Goal: Task Accomplishment & Management: Manage account settings

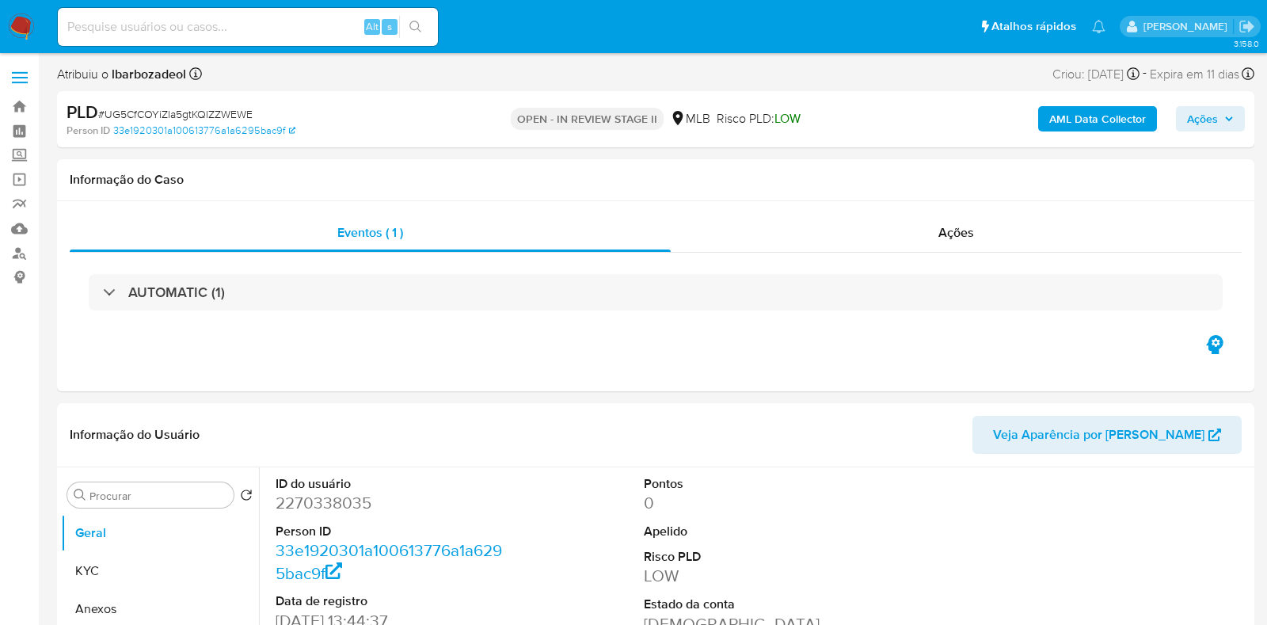
select select "10"
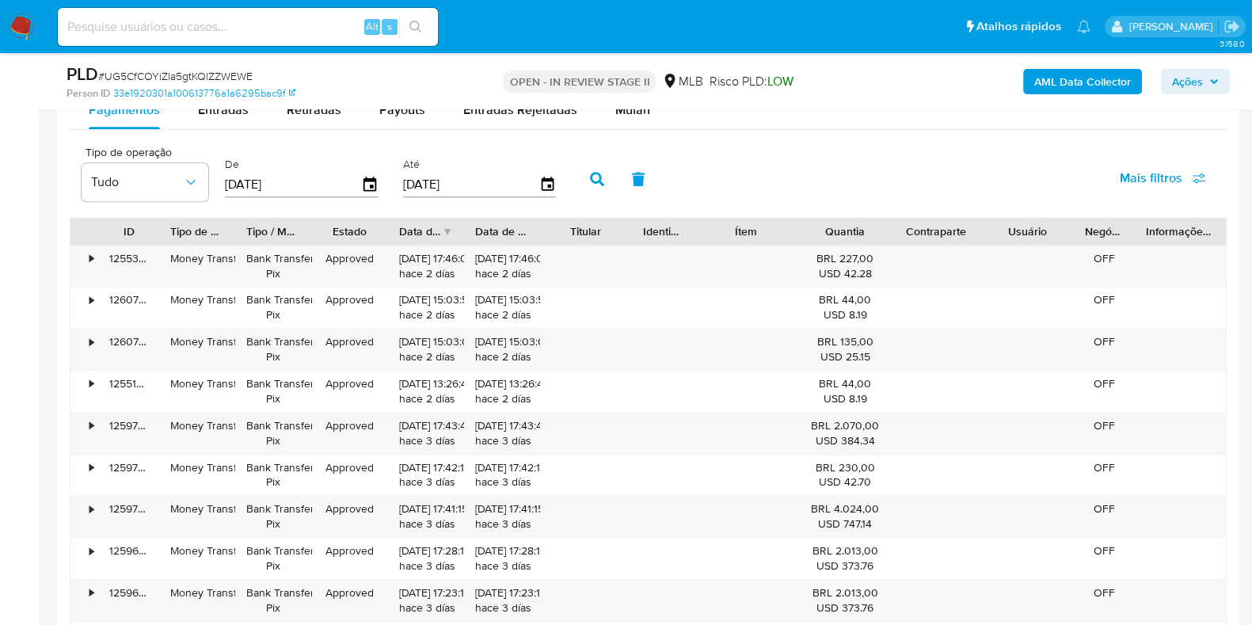
scroll to position [1742, 0]
click at [618, 118] on div "Mulan" at bounding box center [632, 108] width 35 height 38
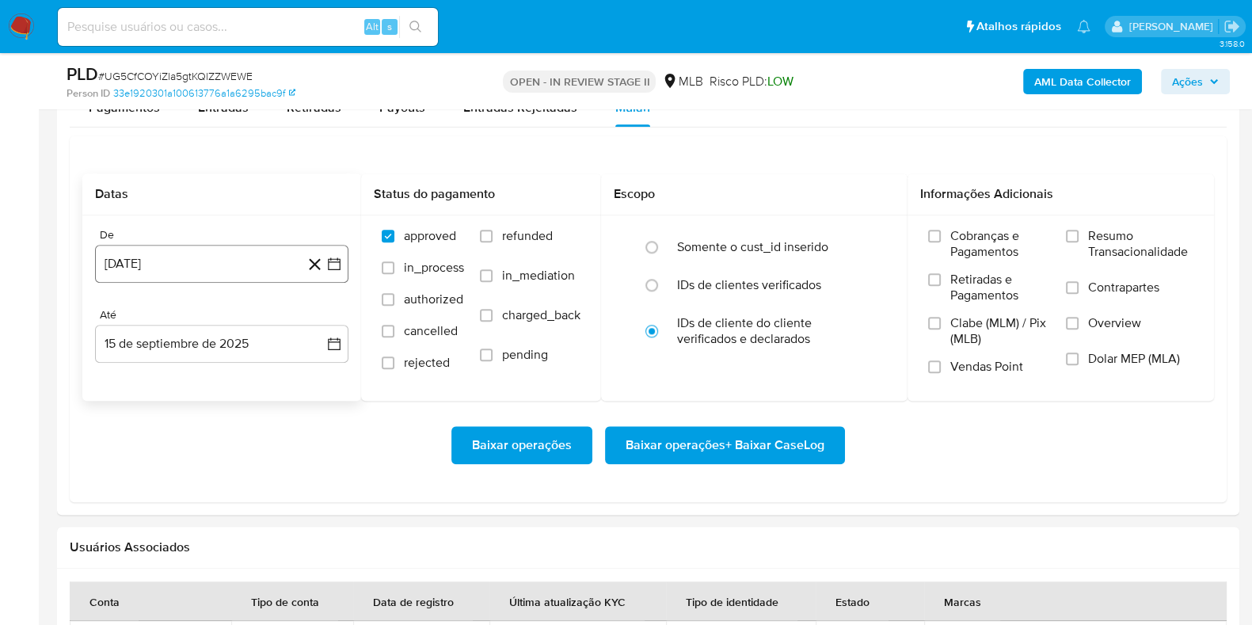
click at [204, 264] on button "15 [PERSON_NAME] de 2024" at bounding box center [221, 264] width 253 height 38
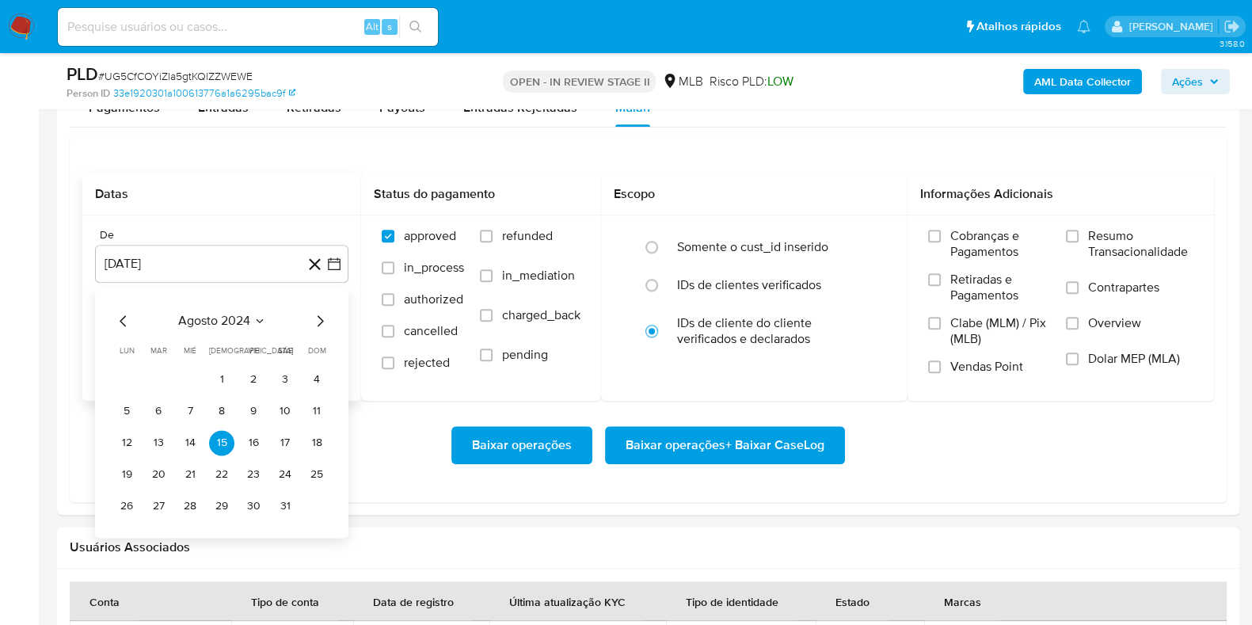
click at [218, 320] on span "agosto 2024" at bounding box center [214, 321] width 72 height 16
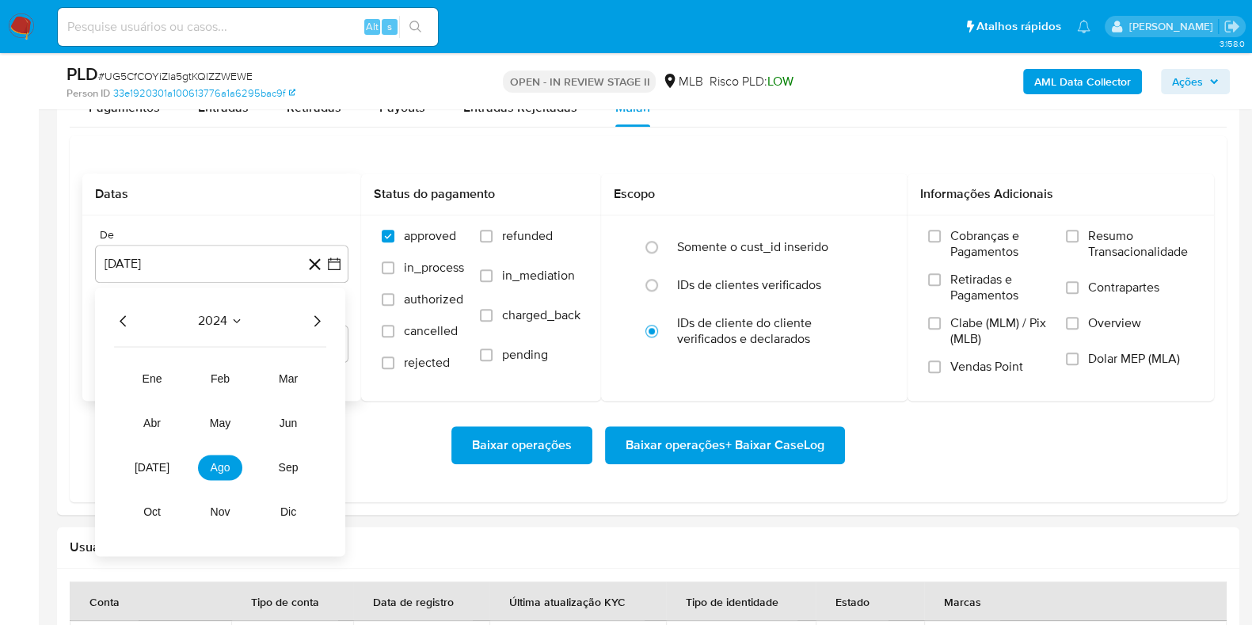
click at [313, 314] on icon "Año siguiente" at bounding box center [316, 320] width 19 height 19
click at [147, 465] on span "jul" at bounding box center [152, 467] width 35 height 13
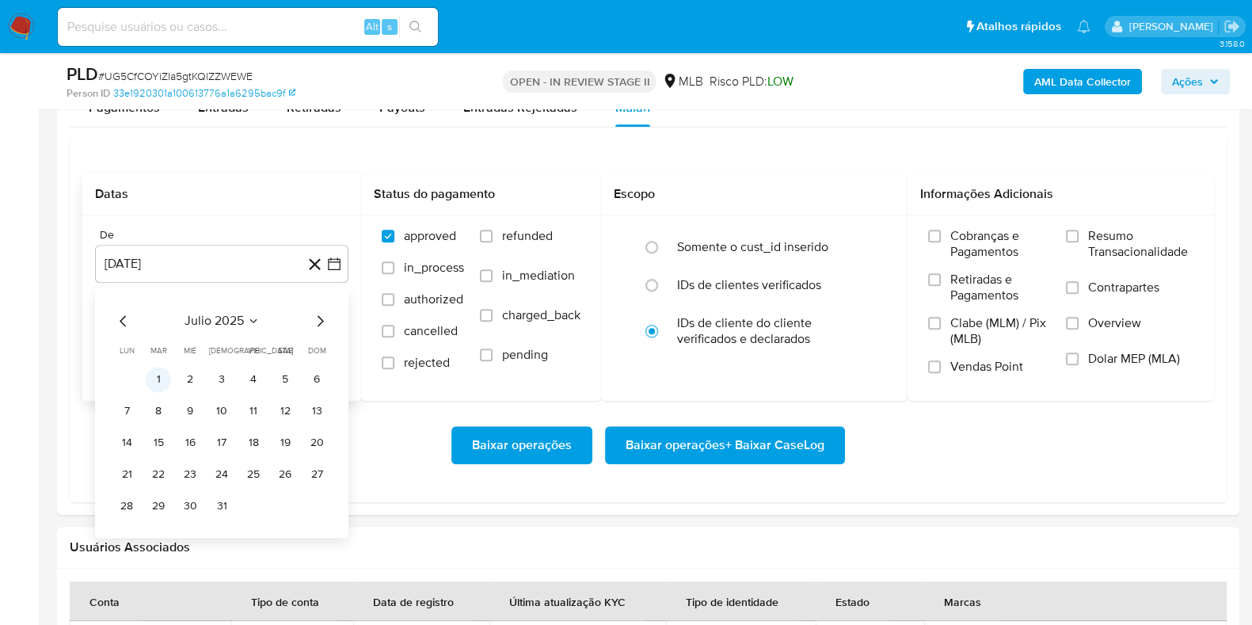
click at [161, 374] on button "1" at bounding box center [158, 379] width 25 height 25
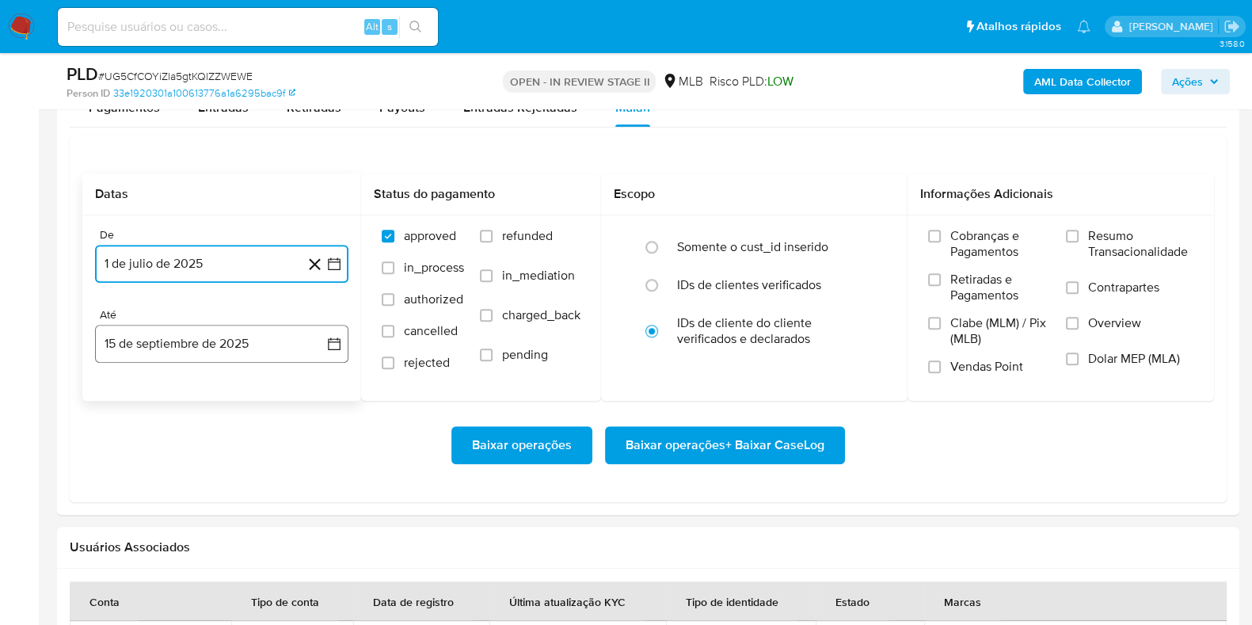
click at [206, 345] on button "15 de septiembre de 2025" at bounding box center [221, 344] width 253 height 38
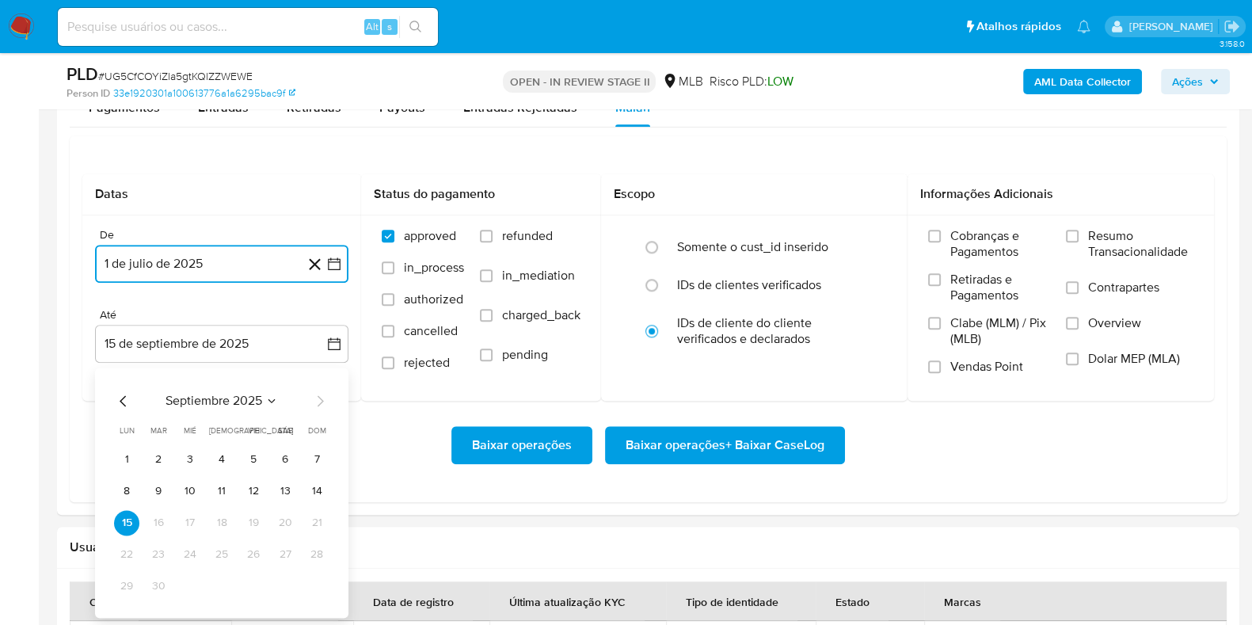
drag, startPoint x: 321, startPoint y: 484, endPoint x: 313, endPoint y: 489, distance: 9.2
click at [313, 489] on button "14" at bounding box center [316, 490] width 25 height 25
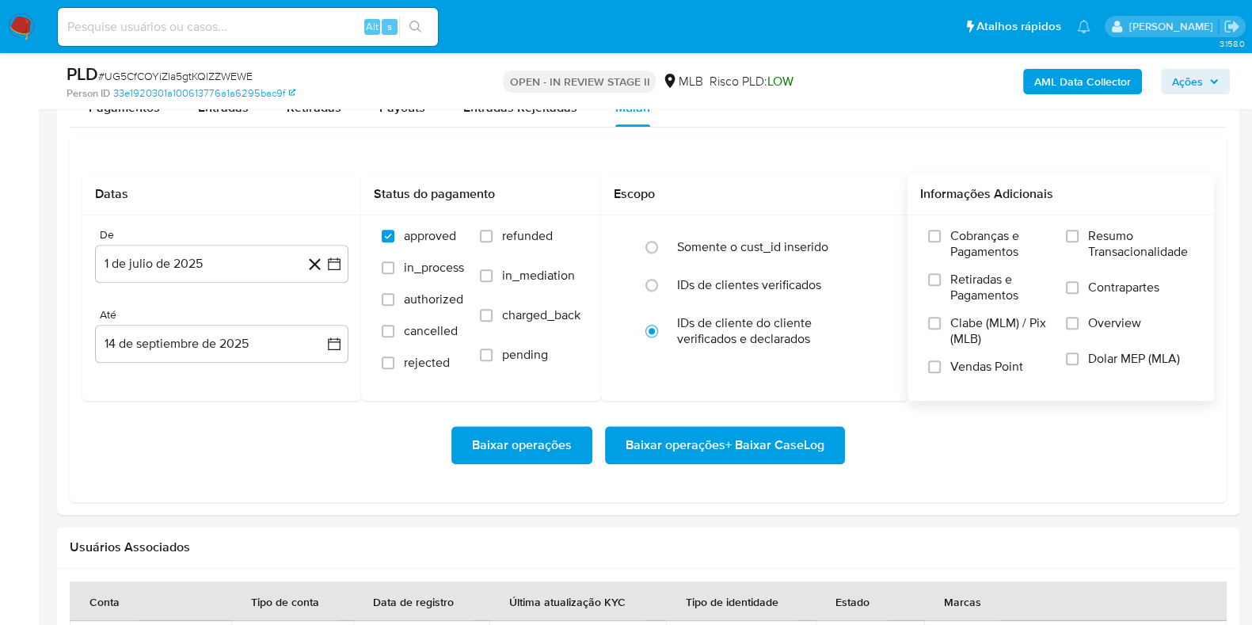
click at [1129, 252] on span "Resumo Transacionalidade" at bounding box center [1140, 244] width 105 height 32
click at [1079, 242] on input "Resumo Transacionalidade" at bounding box center [1072, 236] width 13 height 13
click at [768, 452] on span "Baixar operações + Baixar CaseLog" at bounding box center [725, 445] width 199 height 35
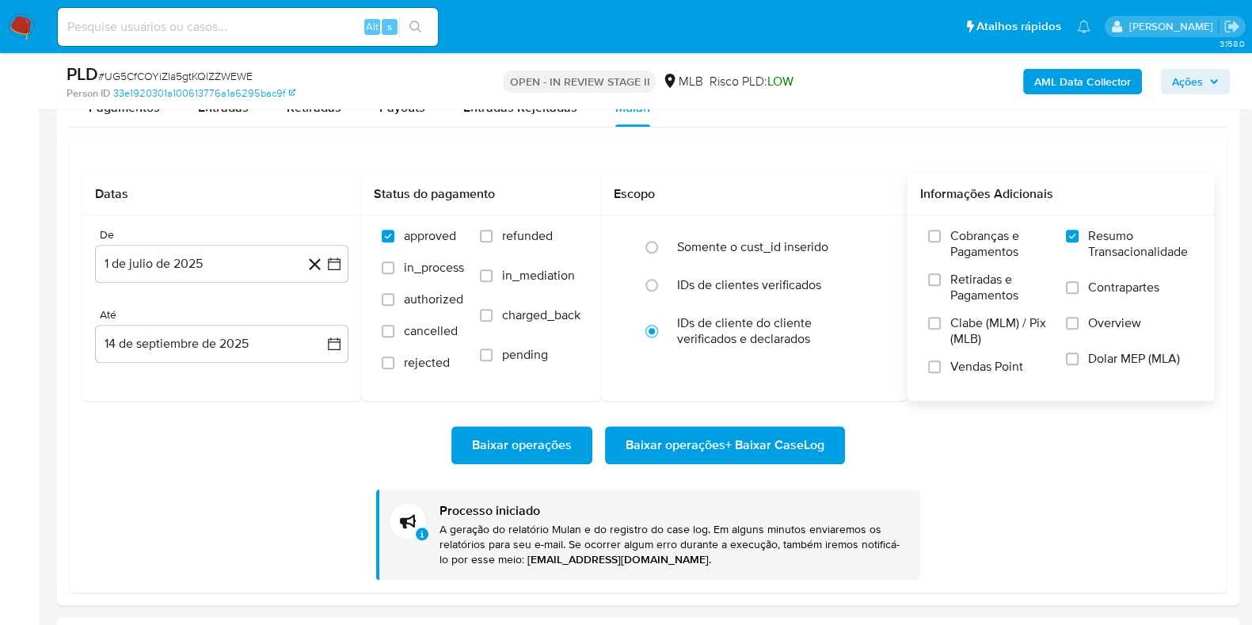
drag, startPoint x: 768, startPoint y: 453, endPoint x: 1023, endPoint y: 493, distance: 257.3
click at [1000, 510] on div "Baixar operações Baixar operações + Baixar CaseLog Processo iniciado A geração …" at bounding box center [648, 490] width 1132 height 179
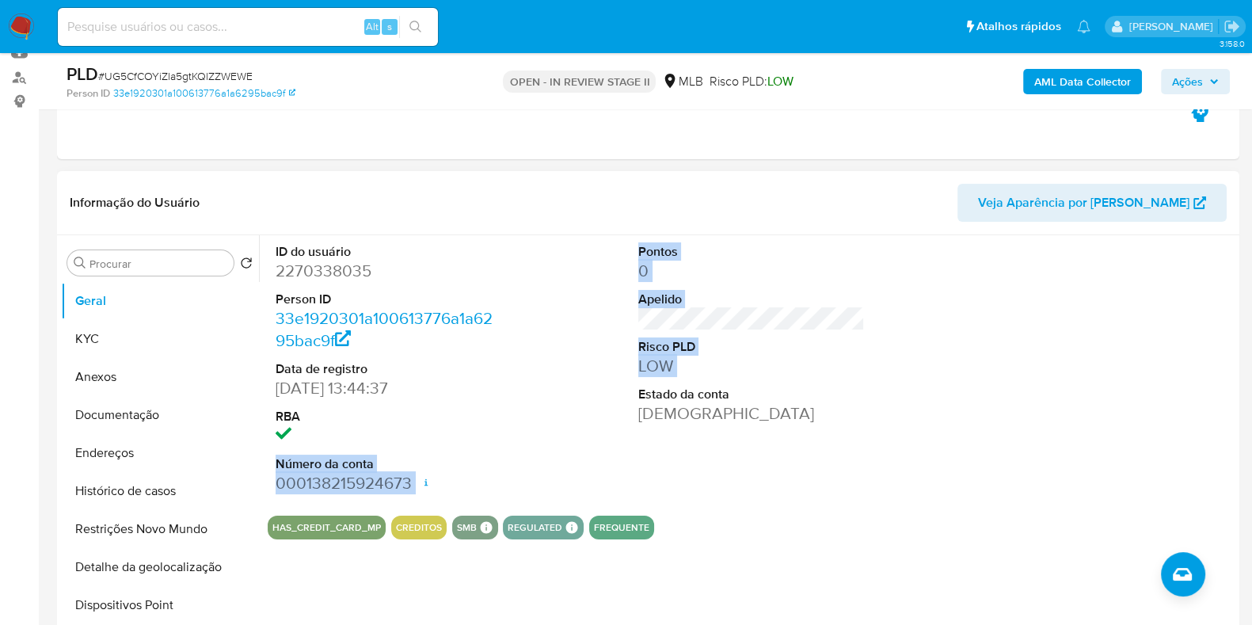
drag, startPoint x: 574, startPoint y: 390, endPoint x: 591, endPoint y: 366, distance: 29.0
click at [588, 381] on div "ID do usuário 2270338035 Person ID 33e1920301a100613776a1a6295bac9f Data de reg…" at bounding box center [752, 369] width 968 height 268
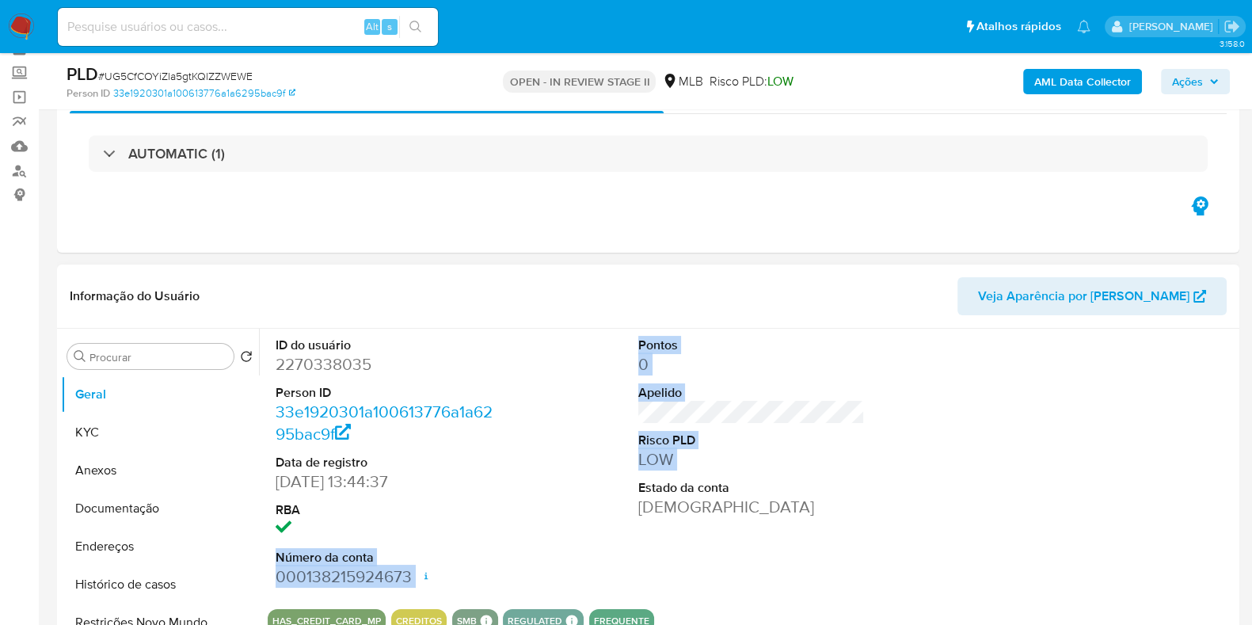
click at [613, 356] on div "ID do usuário 2270338035 Person ID 33e1920301a100613776a1a6295bac9f Data de reg…" at bounding box center [752, 463] width 968 height 268
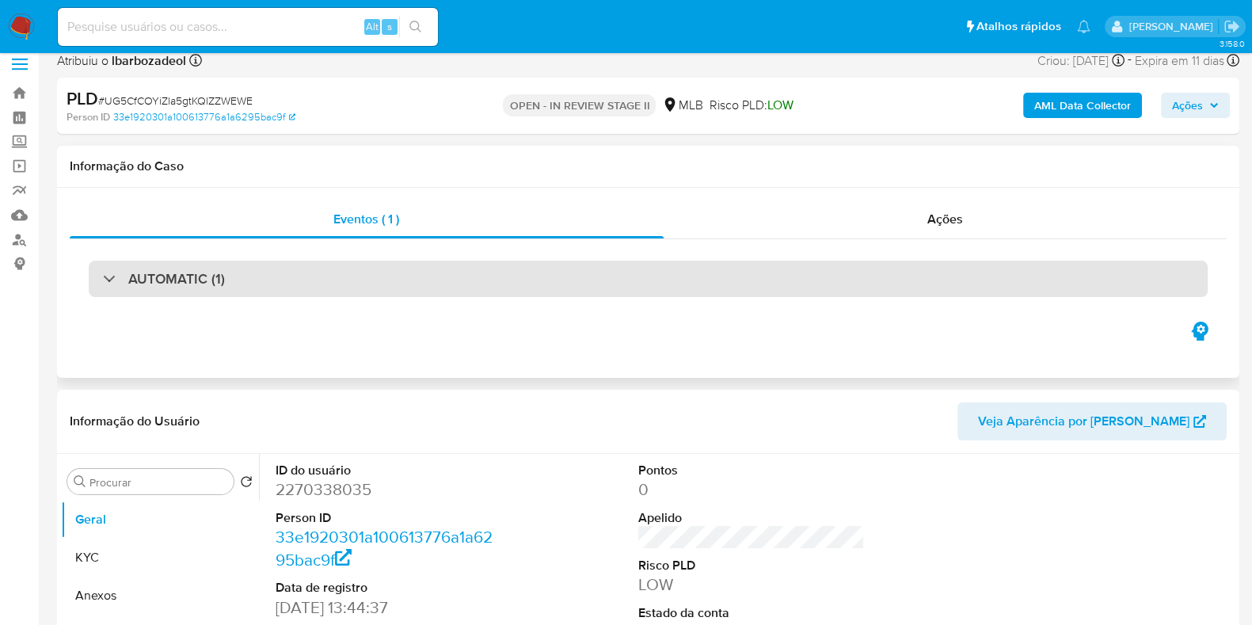
scroll to position [13, 0]
drag, startPoint x: 543, startPoint y: 271, endPoint x: 527, endPoint y: 283, distance: 20.4
click at [546, 270] on div "AUTOMATIC (1)" at bounding box center [648, 279] width 1119 height 36
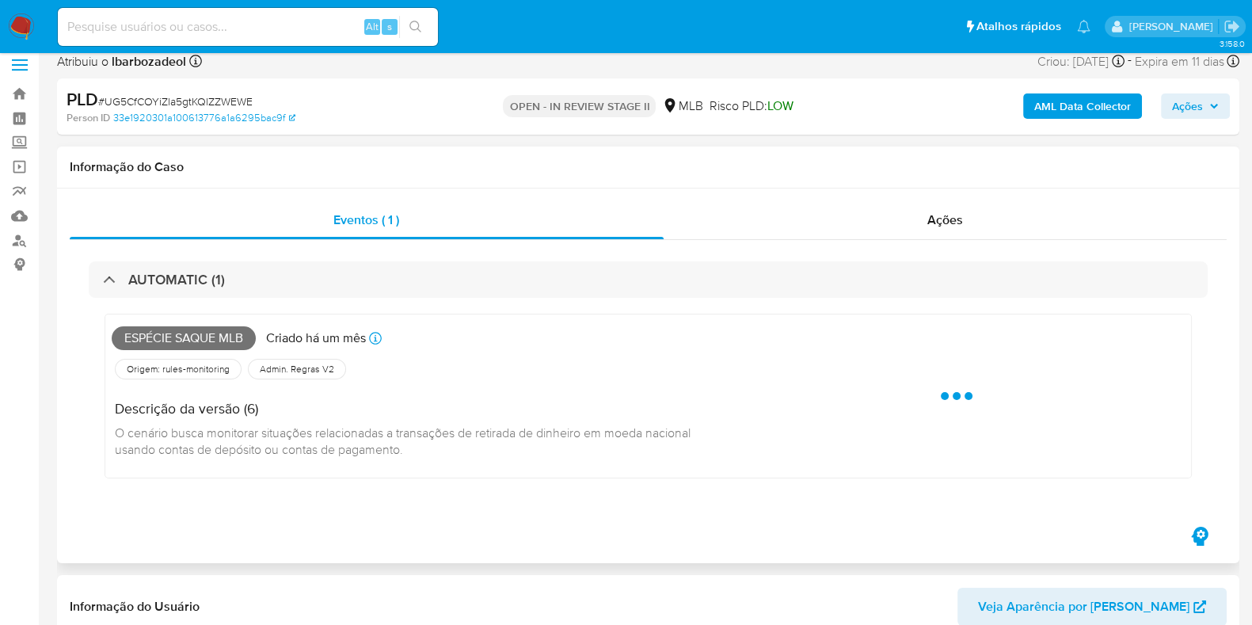
click at [214, 341] on span "Espécie saque mlb" at bounding box center [184, 338] width 144 height 24
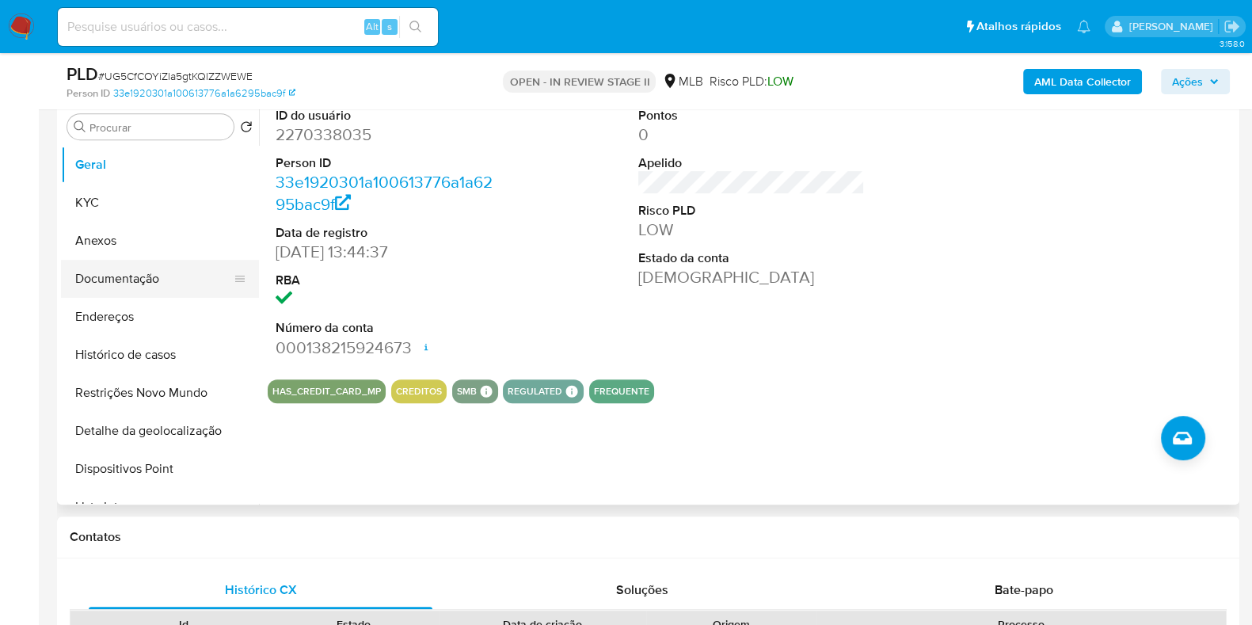
scroll to position [860, 0]
click at [151, 352] on button "Histórico de casos" at bounding box center [153, 354] width 185 height 38
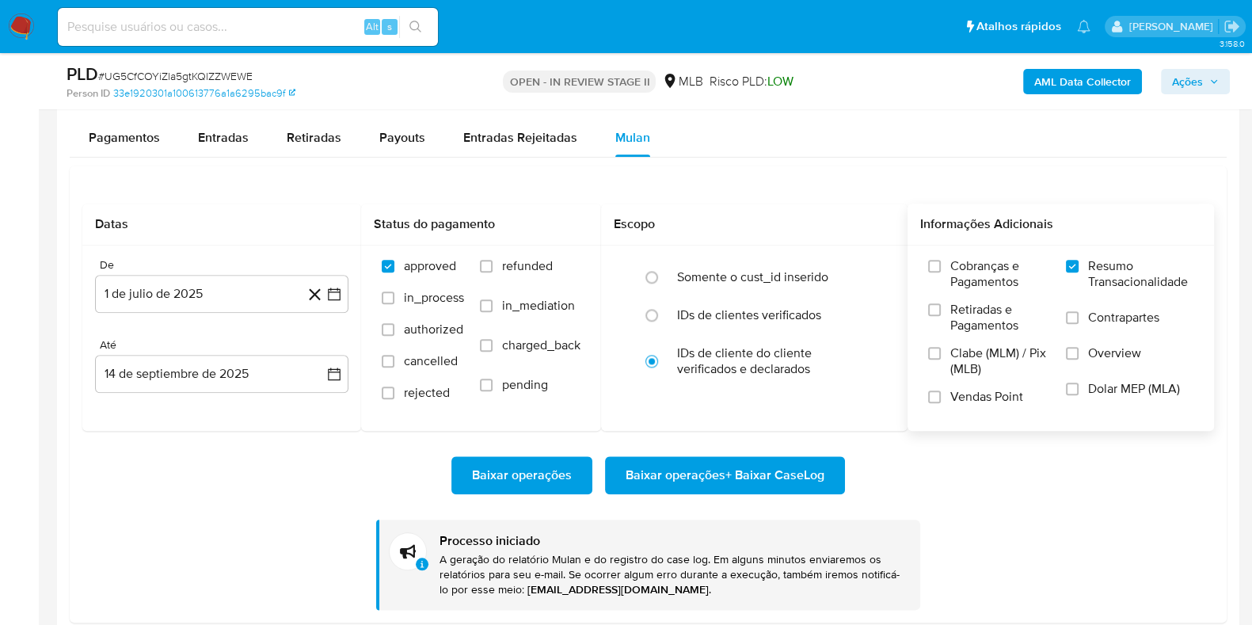
scroll to position [2241, 0]
click at [223, 146] on div "Entradas" at bounding box center [223, 137] width 51 height 38
select select "10"
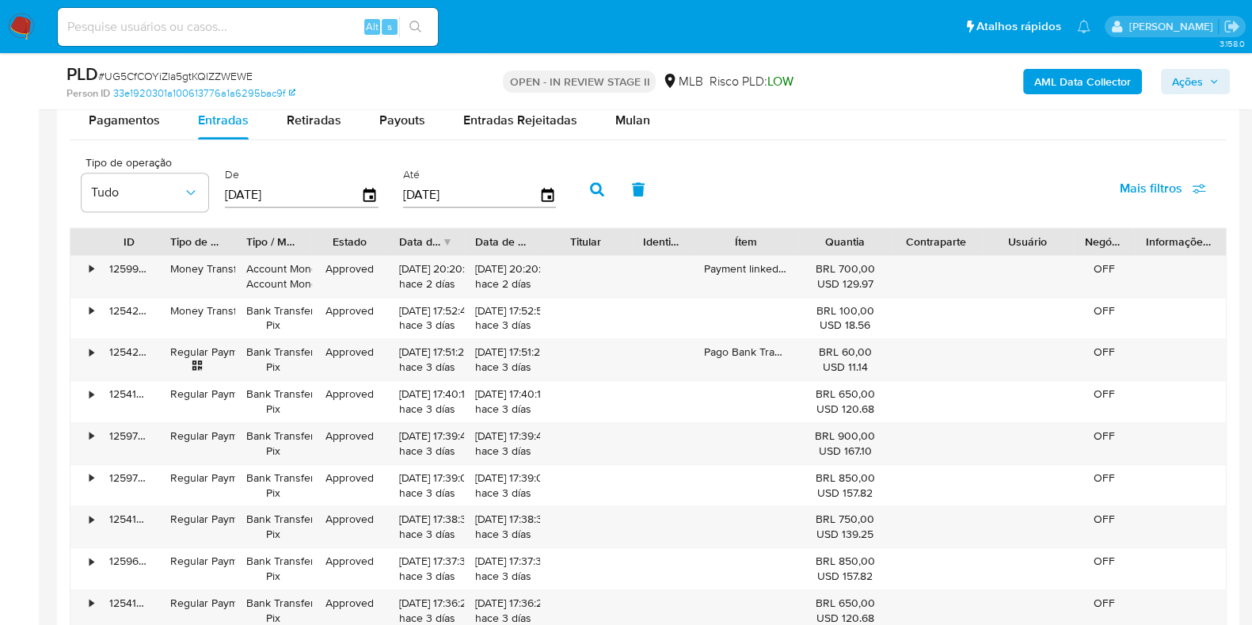
scroll to position [2253, 0]
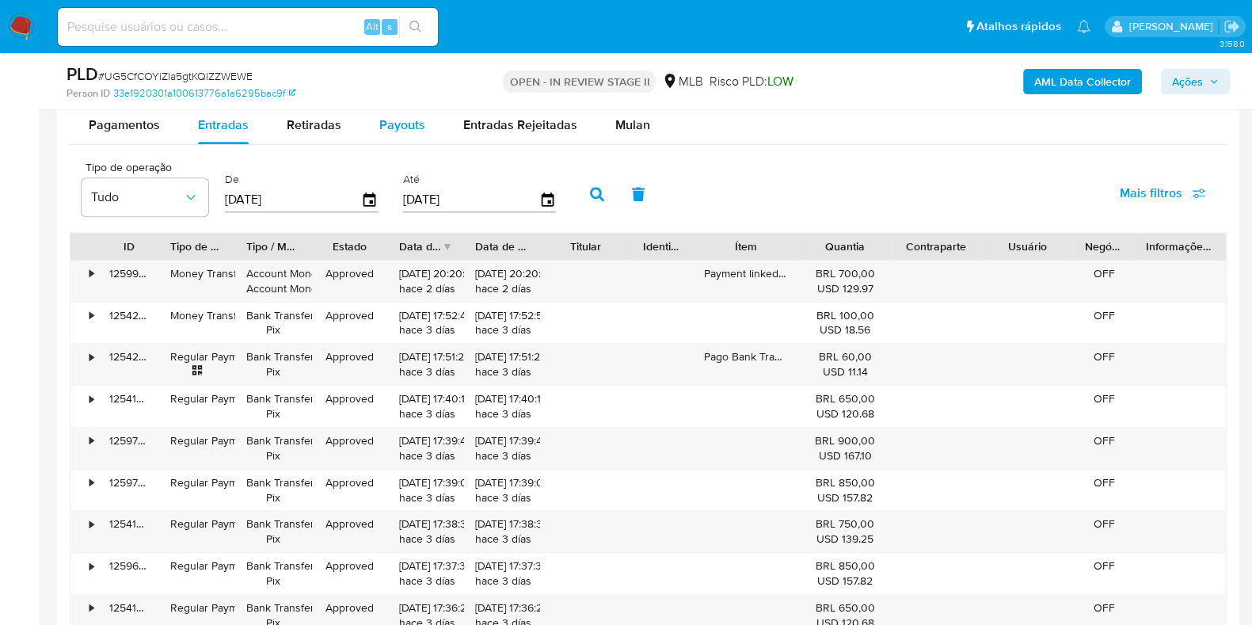
click at [372, 124] on button "Payouts" at bounding box center [402, 125] width 84 height 38
select select "10"
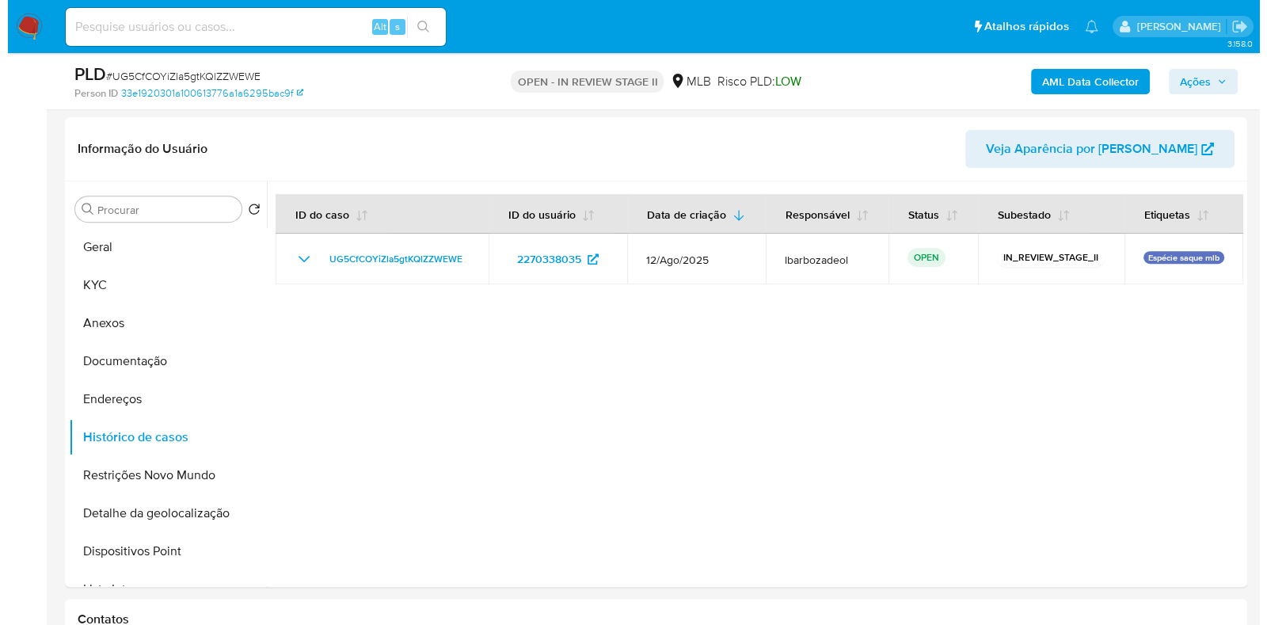
scroll to position [757, 0]
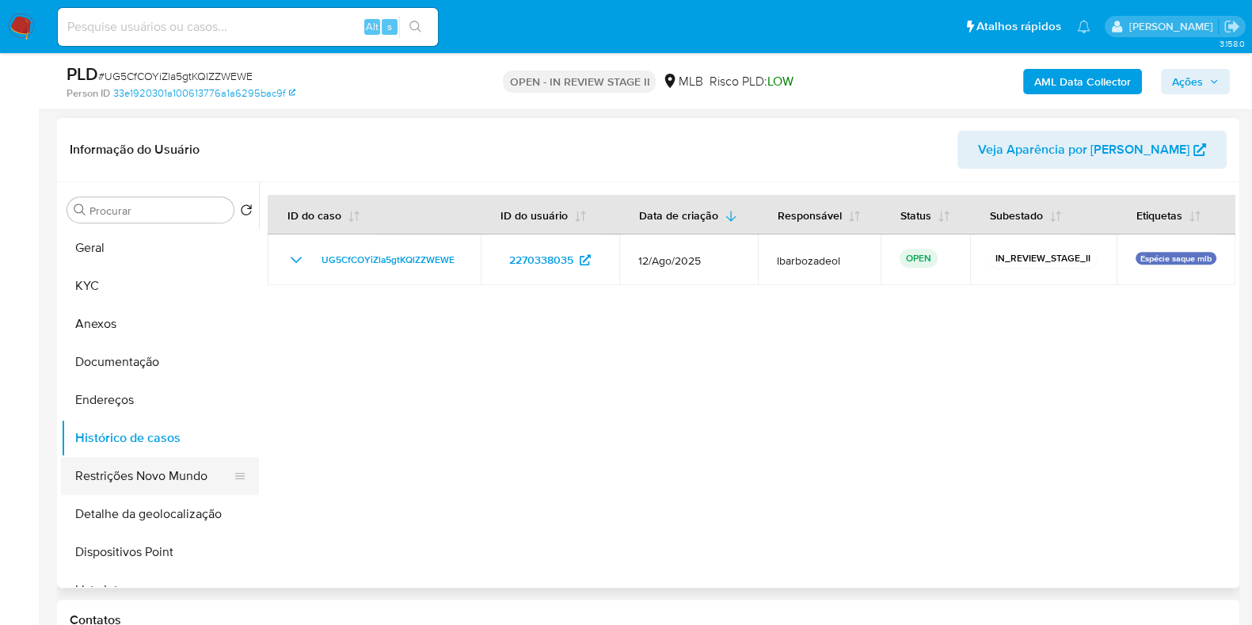
click at [170, 481] on button "Restrições Novo Mundo" at bounding box center [153, 476] width 185 height 38
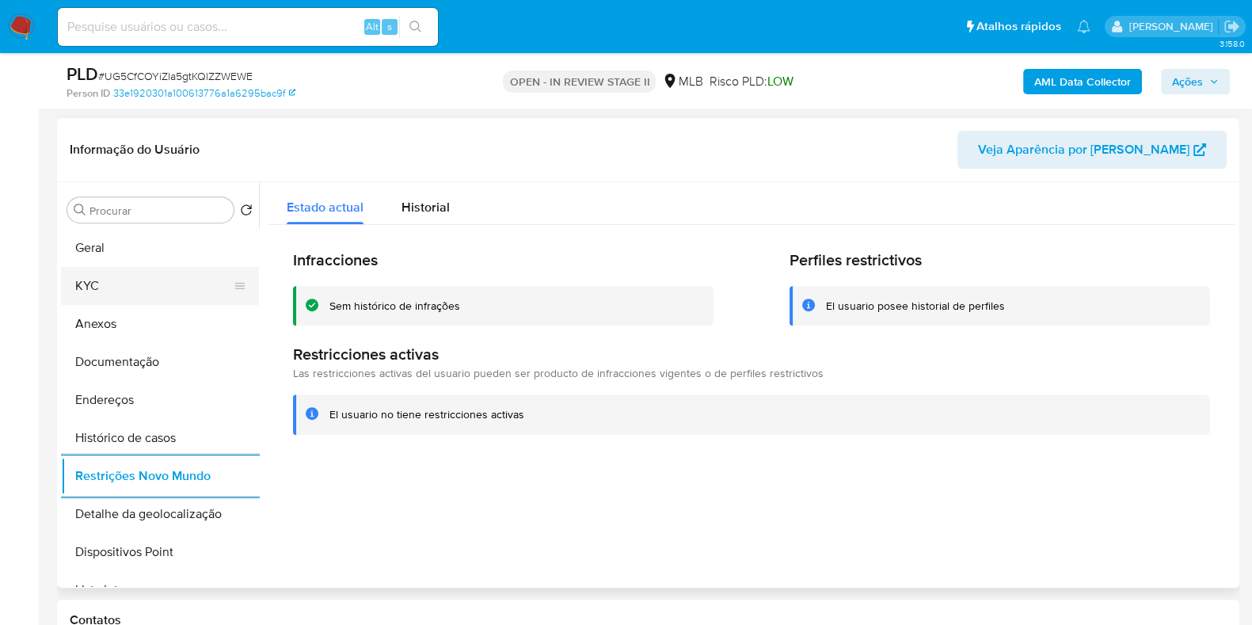
click at [165, 270] on button "KYC" at bounding box center [153, 286] width 185 height 38
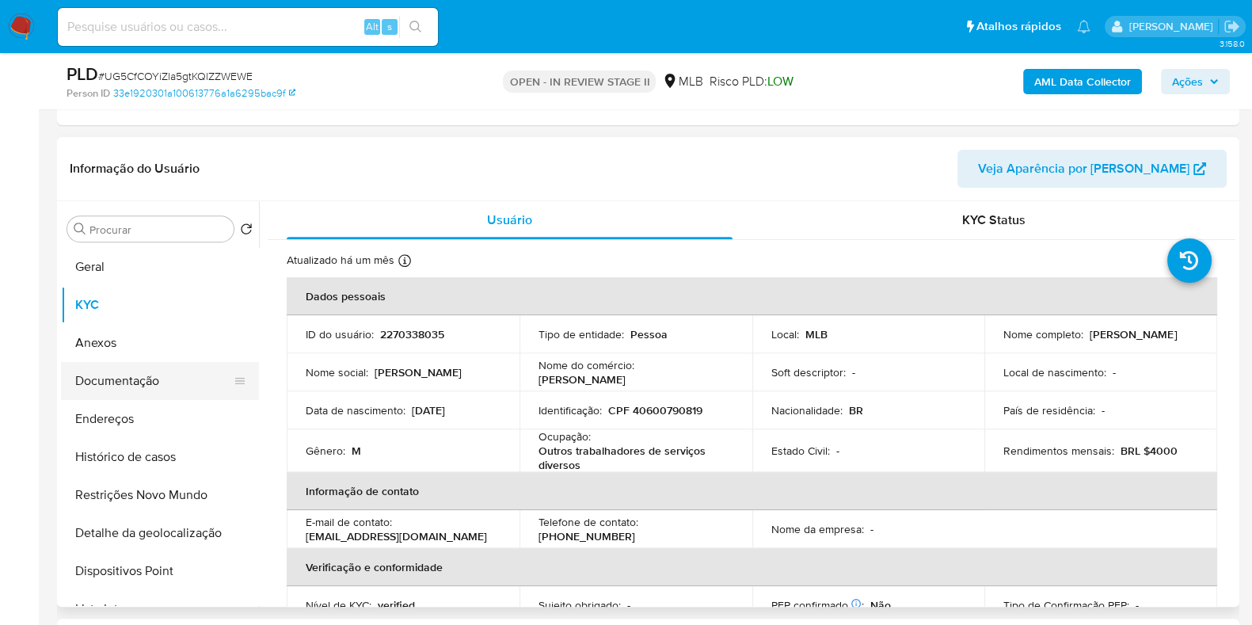
click at [186, 384] on button "Documentação" at bounding box center [153, 381] width 185 height 38
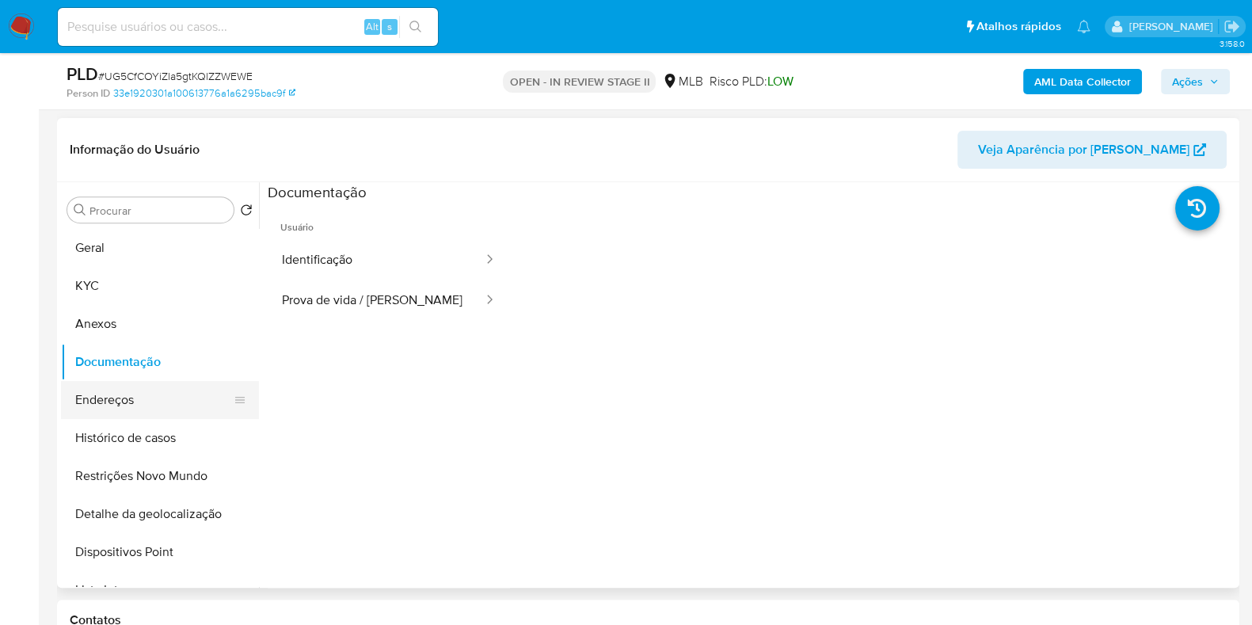
click at [169, 405] on button "Endereços" at bounding box center [153, 400] width 185 height 38
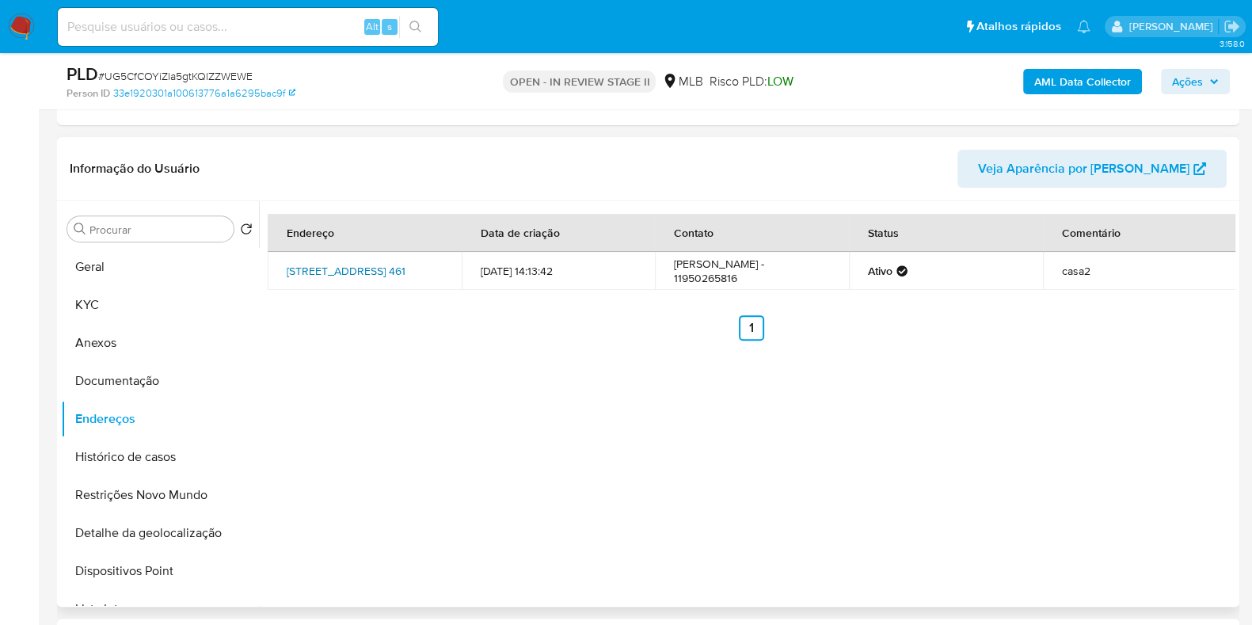
click at [334, 279] on link "Rua Edalberto Dos Santos 461, São Paulo, São Paulo, 08090120, Brasil 461" at bounding box center [346, 271] width 119 height 16
click at [131, 267] on button "Geral" at bounding box center [160, 267] width 198 height 38
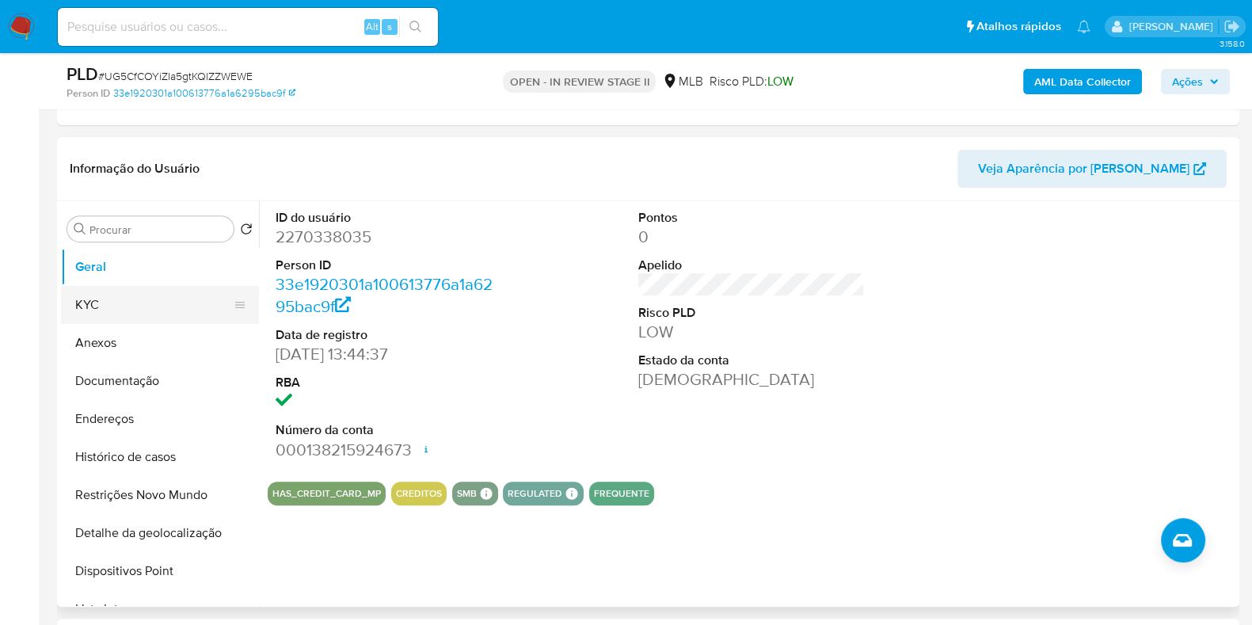
click at [162, 310] on button "KYC" at bounding box center [153, 305] width 185 height 38
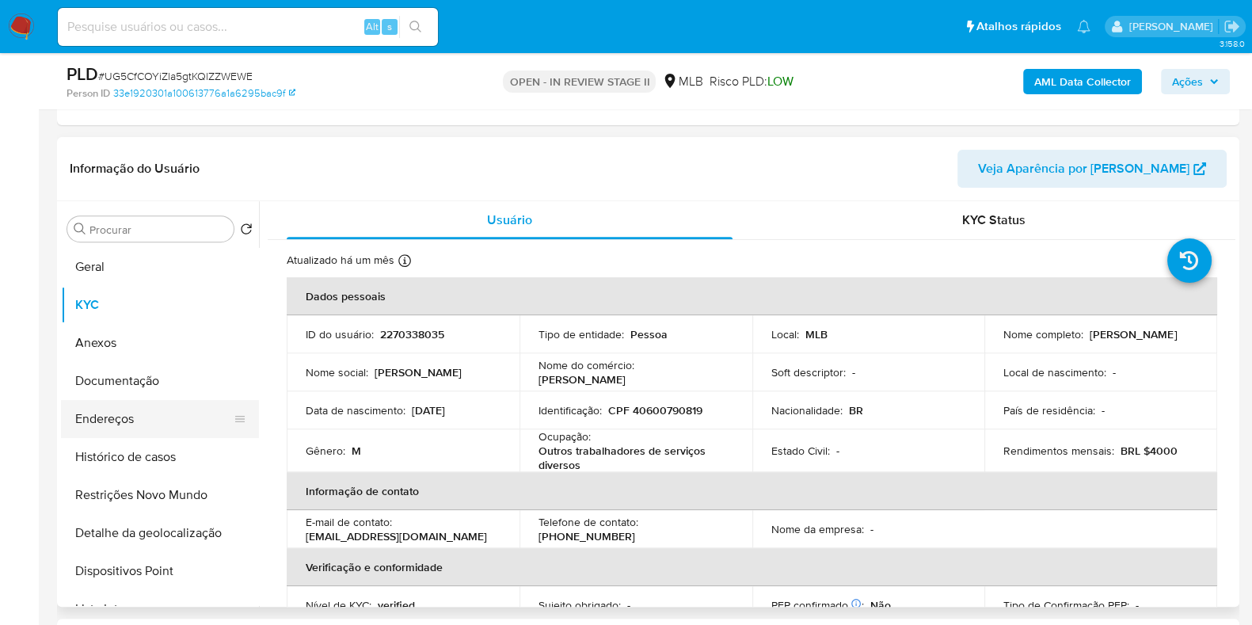
click at [166, 413] on button "Endereços" at bounding box center [153, 419] width 185 height 38
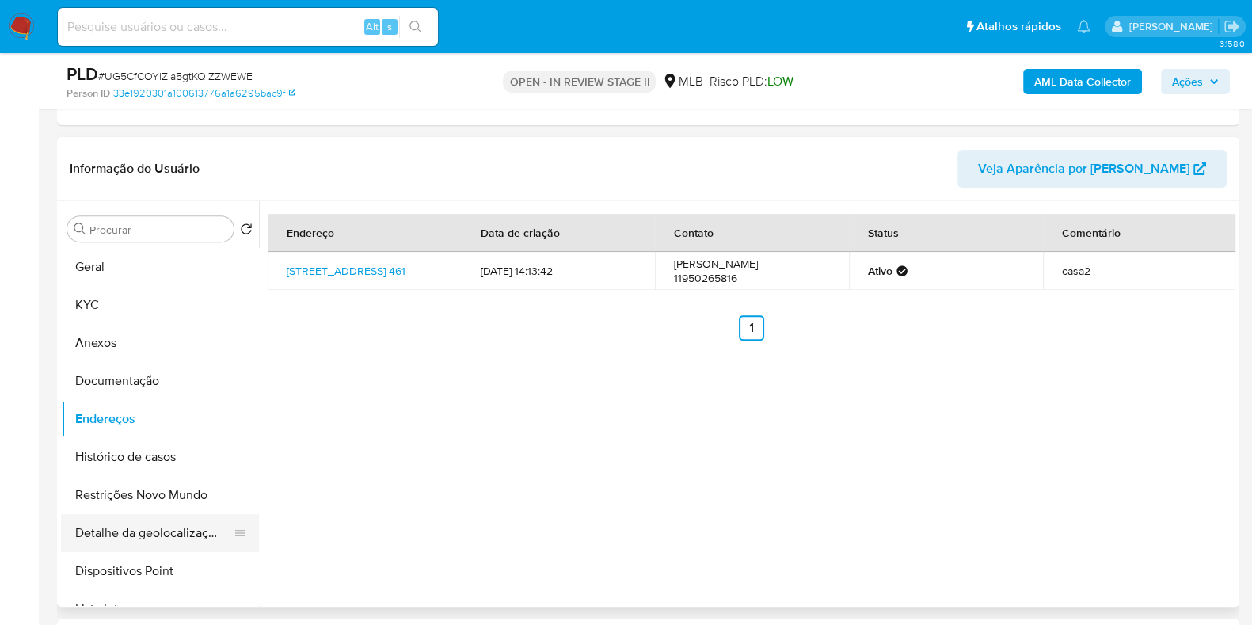
click at [143, 534] on button "Detalhe da geolocalização" at bounding box center [153, 533] width 185 height 38
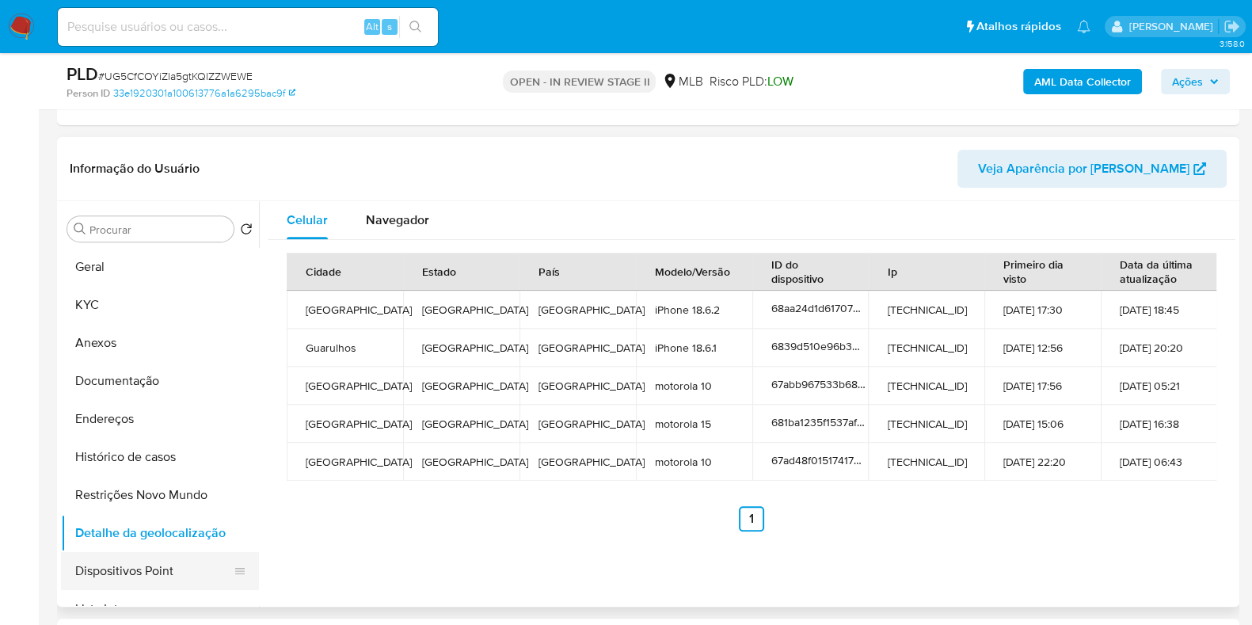
click at [169, 574] on button "Dispositivos Point" at bounding box center [153, 571] width 185 height 38
click at [169, 590] on button "Lista Interna" at bounding box center [160, 609] width 198 height 38
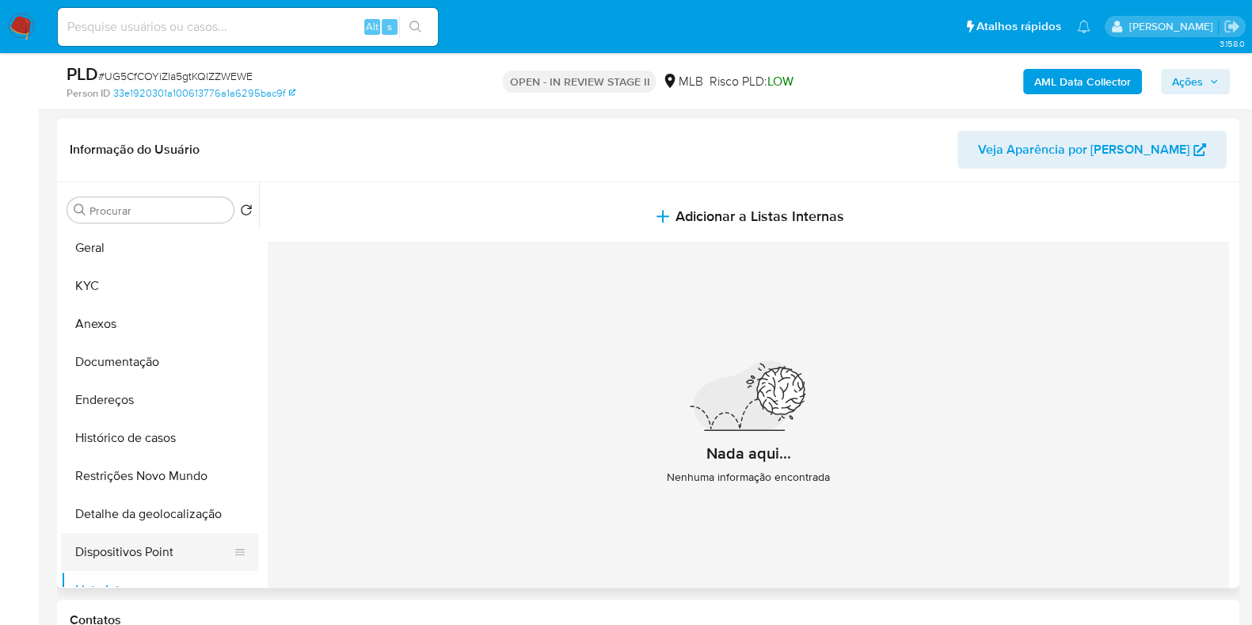
click at [143, 558] on button "Dispositivos Point" at bounding box center [153, 552] width 185 height 38
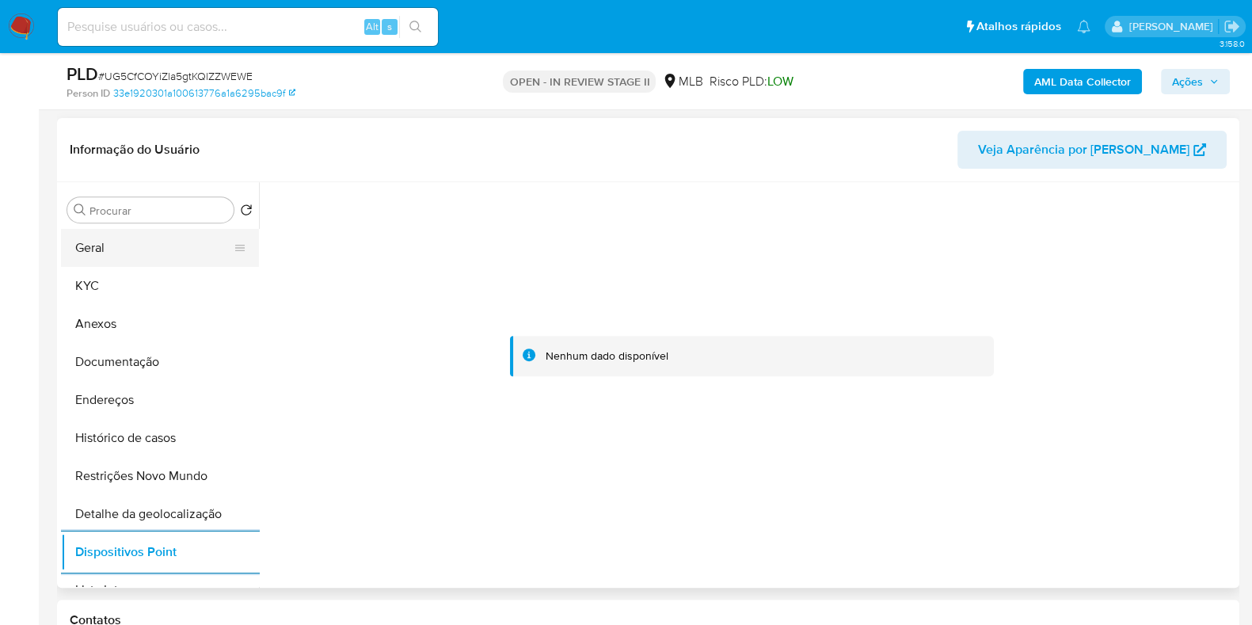
drag, startPoint x: 143, startPoint y: 299, endPoint x: 239, endPoint y: 245, distance: 109.9
click at [143, 299] on button "KYC" at bounding box center [160, 286] width 198 height 38
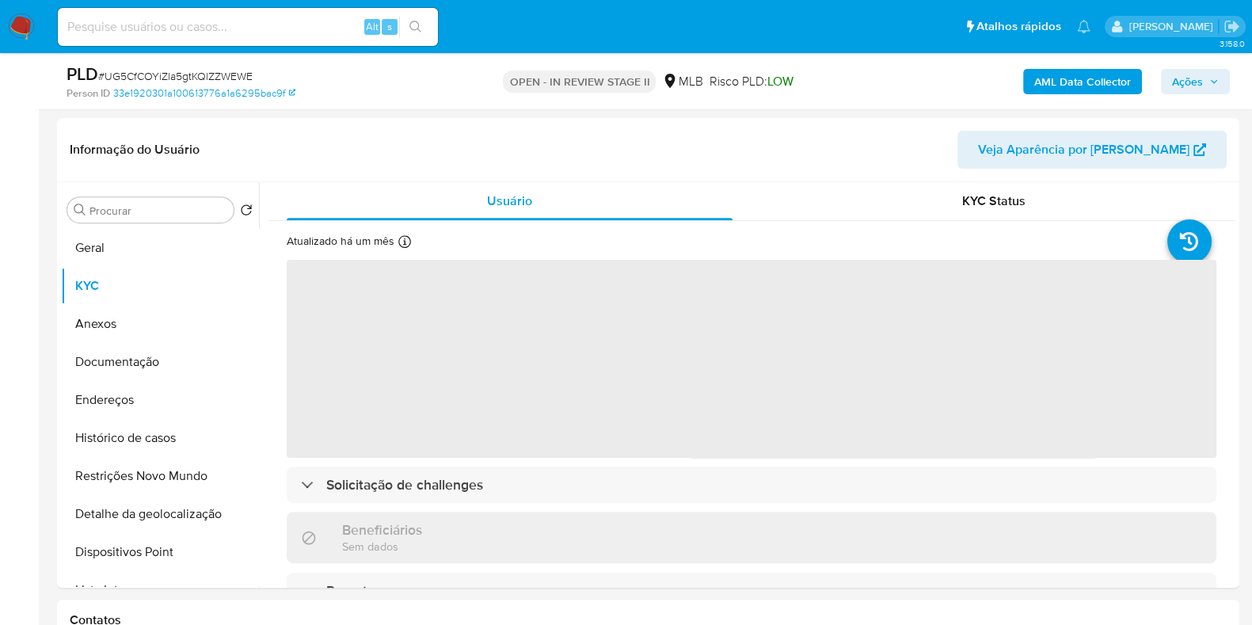
click at [1183, 85] on span "Ações" at bounding box center [1187, 81] width 31 height 25
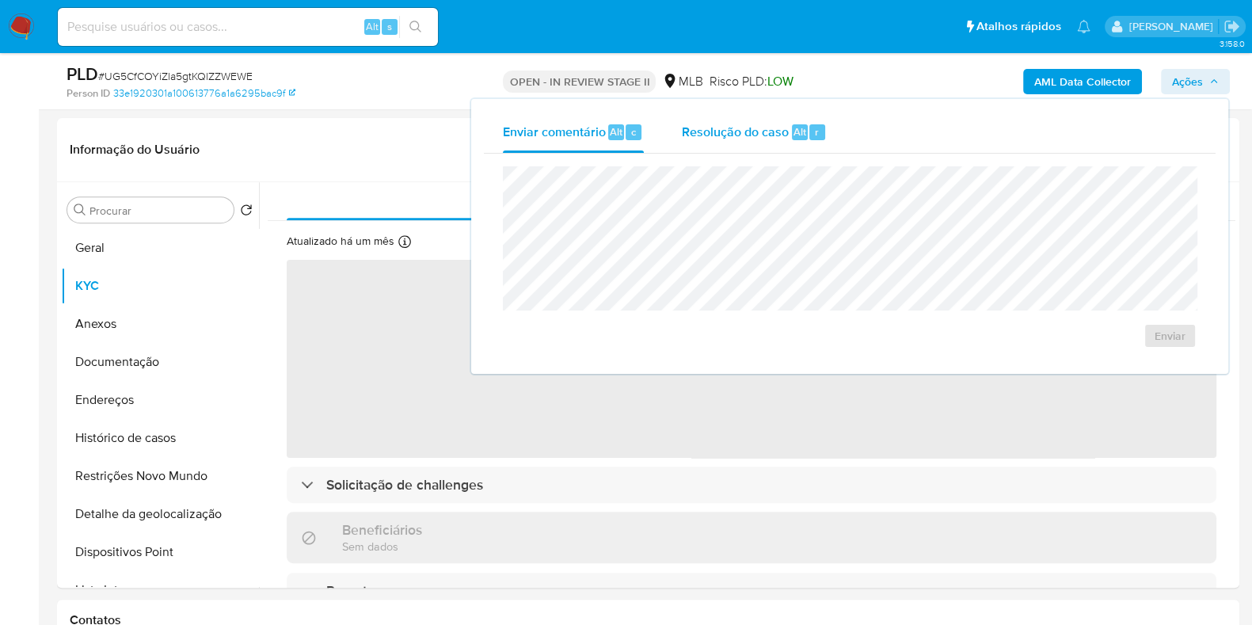
drag, startPoint x: 749, startPoint y: 110, endPoint x: 726, endPoint y: 146, distance: 42.8
click at [750, 110] on div "Enviar comentário Alt c Resolução do caso Alt r Enviar" at bounding box center [849, 236] width 757 height 275
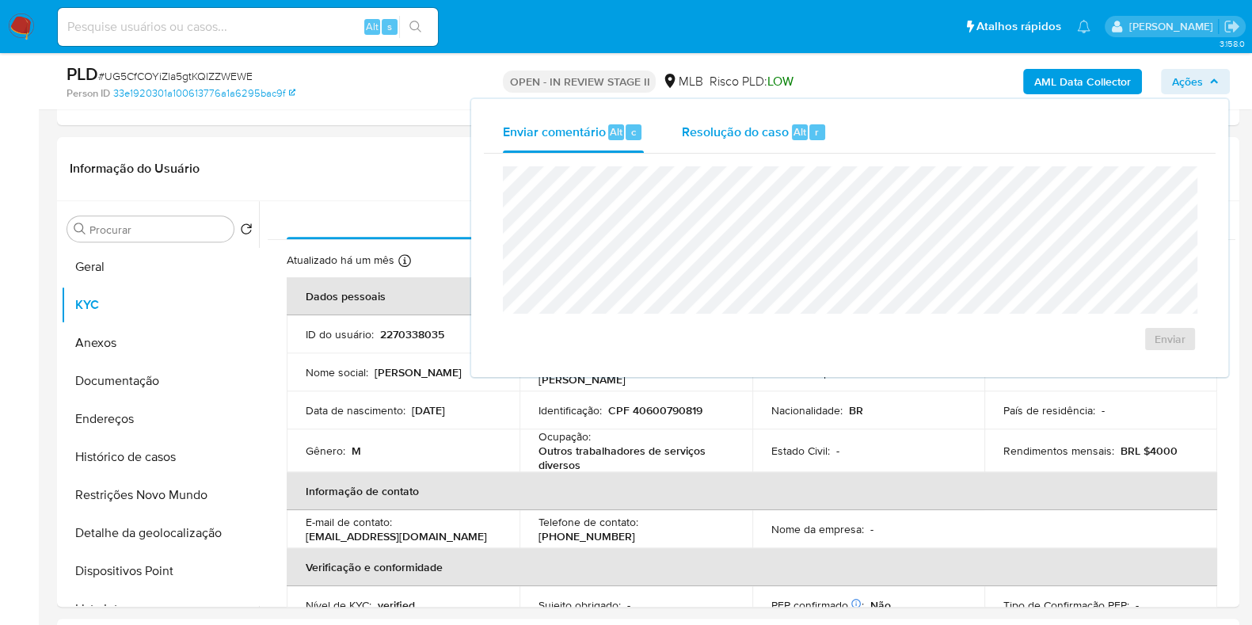
click at [741, 117] on div "Resolução do caso Alt r" at bounding box center [754, 132] width 145 height 41
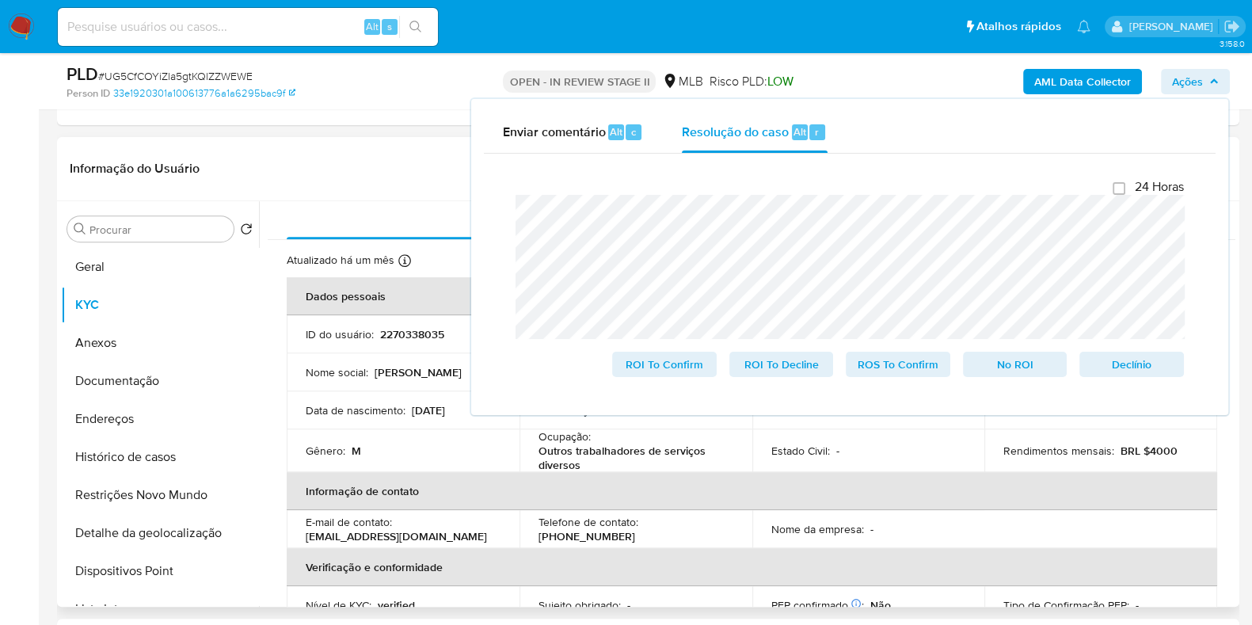
click at [382, 164] on header "Informação do Usuário Veja Aparência por Pessoa" at bounding box center [648, 169] width 1157 height 38
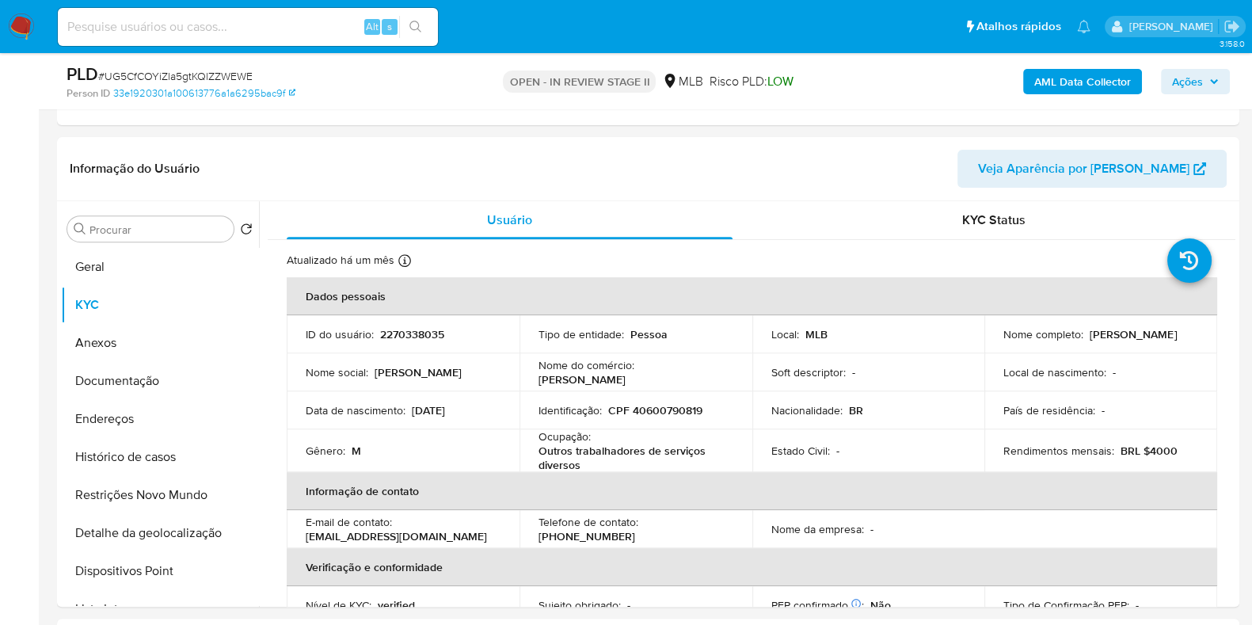
click at [1103, 89] on b "AML Data Collector" at bounding box center [1082, 81] width 97 height 25
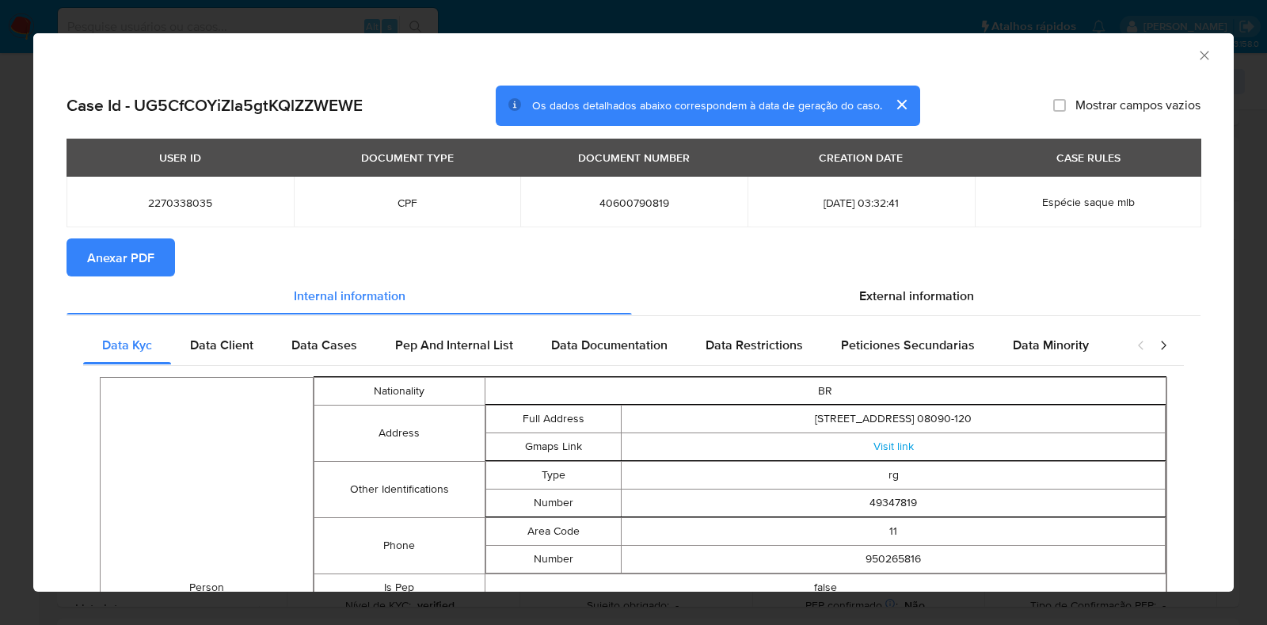
click at [142, 265] on span "Anexar PDF" at bounding box center [120, 257] width 67 height 35
click at [1197, 53] on icon "Fechar a janela" at bounding box center [1205, 56] width 16 height 16
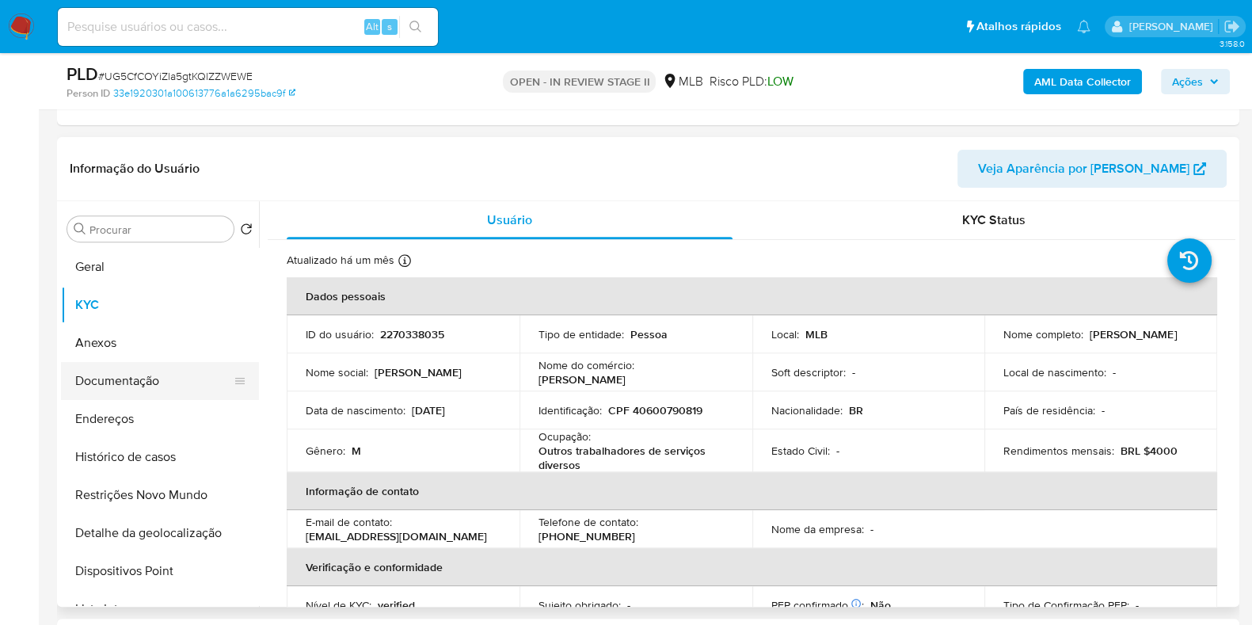
click at [147, 343] on button "Anexos" at bounding box center [160, 343] width 198 height 38
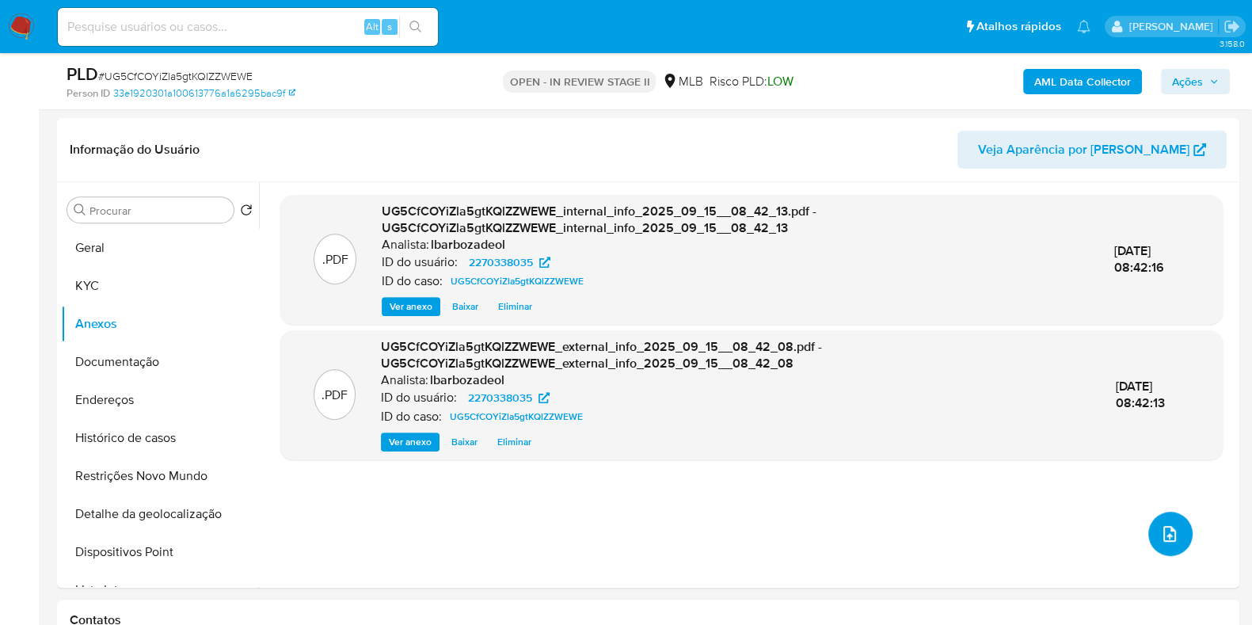
click at [1161, 527] on icon "upload-file" at bounding box center [1169, 533] width 19 height 19
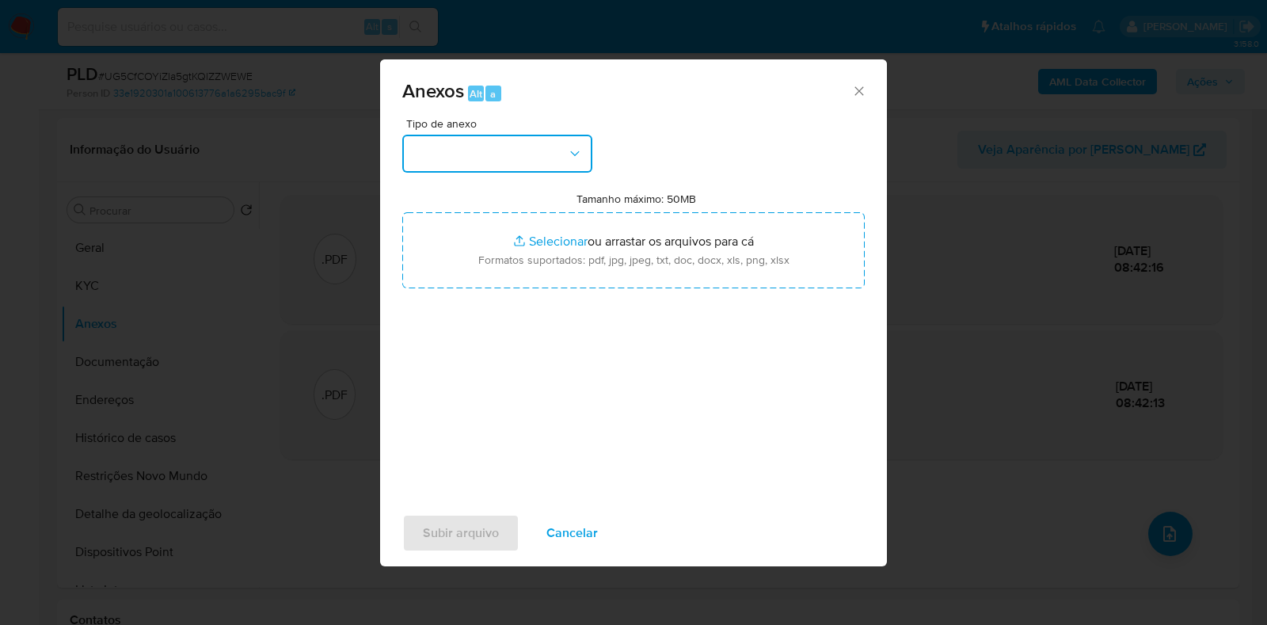
drag, startPoint x: 562, startPoint y: 152, endPoint x: 558, endPoint y: 172, distance: 20.2
click at [562, 156] on button "button" at bounding box center [497, 154] width 190 height 38
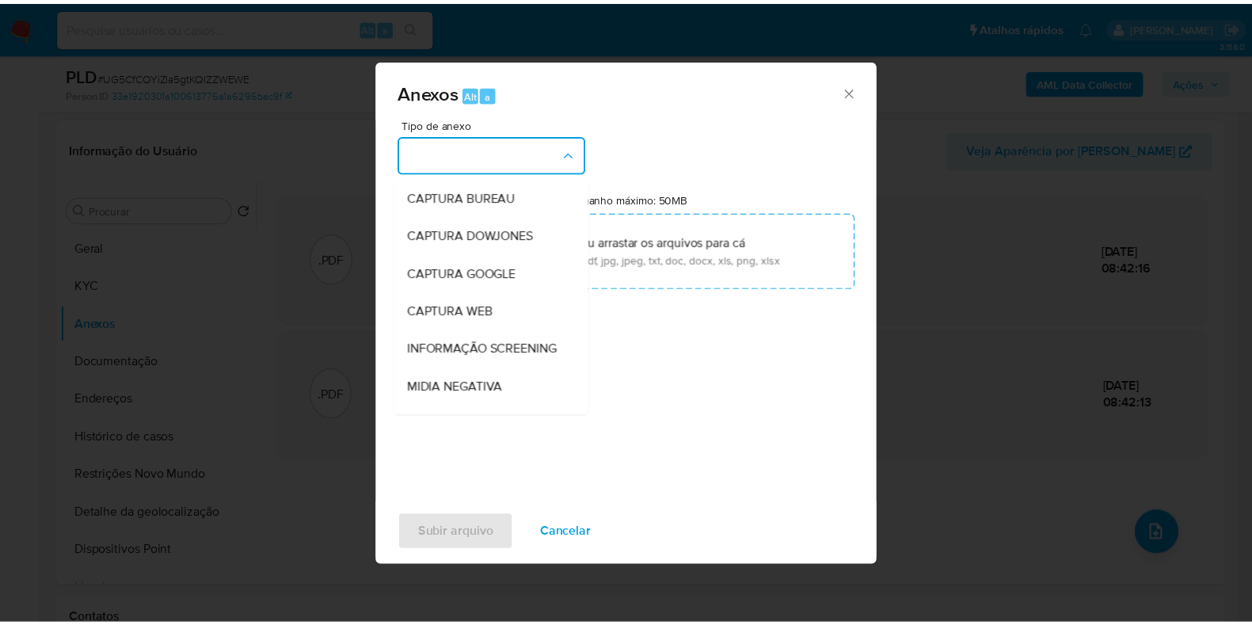
scroll to position [244, 0]
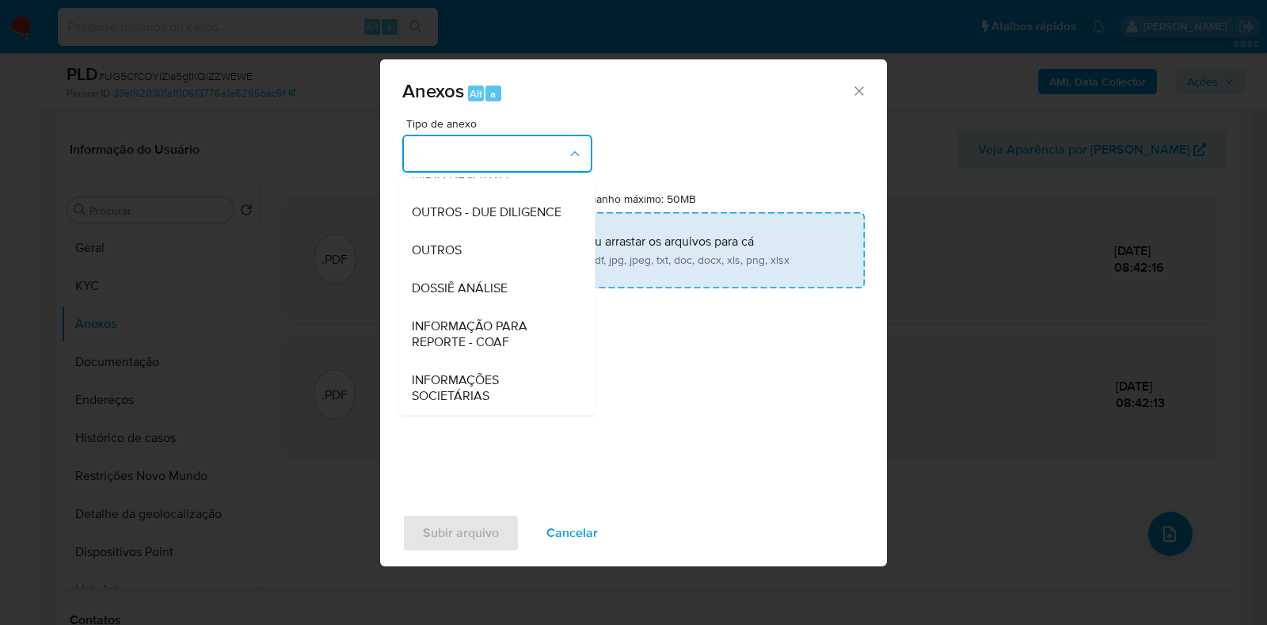
drag, startPoint x: 498, startPoint y: 297, endPoint x: 507, endPoint y: 268, distance: 30.6
click at [498, 296] on span "DOSSIÊ ANÁLISE" at bounding box center [460, 288] width 96 height 16
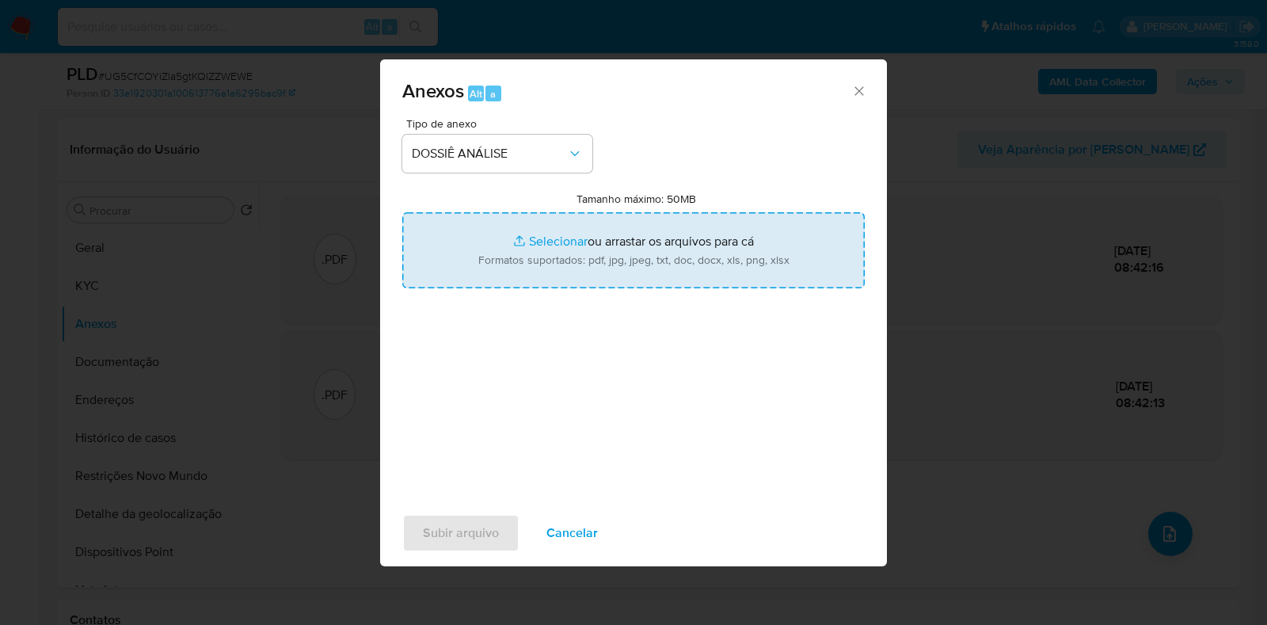
click at [516, 252] on input "Tamanho máximo: 50MB Selecionar arquivos" at bounding box center [633, 250] width 463 height 76
type input "C:\fakepath\SAR - XXXX - CPF 40600790819 - ROBSON MONTE DA SILVA.pdf"
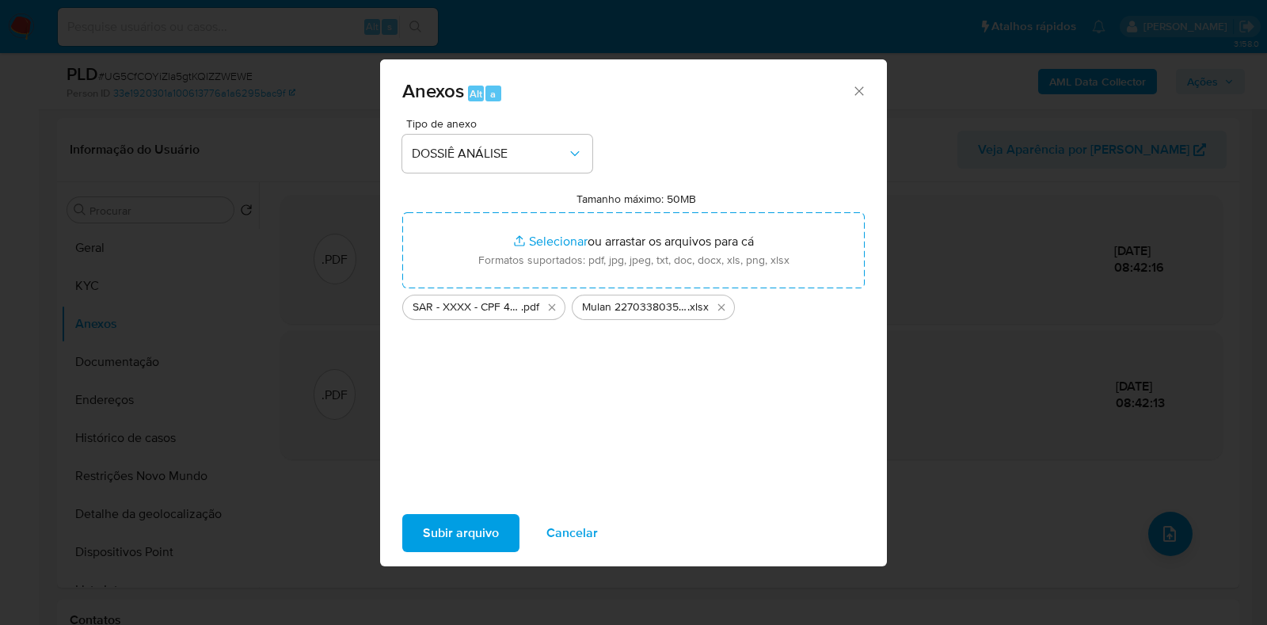
click at [448, 534] on span "Subir arquivo" at bounding box center [461, 533] width 76 height 35
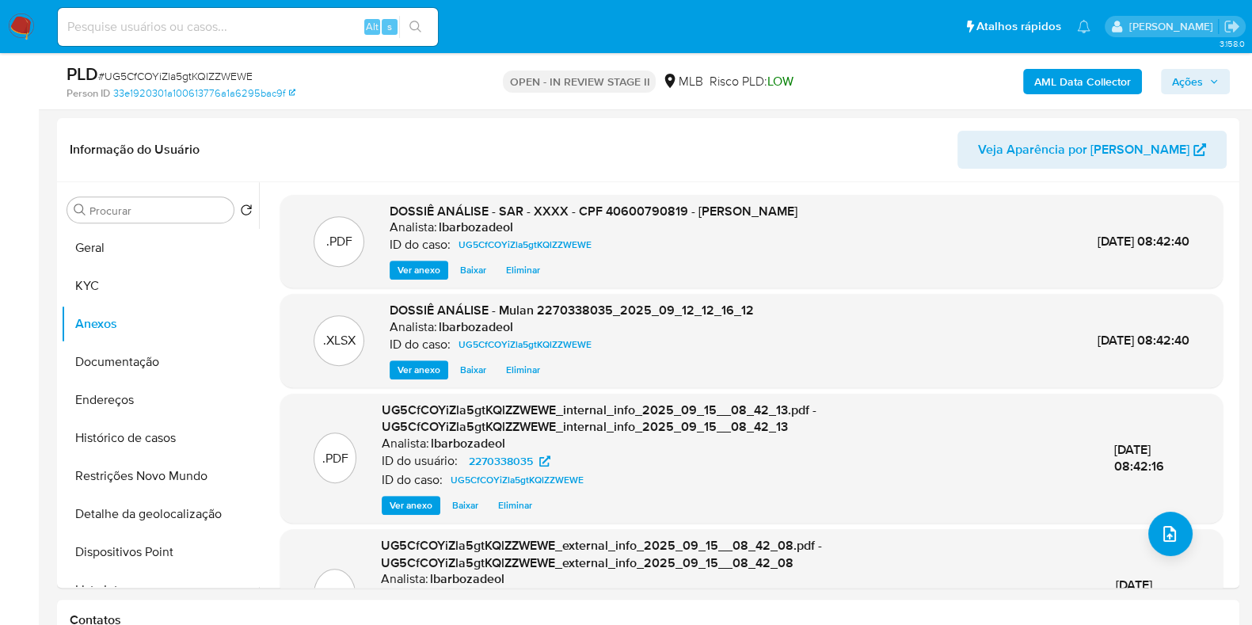
click at [1174, 74] on span "Ações" at bounding box center [1187, 81] width 31 height 25
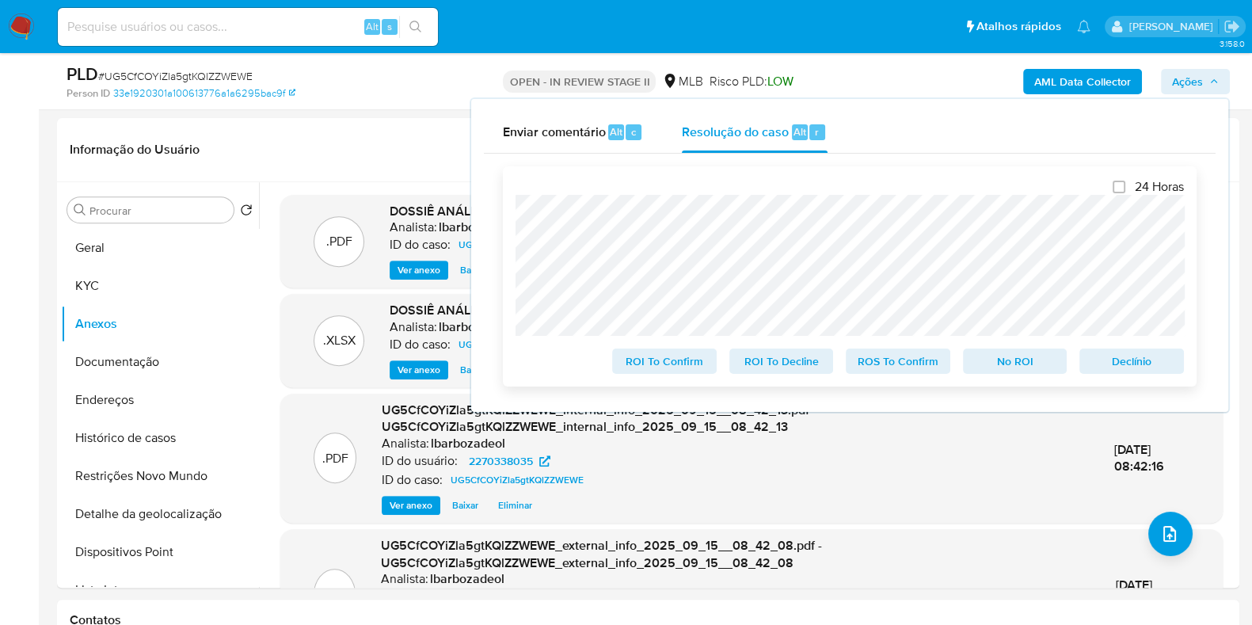
click at [903, 368] on span "ROS To Confirm" at bounding box center [898, 361] width 82 height 22
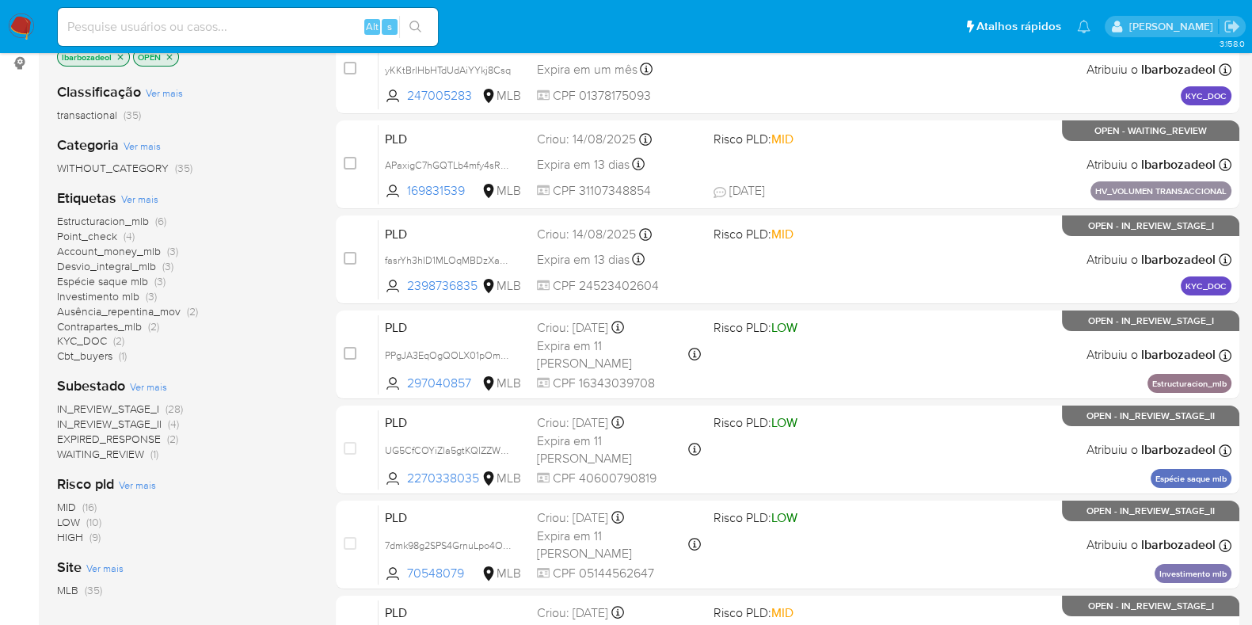
scroll to position [215, 0]
click at [87, 537] on span "HIGH (9)" at bounding box center [79, 536] width 44 height 15
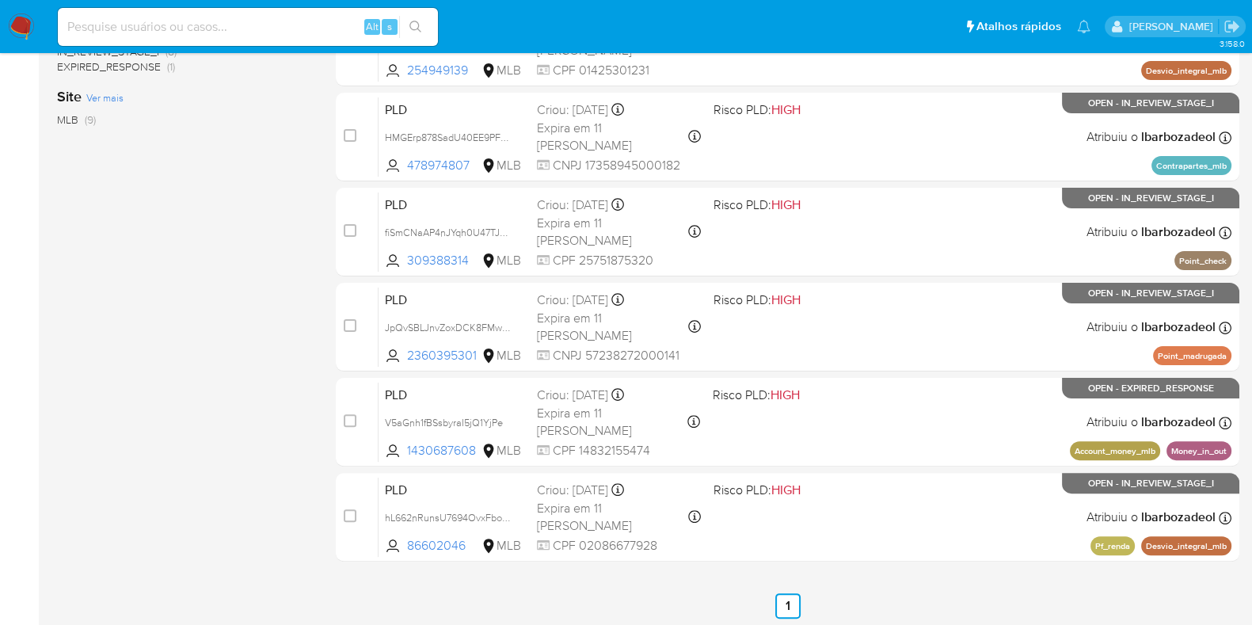
scroll to position [586, 0]
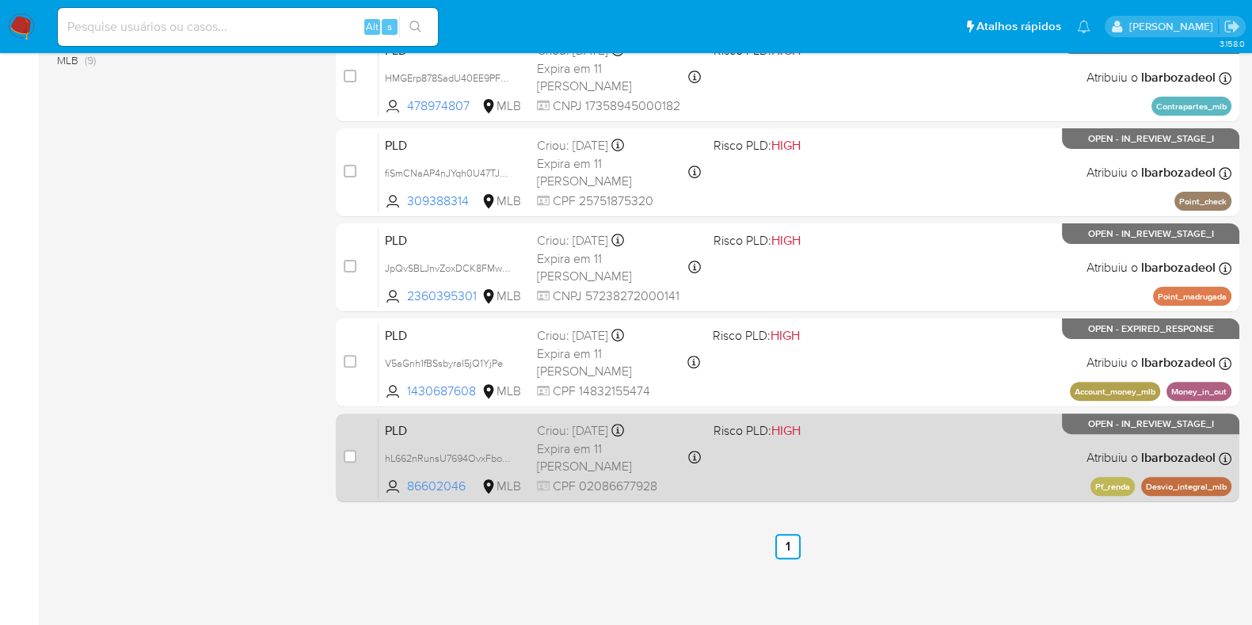
click at [828, 478] on div "PLD hL662nRunsU7694OvxFboG1X 86602046 MLB Risco PLD: HIGH Criou: 12/08/2025 Cri…" at bounding box center [805, 457] width 853 height 80
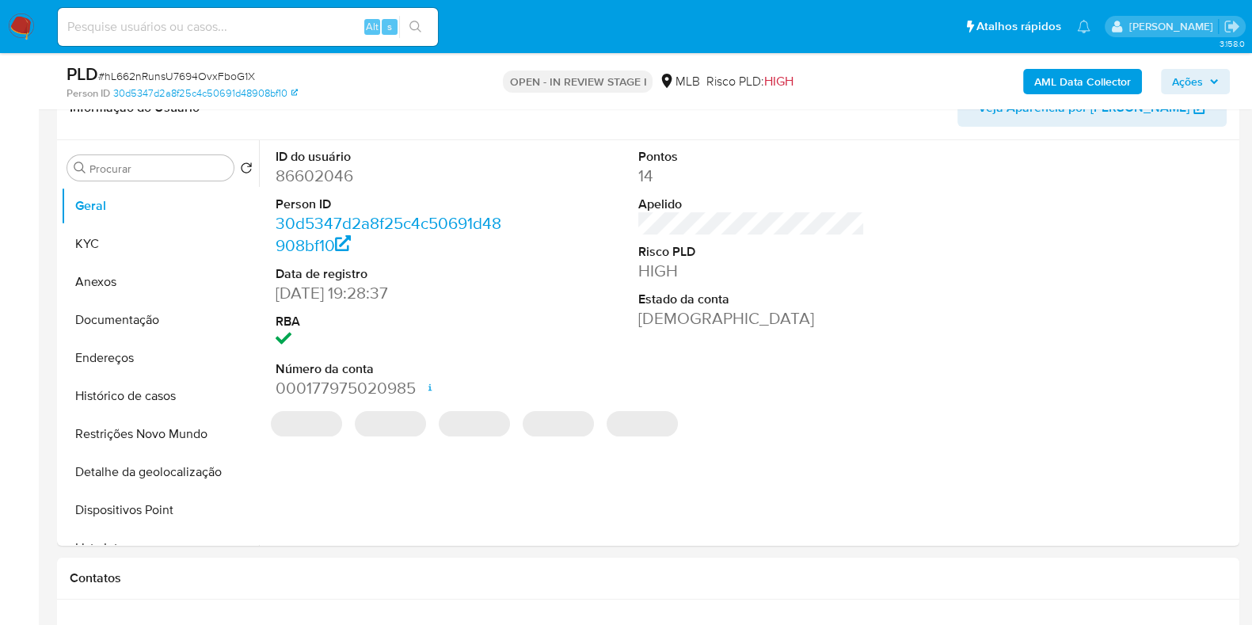
select select "10"
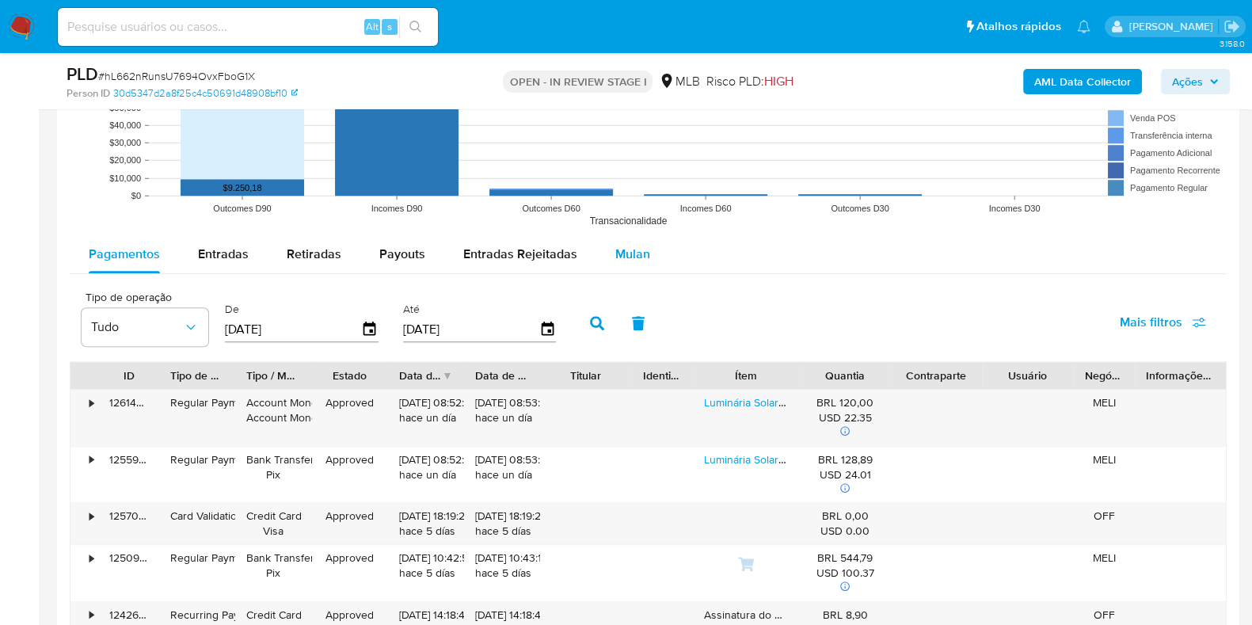
scroll to position [1491, 0]
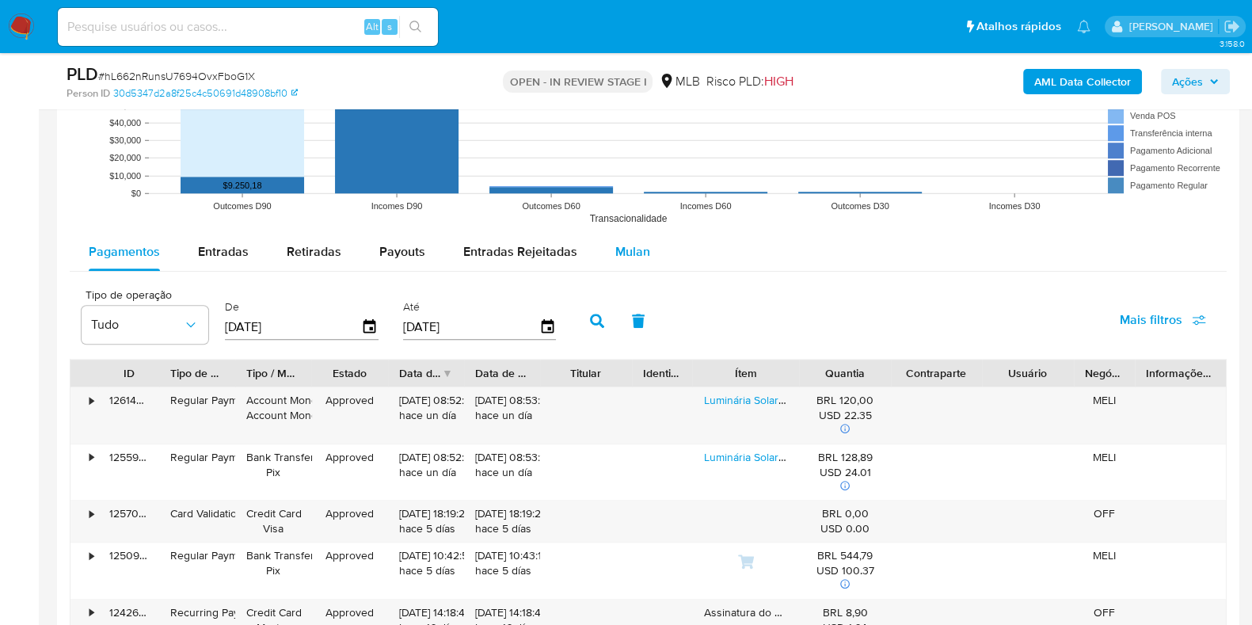
click at [634, 257] on span "Mulan" at bounding box center [632, 251] width 35 height 18
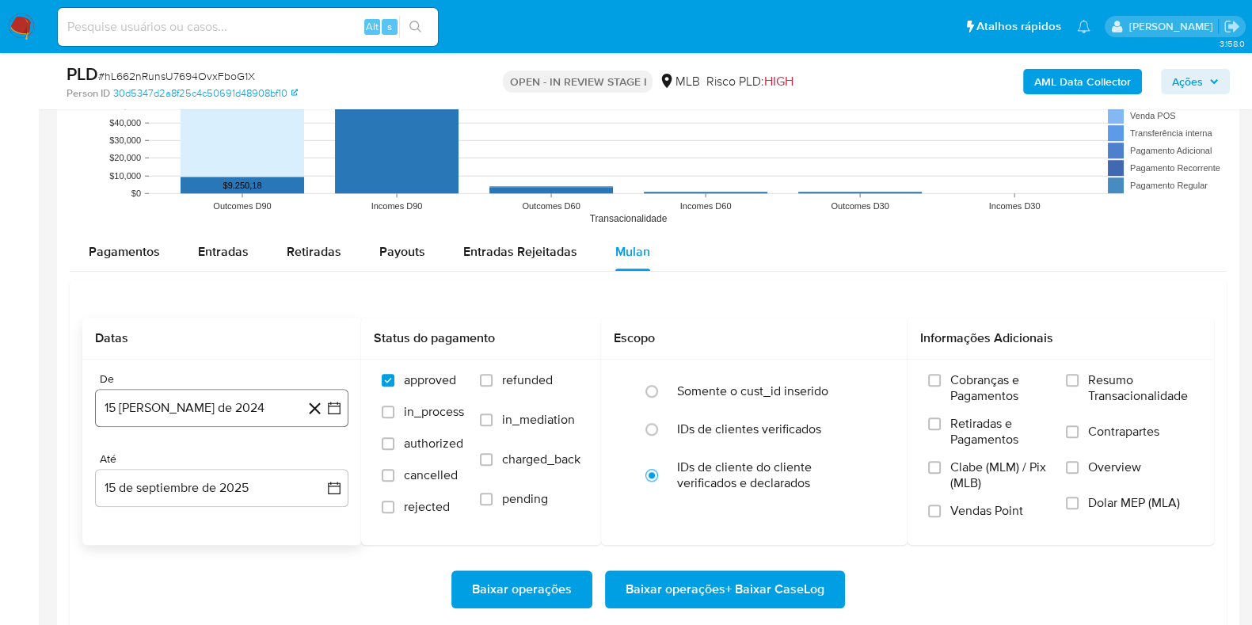
click at [238, 413] on button "[DATE]" at bounding box center [221, 408] width 253 height 38
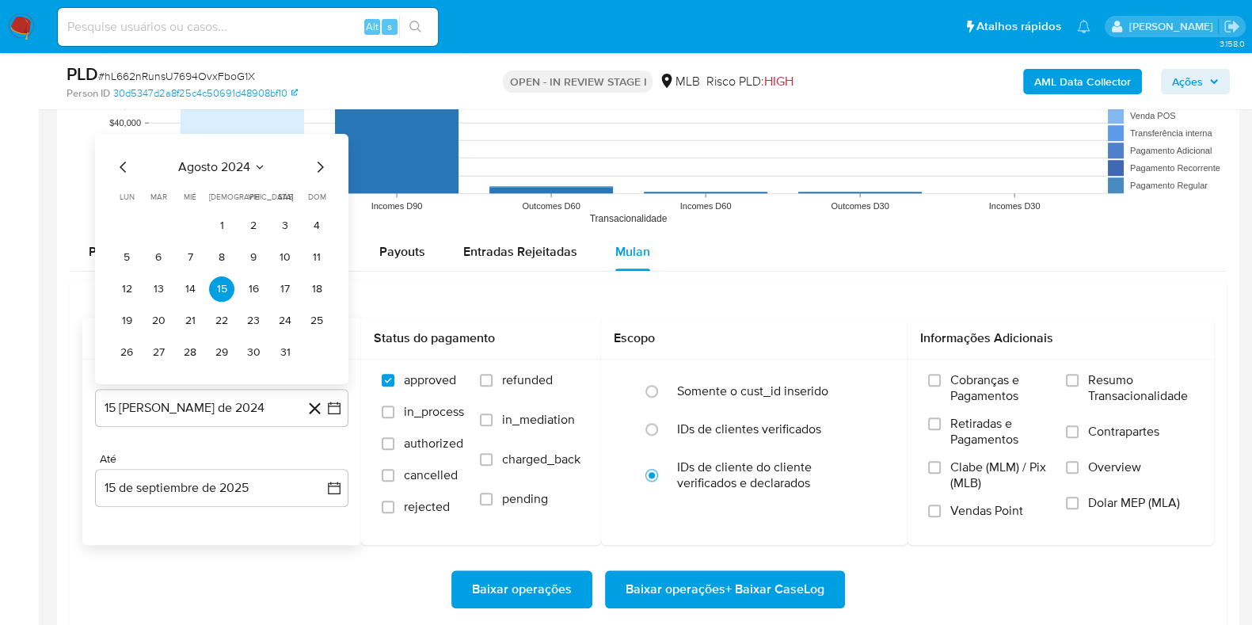
click at [211, 164] on span "agosto 2024" at bounding box center [214, 167] width 72 height 16
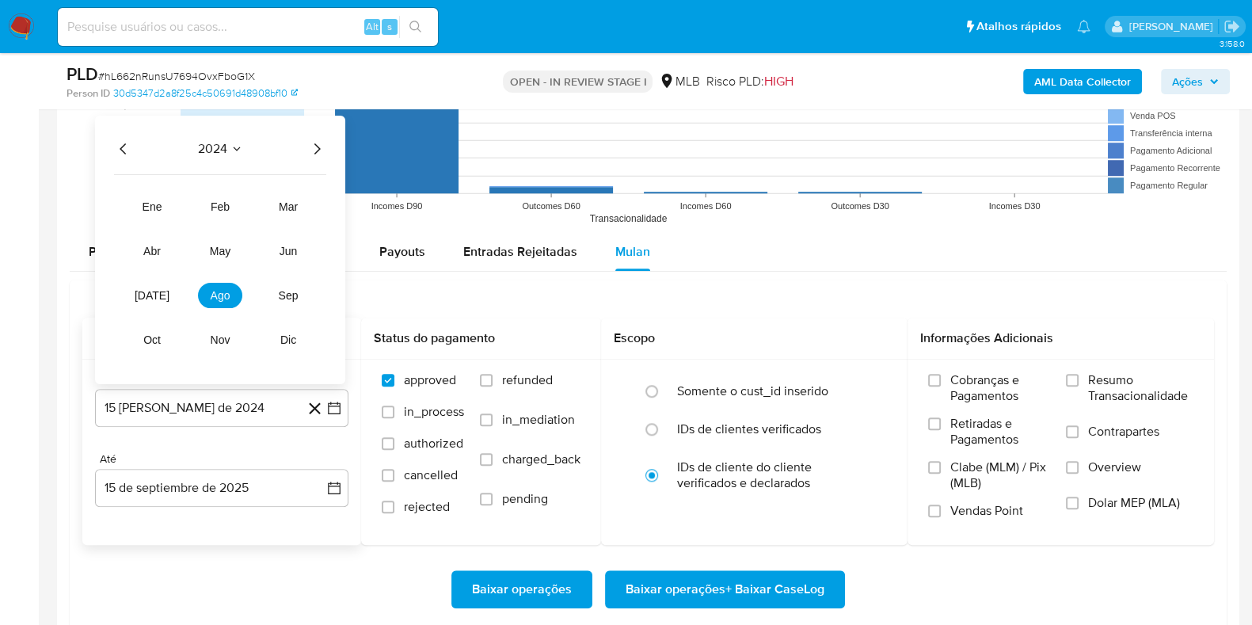
click at [320, 145] on icon "Año siguiente" at bounding box center [316, 148] width 19 height 19
click at [160, 299] on button "[DATE]" at bounding box center [152, 295] width 44 height 25
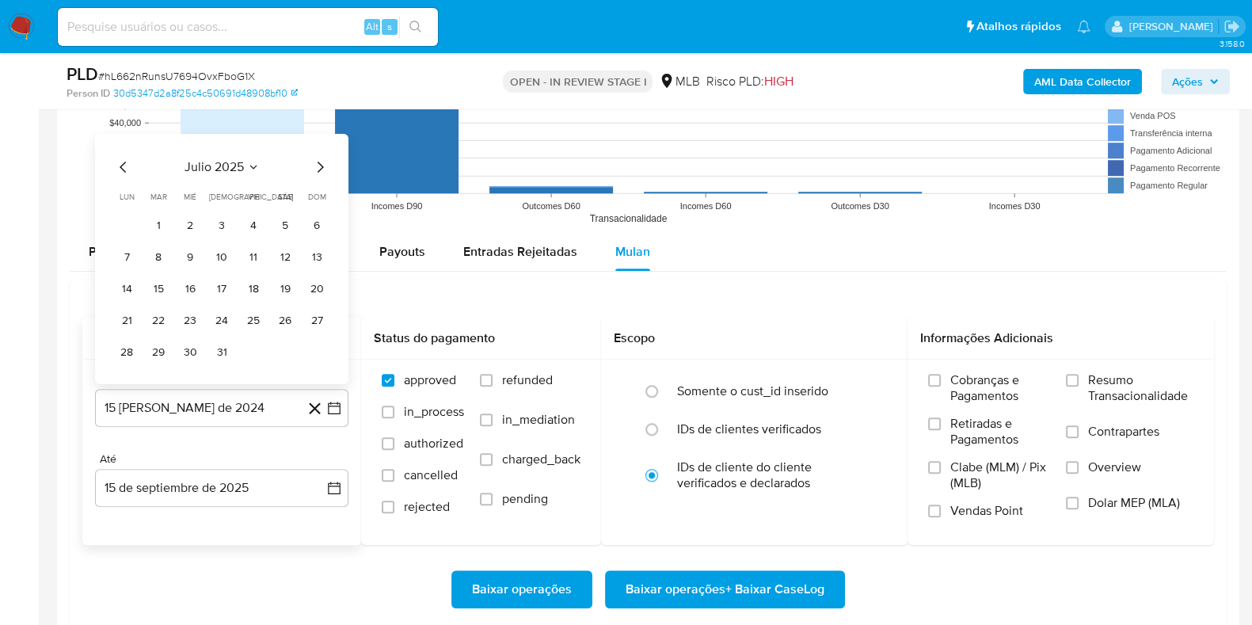
click at [166, 213] on td "1" at bounding box center [158, 225] width 25 height 25
click at [162, 224] on button "1" at bounding box center [158, 225] width 25 height 25
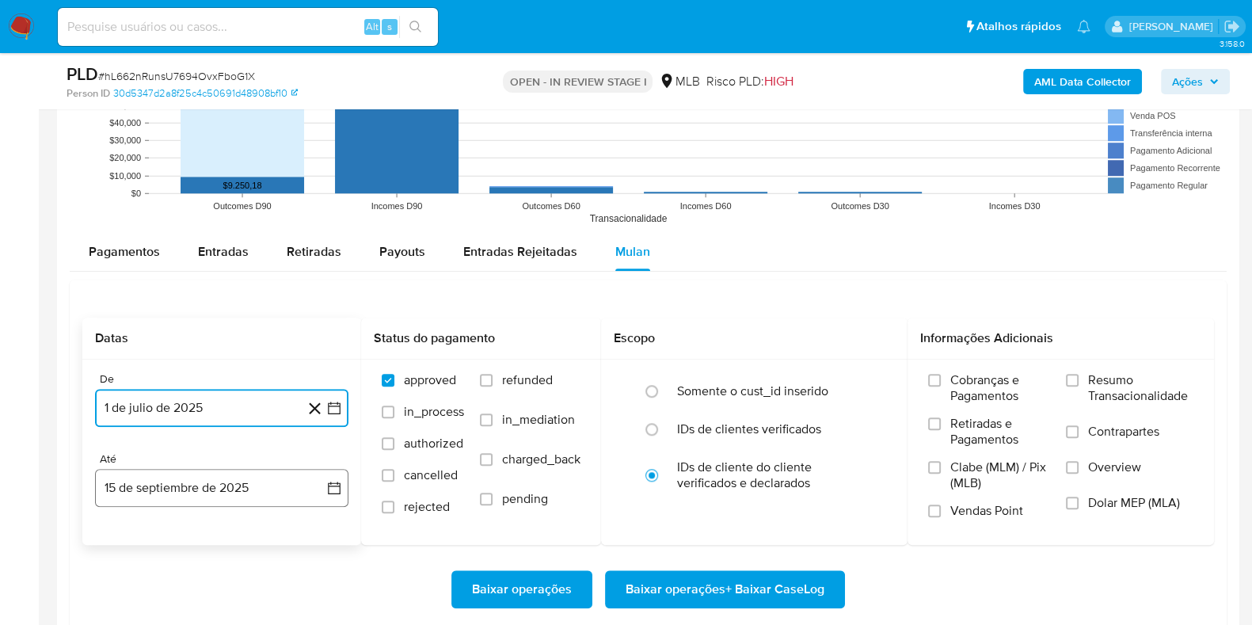
click at [198, 493] on button "15 de septiembre de 2025" at bounding box center [221, 488] width 253 height 38
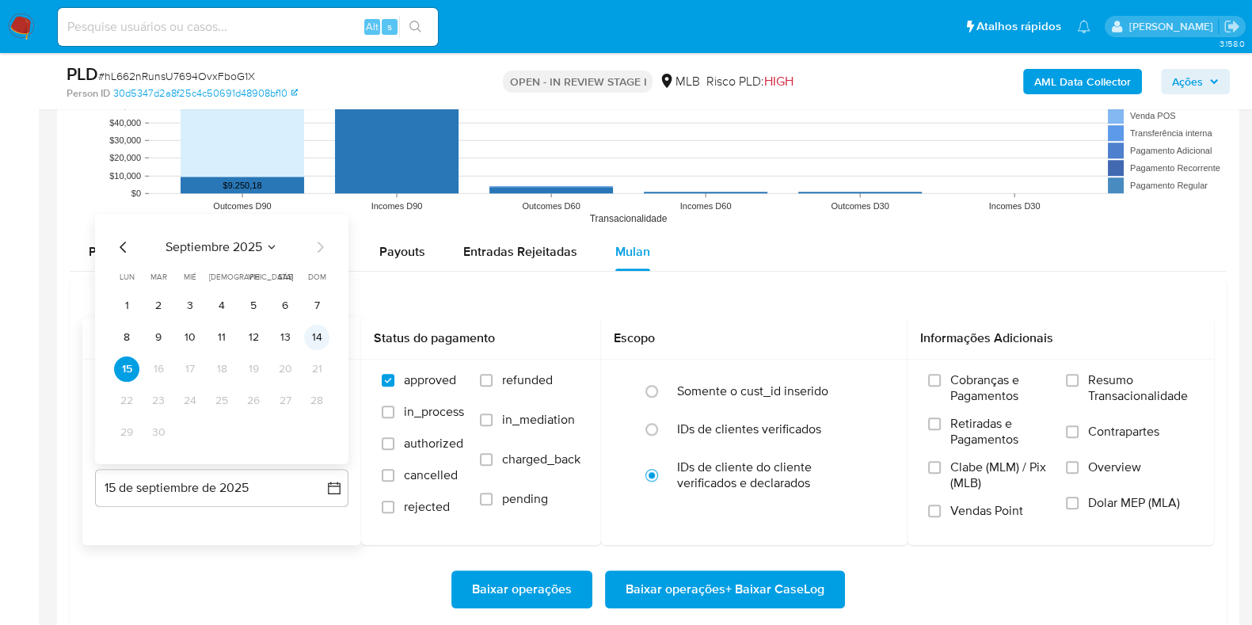
click at [329, 342] on td "14" at bounding box center [316, 337] width 25 height 25
click at [321, 335] on button "14" at bounding box center [316, 337] width 25 height 25
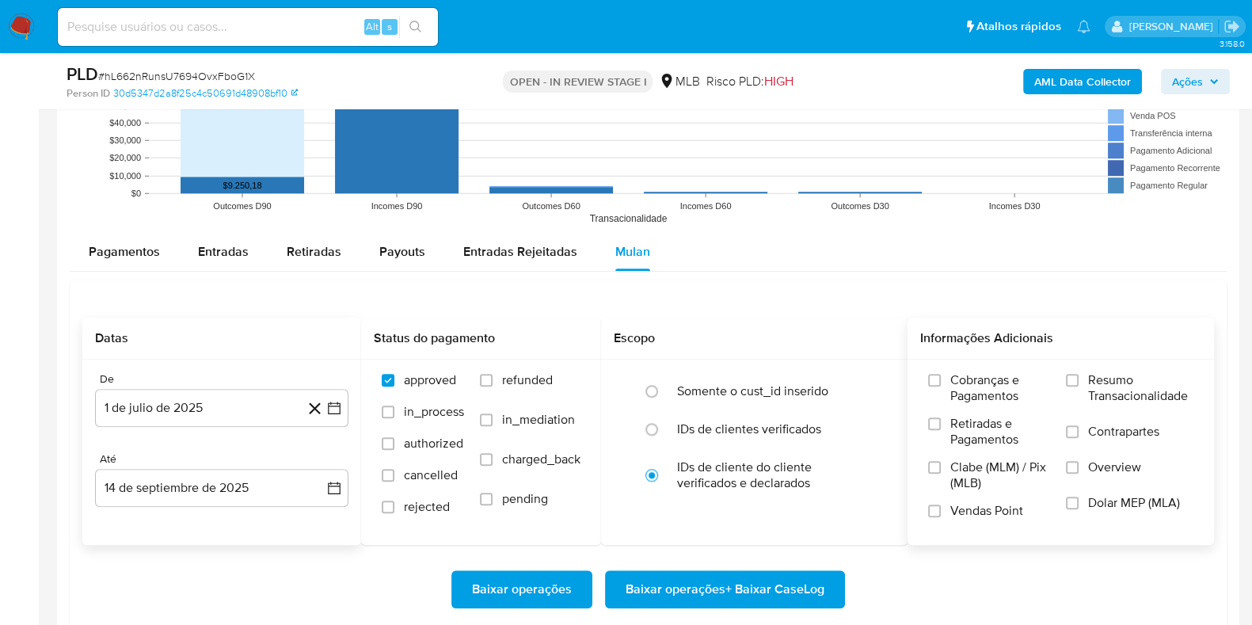
click at [1105, 388] on span "Resumo Transacionalidade" at bounding box center [1140, 388] width 105 height 32
click at [1079, 387] on input "Resumo Transacionalidade" at bounding box center [1072, 380] width 13 height 13
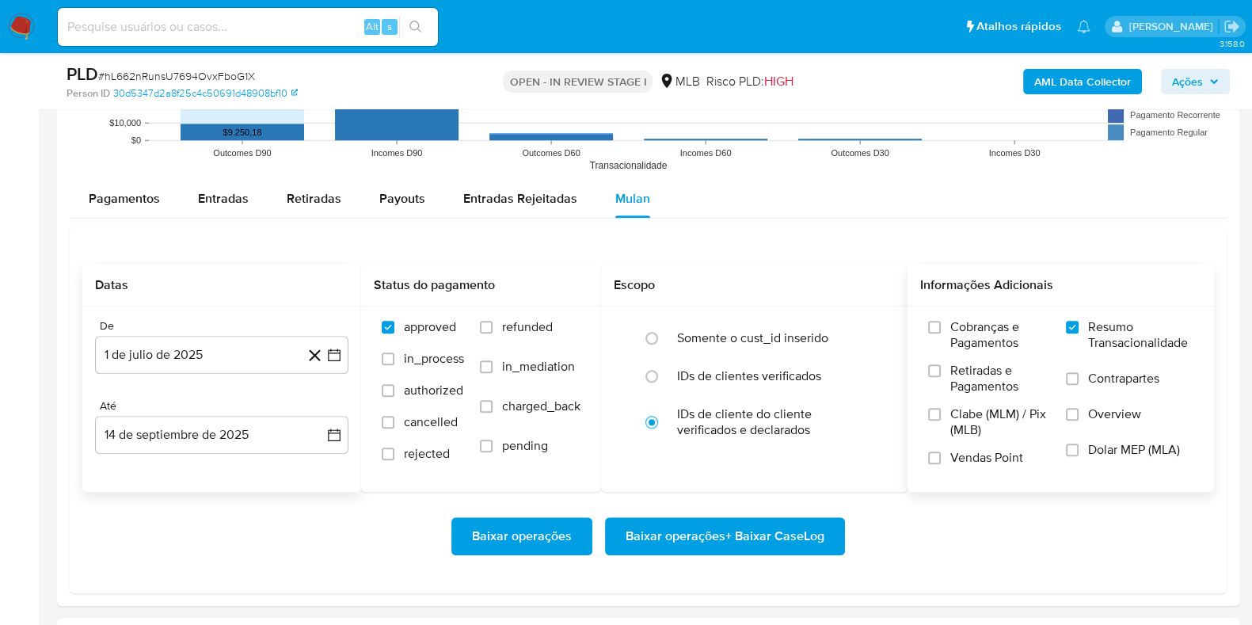
scroll to position [1546, 0]
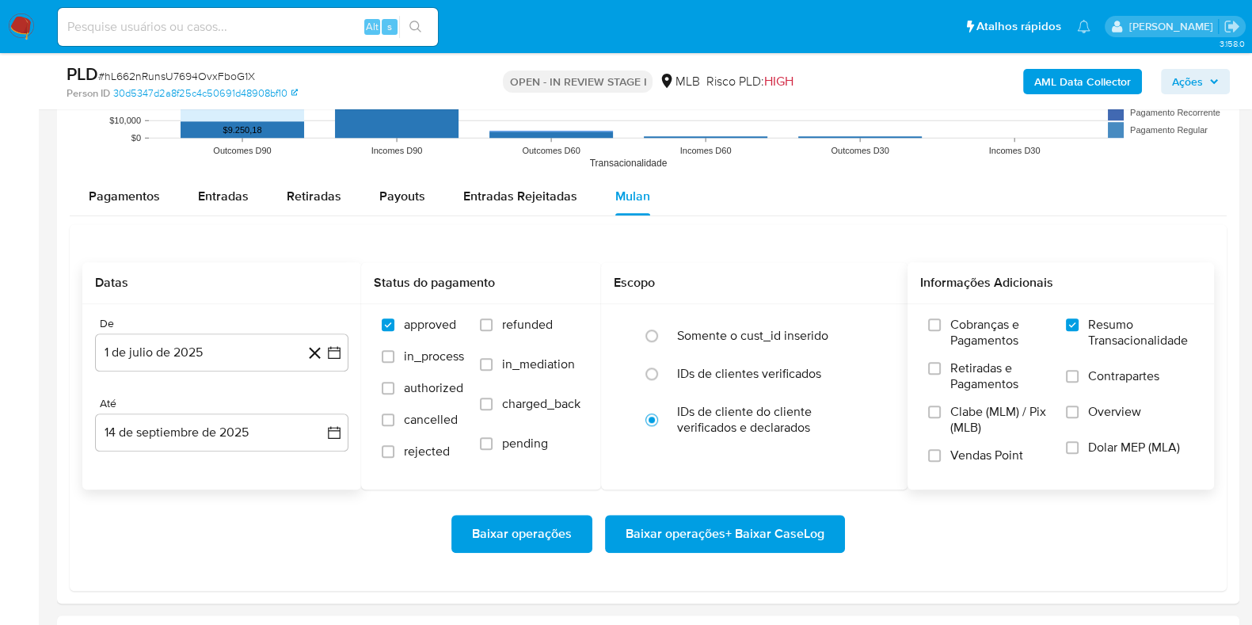
click at [765, 512] on div "Baixar operações Baixar operações + Baixar CaseLog" at bounding box center [648, 533] width 1132 height 89
click at [766, 528] on span "Baixar operações + Baixar CaseLog" at bounding box center [725, 533] width 199 height 35
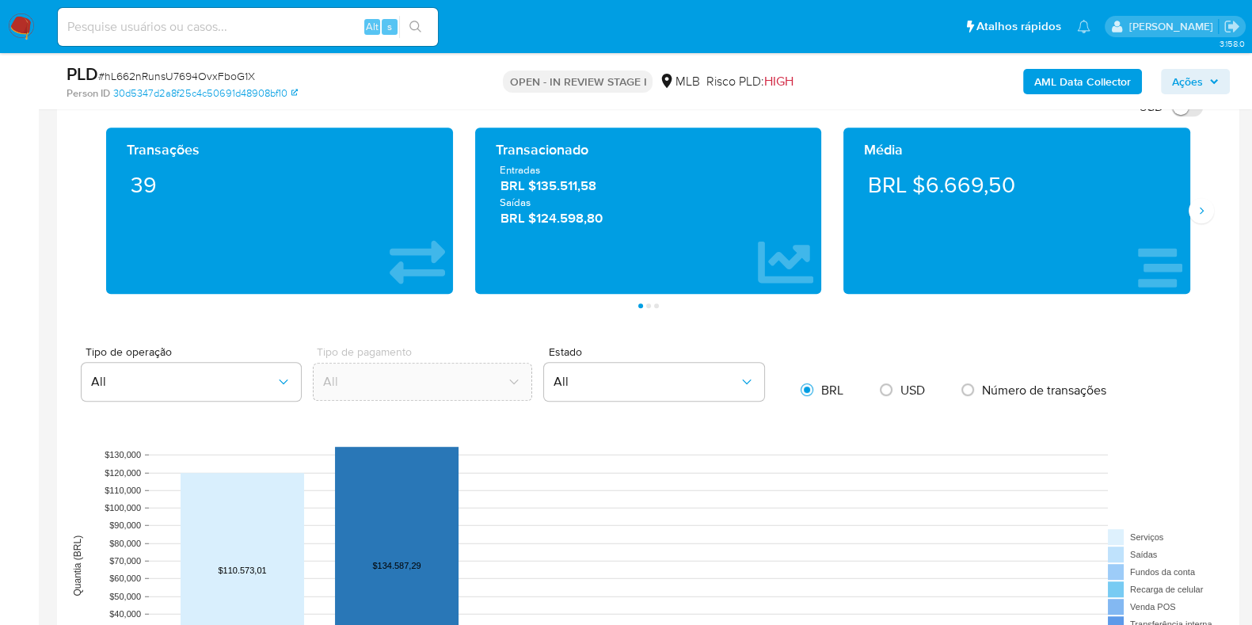
scroll to position [89, 0]
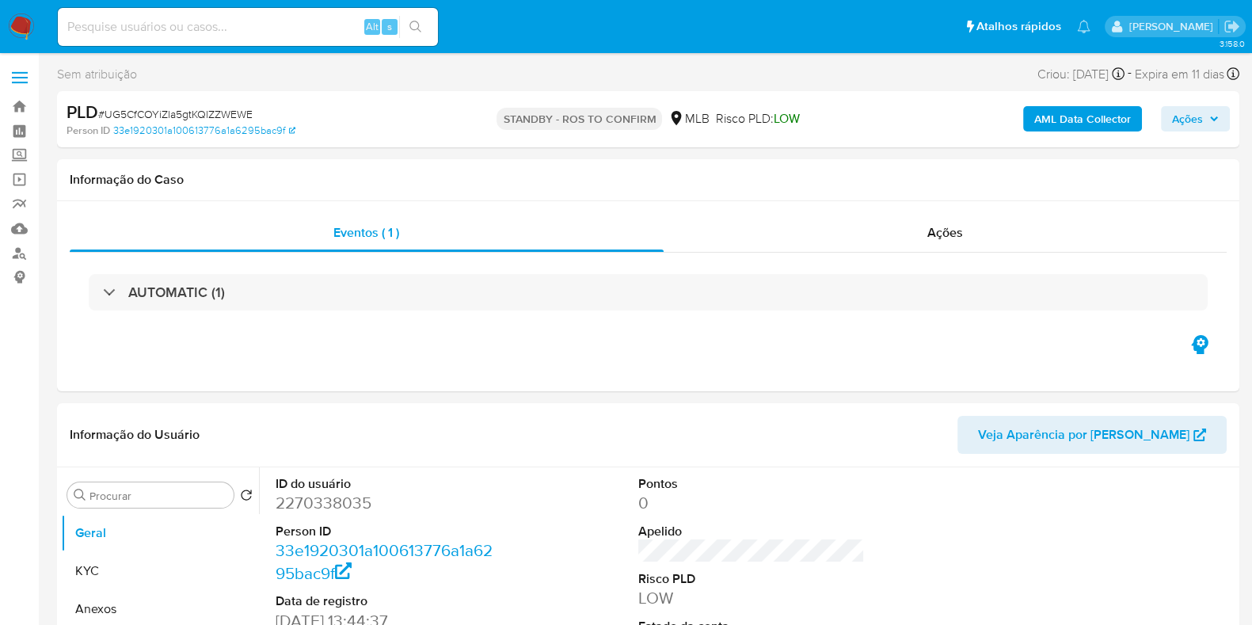
select select "10"
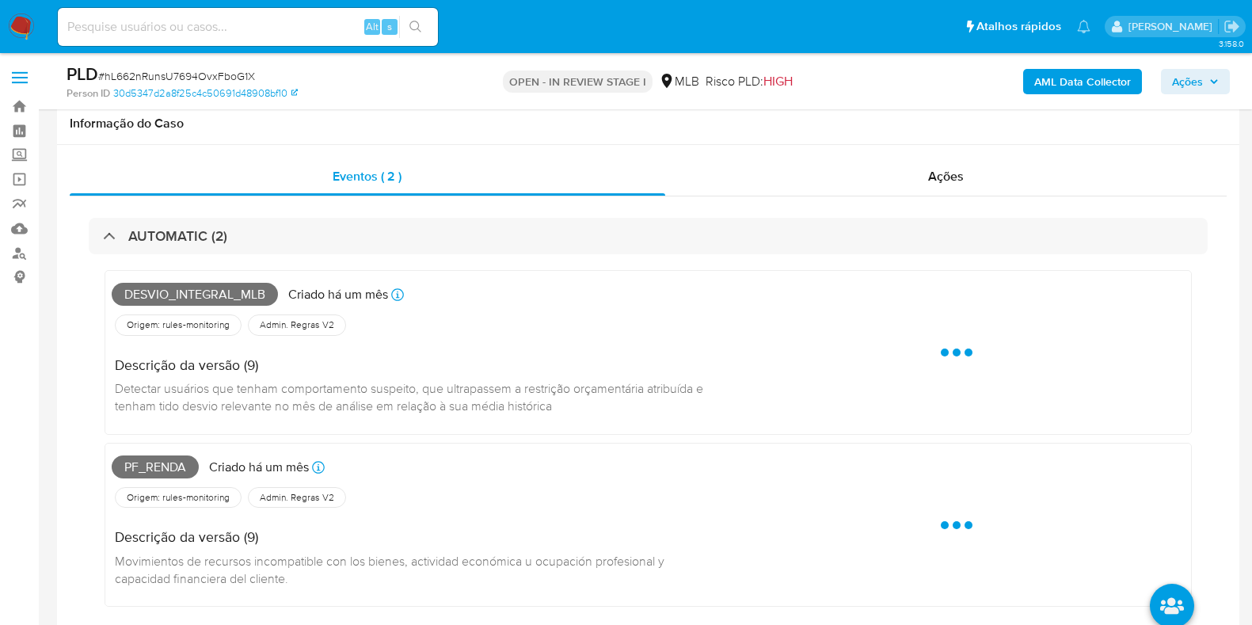
scroll to position [89, 0]
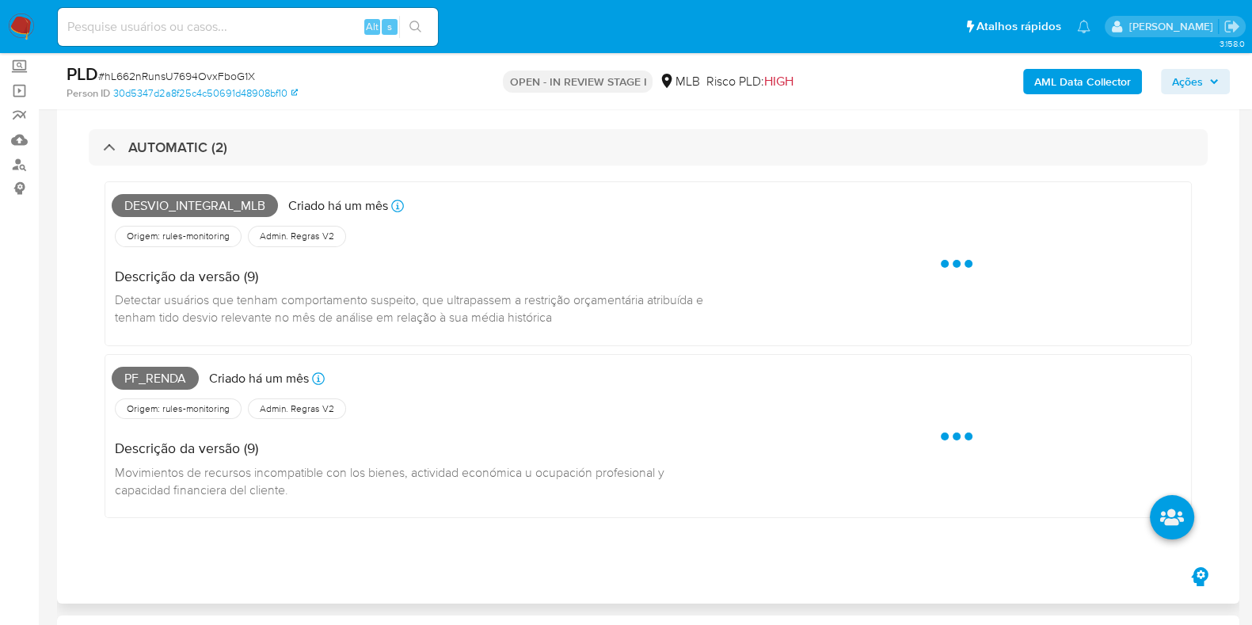
click at [195, 207] on span "Desvio_integral_mlb" at bounding box center [195, 206] width 166 height 24
copy span "Desvio_integral_mlb"
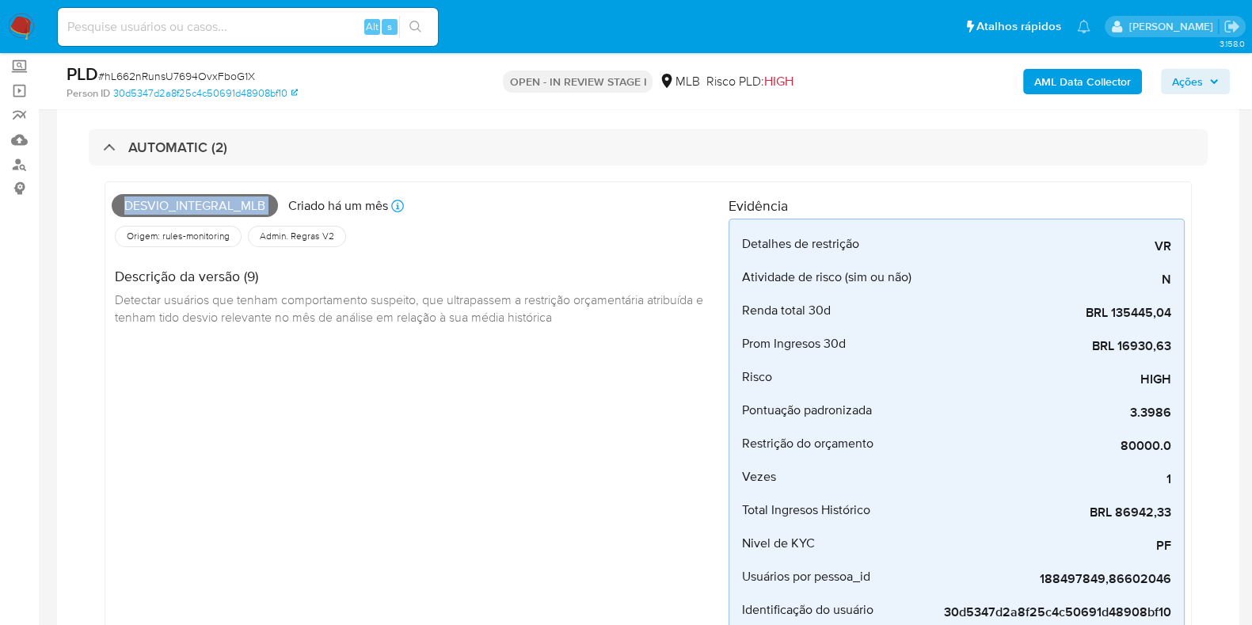
click at [1207, 86] on span "Ações" at bounding box center [1195, 81] width 47 height 22
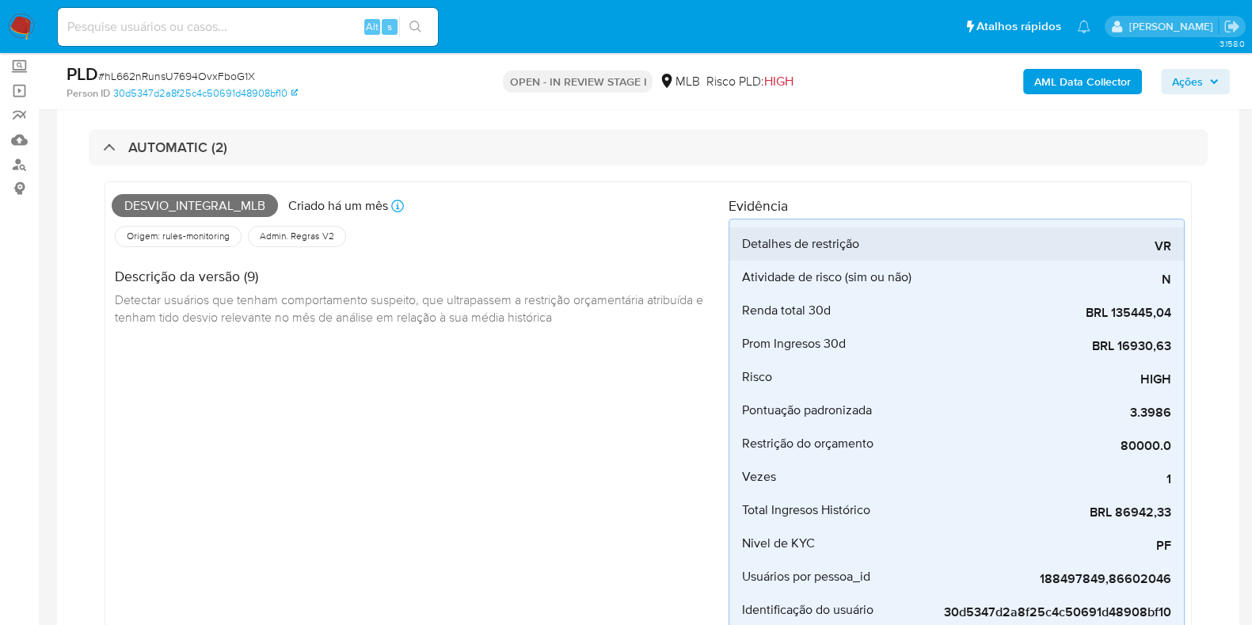
click at [865, 237] on div "Detalhes de restrição" at bounding box center [837, 243] width 190 height 33
click at [1186, 89] on span "Ações" at bounding box center [1187, 81] width 31 height 25
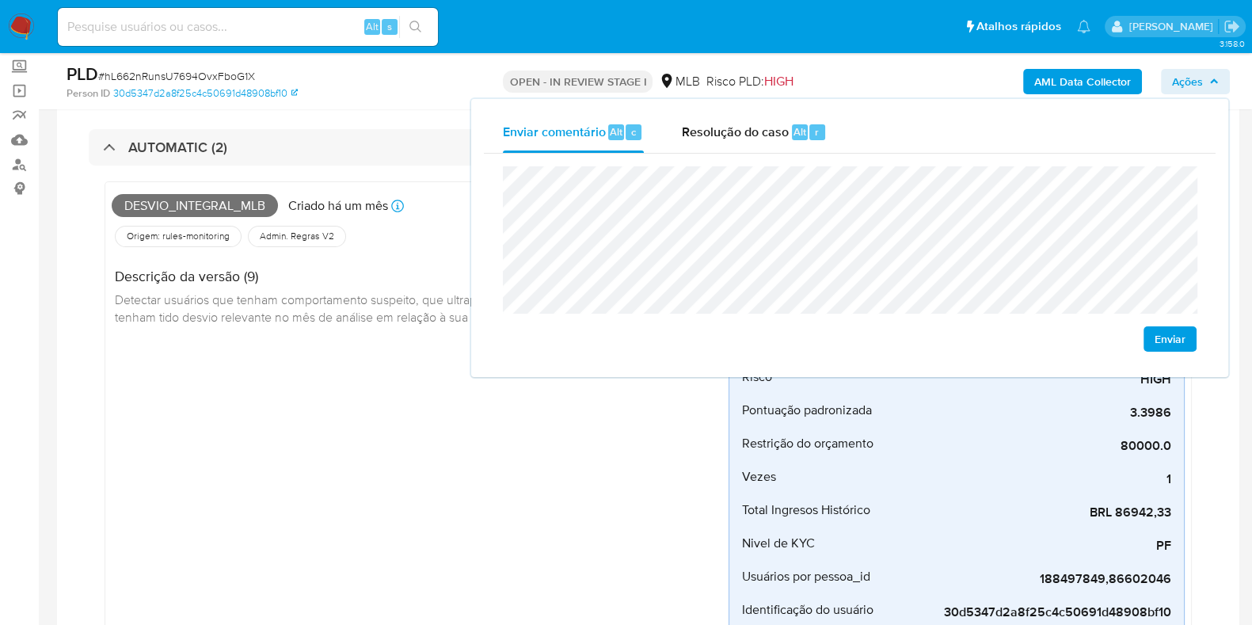
click at [305, 371] on div "Desvio_integral_mlb Criado há um mês Criado: 12/08/2025 00:27:53 Origem: rules-…" at bounding box center [420, 412] width 617 height 447
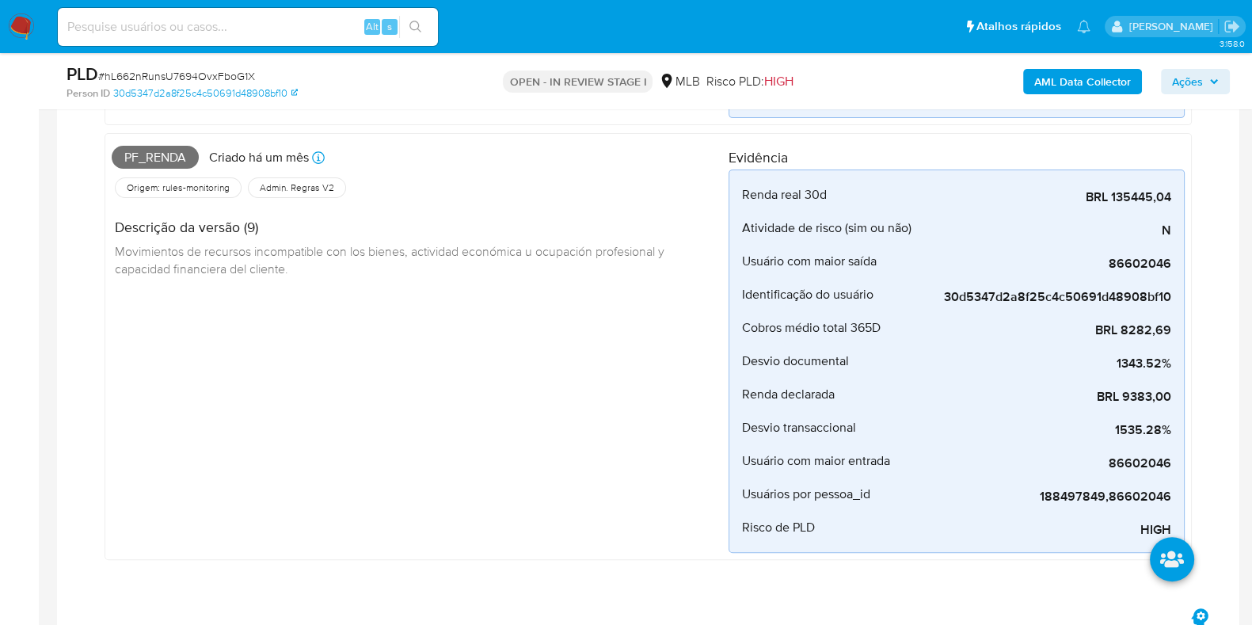
scroll to position [606, 0]
click at [170, 156] on span "Pf_renda" at bounding box center [155, 158] width 87 height 24
copy span "Pf_renda"
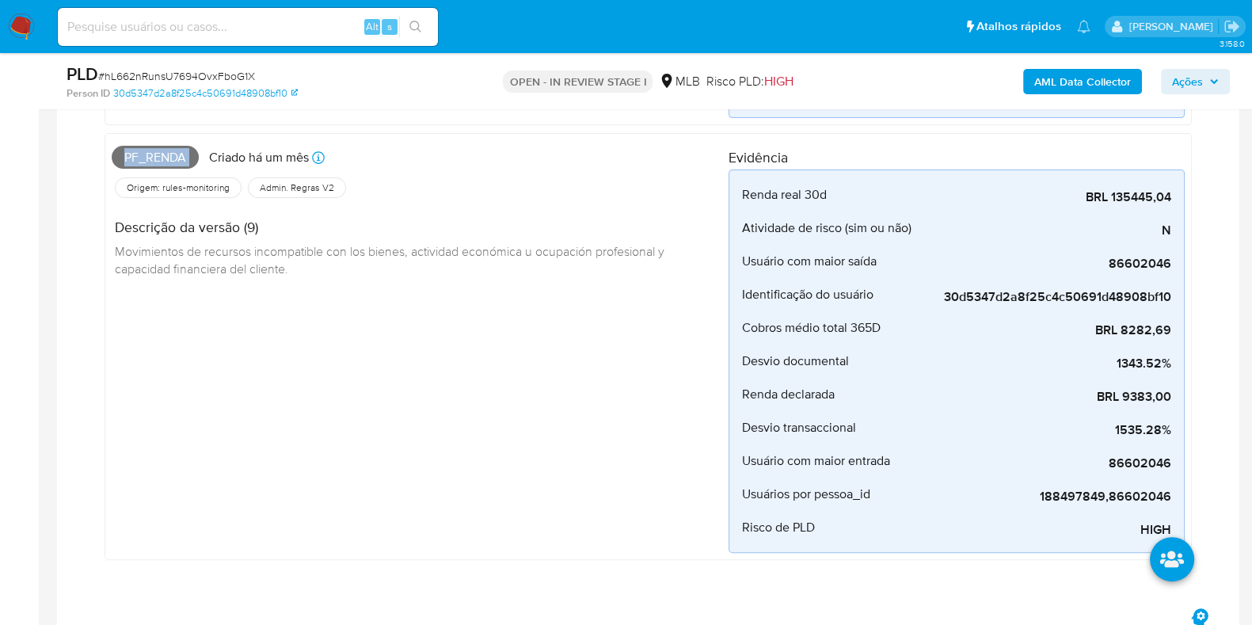
click at [1176, 72] on span "Ações" at bounding box center [1187, 81] width 31 height 25
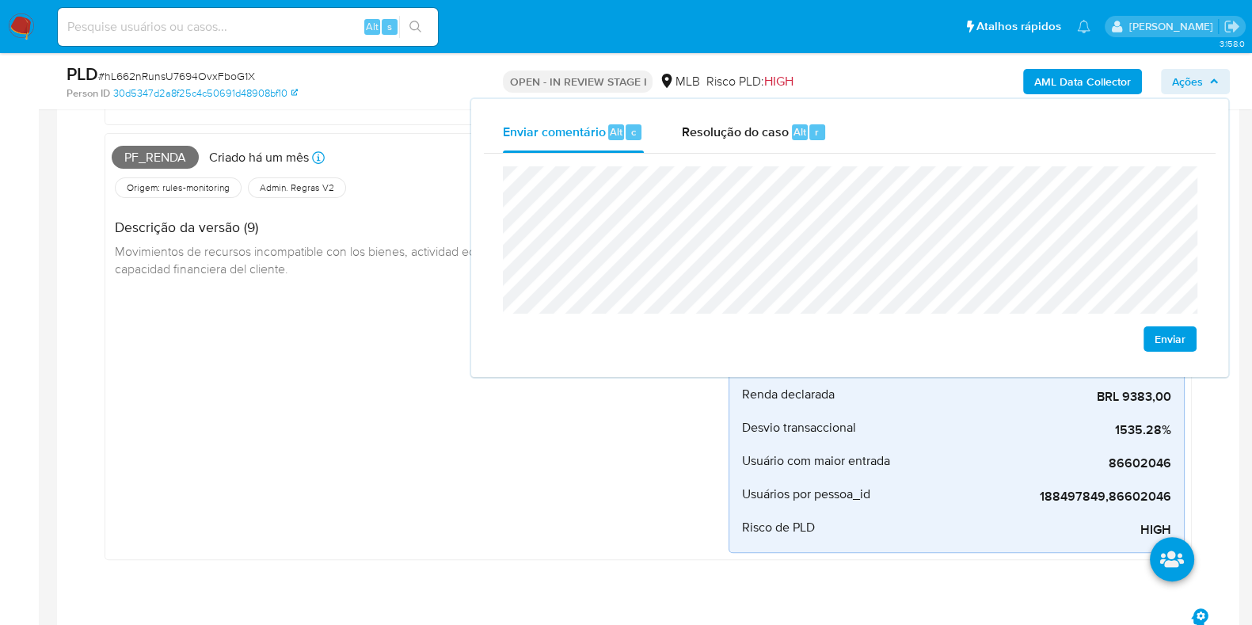
click at [389, 334] on div "Pf_renda Criado há um mês Criado: 12/08/2025 00:07:14 Origem: rules-monitoring …" at bounding box center [420, 346] width 617 height 413
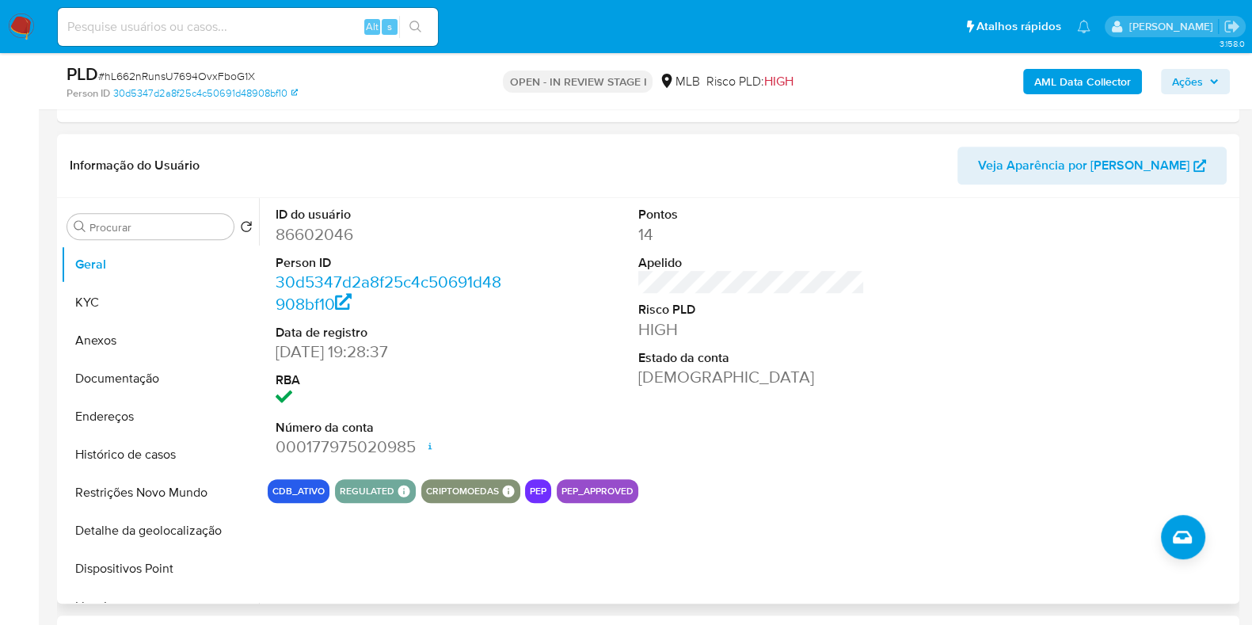
scroll to position [1133, 0]
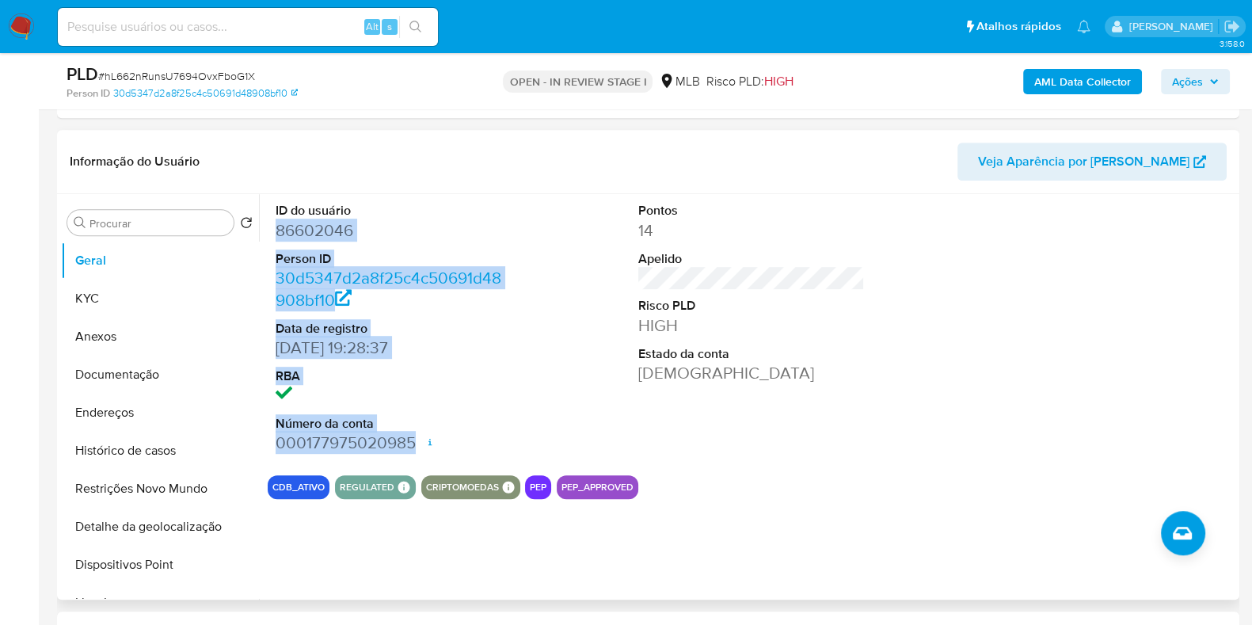
drag, startPoint x: 301, startPoint y: 234, endPoint x: 431, endPoint y: 444, distance: 247.5
click at [415, 444] on dl "ID do usuário 86602046 Person ID 30d5347d2a8f25c4c50691d48908bf10 Data de regis…" at bounding box center [389, 328] width 227 height 252
copy dl "86602046 Person ID 30d5347d2a8f25c4c50691d48908bf10 Data de registro 31/10/2005…"
click at [1175, 81] on span "Ações" at bounding box center [1187, 81] width 31 height 25
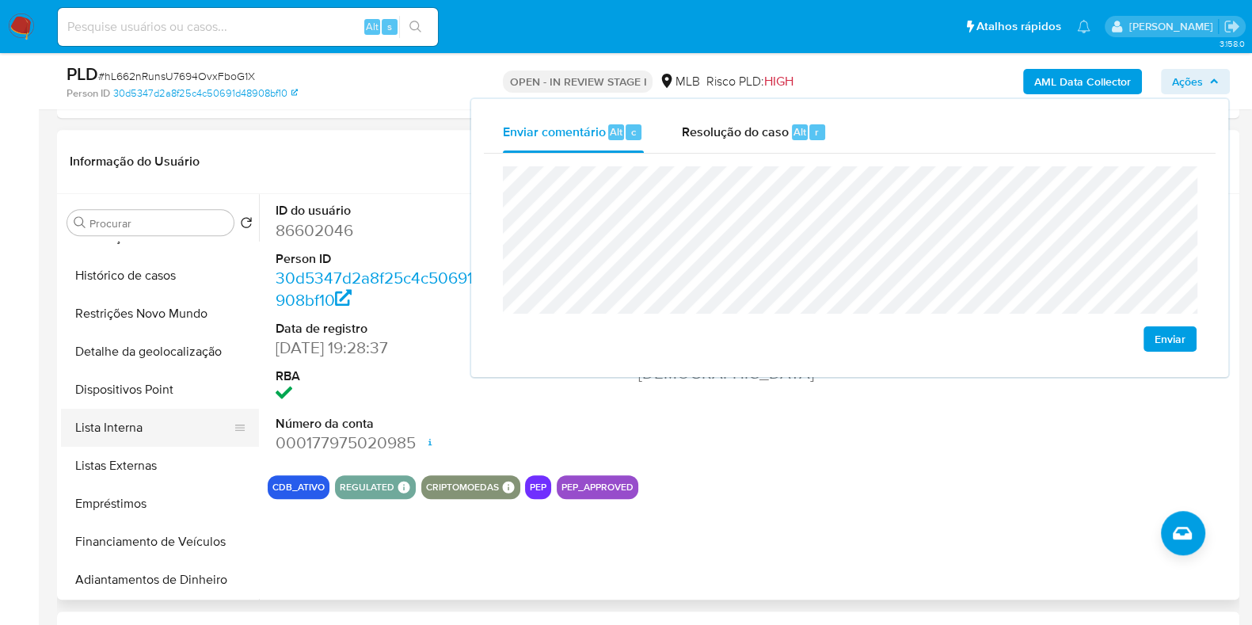
scroll to position [176, 0]
click at [181, 425] on button "Lista Interna" at bounding box center [153, 427] width 185 height 38
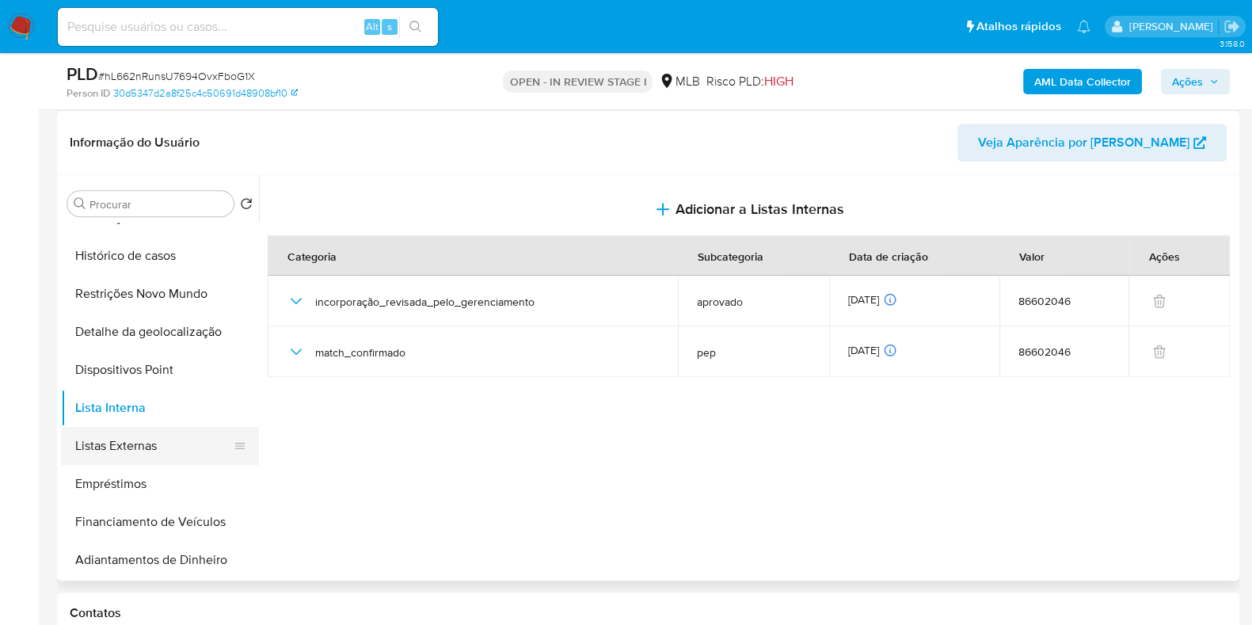
click at [167, 453] on button "Listas Externas" at bounding box center [153, 446] width 185 height 38
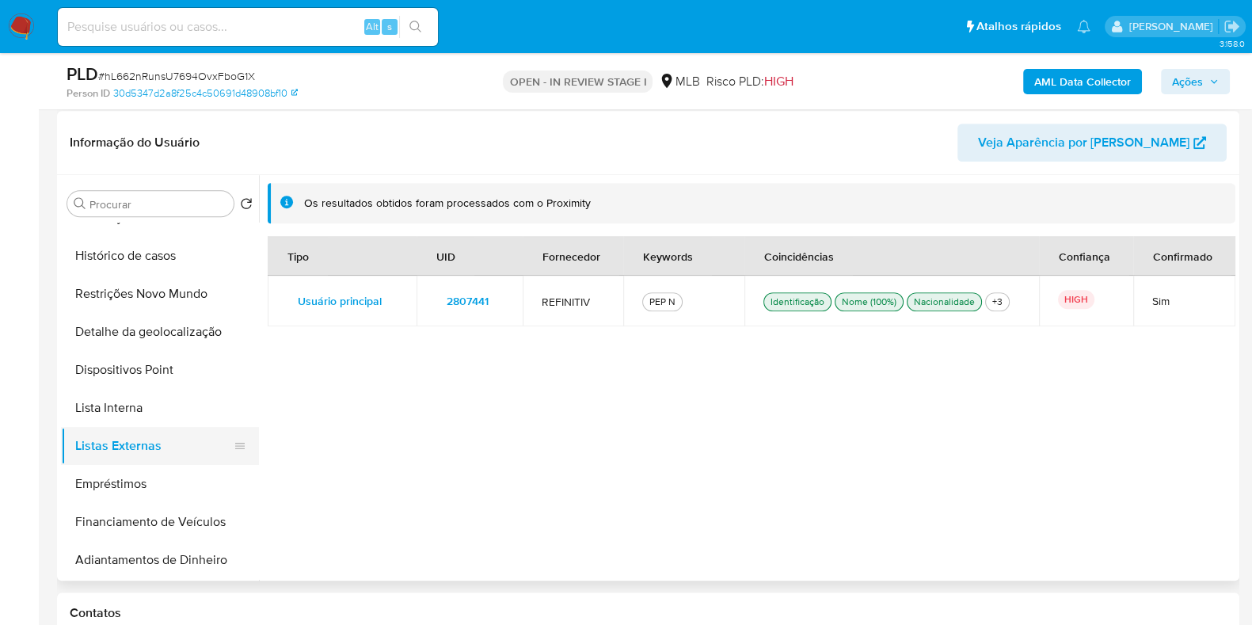
scroll to position [0, 0]
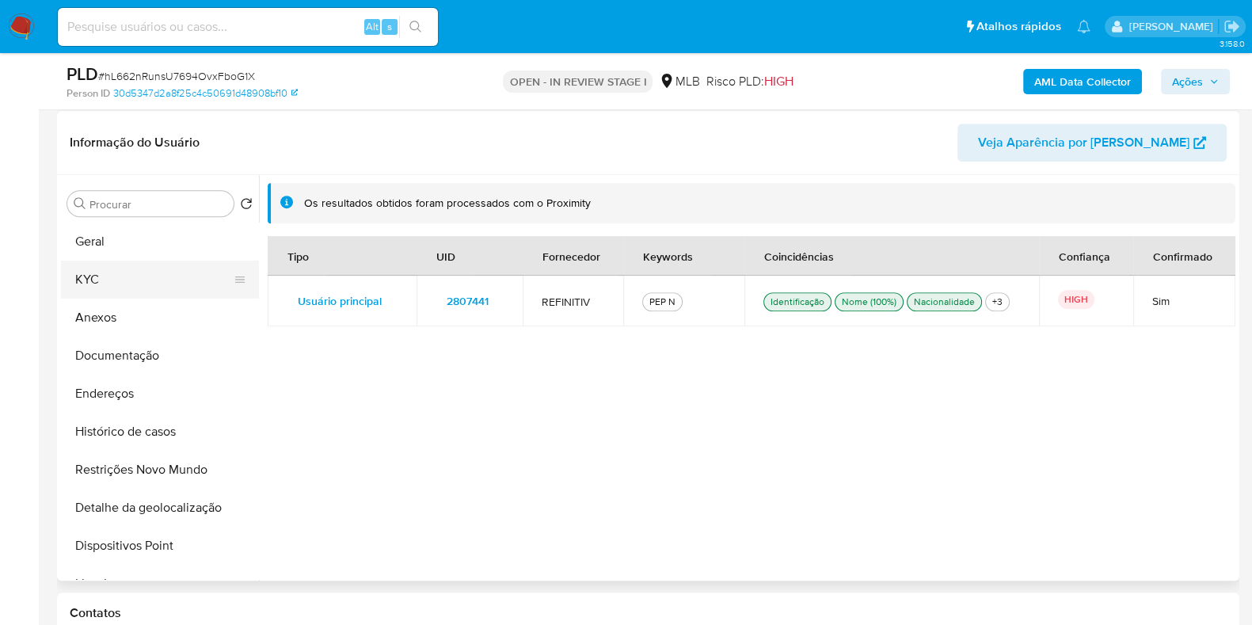
click at [149, 278] on button "KYC" at bounding box center [153, 280] width 185 height 38
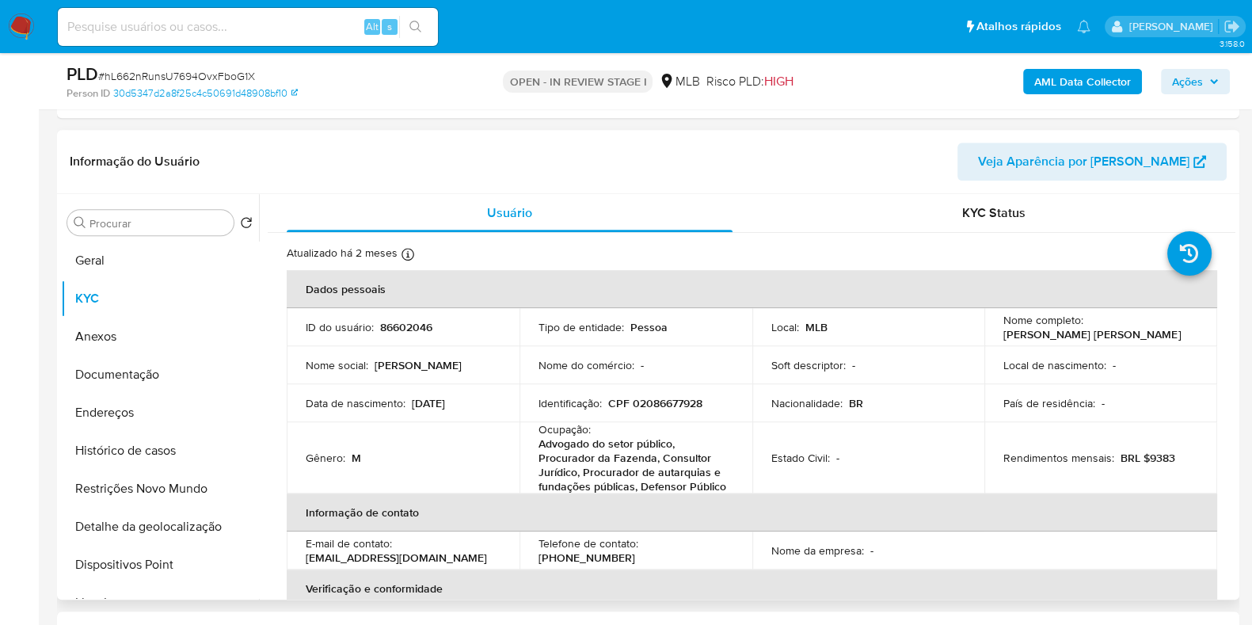
click at [645, 408] on p "CPF 02086677928" at bounding box center [655, 403] width 94 height 14
copy p "02086677928"
click at [1185, 84] on span "Ações" at bounding box center [1187, 81] width 31 height 25
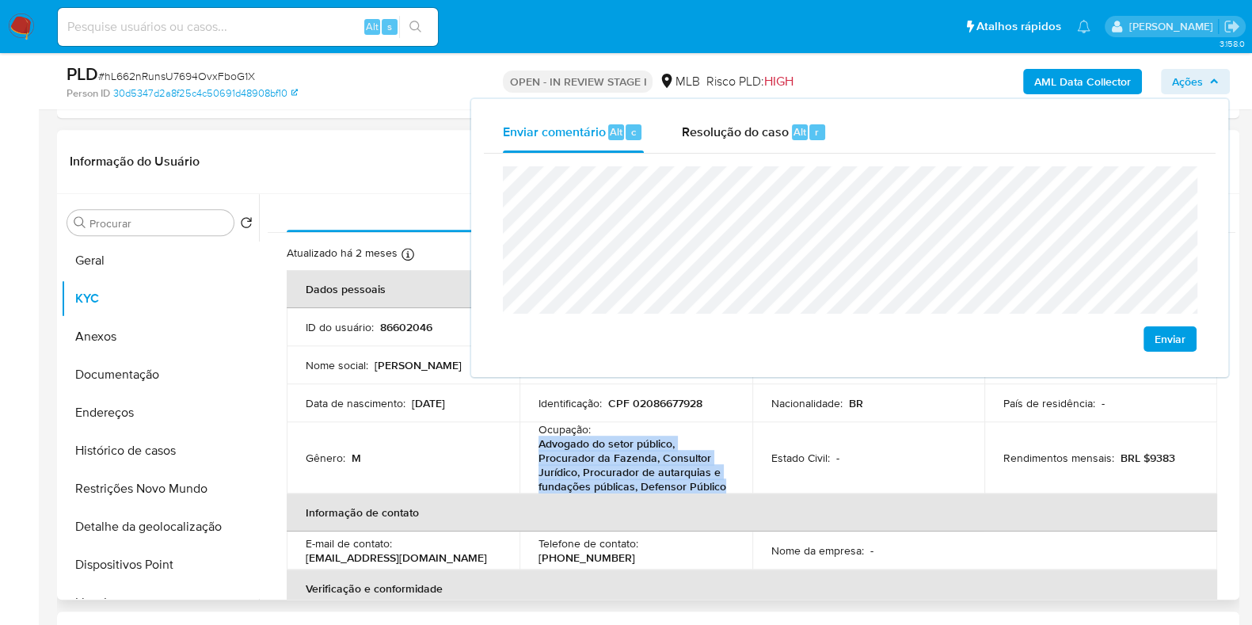
drag, startPoint x: 538, startPoint y: 443, endPoint x: 725, endPoint y: 485, distance: 191.6
click at [725, 485] on div "Ocupação : Advogado do setor público, Procurador da Fazenda, Consultor Jurídico…" at bounding box center [636, 457] width 195 height 71
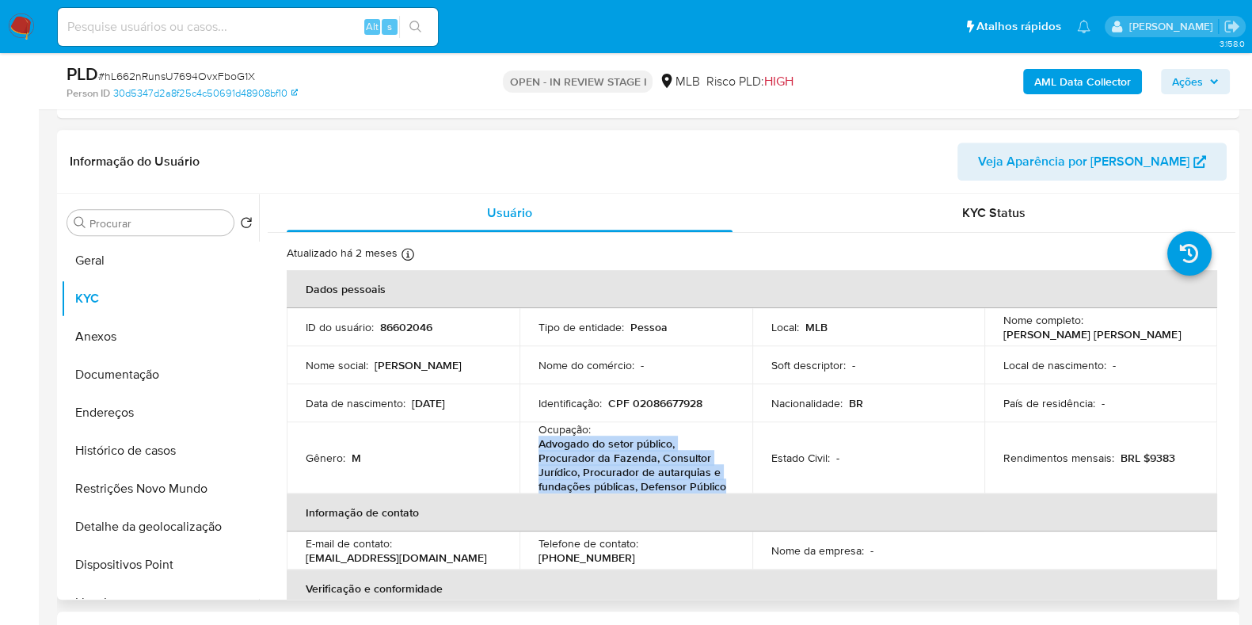
copy p "Advogado do setor público, Procurador da Fazenda, Consultor Jurídico, Procurado…"
click at [1205, 86] on span "Ações" at bounding box center [1195, 81] width 47 height 22
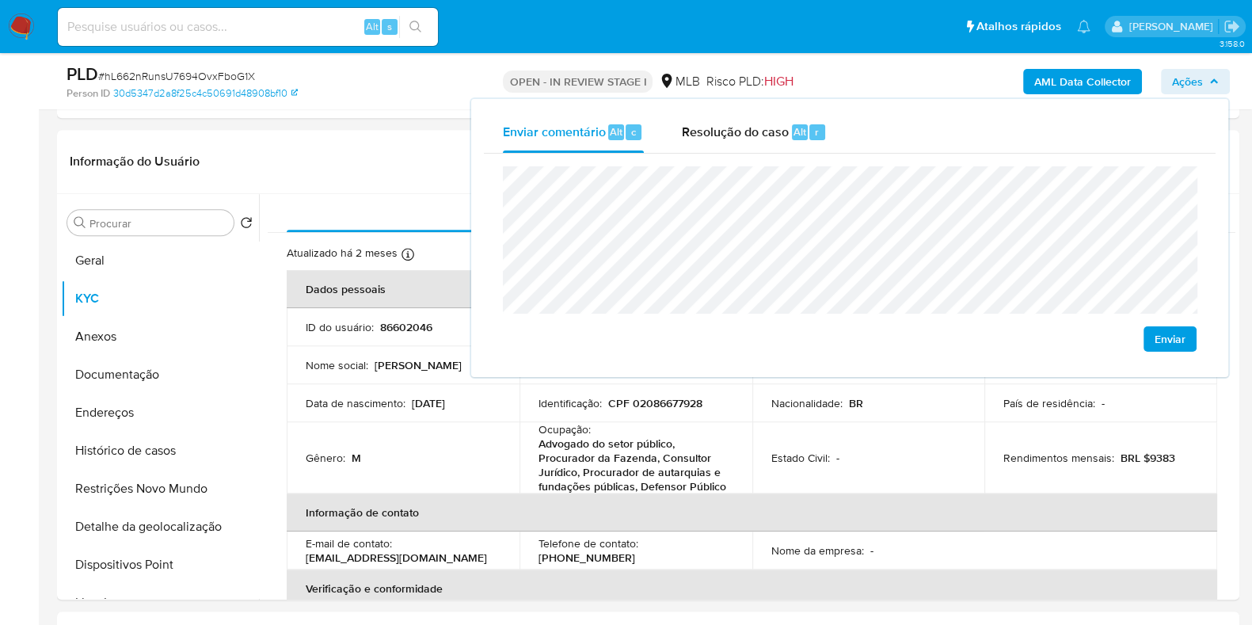
click at [0, 0] on lt-span "Brasília" at bounding box center [0, 0] width 0 height 0
click at [887, 445] on td "Estado Civil : -" at bounding box center [868, 457] width 233 height 71
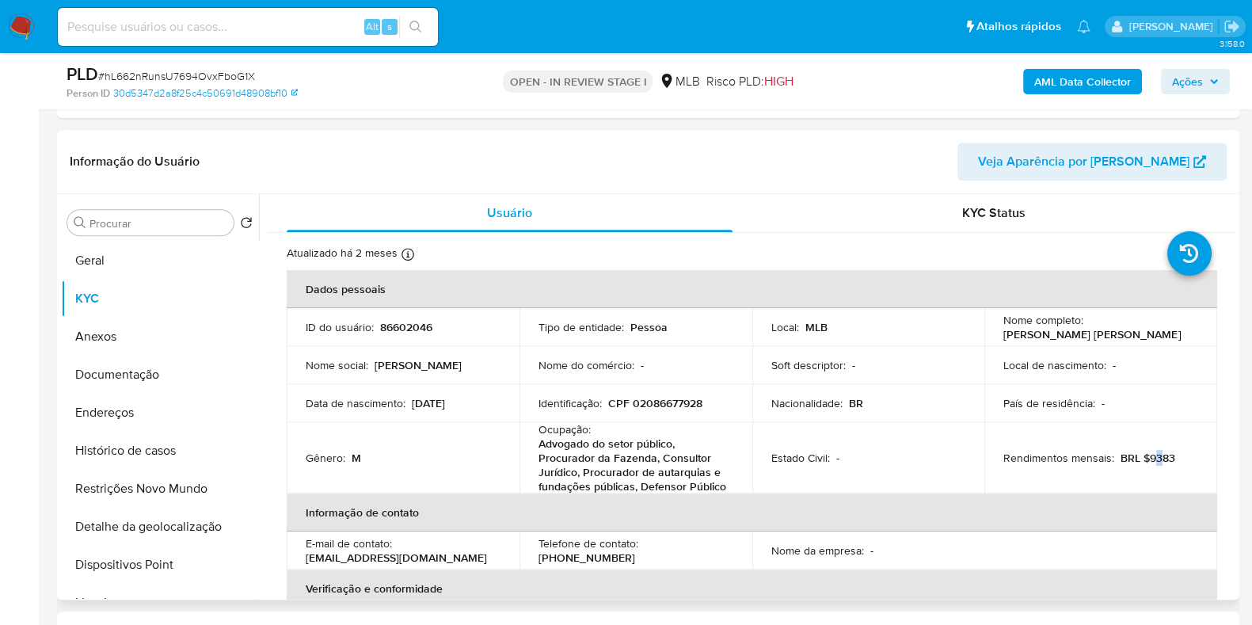
drag, startPoint x: 1148, startPoint y: 457, endPoint x: 1158, endPoint y: 456, distance: 9.5
click at [1158, 456] on p "BRL $9383" at bounding box center [1148, 458] width 55 height 14
click at [1145, 460] on p "BRL $9383" at bounding box center [1148, 458] width 55 height 14
drag, startPoint x: 1144, startPoint y: 459, endPoint x: 1180, endPoint y: 457, distance: 35.7
click at [1180, 457] on div "Rendimentos mensais : BRL $9383" at bounding box center [1101, 458] width 195 height 14
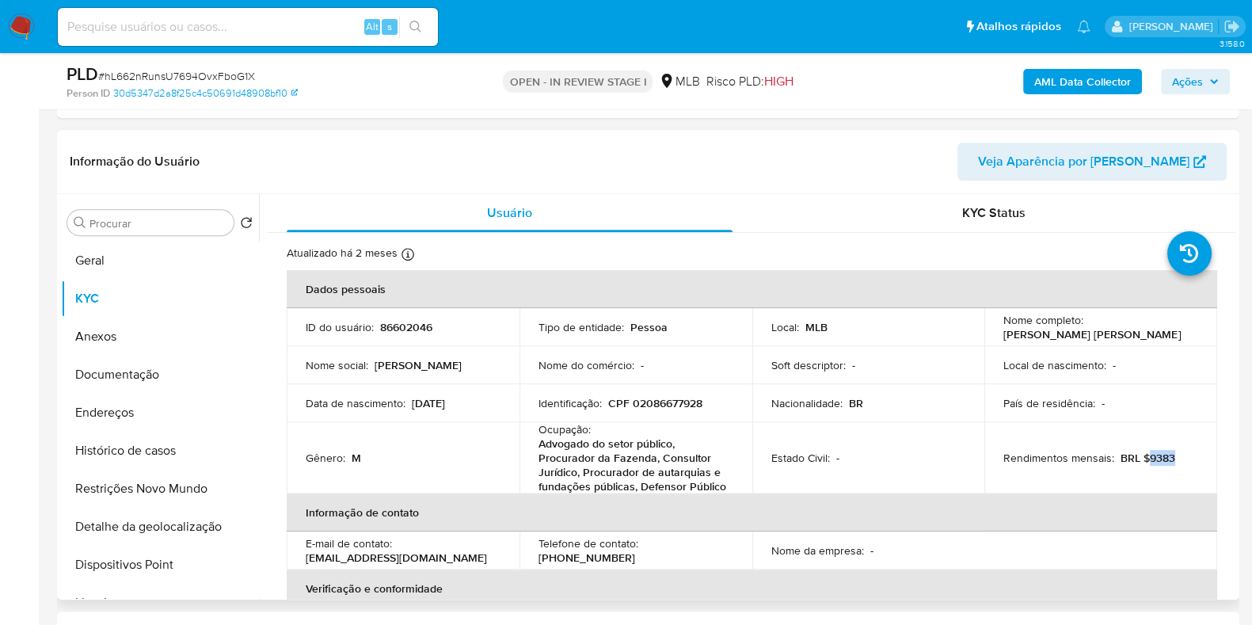
copy p "9383"
click at [1198, 88] on span "Ações" at bounding box center [1187, 81] width 31 height 25
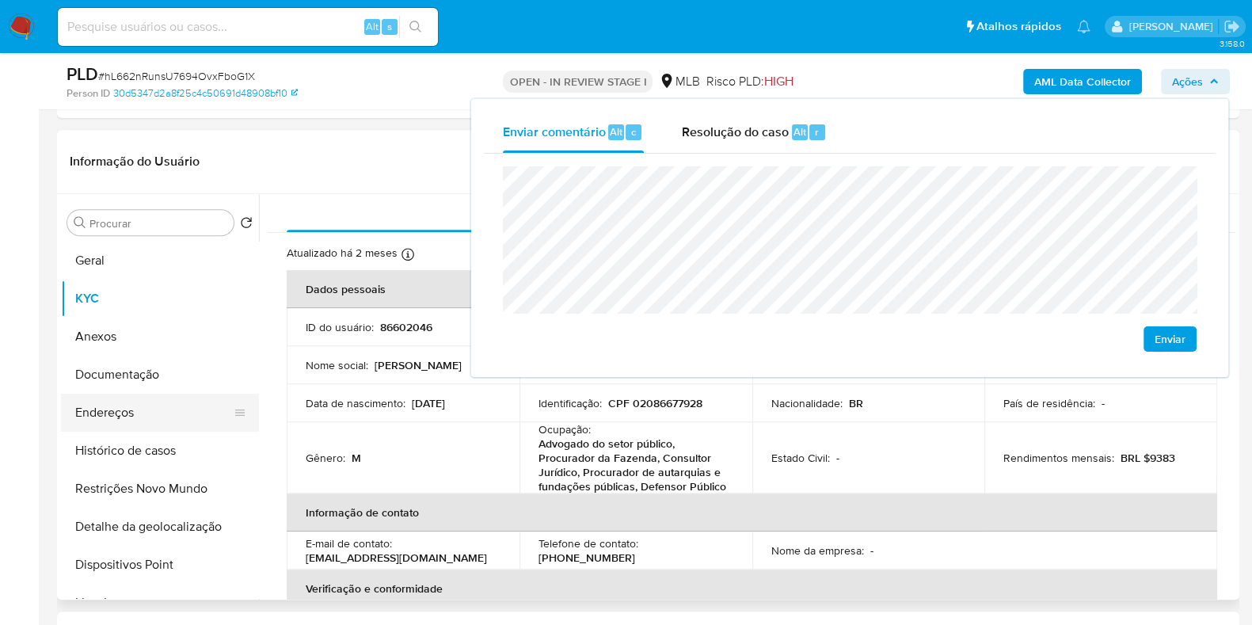
click at [147, 413] on button "Endereços" at bounding box center [153, 413] width 185 height 38
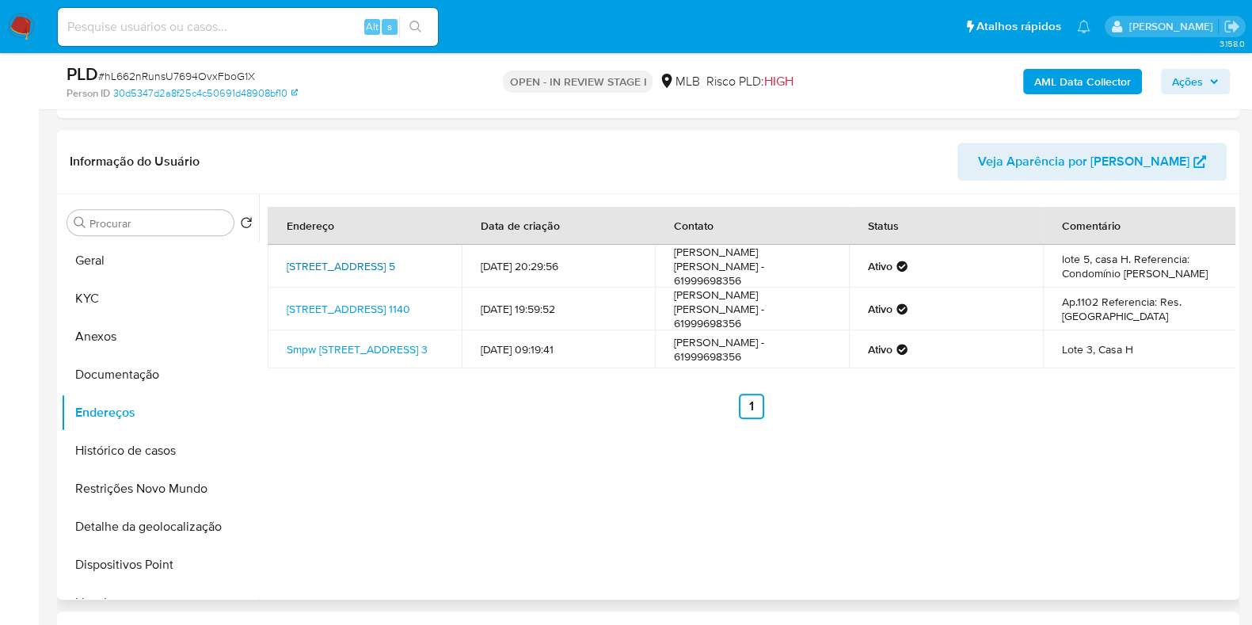
click at [344, 258] on link "Quadra Smpw Quadra 29 Conjunto 4 5, Brasília, Distrito Federal, 71746004, Brasi…" at bounding box center [341, 266] width 109 height 16
click at [330, 302] on link "Avenida T 4 1140, Goiânia, Goiás, 74230030, Brasil 1140" at bounding box center [349, 309] width 124 height 16
click at [343, 349] on link "Smpw Quadra 28 Conjunto 5 3, Brasília, Distrito Federal, 71745805, Brasil 3" at bounding box center [357, 349] width 141 height 16
click at [174, 368] on button "Documentação" at bounding box center [153, 375] width 185 height 38
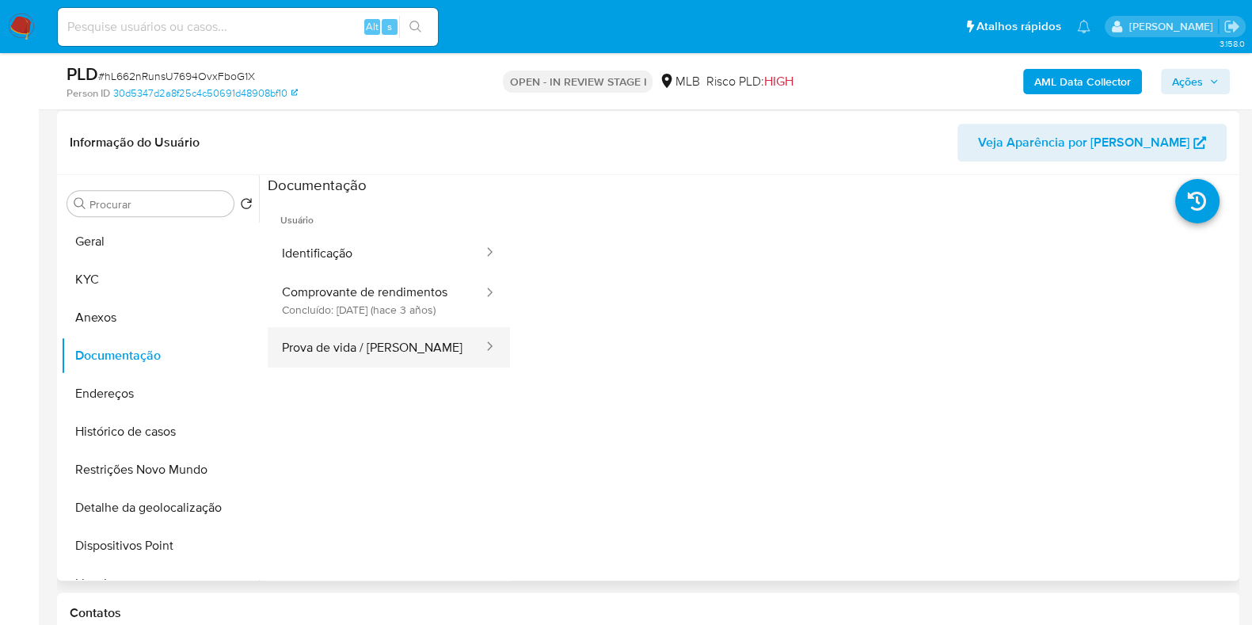
click at [390, 361] on button "Prova de vida / [PERSON_NAME]" at bounding box center [376, 347] width 217 height 40
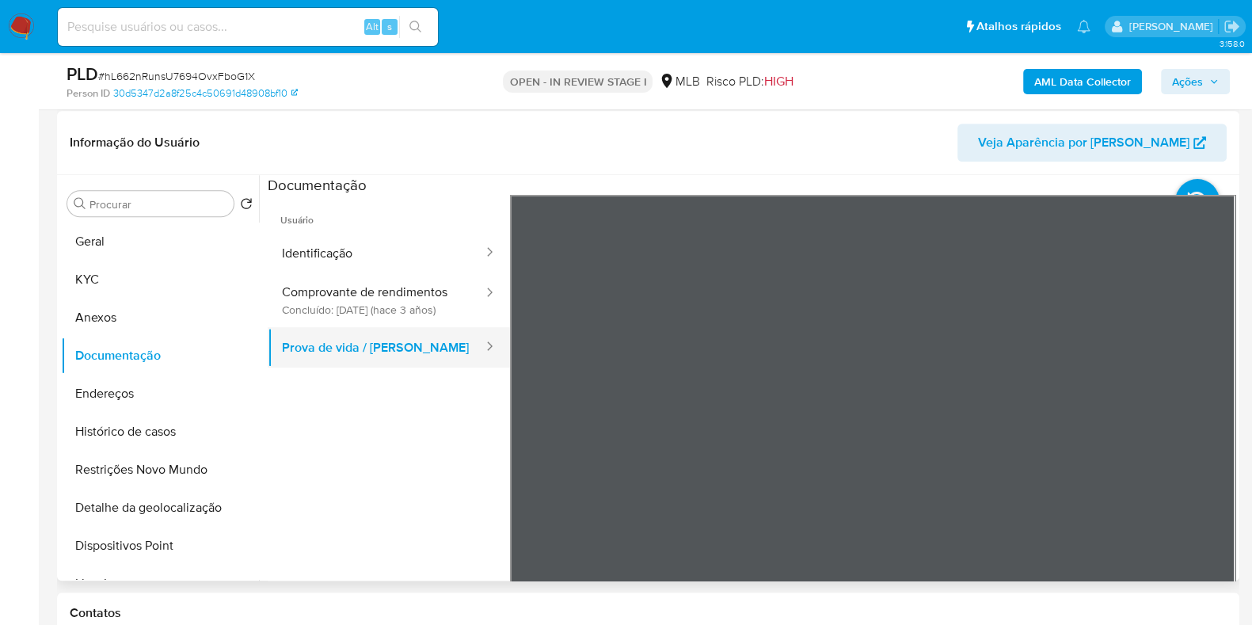
scroll to position [1, 0]
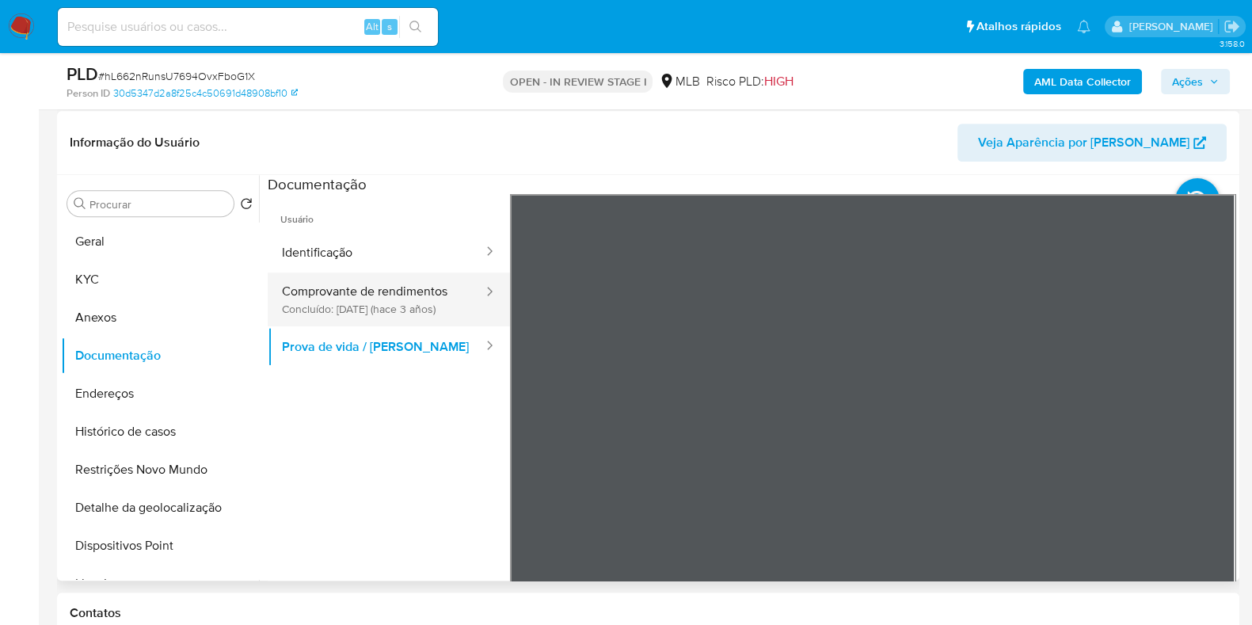
click at [370, 301] on button "Comprovante de rendimentos Concluído: 18/07/2022 (hace 3 años)" at bounding box center [376, 299] width 217 height 54
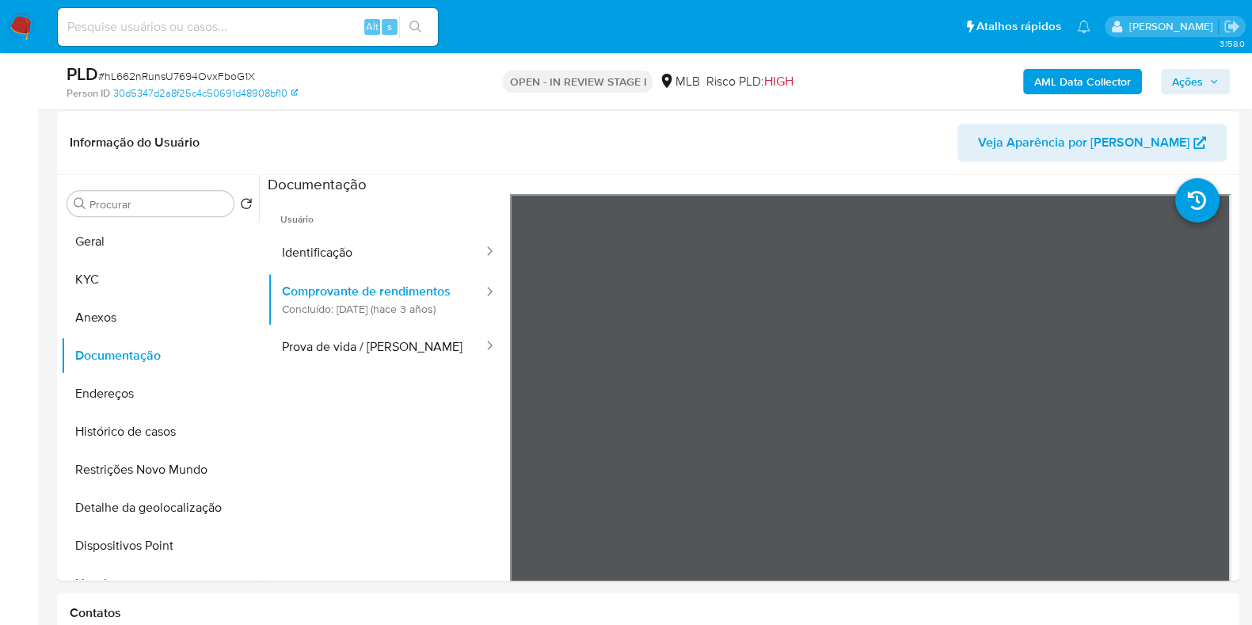
click at [1202, 86] on span "Ações" at bounding box center [1187, 81] width 31 height 25
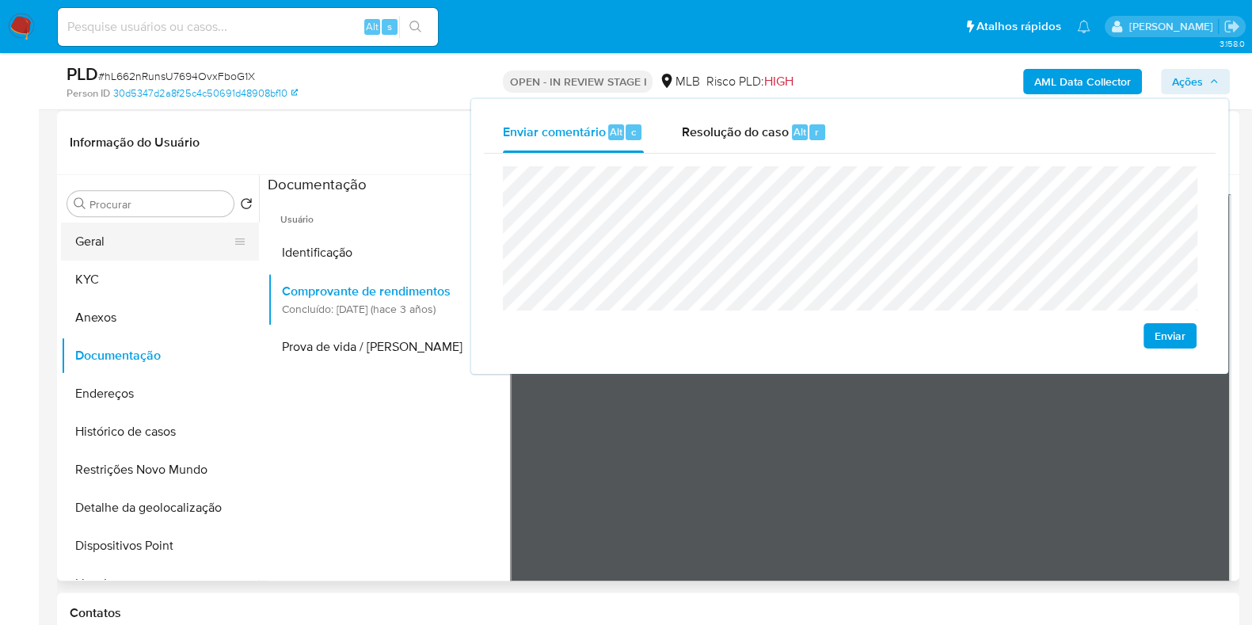
click at [112, 253] on button "Geral" at bounding box center [153, 242] width 185 height 38
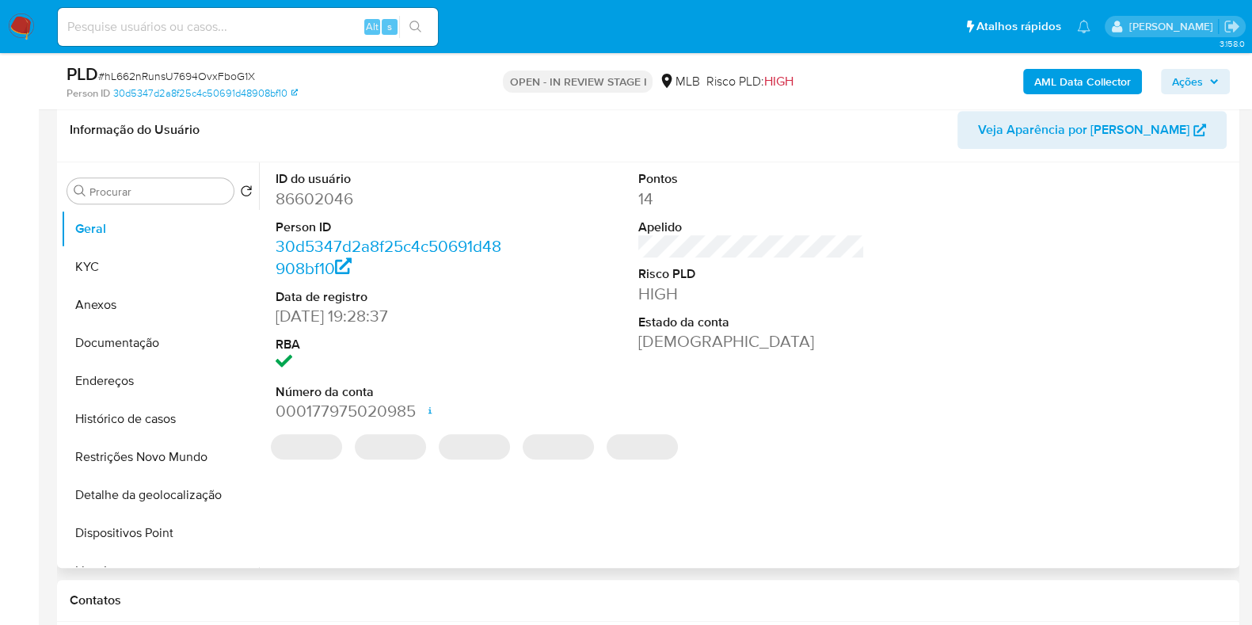
scroll to position [1180, 0]
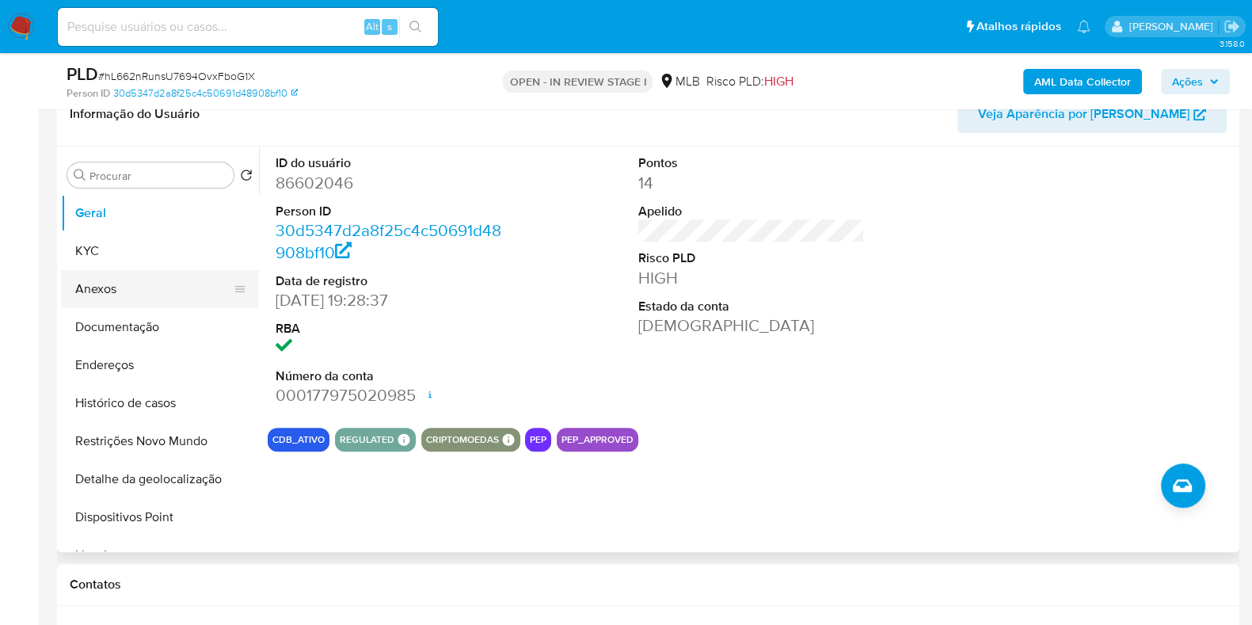
click at [170, 262] on button "KYC" at bounding box center [160, 251] width 198 height 38
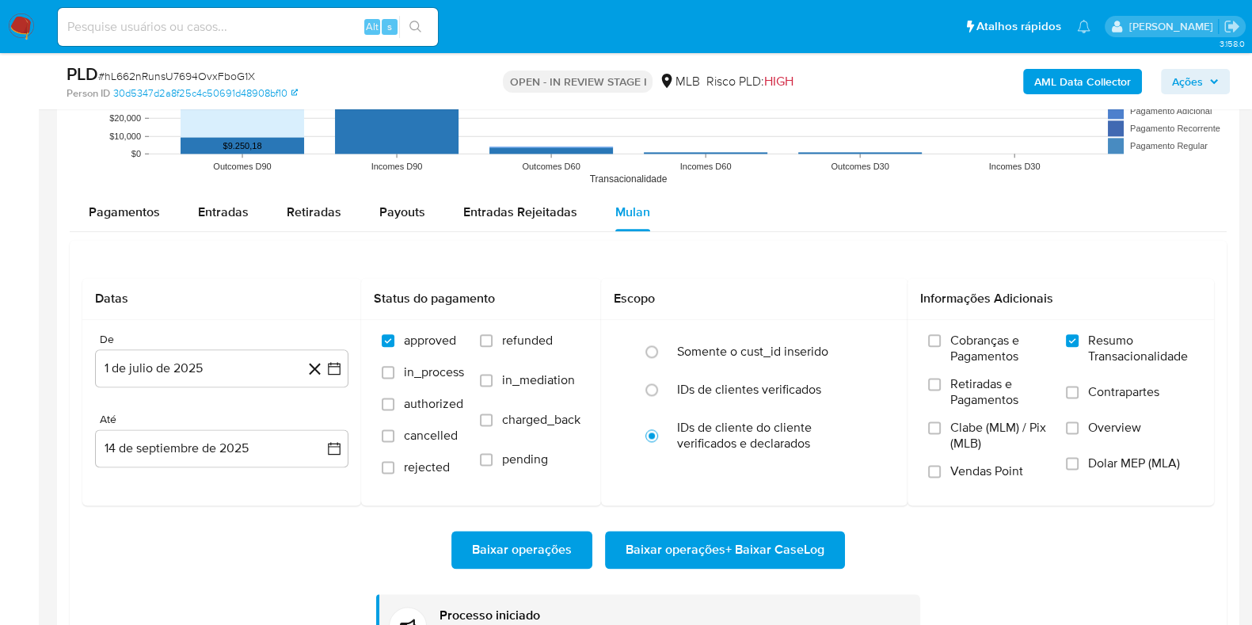
scroll to position [2487, 0]
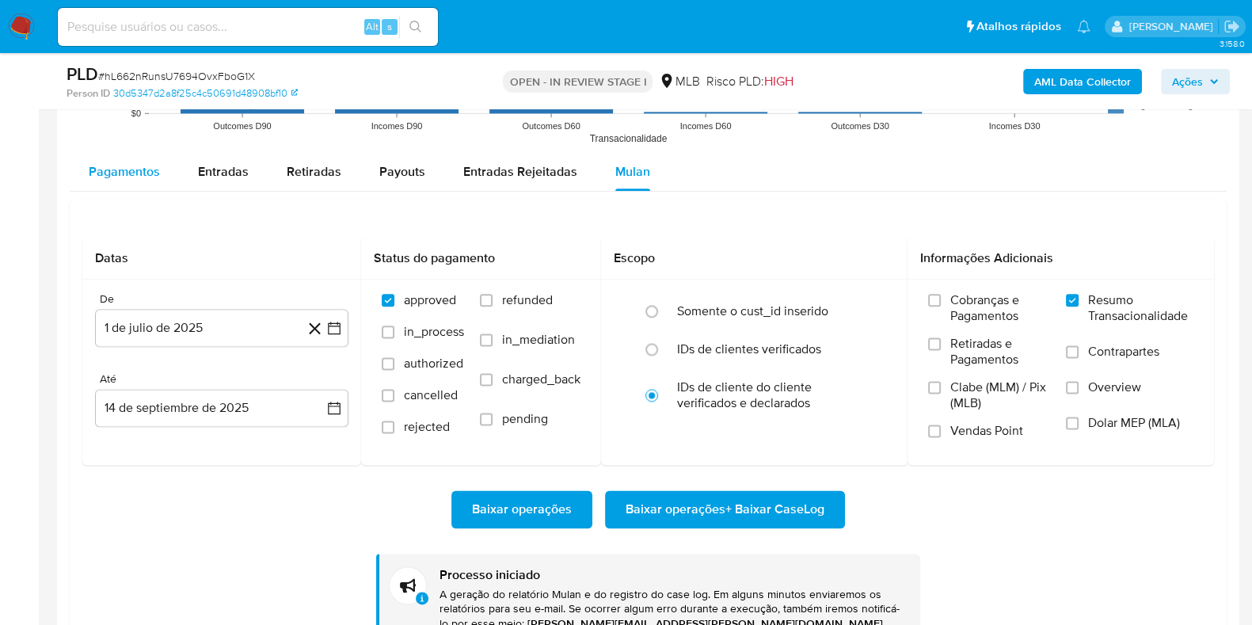
click at [128, 172] on span "Pagamentos" at bounding box center [124, 171] width 71 height 18
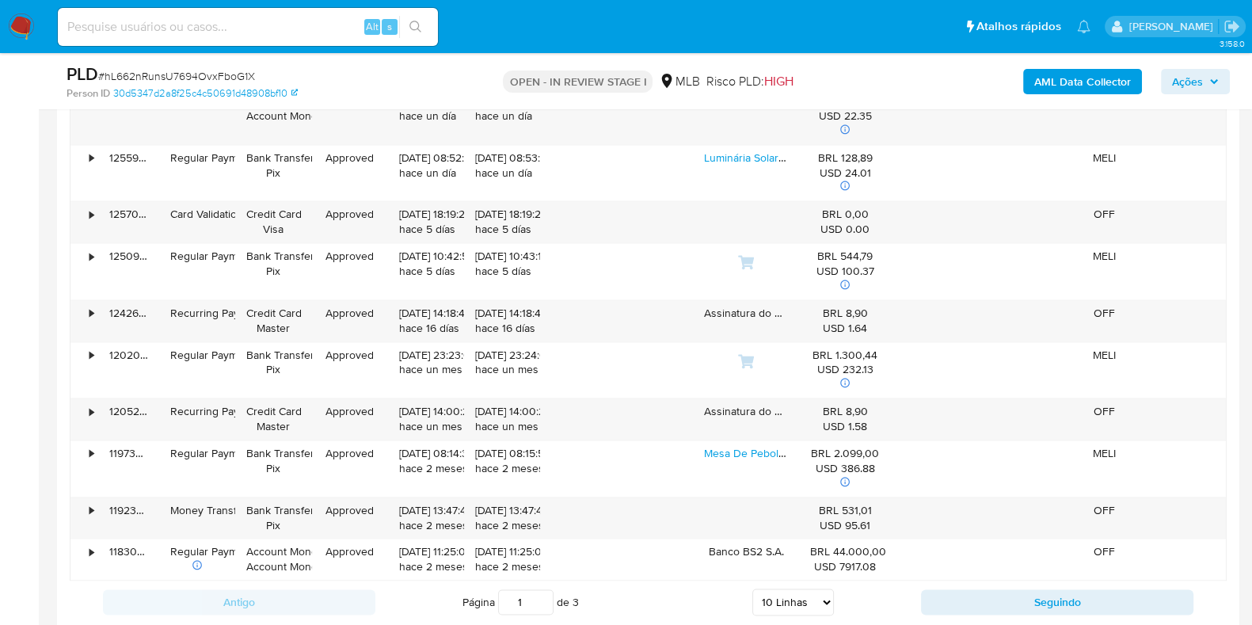
scroll to position [2707, 0]
click at [813, 596] on select "5 Linhas 10 Linhas 20 Linhas 25 Linhas 50 Linhas 100 Linhas" at bounding box center [793, 601] width 82 height 27
select select "50"
click at [752, 588] on select "5 Linhas 10 Linhas 20 Linhas 25 Linhas 50 Linhas 100 Linhas" at bounding box center [793, 601] width 82 height 27
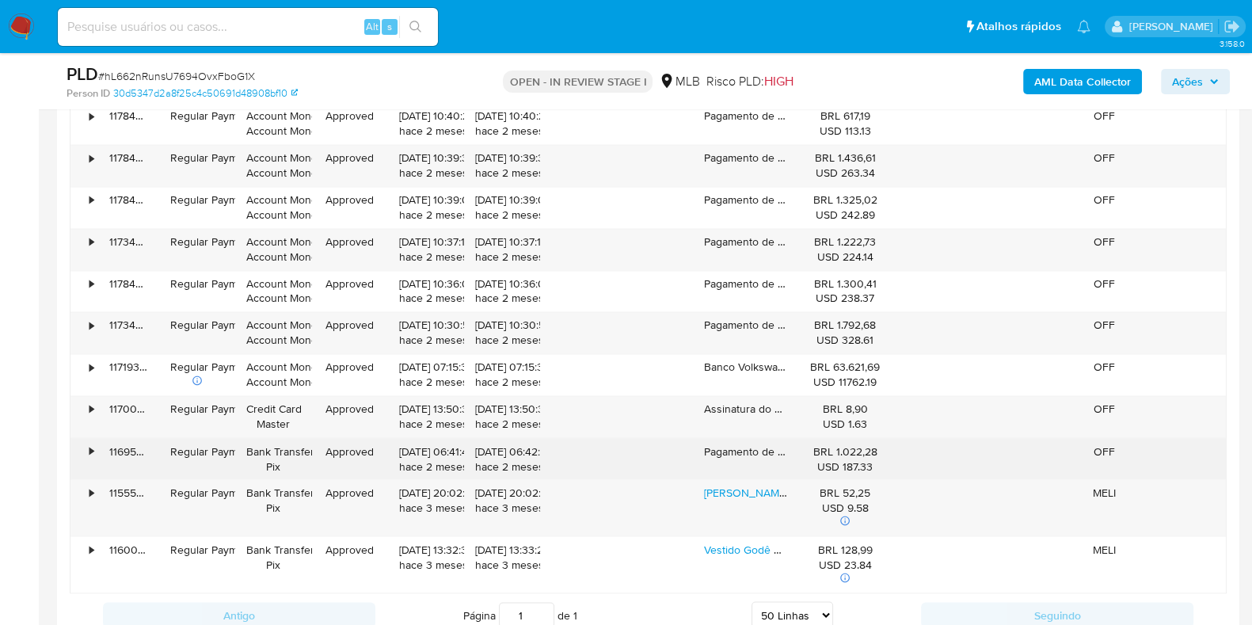
scroll to position [3328, 0]
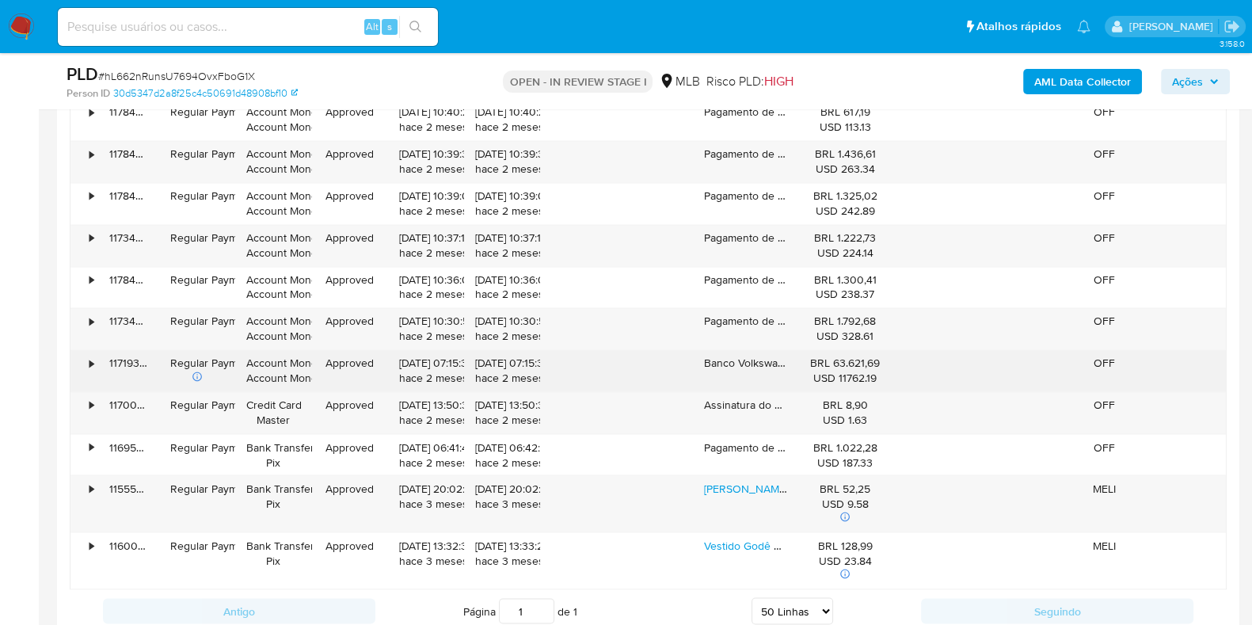
click at [92, 356] on div "•" at bounding box center [92, 363] width 4 height 15
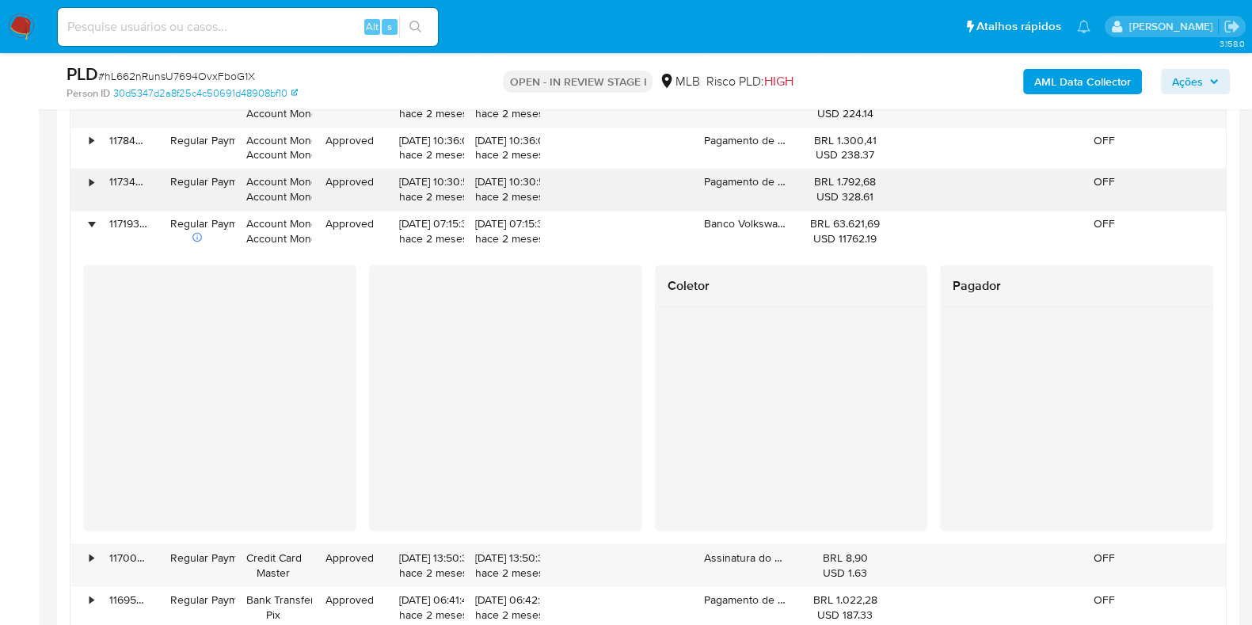
scroll to position [3469, 0]
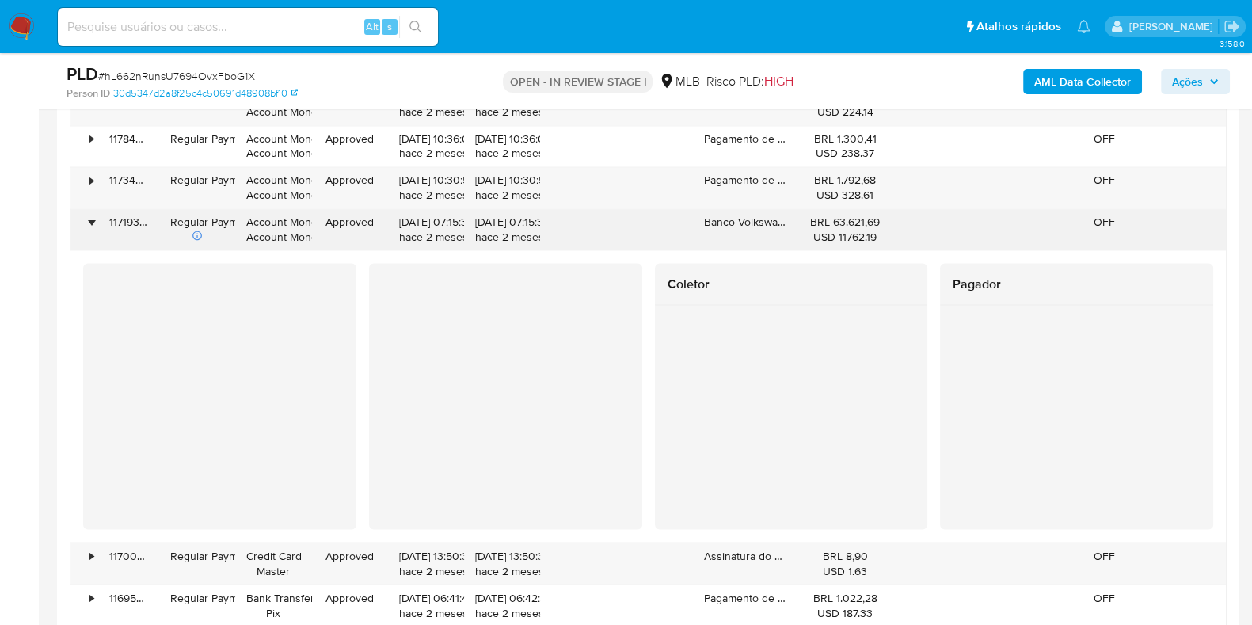
click at [738, 223] on div "Banco Volkswagen" at bounding box center [746, 229] width 107 height 41
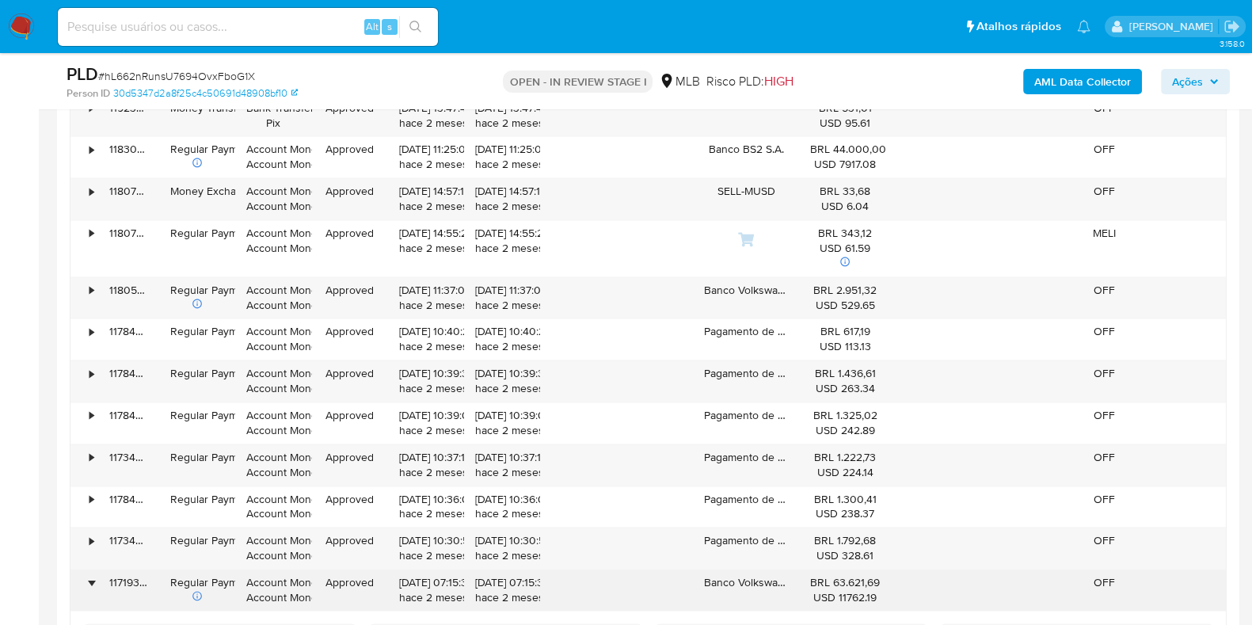
scroll to position [3105, 0]
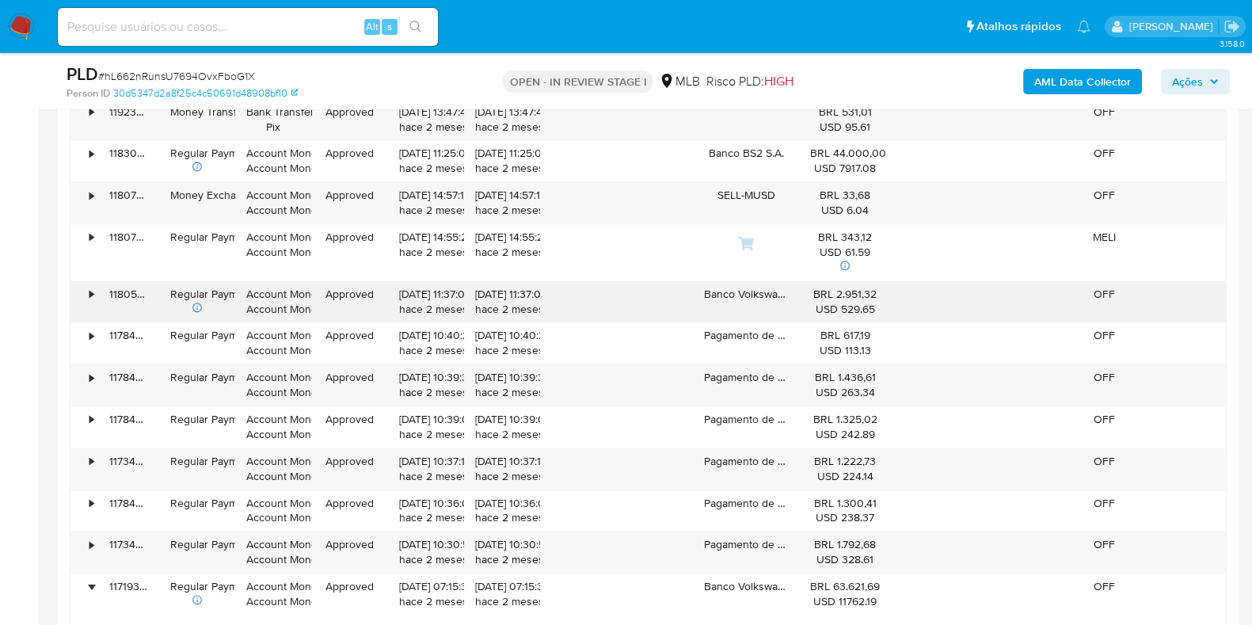
click at [741, 297] on div "Banco Volkswagen" at bounding box center [746, 301] width 107 height 41
drag, startPoint x: 735, startPoint y: 298, endPoint x: 90, endPoint y: 292, distance: 644.7
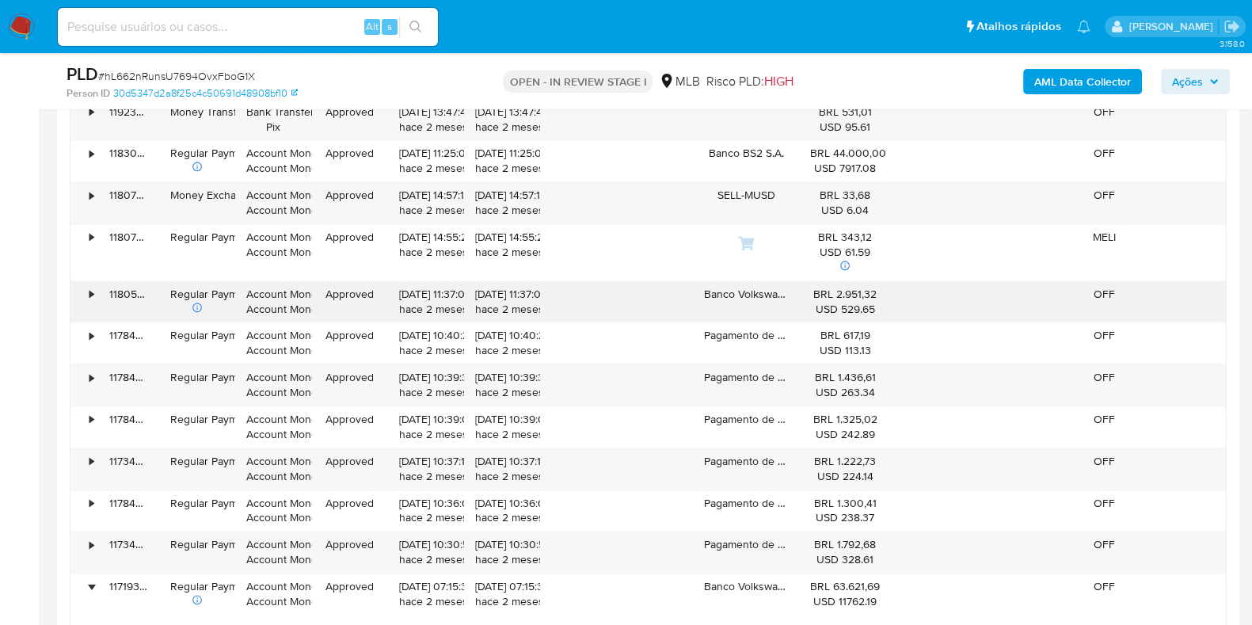
click at [90, 292] on div "•" at bounding box center [92, 294] width 4 height 15
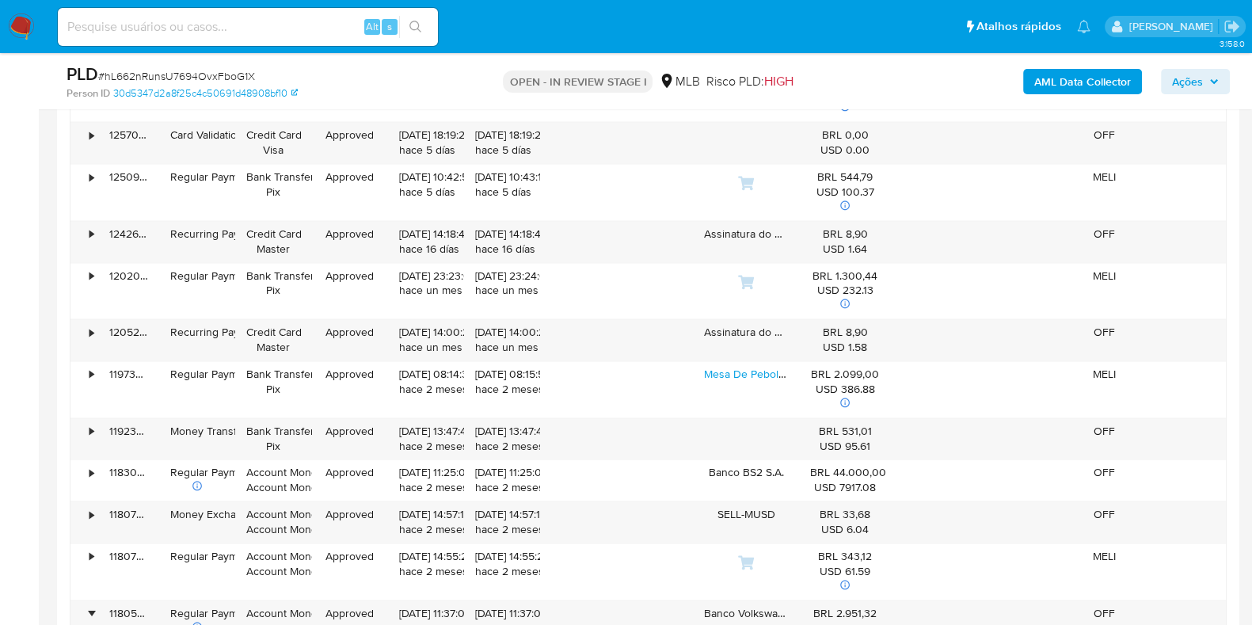
scroll to position [2784, 0]
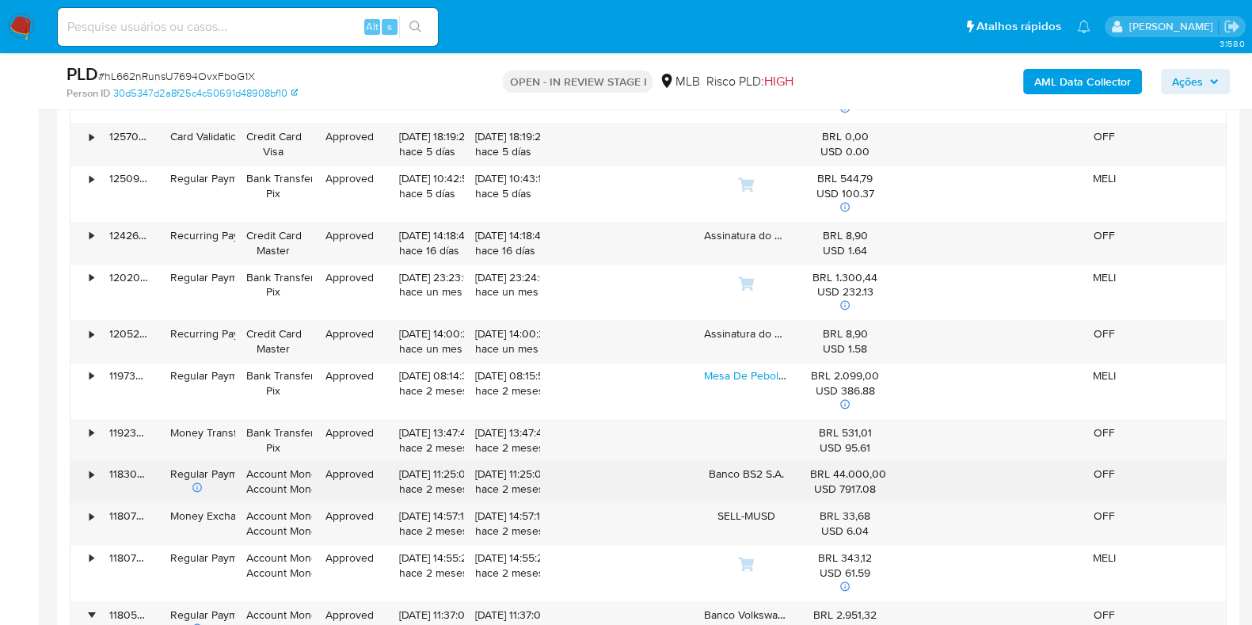
click at [90, 467] on div "•" at bounding box center [92, 474] width 4 height 15
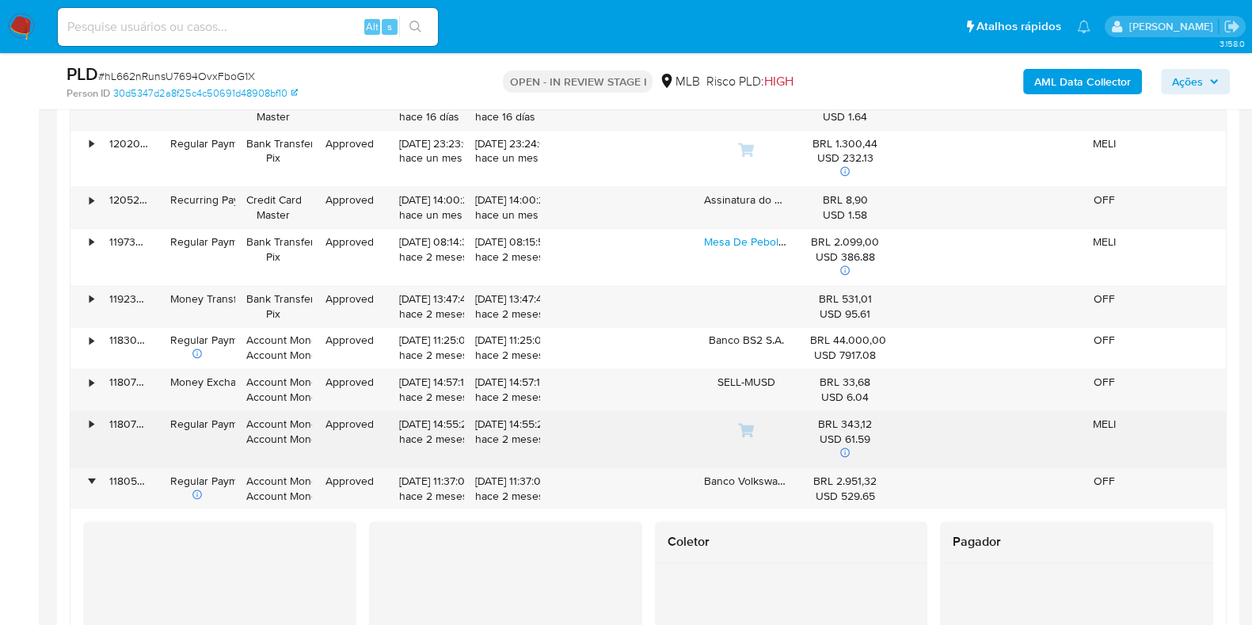
scroll to position [2934, 0]
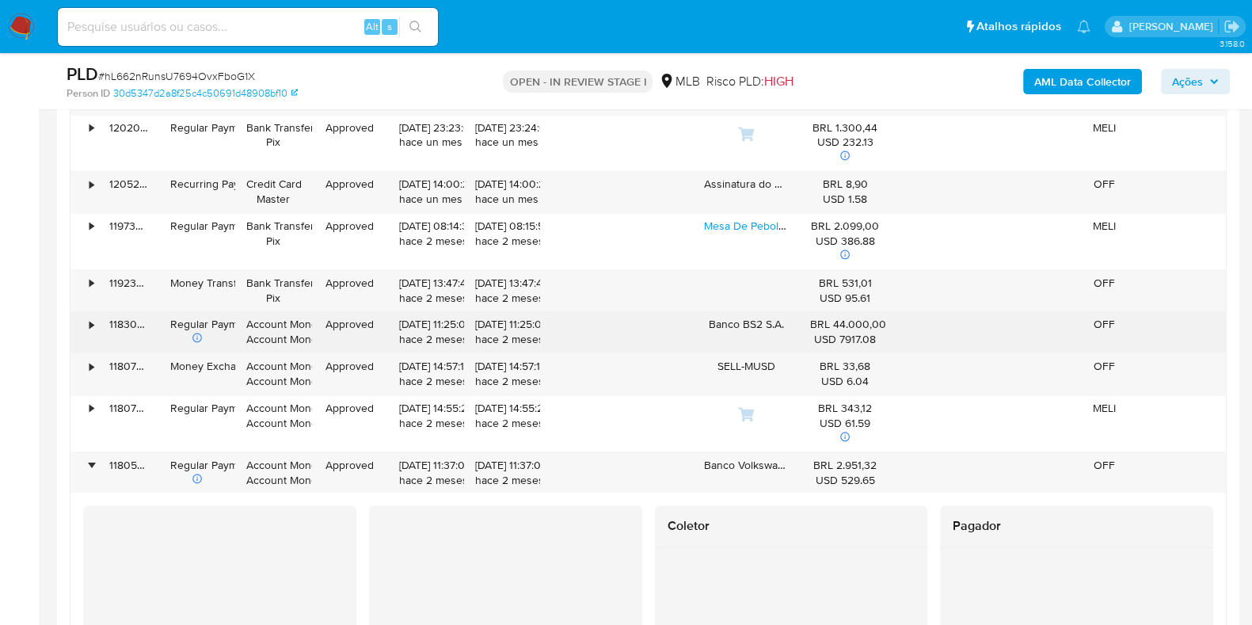
click at [95, 323] on div "•" at bounding box center [84, 331] width 28 height 41
click at [87, 318] on div "•" at bounding box center [84, 331] width 28 height 41
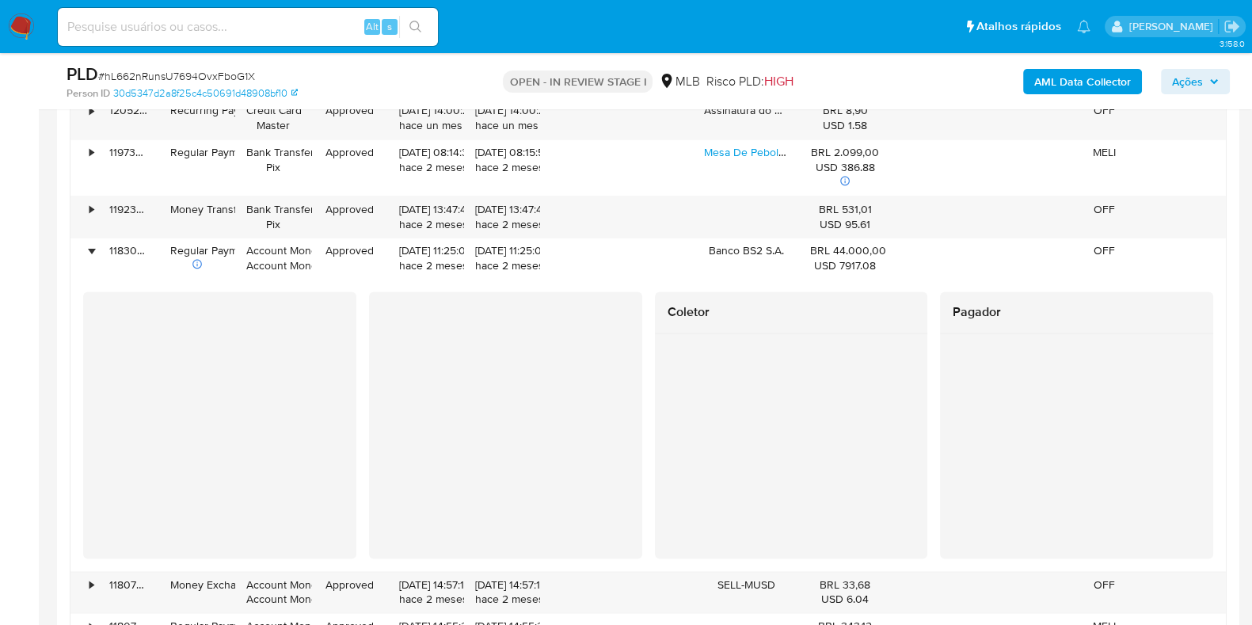
scroll to position [3006, 0]
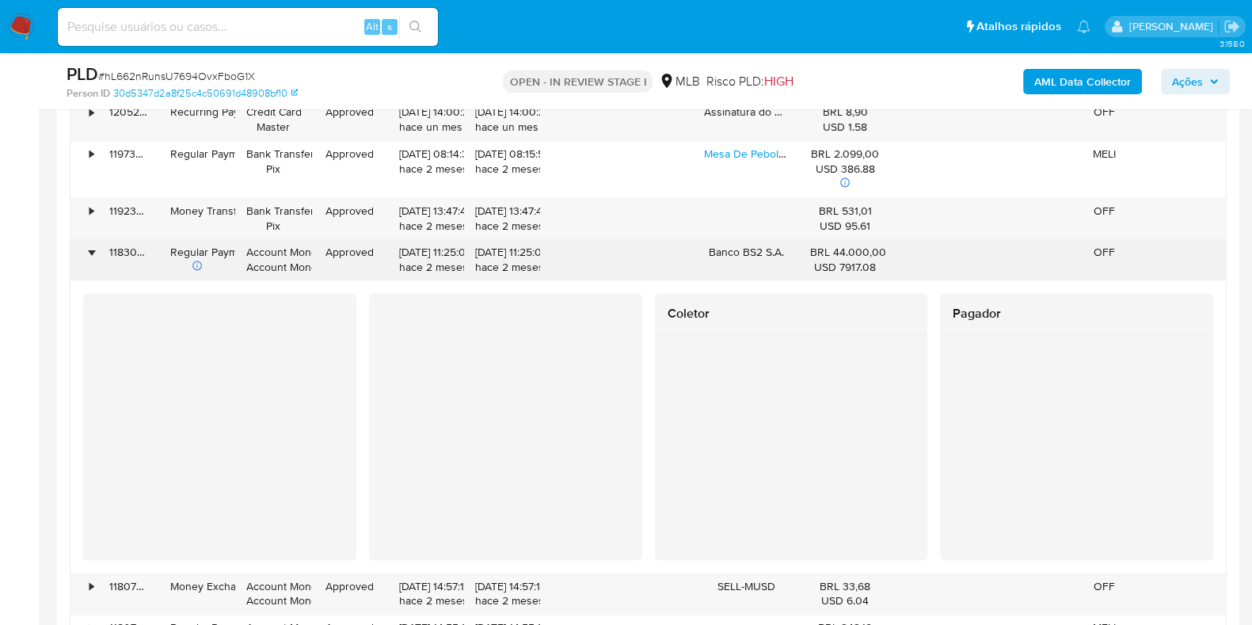
click at [732, 248] on div "Banco BS2 S.A." at bounding box center [746, 259] width 107 height 41
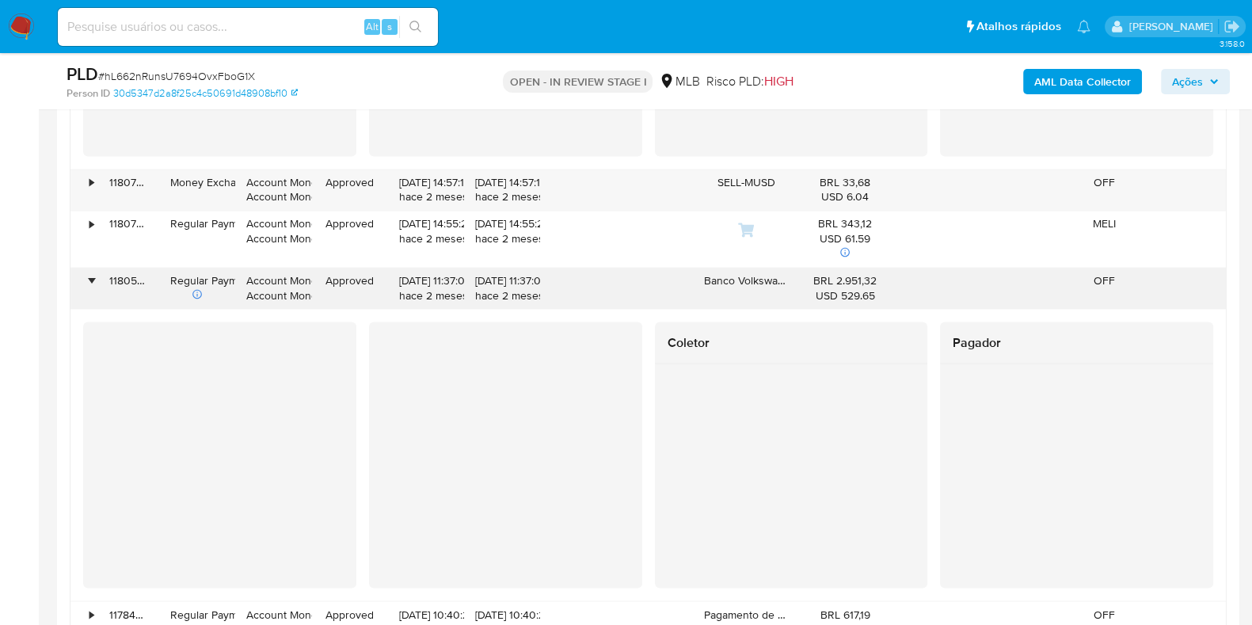
scroll to position [3399, 0]
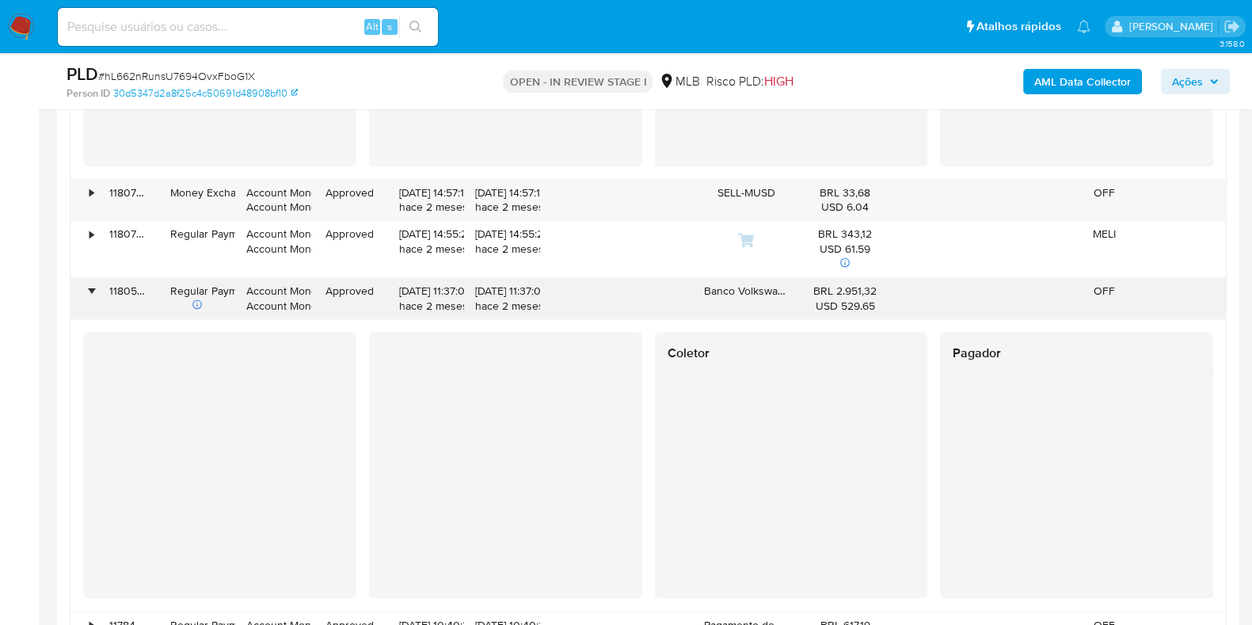
click at [737, 288] on div "Banco Volkswagen" at bounding box center [746, 298] width 107 height 41
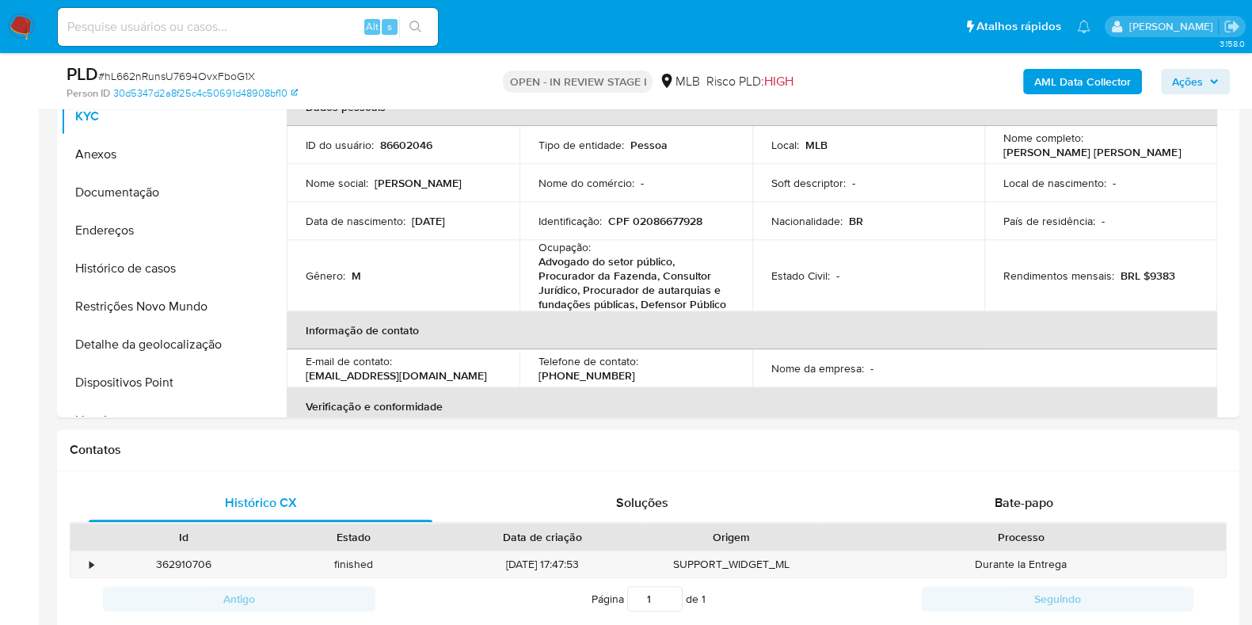
scroll to position [1205, 0]
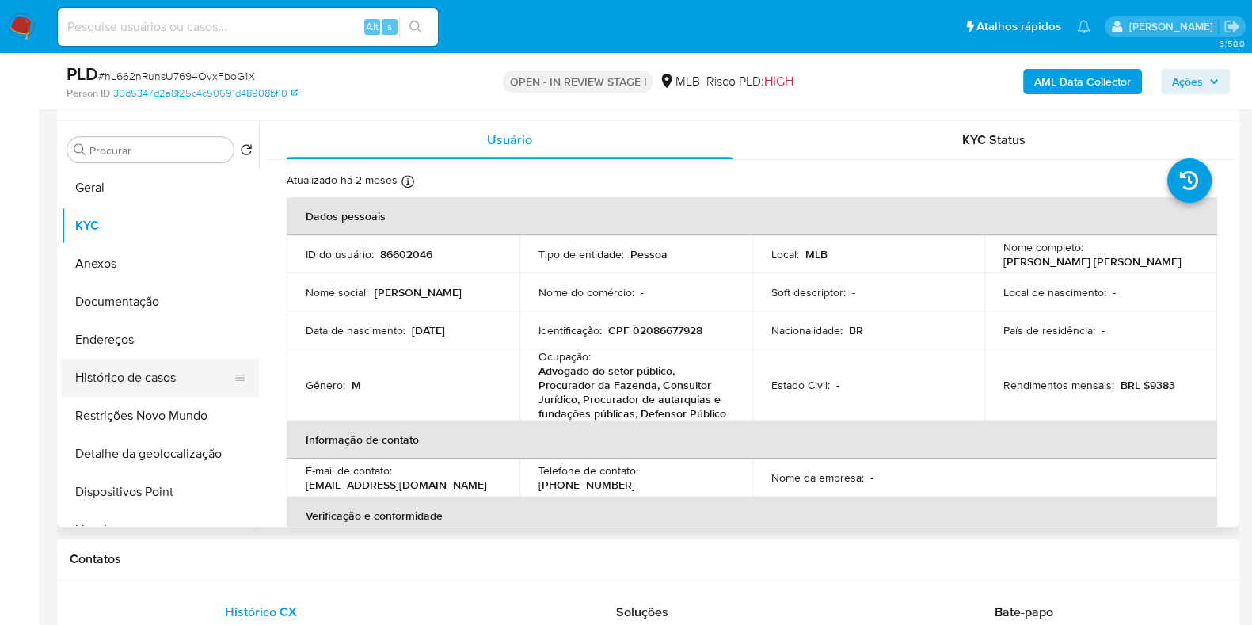
click at [162, 384] on button "Histórico de casos" at bounding box center [153, 378] width 185 height 38
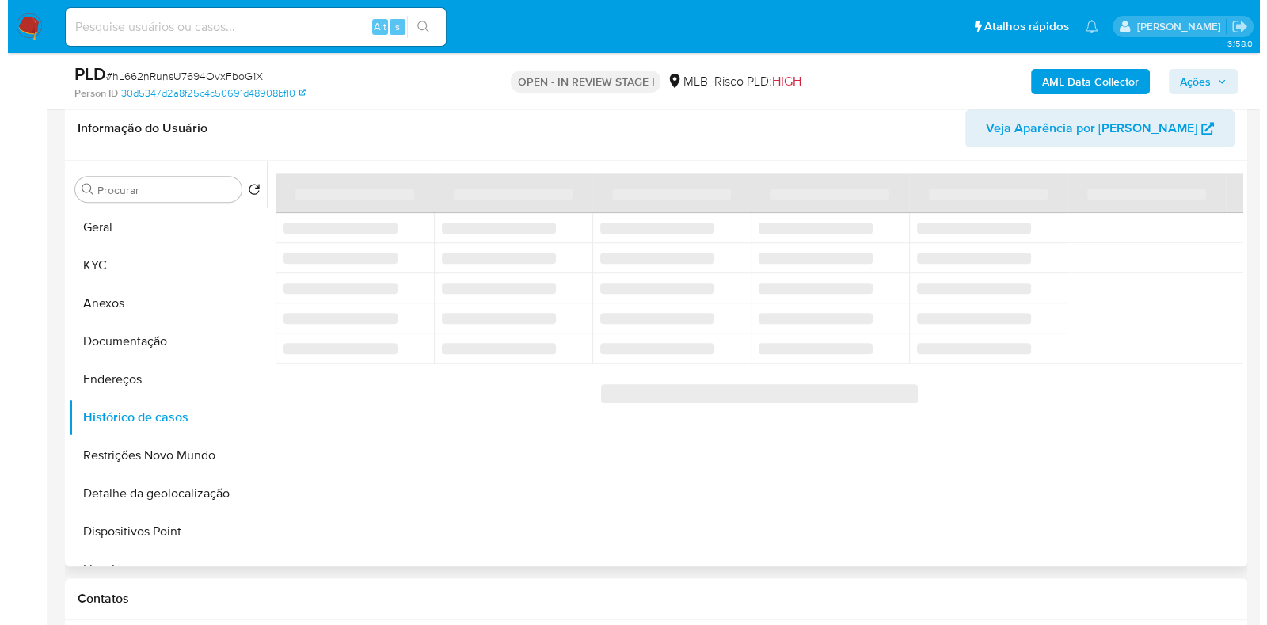
scroll to position [1148, 0]
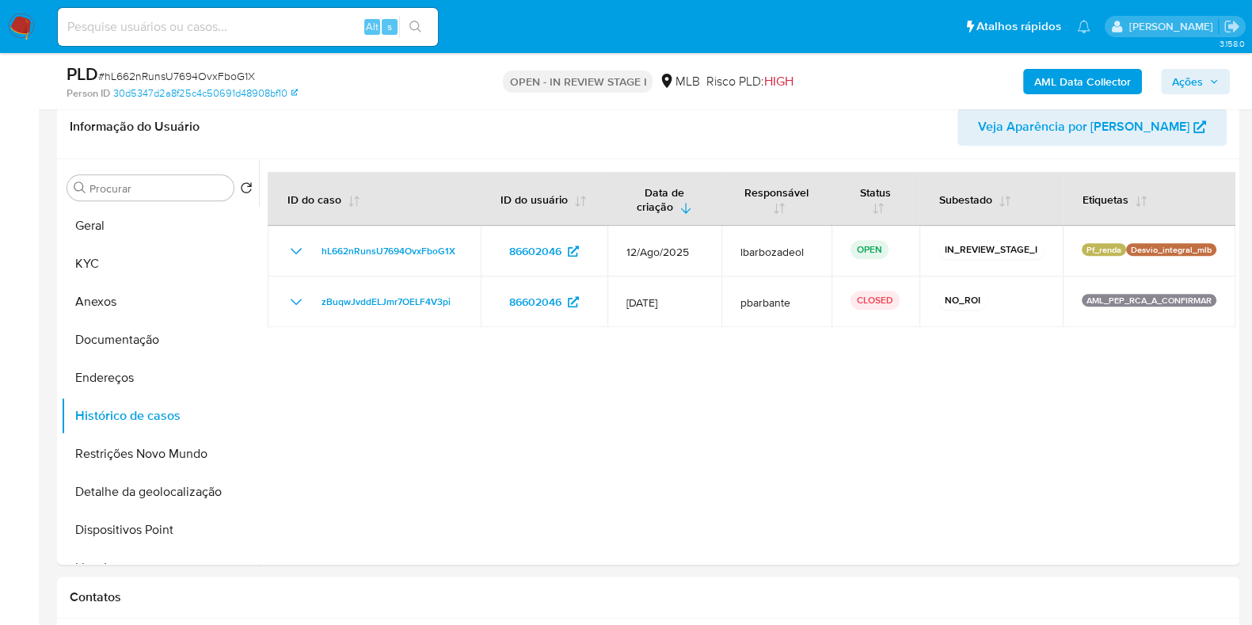
click at [1077, 89] on b "AML Data Collector" at bounding box center [1082, 81] width 97 height 25
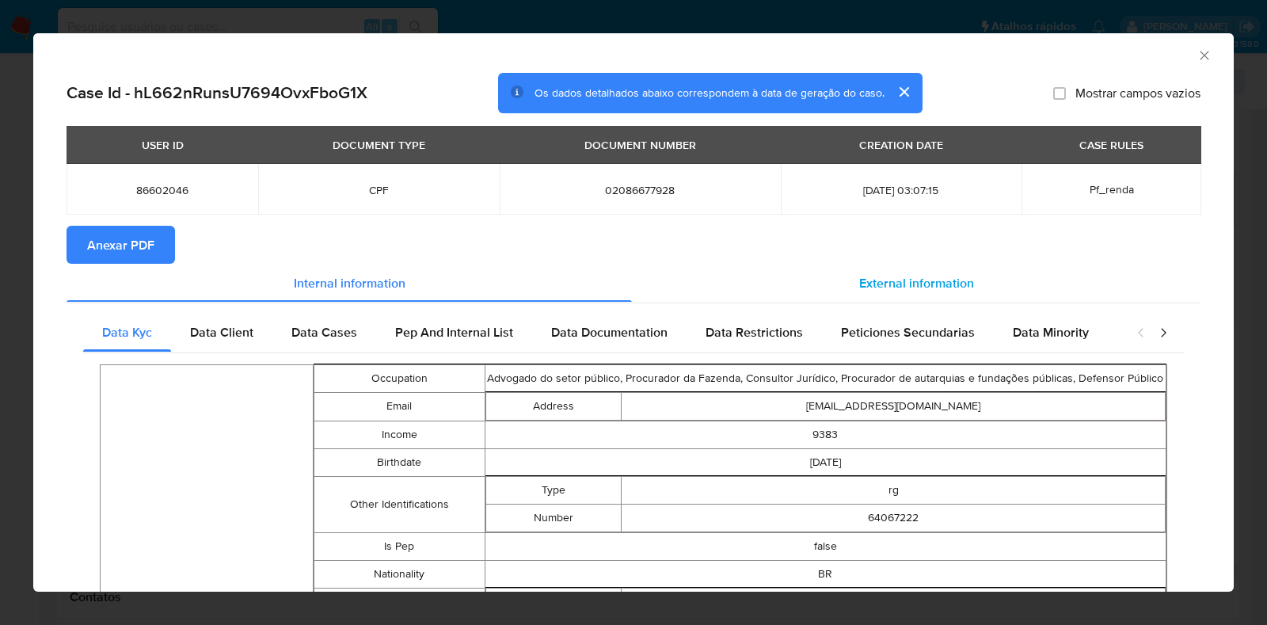
click at [841, 280] on div "External information" at bounding box center [916, 283] width 569 height 38
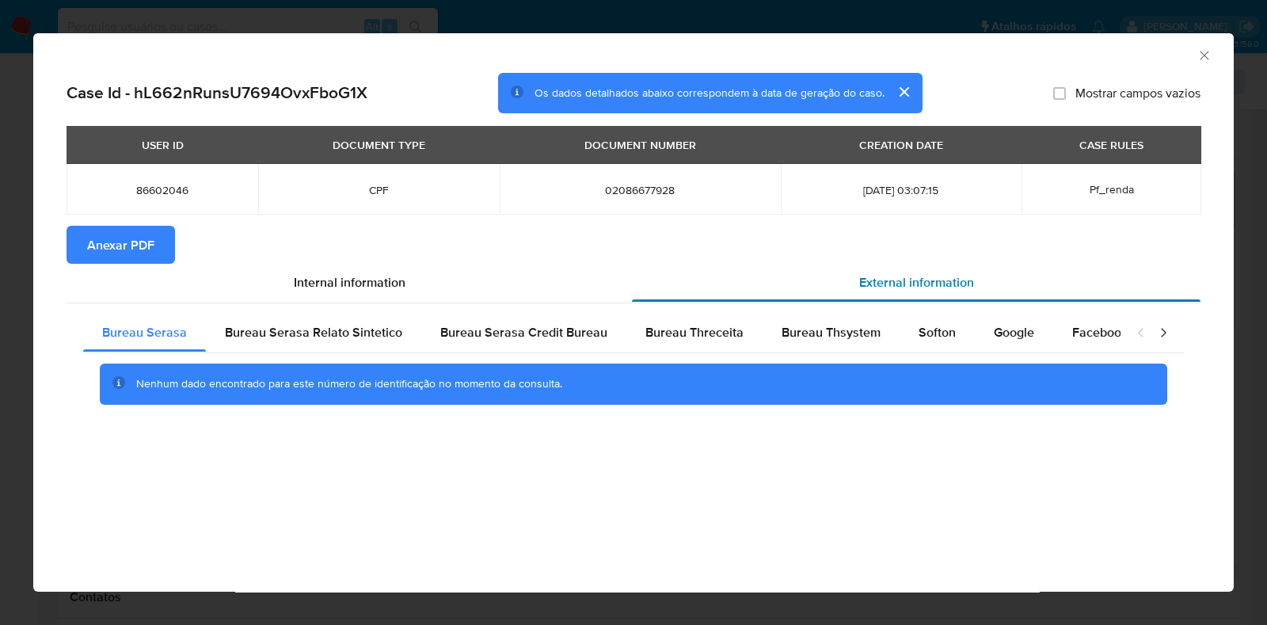
click at [841, 280] on div "External information" at bounding box center [916, 283] width 569 height 38
click at [928, 334] on span "Softon" at bounding box center [937, 332] width 37 height 18
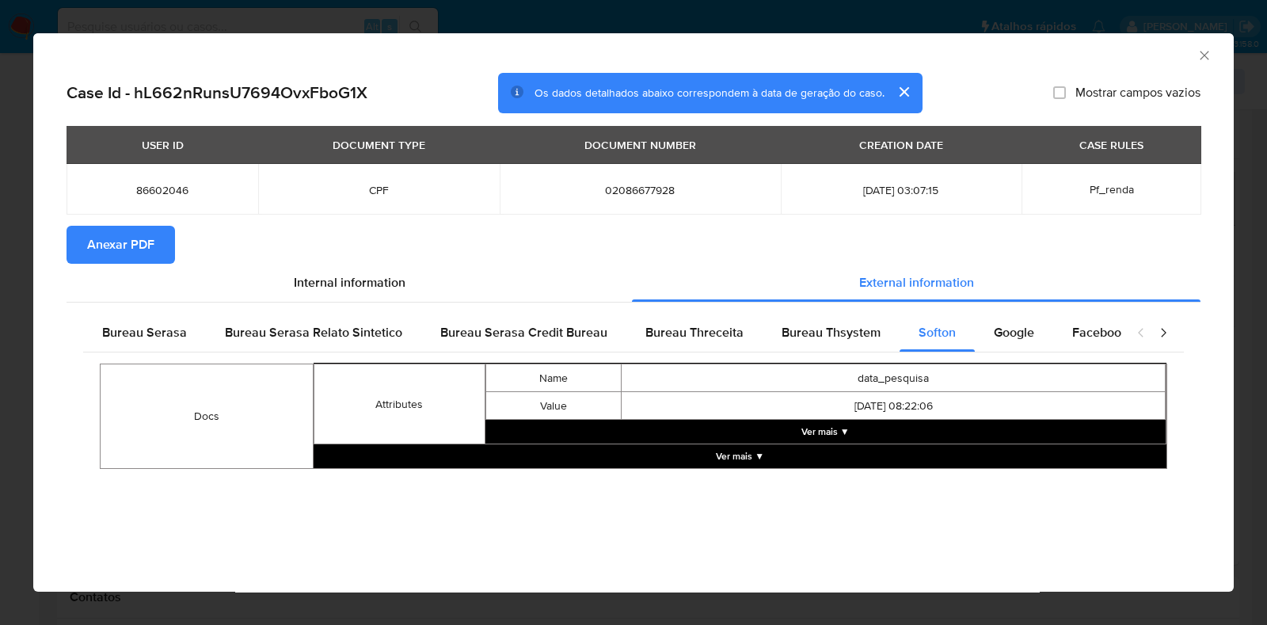
click at [773, 461] on button "Ver mais ▼" at bounding box center [740, 456] width 853 height 24
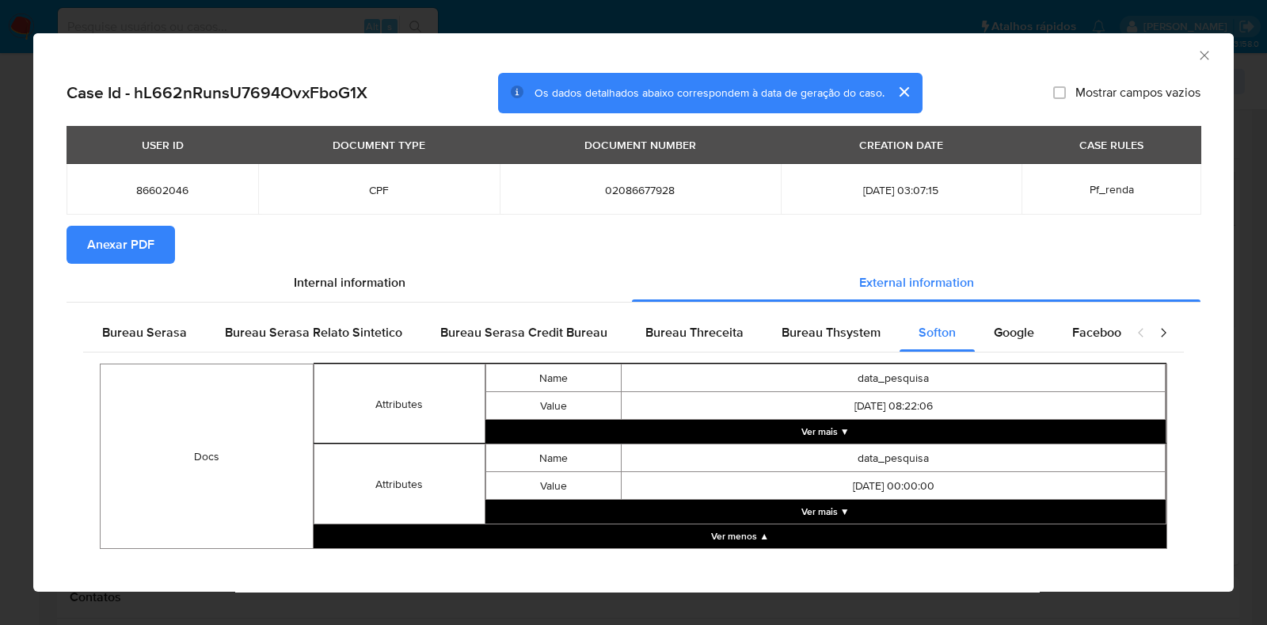
scroll to position [15, 0]
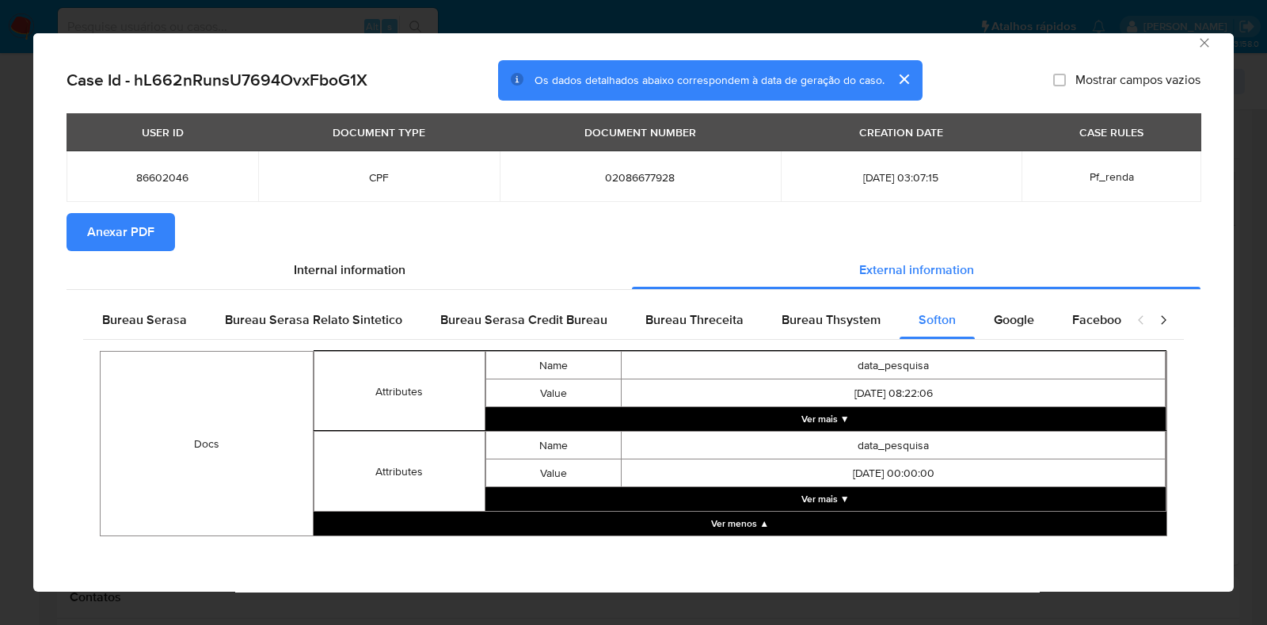
click at [804, 421] on button "Ver mais ▼" at bounding box center [826, 419] width 681 height 24
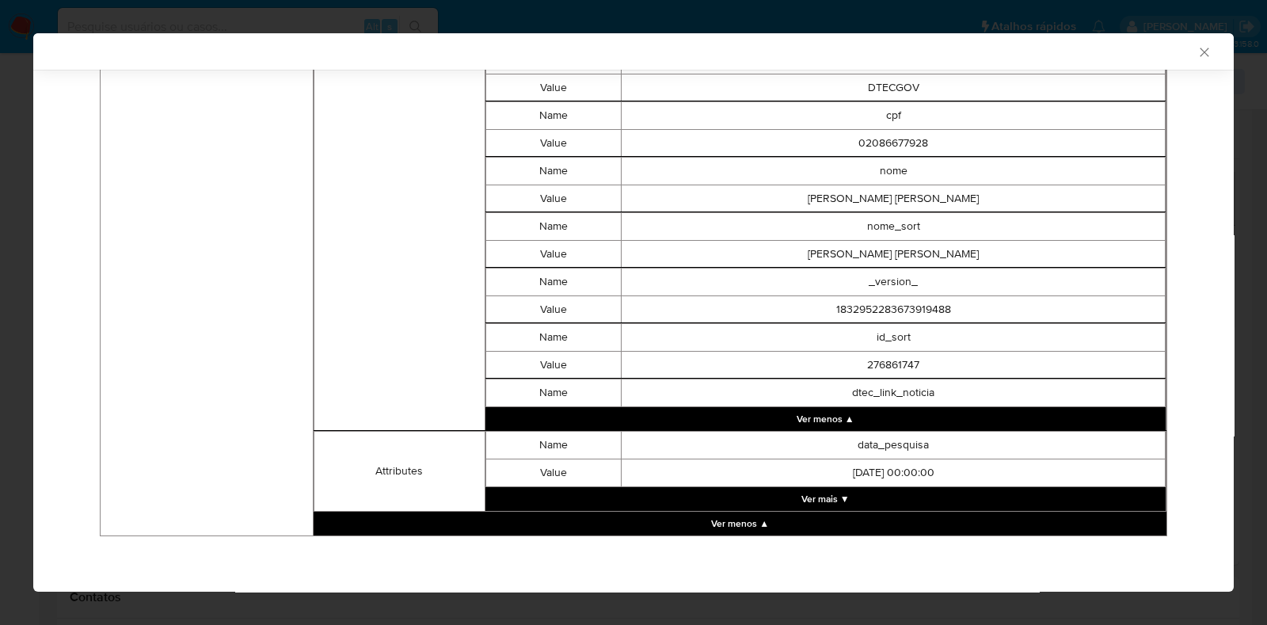
scroll to position [1841, 0]
click at [802, 501] on button "Ver mais ▼" at bounding box center [826, 499] width 681 height 24
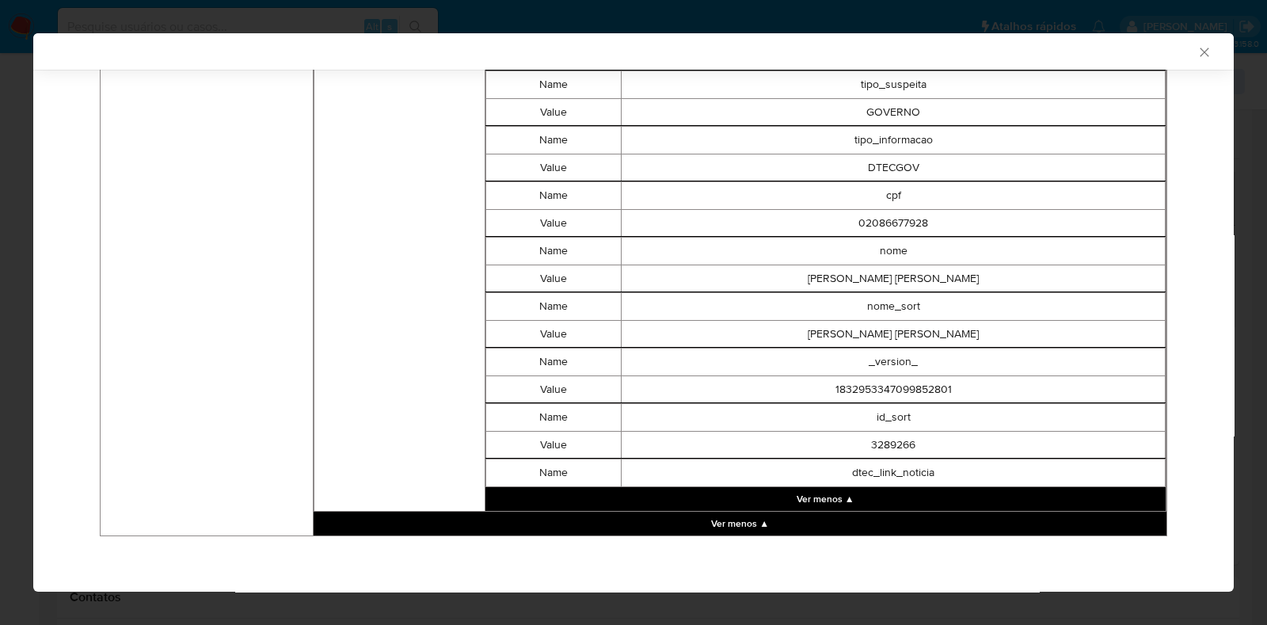
scroll to position [3384, 0]
click at [1197, 46] on icon "Fechar a janela" at bounding box center [1205, 52] width 16 height 16
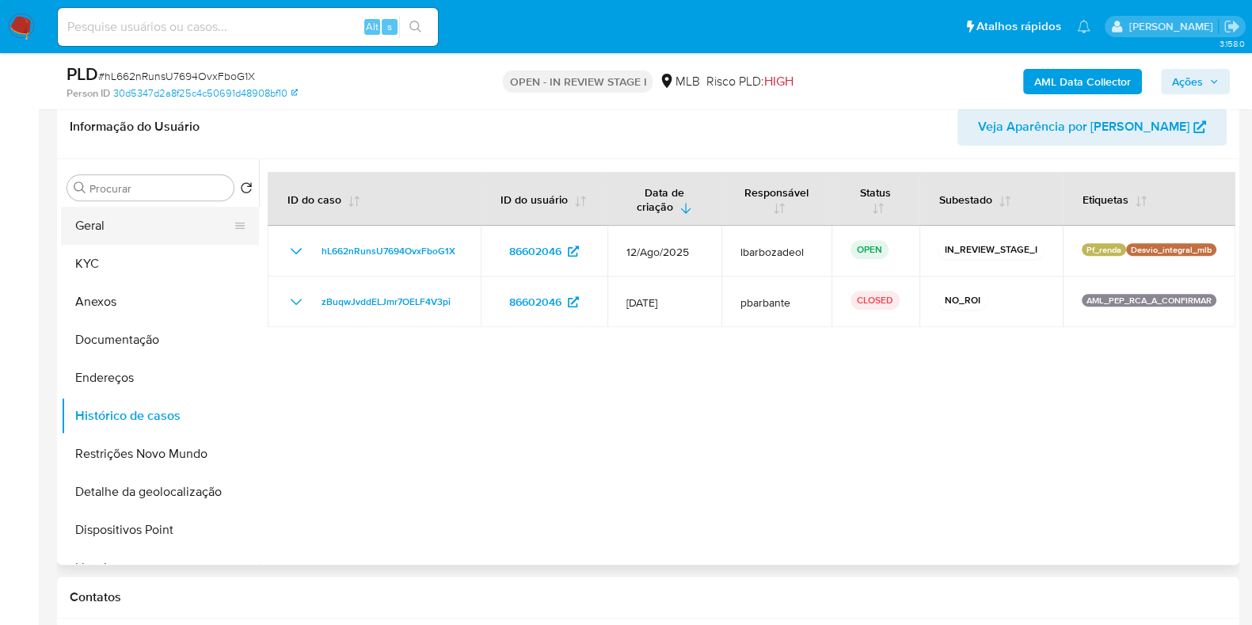
click at [114, 241] on button "Geral" at bounding box center [153, 226] width 185 height 38
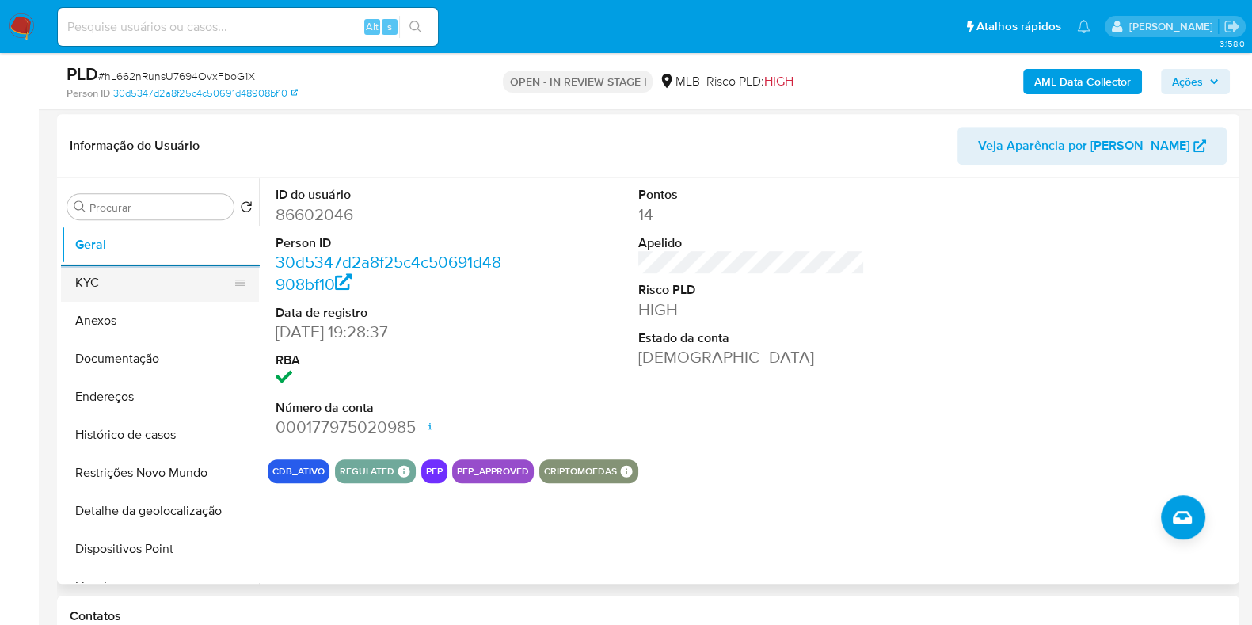
click at [142, 278] on button "KYC" at bounding box center [153, 283] width 185 height 38
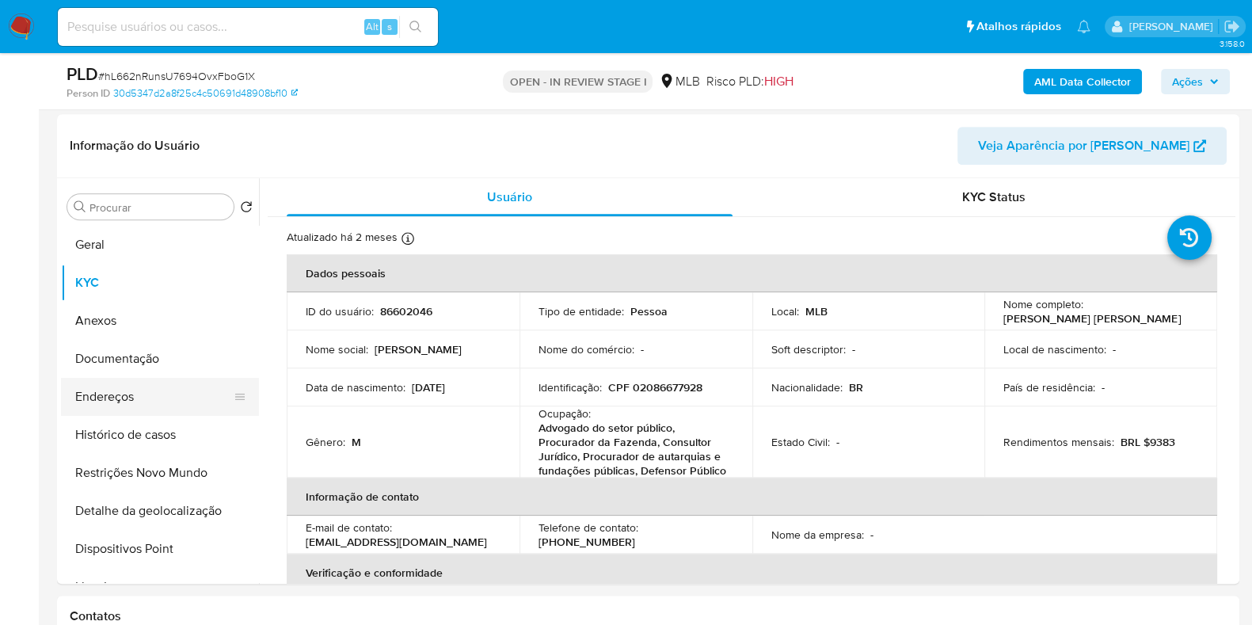
click at [109, 399] on button "Endereços" at bounding box center [153, 397] width 185 height 38
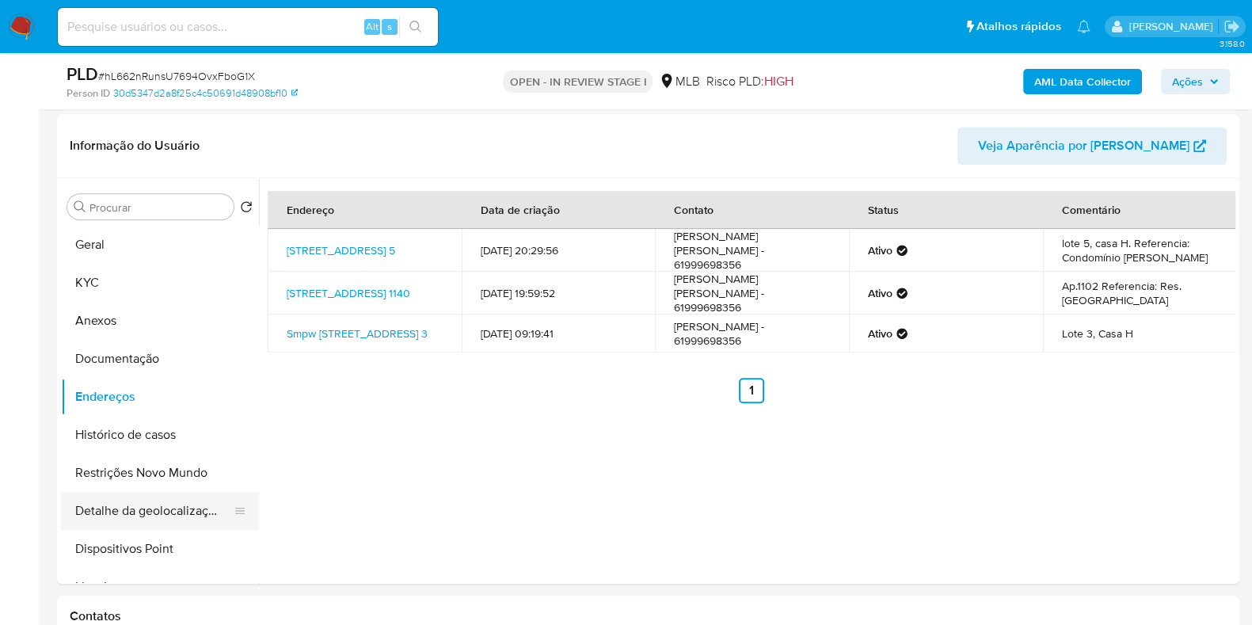
click at [183, 512] on button "Detalhe da geolocalização" at bounding box center [153, 511] width 185 height 38
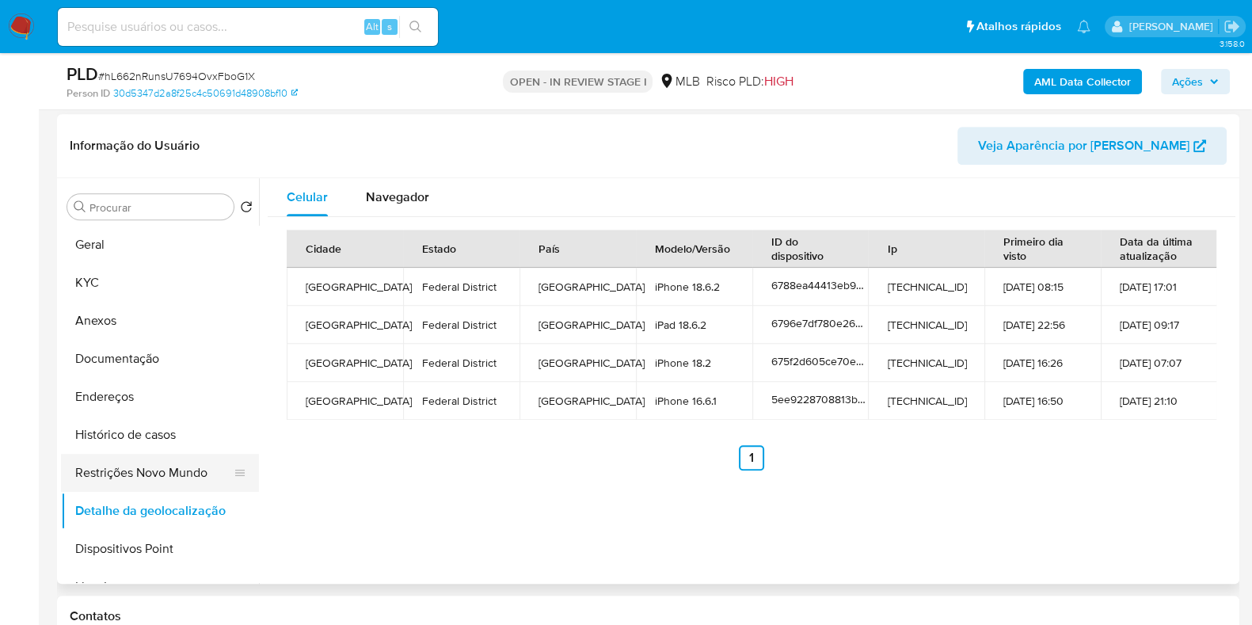
click at [138, 478] on button "Restrições Novo Mundo" at bounding box center [153, 473] width 185 height 38
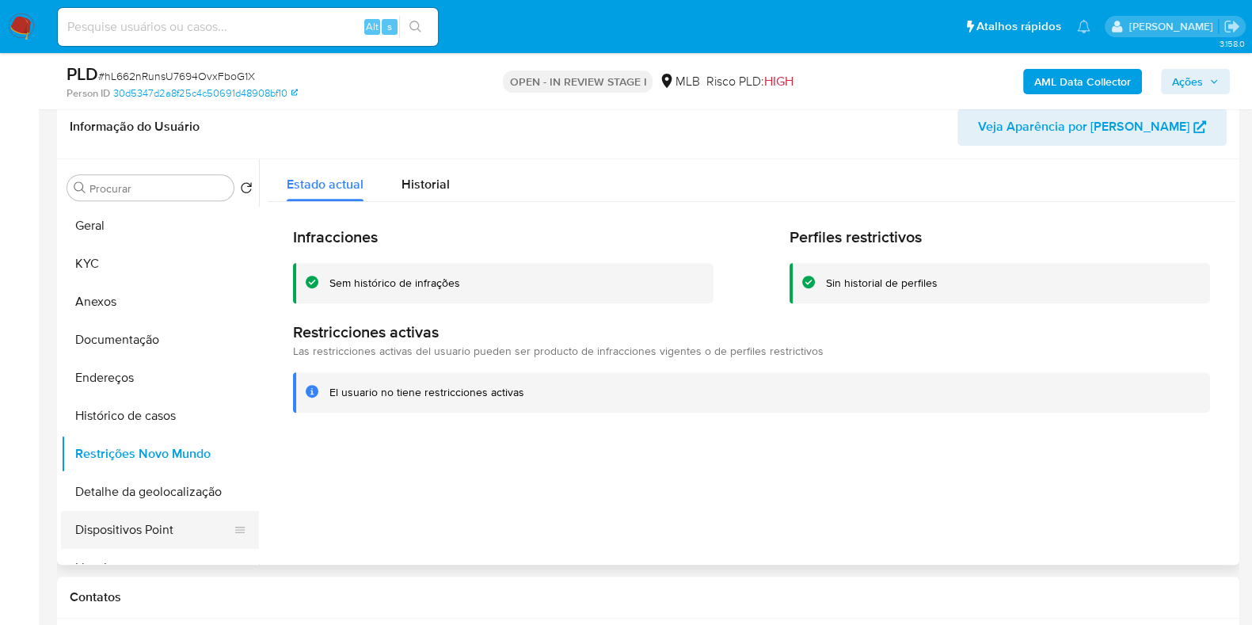
click at [167, 539] on button "Dispositivos Point" at bounding box center [153, 530] width 185 height 38
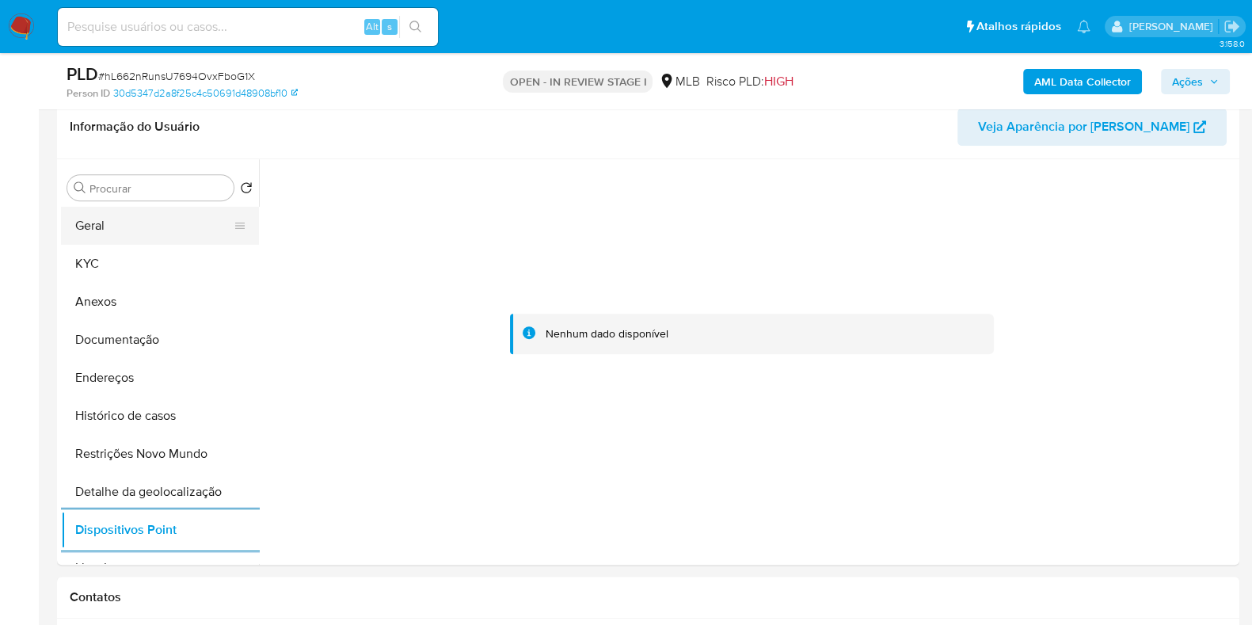
click at [142, 235] on button "Geral" at bounding box center [153, 226] width 185 height 38
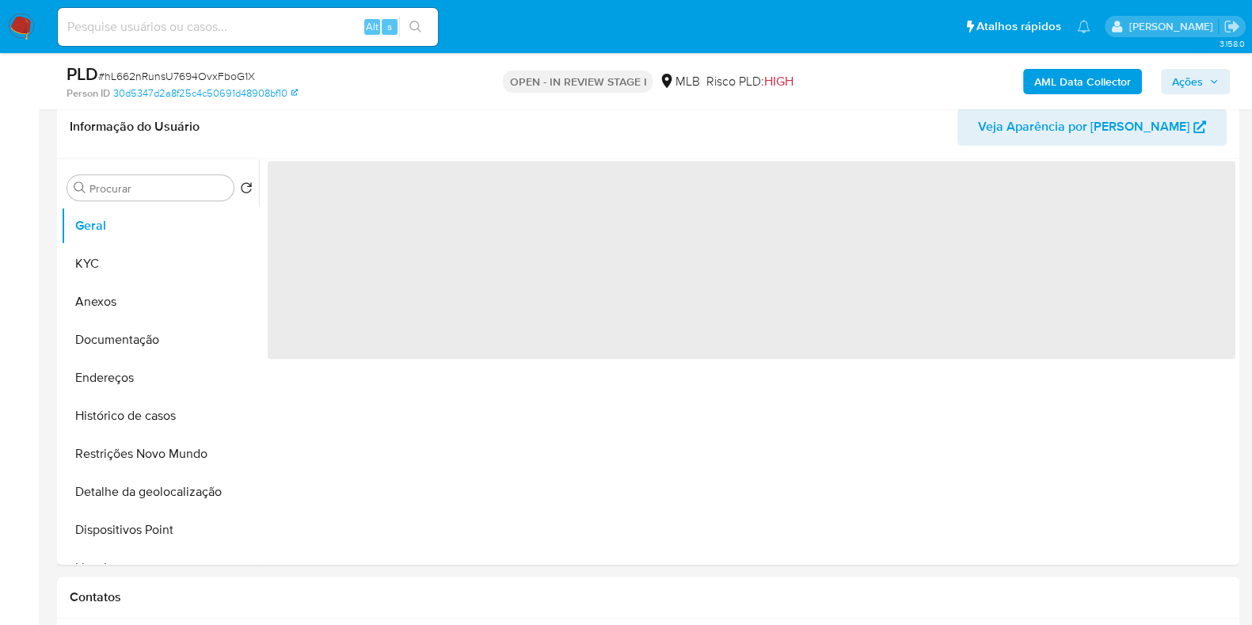
click at [1205, 82] on span "Ações" at bounding box center [1195, 81] width 47 height 22
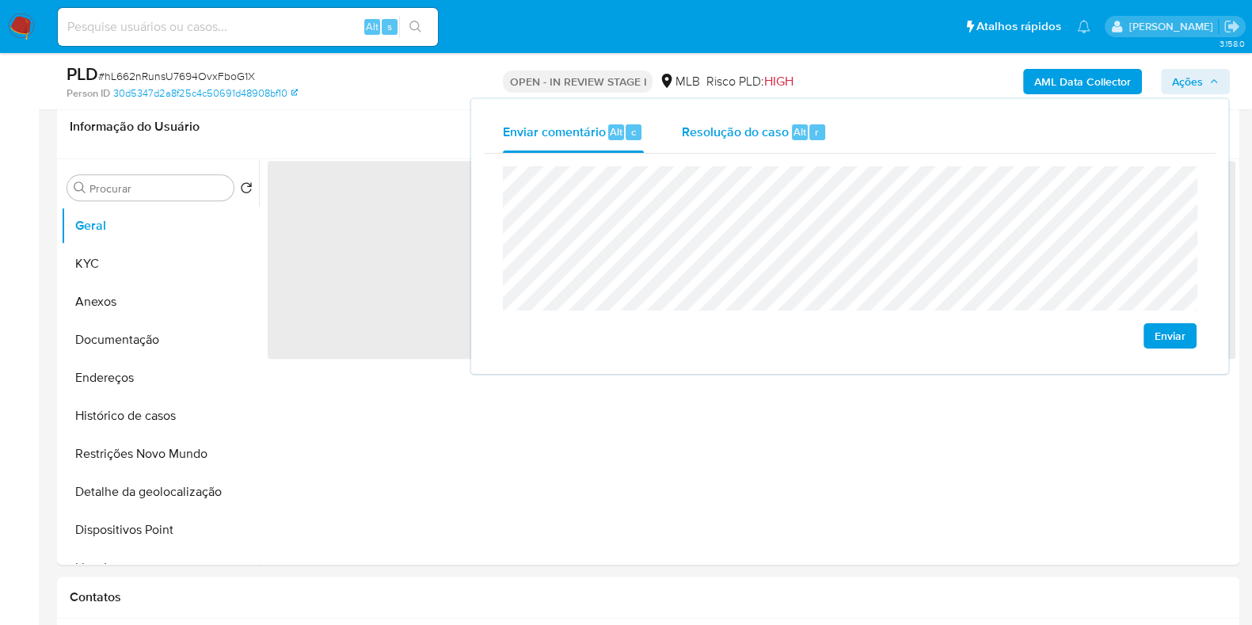
click at [779, 125] on span "Resolução do caso" at bounding box center [735, 131] width 107 height 18
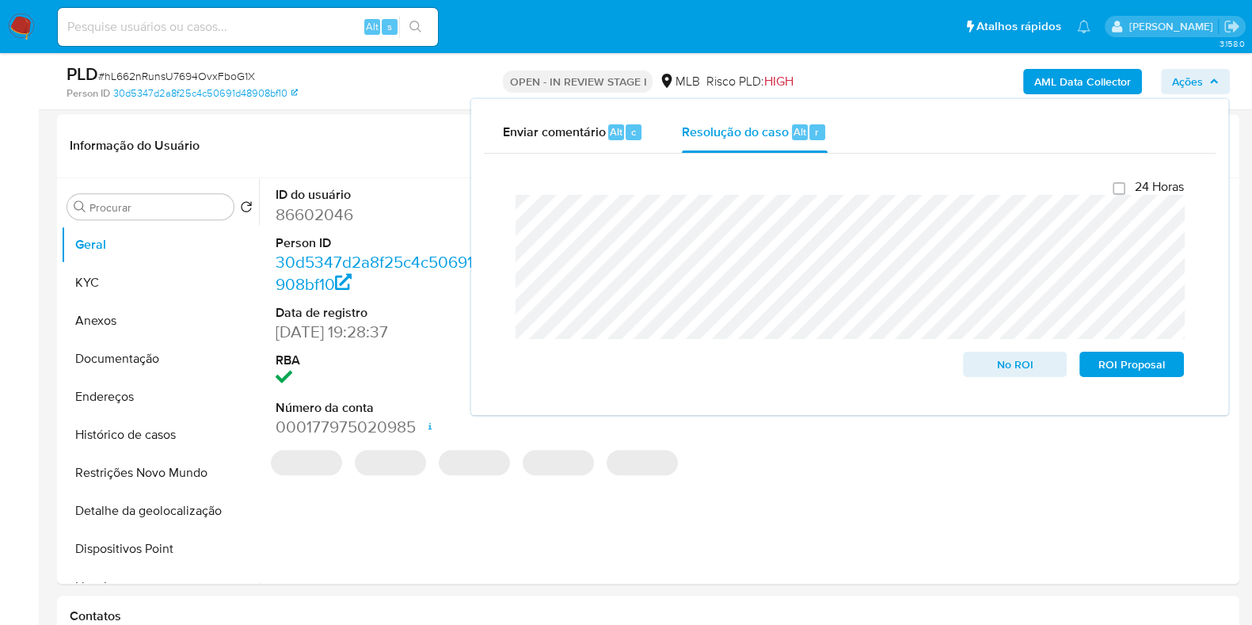
click at [913, 68] on div "AML Data Collector Ações Enviar comentário Alt c Resolução do caso Alt r Fecham…" at bounding box center [1038, 81] width 383 height 37
drag, startPoint x: 912, startPoint y: 68, endPoint x: 1030, endPoint y: 72, distance: 117.3
click at [915, 68] on div "AML Data Collector Ações Enviar comentário Alt c Resolução do caso Alt r Fecham…" at bounding box center [1038, 81] width 383 height 37
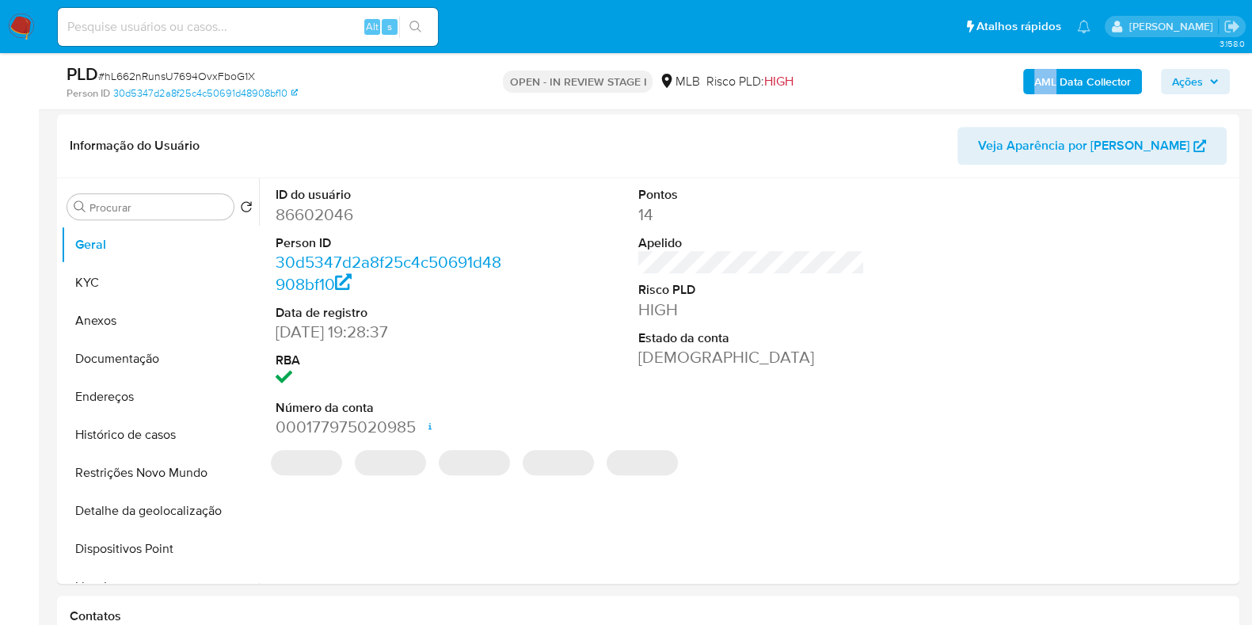
click at [1068, 77] on b "AML Data Collector" at bounding box center [1082, 81] width 97 height 25
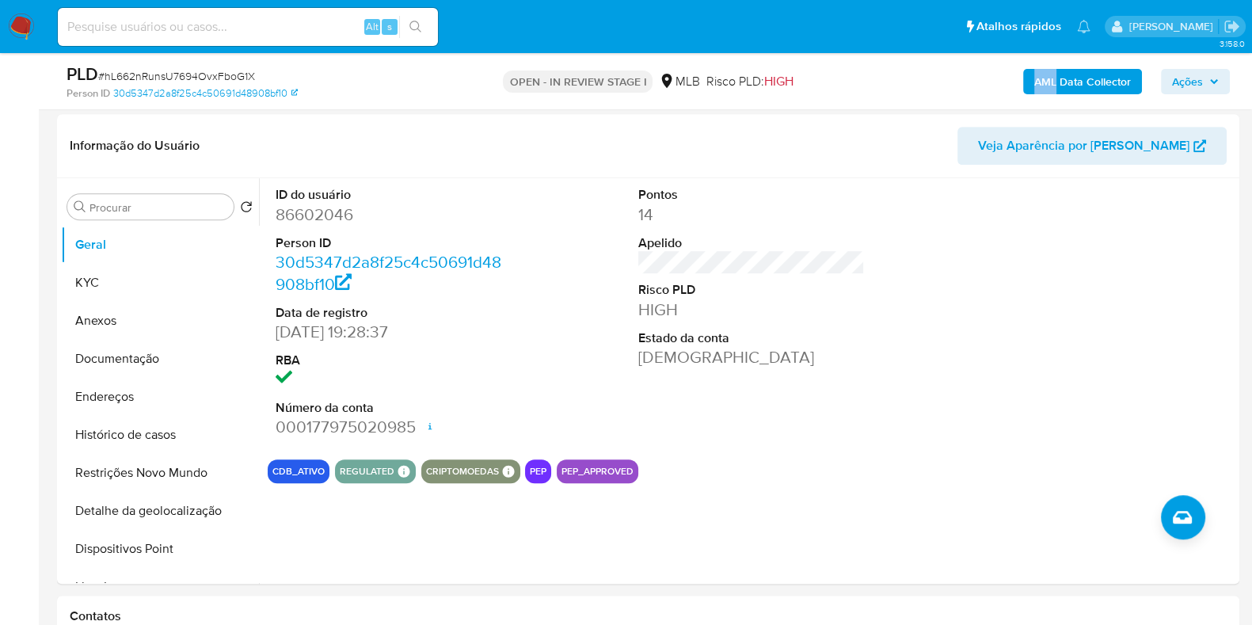
click at [1114, 79] on b "AML Data Collector" at bounding box center [1082, 81] width 97 height 25
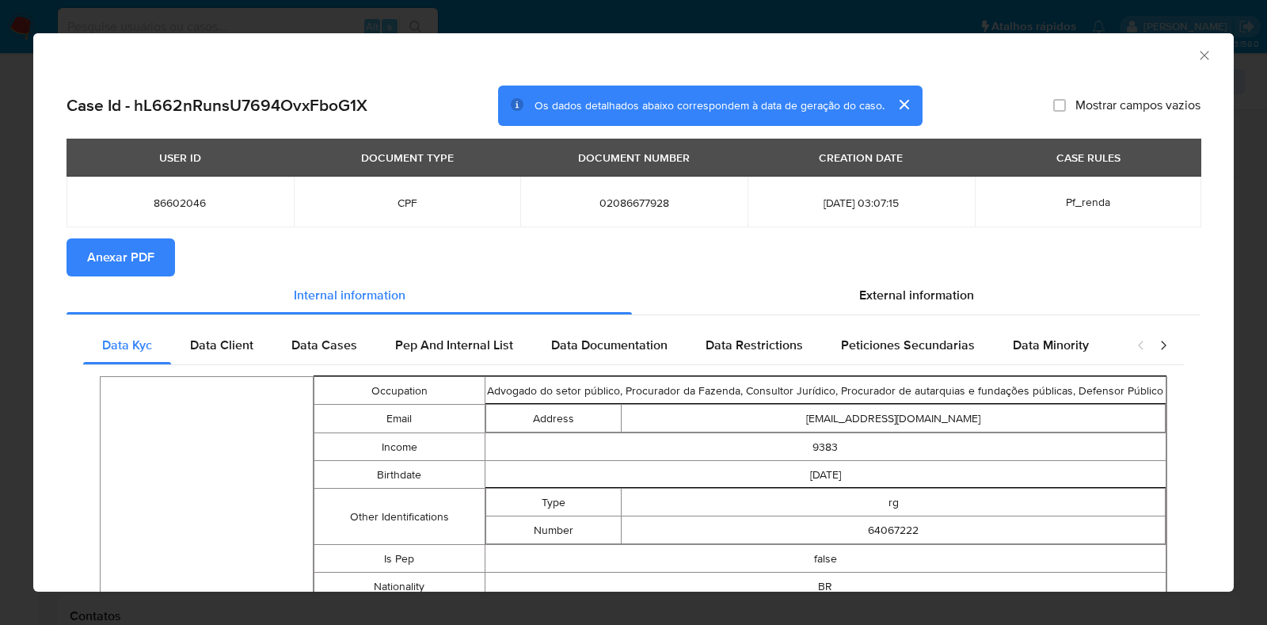
click at [143, 257] on span "Anexar PDF" at bounding box center [120, 257] width 67 height 35
click at [1197, 55] on icon "Fechar a janela" at bounding box center [1205, 56] width 16 height 16
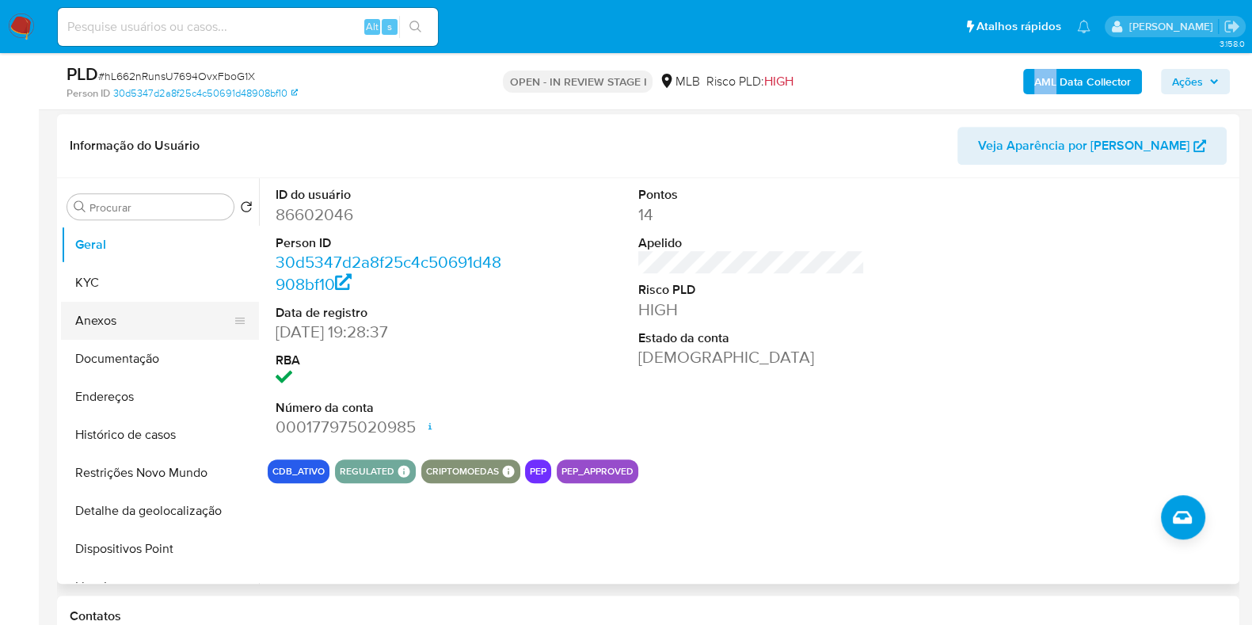
click at [125, 314] on button "Anexos" at bounding box center [153, 321] width 185 height 38
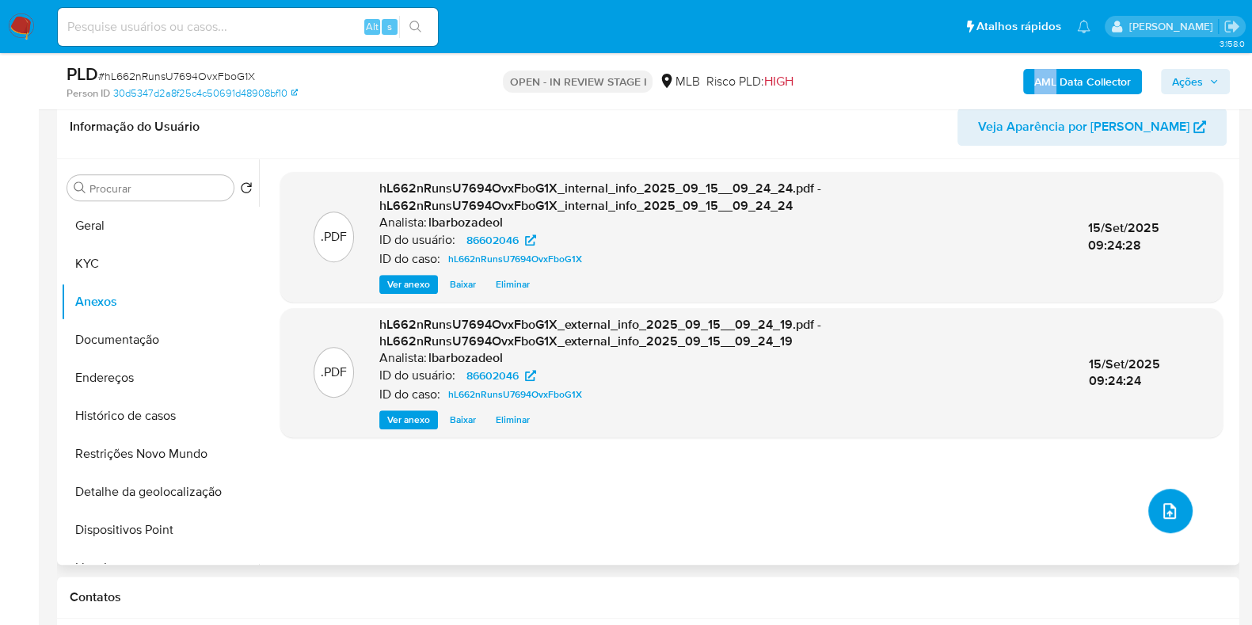
click at [1168, 518] on span "upload-file" at bounding box center [1169, 510] width 19 height 19
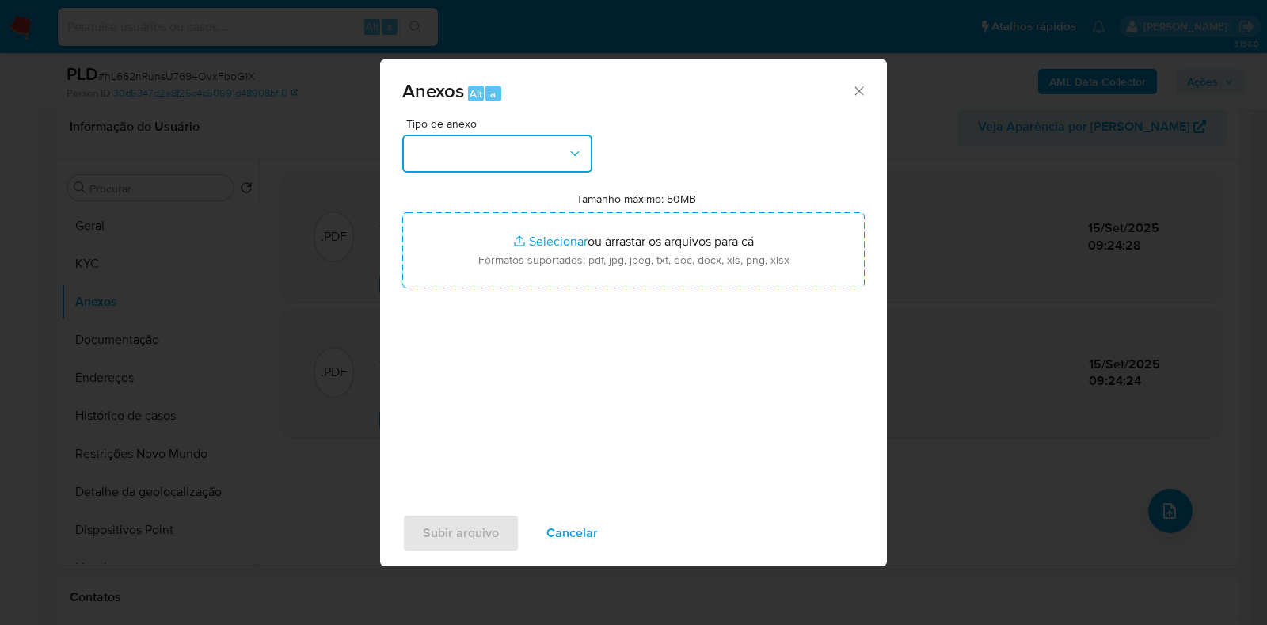
click at [570, 153] on icon "button" at bounding box center [575, 154] width 16 height 16
click at [572, 148] on icon "button" at bounding box center [575, 154] width 16 height 16
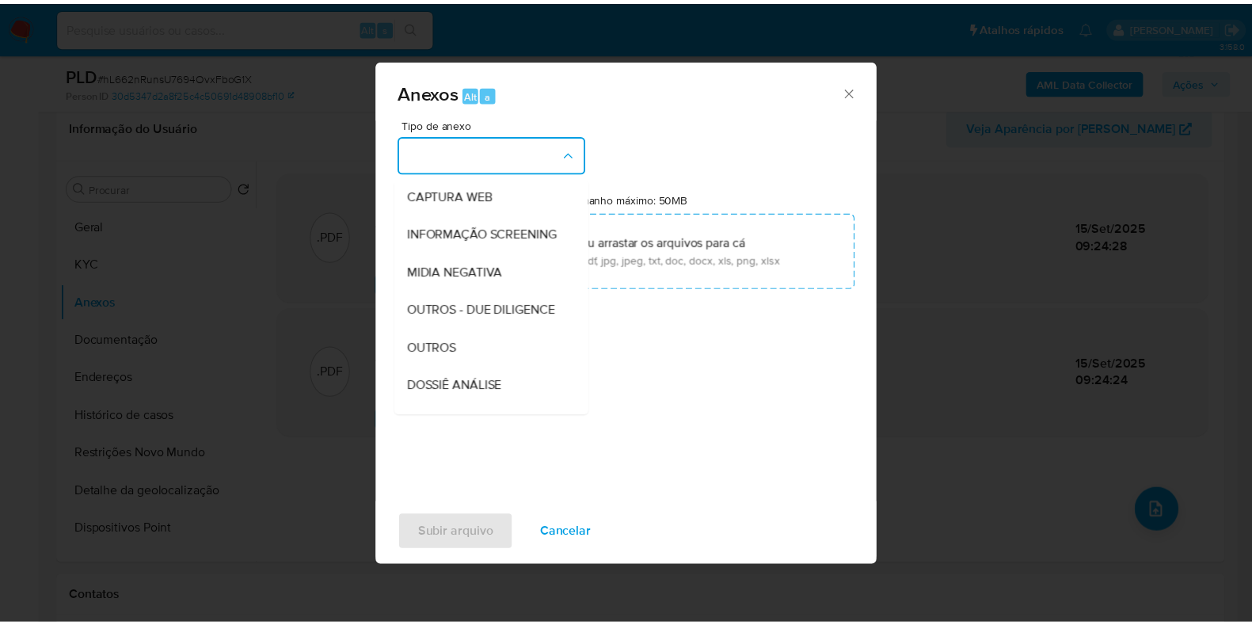
scroll to position [244, 0]
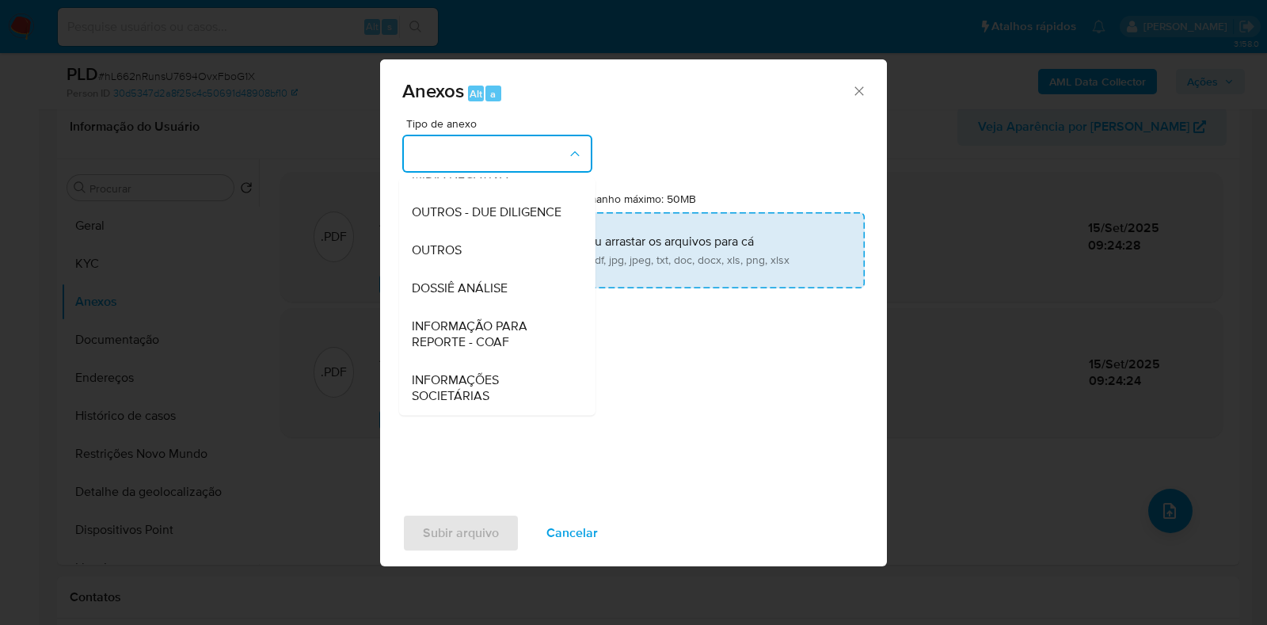
click at [488, 277] on div "DOSSIÊ ANÁLISE" at bounding box center [493, 288] width 162 height 38
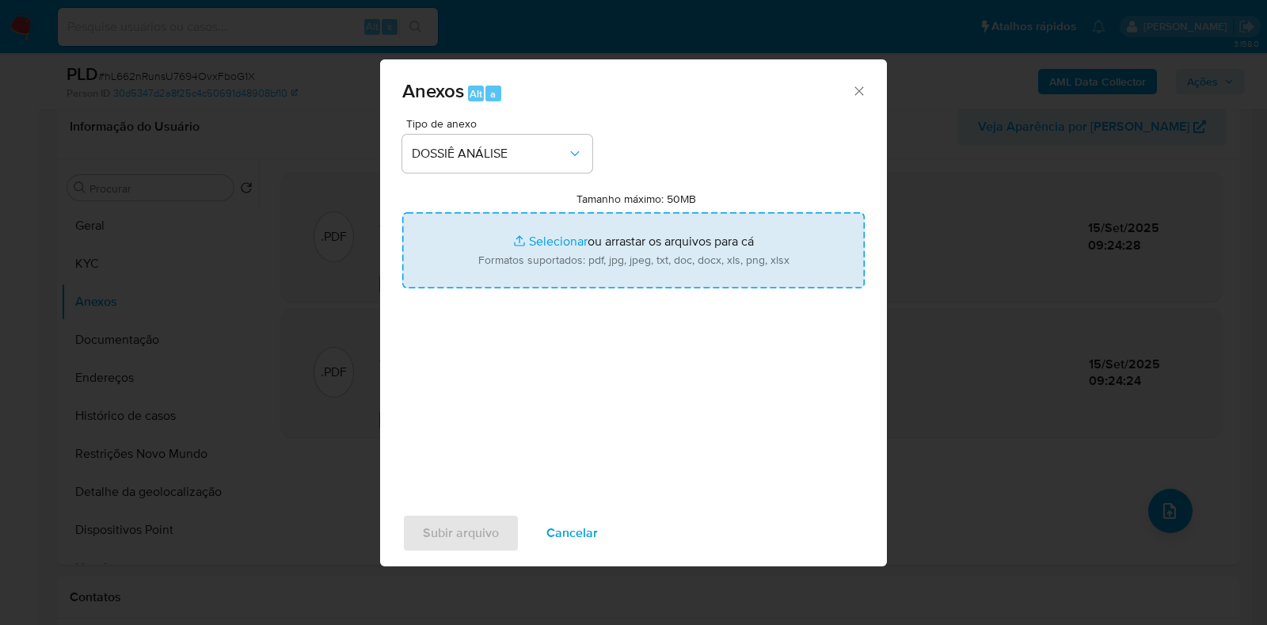
click at [491, 245] on input "Tamanho máximo: 50MB Selecionar arquivos" at bounding box center [633, 250] width 463 height 76
type input "C:\fakepath\Declinio - XXXX - CPF 02086677928 - MARCELO AKIYOSHI LOUREIRO.pdf"
click at [604, 253] on input "Tamanho máximo: 50MB Selecionar arquivos" at bounding box center [633, 250] width 463 height 76
click at [574, 239] on input "Tamanho máximo: 50MB Selecionar arquivos" at bounding box center [633, 250] width 463 height 76
type input "C:\fakepath\Mulan 86602046_2025_09_15_07_42_35.xlsx"
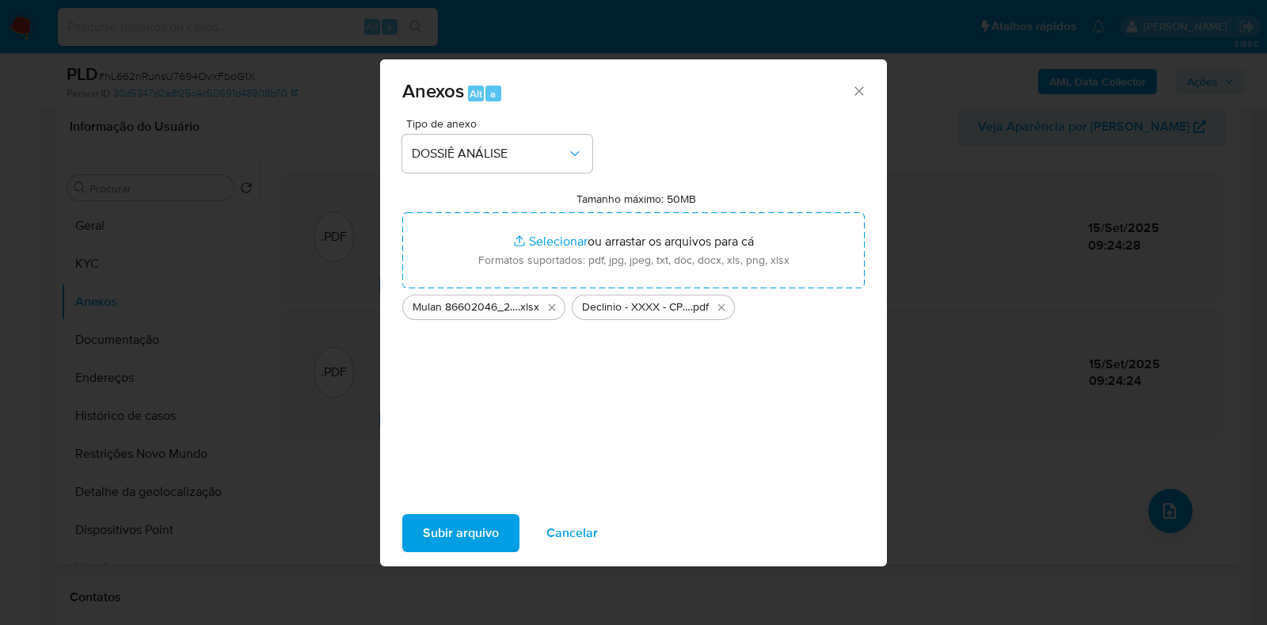
click at [459, 528] on span "Subir arquivo" at bounding box center [461, 533] width 76 height 35
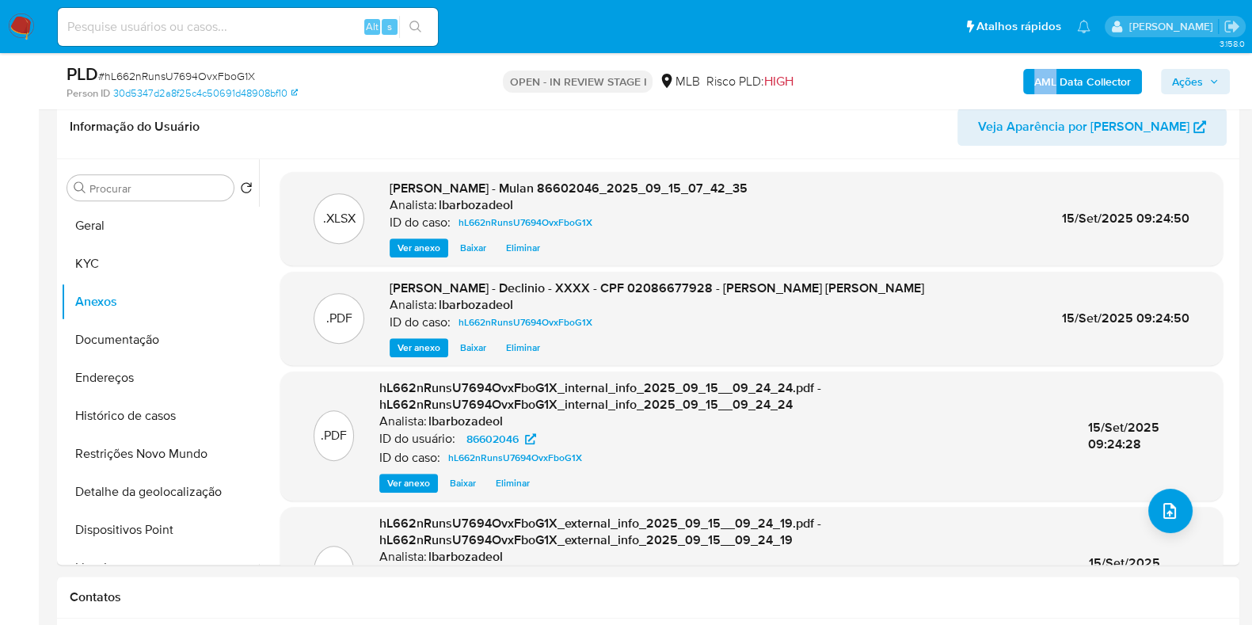
click at [1200, 84] on span "Ações" at bounding box center [1187, 81] width 31 height 25
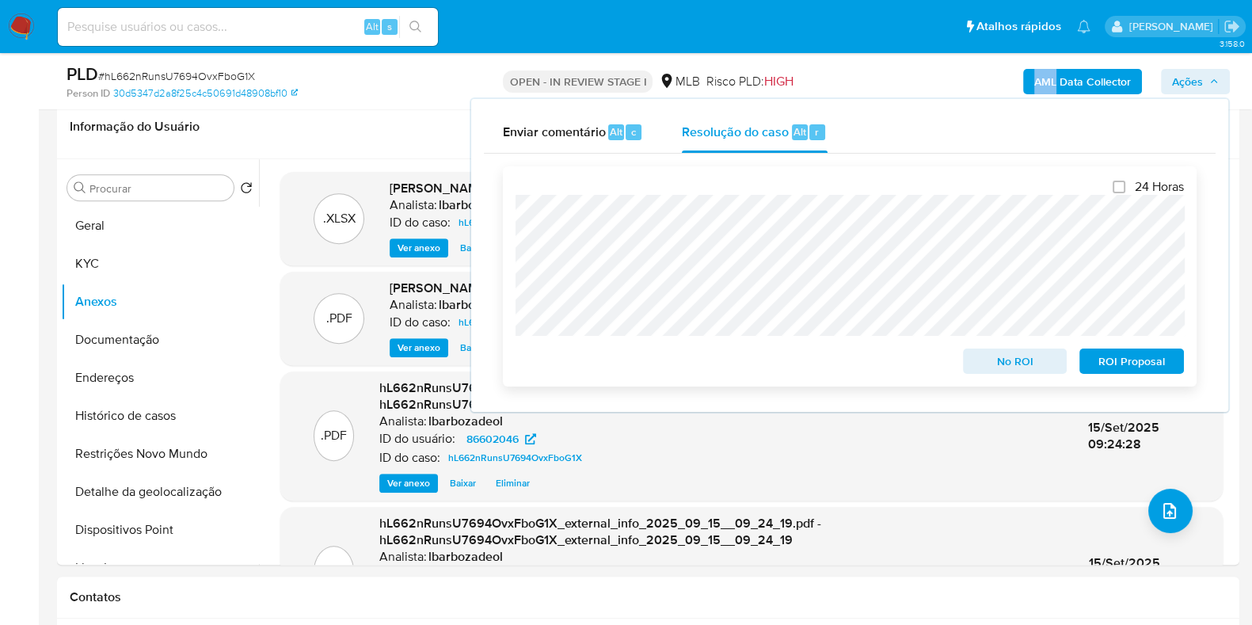
click at [1016, 366] on span "No ROI" at bounding box center [1015, 361] width 82 height 22
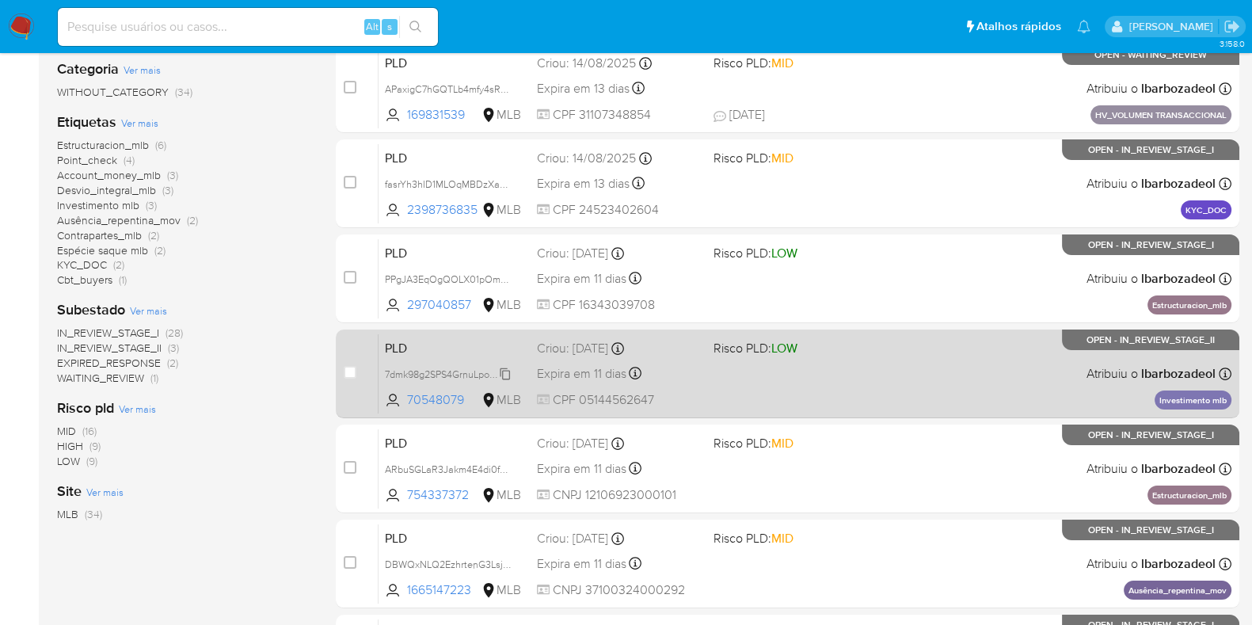
scroll to position [304, 0]
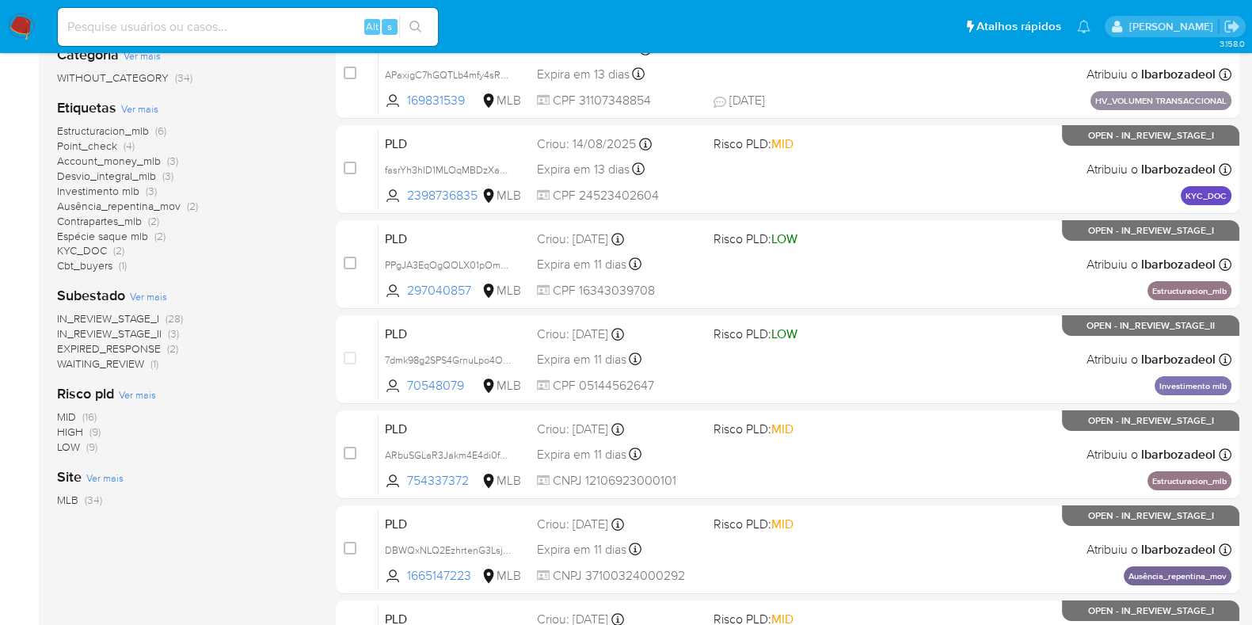
click at [83, 432] on span "HIGH (9)" at bounding box center [79, 432] width 44 height 15
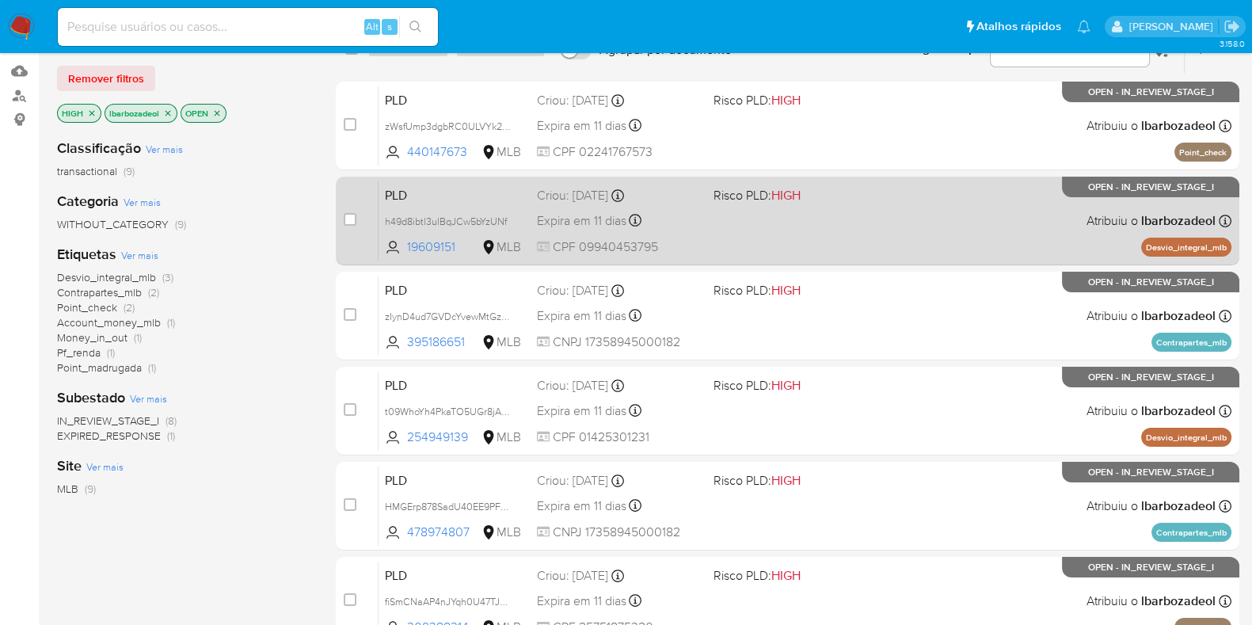
scroll to position [159, 0]
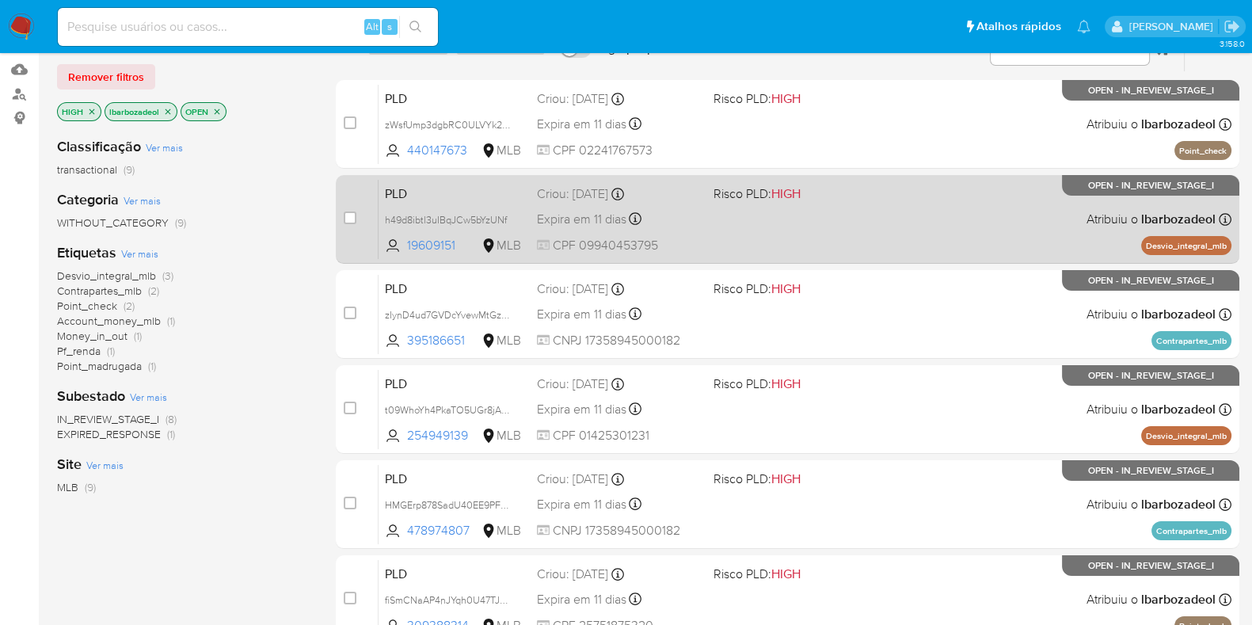
click at [798, 229] on div "PLD h49d8ibtl3uIBqJCw5bYzUNf 19609151 MLB Risco PLD: HIGH Criou: [DATE] Criou: …" at bounding box center [805, 219] width 853 height 80
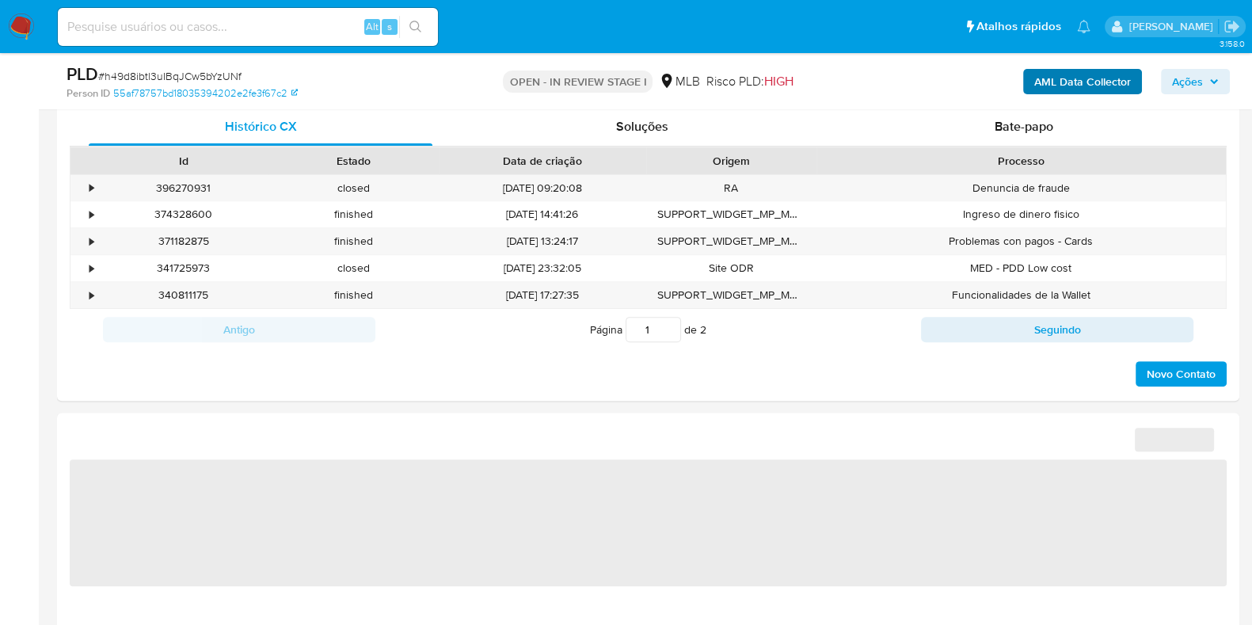
select select "10"
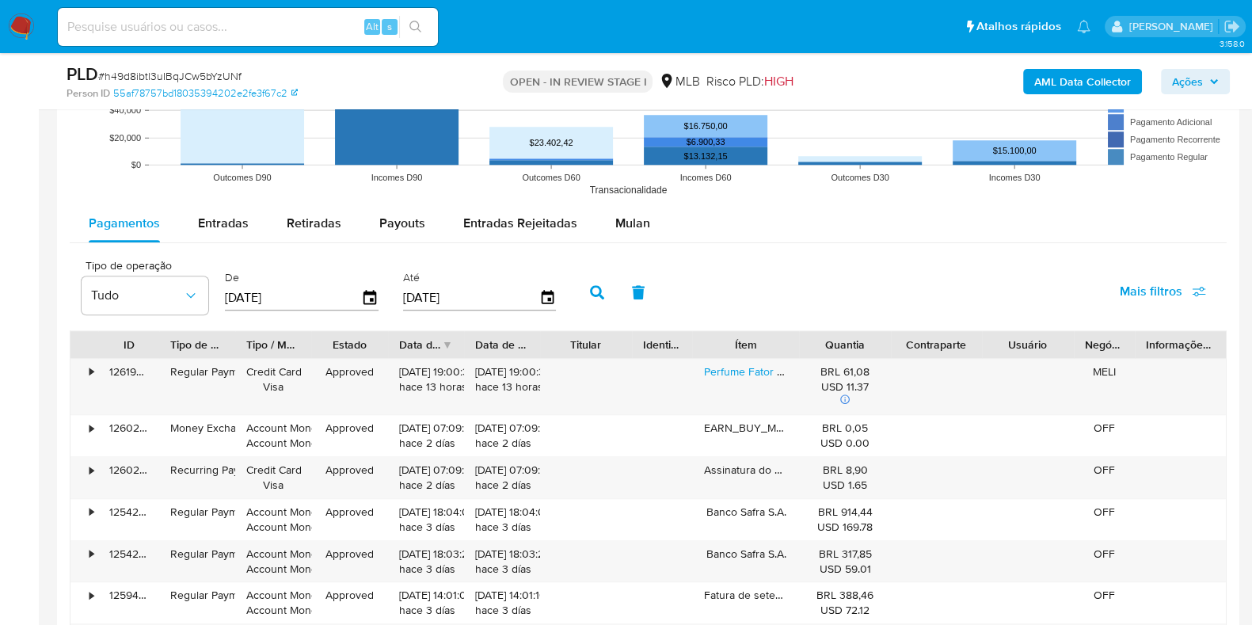
scroll to position [1628, 0]
click at [626, 225] on span "Mulan" at bounding box center [632, 222] width 35 height 18
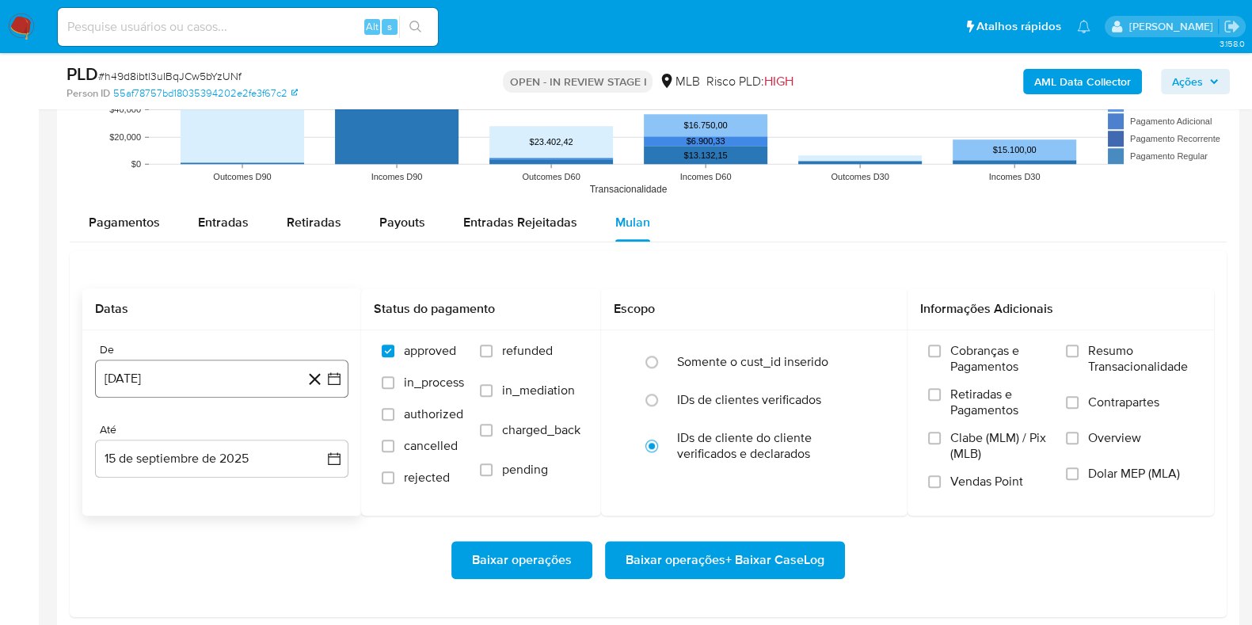
click at [215, 378] on button "[DATE]" at bounding box center [221, 379] width 253 height 38
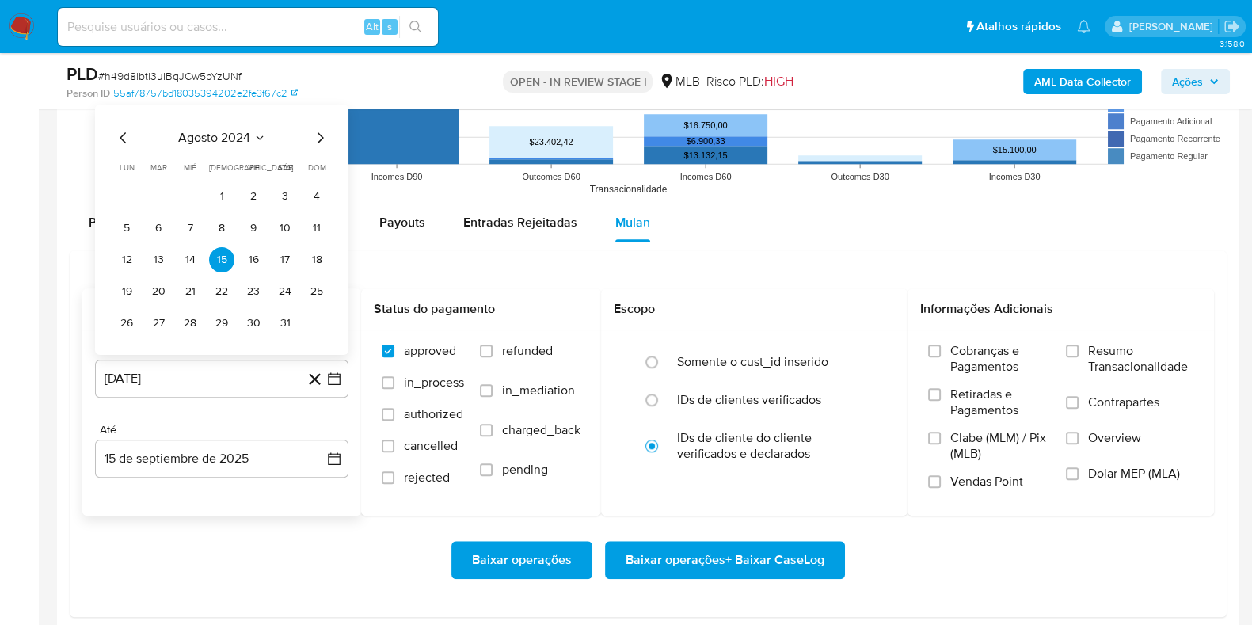
click at [201, 144] on span "agosto 2024" at bounding box center [214, 137] width 72 height 16
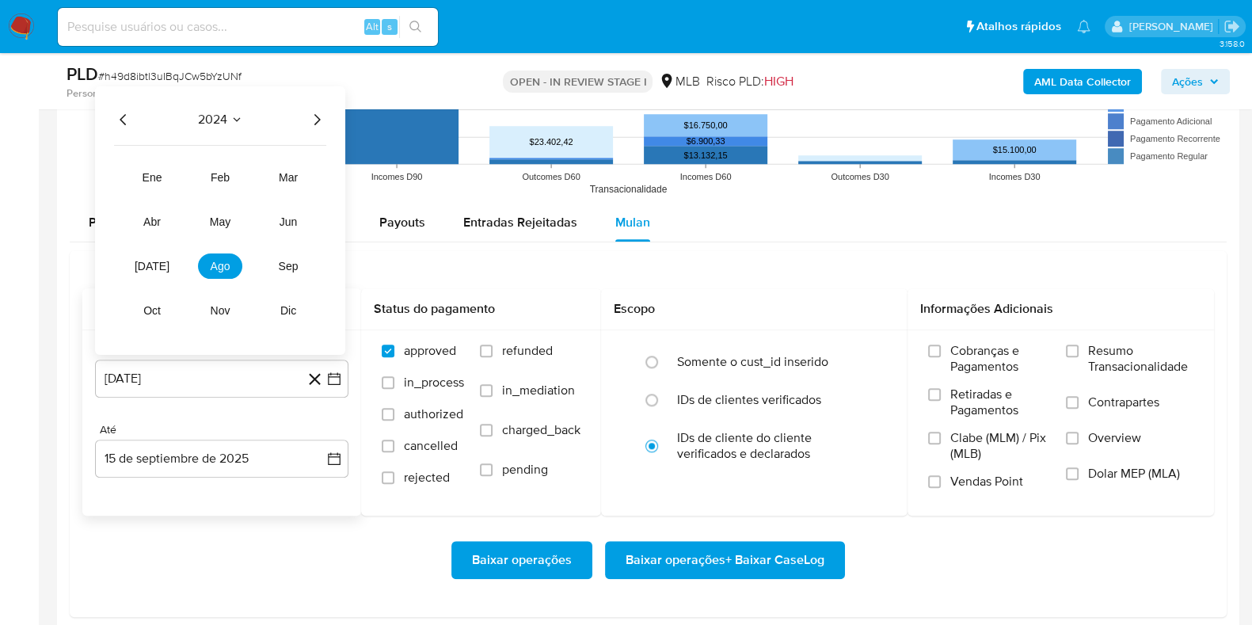
click at [315, 112] on icon "Año siguiente" at bounding box center [316, 118] width 19 height 19
click at [134, 261] on button "[DATE]" at bounding box center [152, 265] width 44 height 25
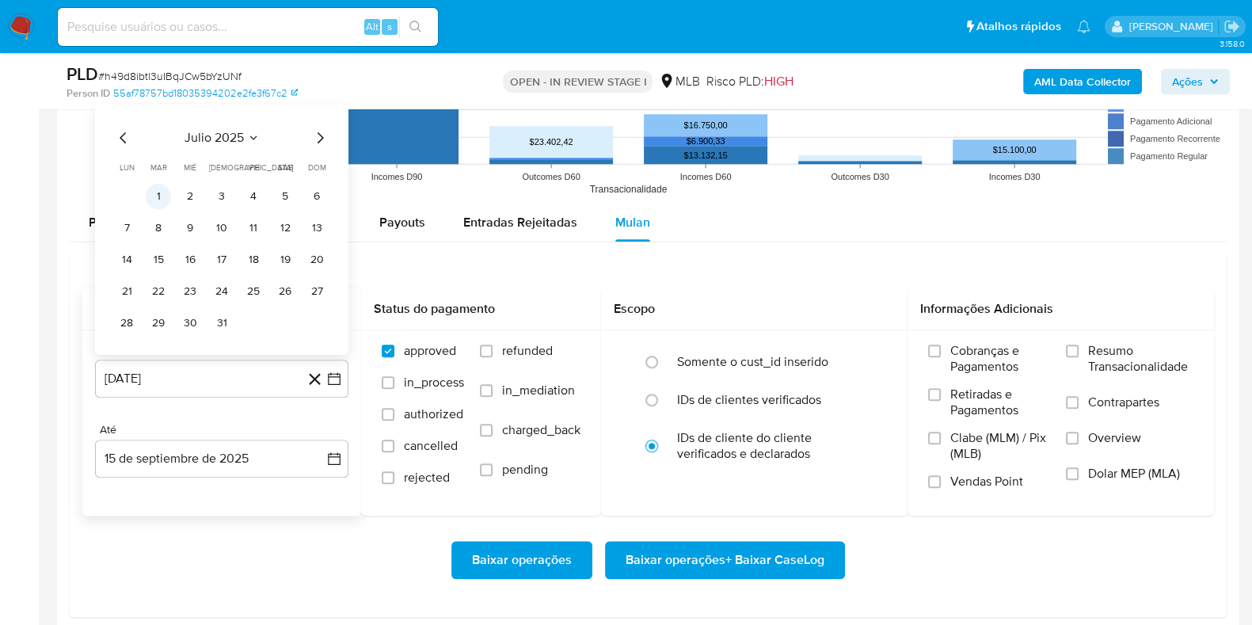
click at [159, 191] on button "1" at bounding box center [158, 195] width 25 height 25
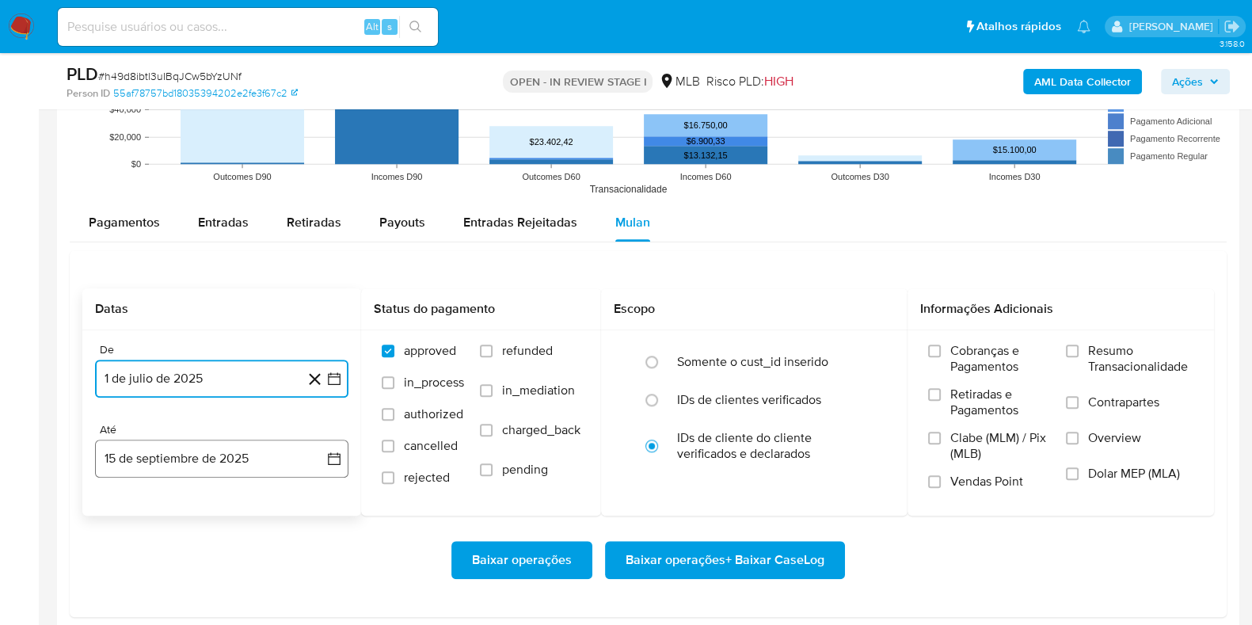
click at [208, 451] on button "15 de septiembre de 2025" at bounding box center [221, 459] width 253 height 38
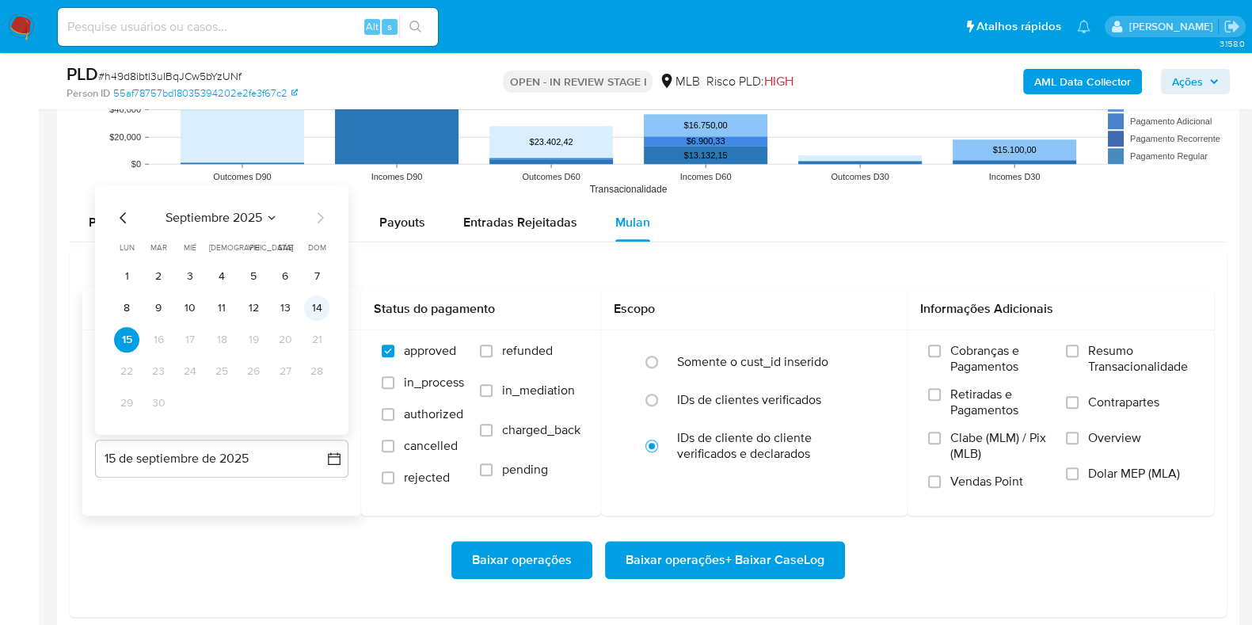
click at [313, 295] on button "14" at bounding box center [316, 307] width 25 height 25
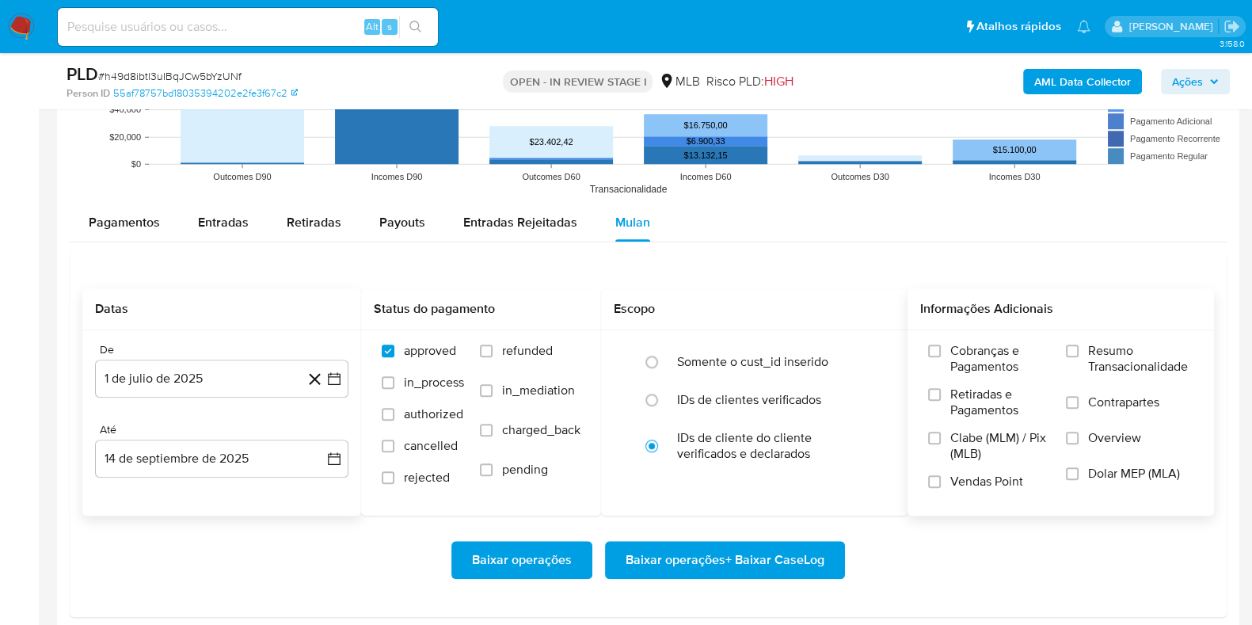
click at [1099, 360] on span "Resumo Transacionalidade" at bounding box center [1140, 359] width 105 height 32
click at [1079, 357] on input "Resumo Transacionalidade" at bounding box center [1072, 351] width 13 height 13
click at [802, 552] on span "Baixar operações + Baixar CaseLog" at bounding box center [725, 560] width 199 height 35
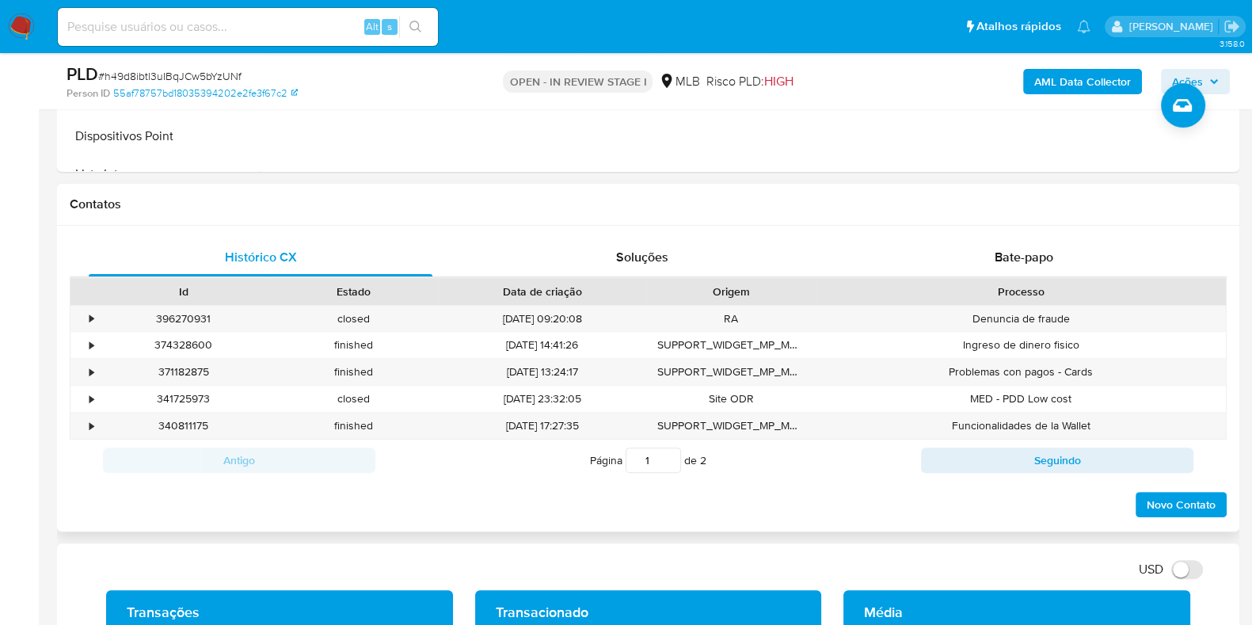
scroll to position [0, 0]
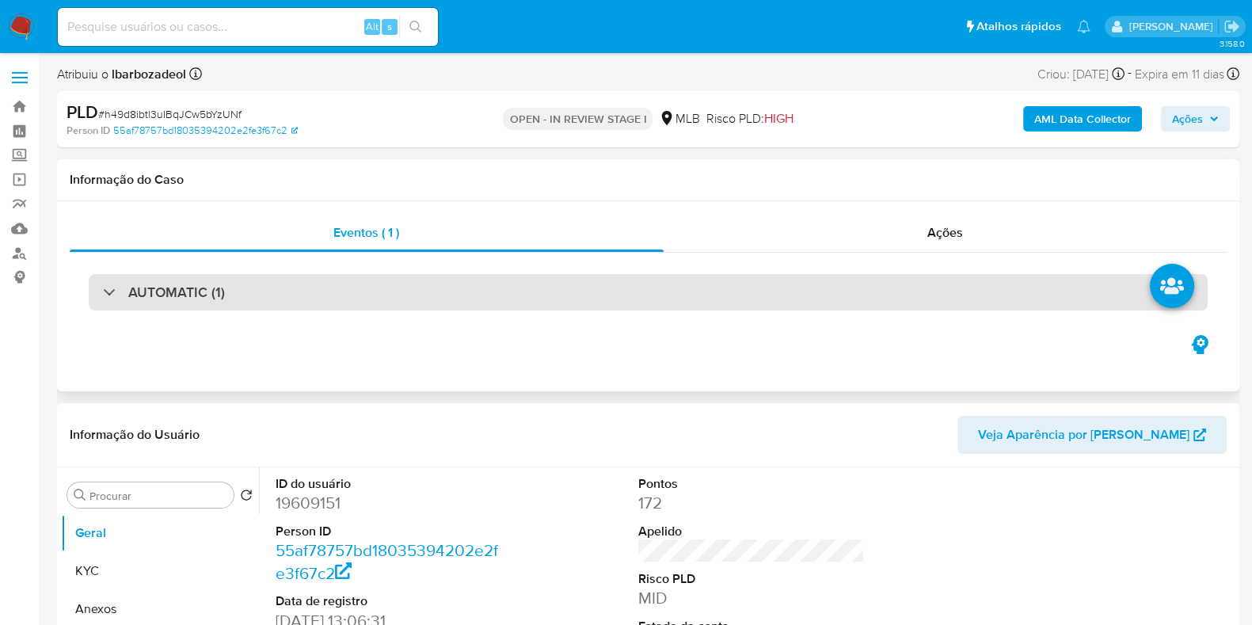
click at [676, 303] on div "AUTOMATIC (1)" at bounding box center [648, 292] width 1119 height 36
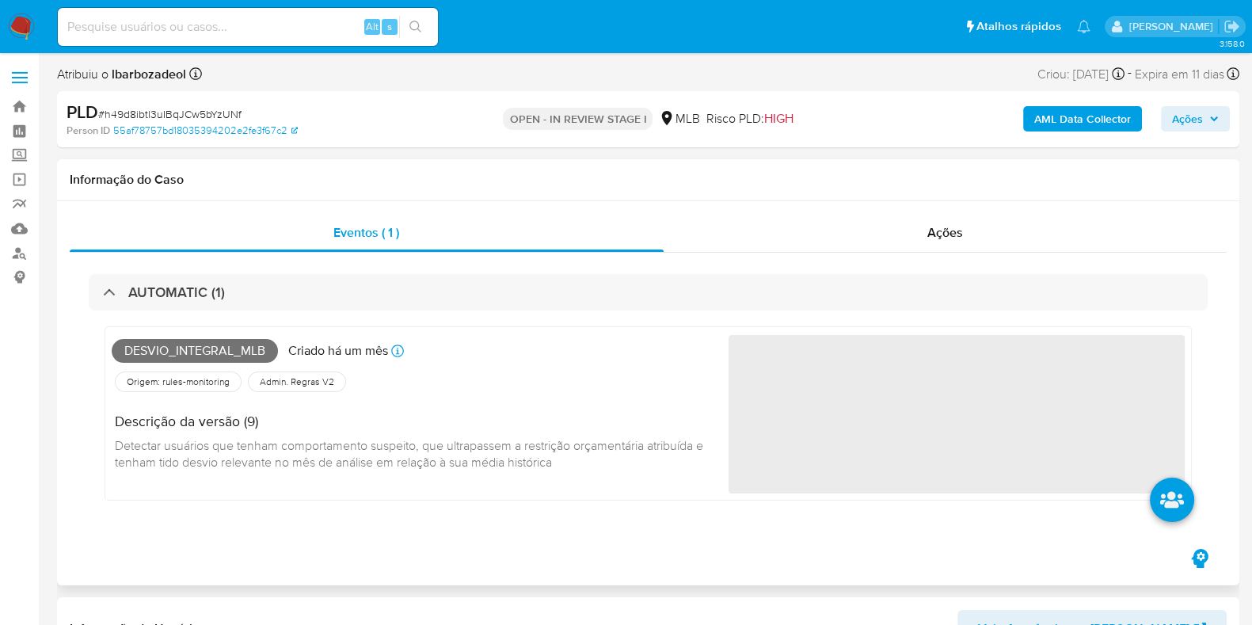
click at [188, 352] on span "Desvio_integral_mlb" at bounding box center [195, 351] width 166 height 24
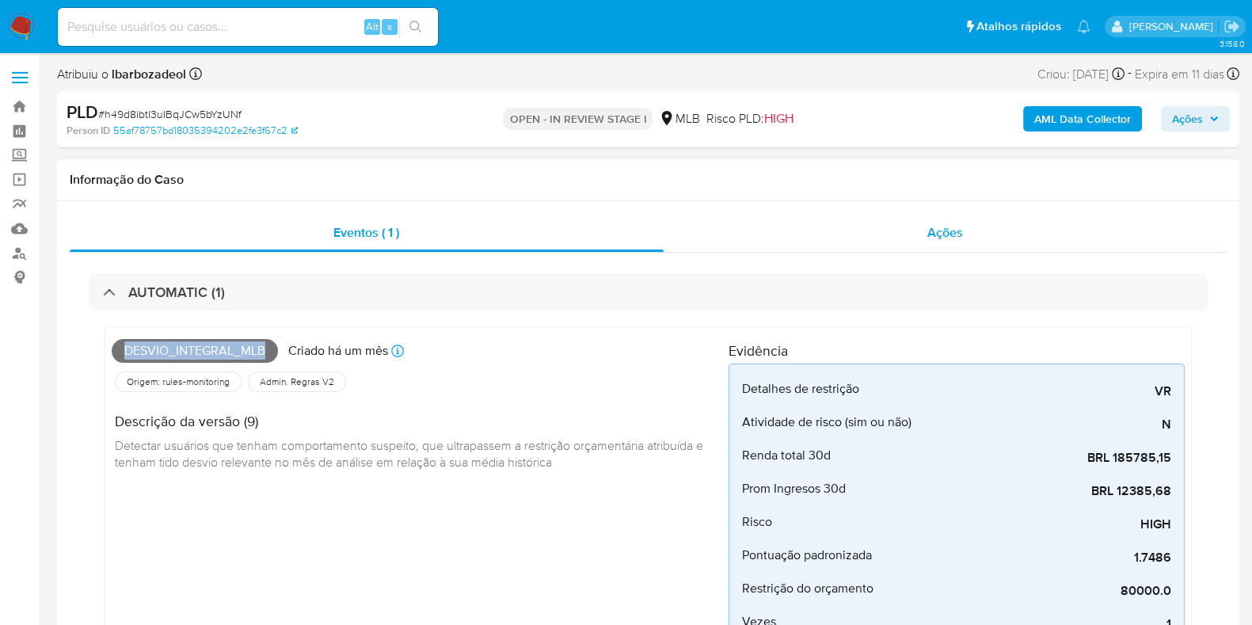
copy span "Desvio_integral_mlb"
click at [1176, 112] on span "Ações" at bounding box center [1187, 118] width 31 height 25
click at [770, 310] on div "Desvio_integral_mlb Criado há um mês Criado: 12/08/2025 00:28:36 Origem: rules-…" at bounding box center [648, 560] width 1119 height 501
click at [1211, 124] on span "Ações" at bounding box center [1195, 119] width 47 height 22
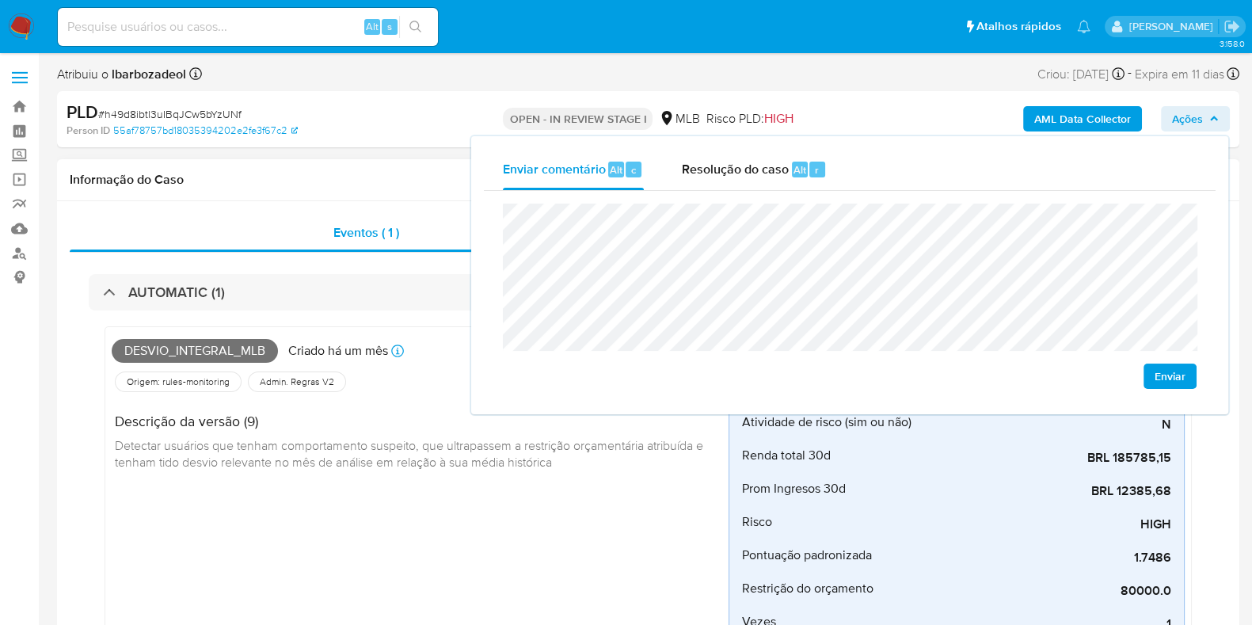
click at [345, 185] on h1 "Informação do Caso" at bounding box center [648, 180] width 1157 height 16
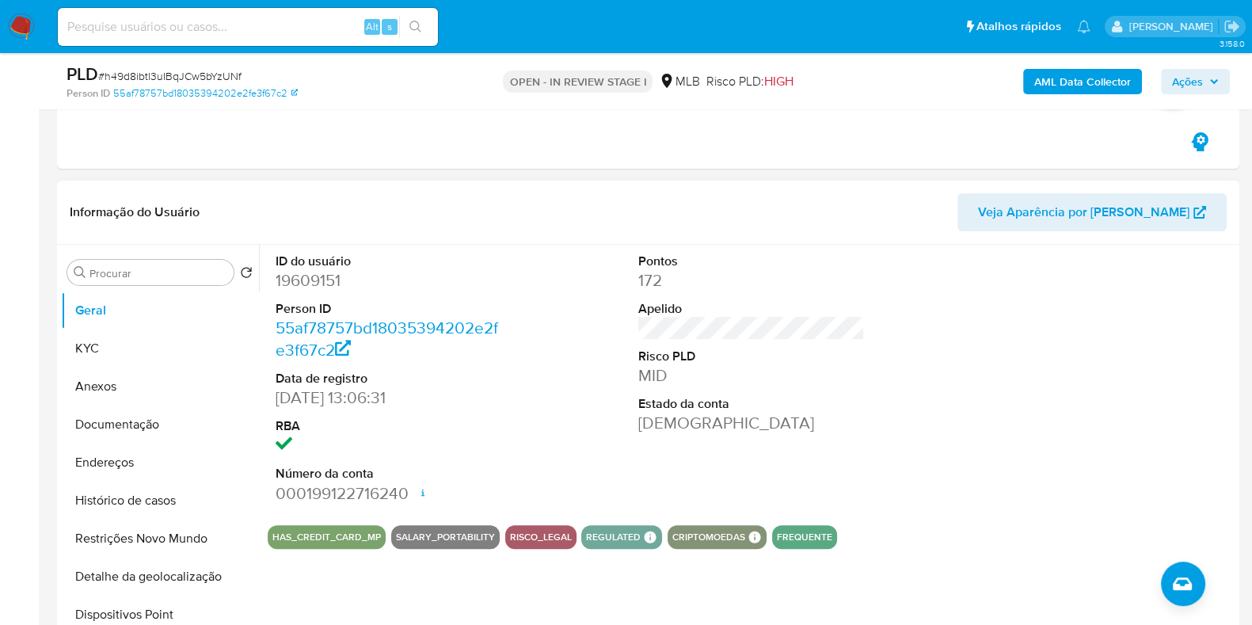
scroll to position [710, 0]
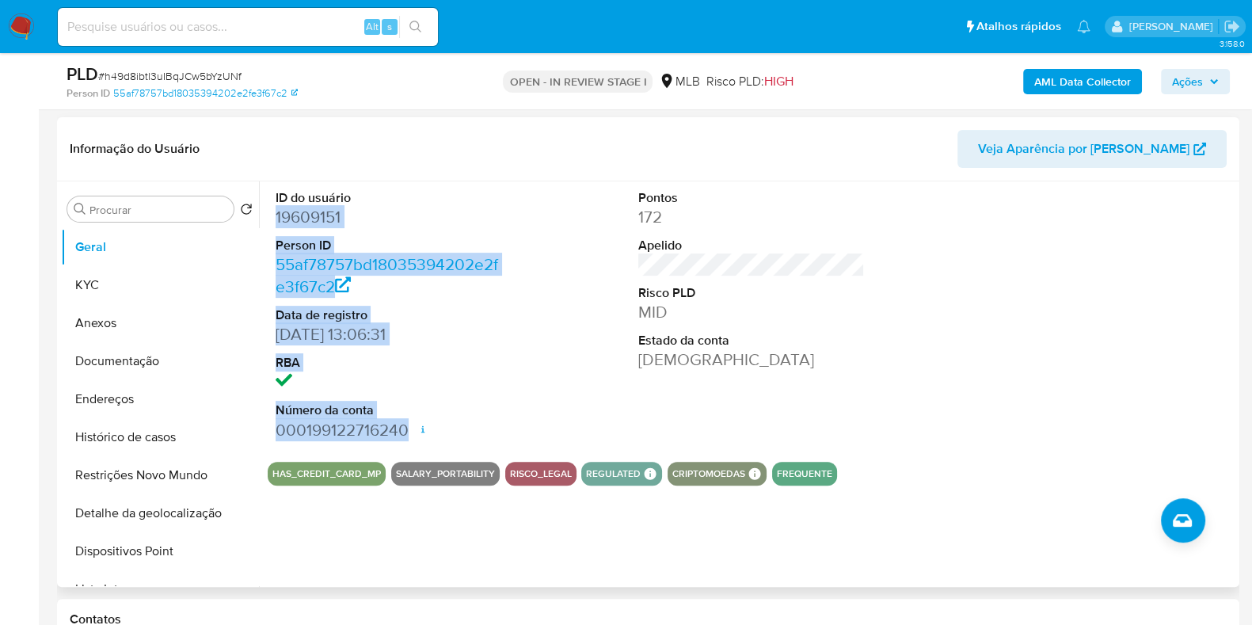
drag, startPoint x: 278, startPoint y: 219, endPoint x: 404, endPoint y: 425, distance: 240.7
click at [404, 425] on div "ID do usuário 19609151 Person ID 55af78757bd18035394202e2fe3f67c2 Data de regis…" at bounding box center [389, 315] width 242 height 268
click at [404, 425] on dd "000199122716240 Data de abertura 14/12/2020 09:30 Status ACTIVE" at bounding box center [389, 430] width 227 height 22
drag, startPoint x: 276, startPoint y: 215, endPoint x: 414, endPoint y: 427, distance: 252.9
click at [414, 427] on dl "ID do usuário 19609151 Person ID 55af78757bd18035394202e2fe3f67c2 Data de regis…" at bounding box center [389, 315] width 227 height 252
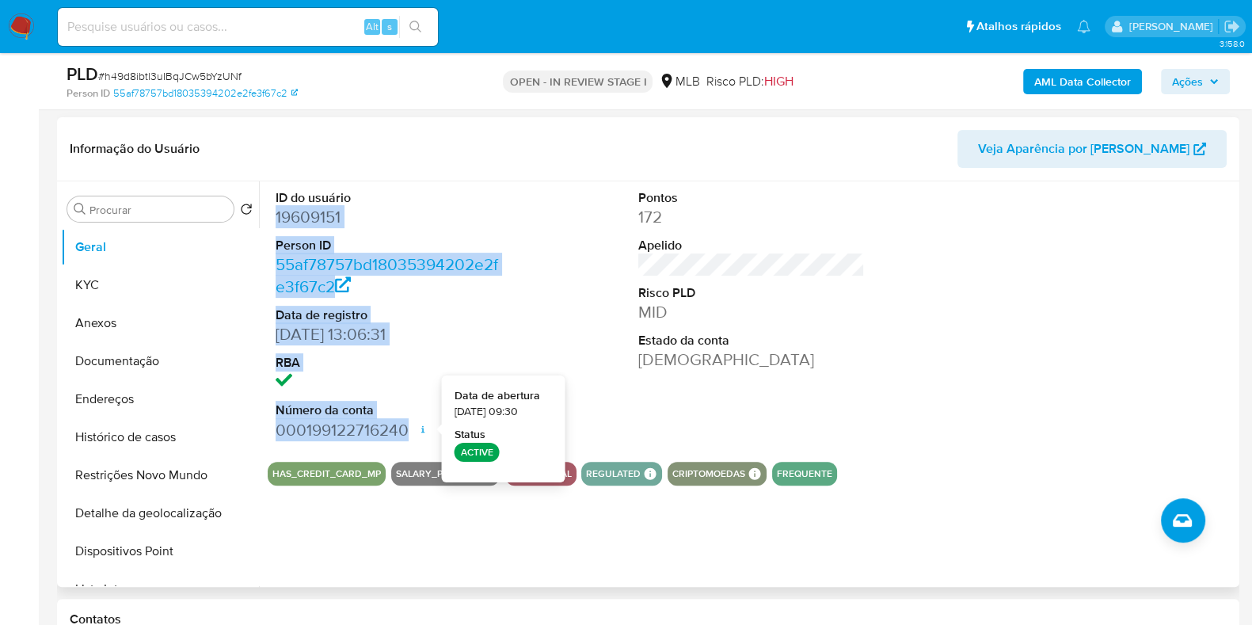
copy dl "19609151 Person ID 55af78757bd18035394202e2fe3f67c2 Data de registro 15/06/2007…"
click at [1201, 85] on span "Ações" at bounding box center [1187, 81] width 31 height 25
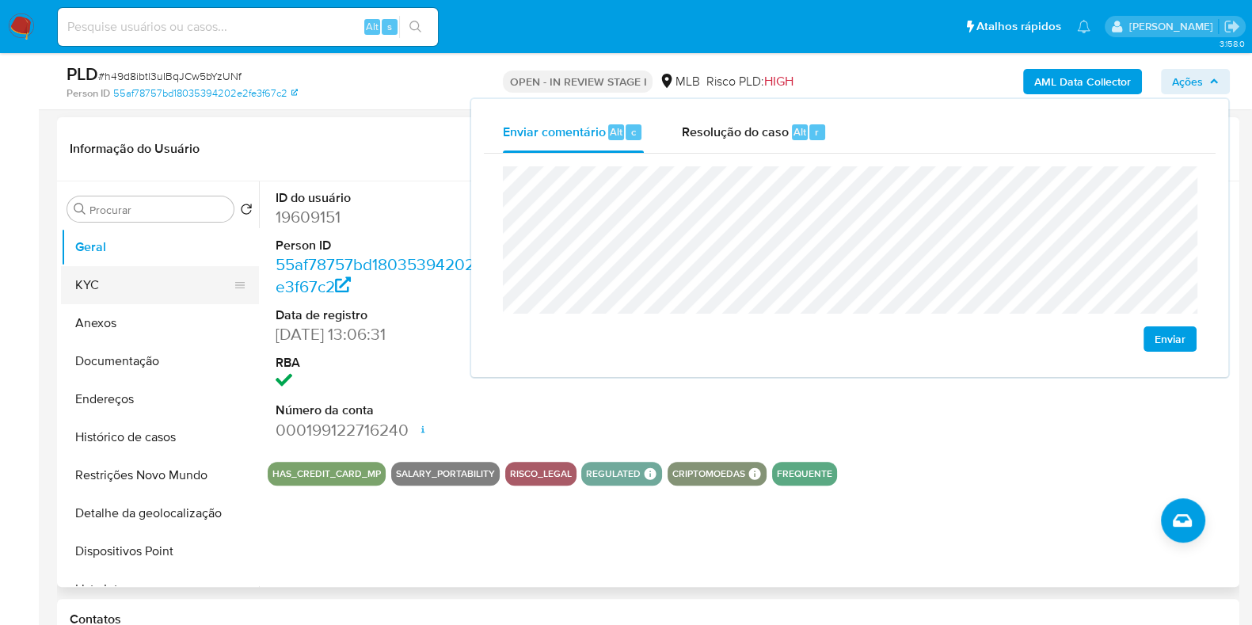
click at [145, 279] on button "KYC" at bounding box center [153, 285] width 185 height 38
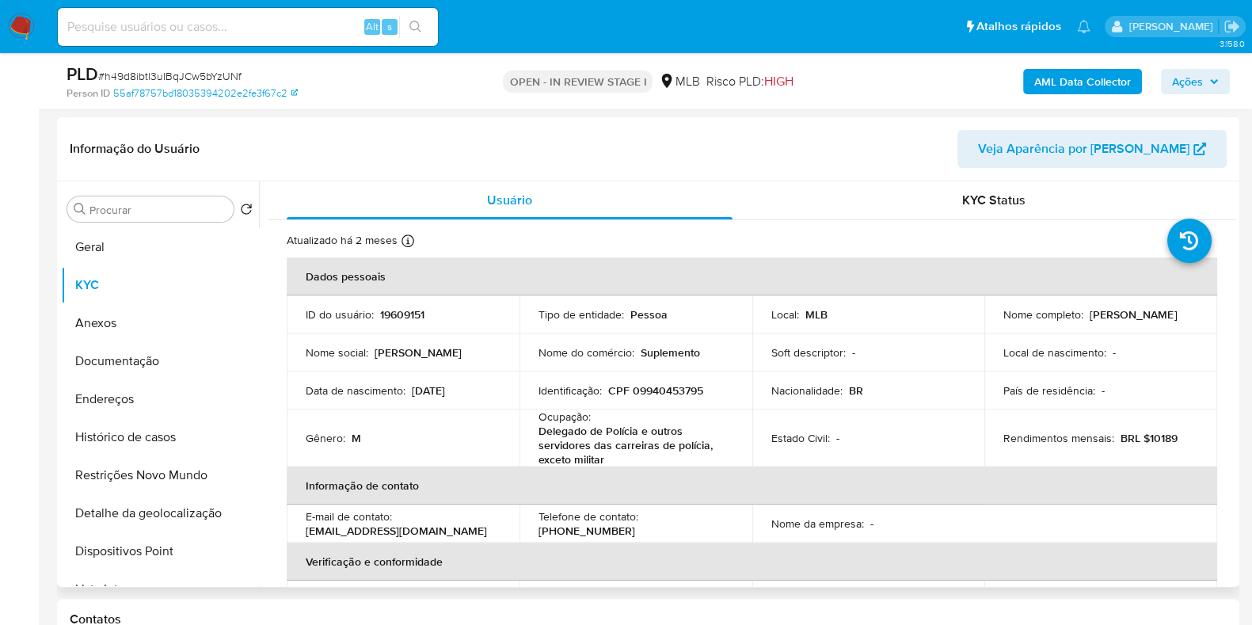
click at [689, 387] on p "CPF 09940453795" at bounding box center [655, 390] width 95 height 14
copy p "09940453795"
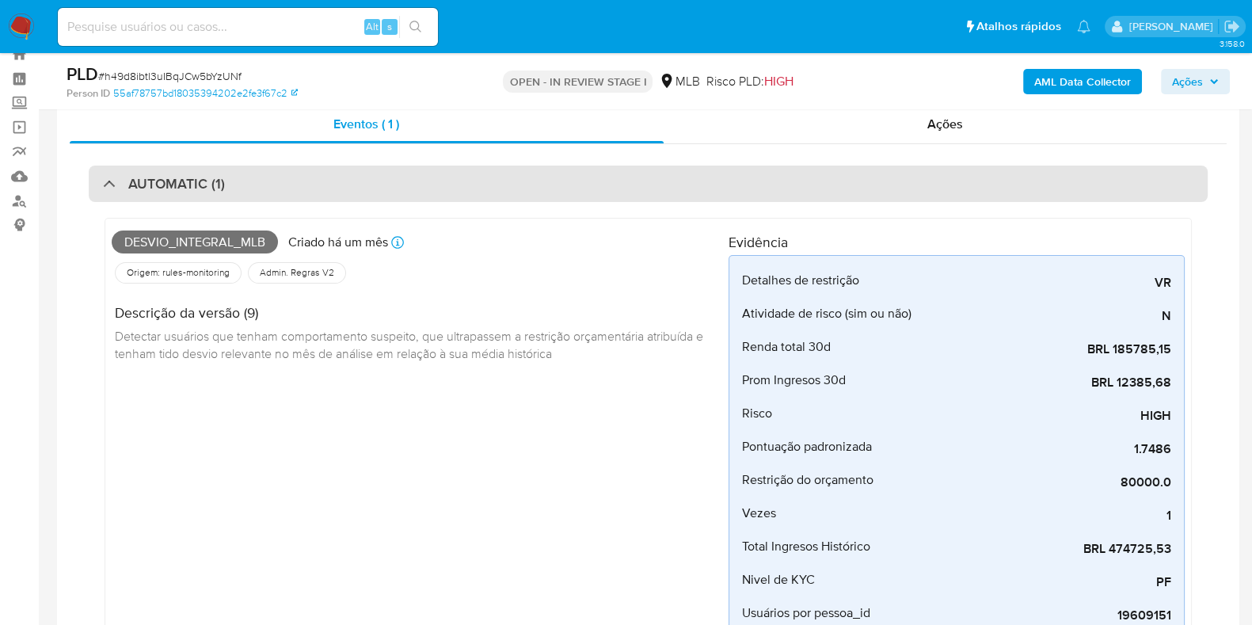
scroll to position [35, 0]
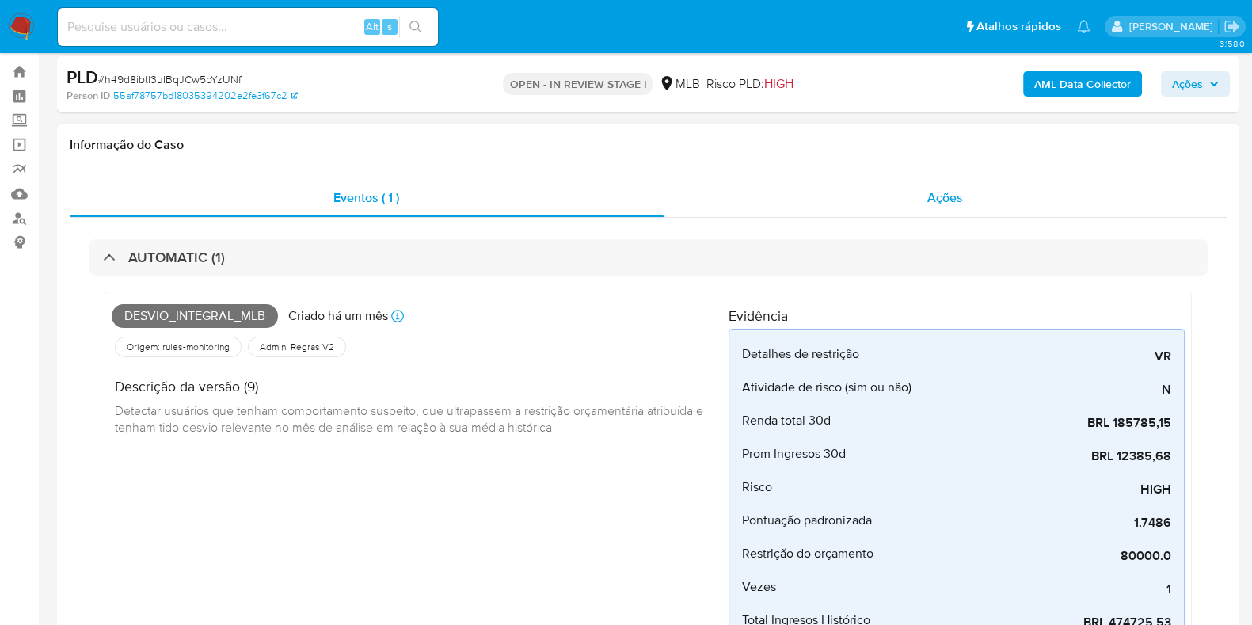
click at [756, 196] on div "Ações" at bounding box center [946, 198] width 564 height 38
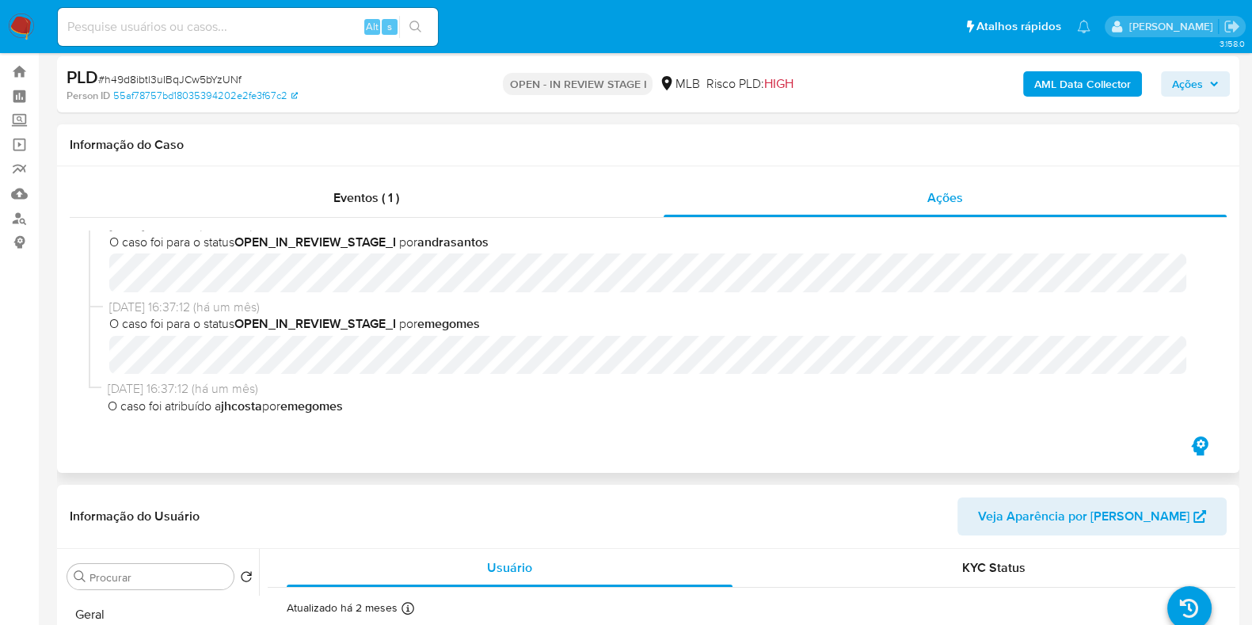
scroll to position [0, 0]
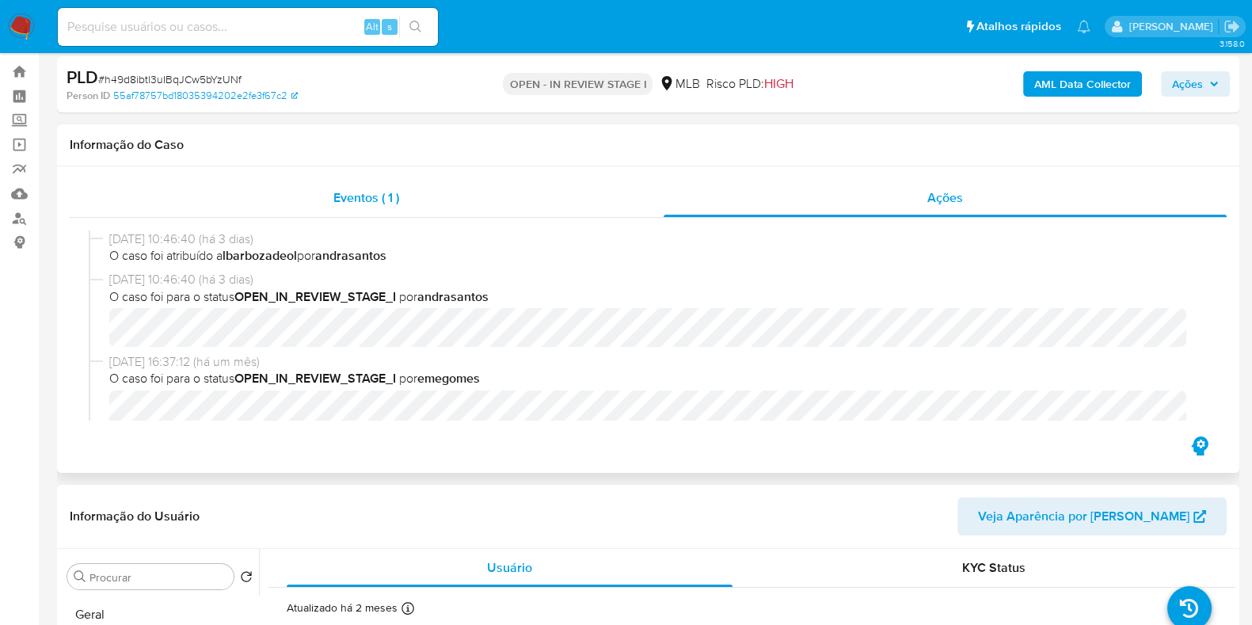
click at [444, 208] on div "Eventos ( 1 )" at bounding box center [367, 198] width 594 height 38
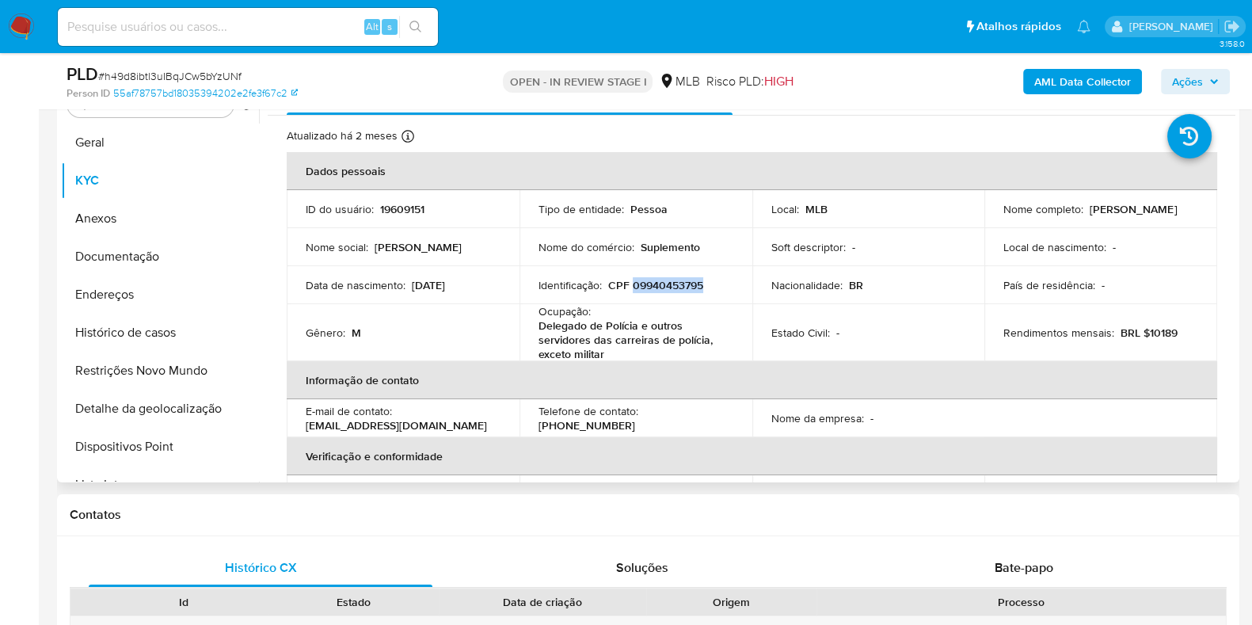
scroll to position [322, 0]
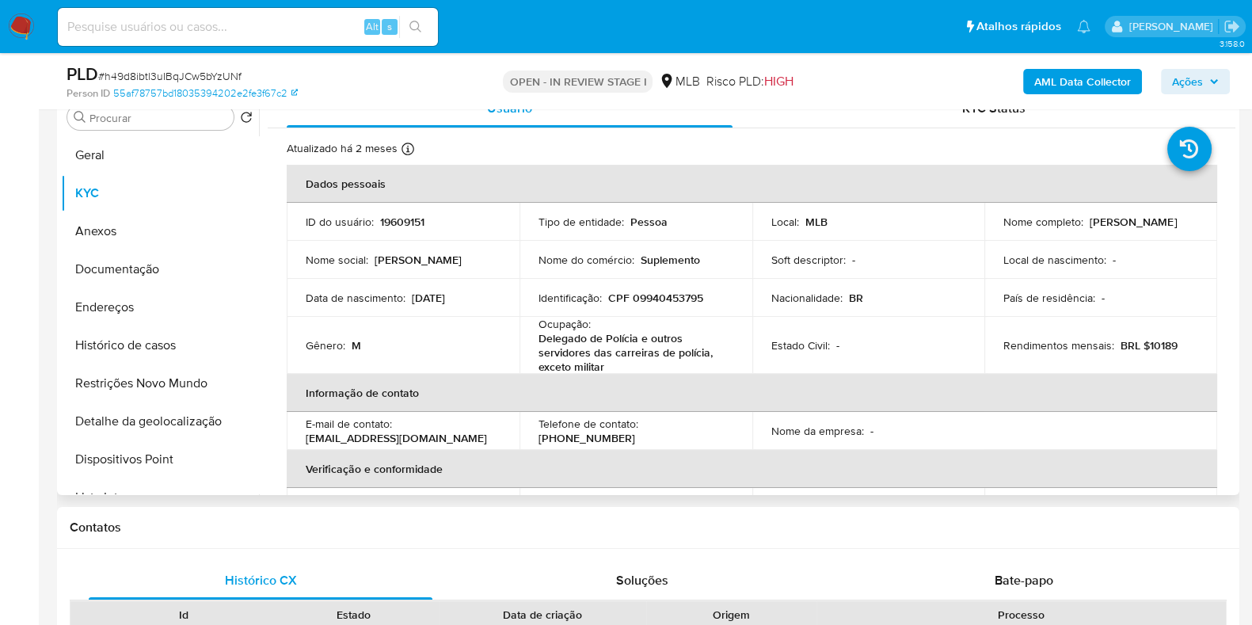
drag, startPoint x: 665, startPoint y: 309, endPoint x: 649, endPoint y: 291, distance: 24.1
click at [649, 291] on p "CPF 09940453795" at bounding box center [655, 298] width 95 height 14
click at [649, 293] on p "CPF 09940453795" at bounding box center [655, 298] width 95 height 14
copy p "09940453795"
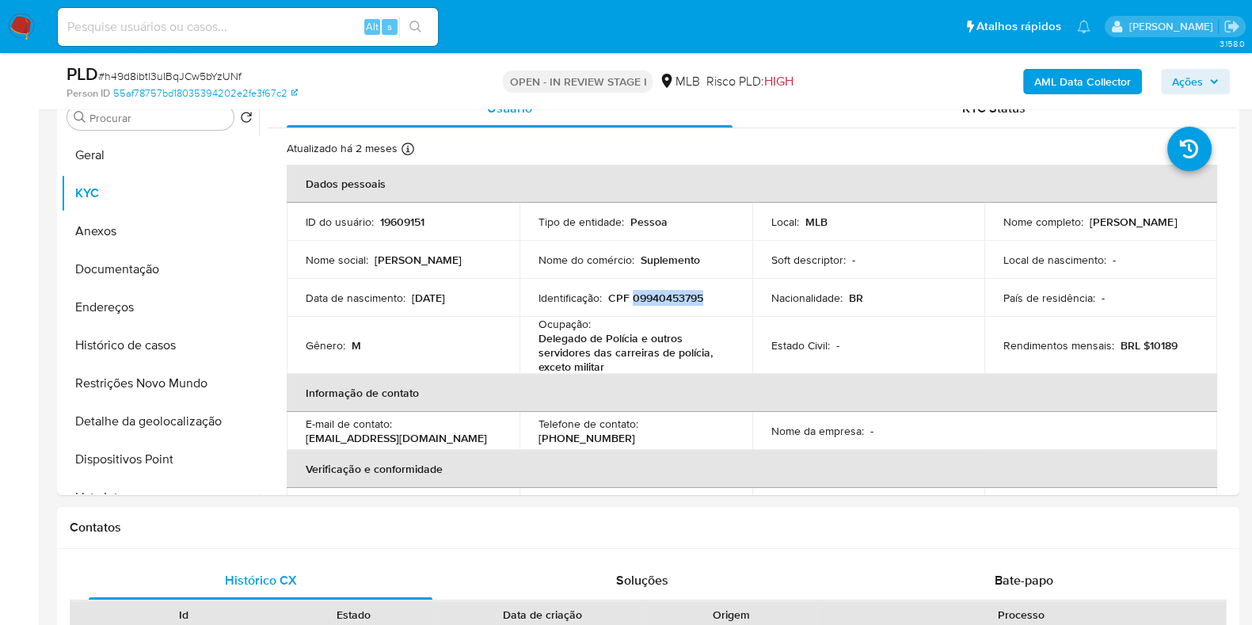
click at [1211, 85] on icon "button" at bounding box center [1214, 82] width 10 height 10
click at [1171, 82] on button "Ações" at bounding box center [1195, 81] width 69 height 25
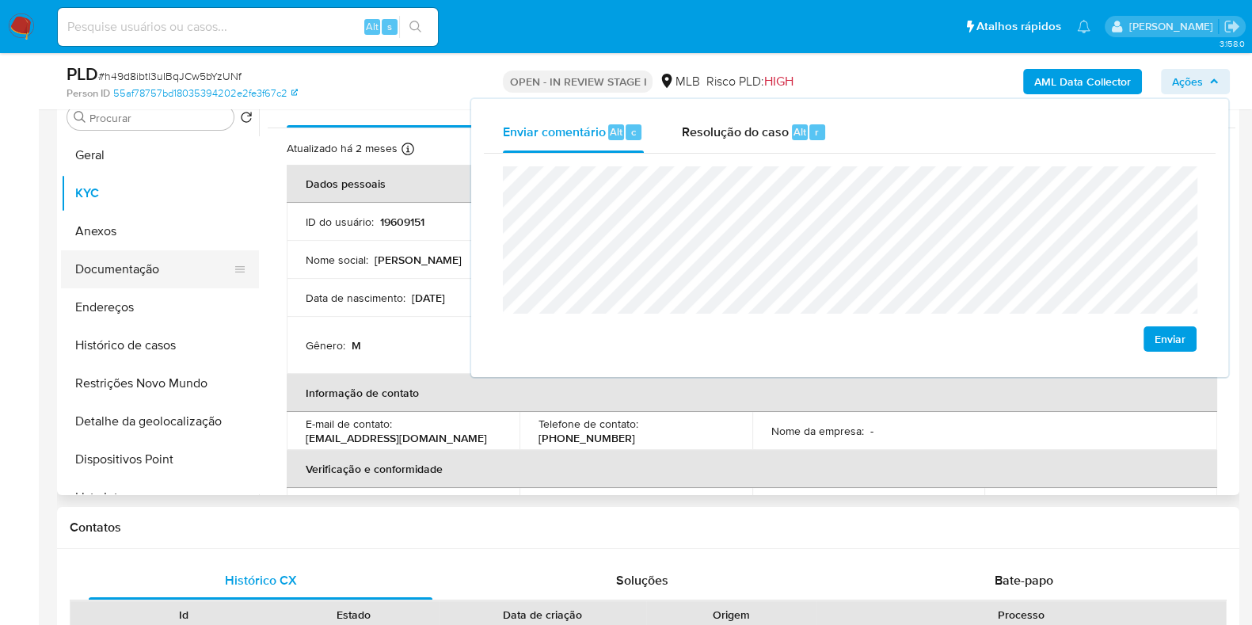
click at [130, 266] on button "Documentação" at bounding box center [153, 269] width 185 height 38
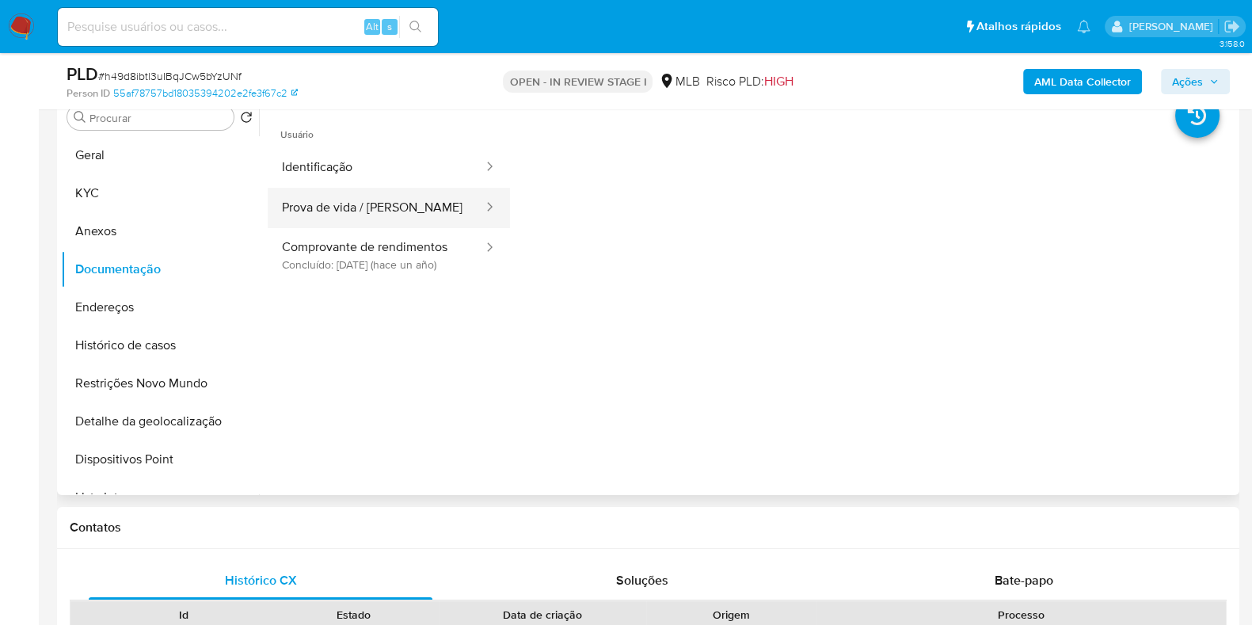
click at [416, 213] on button "Prova de vida / Selfie" at bounding box center [376, 208] width 217 height 40
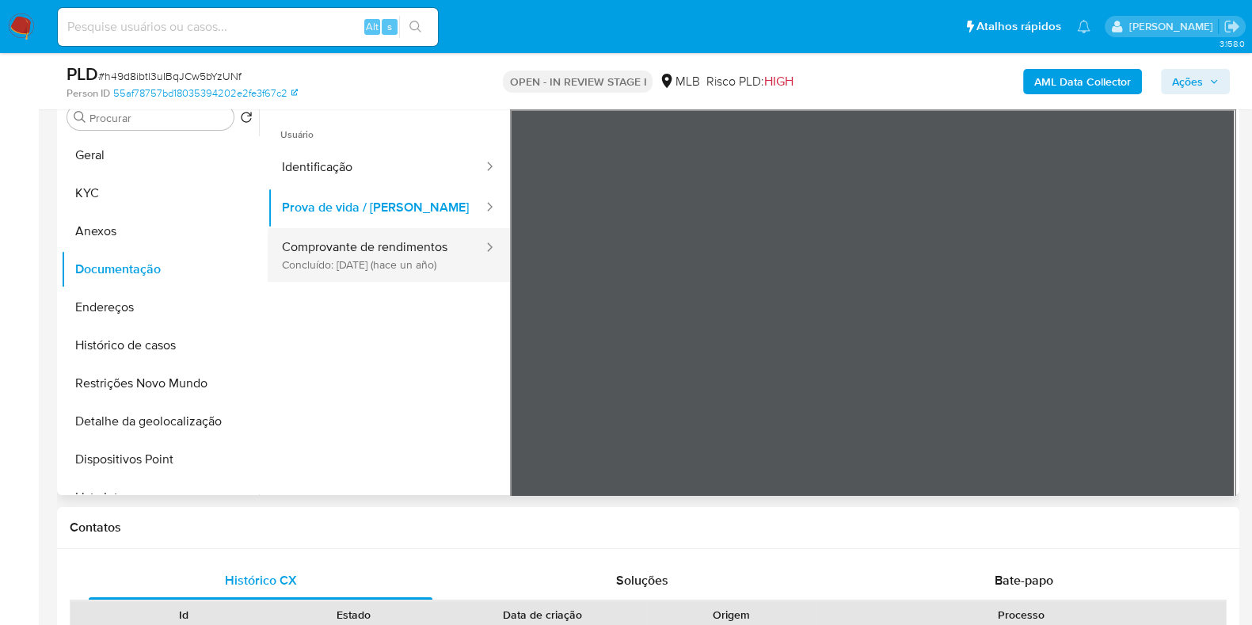
click at [396, 231] on button "Comprovante de rendimentos Concluído: 29/04/2024 (hace un año)" at bounding box center [376, 255] width 217 height 54
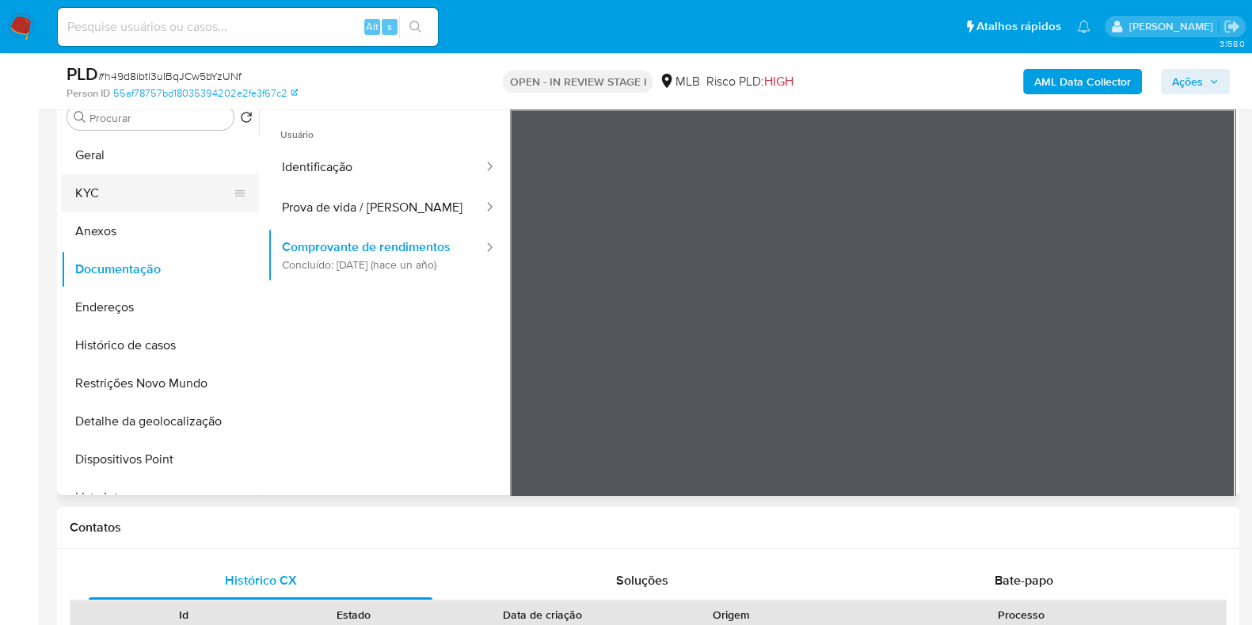
click at [92, 187] on button "KYC" at bounding box center [153, 193] width 185 height 38
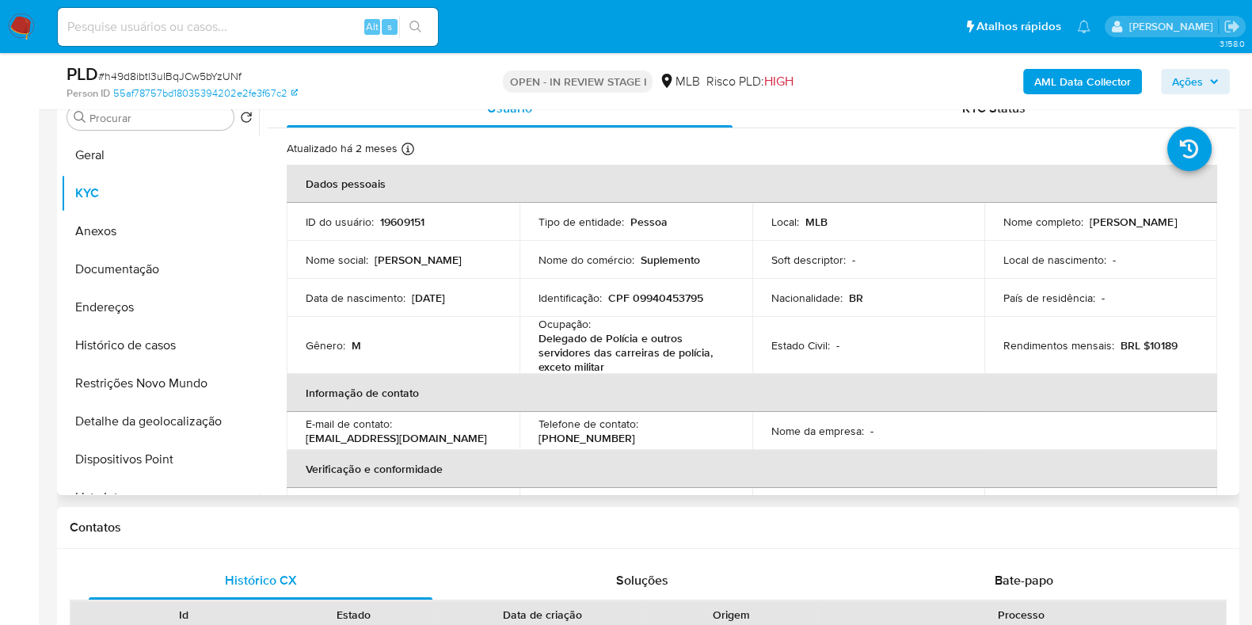
drag, startPoint x: 535, startPoint y: 338, endPoint x: 566, endPoint y: 340, distance: 30.9
click at [535, 338] on td "Ocupação : Delegado de Polícia e outros servidores das carreiras de polícia, ex…" at bounding box center [636, 345] width 233 height 57
drag, startPoint x: 566, startPoint y: 340, endPoint x: 620, endPoint y: 364, distance: 59.9
click at [620, 364] on td "Ocupação : Delegado de Polícia e outros servidores das carreiras de polícia, ex…" at bounding box center [636, 345] width 233 height 57
click at [1186, 81] on span "Ações" at bounding box center [1187, 81] width 31 height 25
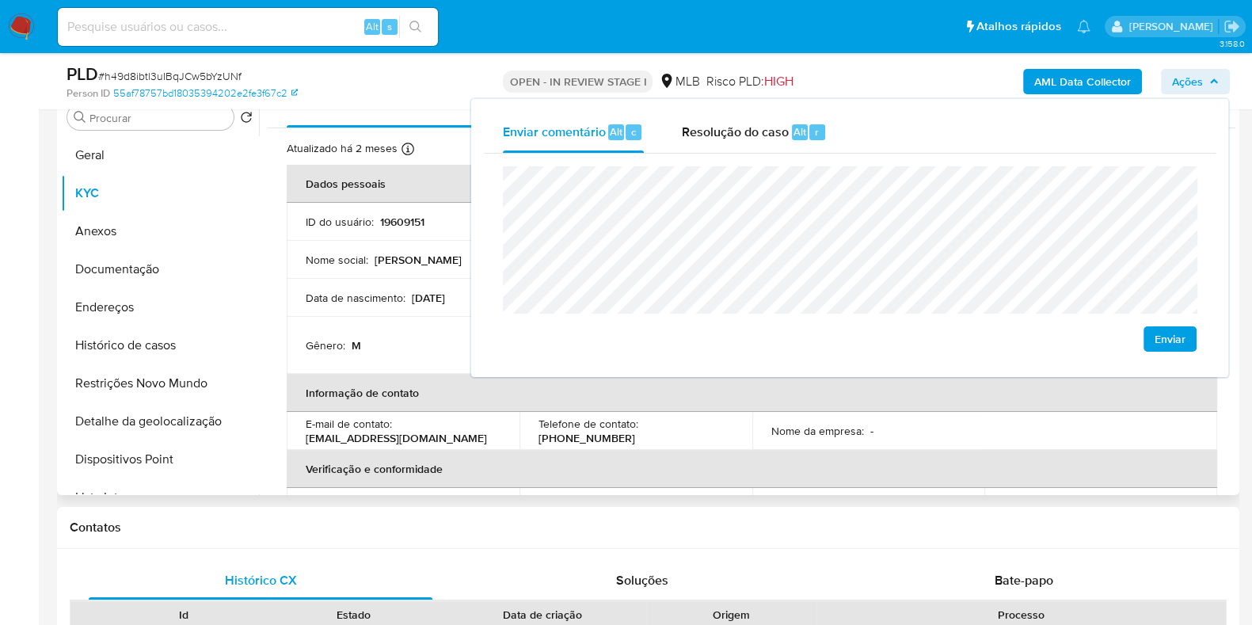
click at [963, 436] on td "Nome da empresa : -" at bounding box center [868, 431] width 233 height 38
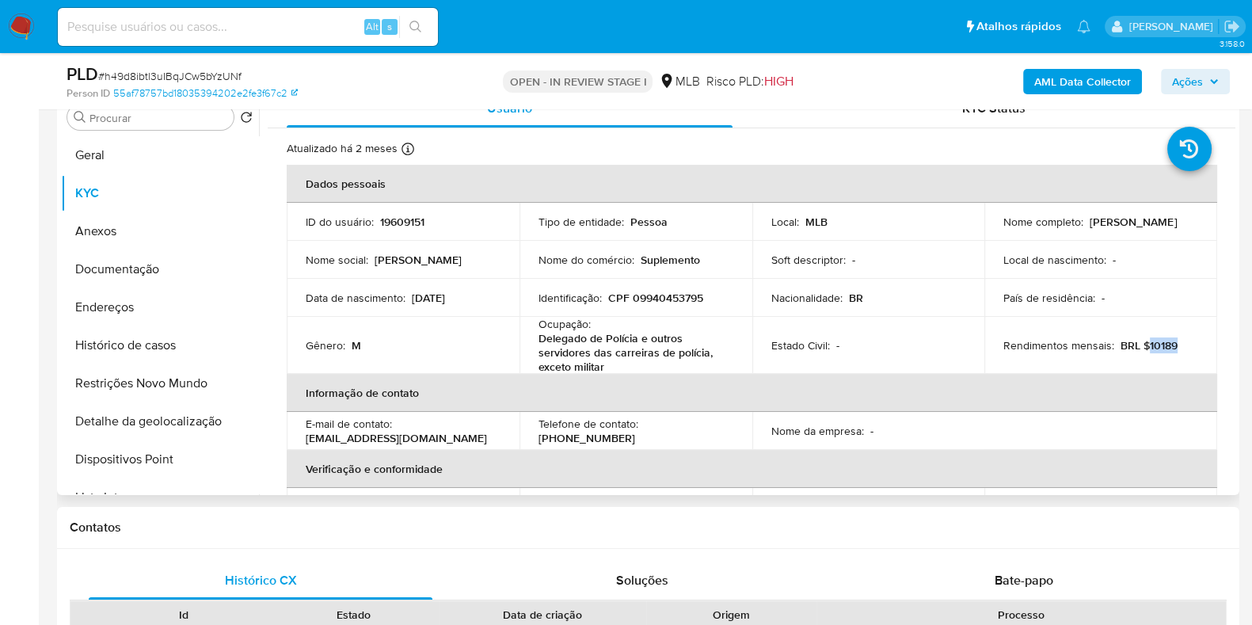
drag, startPoint x: 1144, startPoint y: 344, endPoint x: 1178, endPoint y: 345, distance: 34.1
click at [1176, 346] on div "Rendimentos mensais : BRL $10189" at bounding box center [1101, 345] width 195 height 14
copy p "10189"
click at [1175, 74] on span "Ações" at bounding box center [1187, 81] width 31 height 25
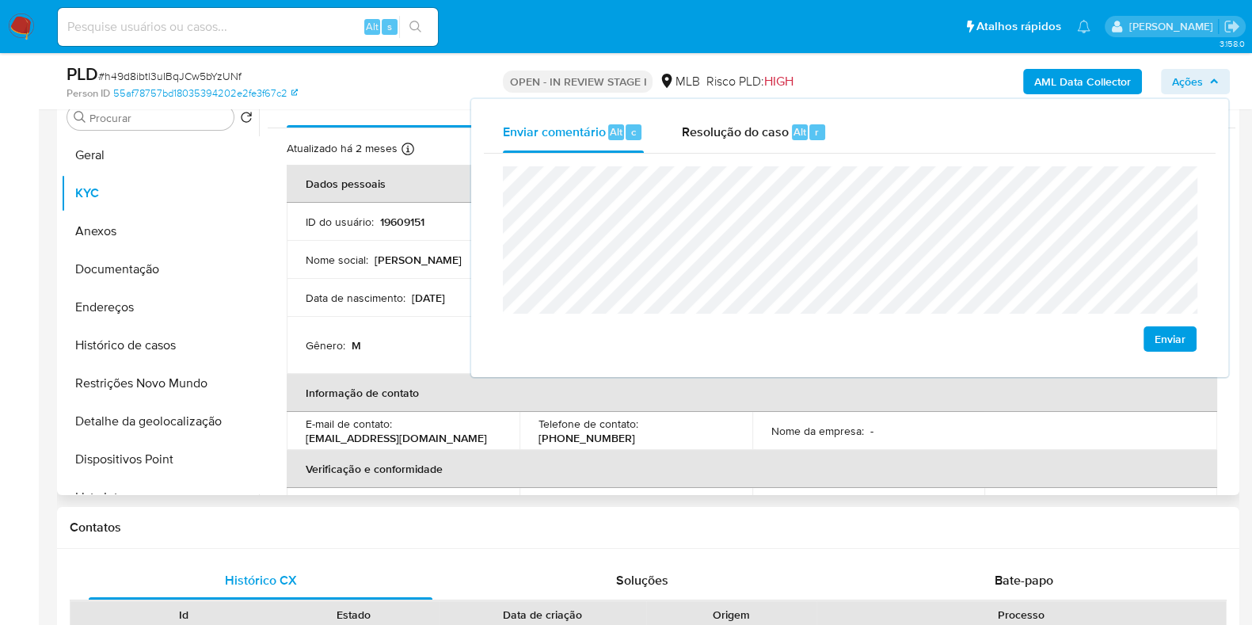
click at [870, 436] on p "-" at bounding box center [871, 431] width 3 height 14
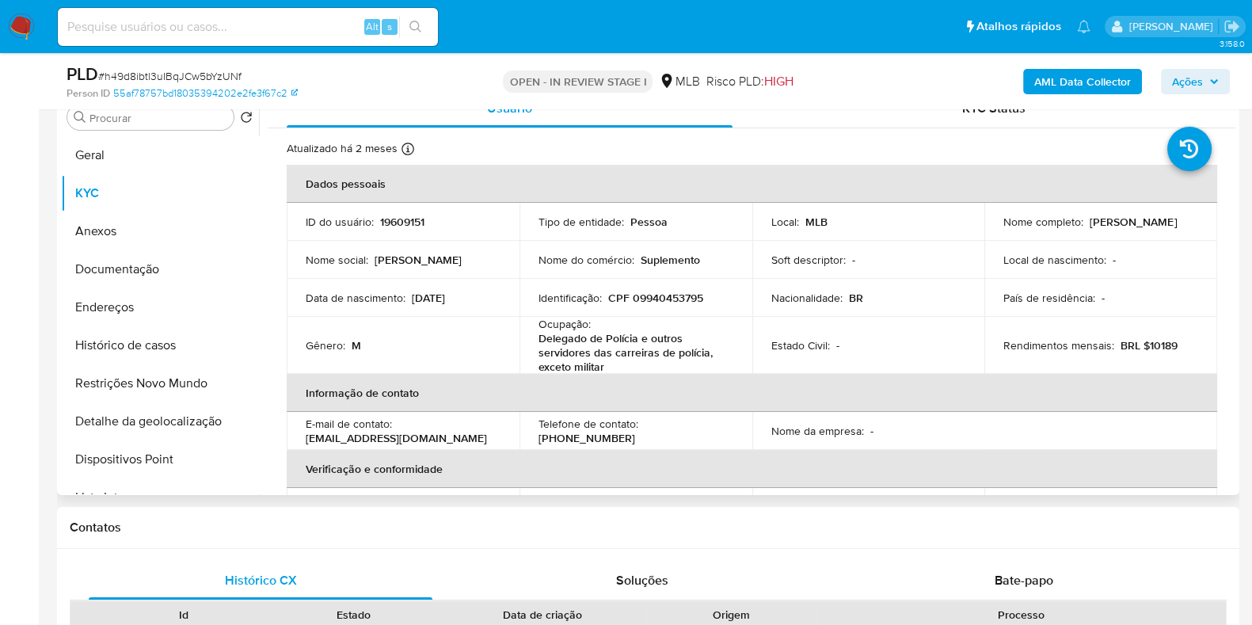
scroll to position [706, 0]
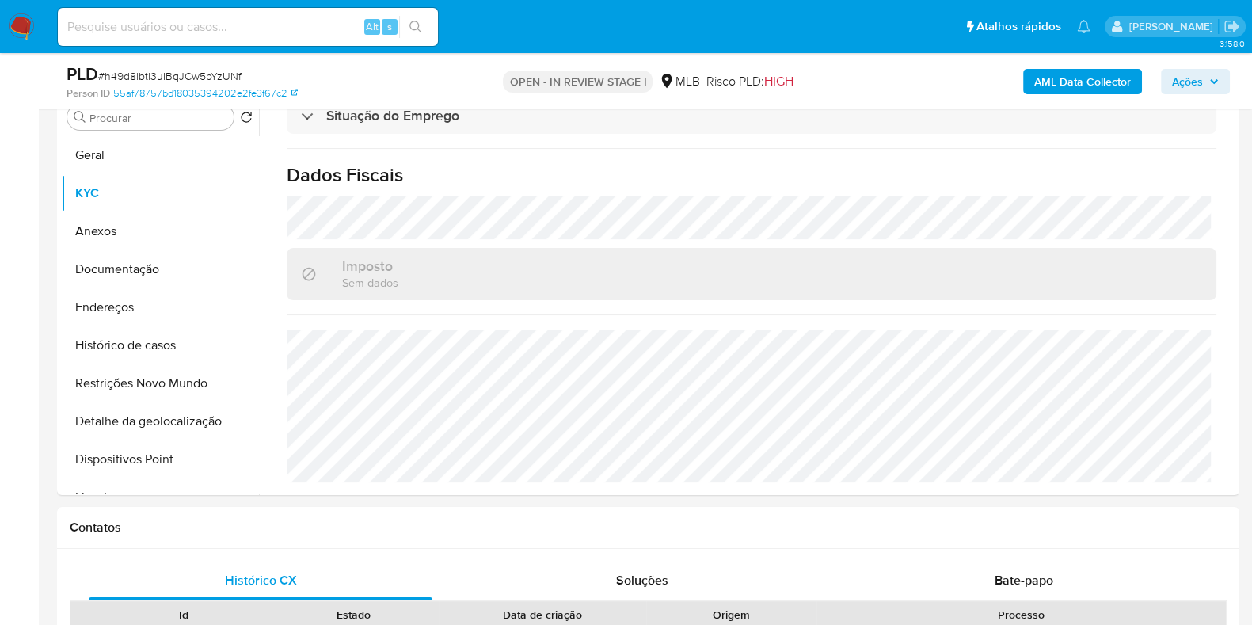
click at [1167, 89] on button "Ações" at bounding box center [1195, 81] width 69 height 25
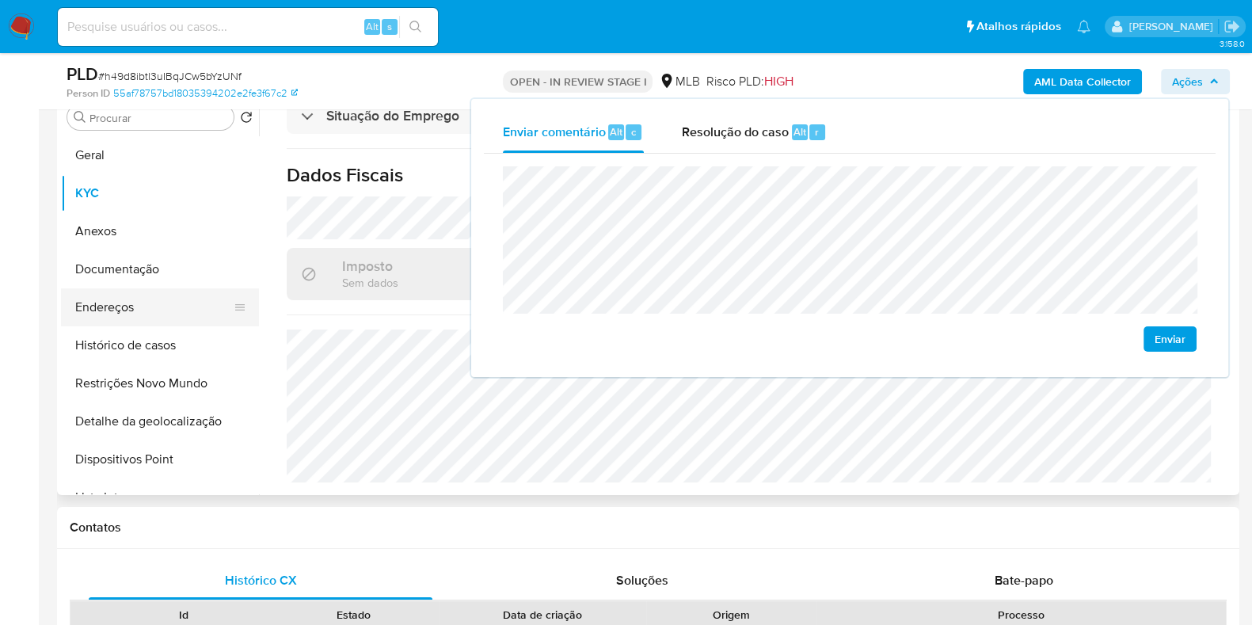
click at [159, 320] on button "Endereços" at bounding box center [153, 307] width 185 height 38
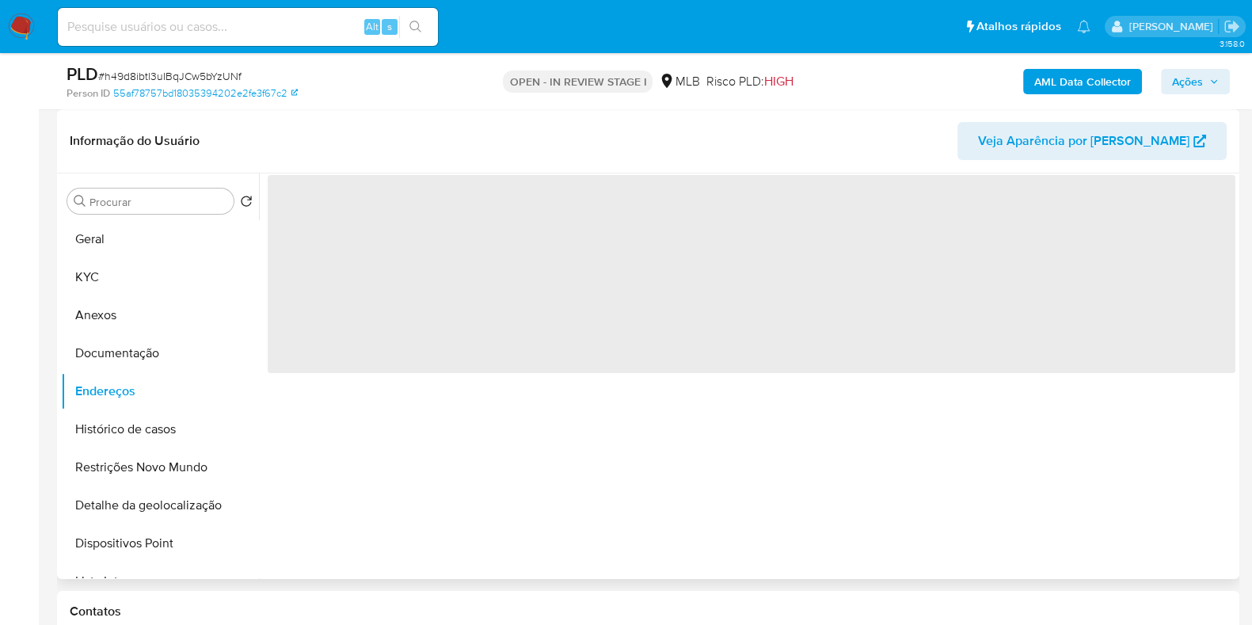
scroll to position [234, 0]
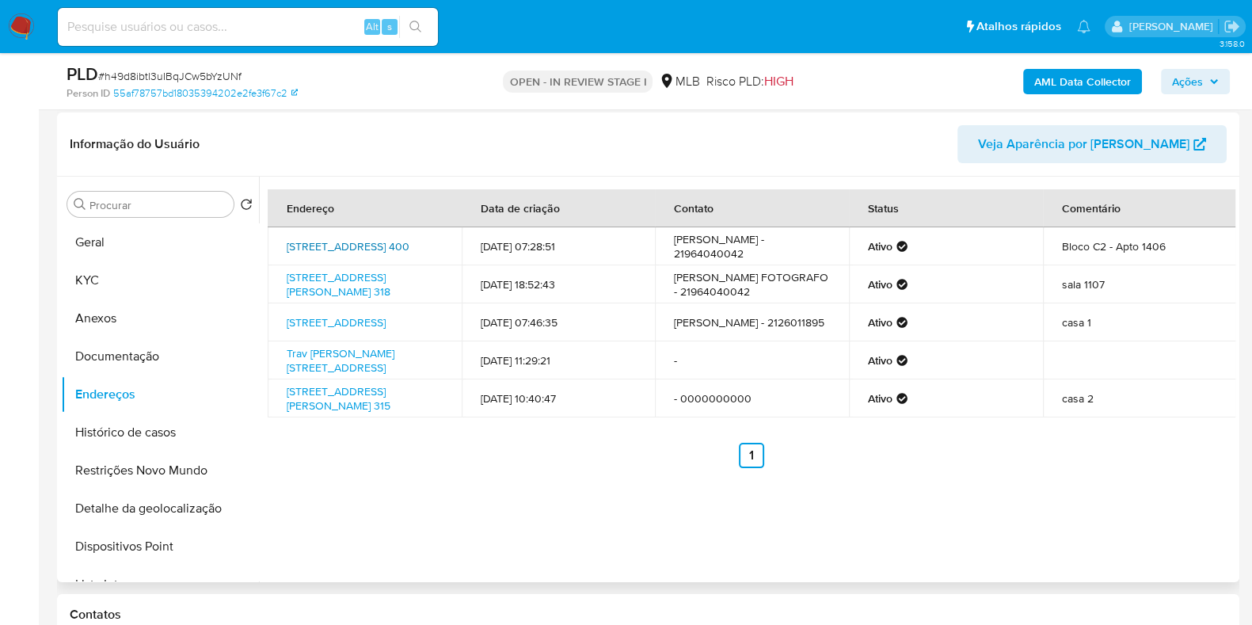
click at [364, 238] on link "Estrada Dos Menezes 400, São Gonçalo, Rio De Janeiro, 24451230, Brasil 400" at bounding box center [348, 246] width 123 height 16
click at [348, 283] on link "Rua Lopes Trovão 318, Niterói, Rio De Janeiro, 24220070, Brasil 318" at bounding box center [339, 284] width 104 height 30
click at [314, 330] on link "Rua Lourenço Inacio 36, São Gonçalo, Rio De Janeiro, 24744610, Brasil 36" at bounding box center [336, 322] width 99 height 16
drag, startPoint x: 313, startPoint y: 371, endPoint x: 305, endPoint y: 420, distance: 49.0
click at [313, 371] on link "Trav Leopoldina Vieira 211 Loja 5, São Gonçalo, Rio De Janeiro, , Brasil 5" at bounding box center [341, 360] width 108 height 30
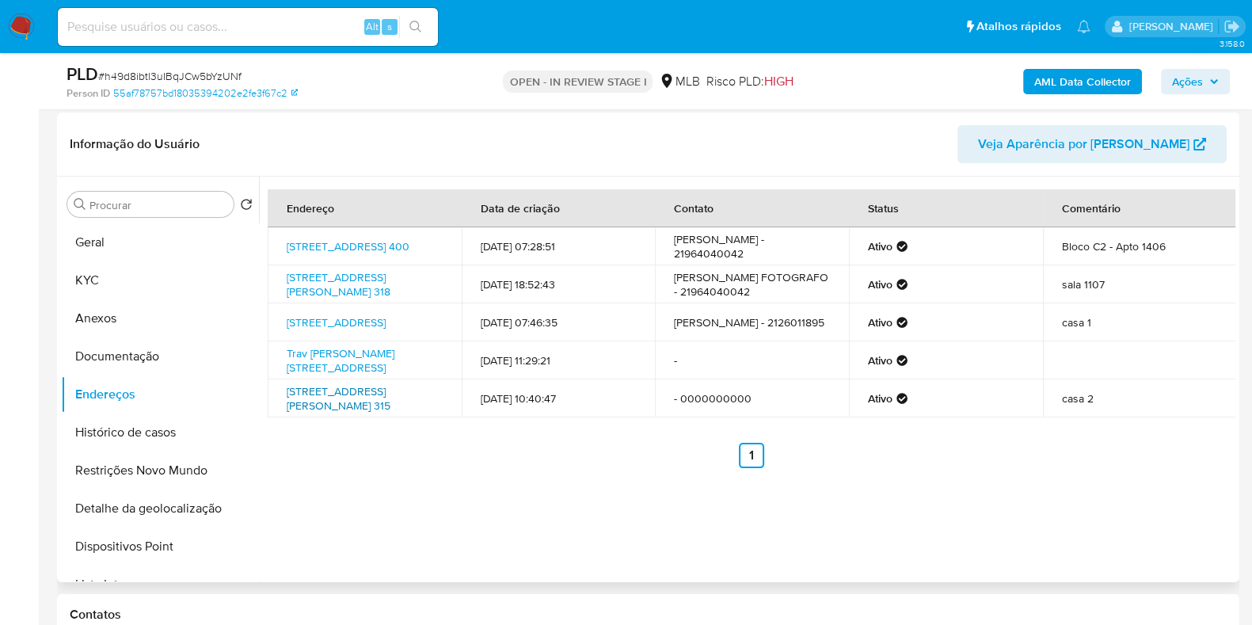
click at [303, 413] on link "Rua Walter Da Costa Dias 315, São Gonçalo, Rio De Janeiro, 24455080, Brasil 315" at bounding box center [339, 398] width 104 height 30
click at [155, 343] on button "Documentação" at bounding box center [153, 356] width 185 height 38
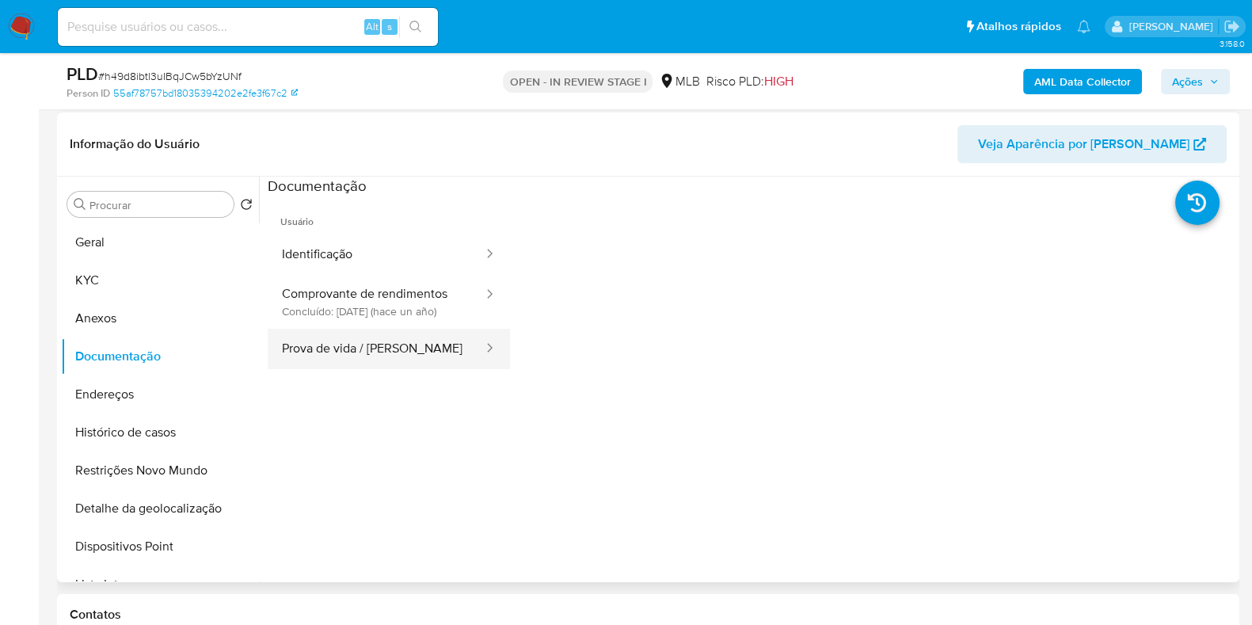
click at [367, 354] on button "Prova de vida / Selfie" at bounding box center [376, 349] width 217 height 40
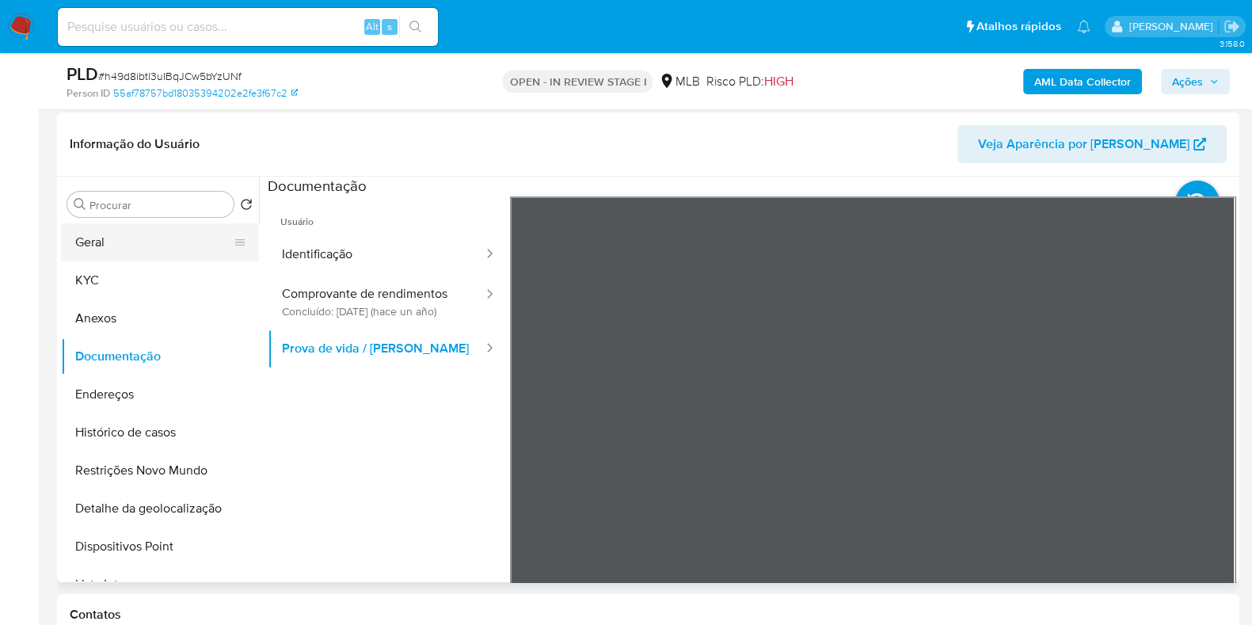
click at [139, 249] on button "Geral" at bounding box center [153, 242] width 185 height 38
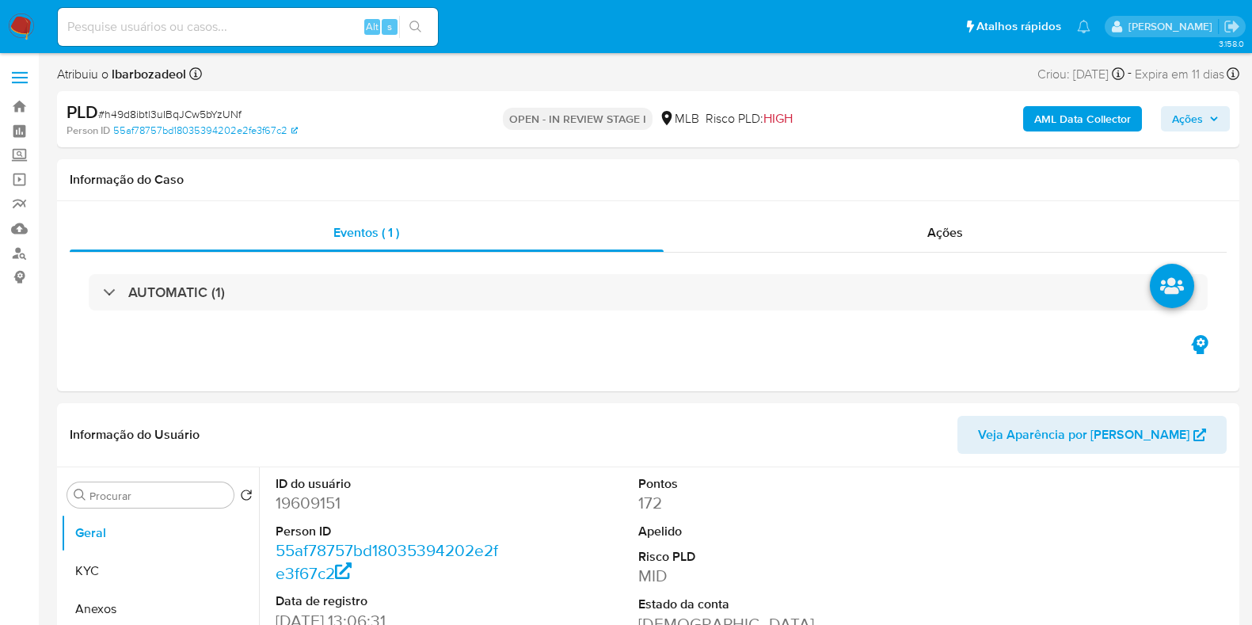
select select "10"
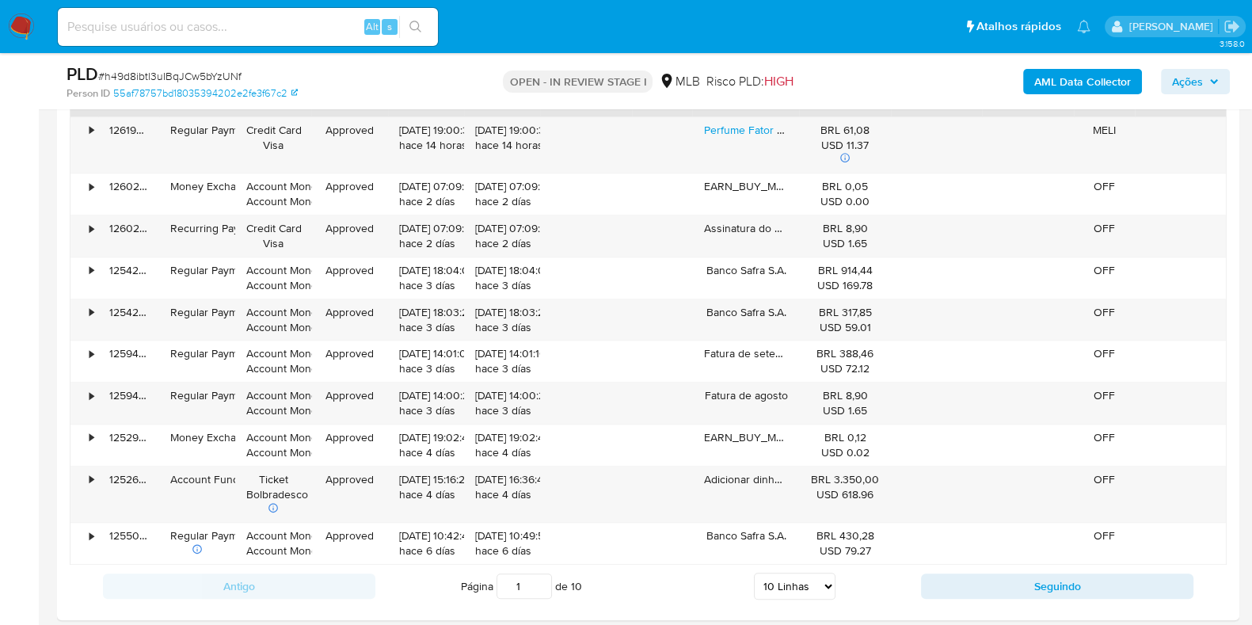
scroll to position [1628, 0]
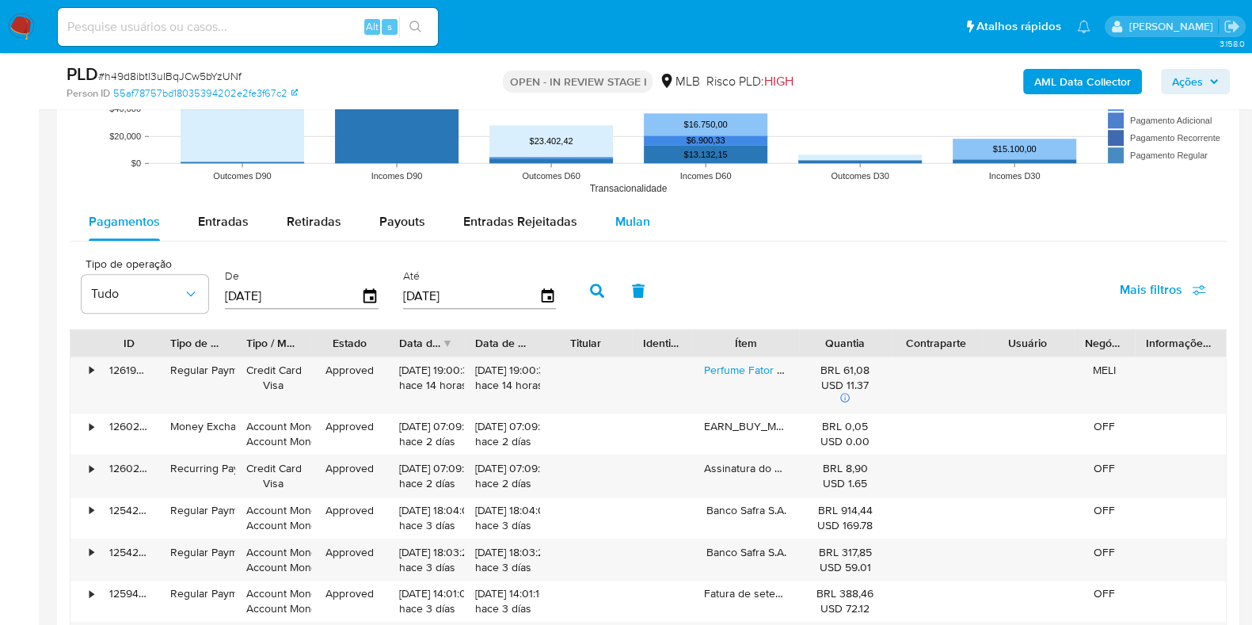
click at [626, 223] on span "Mulan" at bounding box center [632, 221] width 35 height 18
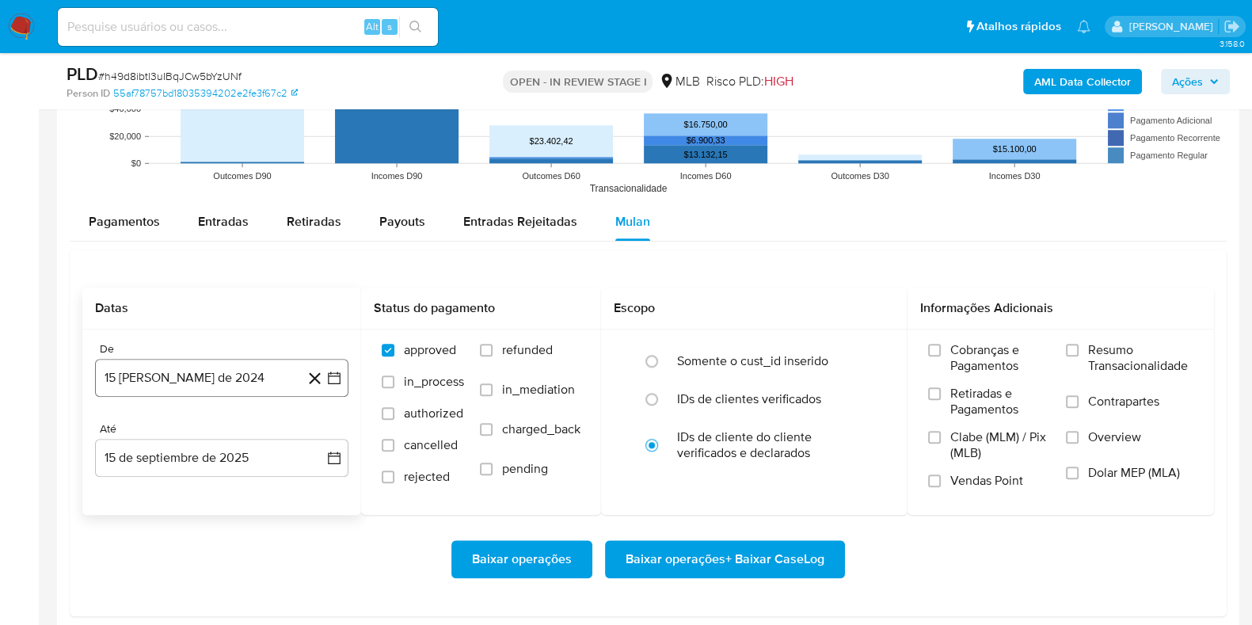
click at [248, 370] on button "15 de agosto de 2024" at bounding box center [221, 378] width 253 height 38
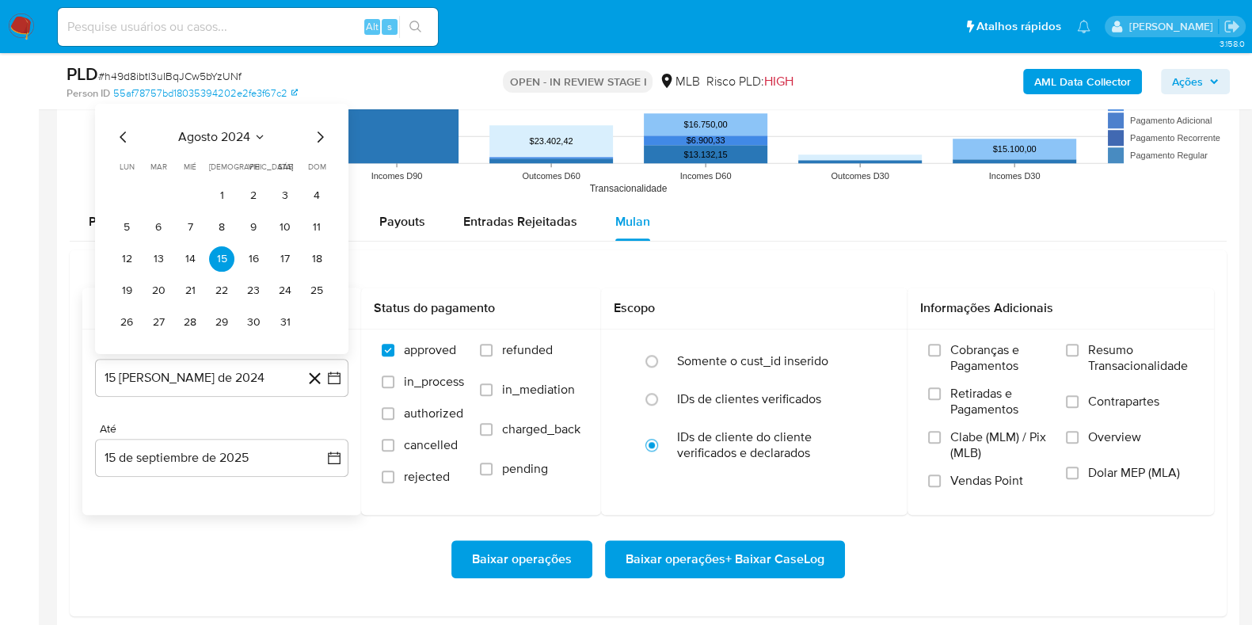
click at [229, 136] on span "agosto 2024" at bounding box center [214, 136] width 72 height 16
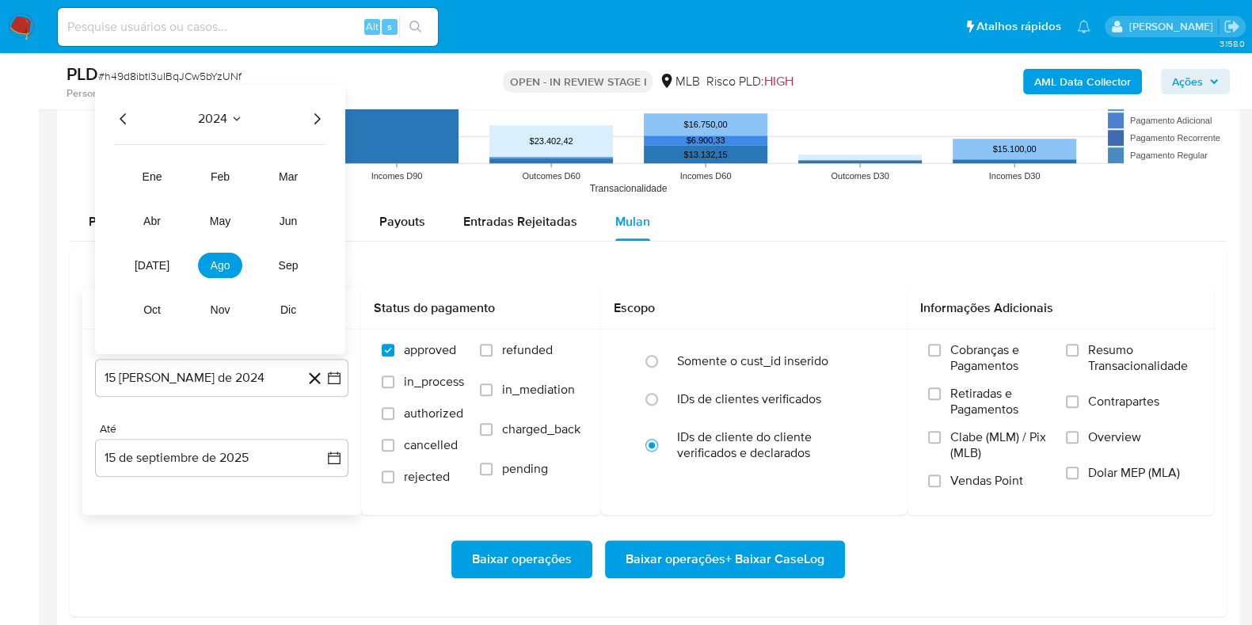
click at [321, 115] on icon "Año siguiente" at bounding box center [316, 118] width 19 height 19
click at [154, 252] on button "jul" at bounding box center [152, 264] width 44 height 25
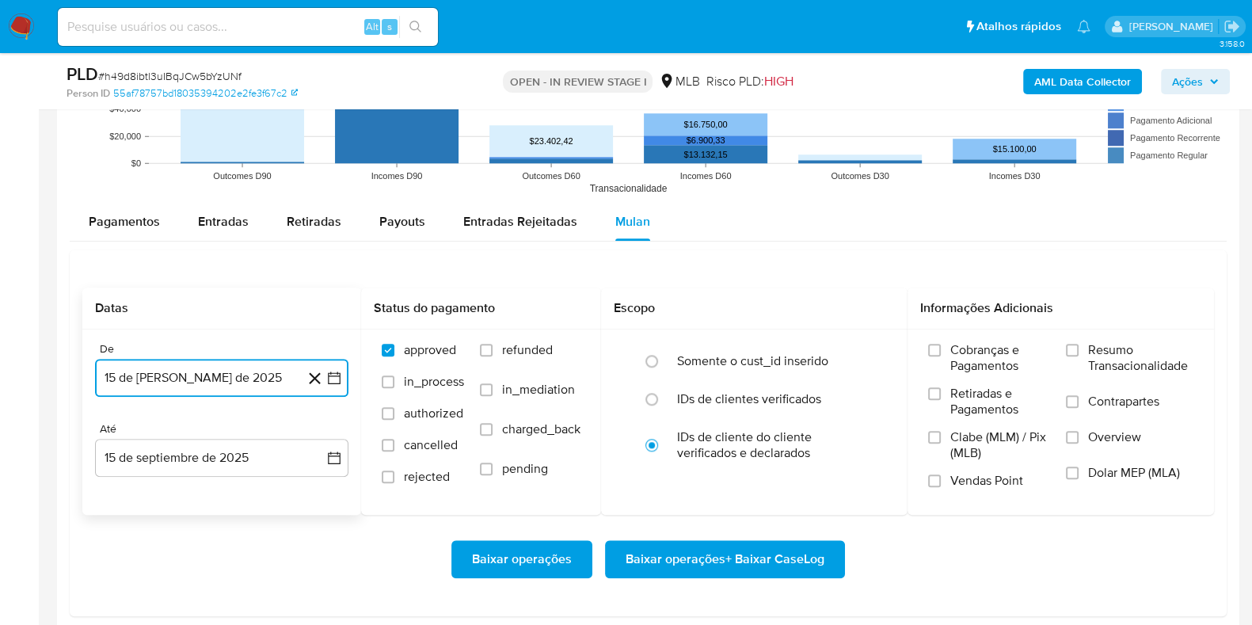
click at [180, 382] on button "15 de julio de 2025" at bounding box center [221, 378] width 253 height 38
click at [177, 369] on button "15 de julio de 2025" at bounding box center [221, 378] width 253 height 38
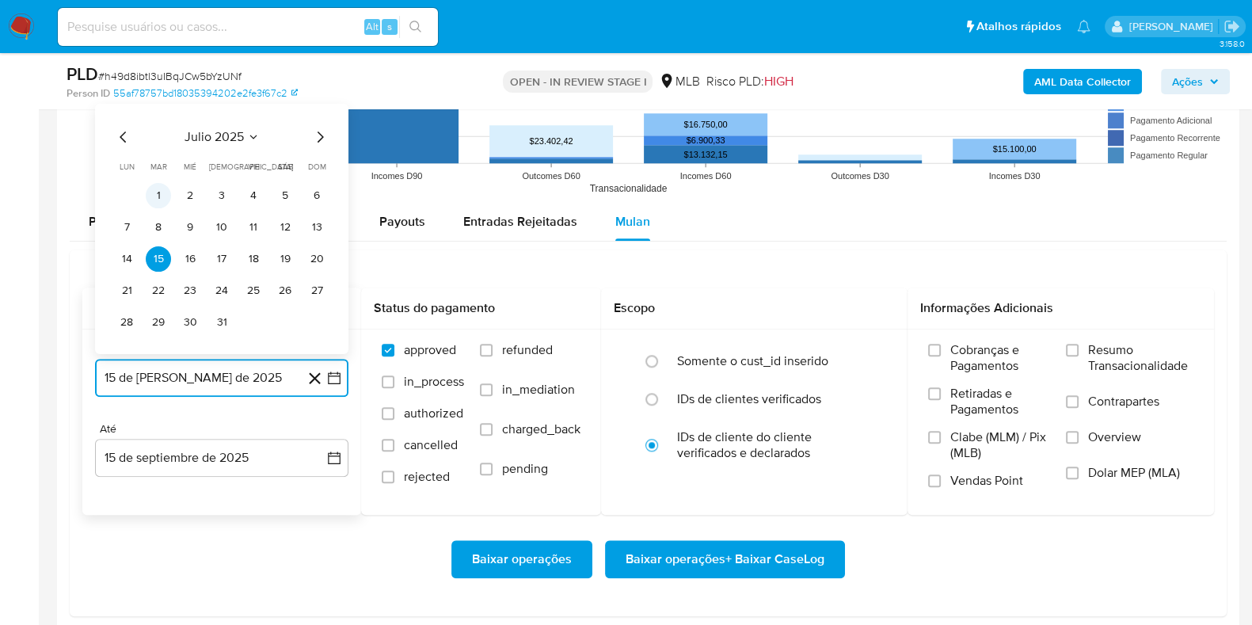
click at [162, 199] on button "1" at bounding box center [158, 194] width 25 height 25
click at [162, 199] on rect at bounding box center [648, 44] width 1157 height 317
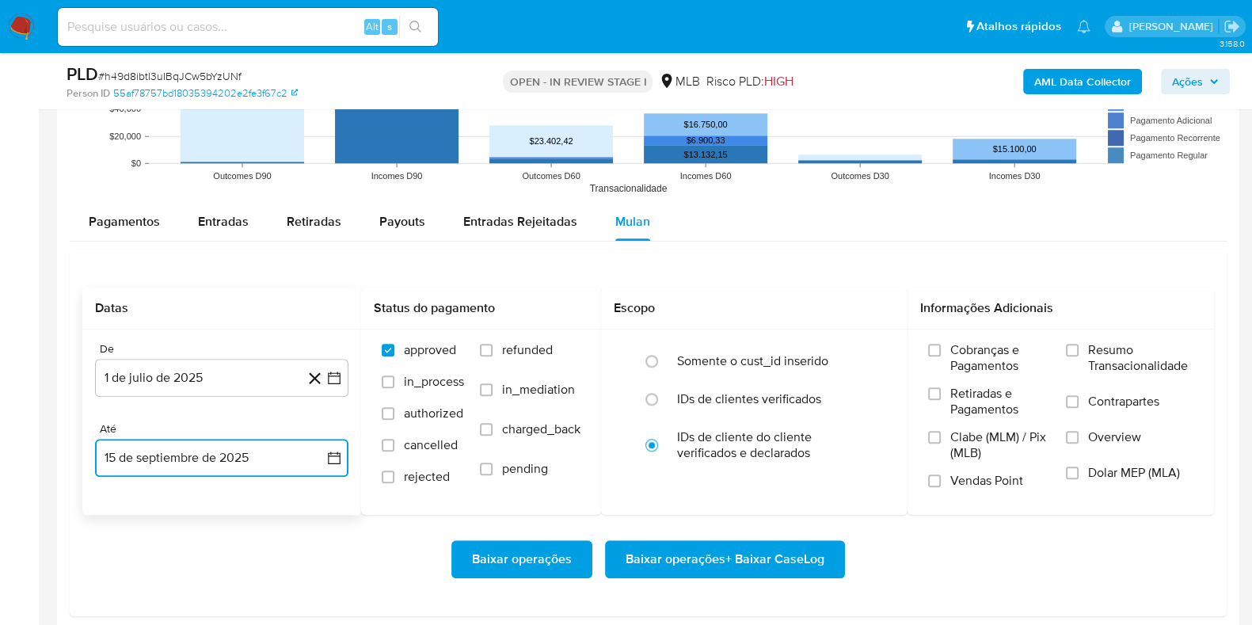
click at [235, 465] on button "15 de septiembre de 2025" at bounding box center [221, 458] width 253 height 38
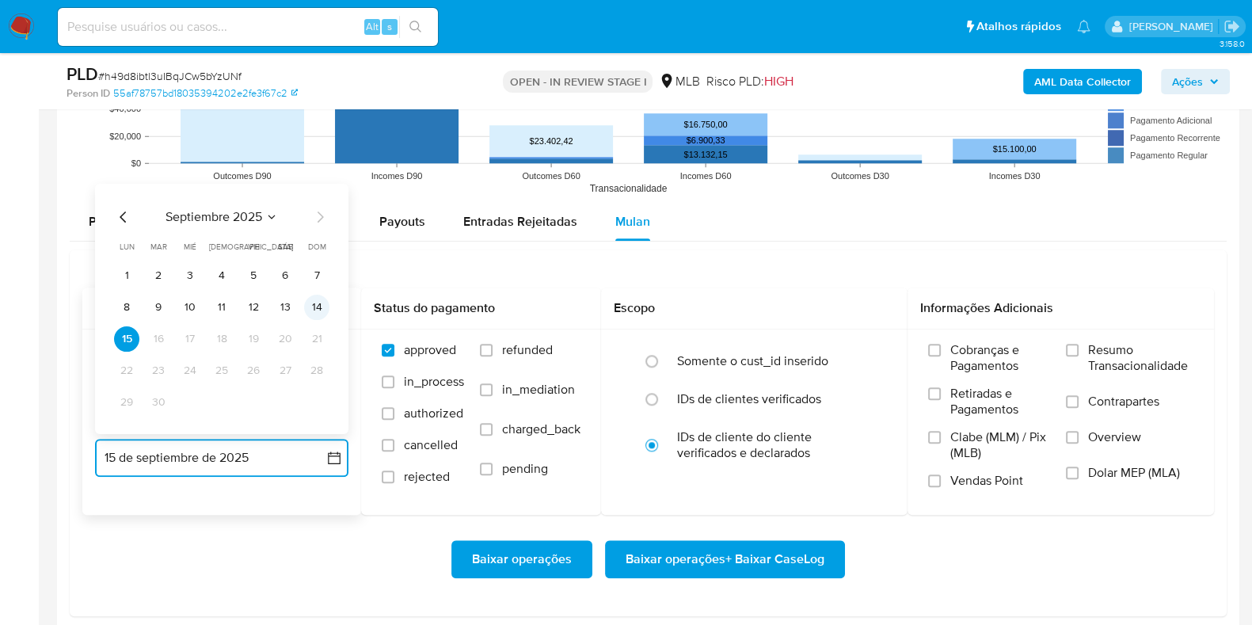
click at [313, 314] on button "14" at bounding box center [316, 306] width 25 height 25
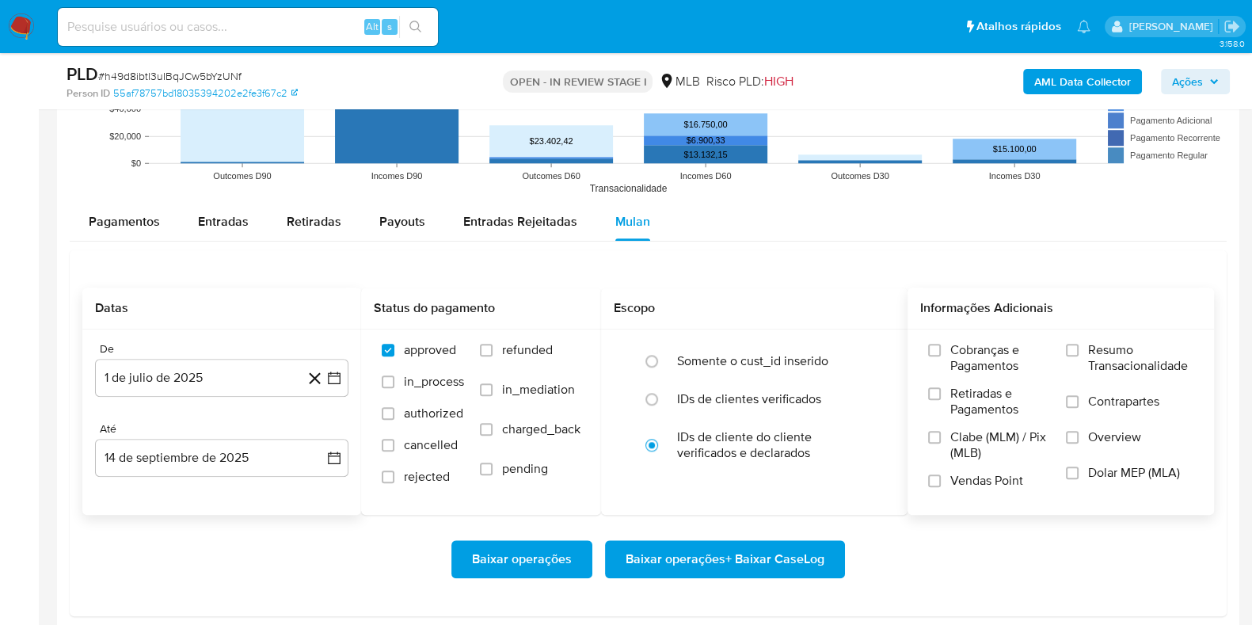
click at [1118, 349] on span "Resumo Transacionalidade" at bounding box center [1140, 358] width 105 height 32
click at [1079, 349] on input "Resumo Transacionalidade" at bounding box center [1072, 350] width 13 height 13
click at [733, 547] on span "Baixar operações + Baixar CaseLog" at bounding box center [725, 559] width 199 height 35
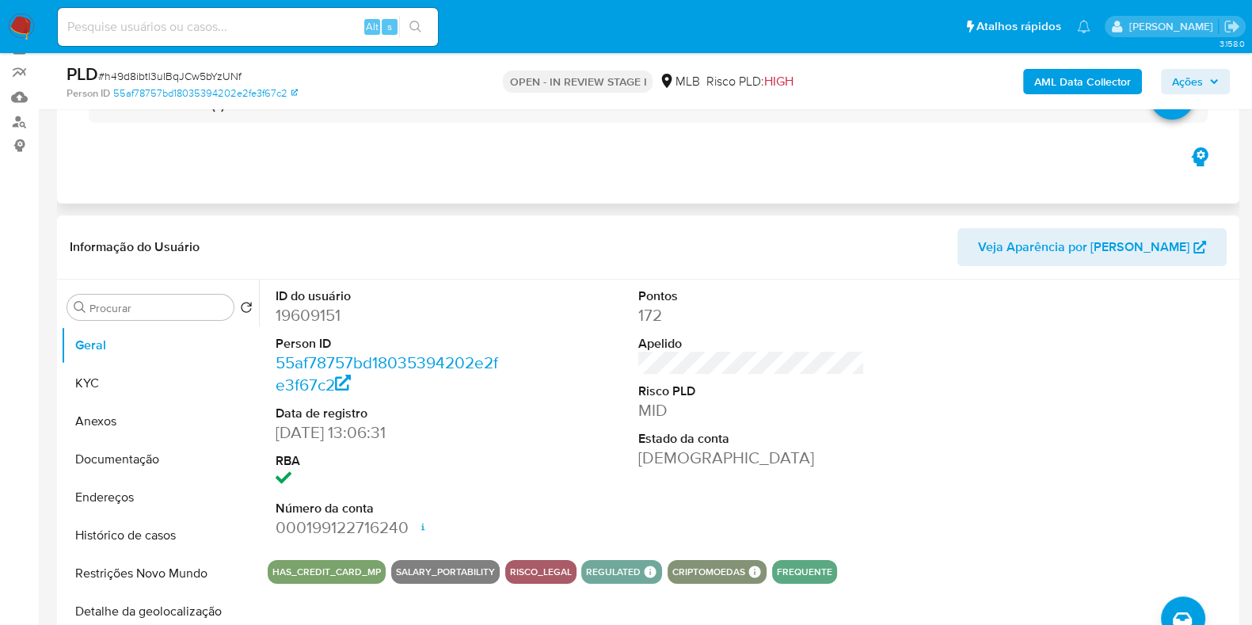
scroll to position [132, 0]
click at [1206, 82] on span "Ações" at bounding box center [1195, 81] width 47 height 22
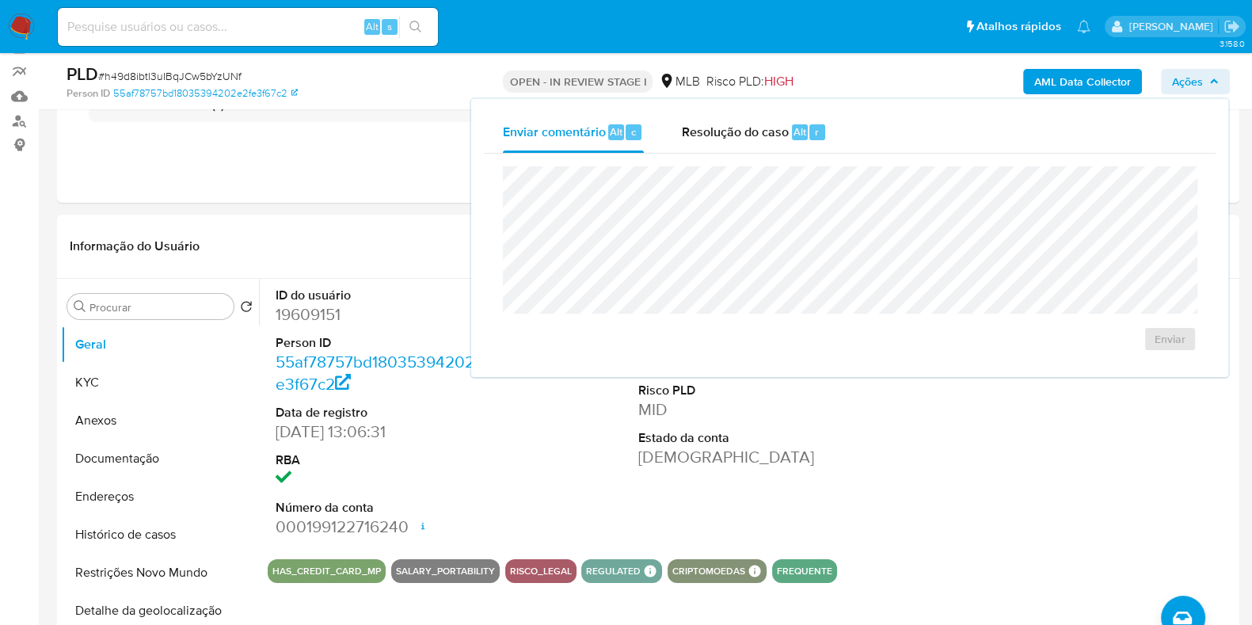
click at [1206, 82] on span "Ações" at bounding box center [1195, 81] width 47 height 22
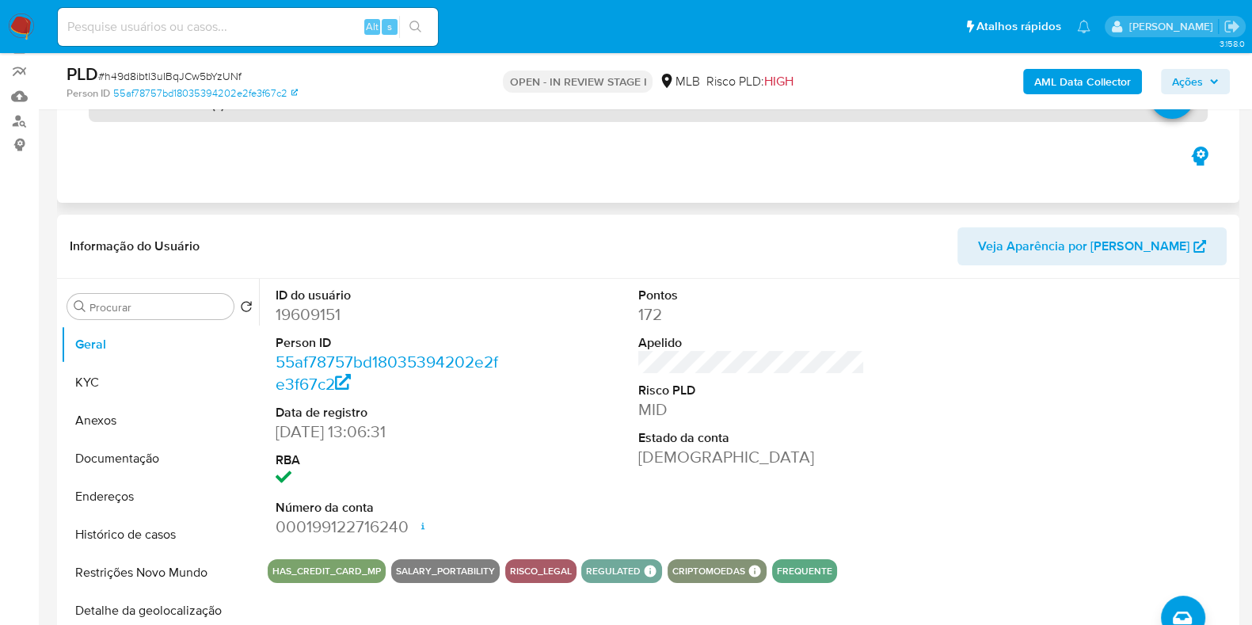
click at [671, 115] on div "AUTOMATIC (1)" at bounding box center [648, 104] width 1119 height 36
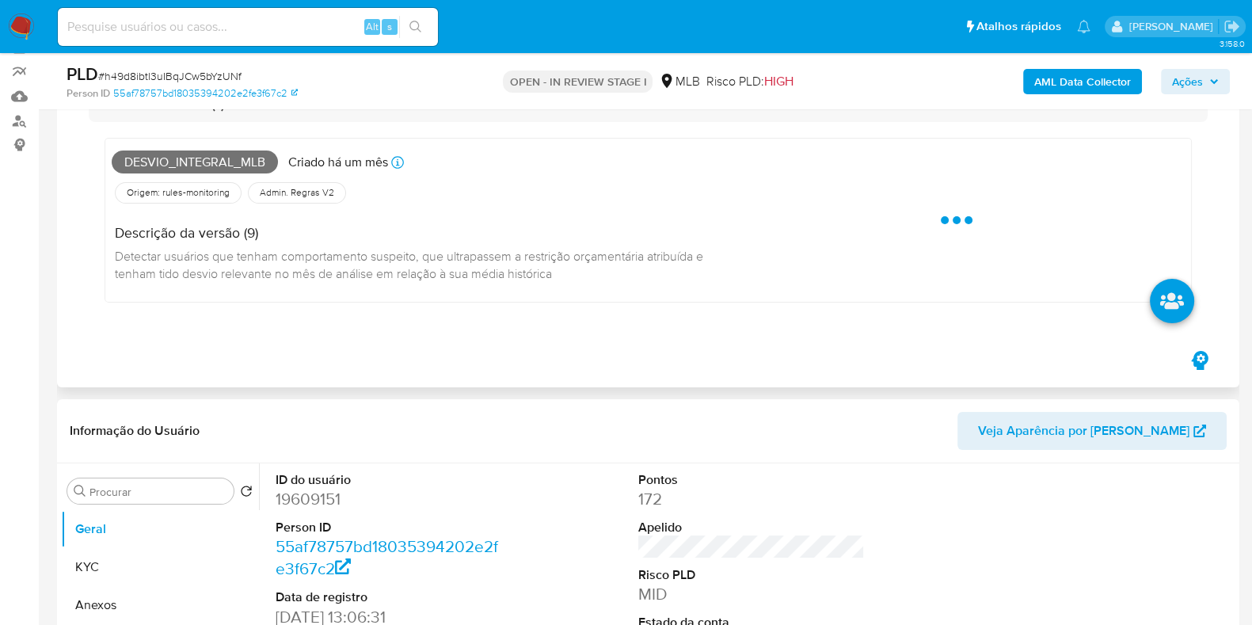
click at [233, 156] on span "Desvio_integral_mlb" at bounding box center [195, 162] width 166 height 24
copy span "Desvio_integral_mlb"
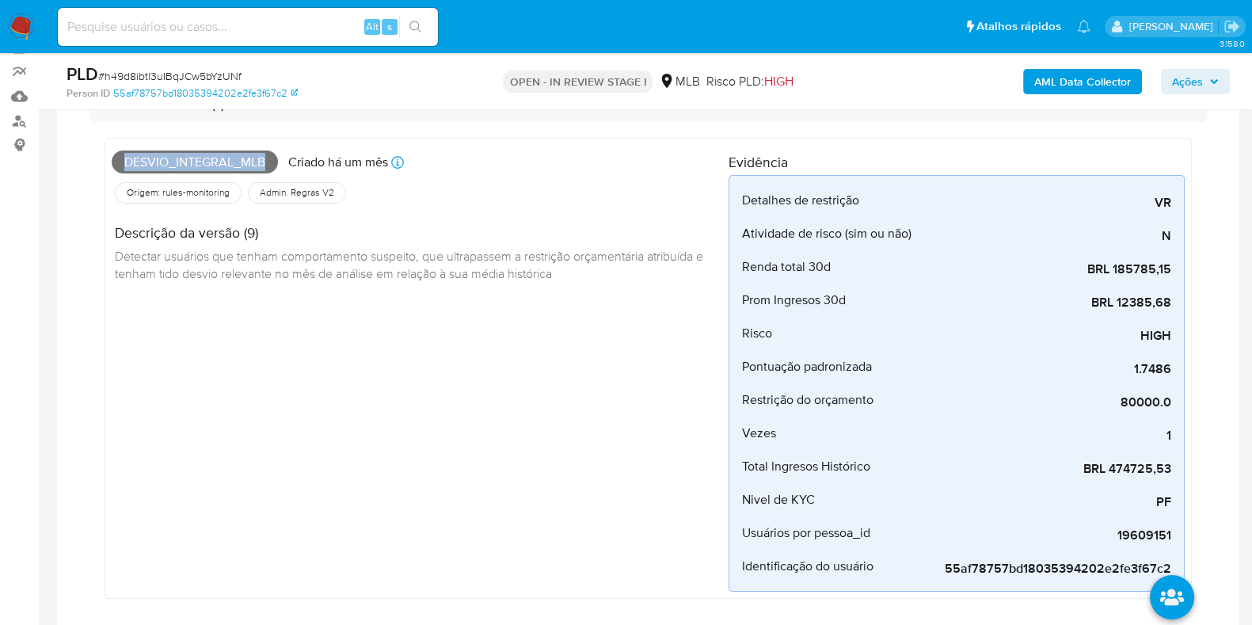
drag, startPoint x: 1205, startPoint y: 79, endPoint x: 1180, endPoint y: 86, distance: 26.1
click at [1205, 79] on span "Ações" at bounding box center [1195, 81] width 47 height 22
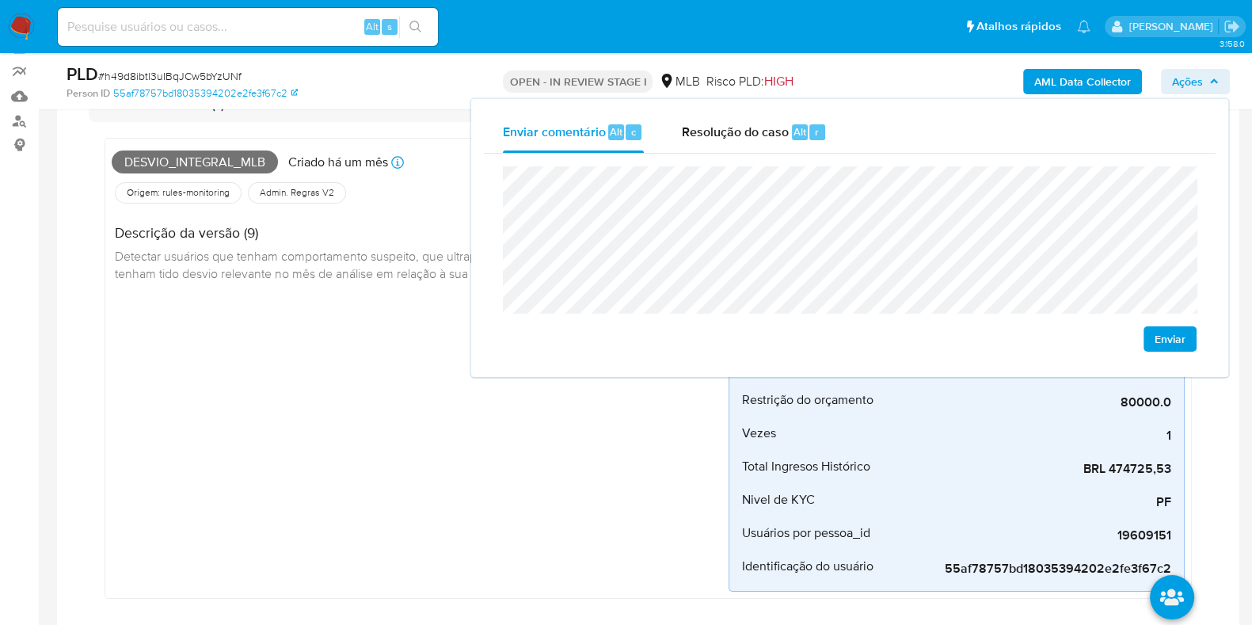
click at [264, 365] on div "Desvio_integral_mlb Criado há um mês Criado: 12/08/2025 00:28:36 Origem: rules-…" at bounding box center [420, 368] width 617 height 447
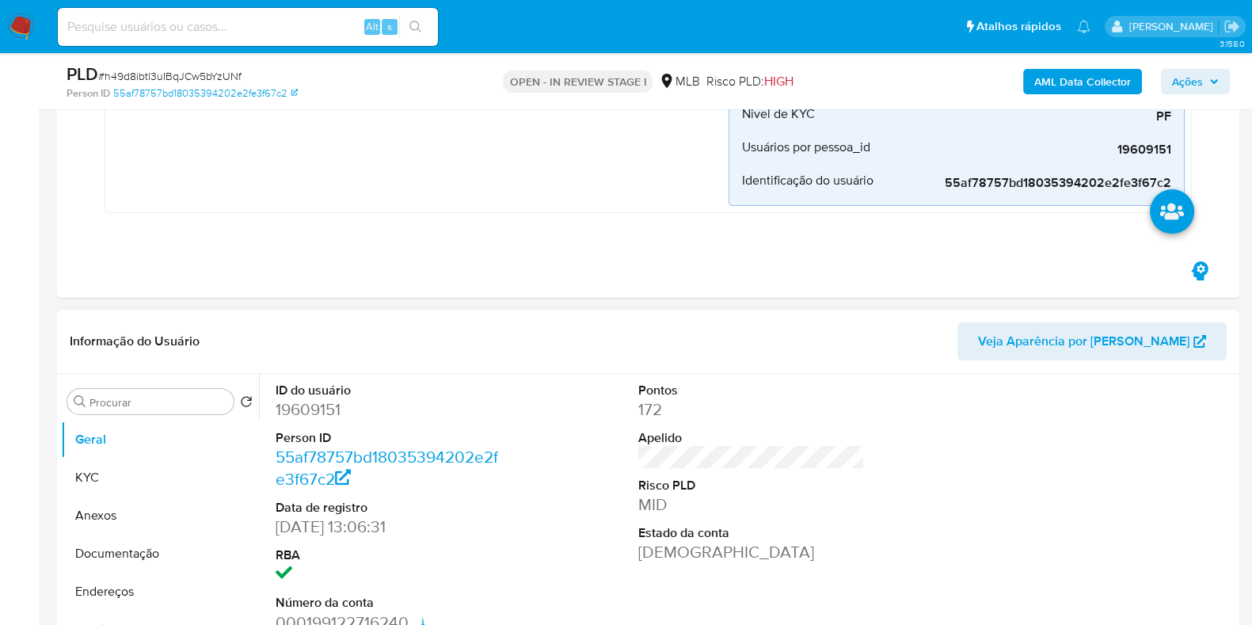
scroll to position [744, 0]
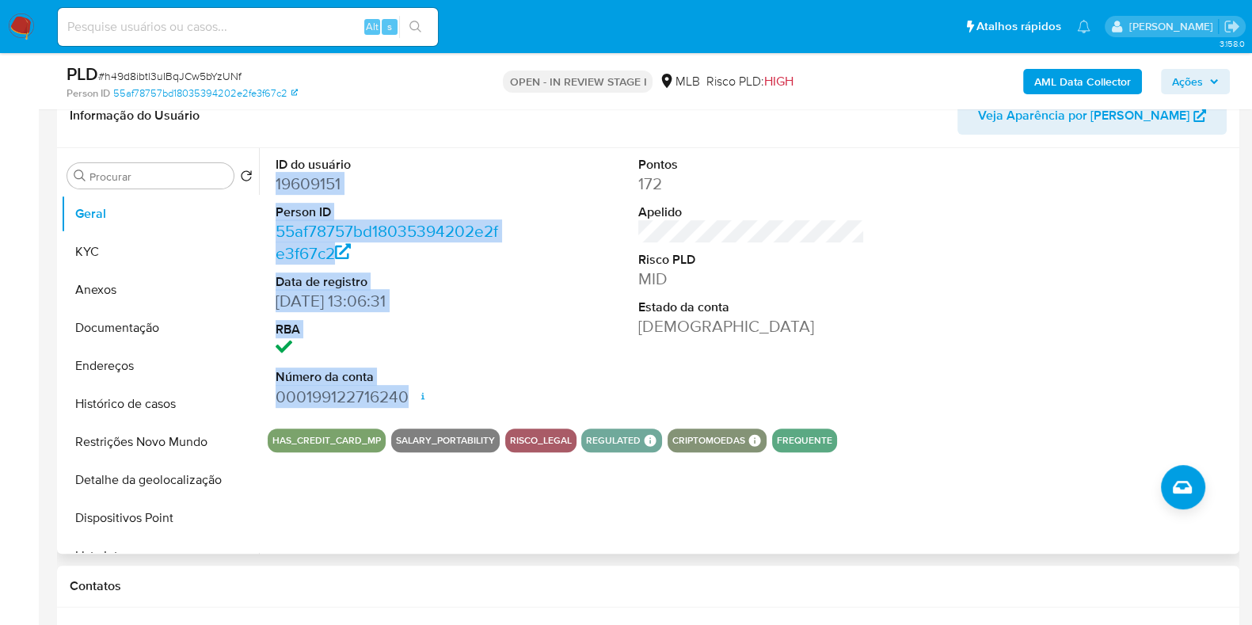
drag, startPoint x: 280, startPoint y: 180, endPoint x: 415, endPoint y: 389, distance: 248.7
click at [415, 389] on div "ID do usuário 19609151 Person ID 55af78757bd18035394202e2fe3f67c2 Data de regis…" at bounding box center [389, 282] width 242 height 268
copy dl "19609151 Person ID 55af78757bd18035394202e2fe3f67c2 Data de registro 15/06/2007…"
click at [1189, 78] on span "Ações" at bounding box center [1187, 81] width 31 height 25
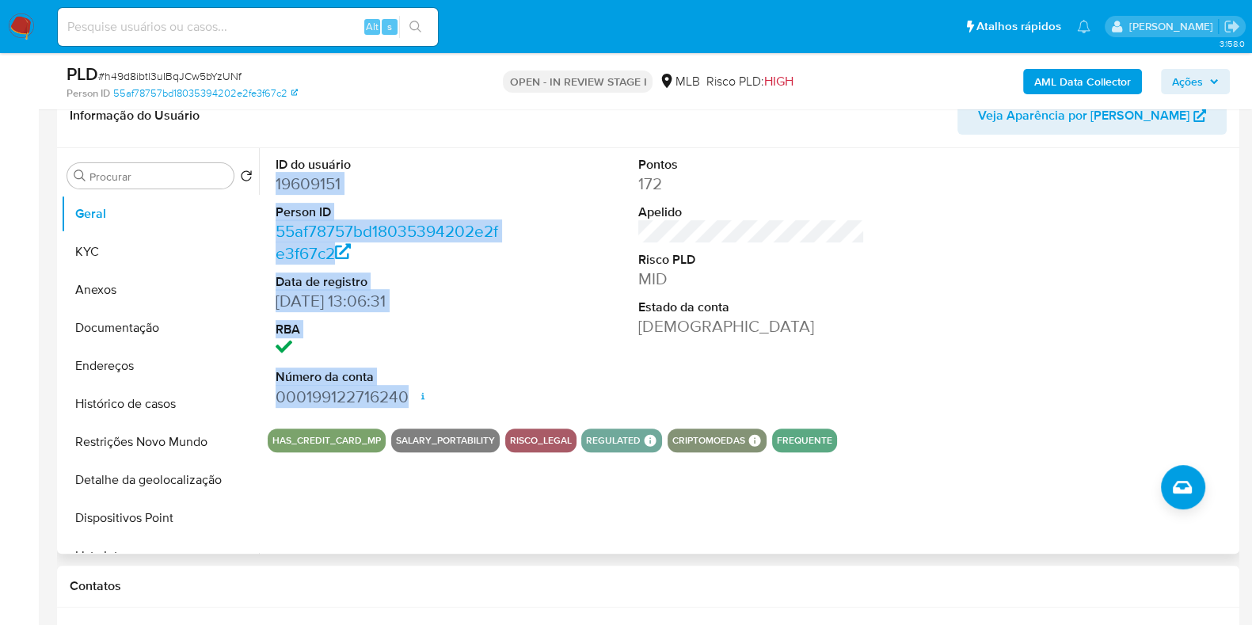
click at [1043, 224] on div at bounding box center [1115, 282] width 242 height 268
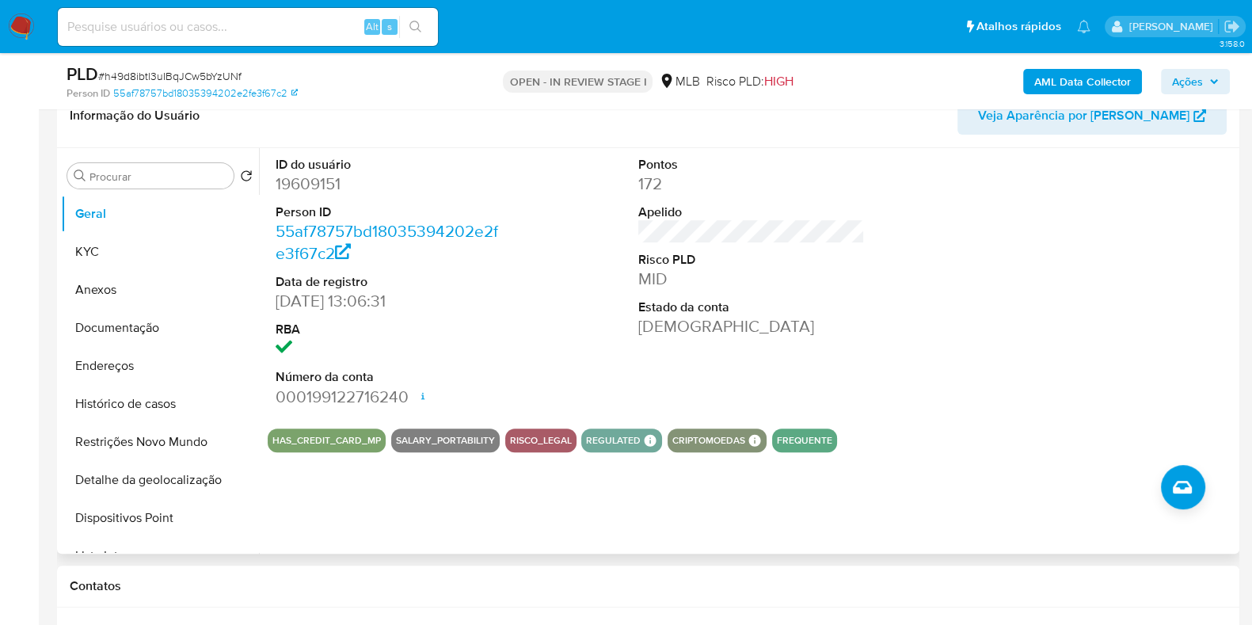
click at [1043, 224] on div at bounding box center [1115, 282] width 242 height 268
click at [1192, 80] on span "Ações" at bounding box center [1187, 81] width 31 height 25
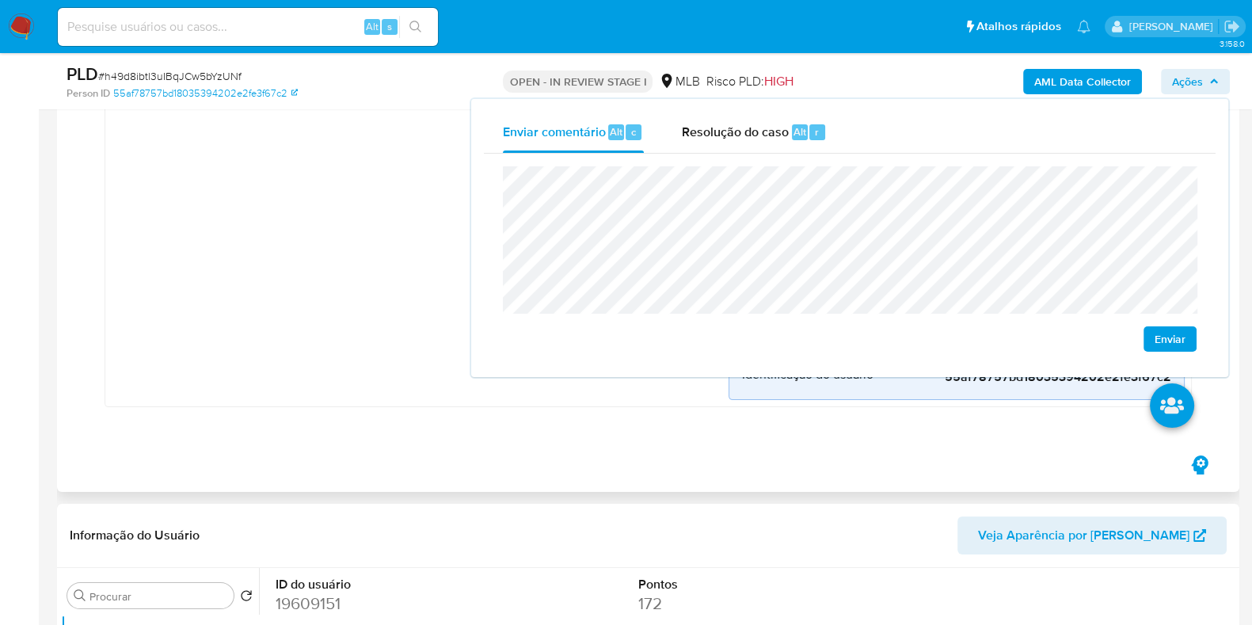
click at [288, 260] on div "Desvio_integral_mlb Criado há um mês Criado: 12/08/2025 00:28:36 Origem: rules-…" at bounding box center [420, 176] width 617 height 447
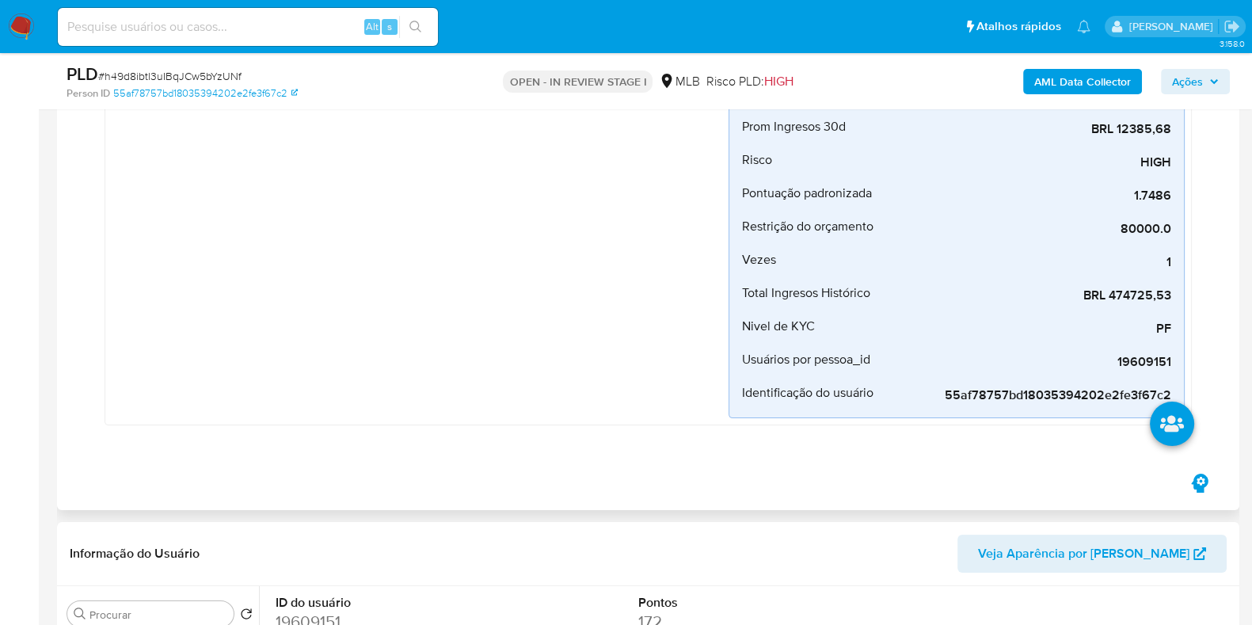
scroll to position [0, 0]
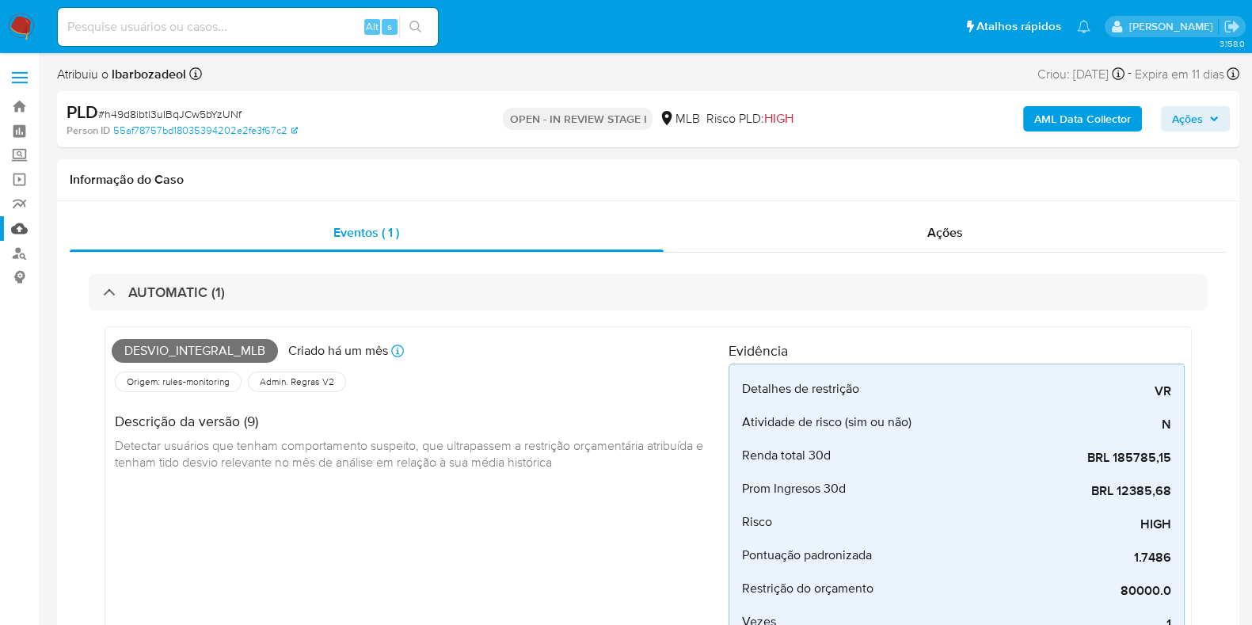
click at [10, 227] on link "Mulan" at bounding box center [94, 228] width 189 height 25
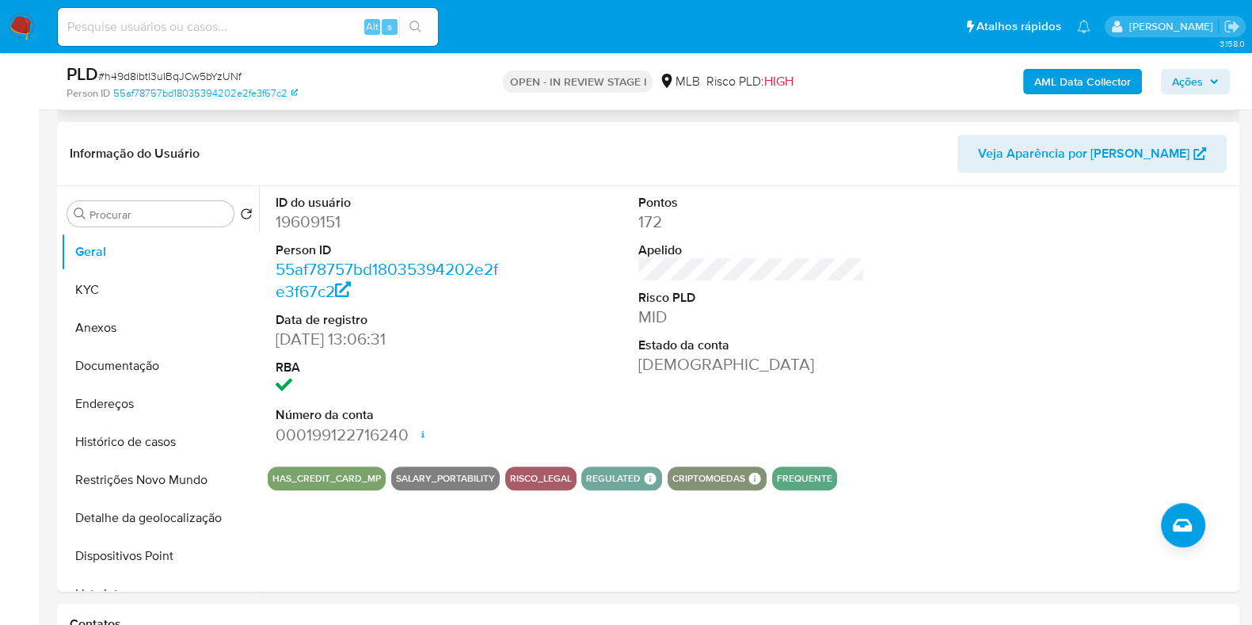
scroll to position [708, 0]
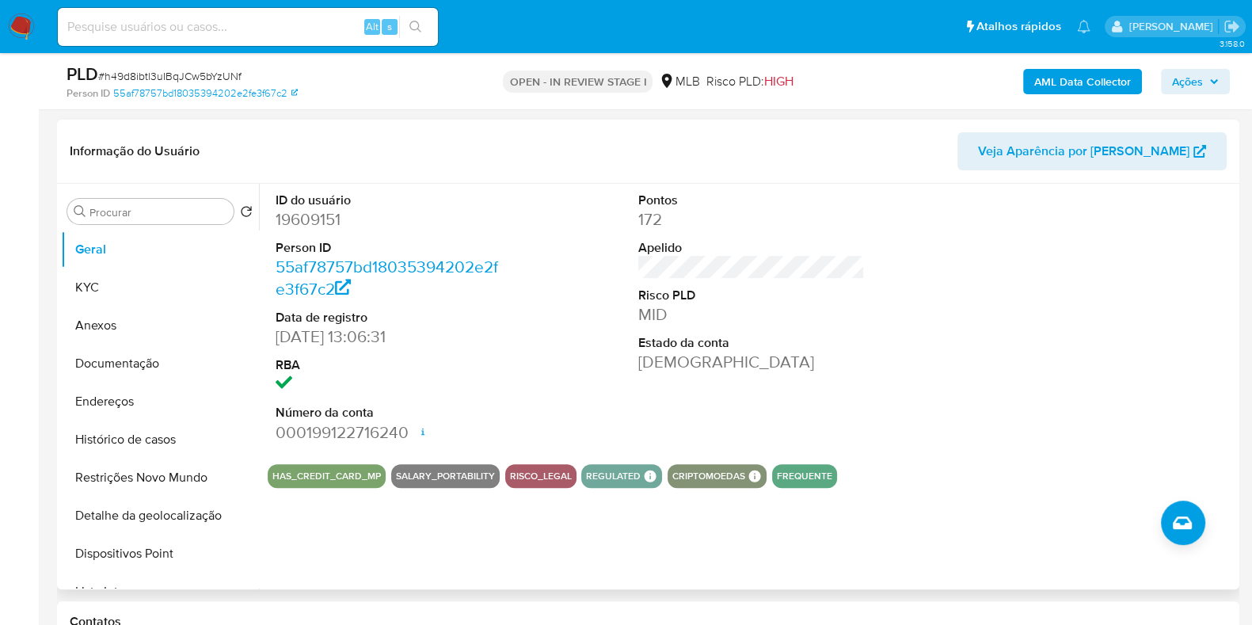
click at [868, 307] on div "Pontos 172 Apelido Risco PLD MID Estado da conta Ativa" at bounding box center [751, 318] width 242 height 268
click at [143, 282] on button "KYC" at bounding box center [153, 288] width 185 height 38
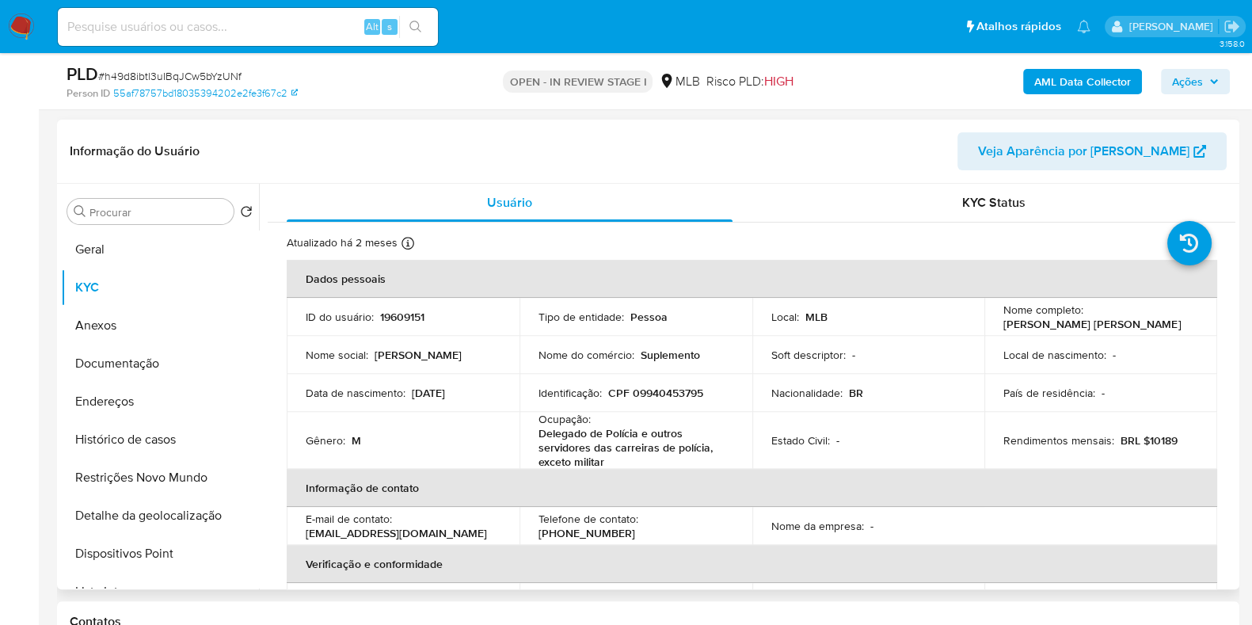
click at [634, 387] on p "CPF 09940453795" at bounding box center [655, 393] width 95 height 14
copy p "09940453795"
drag, startPoint x: 634, startPoint y: 387, endPoint x: 684, endPoint y: 136, distance: 255.2
click at [684, 136] on header "Informação do Usuário Veja Aparência por Pessoa" at bounding box center [648, 151] width 1157 height 38
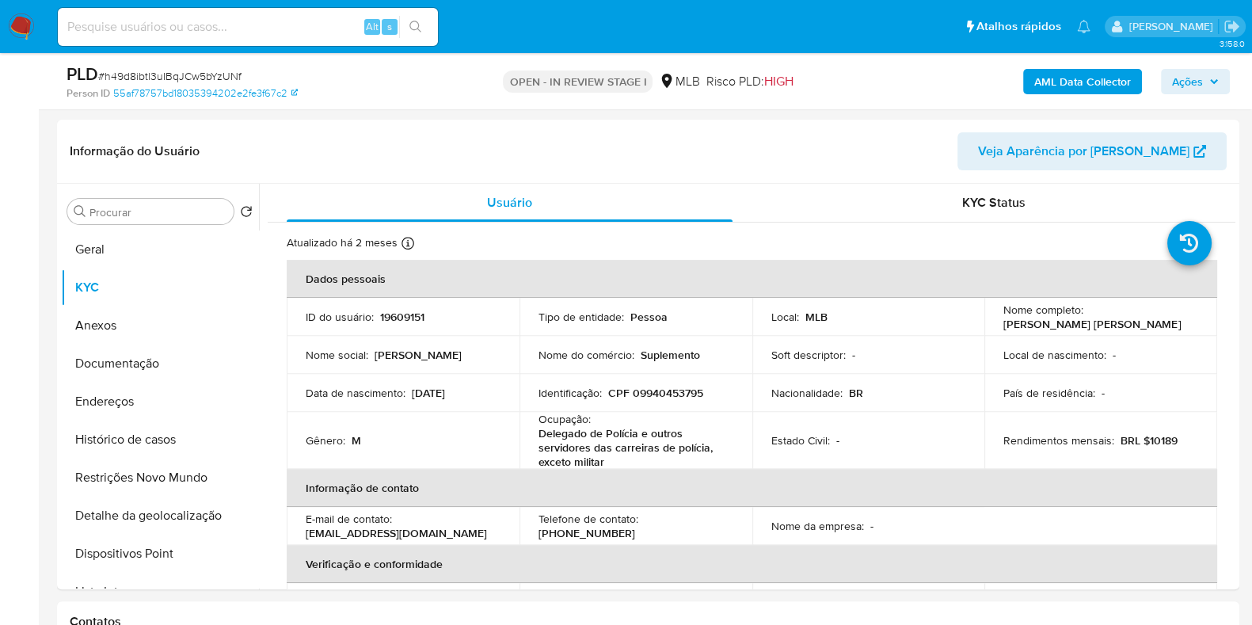
click at [1205, 77] on span "Ações" at bounding box center [1195, 81] width 47 height 22
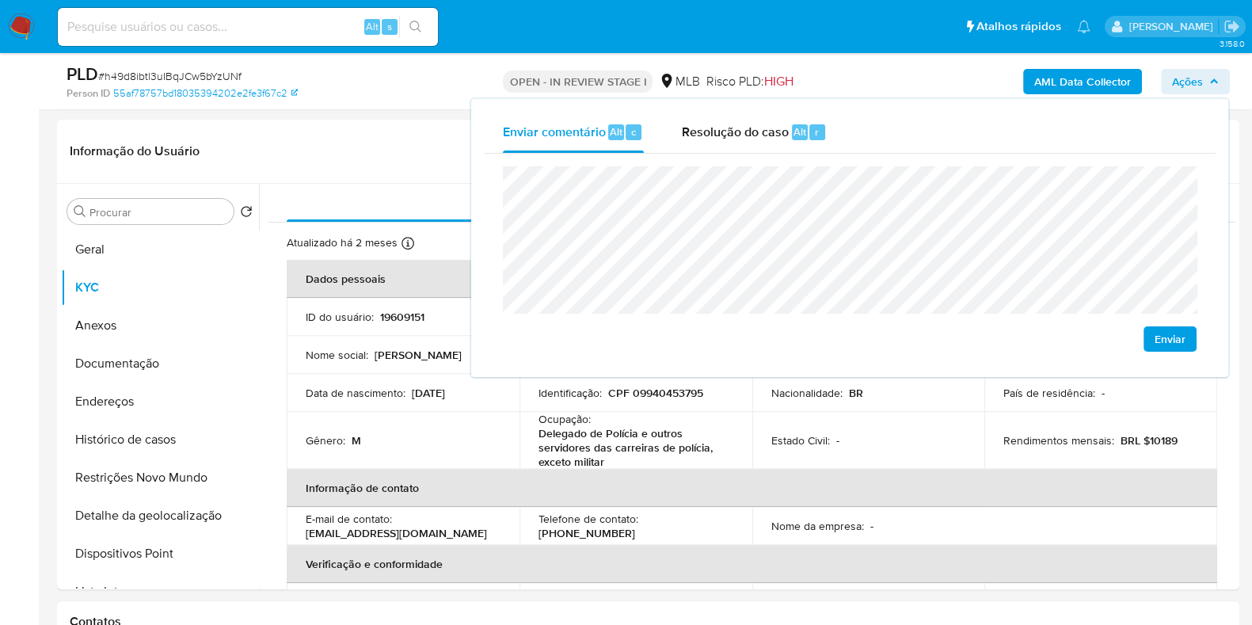
click at [1203, 78] on span "Ações" at bounding box center [1187, 81] width 31 height 25
click at [287, 145] on header "Informação do Usuário Veja Aparência por [PERSON_NAME]" at bounding box center [648, 151] width 1157 height 38
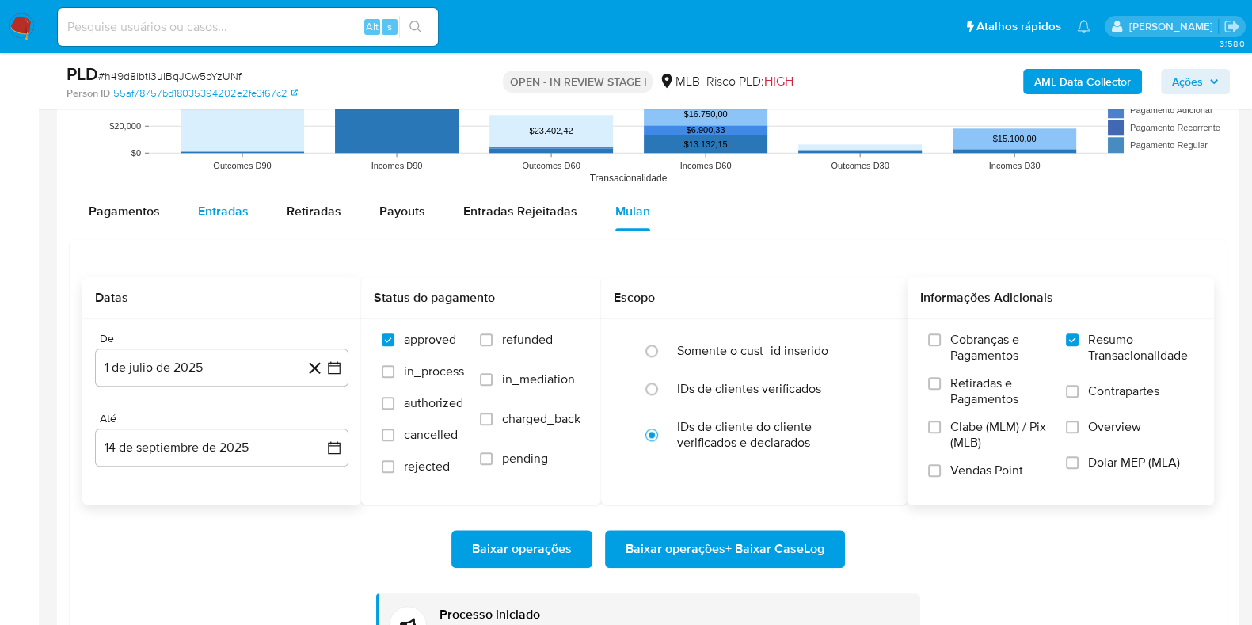
scroll to position [2119, 0]
click at [209, 227] on div "Entradas" at bounding box center [223, 212] width 51 height 38
select select "10"
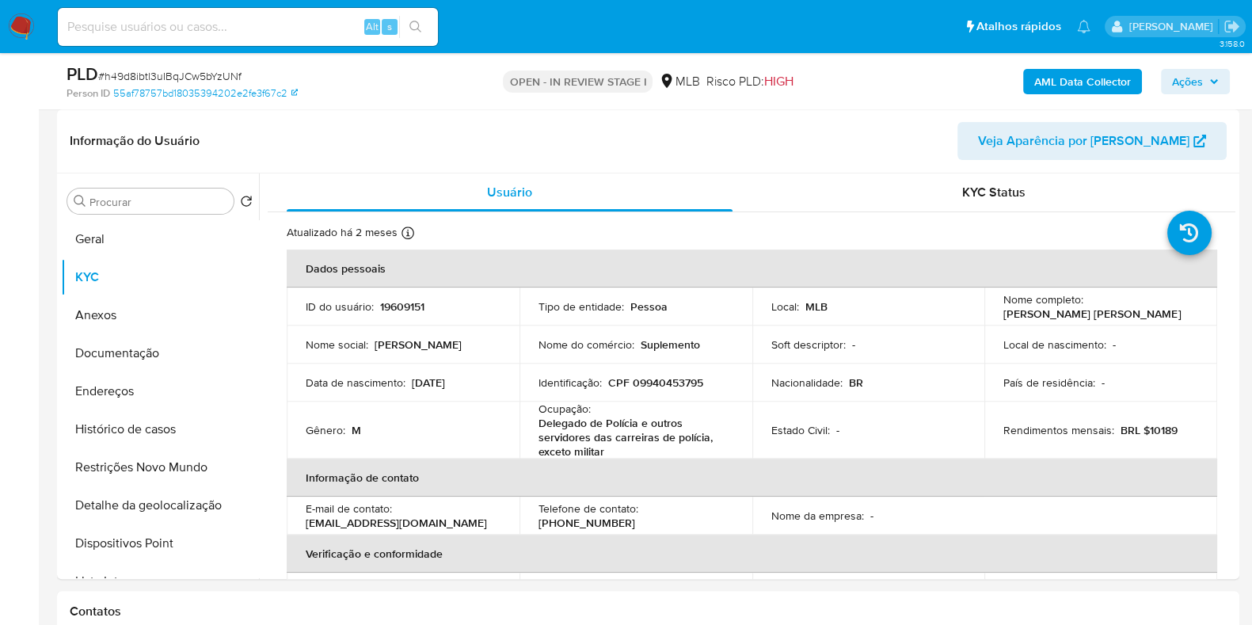
scroll to position [716, 0]
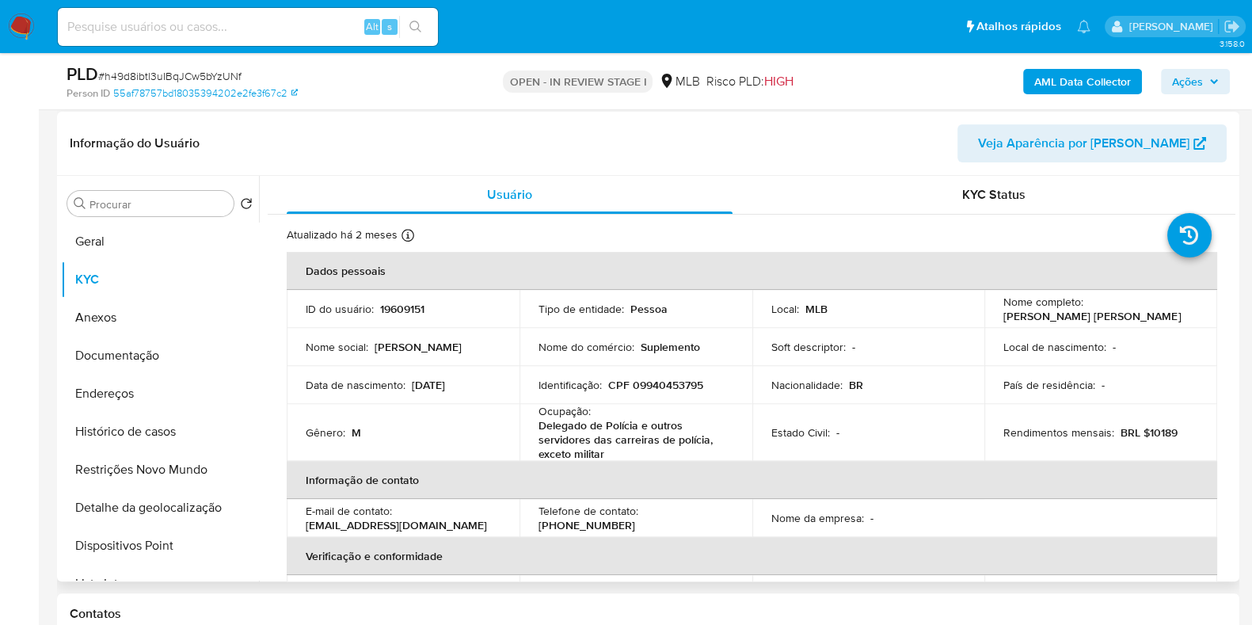
click at [407, 308] on p "19609151" at bounding box center [402, 309] width 44 height 14
copy p "19609151"
click at [156, 235] on button "Geral" at bounding box center [153, 242] width 185 height 38
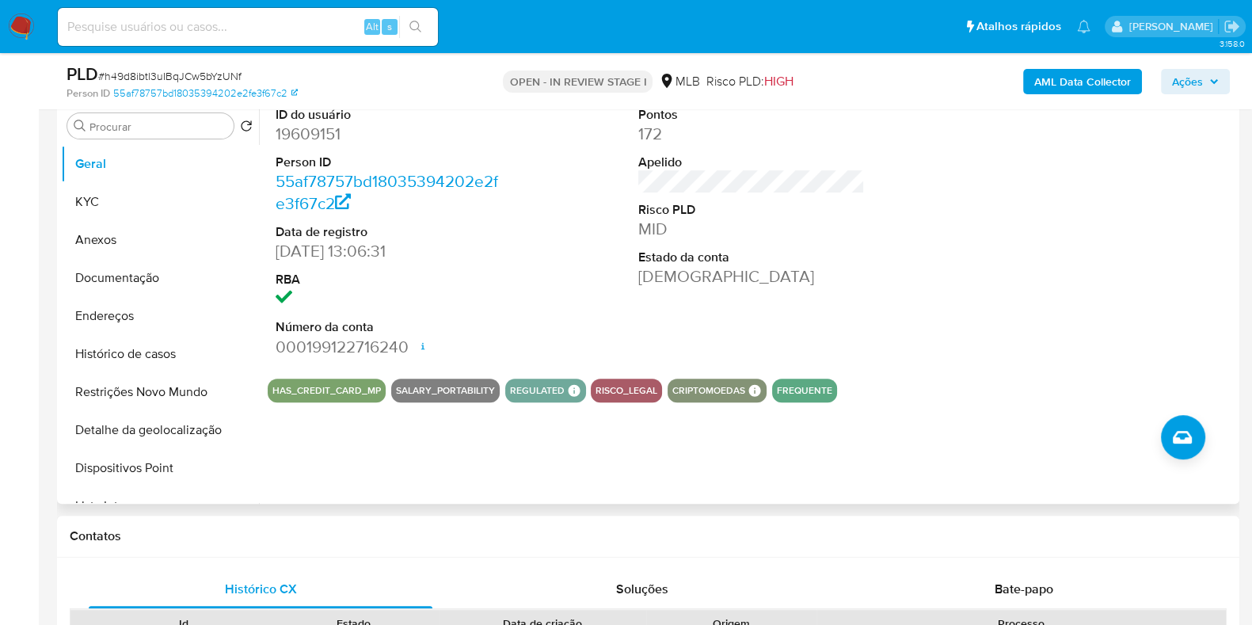
scroll to position [809, 0]
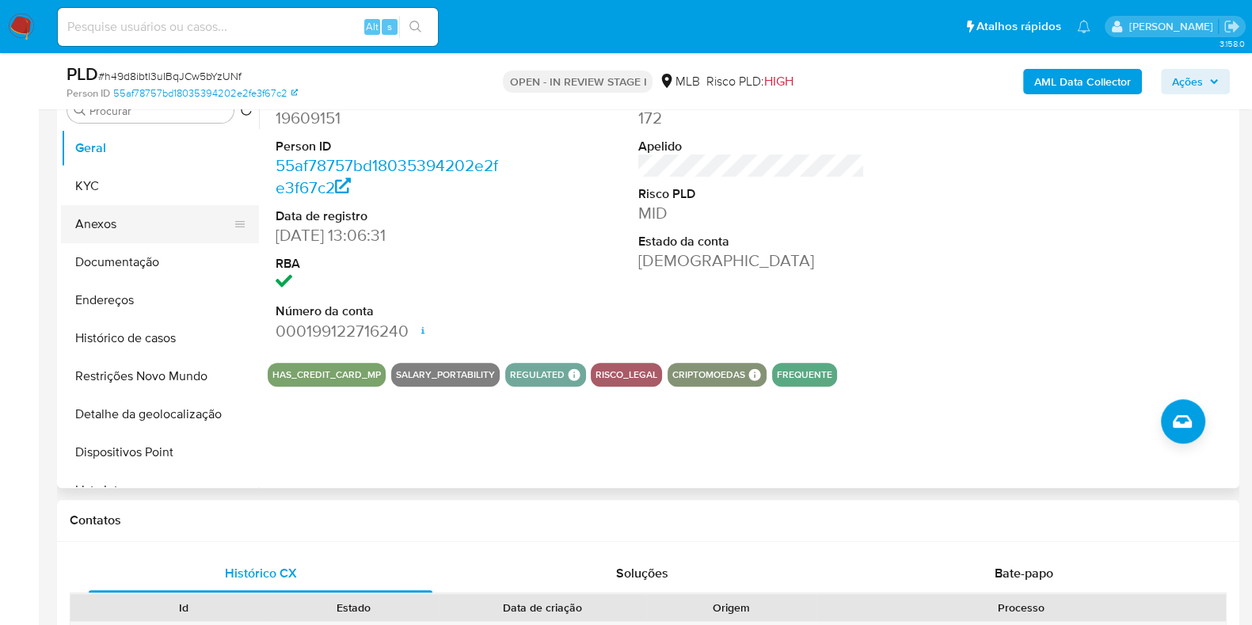
click at [141, 194] on button "KYC" at bounding box center [160, 186] width 198 height 38
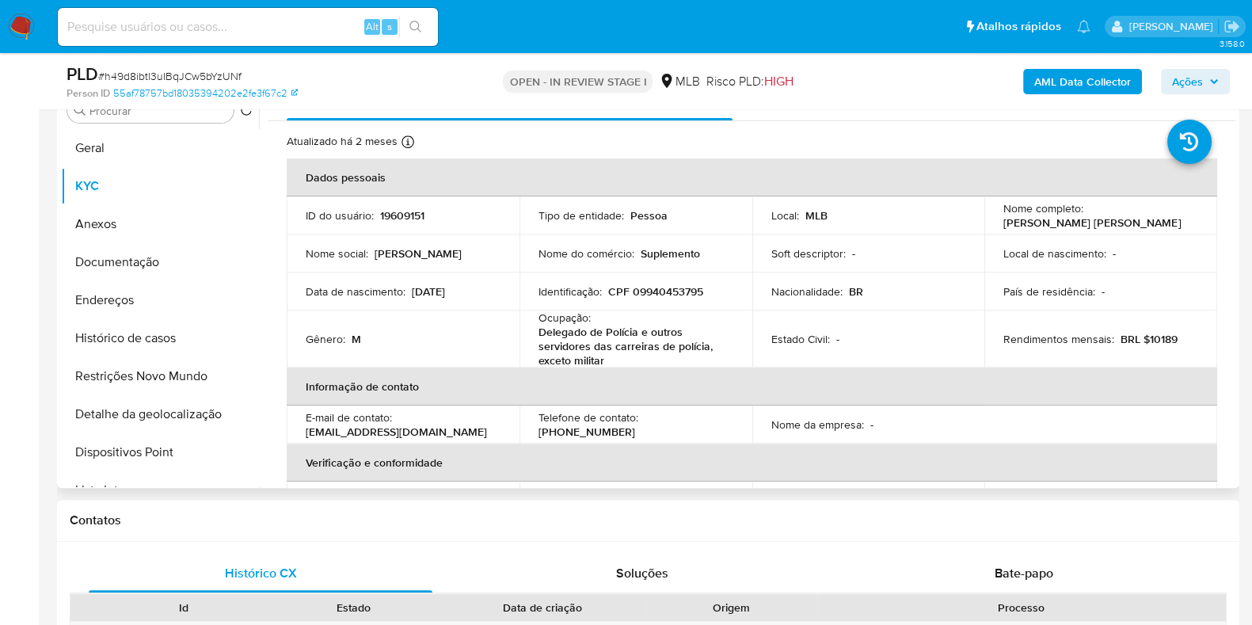
scroll to position [775, 0]
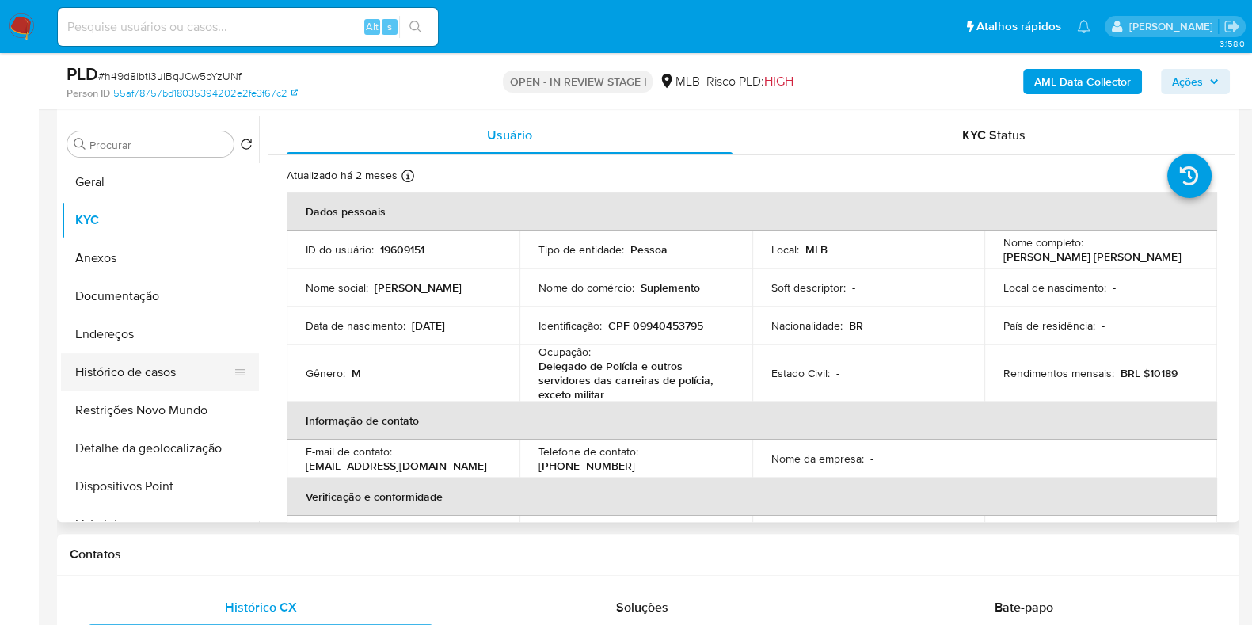
click at [154, 373] on button "Histórico de casos" at bounding box center [153, 372] width 185 height 38
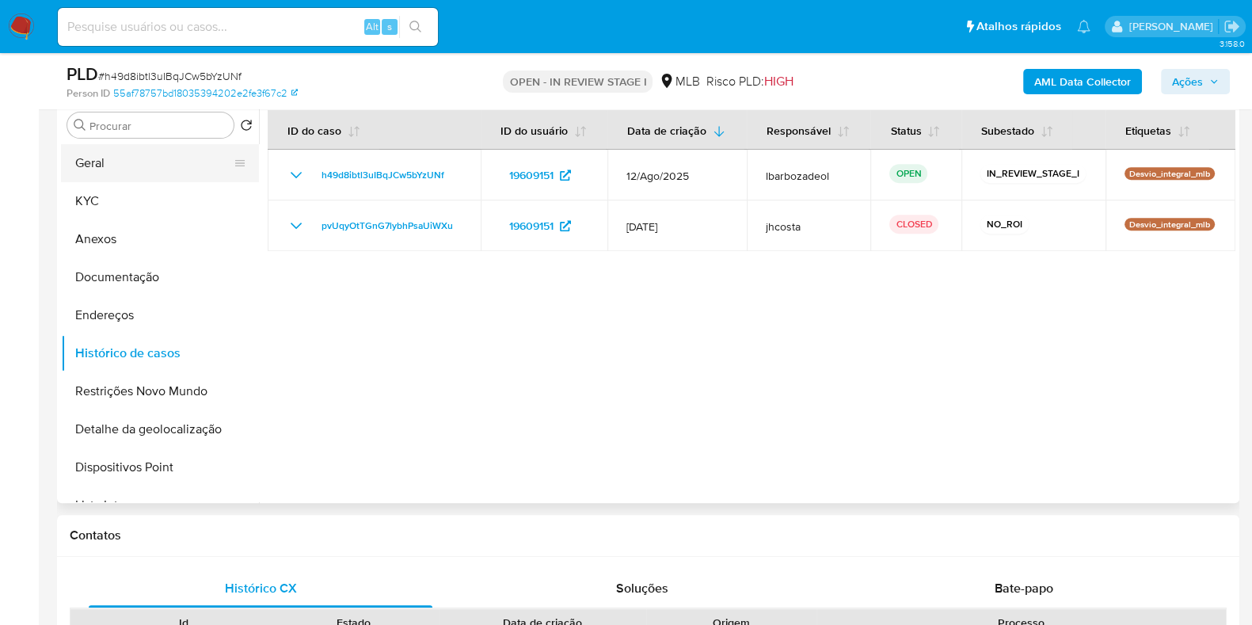
click at [135, 169] on button "Geral" at bounding box center [153, 163] width 185 height 38
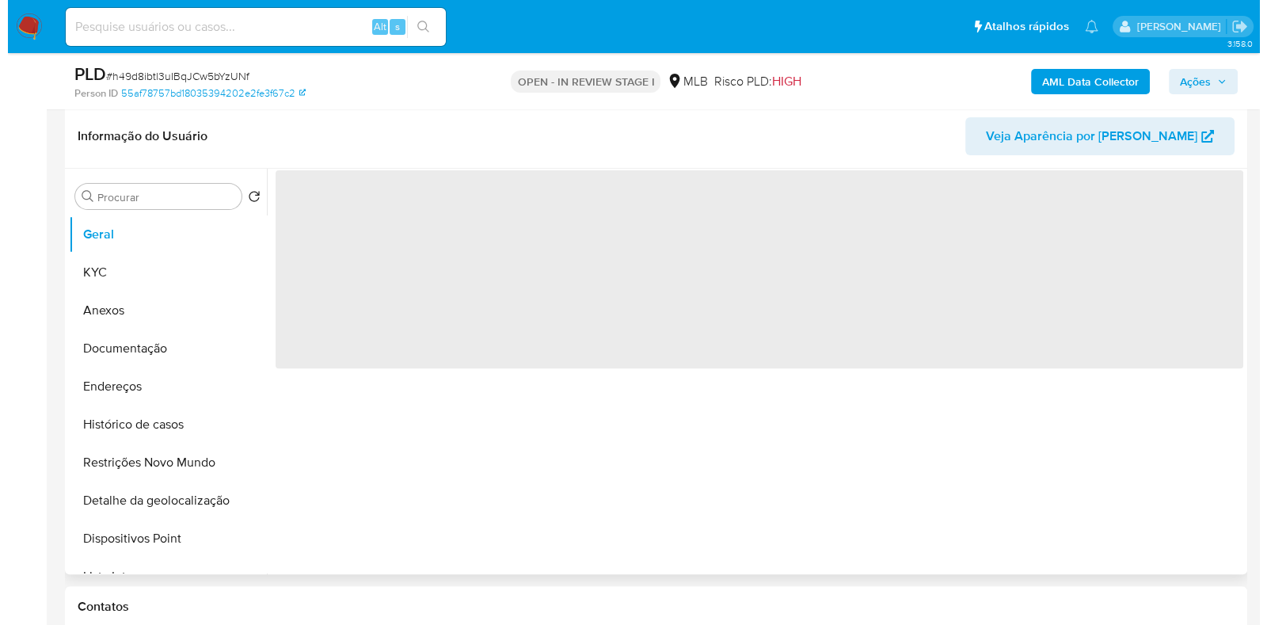
scroll to position [706, 0]
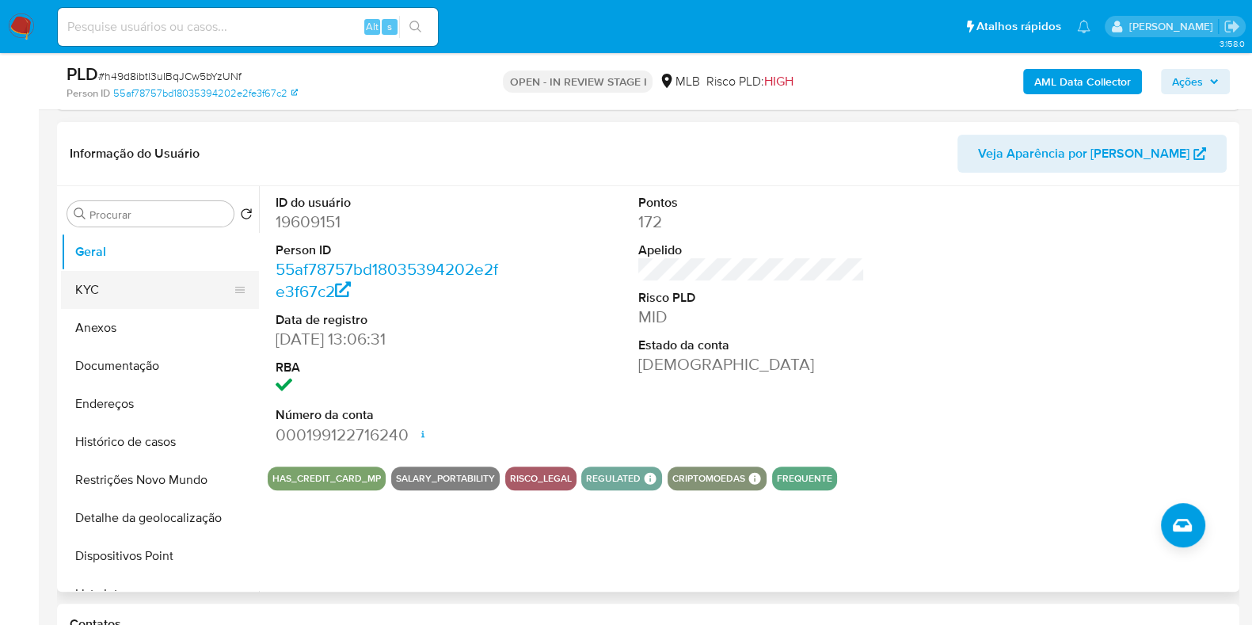
click at [165, 291] on button "KYC" at bounding box center [153, 290] width 185 height 38
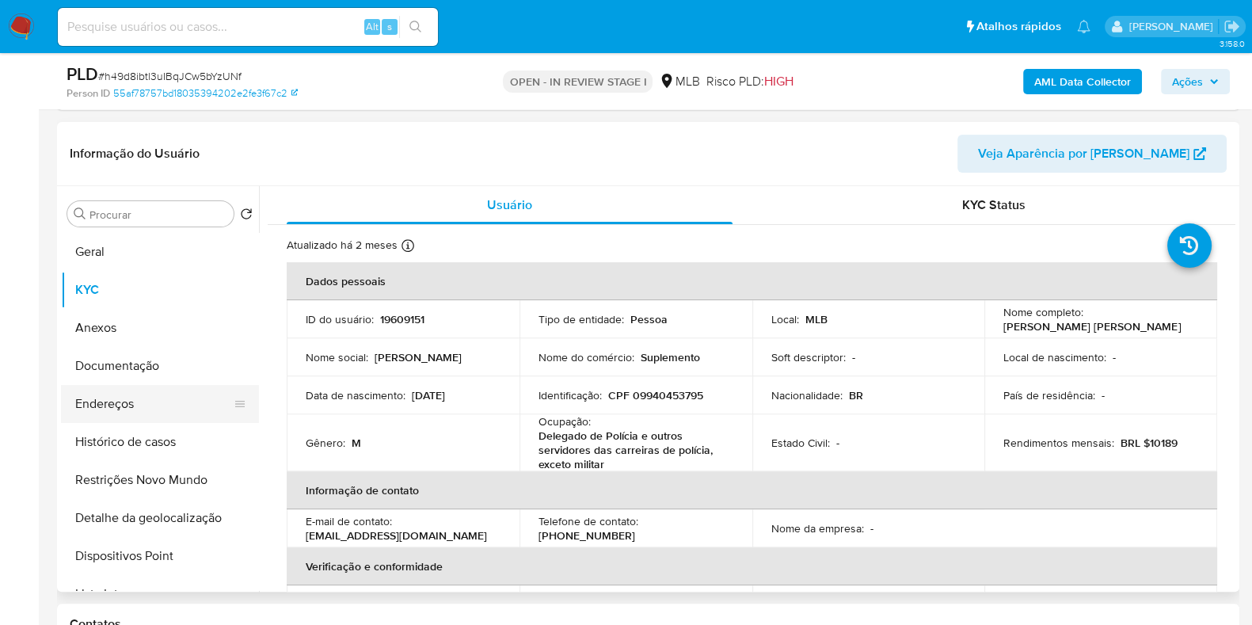
click at [137, 415] on button "Endereços" at bounding box center [153, 404] width 185 height 38
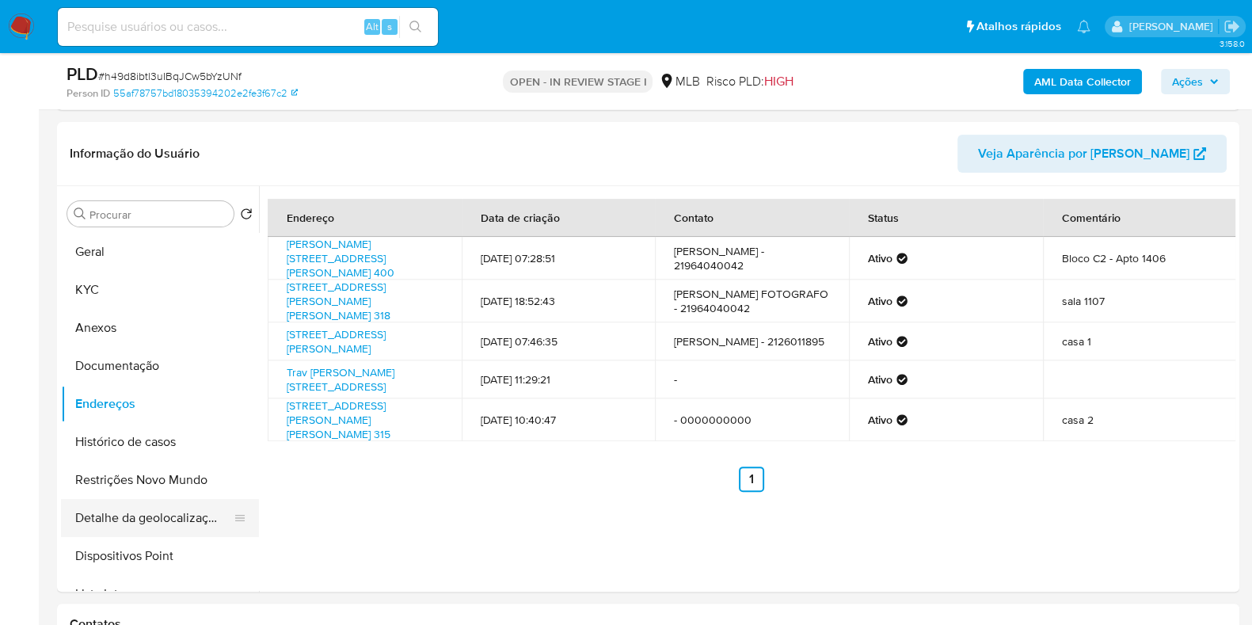
click at [193, 512] on button "Detalhe da geolocalização" at bounding box center [153, 518] width 185 height 38
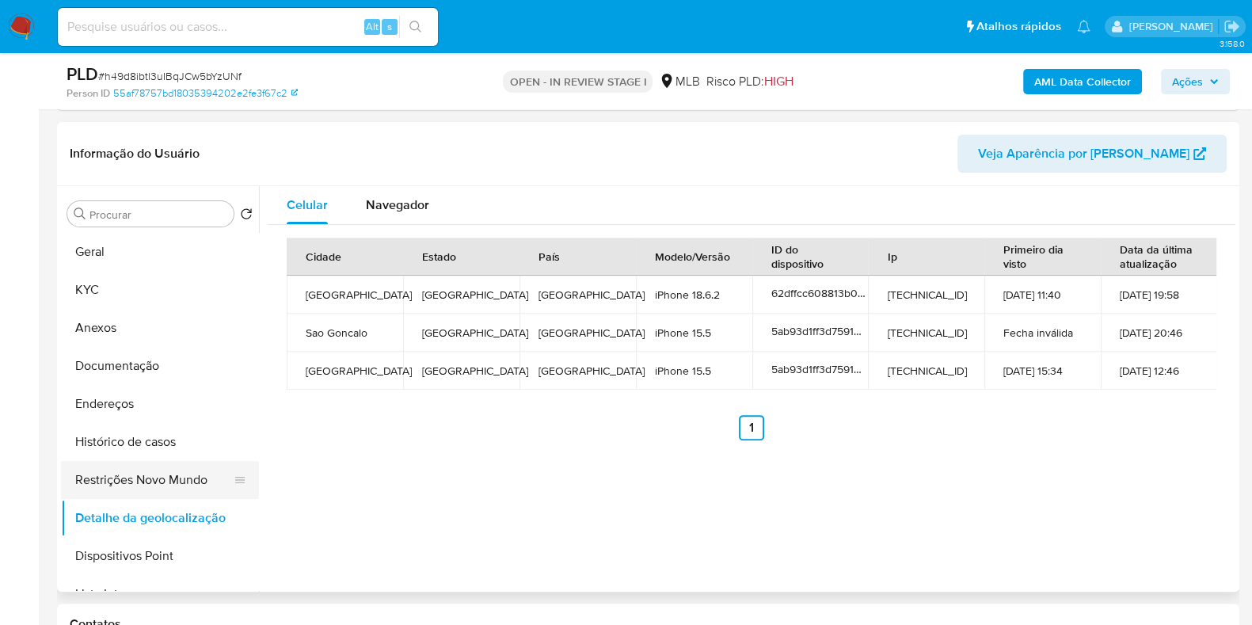
click at [128, 475] on button "Restrições Novo Mundo" at bounding box center [153, 480] width 185 height 38
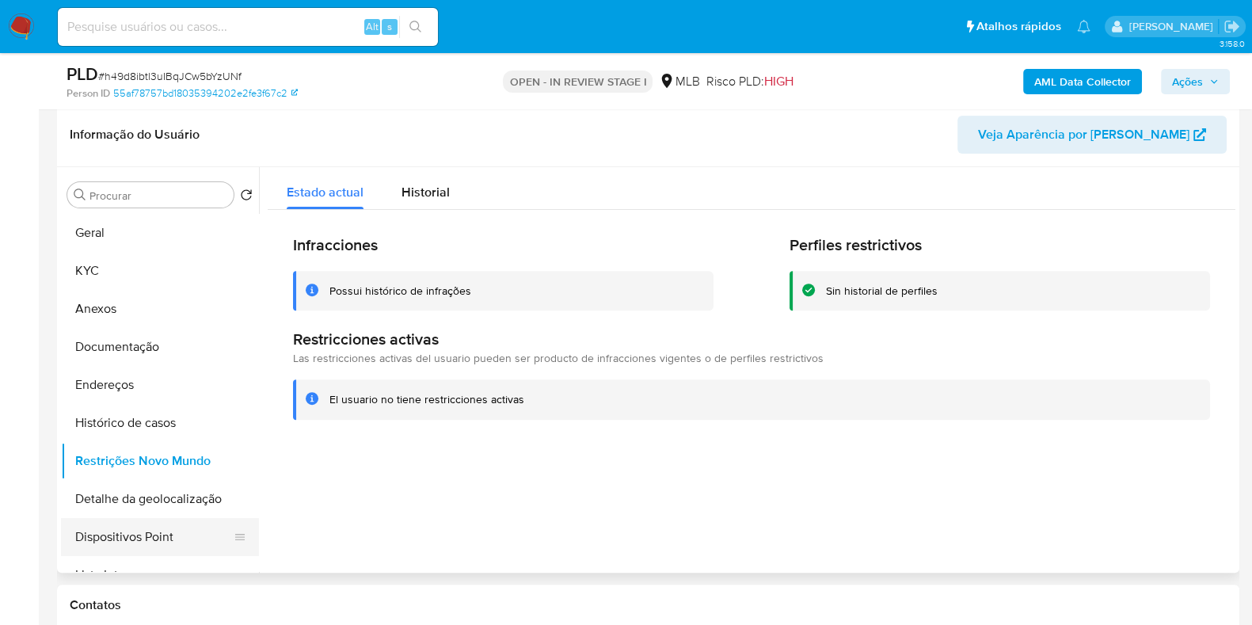
click at [190, 540] on button "Dispositivos Point" at bounding box center [153, 537] width 185 height 38
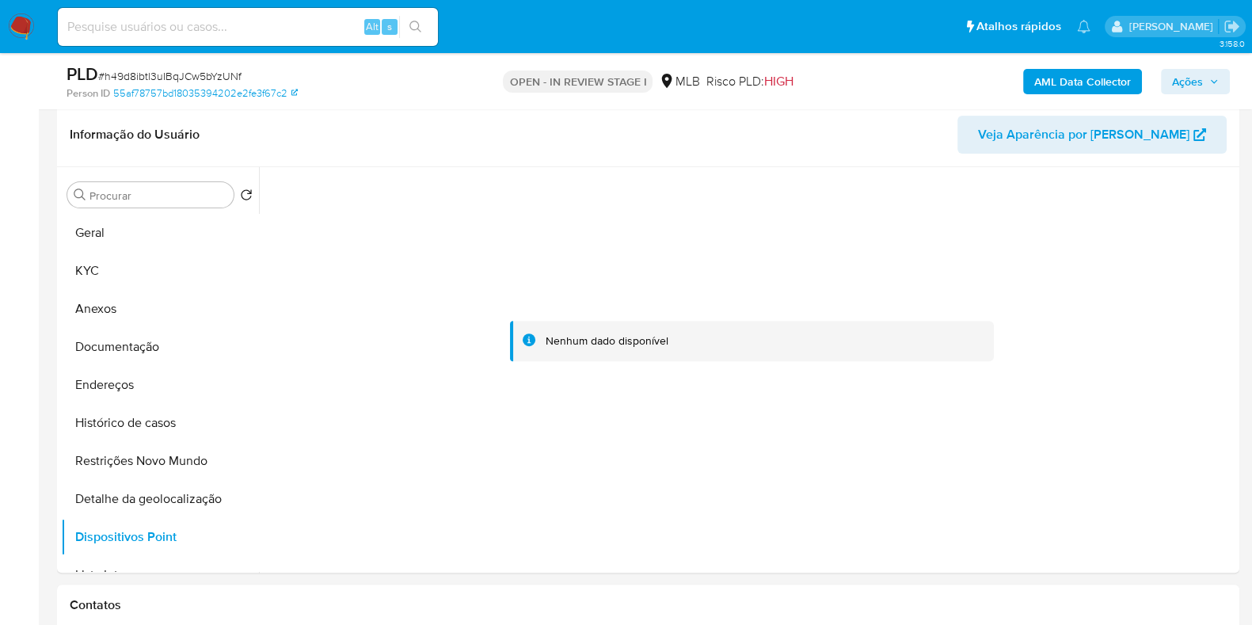
click at [1214, 85] on icon "button" at bounding box center [1214, 82] width 10 height 10
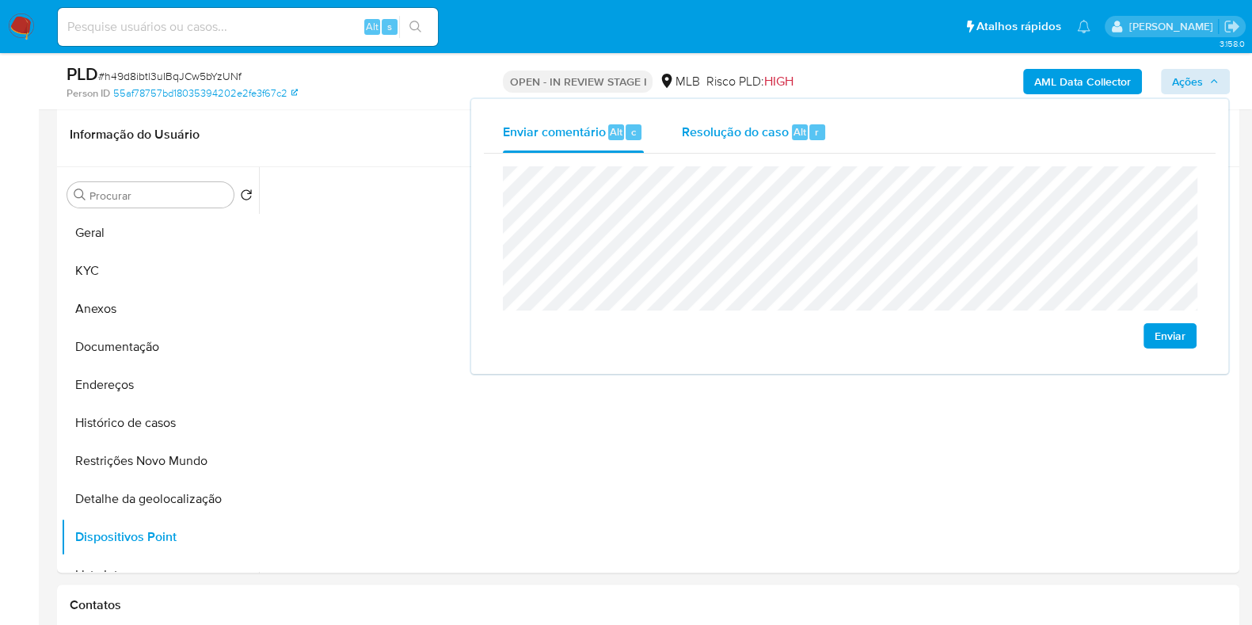
click at [701, 119] on div "Resolução do caso Alt r" at bounding box center [754, 132] width 145 height 41
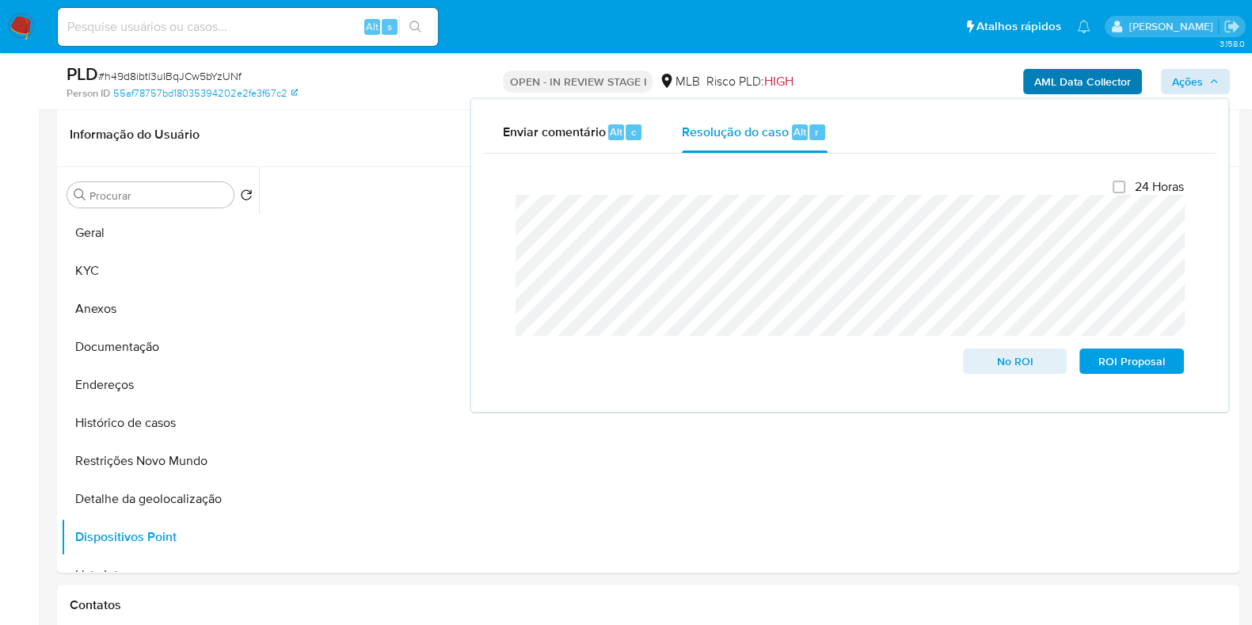
drag, startPoint x: 1068, startPoint y: 62, endPoint x: 1062, endPoint y: 73, distance: 12.8
click at [1068, 63] on div "AML Data Collector Ações Enviar comentário Alt c Resolução do caso Alt r Fecham…" at bounding box center [1038, 81] width 383 height 37
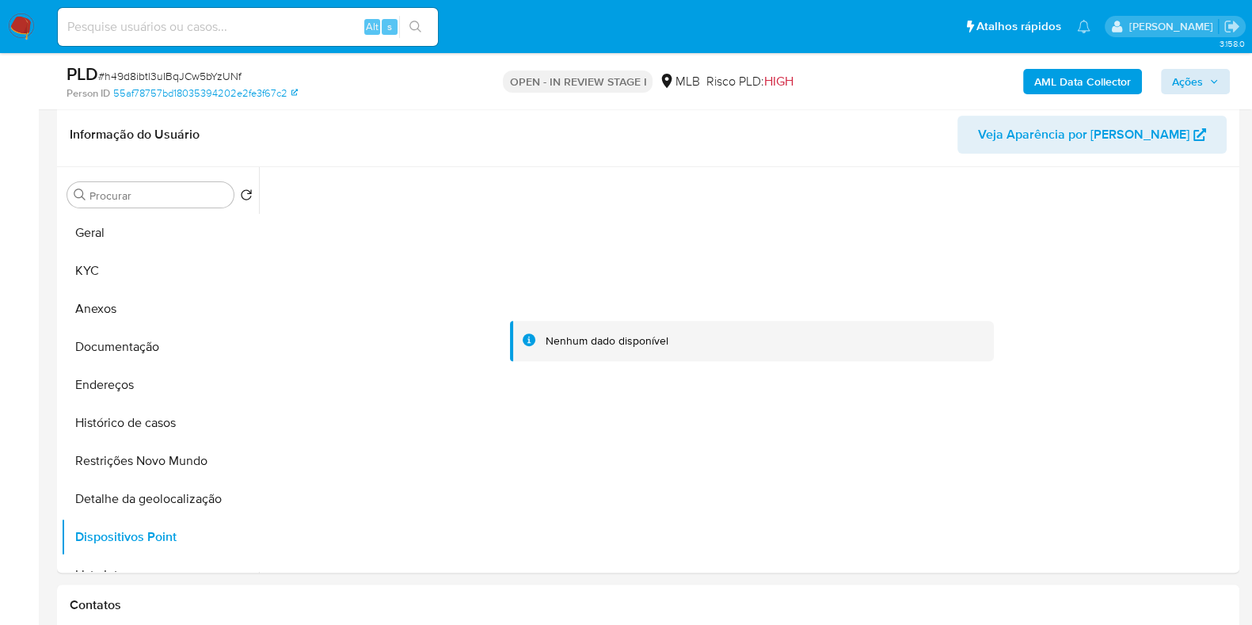
click at [1042, 75] on b "AML Data Collector" at bounding box center [1082, 81] width 97 height 25
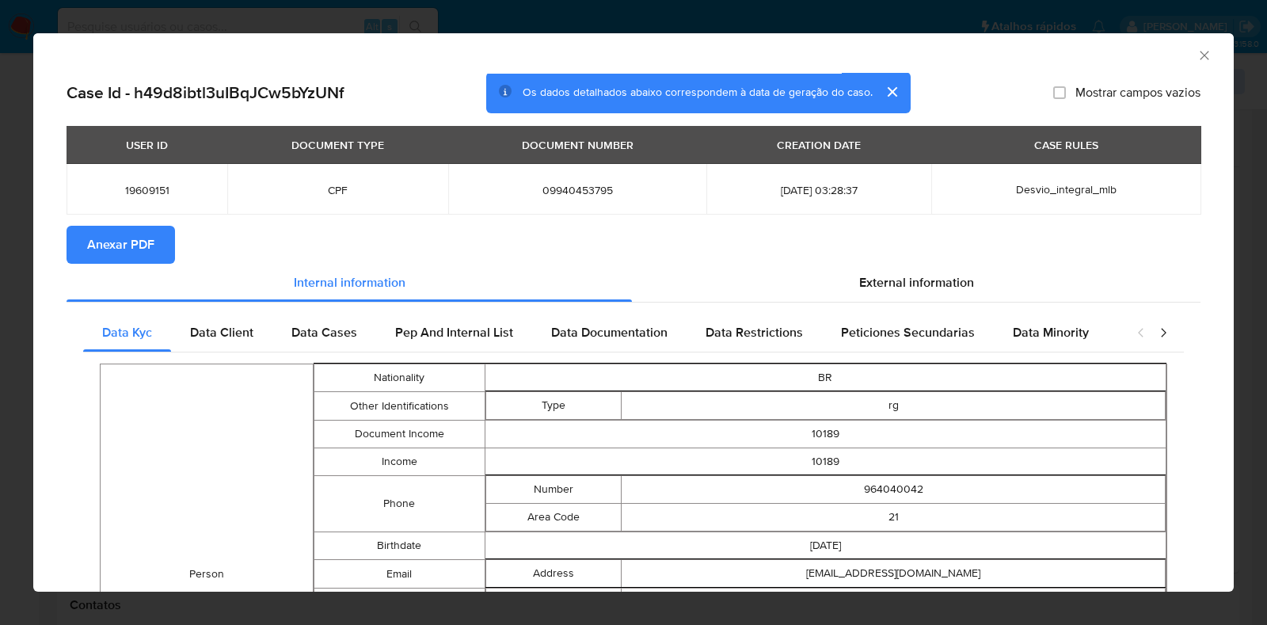
click at [163, 244] on button "Anexar PDF" at bounding box center [121, 245] width 109 height 38
click at [1197, 49] on icon "Fechar a janela" at bounding box center [1205, 56] width 16 height 16
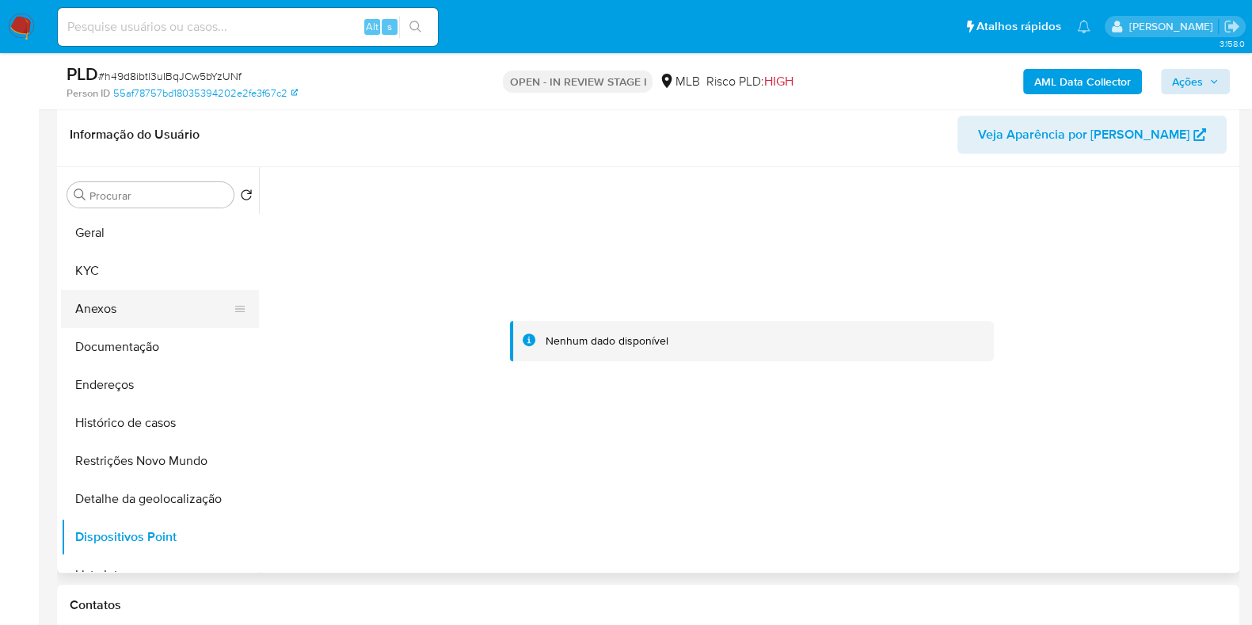
click at [169, 302] on button "Anexos" at bounding box center [153, 309] width 185 height 38
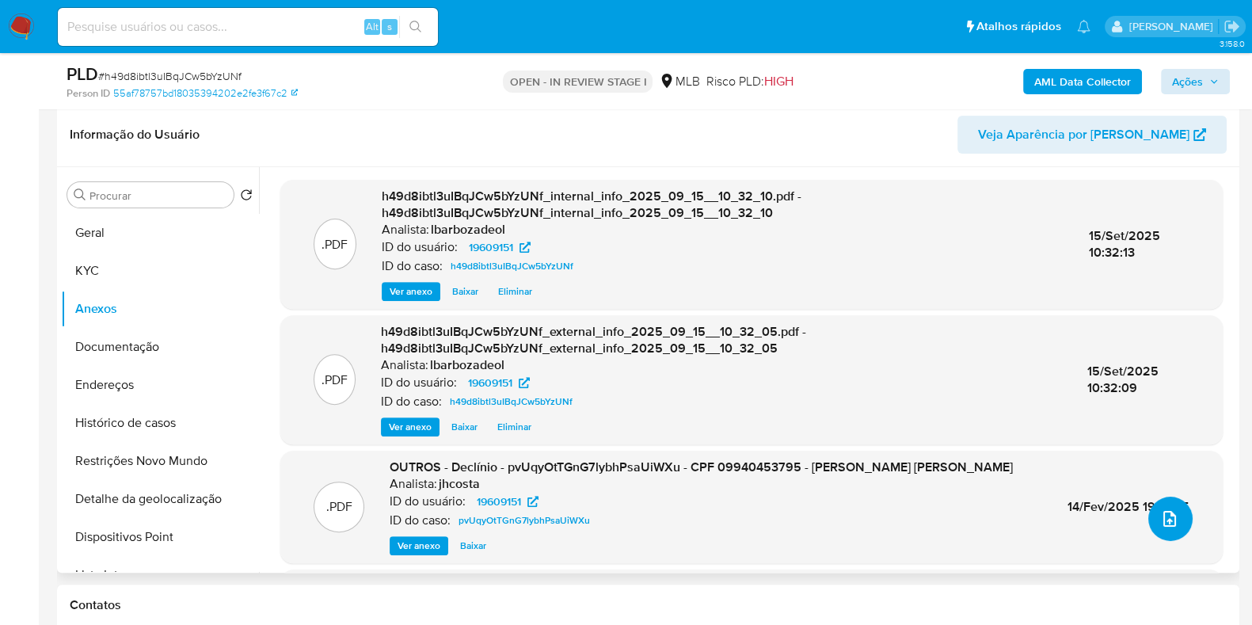
click at [1166, 516] on icon "upload-file" at bounding box center [1169, 518] width 19 height 19
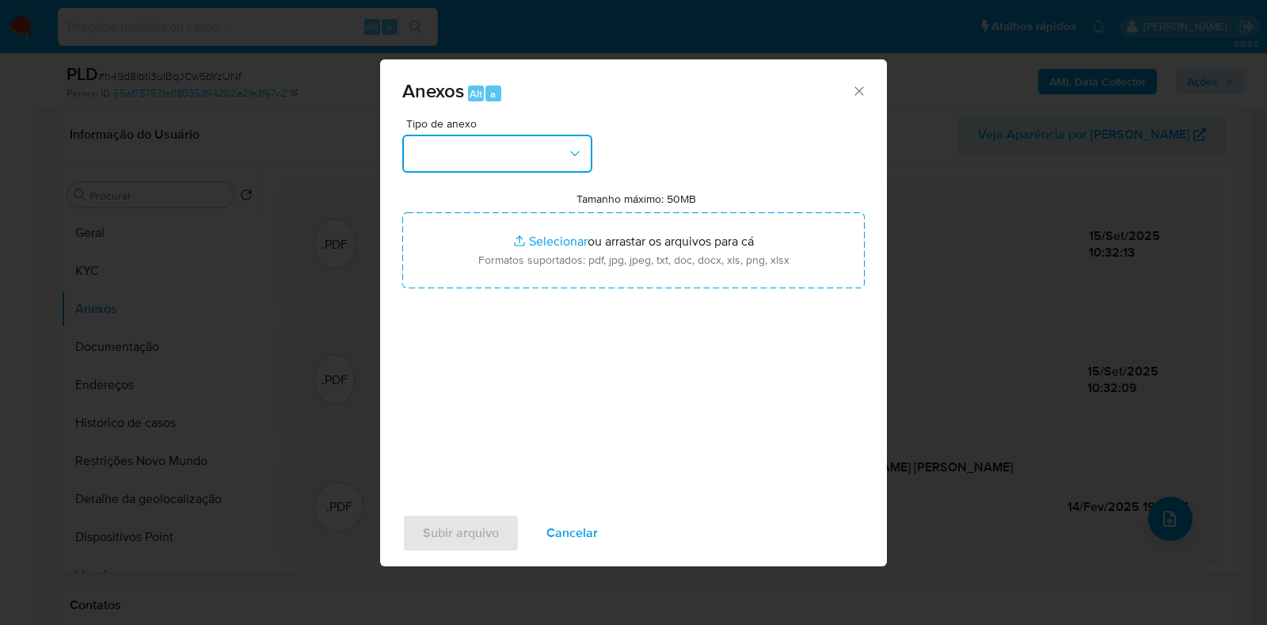
click at [579, 154] on icon "button" at bounding box center [575, 154] width 16 height 16
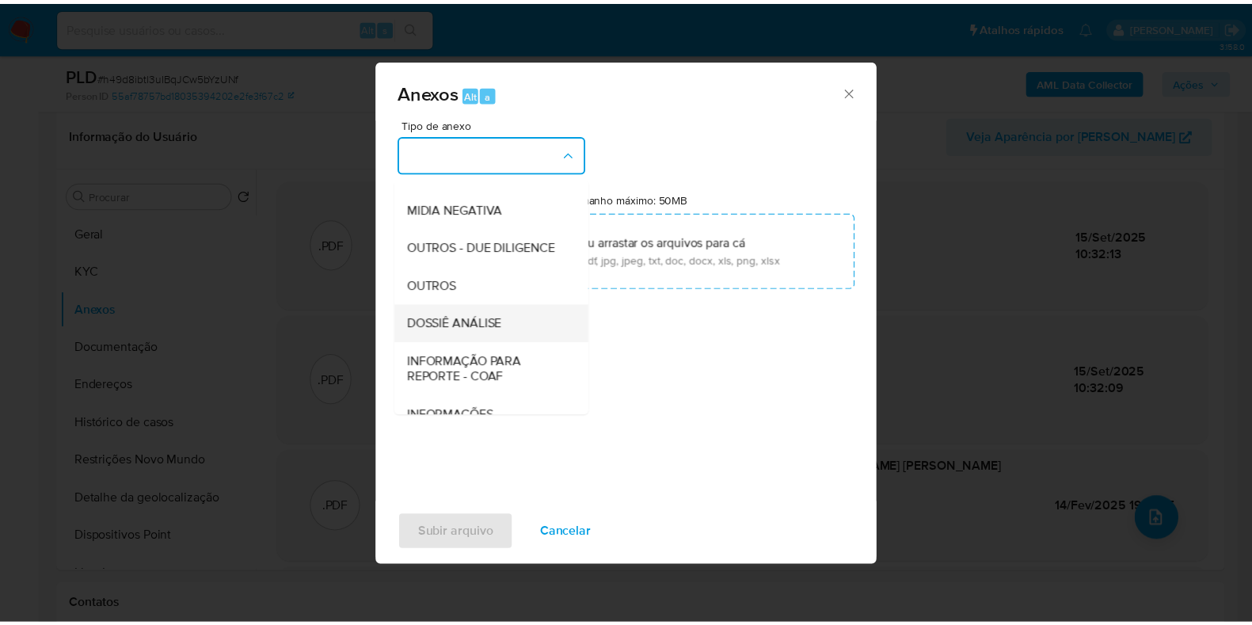
scroll to position [244, 0]
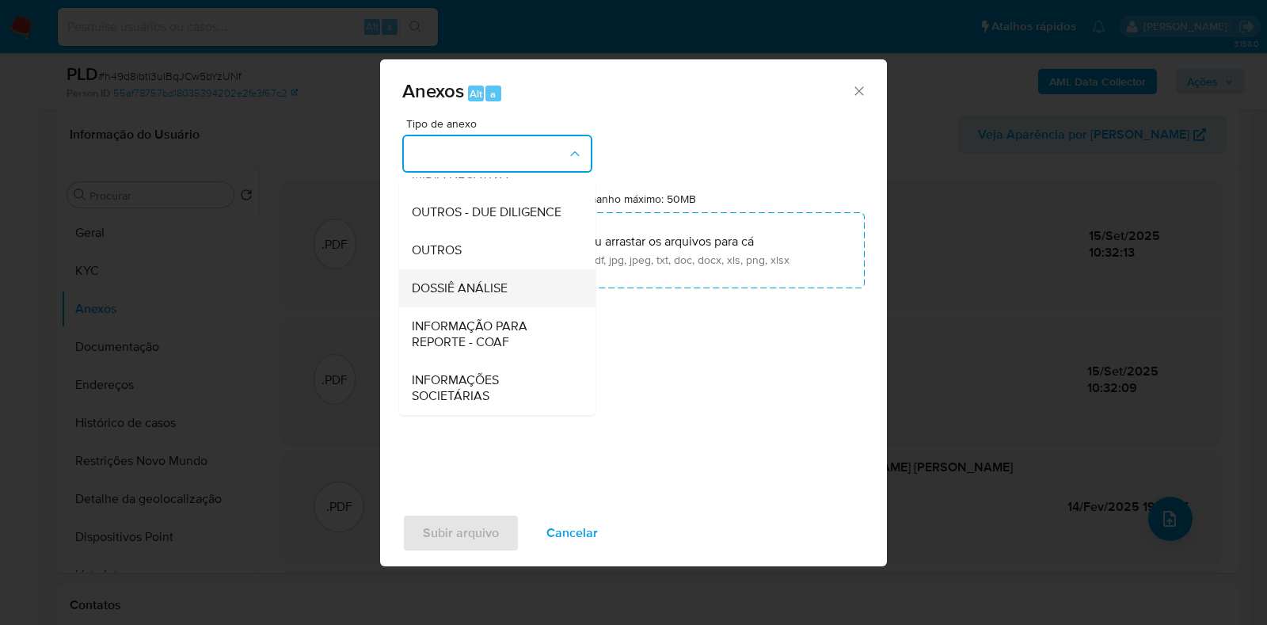
click at [472, 290] on span "DOSSIÊ ANÁLISE" at bounding box center [460, 288] width 96 height 16
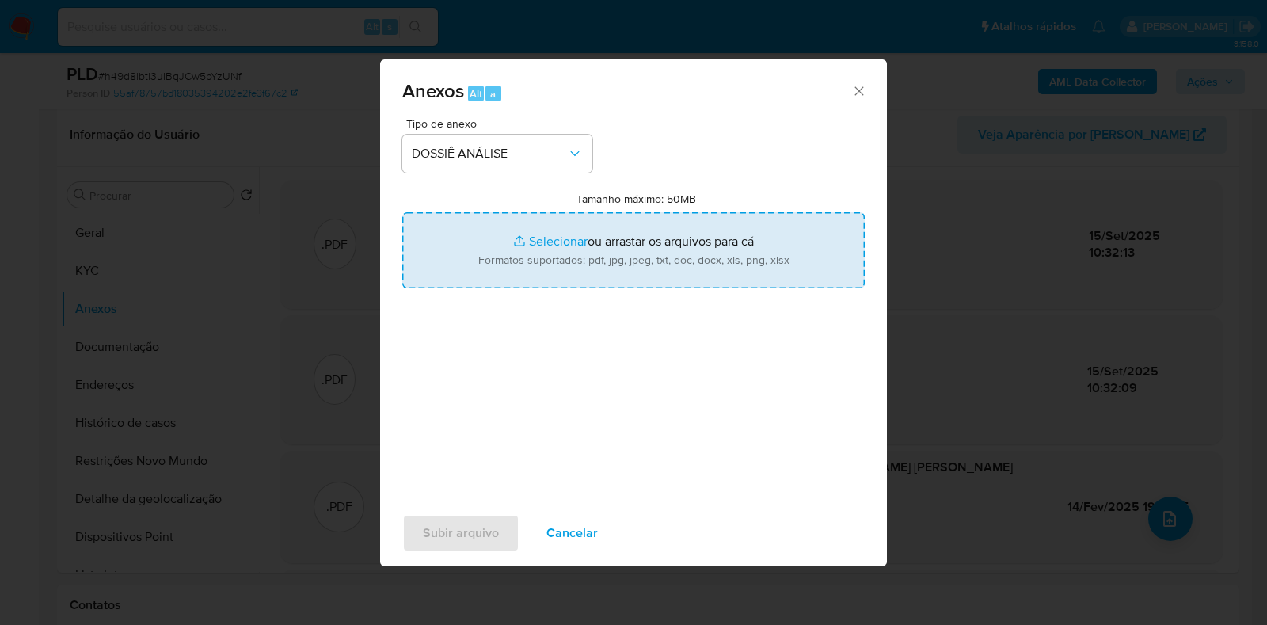
click at [506, 246] on input "Tamanho máximo: 50MB Selecionar arquivos" at bounding box center [633, 250] width 463 height 76
type input "C:\fakepath\SAR - XXXXX- CPF 09940453795 - FELIPE SOARES MENDES.pdf"
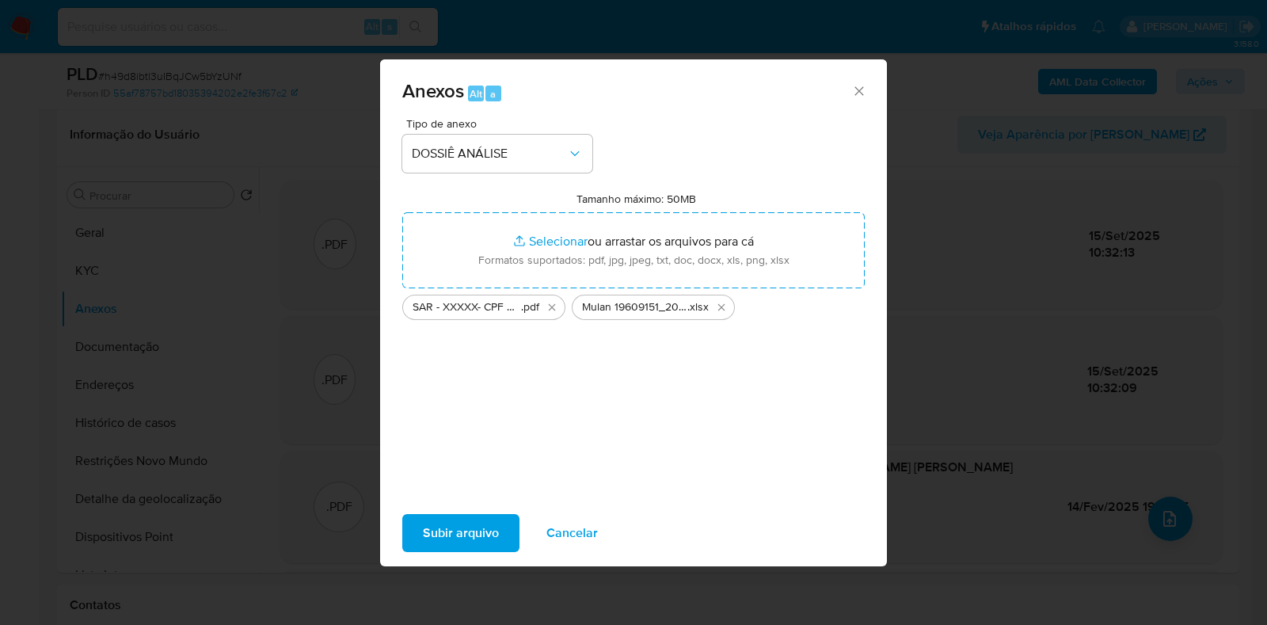
click at [439, 528] on span "Subir arquivo" at bounding box center [461, 533] width 76 height 35
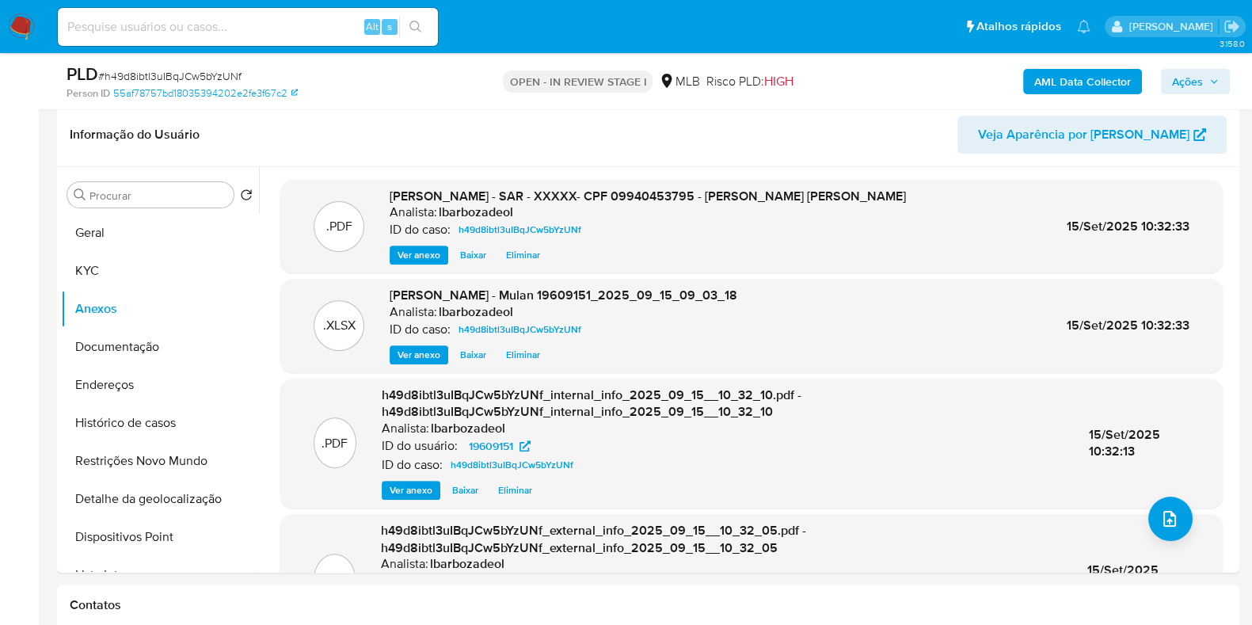
click at [1198, 73] on span "Ações" at bounding box center [1187, 81] width 31 height 25
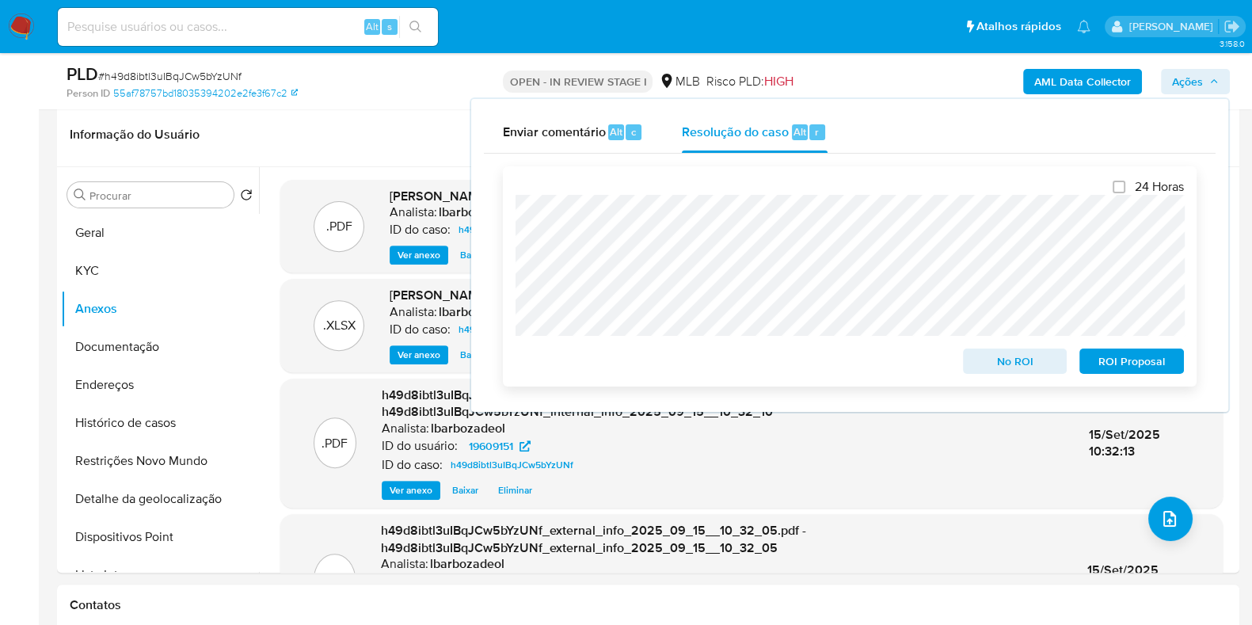
click at [1115, 371] on span "ROI Proposal" at bounding box center [1132, 361] width 82 height 22
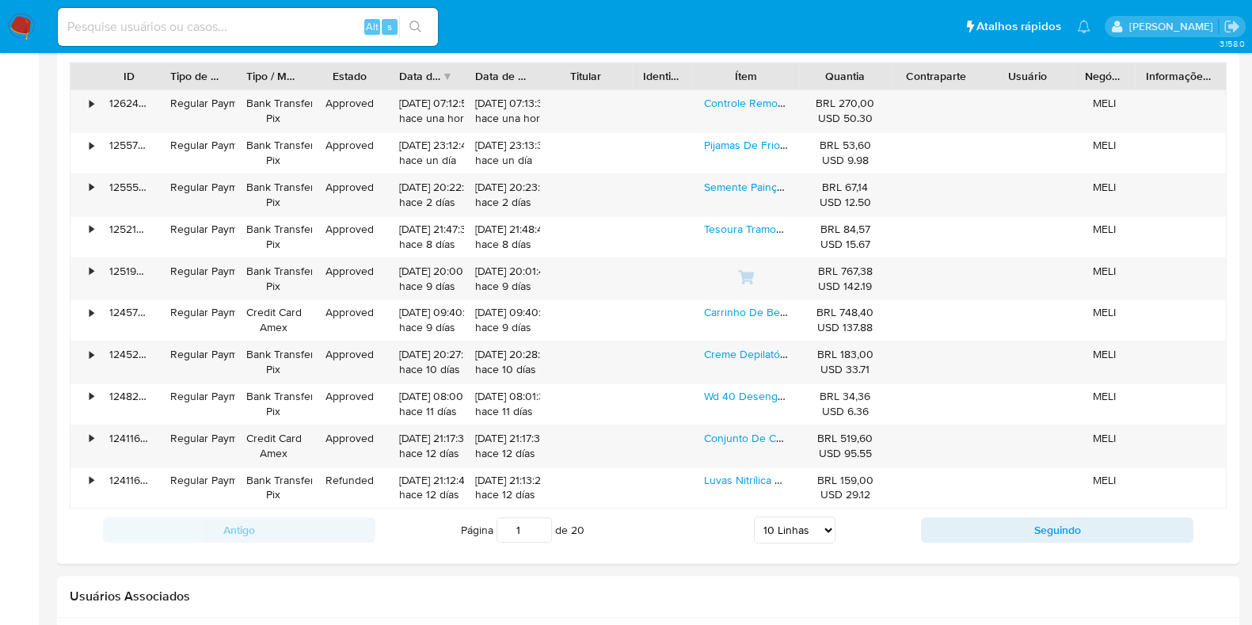
scroll to position [1483, 0]
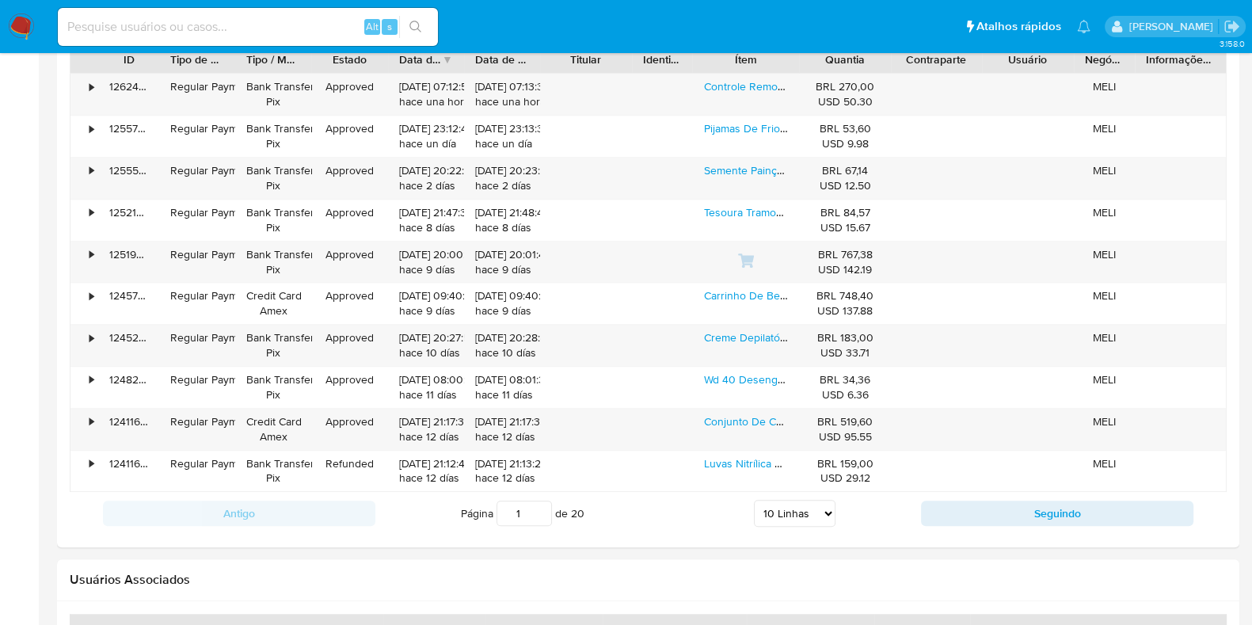
click at [790, 516] on select "5 Linhas 10 Linhas 20 Linhas 25 Linhas 50 Linhas 100 Linhas" at bounding box center [795, 513] width 82 height 27
select select "100"
click at [754, 500] on select "5 Linhas 10 Linhas 20 Linhas 25 Linhas 50 Linhas 100 Linhas" at bounding box center [795, 513] width 82 height 27
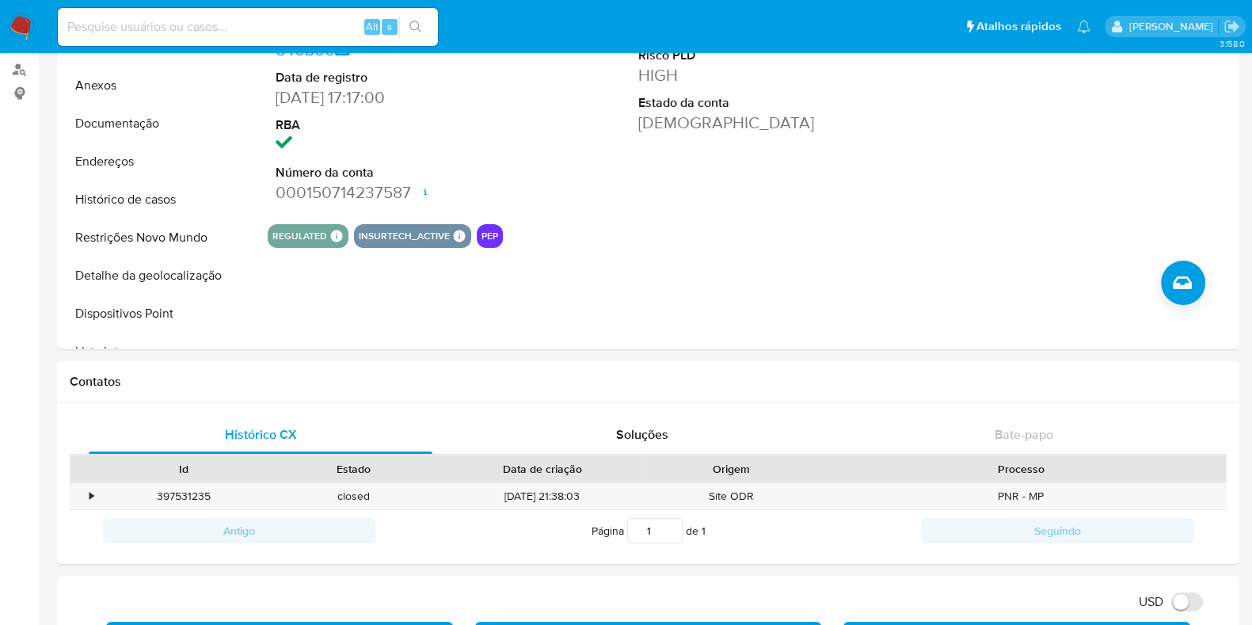
scroll to position [0, 0]
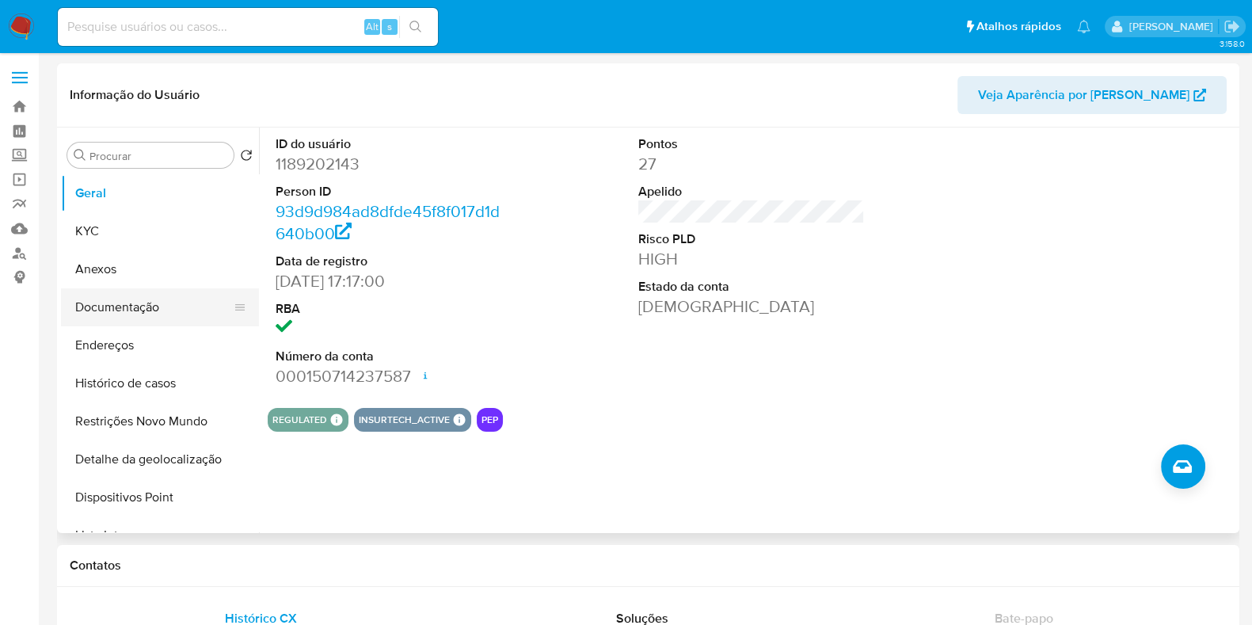
click at [196, 316] on button "Documentação" at bounding box center [153, 307] width 185 height 38
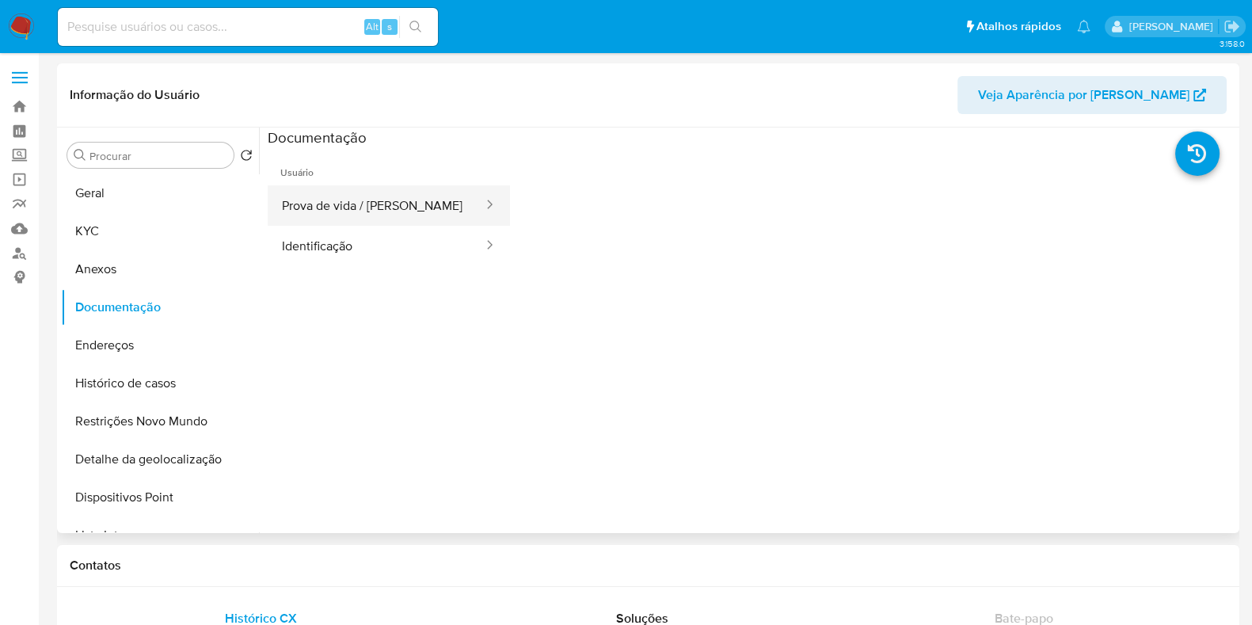
click at [382, 208] on button "Prova de vida / [PERSON_NAME]" at bounding box center [376, 205] width 217 height 40
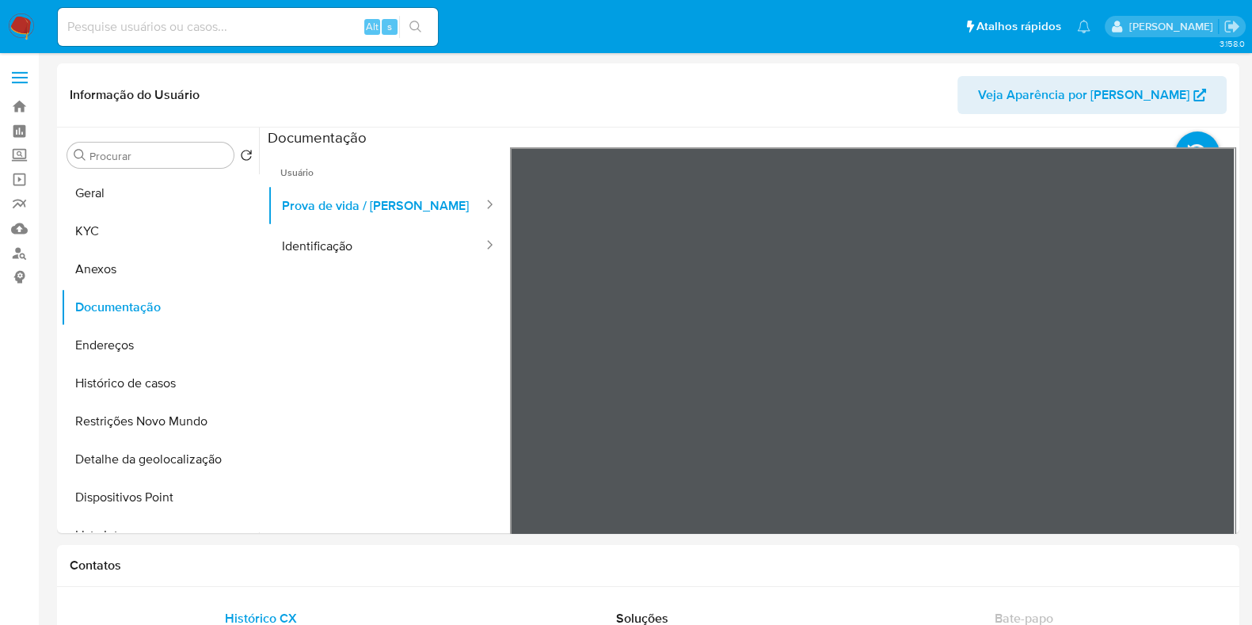
click at [226, 28] on input at bounding box center [248, 27] width 380 height 21
paste input "156955724"
type input "156955724"
click at [425, 26] on button "search-icon" at bounding box center [415, 27] width 32 height 22
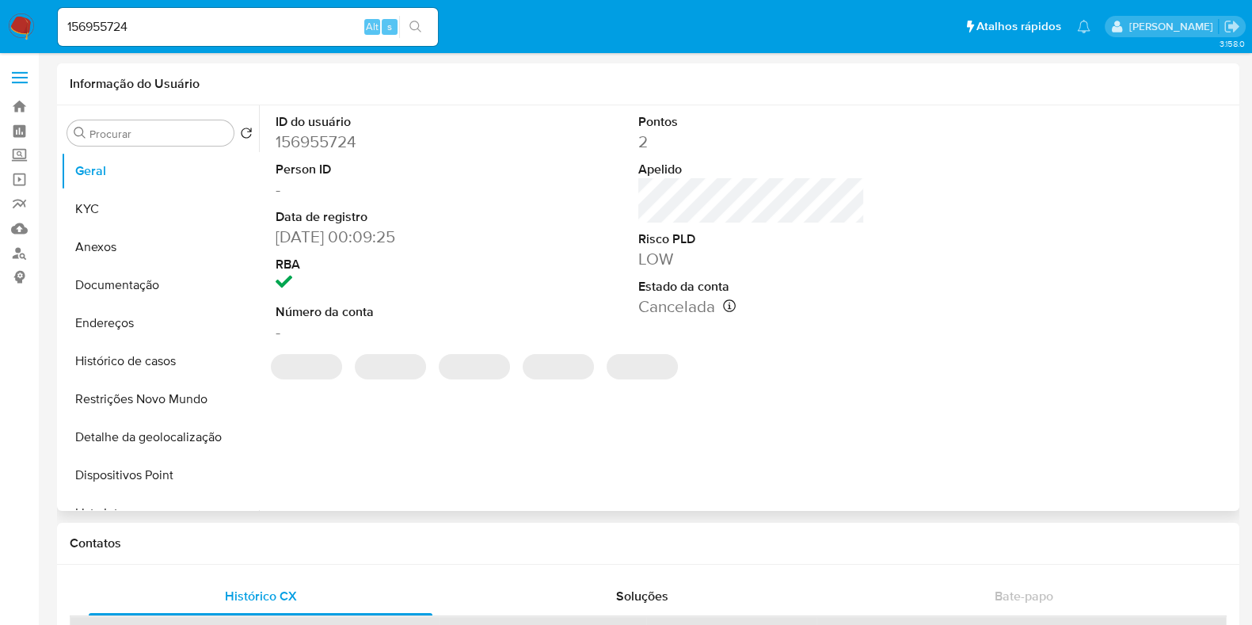
select select "10"
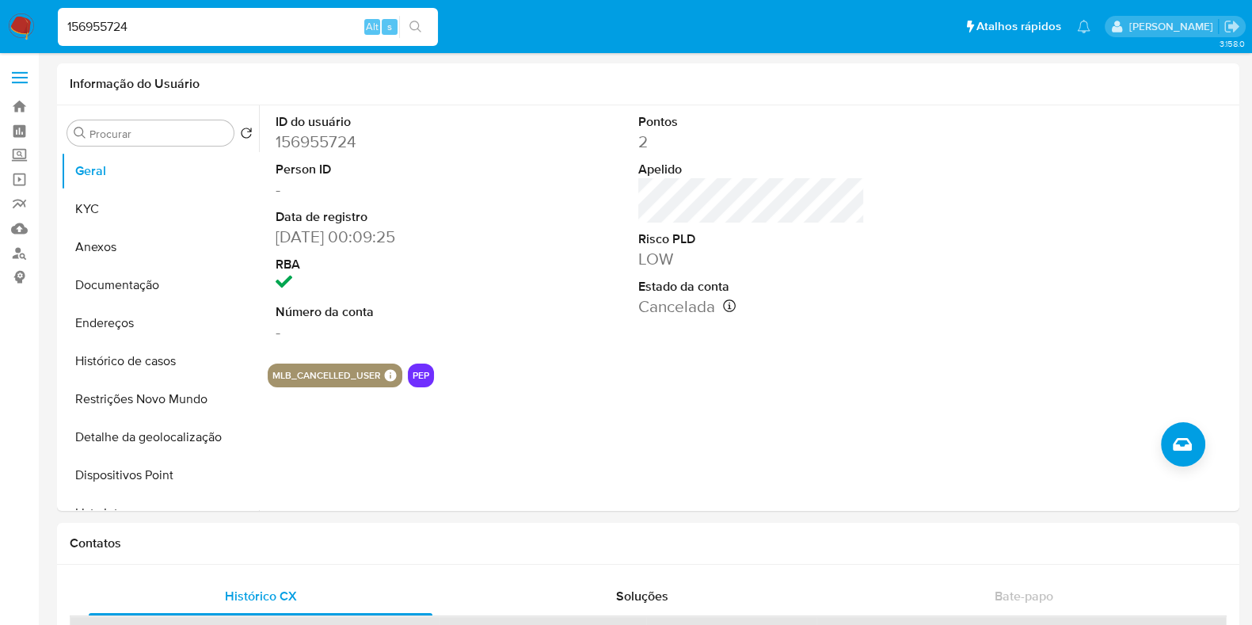
click at [219, 25] on input "156955724" at bounding box center [248, 27] width 380 height 21
paste input "2623889297"
type input "2623889297"
click at [422, 25] on button "search-icon" at bounding box center [415, 27] width 32 height 22
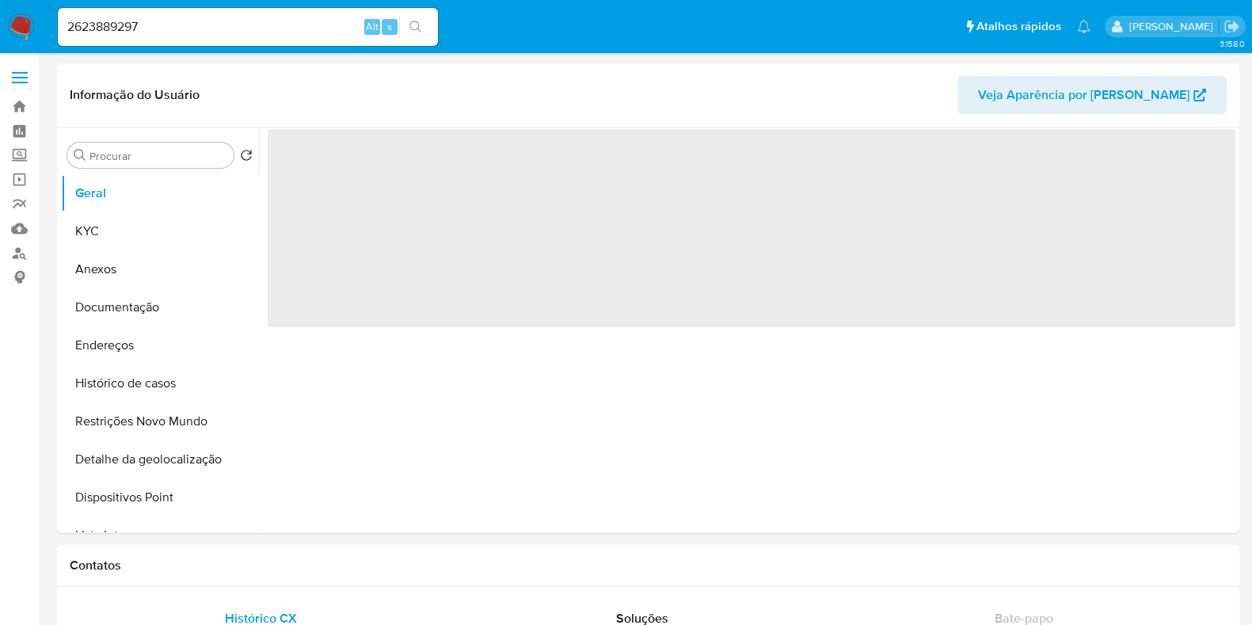
select select "10"
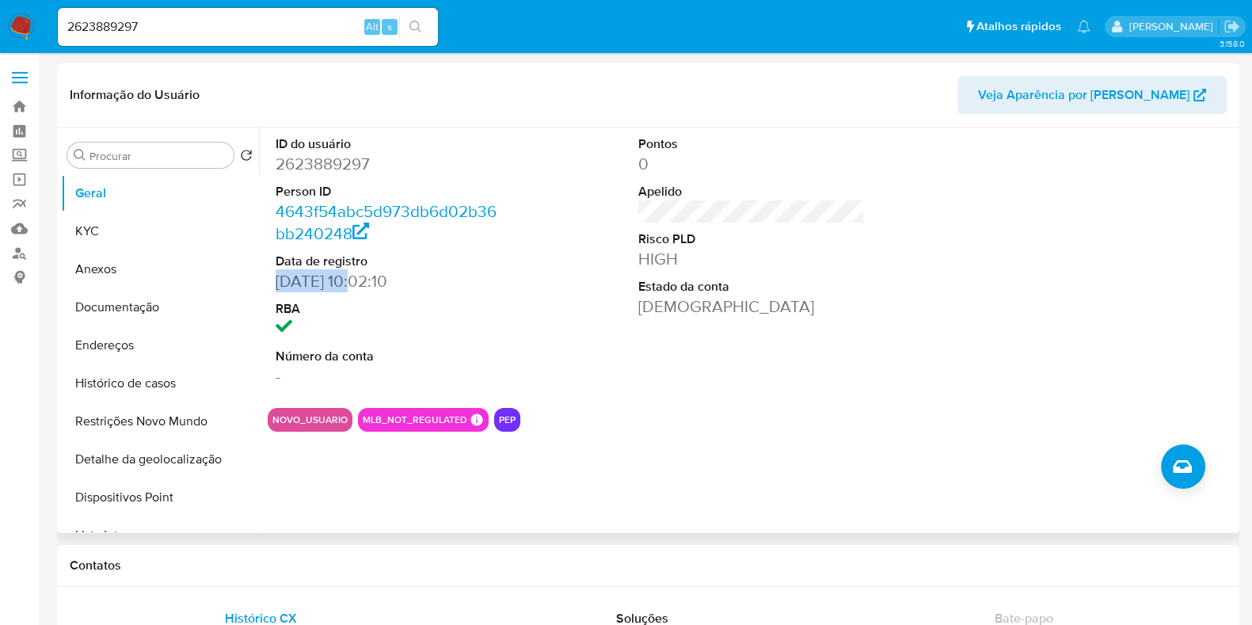
drag, startPoint x: 356, startPoint y: 281, endPoint x: 274, endPoint y: 280, distance: 82.4
click at [273, 280] on div "ID do usuário 2623889297 Person ID 4643f54abc5d973db6d02b36bb240248 Data de reg…" at bounding box center [389, 262] width 242 height 268
click at [154, 218] on button "KYC" at bounding box center [153, 231] width 185 height 38
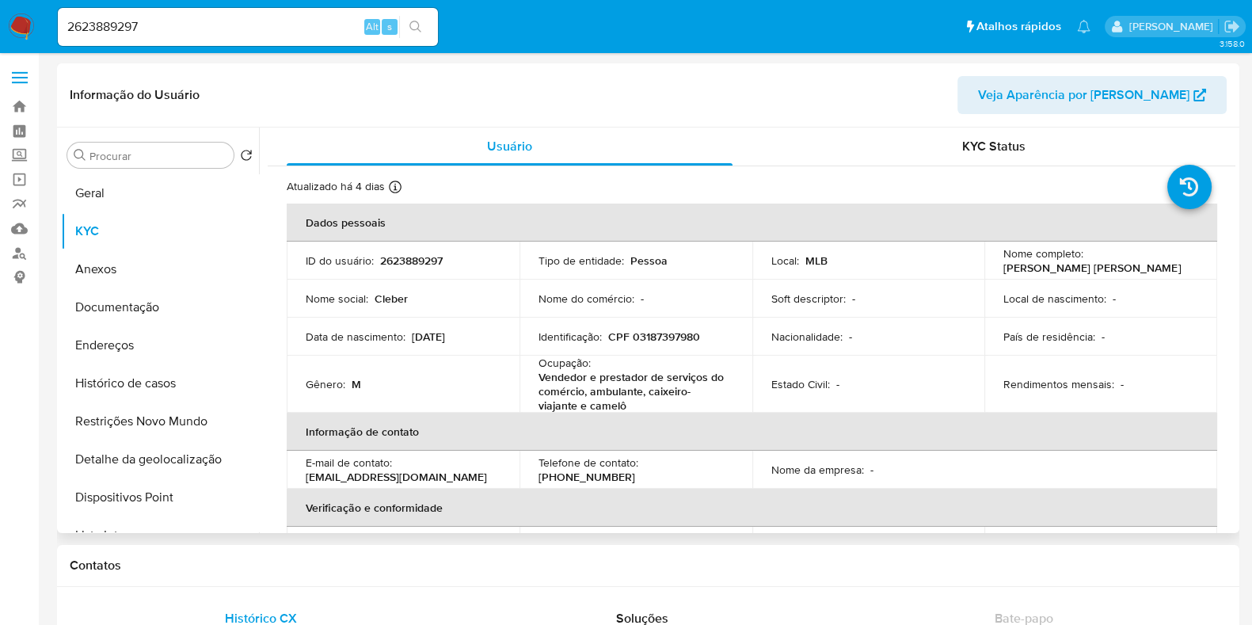
click at [430, 255] on p "2623889297" at bounding box center [411, 260] width 63 height 14
copy p "2623889297"
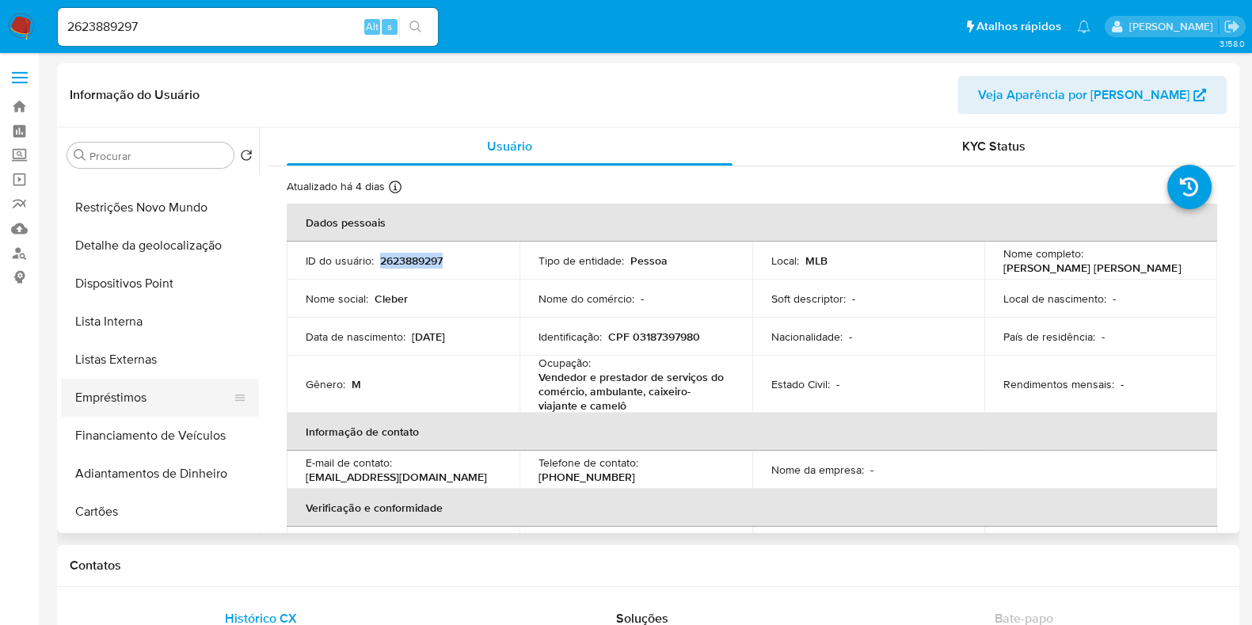
scroll to position [218, 0]
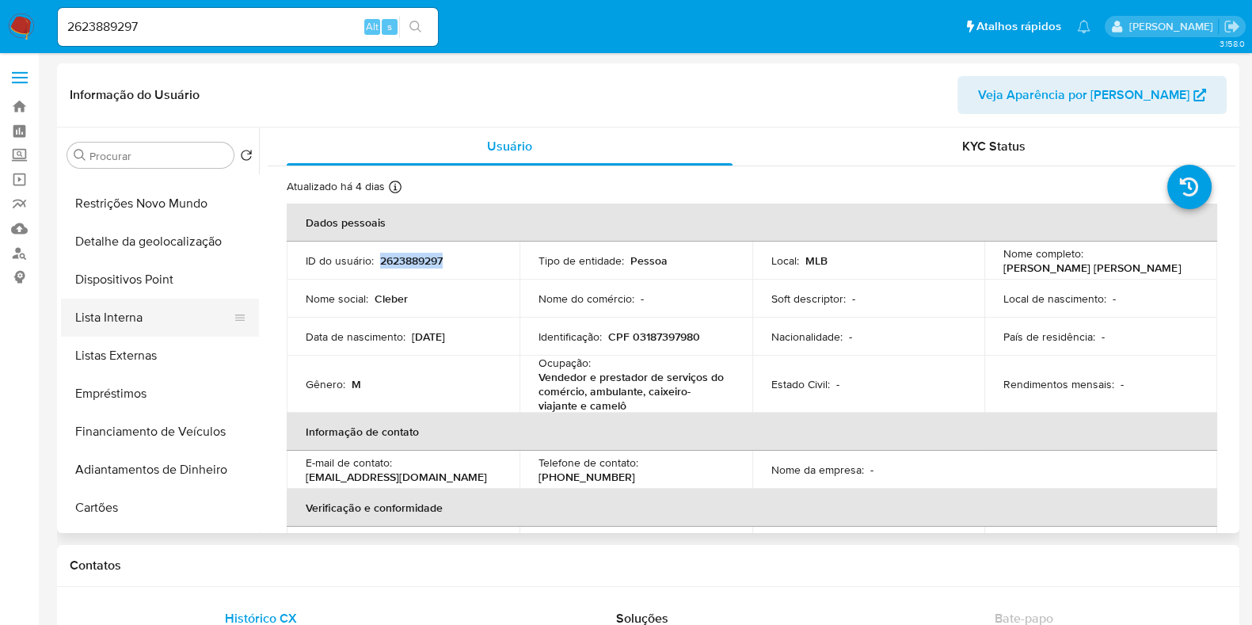
click at [178, 310] on button "Lista Interna" at bounding box center [153, 318] width 185 height 38
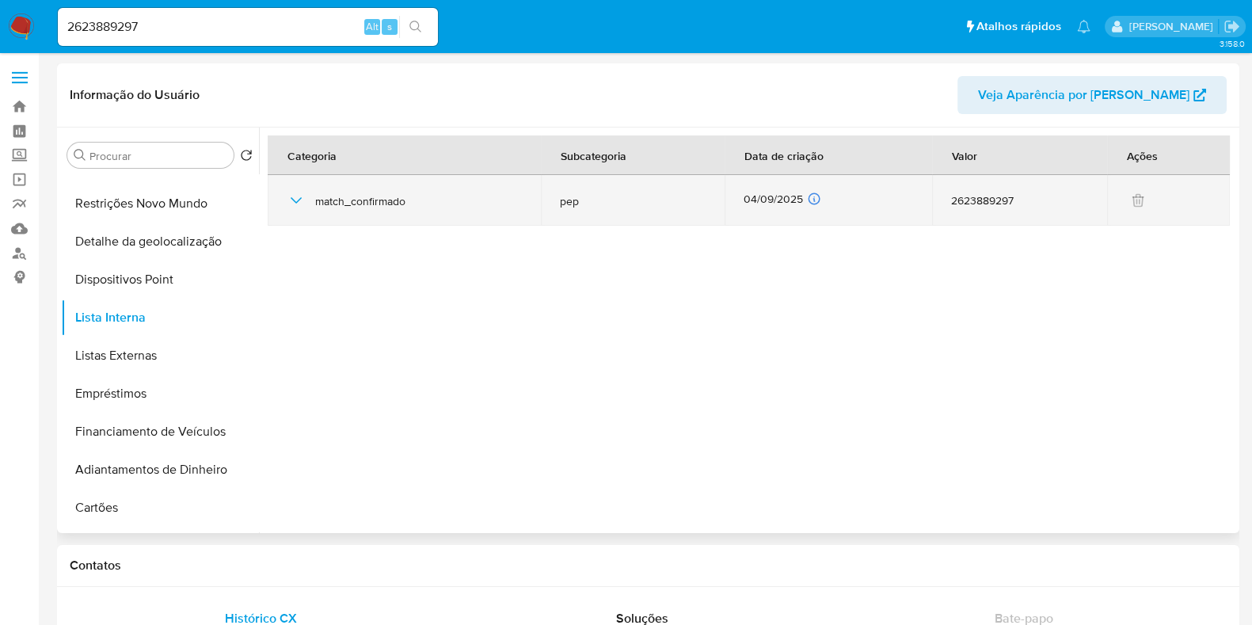
click at [788, 194] on div "[DATE] [DATE] 05:02:30" at bounding box center [828, 200] width 169 height 17
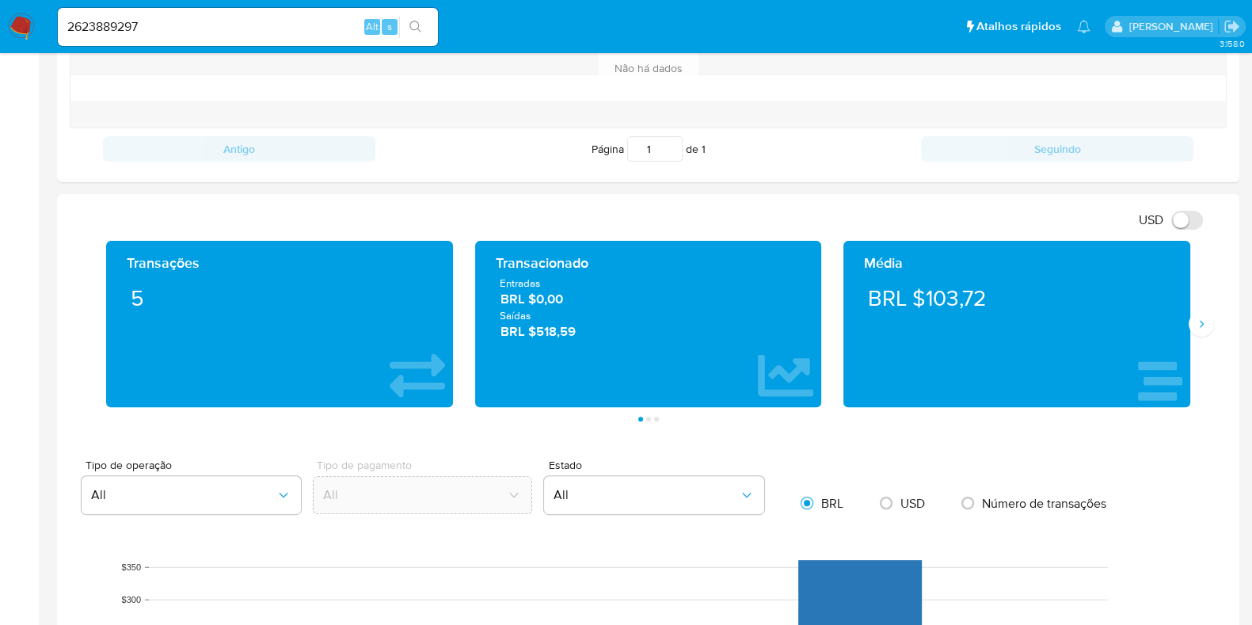
scroll to position [674, 0]
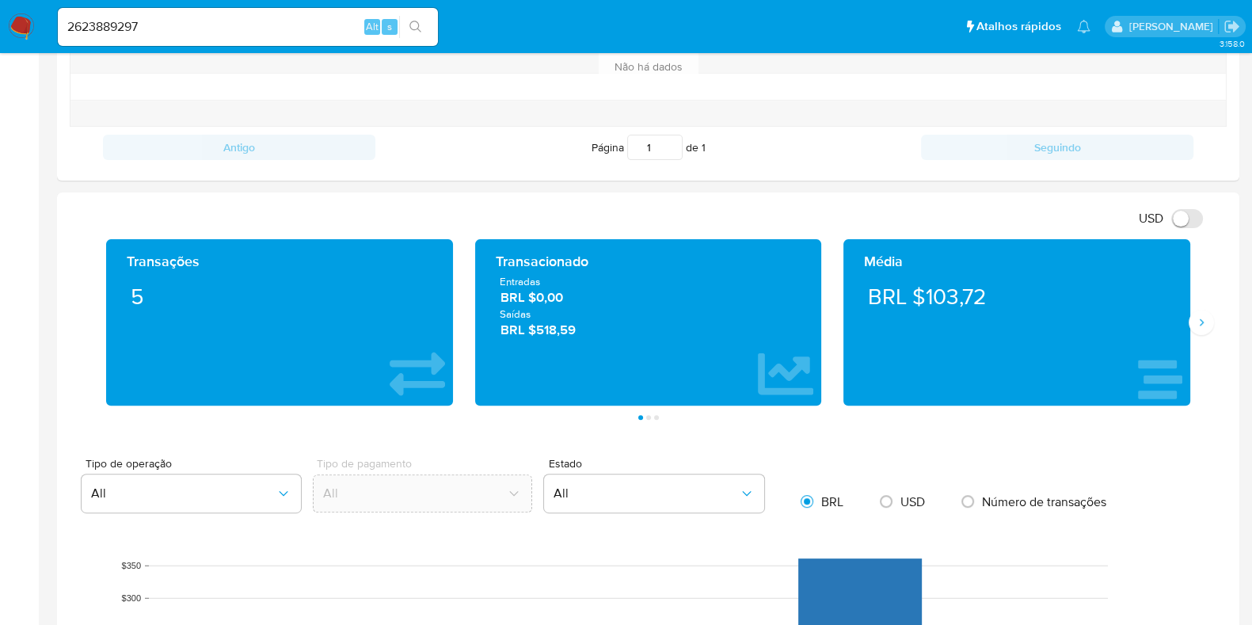
drag, startPoint x: 557, startPoint y: 330, endPoint x: 495, endPoint y: 286, distance: 76.1
click at [495, 286] on div "Transacionado Entradas BRL $0,00 Saídas BRL $518,59" at bounding box center [649, 322] width 322 height 141
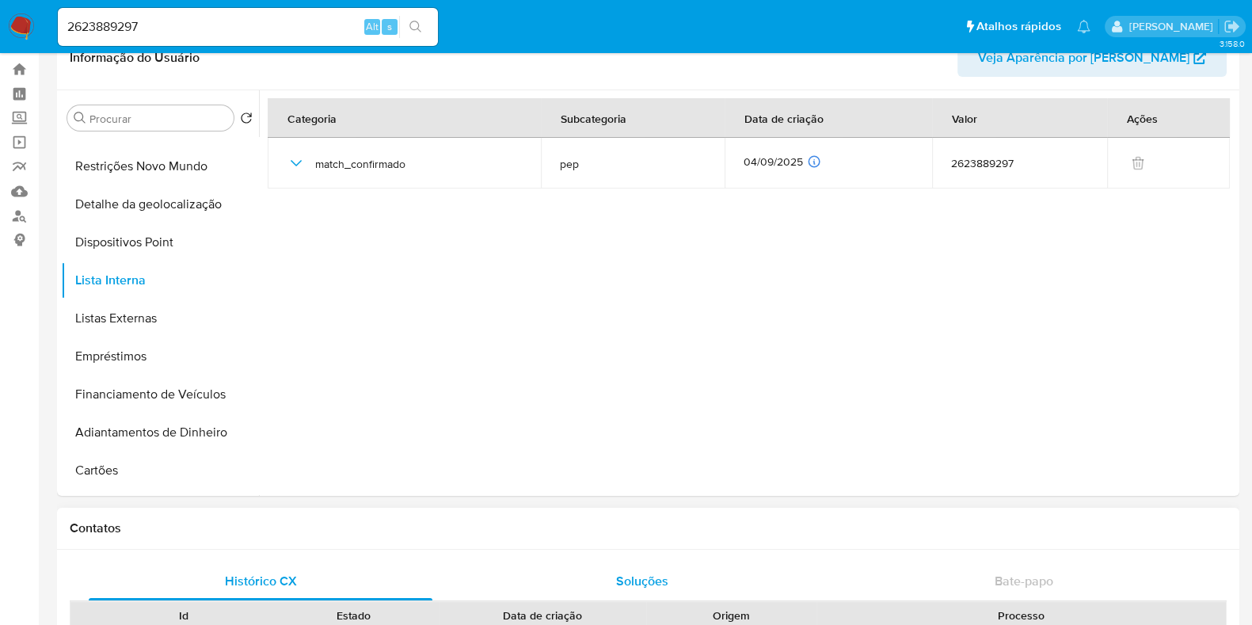
scroll to position [0, 0]
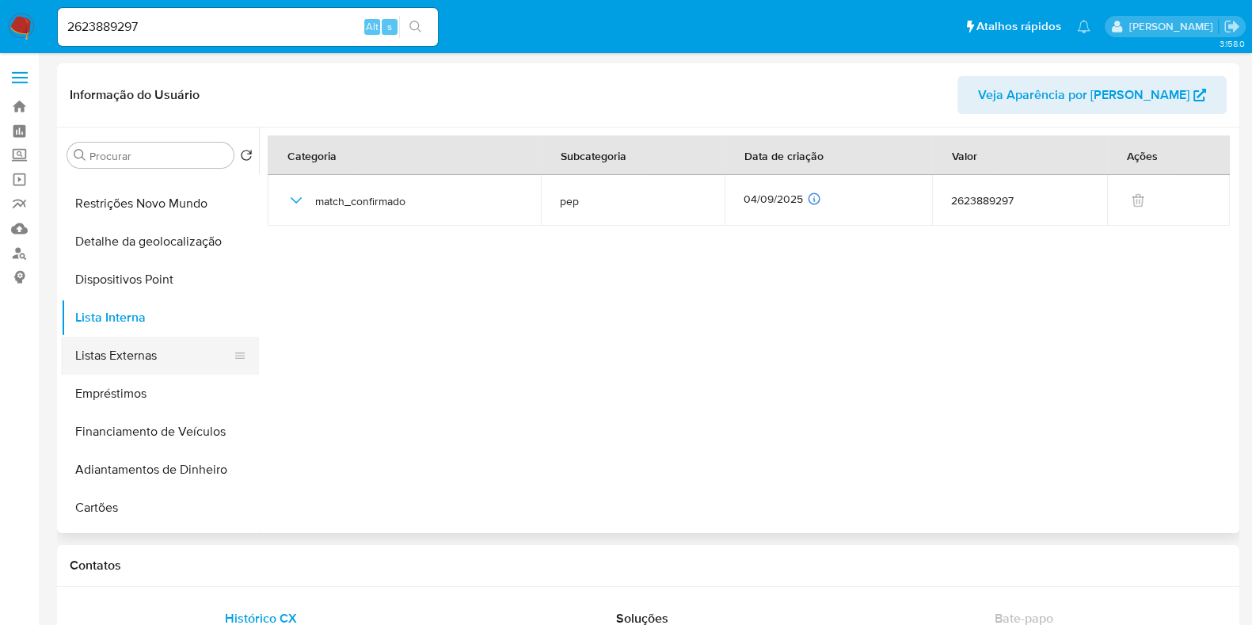
click at [169, 349] on button "Listas Externas" at bounding box center [153, 356] width 185 height 38
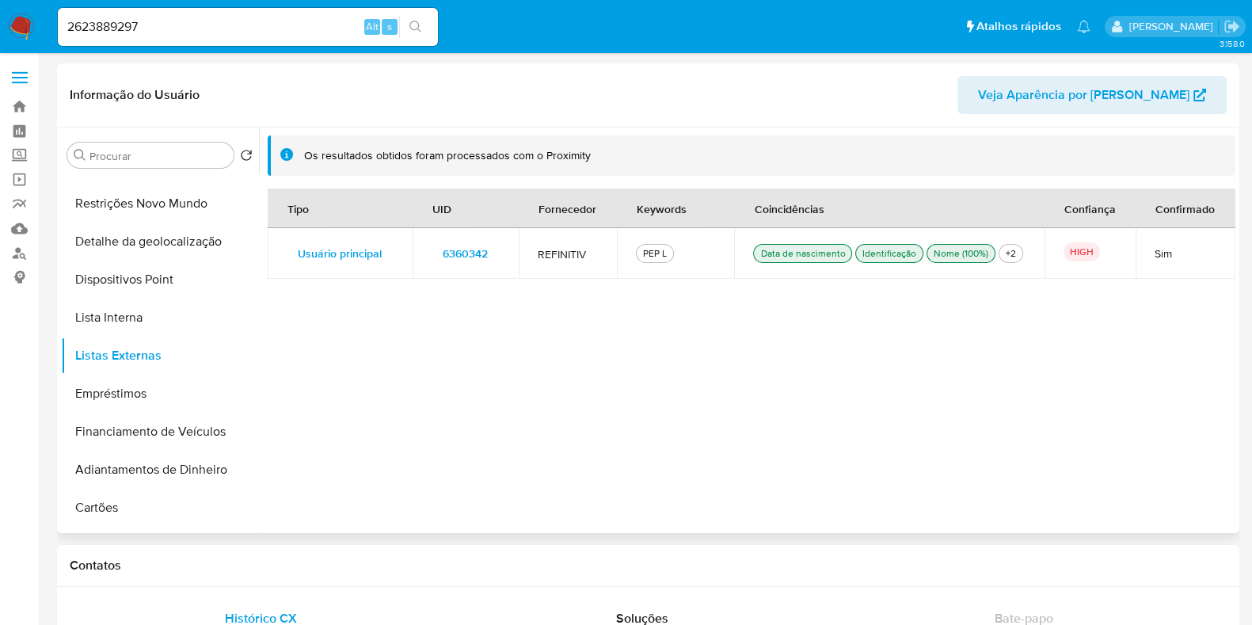
click at [475, 246] on span "6360342" at bounding box center [465, 253] width 45 height 22
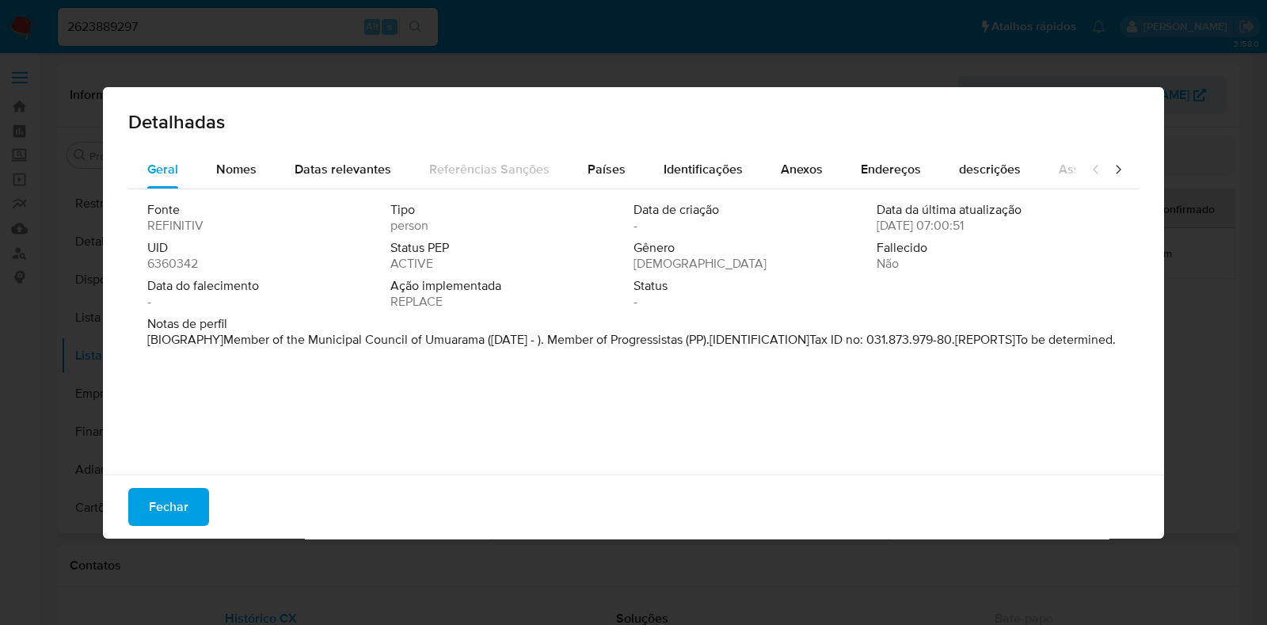
click at [179, 261] on span "6360342" at bounding box center [172, 264] width 51 height 16
click at [162, 508] on span "Fechar" at bounding box center [169, 506] width 40 height 35
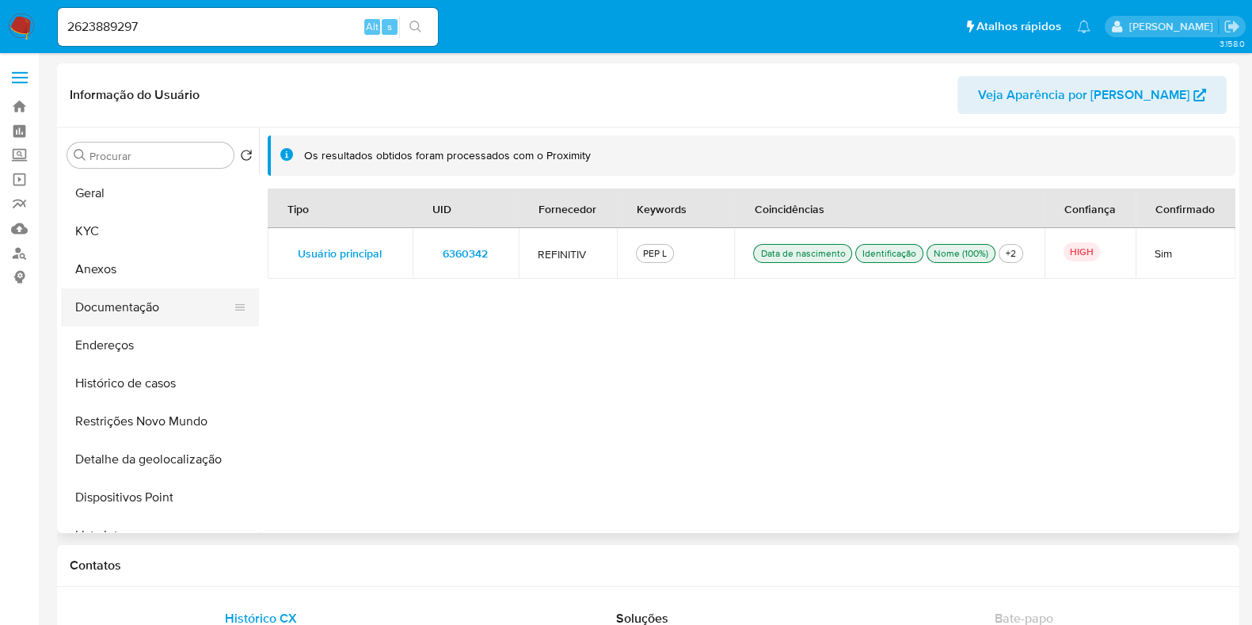
click at [170, 310] on button "Documentação" at bounding box center [153, 307] width 185 height 38
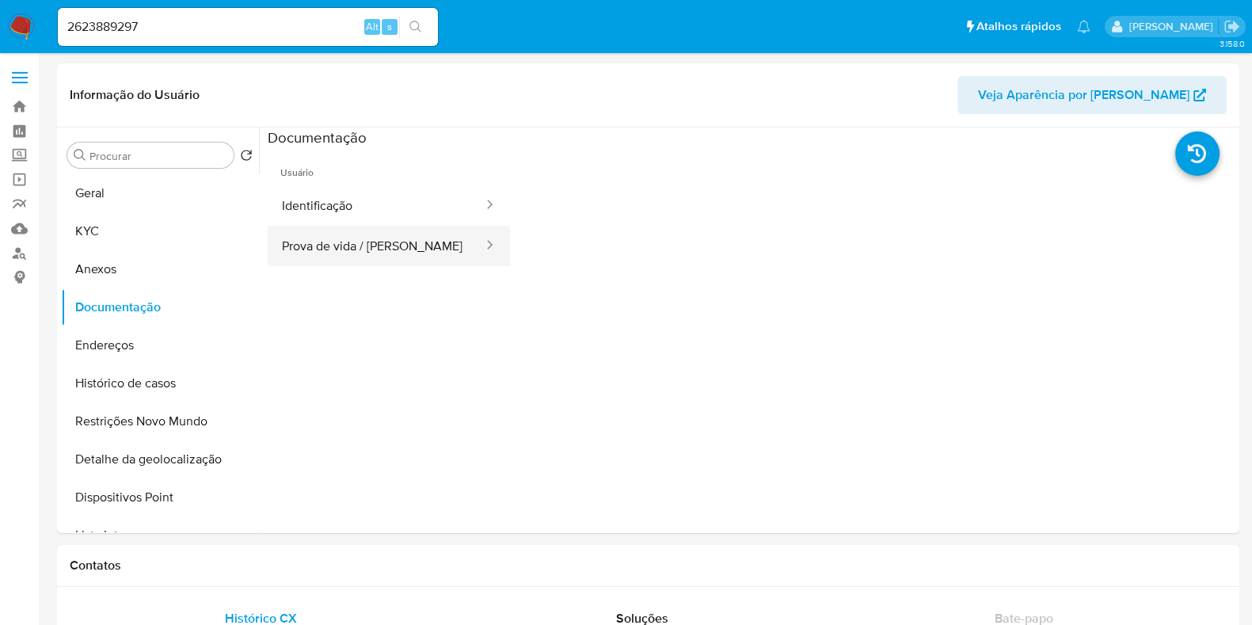
click at [363, 252] on button "Prova de vida / Selfie" at bounding box center [376, 246] width 217 height 40
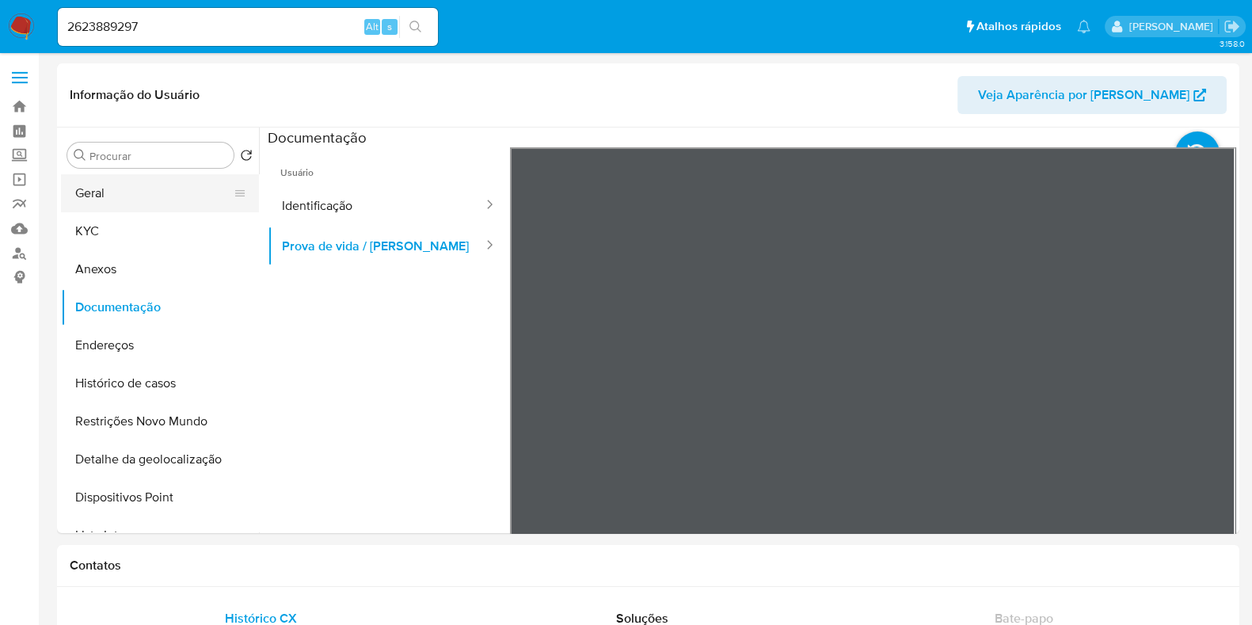
click at [170, 206] on button "Geral" at bounding box center [153, 193] width 185 height 38
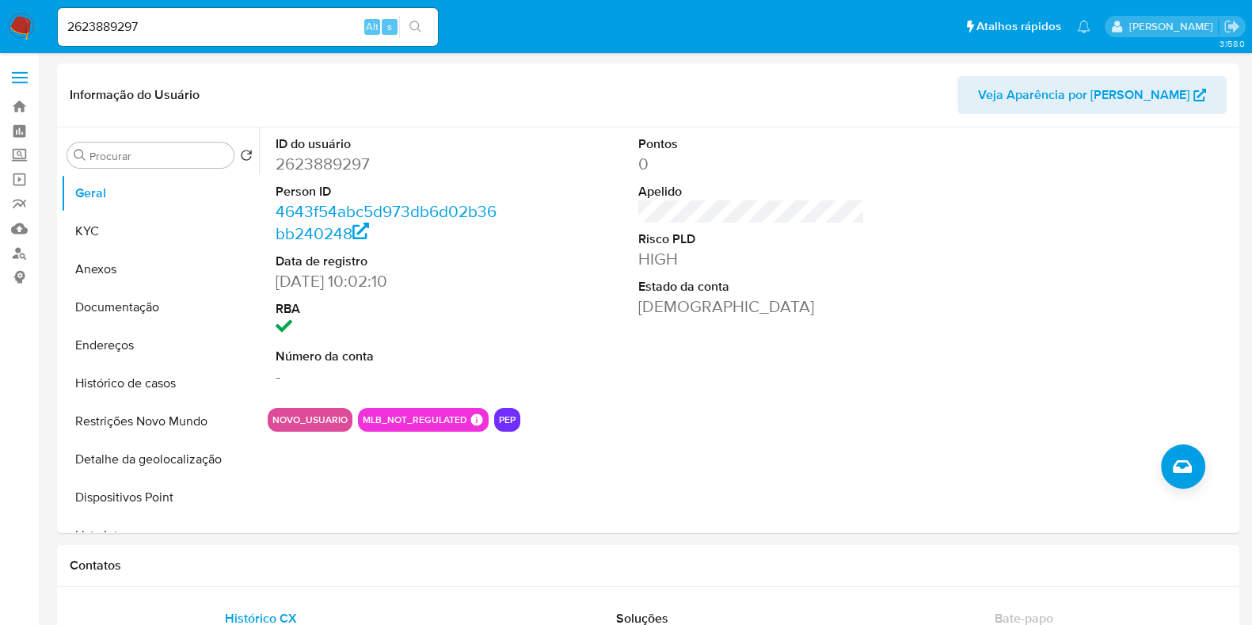
click at [289, 21] on input "2623889297" at bounding box center [248, 27] width 380 height 21
paste input "31890160"
type input "231890160"
click at [415, 21] on icon "search-icon" at bounding box center [415, 27] width 13 height 13
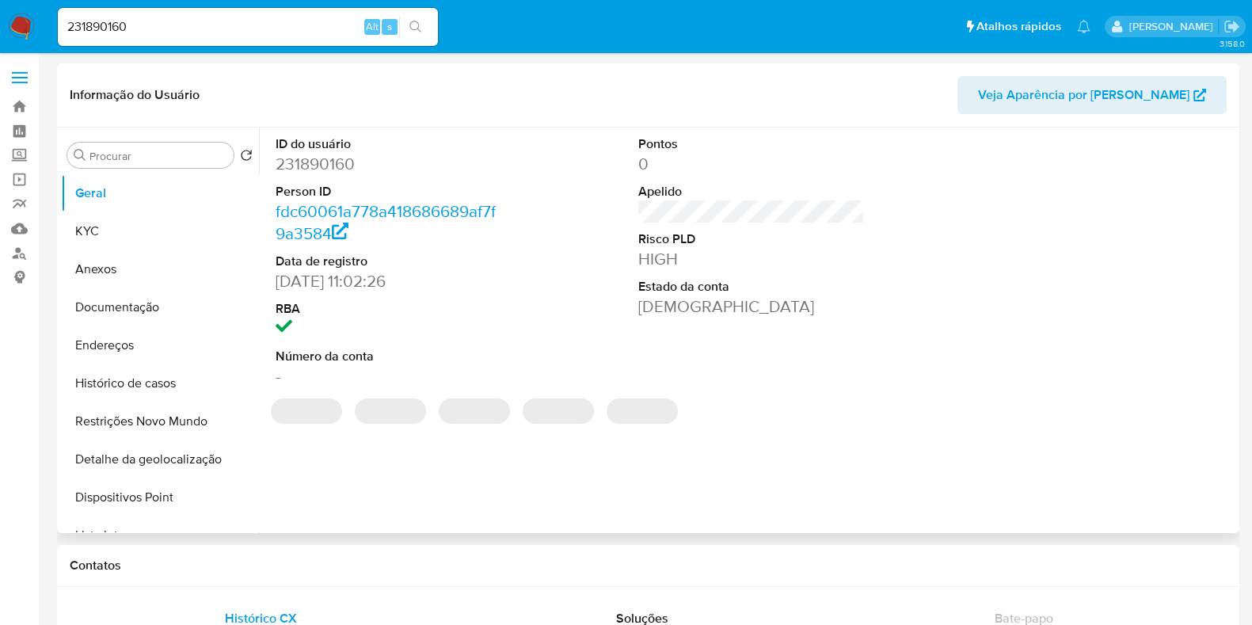
select select "10"
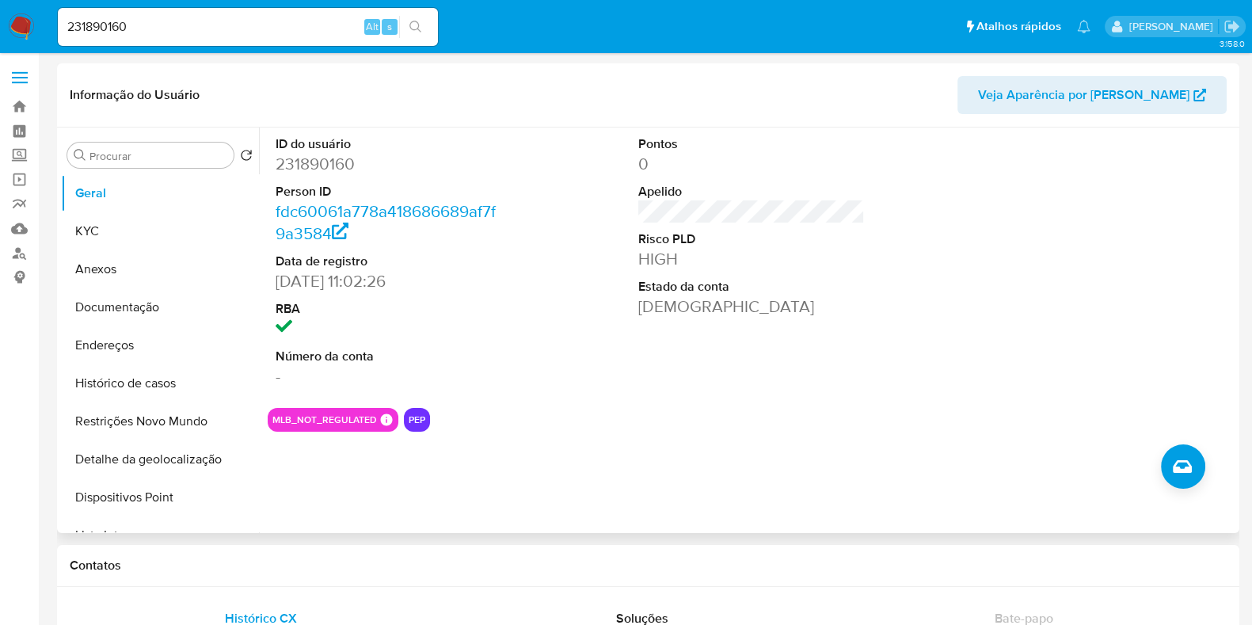
click at [596, 337] on div "ID do usuário 231890160 Person ID fdc60061a778a418686689af7f9a3584 Data de regi…" at bounding box center [752, 262] width 968 height 268
drag, startPoint x: 349, startPoint y: 284, endPoint x: 268, endPoint y: 282, distance: 81.6
click at [268, 282] on div "ID do usuário 231890160 Person ID fdc60061a778a418686689af7f9a3584 Data de regi…" at bounding box center [389, 262] width 242 height 268
copy dd "19/10/2016"
click at [285, 40] on div "231890160 Alt s" at bounding box center [248, 27] width 380 height 38
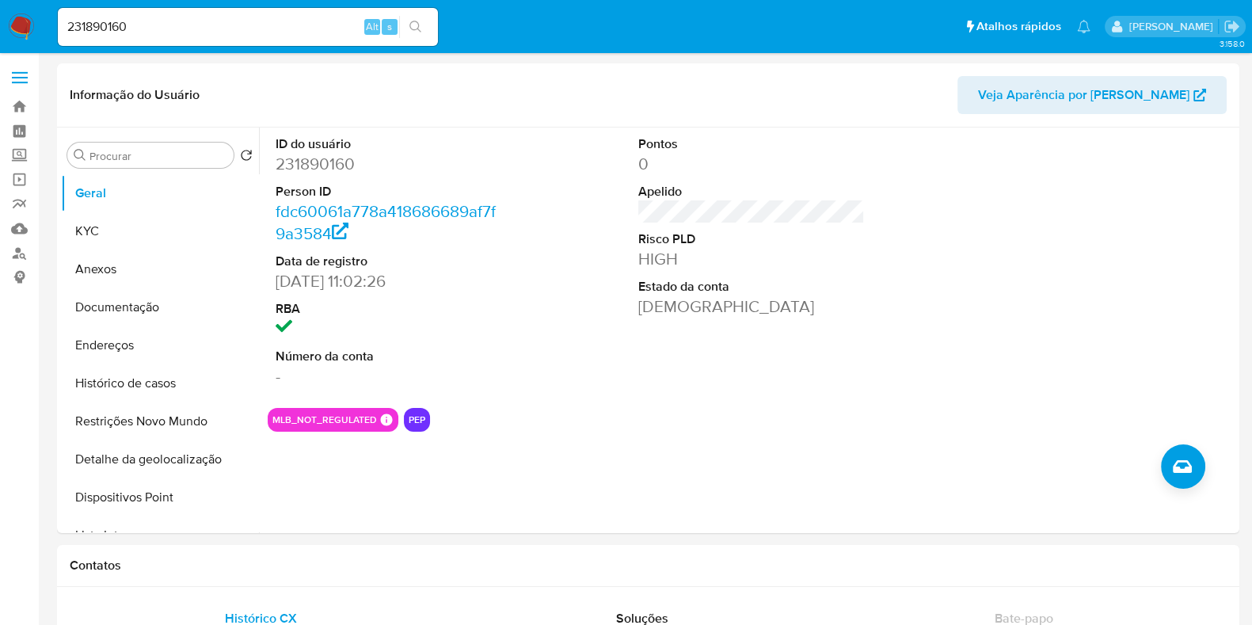
click at [305, 29] on input "231890160" at bounding box center [248, 27] width 380 height 21
drag, startPoint x: 305, startPoint y: 29, endPoint x: 357, endPoint y: 25, distance: 52.4
click at [305, 29] on input "231890160" at bounding box center [248, 27] width 380 height 21
paste input "645570766"
type input "2645570766"
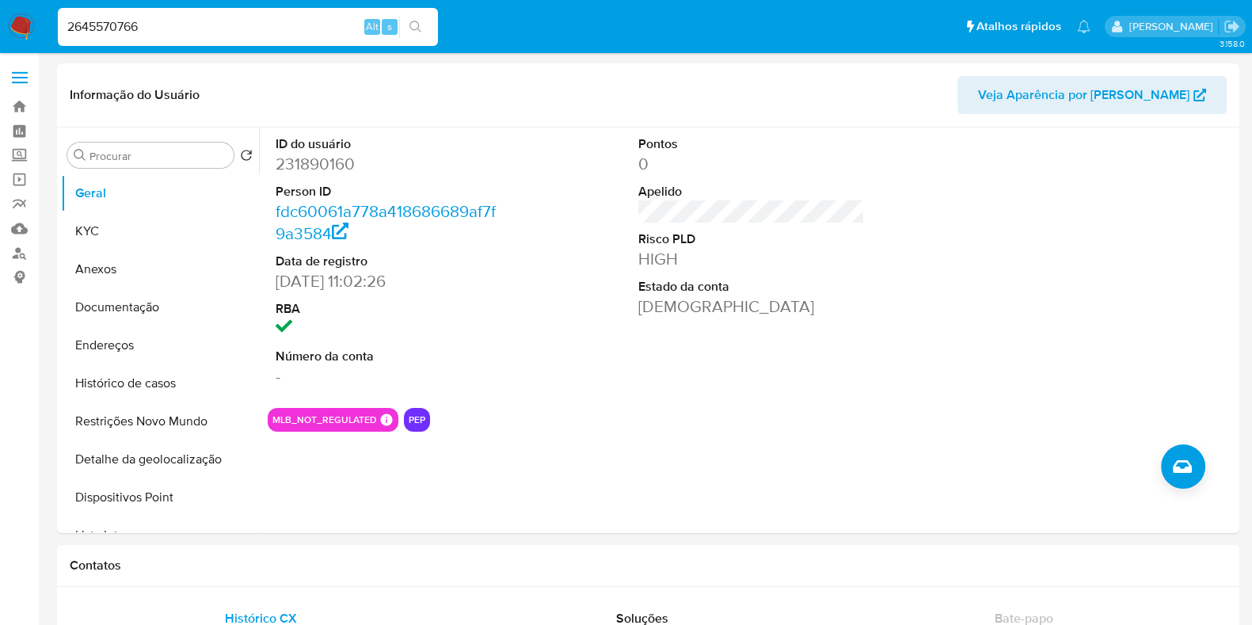
drag, startPoint x: 421, startPoint y: 24, endPoint x: 419, endPoint y: 13, distance: 11.2
click at [421, 23] on icon "search-icon" at bounding box center [415, 27] width 13 height 13
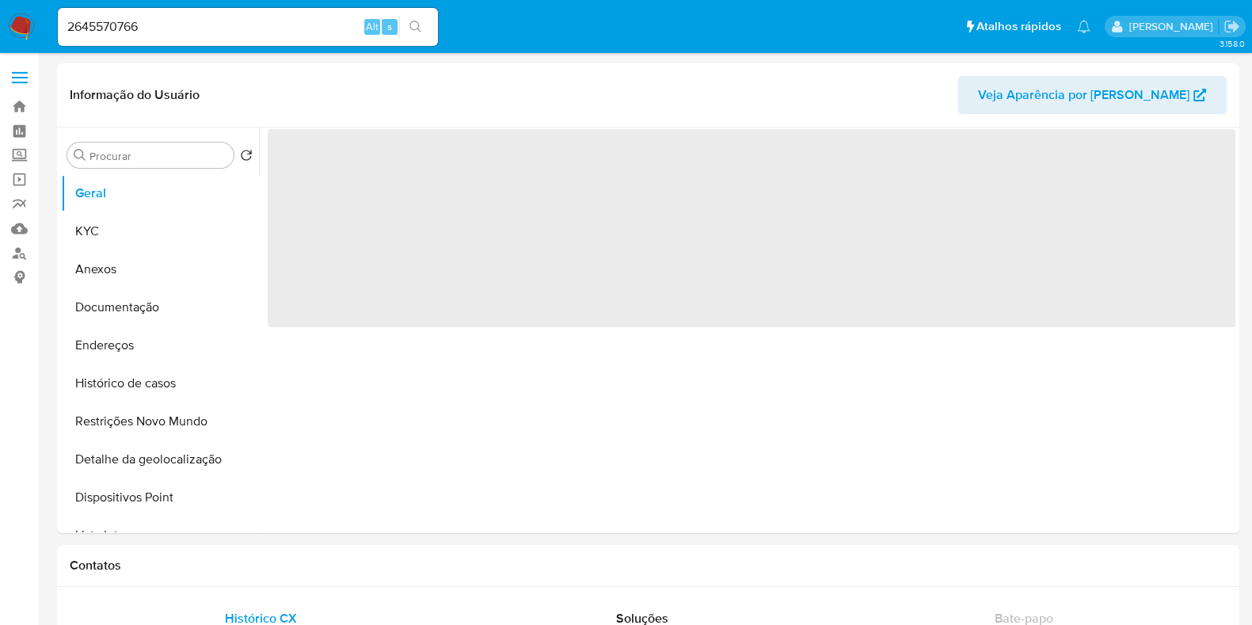
select select "10"
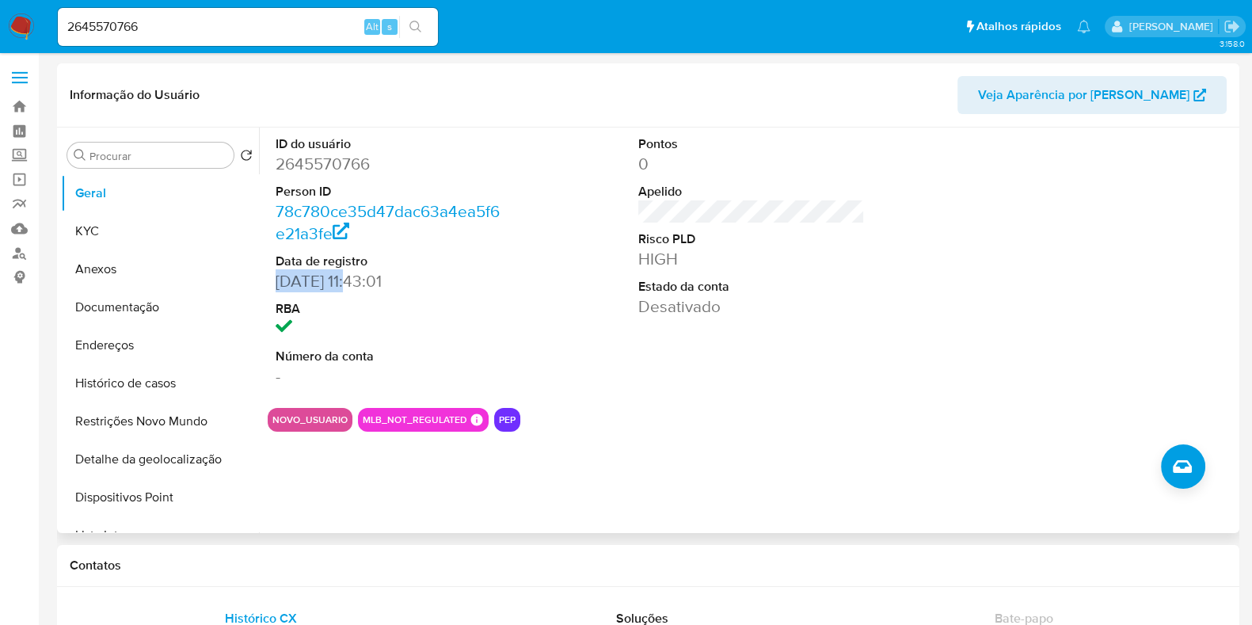
drag, startPoint x: 360, startPoint y: 279, endPoint x: 276, endPoint y: 283, distance: 84.0
click at [276, 283] on dd "22/08/2025 11:43:01" at bounding box center [389, 281] width 227 height 22
copy dd "22/08/2025"
click at [137, 226] on button "KYC" at bounding box center [153, 231] width 185 height 38
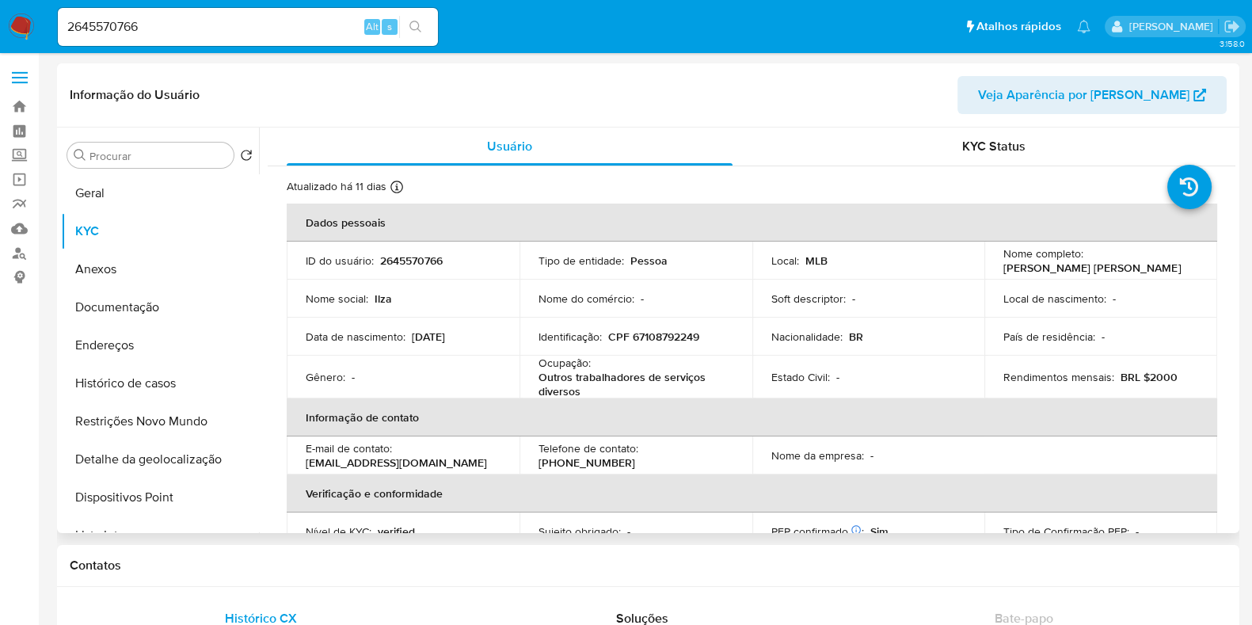
click at [1172, 373] on div "Rendimentos mensais : BRL $2000" at bounding box center [1101, 377] width 195 height 14
drag, startPoint x: 1172, startPoint y: 373, endPoint x: 1000, endPoint y: 381, distance: 172.8
click at [1004, 381] on div "Rendimentos mensais : BRL $2000" at bounding box center [1101, 377] width 195 height 14
copy div "Rendimentos mensais : BRL $2000"
click at [844, 560] on h1 "Contatos" at bounding box center [648, 566] width 1157 height 16
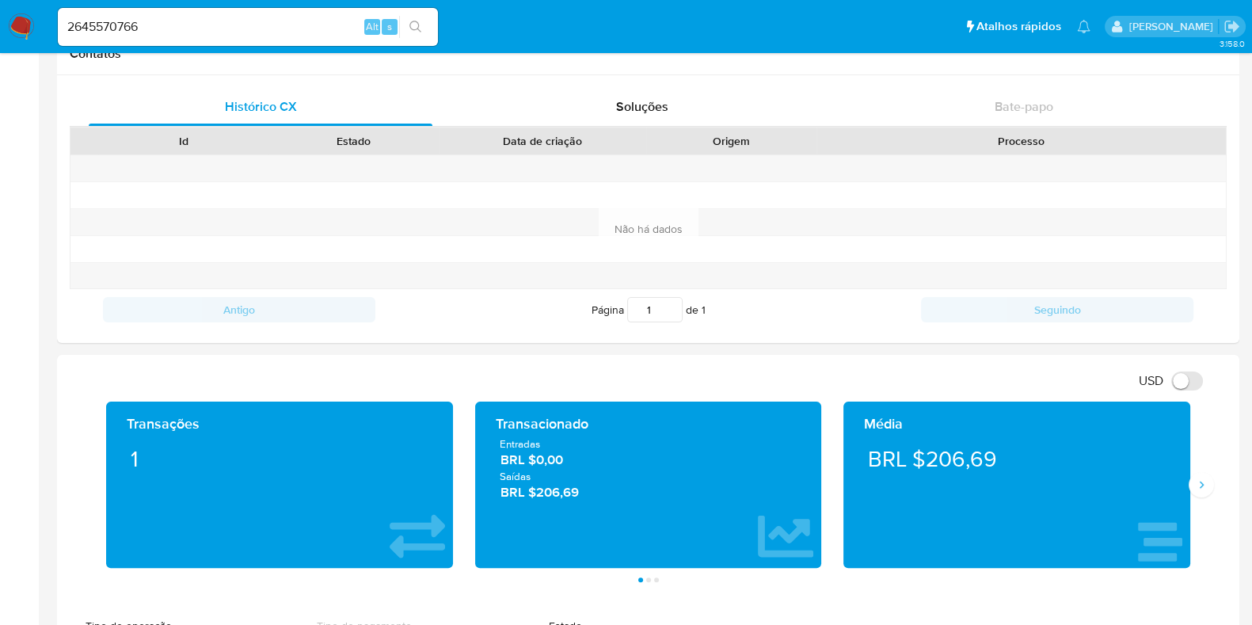
scroll to position [518, 0]
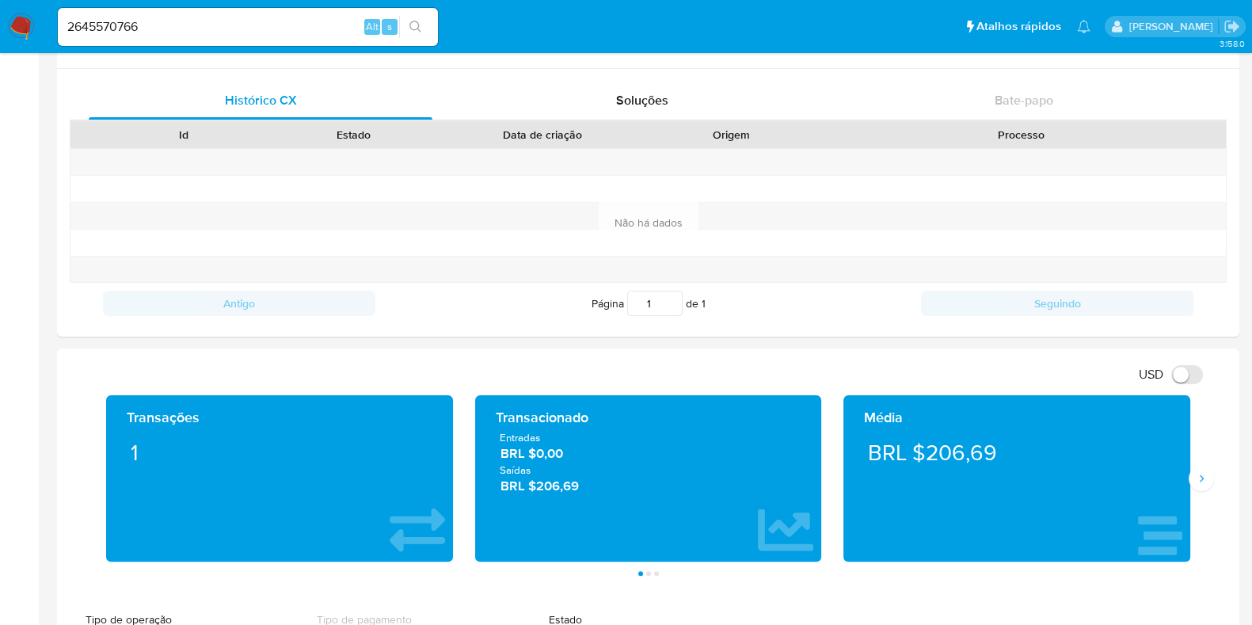
click at [600, 493] on span "BRL $206,69" at bounding box center [649, 486] width 296 height 18
click at [598, 493] on span "BRL $206,69" at bounding box center [649, 486] width 296 height 18
drag, startPoint x: 499, startPoint y: 457, endPoint x: 489, endPoint y: 442, distance: 18.2
click at [489, 442] on div "Entradas BRL $0,00 Saídas BRL $206,69" at bounding box center [649, 462] width 322 height 65
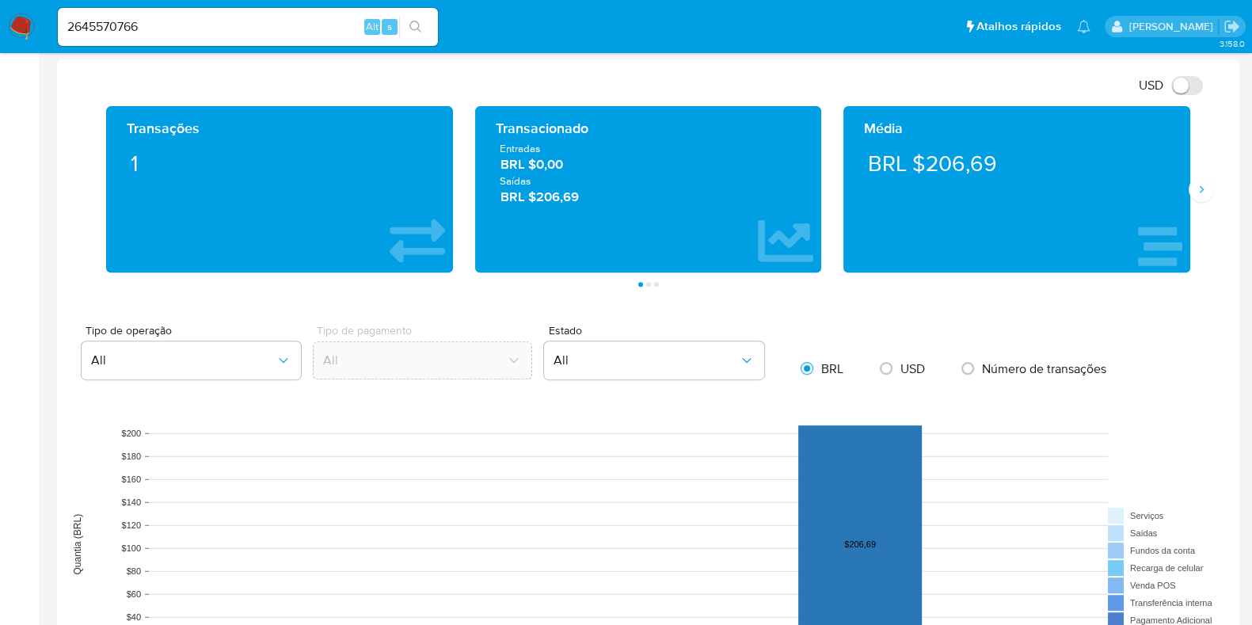
scroll to position [806, 0]
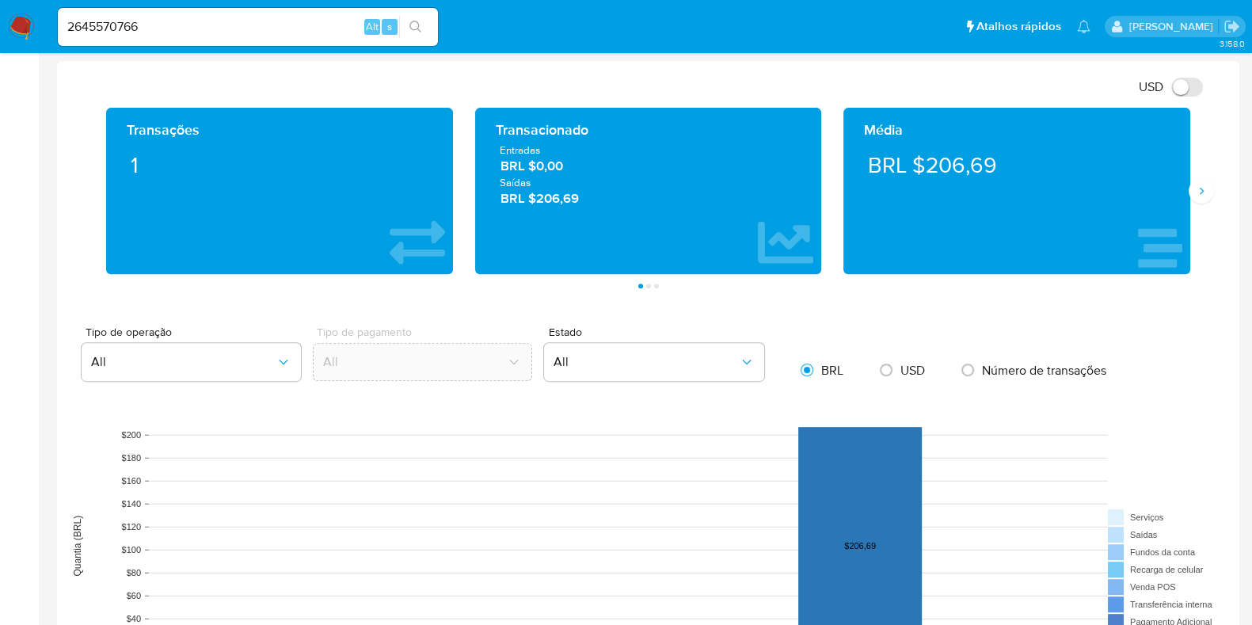
click at [0, 109] on aside "Bandeja Painel Screening Pesquisa em Listas Watchlist Ferramentas Operações em …" at bounding box center [19, 334] width 39 height 2281
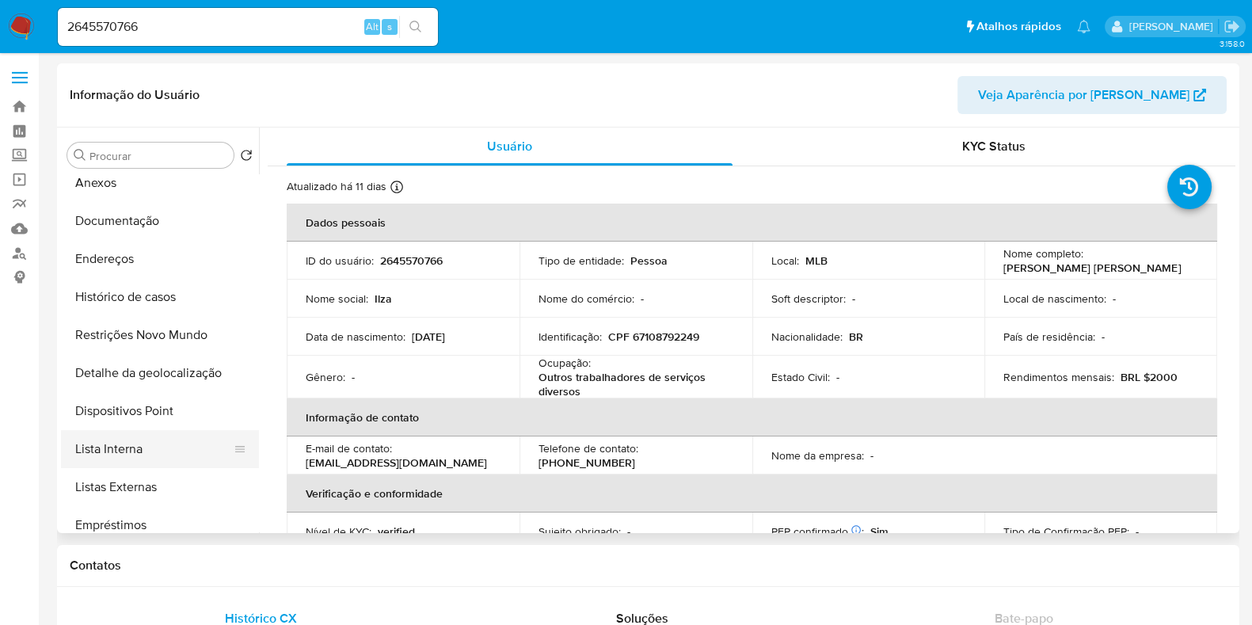
scroll to position [138, 0]
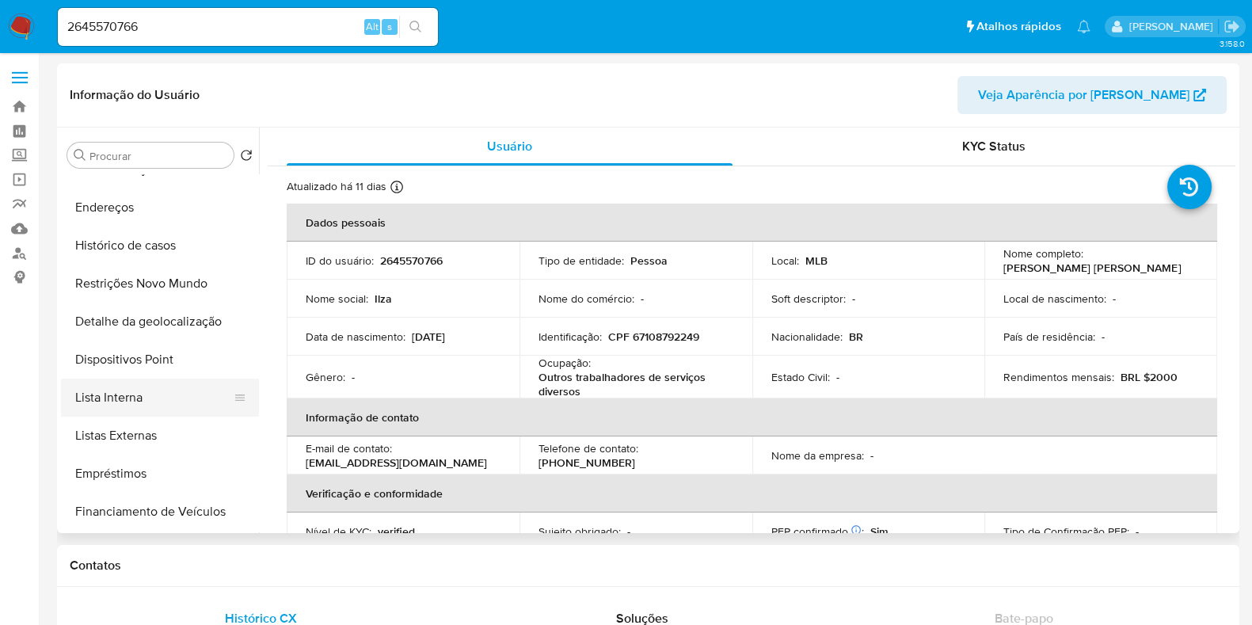
click at [173, 395] on button "Lista Interna" at bounding box center [153, 398] width 185 height 38
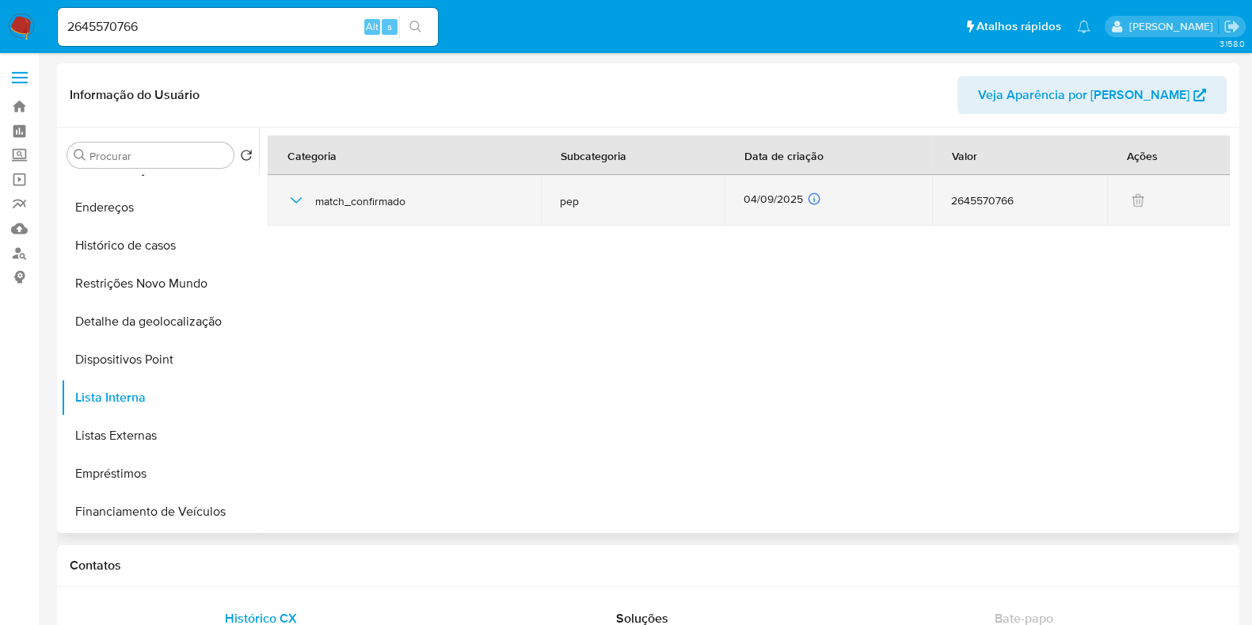
click at [771, 200] on div "04/09/2025 04/09/2025 05:38:45" at bounding box center [828, 200] width 169 height 17
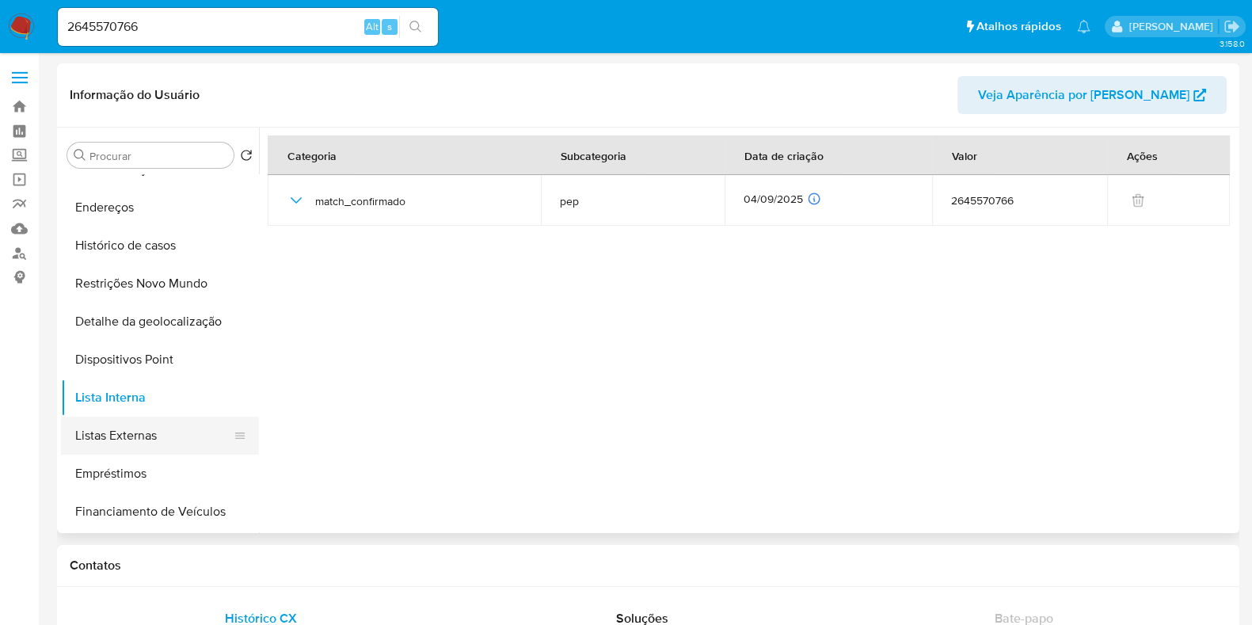
click at [139, 428] on button "Listas Externas" at bounding box center [153, 436] width 185 height 38
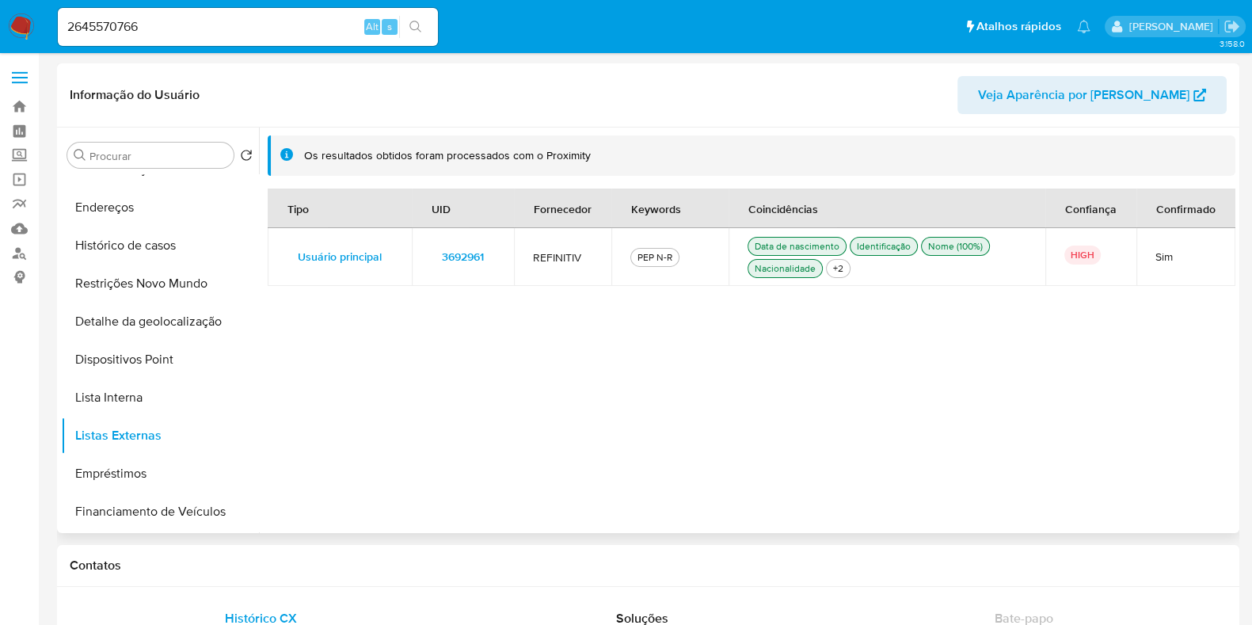
click at [463, 255] on span "3692961" at bounding box center [463, 257] width 42 height 22
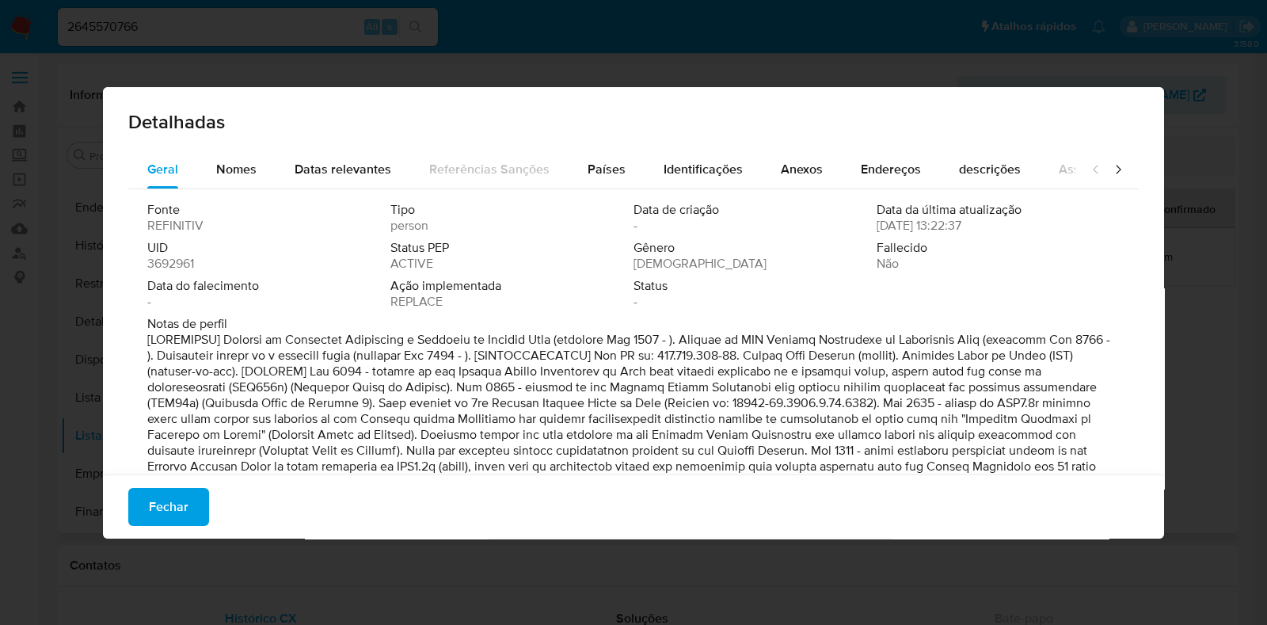
click at [193, 261] on span "3692961" at bounding box center [170, 264] width 47 height 16
click at [1061, 67] on div "Detalhadas Geral Nomes Datas relevantes Referências Sanções Países Identificaçõ…" at bounding box center [633, 312] width 1267 height 625
click at [179, 510] on span "Fechar" at bounding box center [169, 506] width 40 height 35
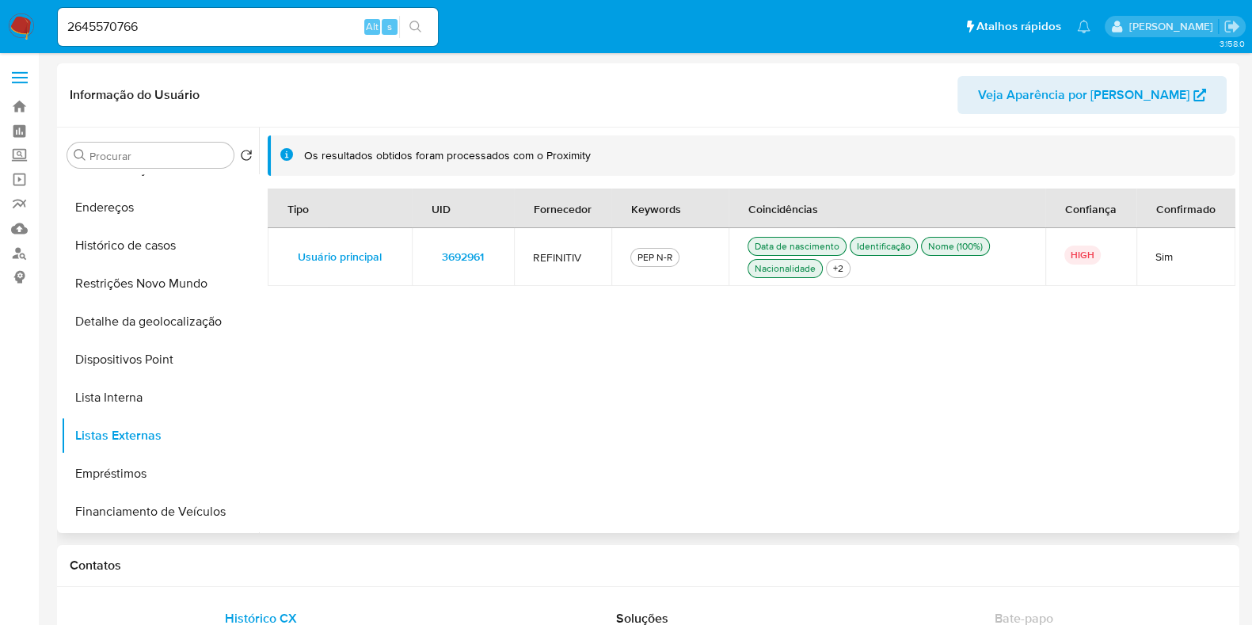
scroll to position [0, 0]
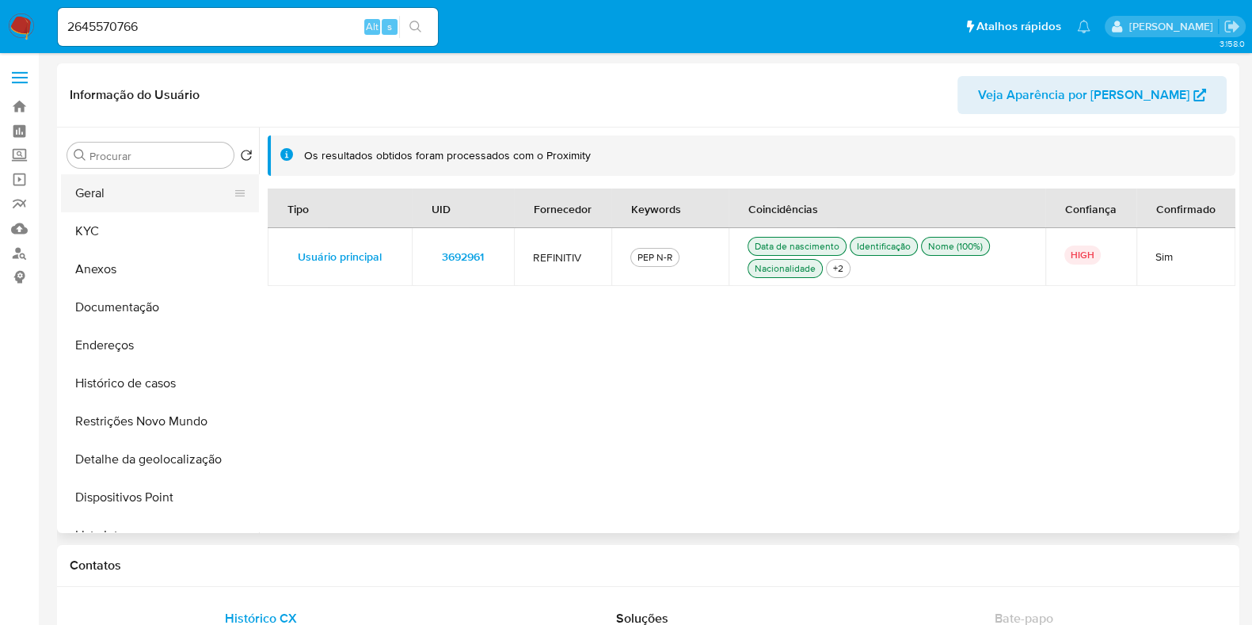
click at [140, 208] on button "Geral" at bounding box center [153, 193] width 185 height 38
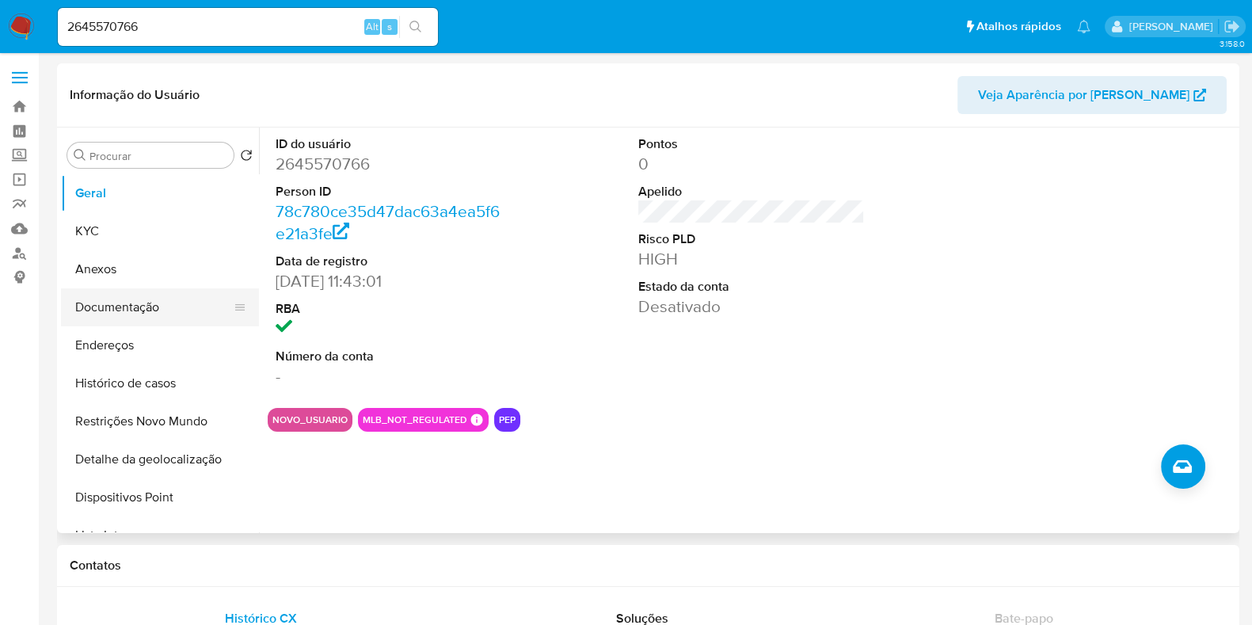
click at [147, 312] on button "Documentação" at bounding box center [153, 307] width 185 height 38
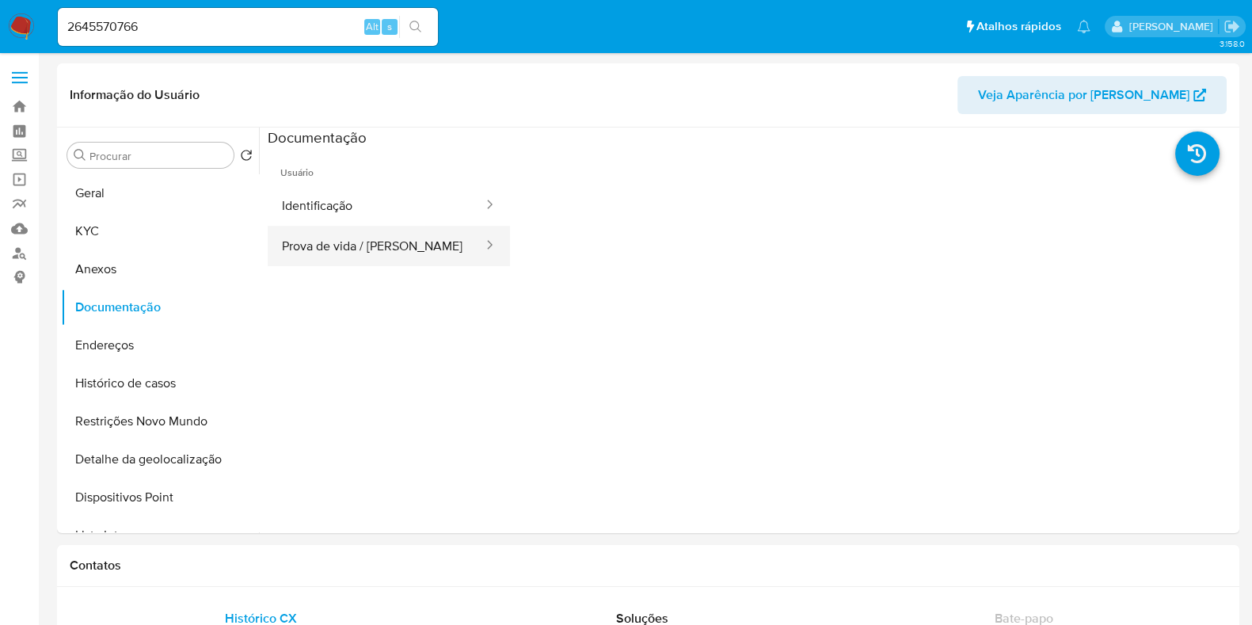
click at [346, 243] on button "Prova de vida / [PERSON_NAME]" at bounding box center [376, 246] width 217 height 40
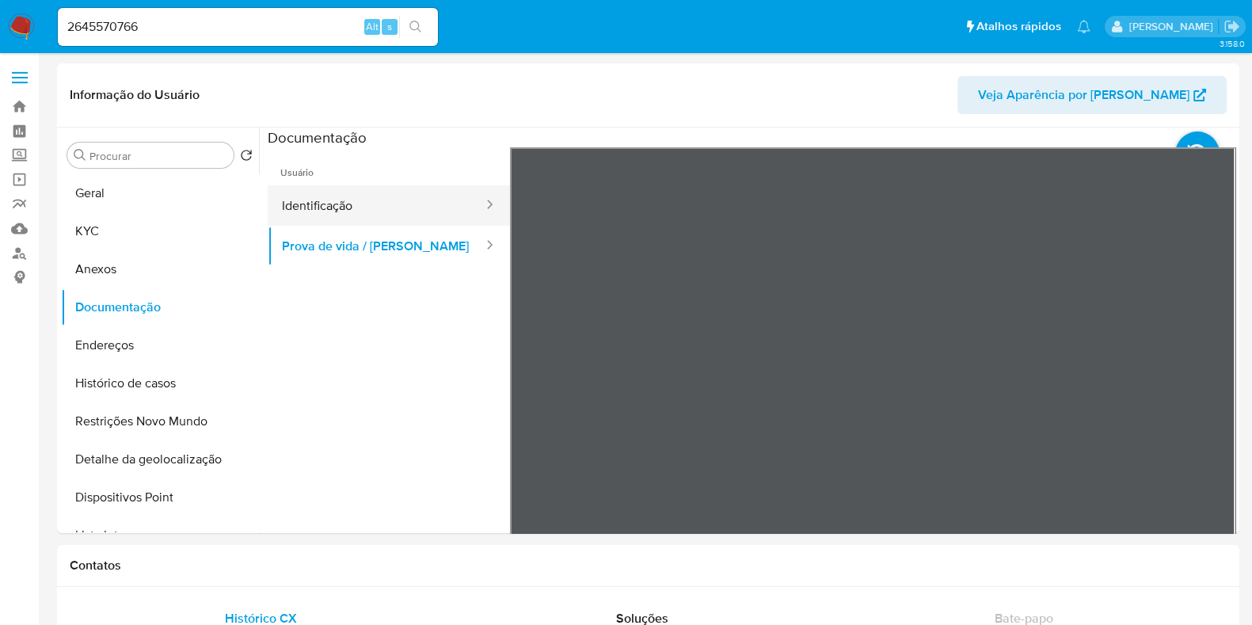
click at [437, 208] on button "Identificação" at bounding box center [376, 205] width 217 height 40
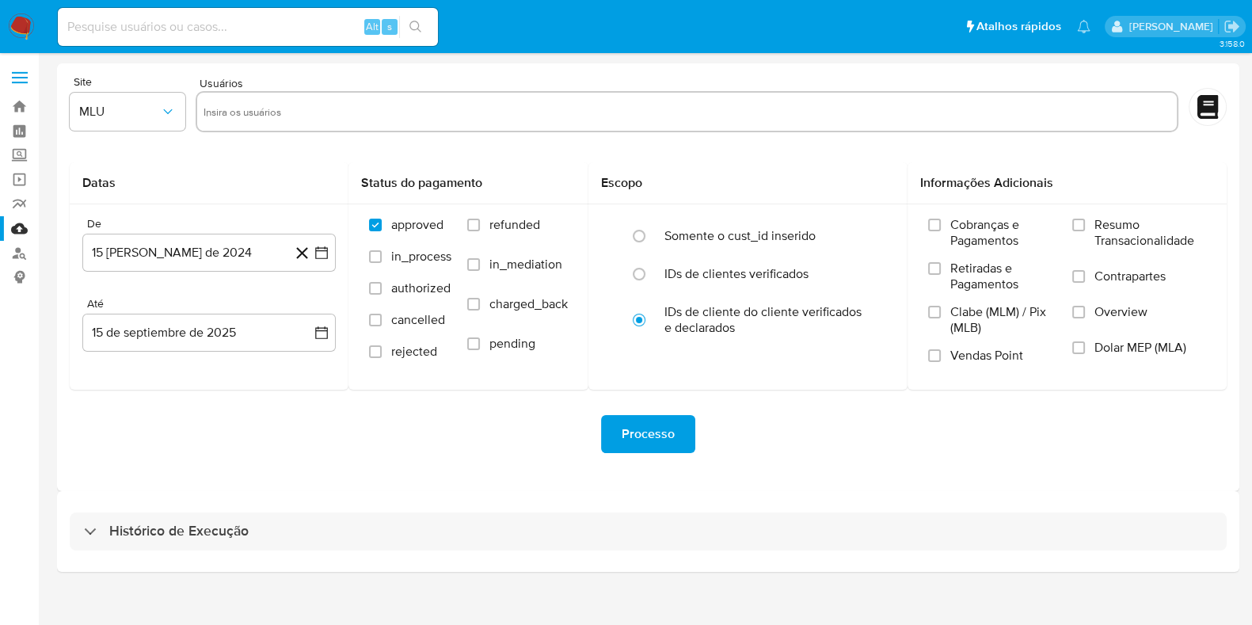
scroll to position [13, 0]
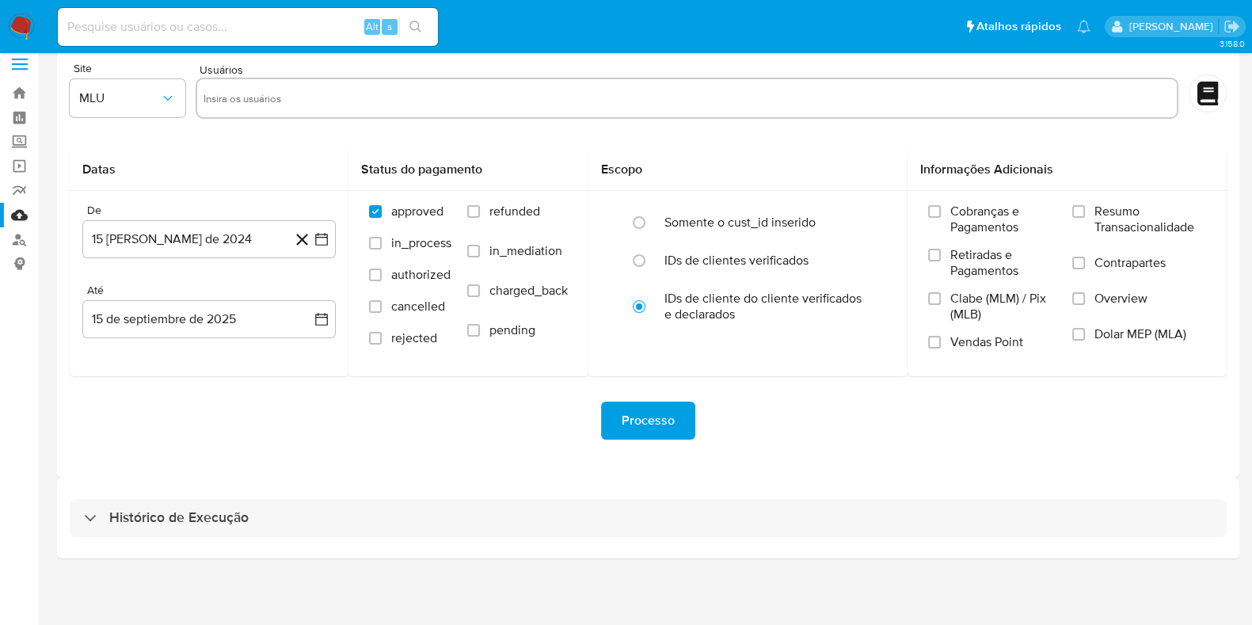
click at [655, 497] on div "Histórico de Execução" at bounding box center [648, 518] width 1183 height 81
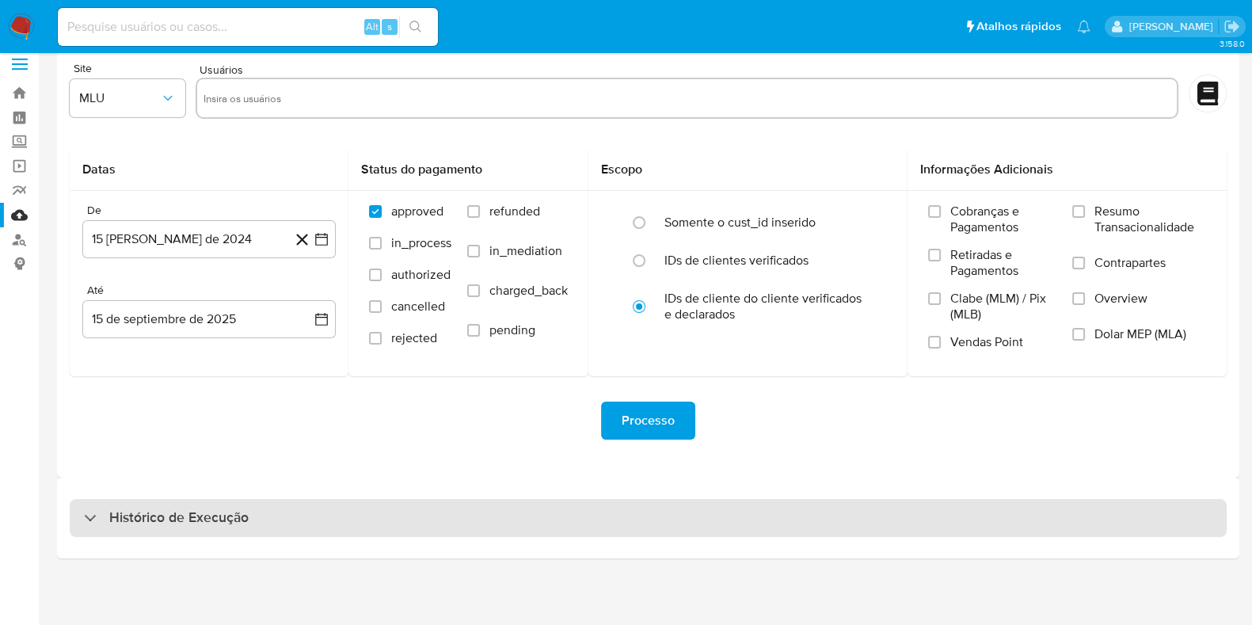
click at [650, 516] on div "Histórico de Execução" at bounding box center [648, 518] width 1157 height 38
select select "10"
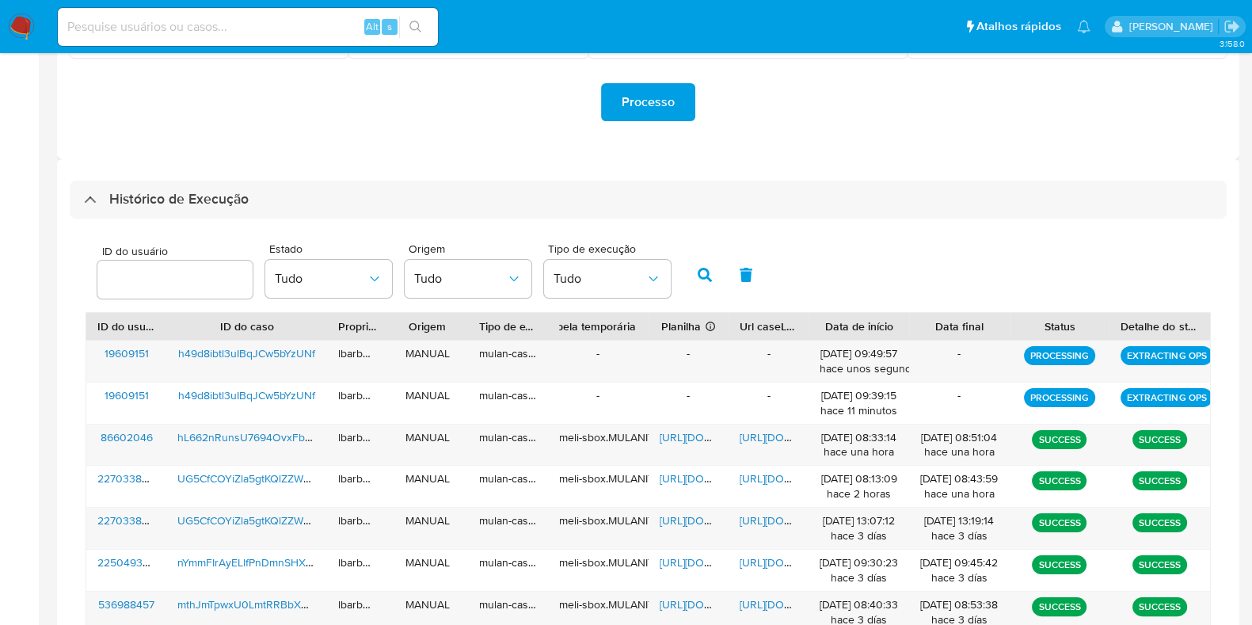
scroll to position [333, 0]
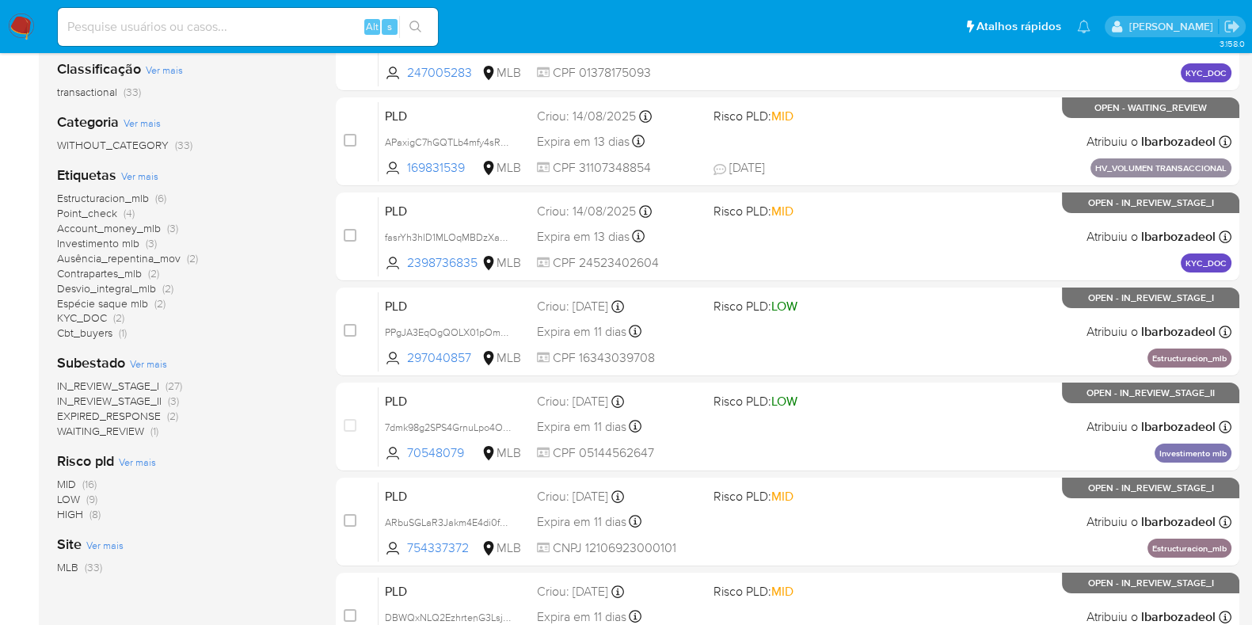
scroll to position [238, 0]
click at [91, 513] on span "(8)" at bounding box center [95, 513] width 11 height 16
click at [91, 513] on div "Classificação Ver mais transactional (33) Categoria Ver mais WITHOUT_CATEGORY (…" at bounding box center [183, 315] width 253 height 539
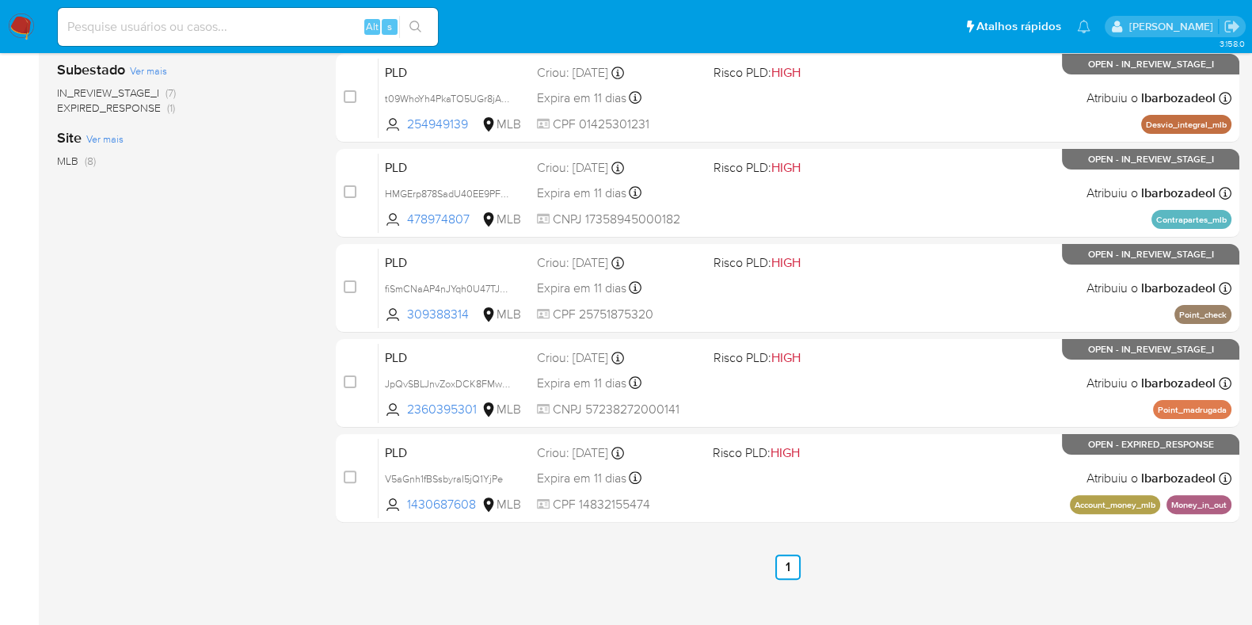
scroll to position [491, 0]
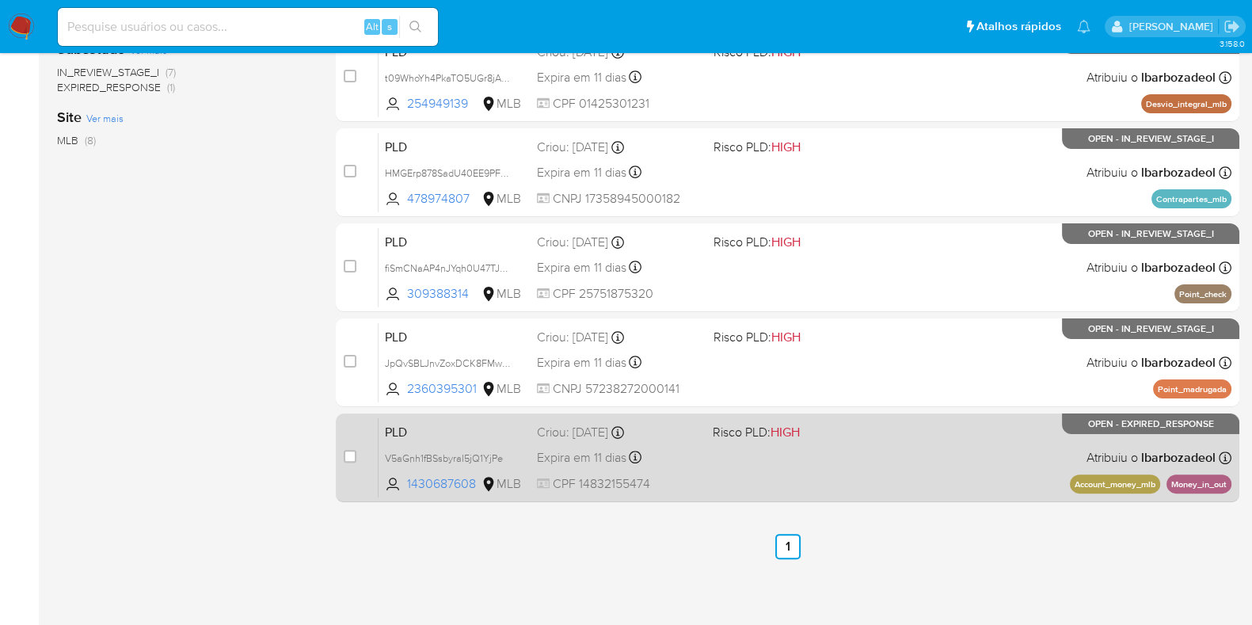
click at [801, 459] on div "PLD V5aGnh1fBSsbyraI5jQ1YjPe 1430687608 MLB Risco PLD: HIGH Criou: [DATE] Criou…" at bounding box center [805, 457] width 853 height 80
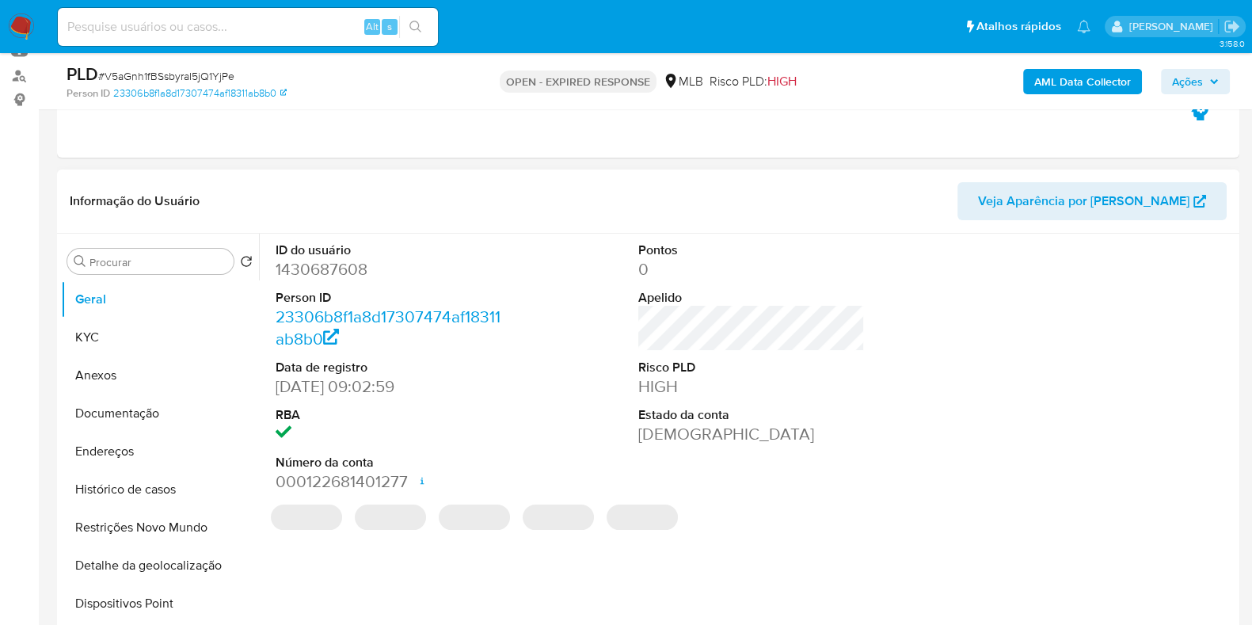
scroll to position [238, 0]
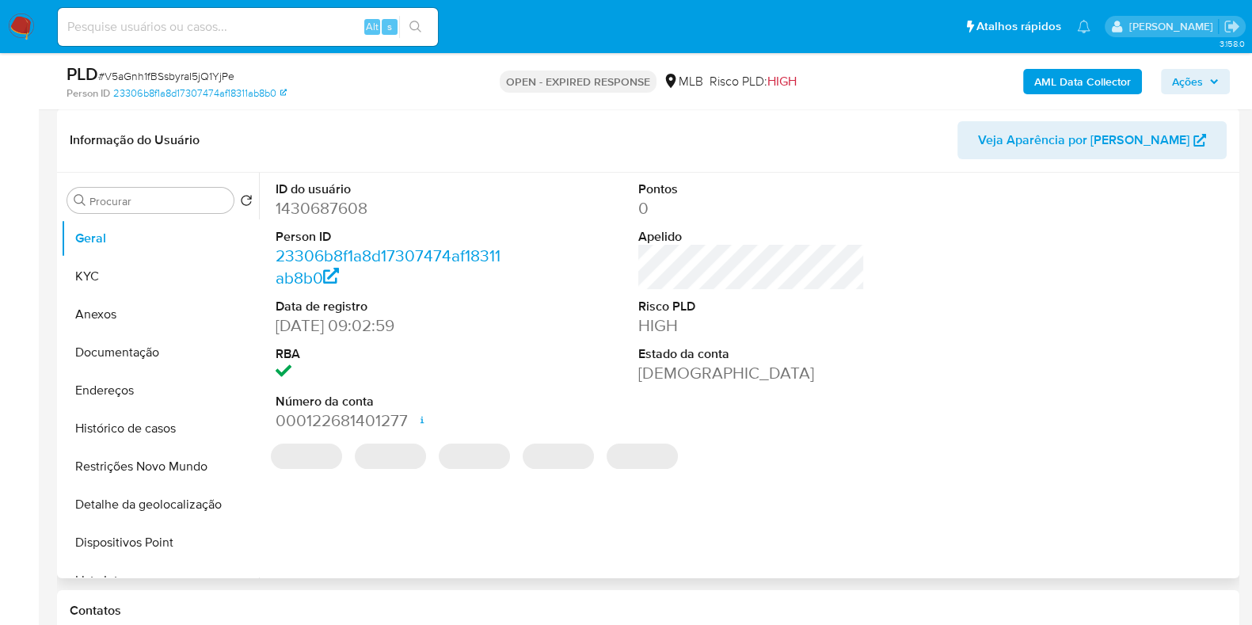
select select "10"
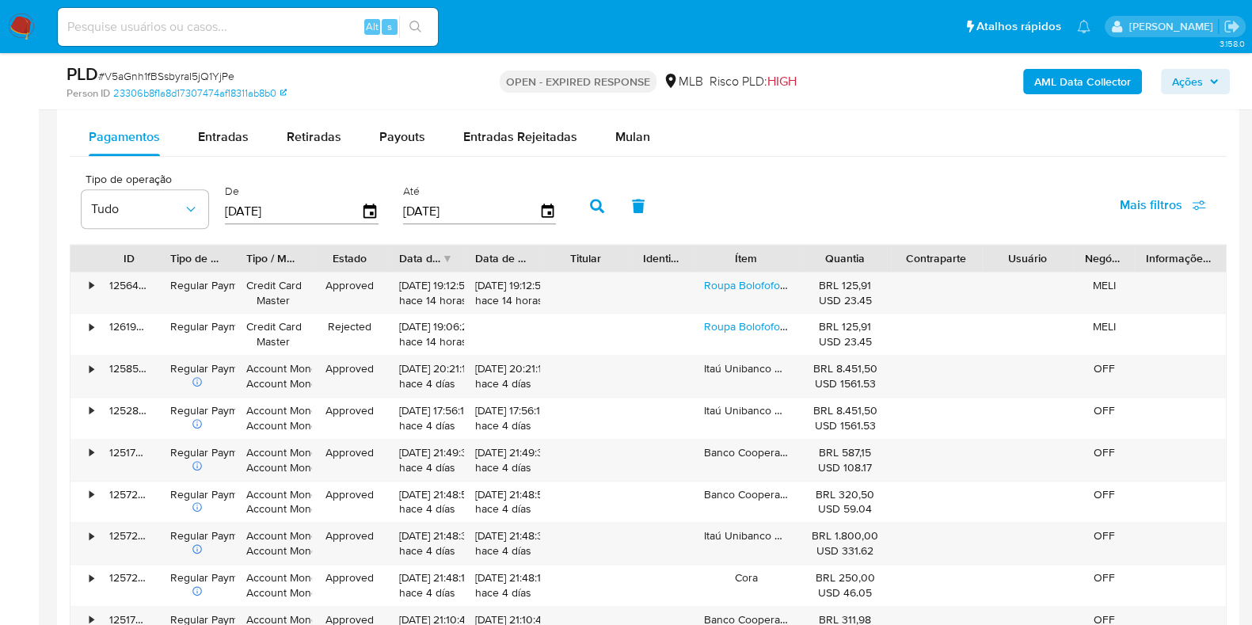
scroll to position [1665, 0]
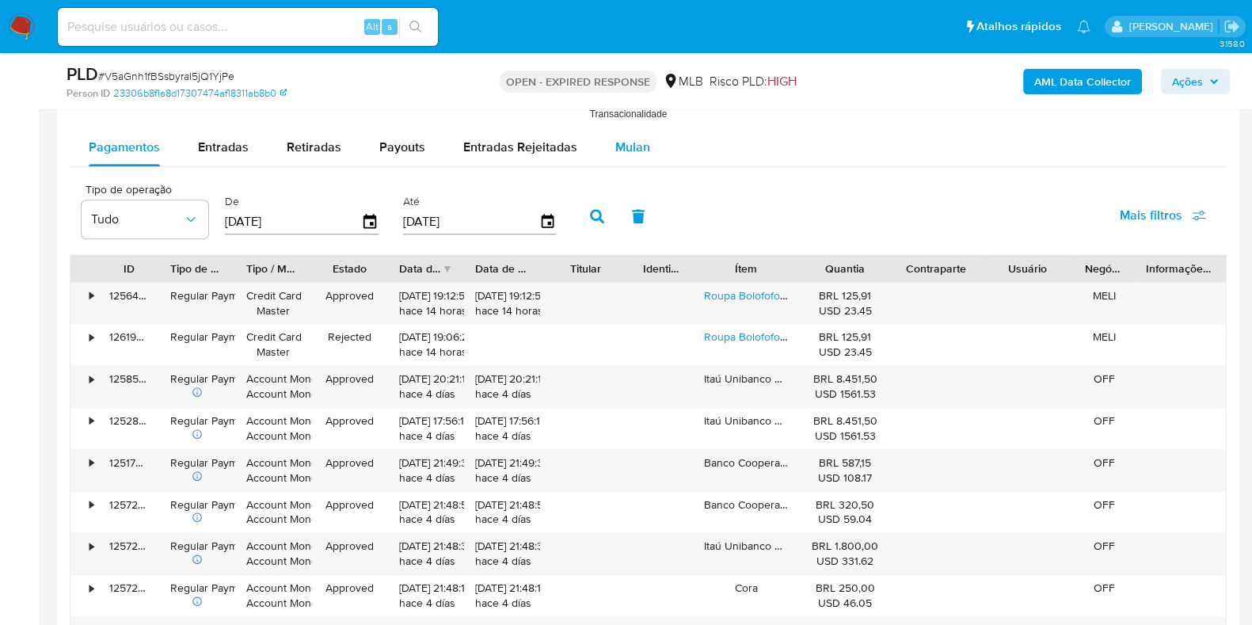
click at [619, 165] on div "Pagamentos Entradas Retiradas Payouts Entradas Rejeitadas Mulan" at bounding box center [648, 147] width 1157 height 39
click at [634, 148] on span "Mulan" at bounding box center [632, 147] width 35 height 18
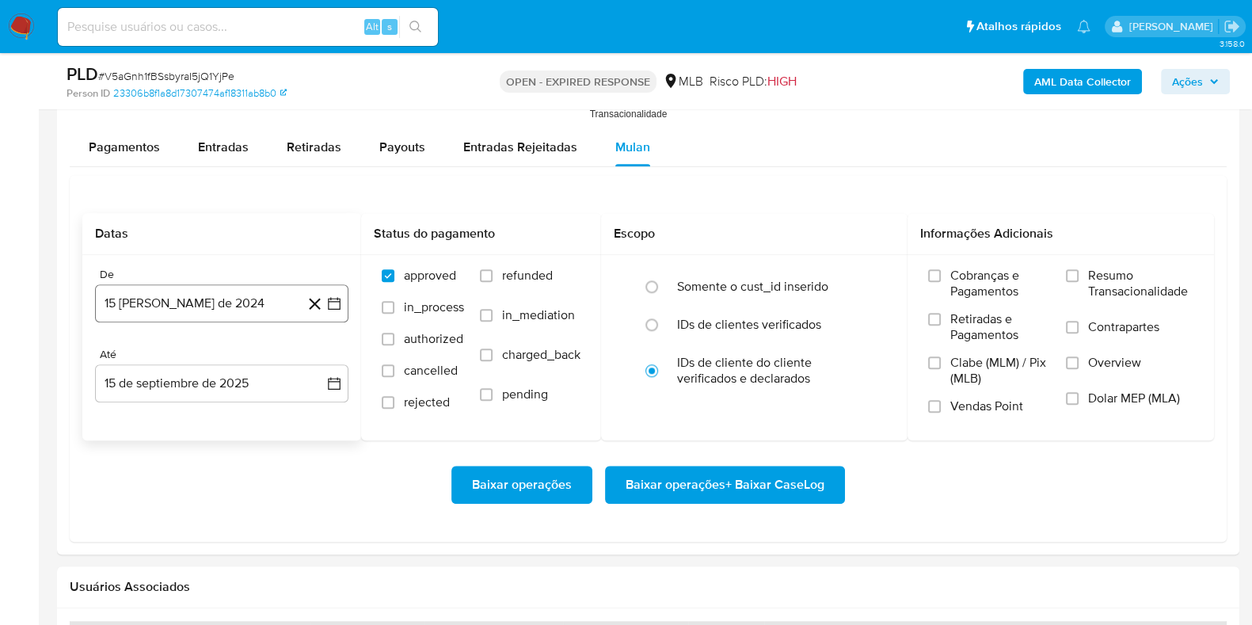
click at [239, 291] on button "15 [PERSON_NAME] de 2024" at bounding box center [221, 303] width 253 height 38
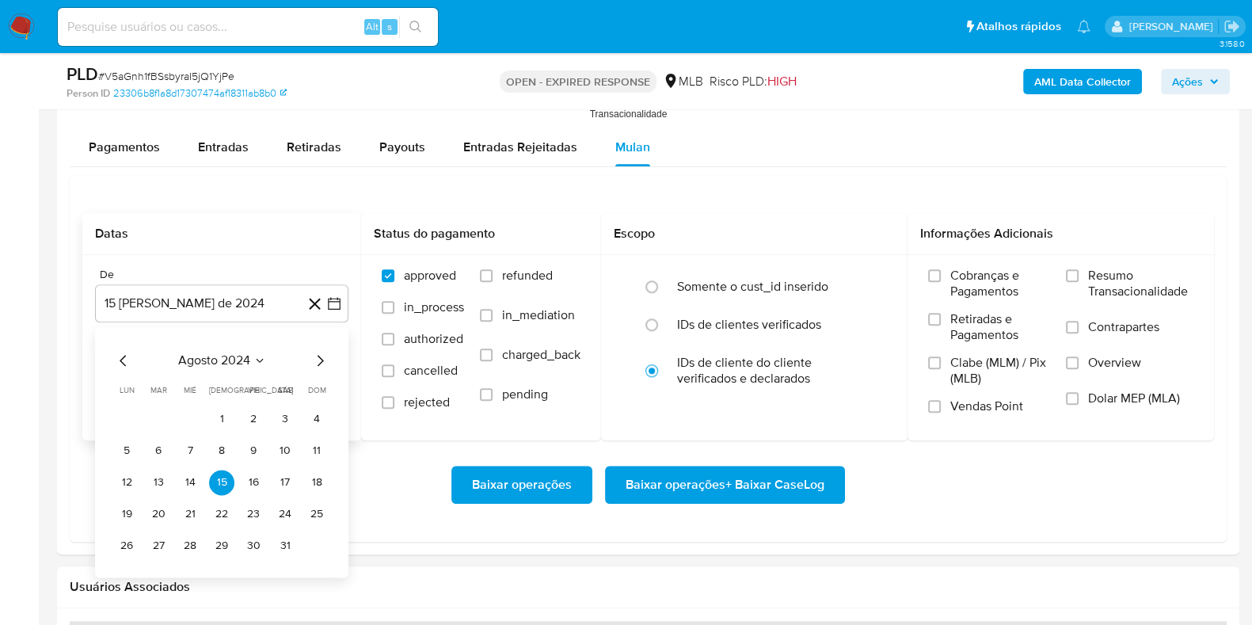
click at [221, 360] on span "agosto 2024" at bounding box center [214, 360] width 72 height 16
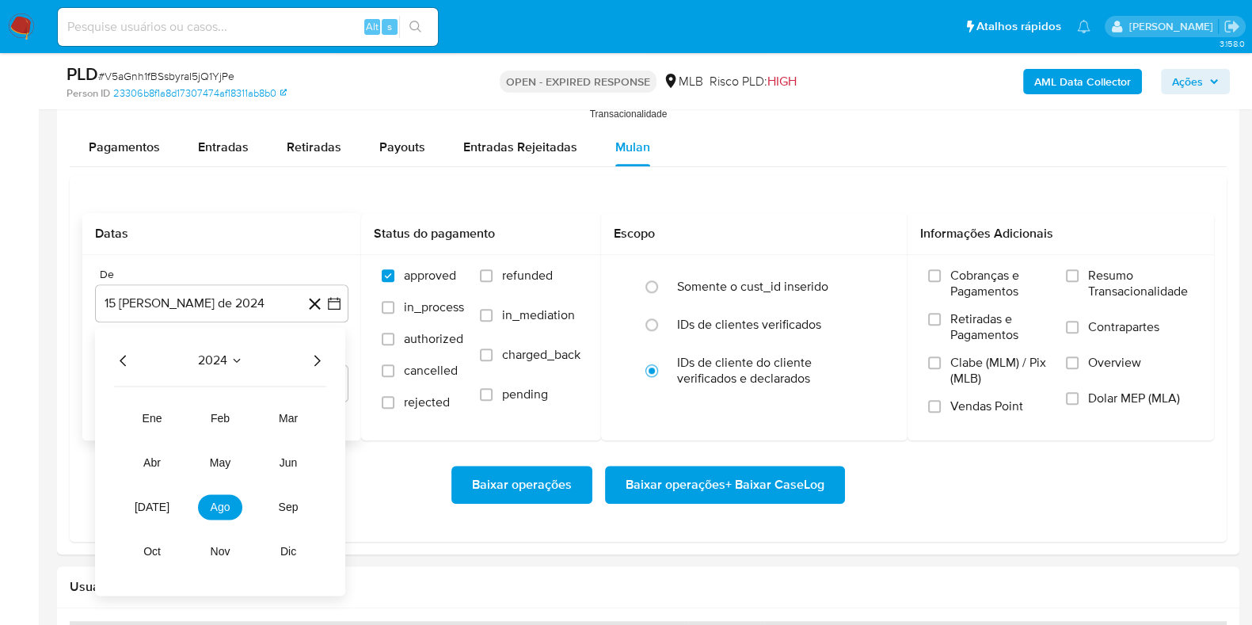
click at [314, 360] on icon "Año siguiente" at bounding box center [316, 360] width 19 height 19
click at [153, 509] on span "[DATE]" at bounding box center [152, 507] width 35 height 13
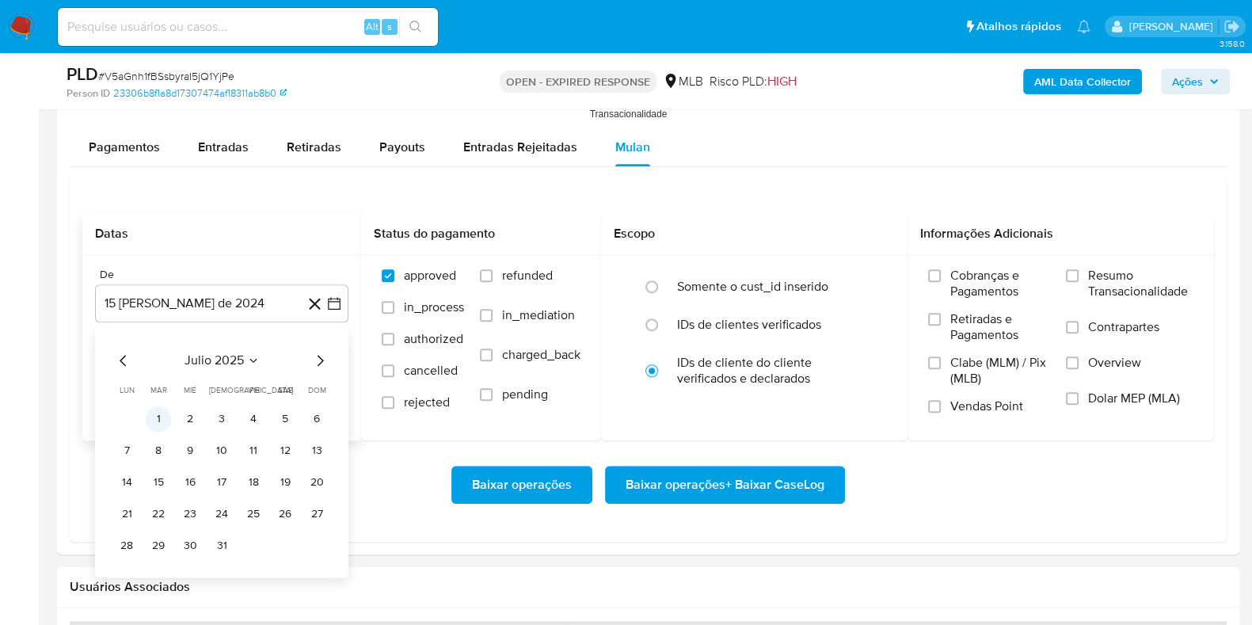
click at [154, 413] on button "1" at bounding box center [158, 418] width 25 height 25
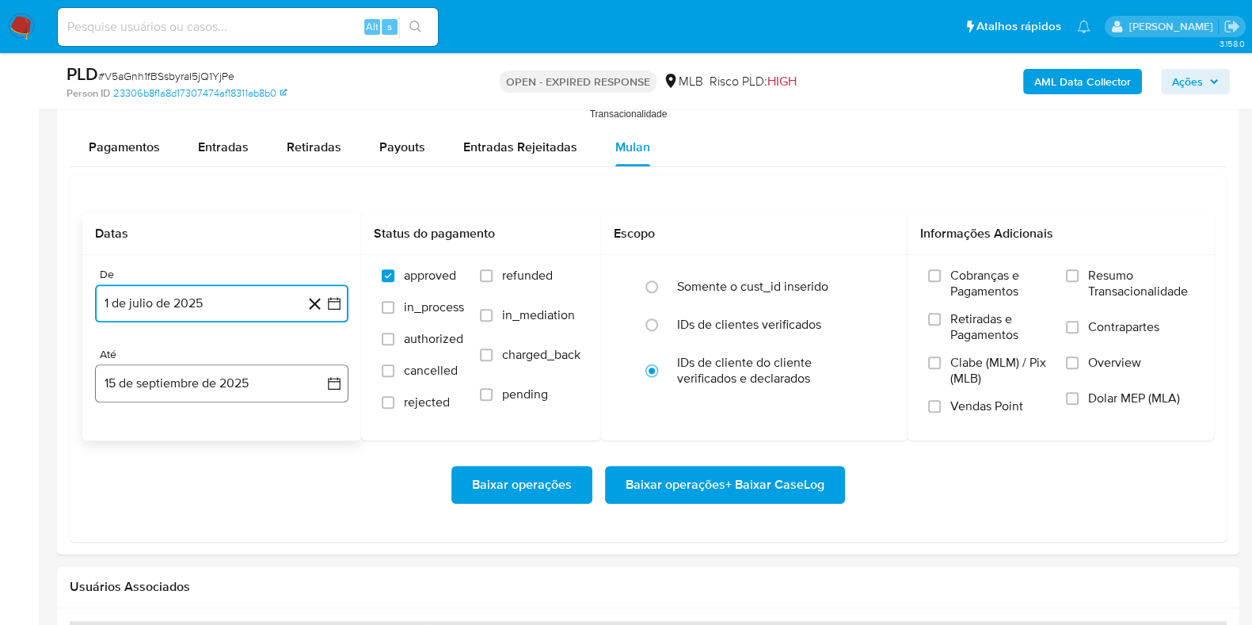
click at [167, 376] on button "15 de septiembre de 2025" at bounding box center [221, 383] width 253 height 38
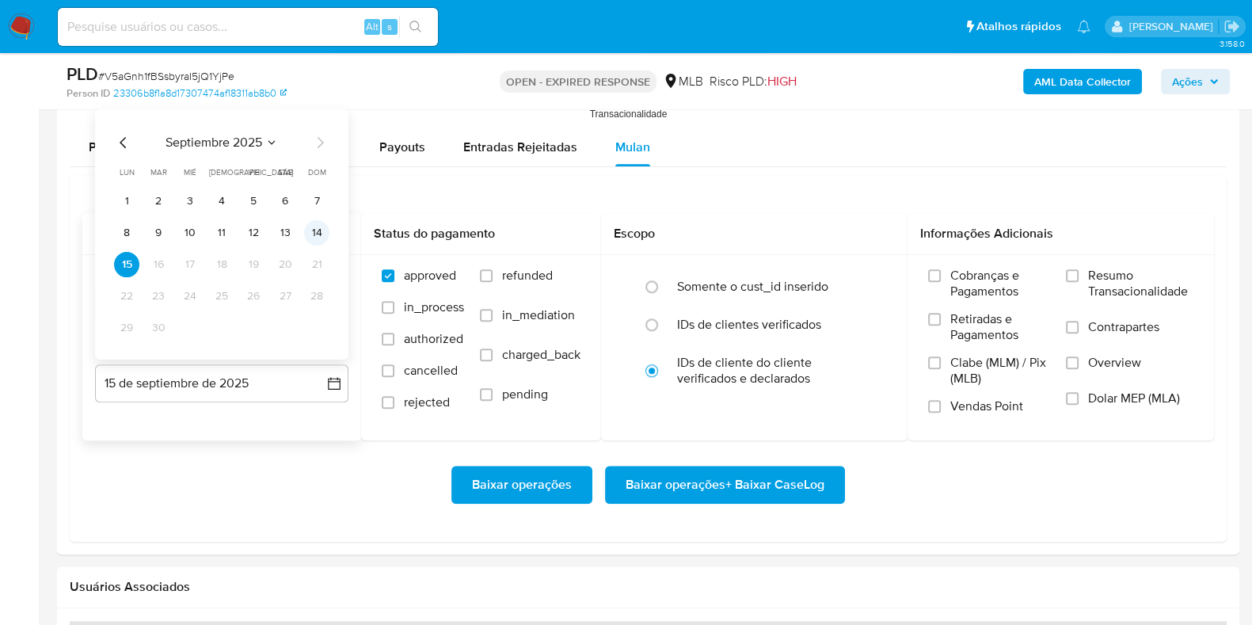
click at [323, 237] on button "14" at bounding box center [316, 231] width 25 height 25
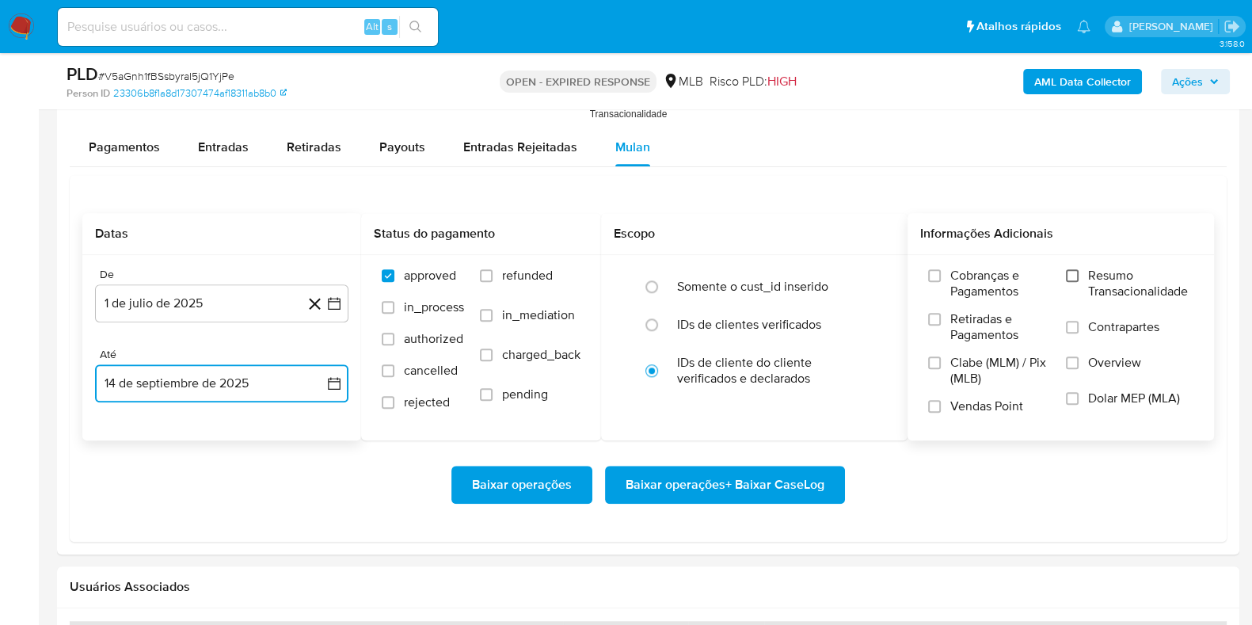
click at [1069, 276] on input "Resumo Transacionalidade" at bounding box center [1072, 275] width 13 height 13
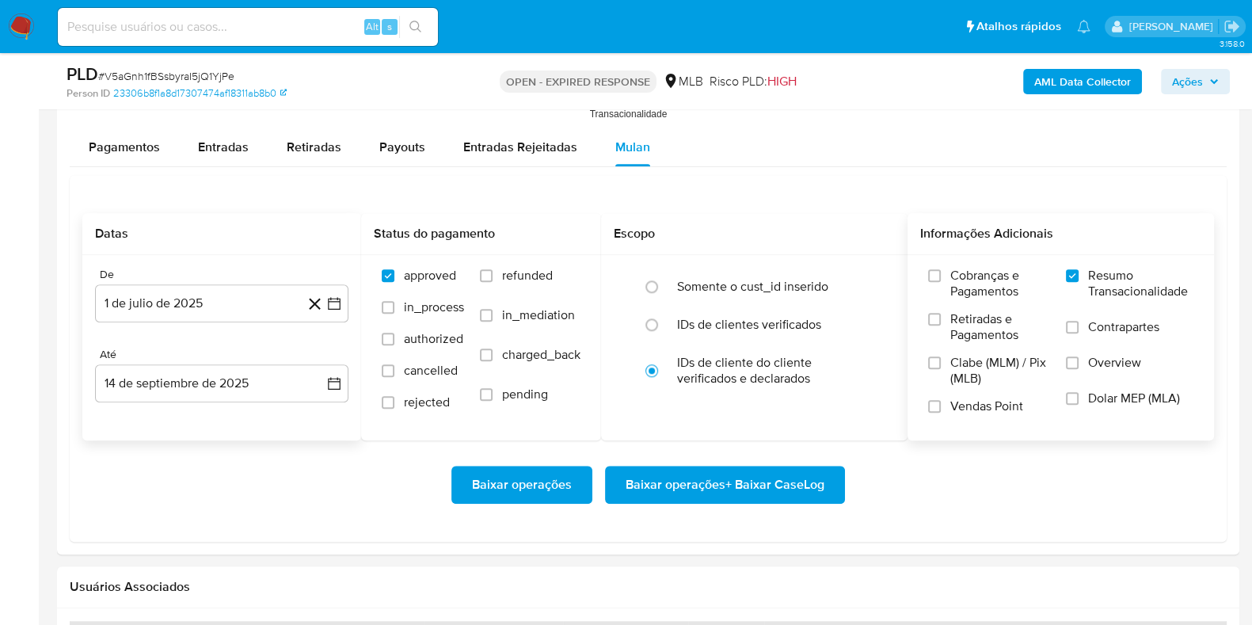
click at [712, 487] on span "Baixar operações + Baixar CaseLog" at bounding box center [725, 484] width 199 height 35
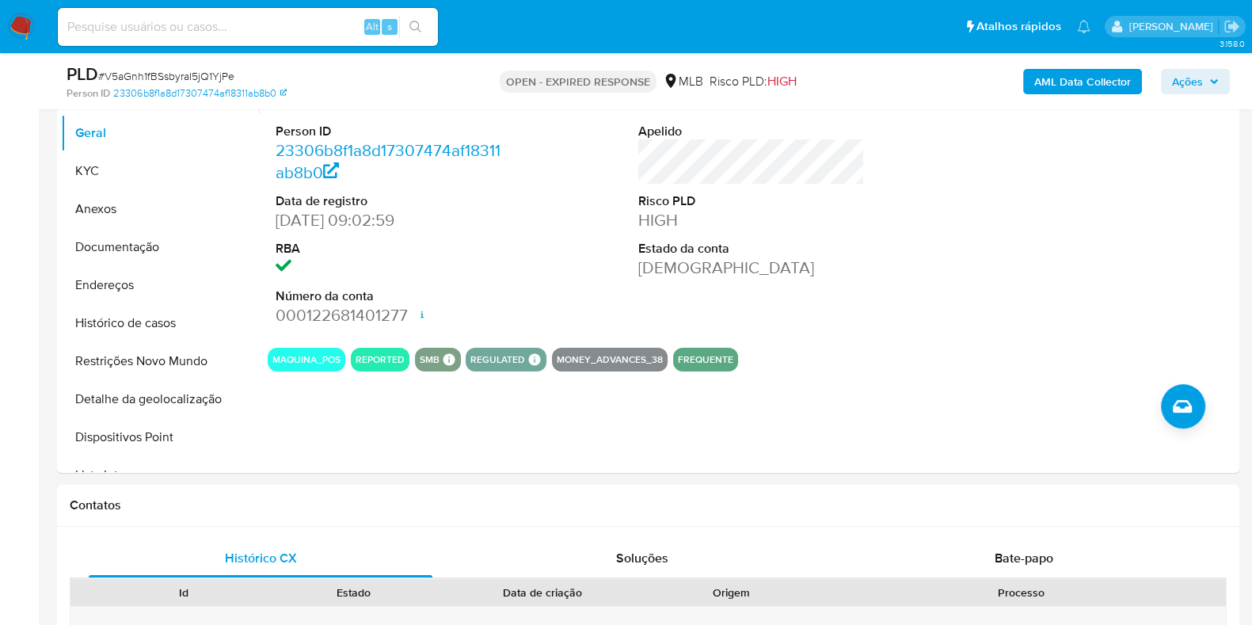
scroll to position [0, 0]
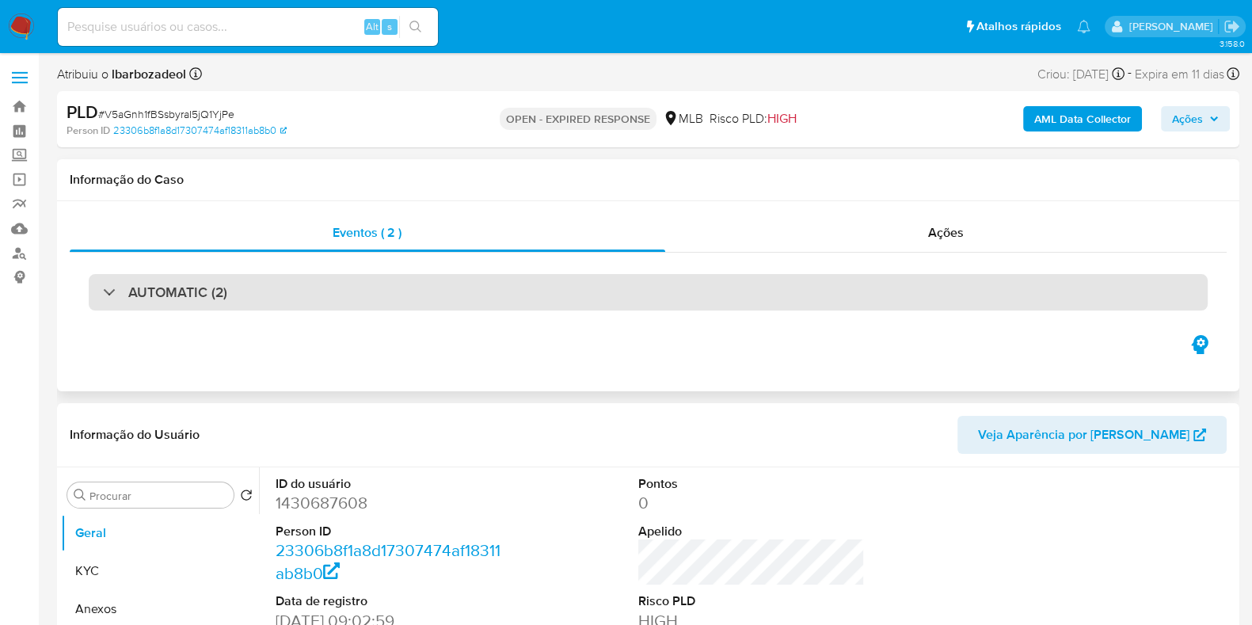
click at [564, 288] on div "AUTOMATIC (2)" at bounding box center [648, 292] width 1119 height 36
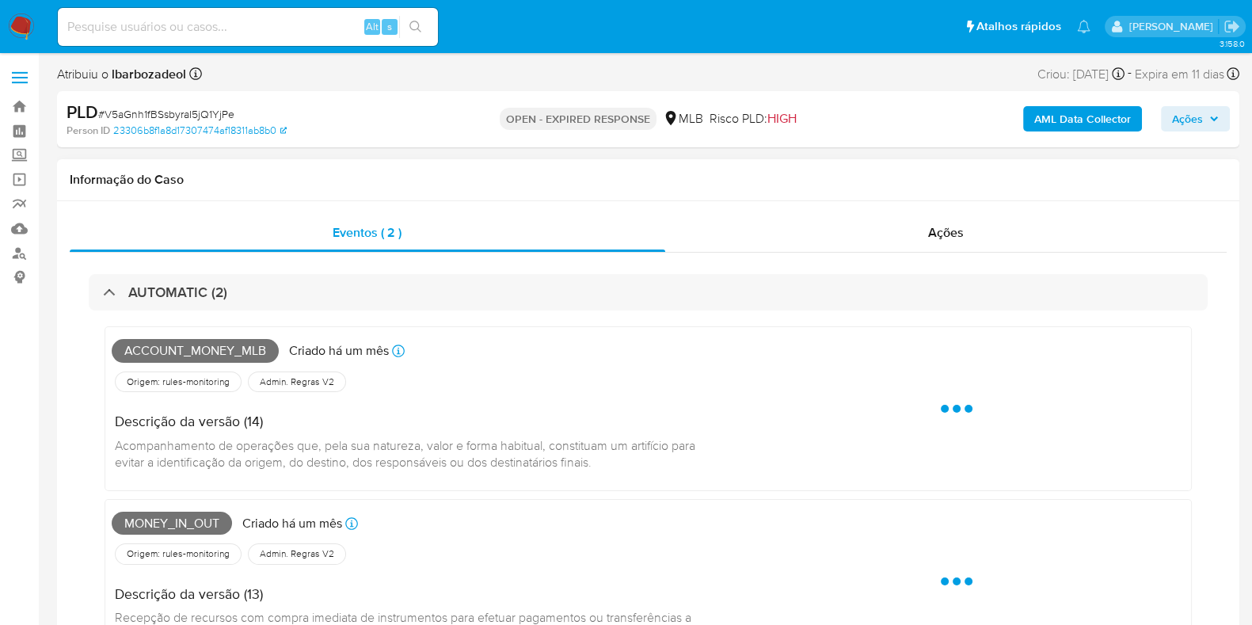
click at [249, 352] on span "Account_money_mlb" at bounding box center [195, 351] width 167 height 24
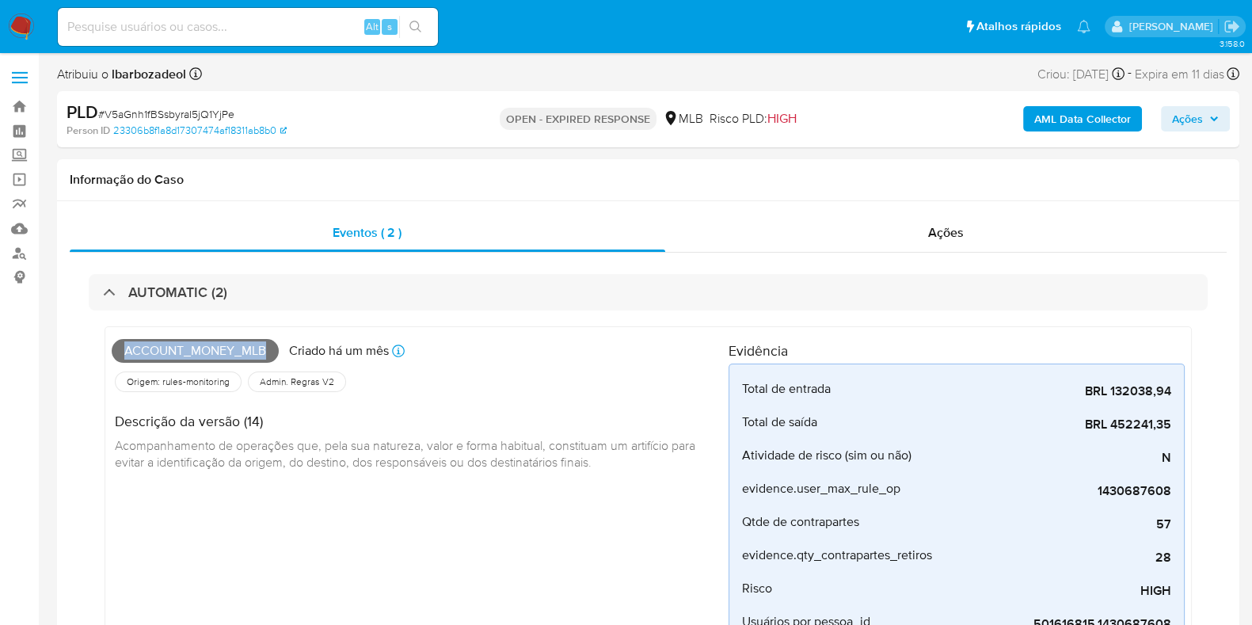
copy span "Account_money_mlb"
drag, startPoint x: 1233, startPoint y: 115, endPoint x: 1206, endPoint y: 120, distance: 27.5
click at [1233, 115] on div "PLD # V5aGnh1fBSsbyraI5jQ1YjPe Person ID 23306b8f1a8d17307474af18311ab8b0 OPEN …" at bounding box center [648, 119] width 1183 height 56
click at [1204, 120] on span "Ações" at bounding box center [1195, 119] width 47 height 22
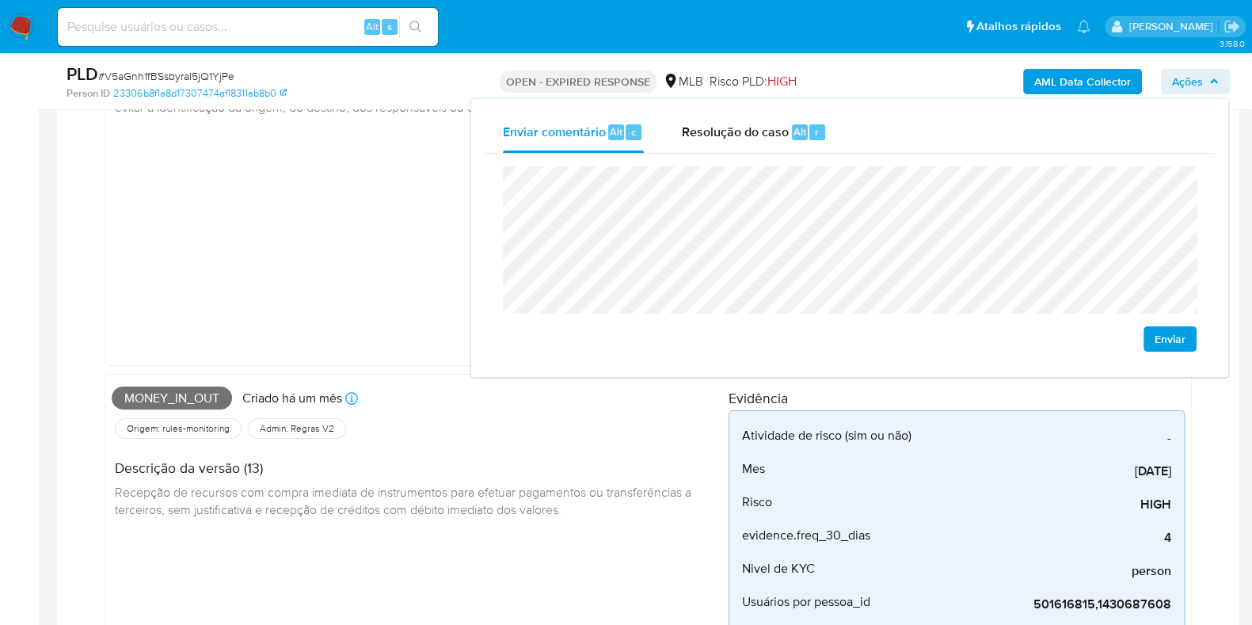
scroll to position [322, 0]
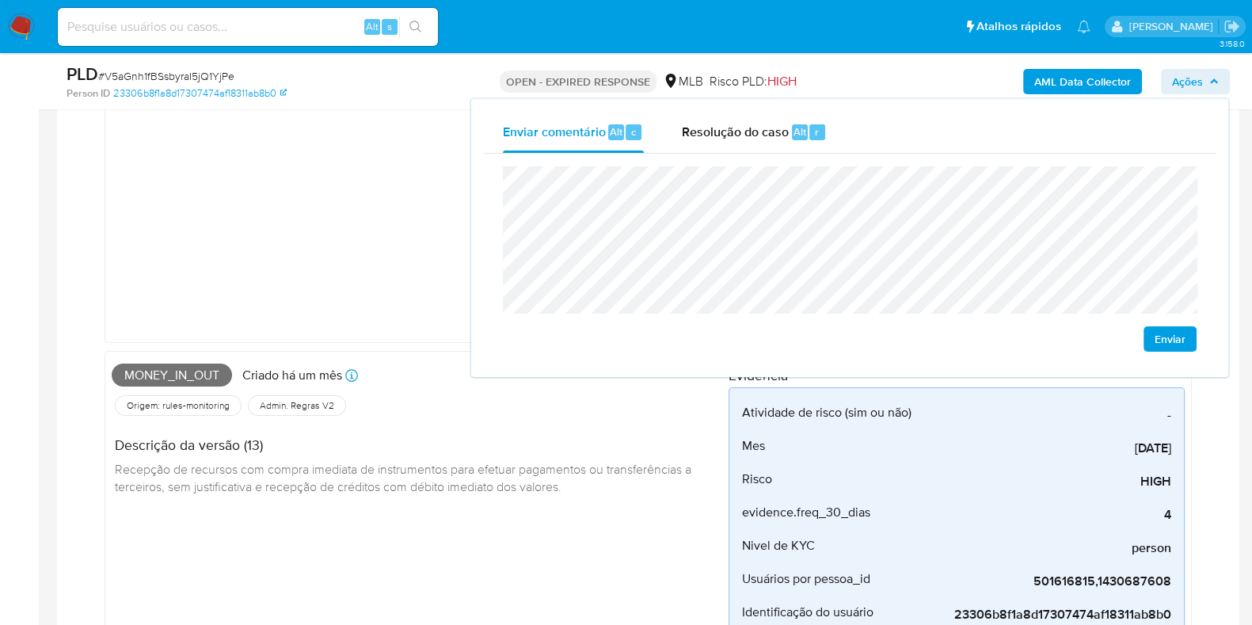
click at [186, 378] on span "Money_in_out" at bounding box center [172, 376] width 120 height 24
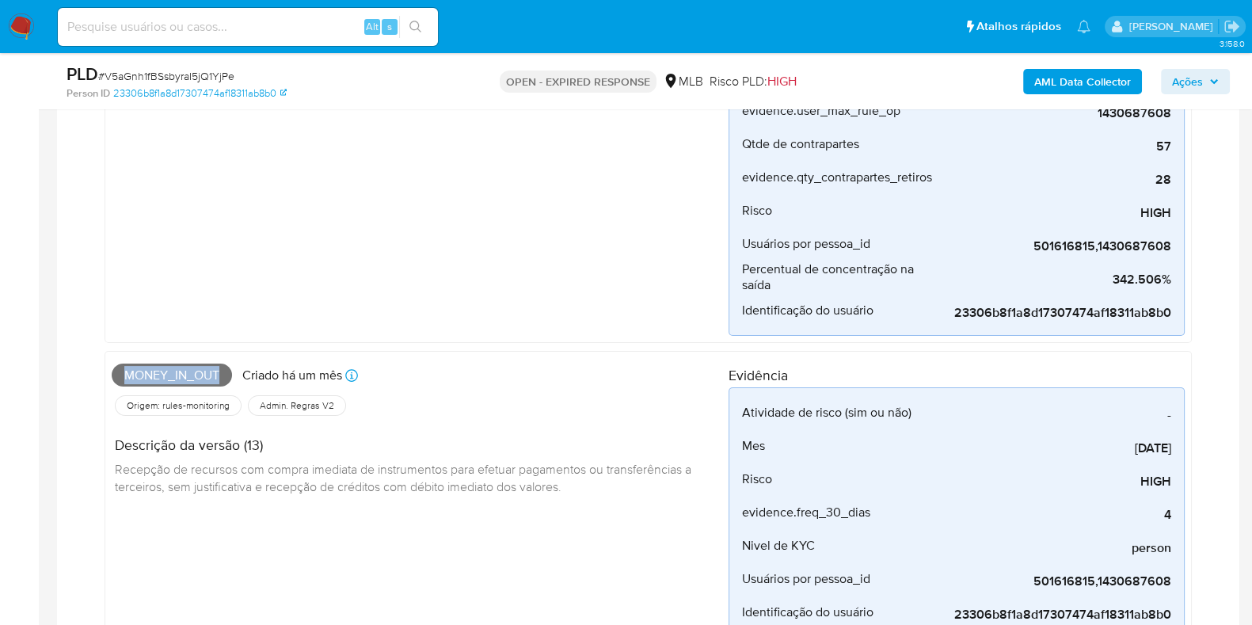
click at [186, 378] on span "Money_in_out" at bounding box center [172, 376] width 120 height 24
copy span "Money_in_out"
click at [1198, 74] on span "Ações" at bounding box center [1187, 81] width 31 height 25
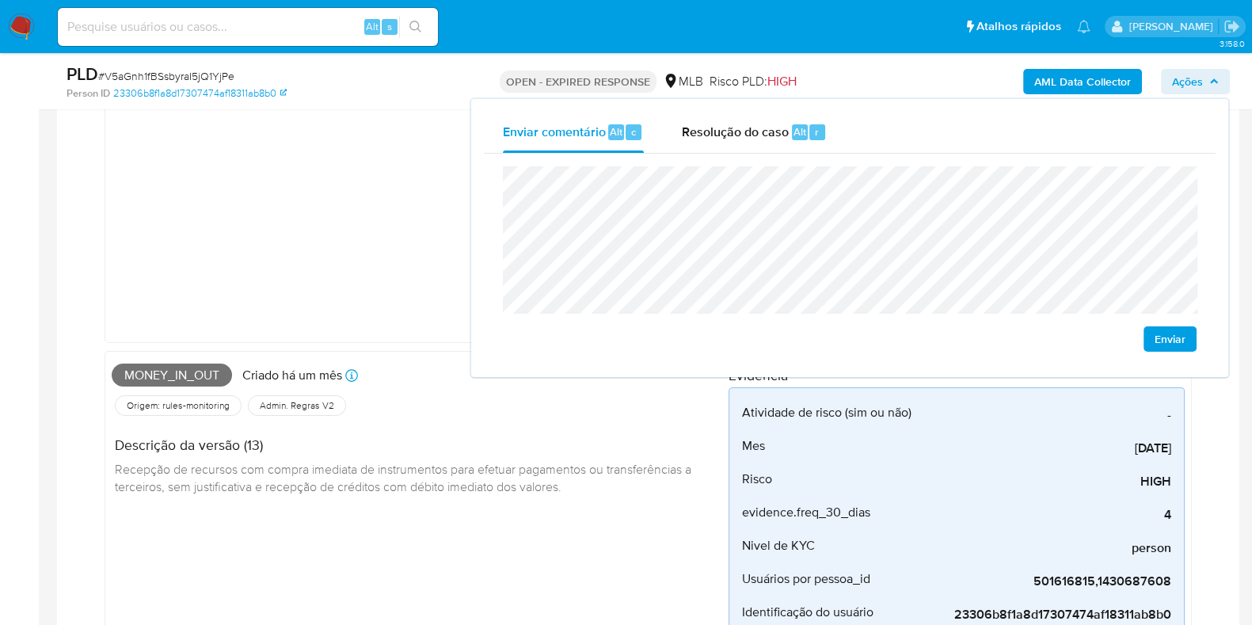
click at [333, 272] on div "Account_money_mlb [PERSON_NAME] um mês Criado: [DATE] 00:15:41 Origem: rules-mo…" at bounding box center [420, 146] width 617 height 380
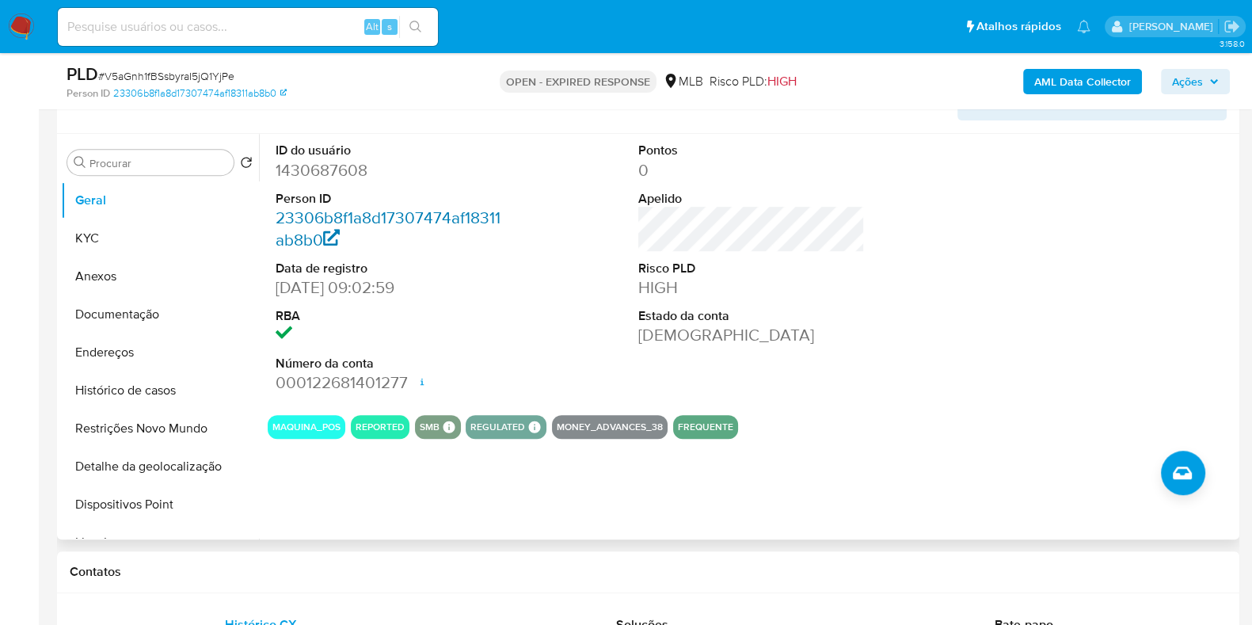
scroll to position [994, 0]
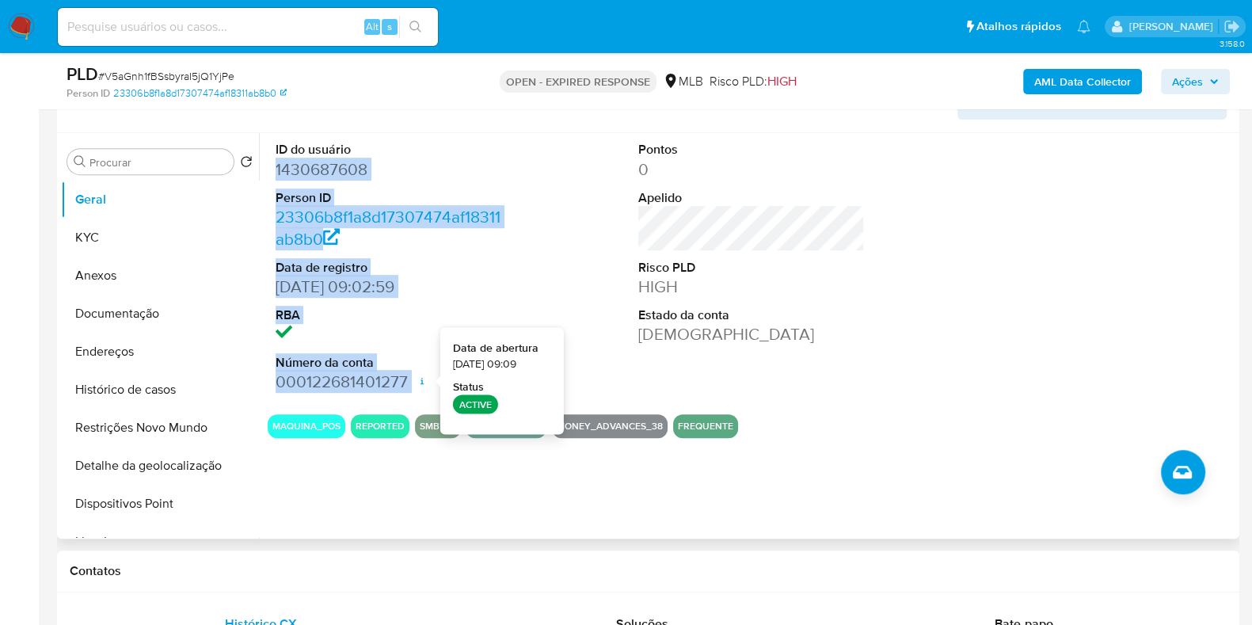
drag, startPoint x: 321, startPoint y: 179, endPoint x: 421, endPoint y: 369, distance: 215.1
click at [421, 369] on dl "ID do usuário 1430687608 Person ID 23306b8f1a8d17307474af18311ab8b0 Data de reg…" at bounding box center [389, 267] width 227 height 252
copy dl "1430687608 Person ID 23306b8f1a8d17307474af18311ab8b0 Data de registro [DATE] 0…"
click at [1204, 87] on span "Ações" at bounding box center [1195, 81] width 47 height 22
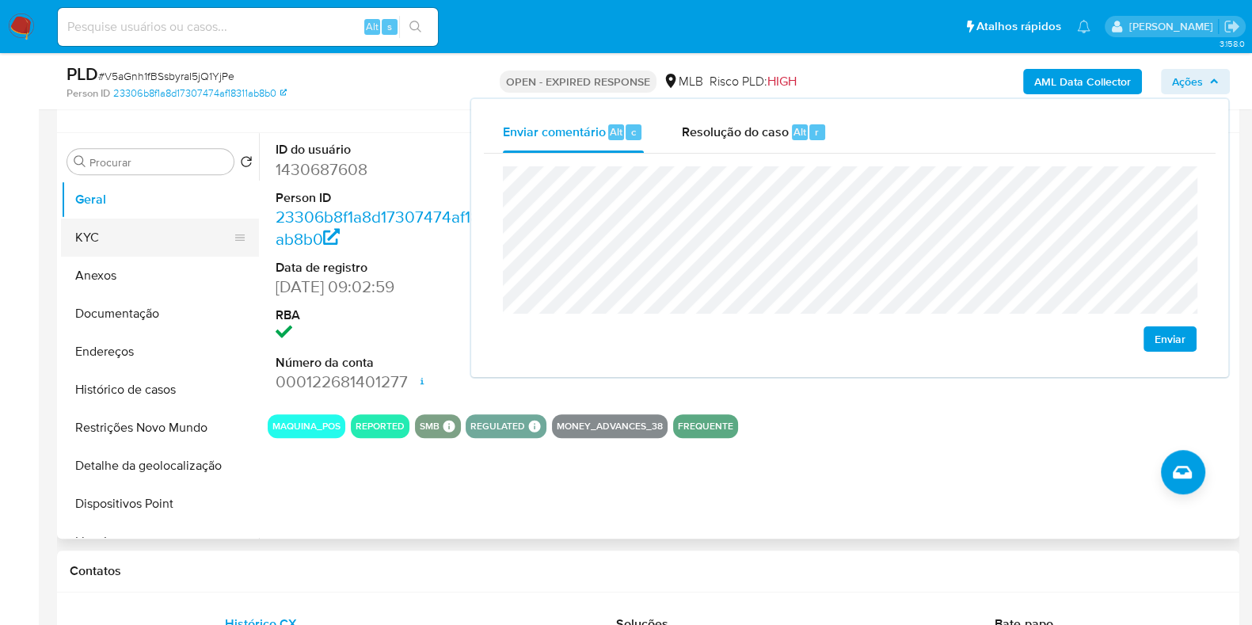
click at [152, 239] on button "KYC" at bounding box center [153, 238] width 185 height 38
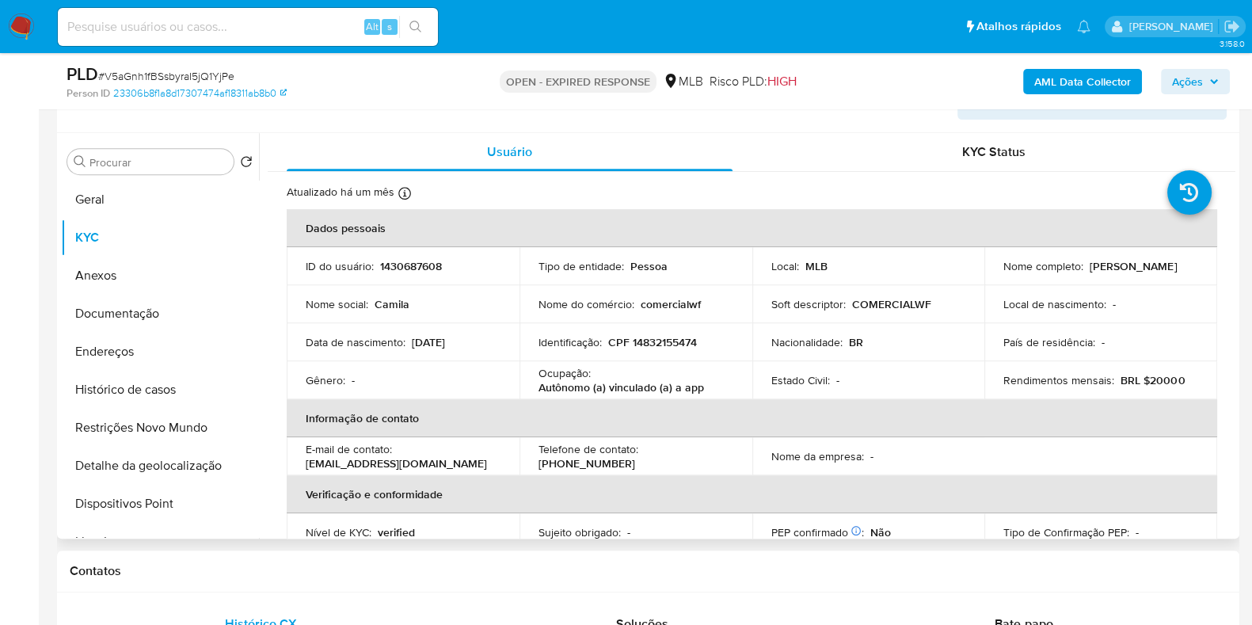
click at [644, 352] on td "Identificação : CPF 14832155474" at bounding box center [636, 342] width 233 height 38
click at [649, 347] on p "CPF 14832155474" at bounding box center [652, 342] width 89 height 14
copy p "14832155474"
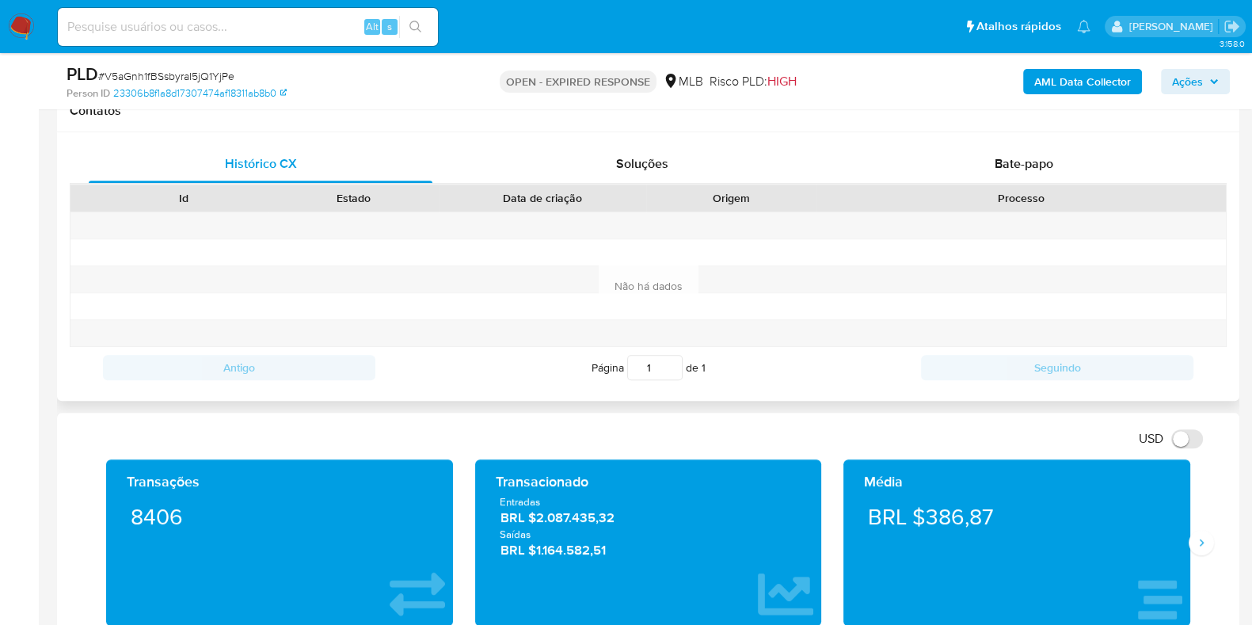
scroll to position [1463, 0]
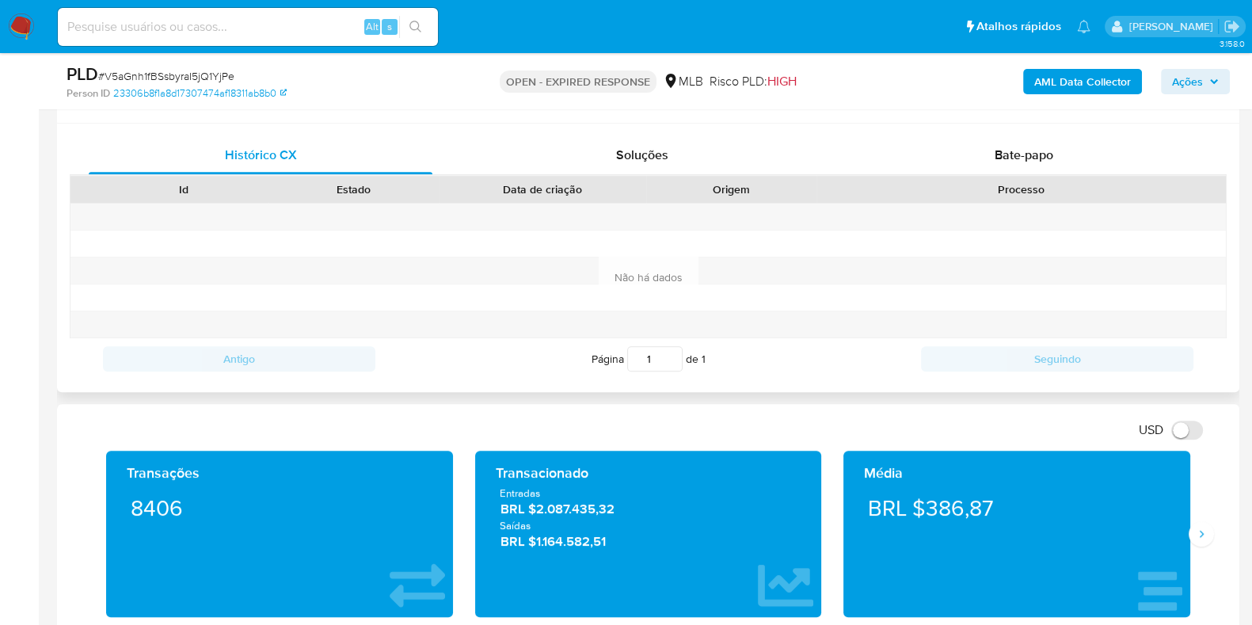
click at [958, 114] on div "Contatos" at bounding box center [648, 103] width 1183 height 42
click at [960, 160] on div "Bate-papo" at bounding box center [1024, 155] width 344 height 38
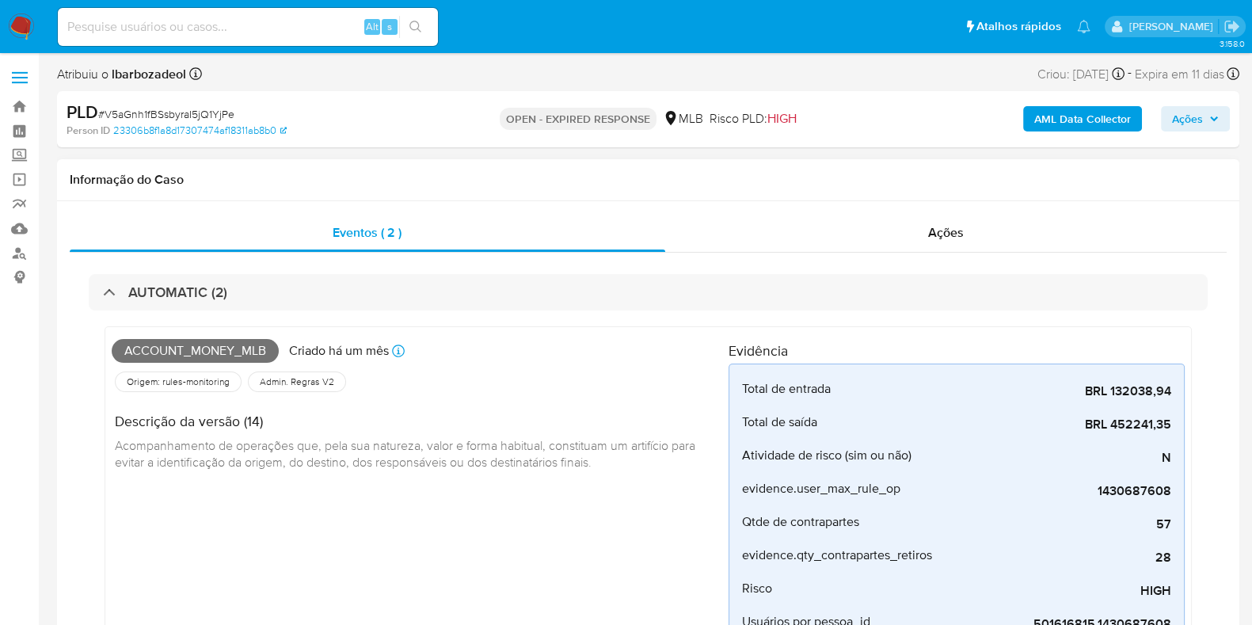
scroll to position [1, 0]
click at [745, 237] on div "Ações" at bounding box center [946, 232] width 562 height 38
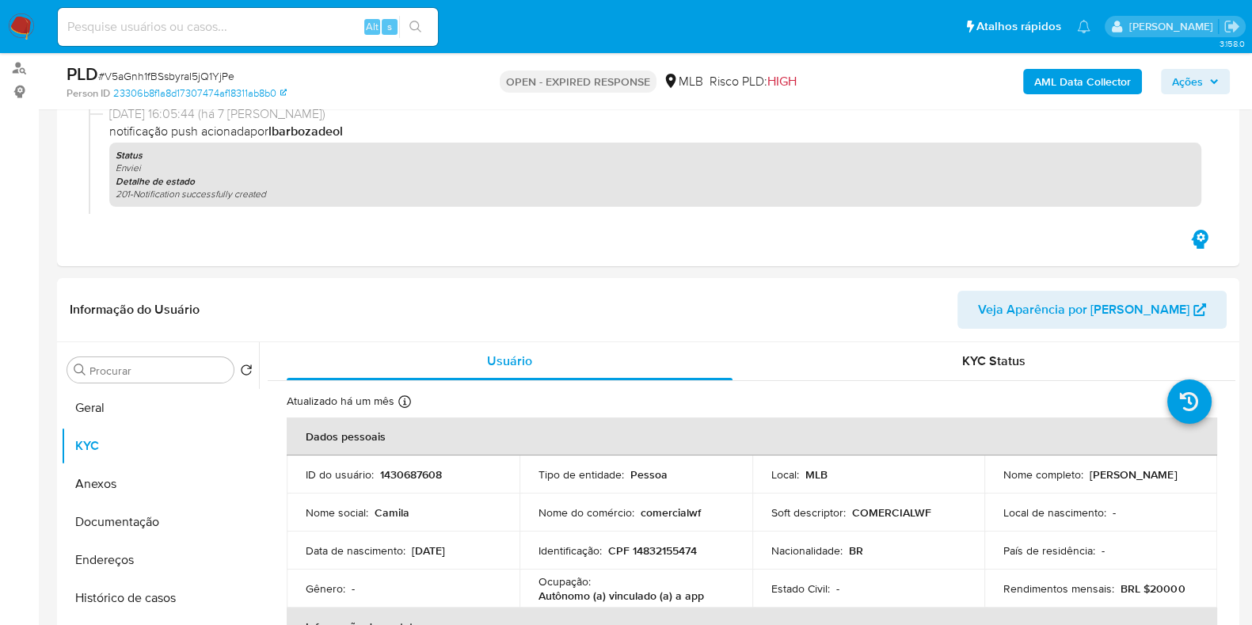
scroll to position [204, 0]
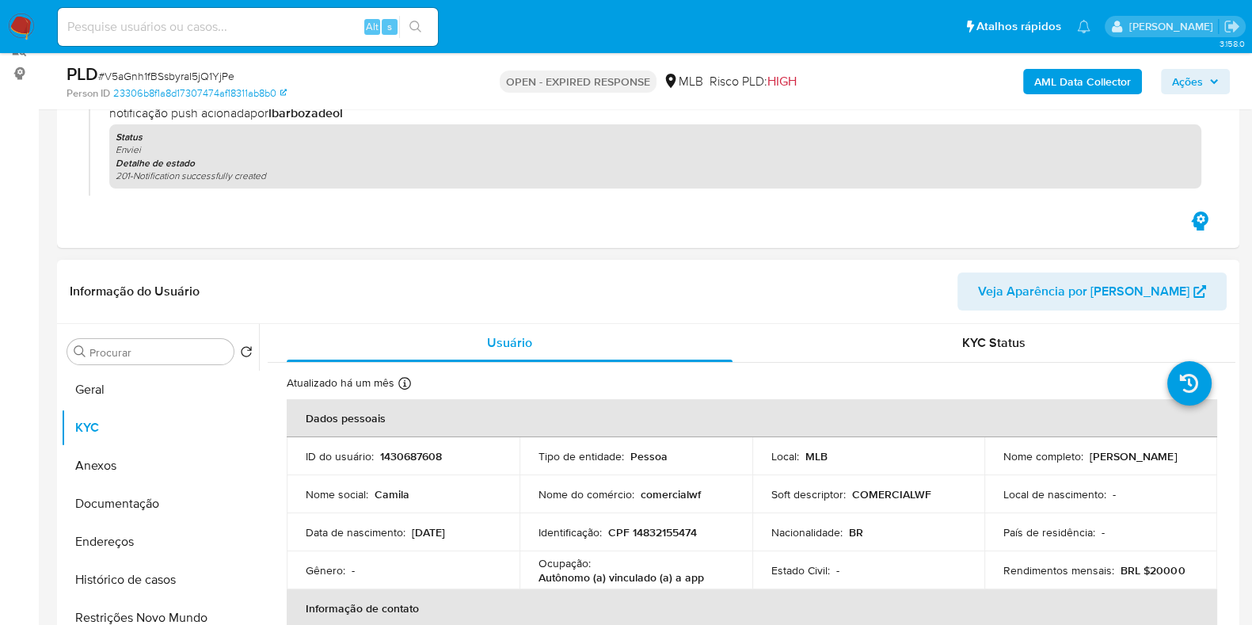
click at [388, 455] on p "1430687608" at bounding box center [411, 456] width 62 height 14
copy p "1430687608"
click at [661, 527] on p "CPF 14832155474" at bounding box center [652, 532] width 89 height 14
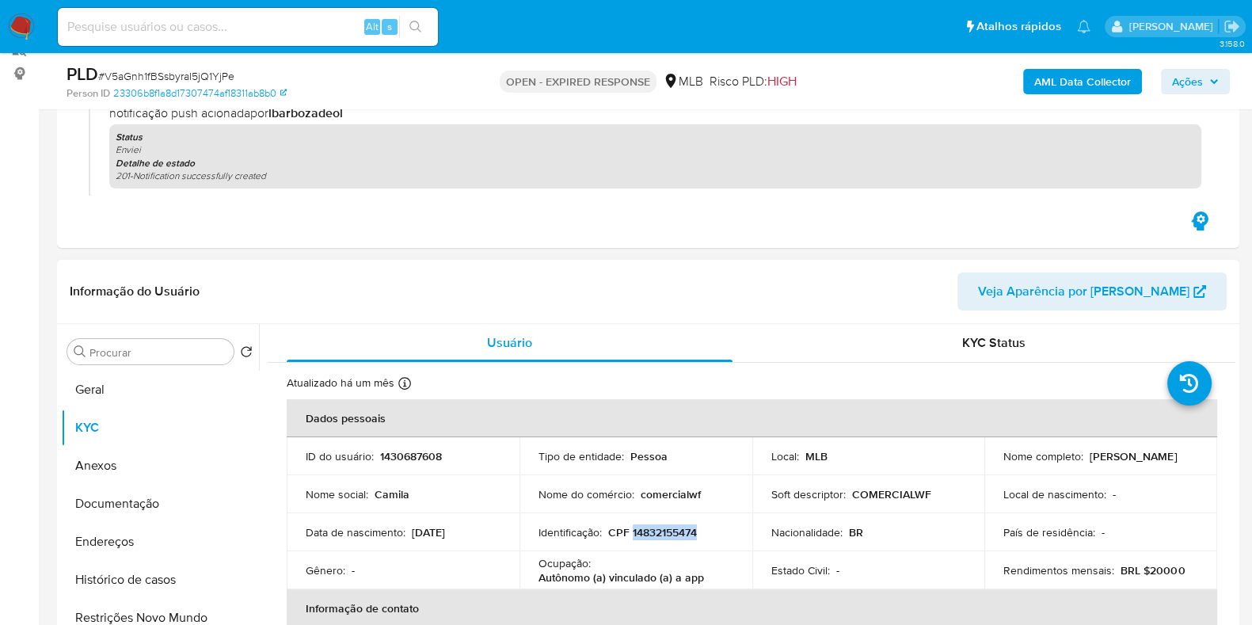
copy p "14832155474"
click at [411, 465] on td "ID do usuário : 1430687608" at bounding box center [403, 456] width 233 height 38
click at [418, 453] on p "1430687608" at bounding box center [411, 456] width 62 height 14
copy p "1430687608"
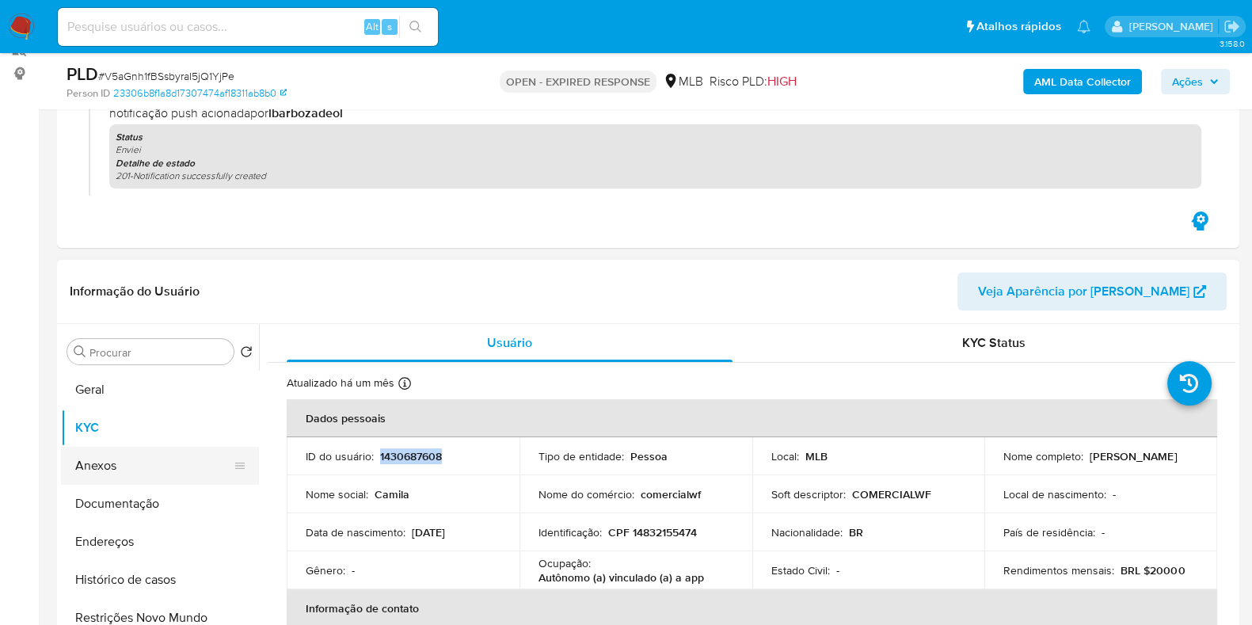
click at [128, 580] on button "Histórico de casos" at bounding box center [160, 580] width 198 height 38
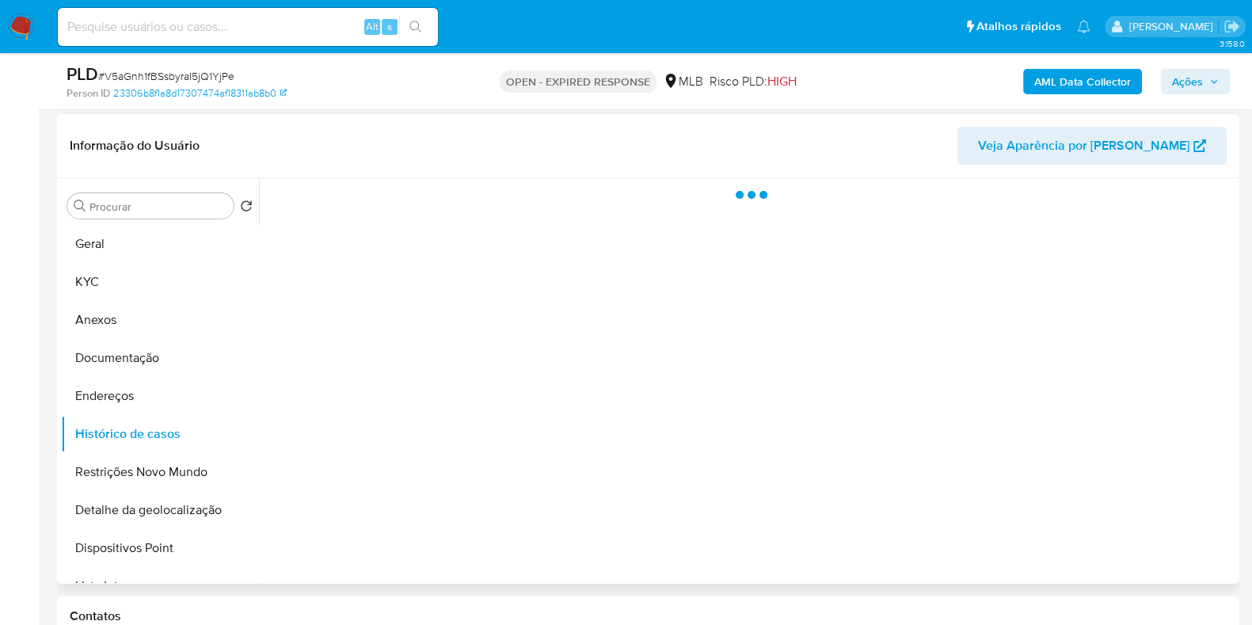
scroll to position [350, 0]
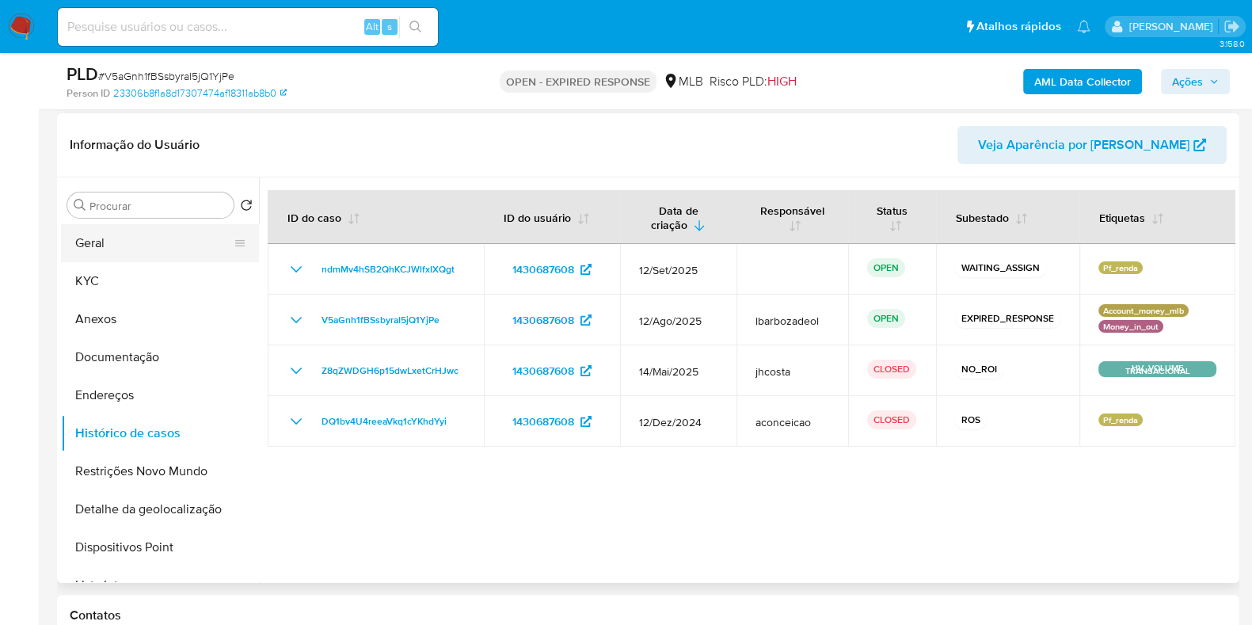
click at [163, 251] on button "Geral" at bounding box center [153, 243] width 185 height 38
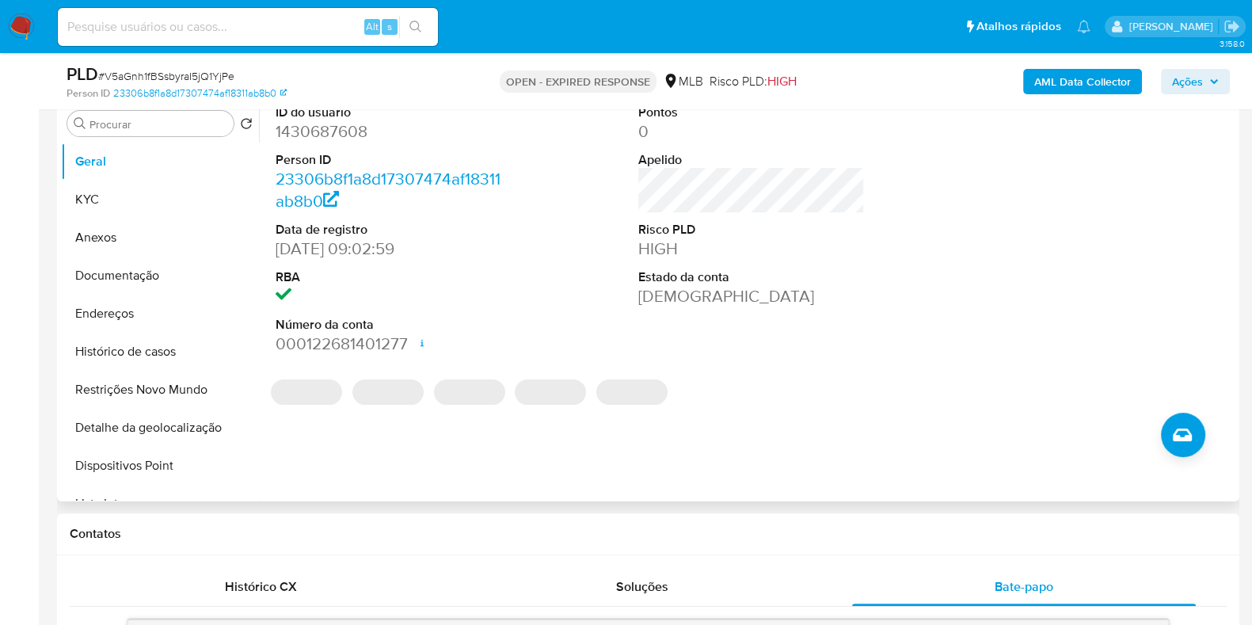
scroll to position [447, 0]
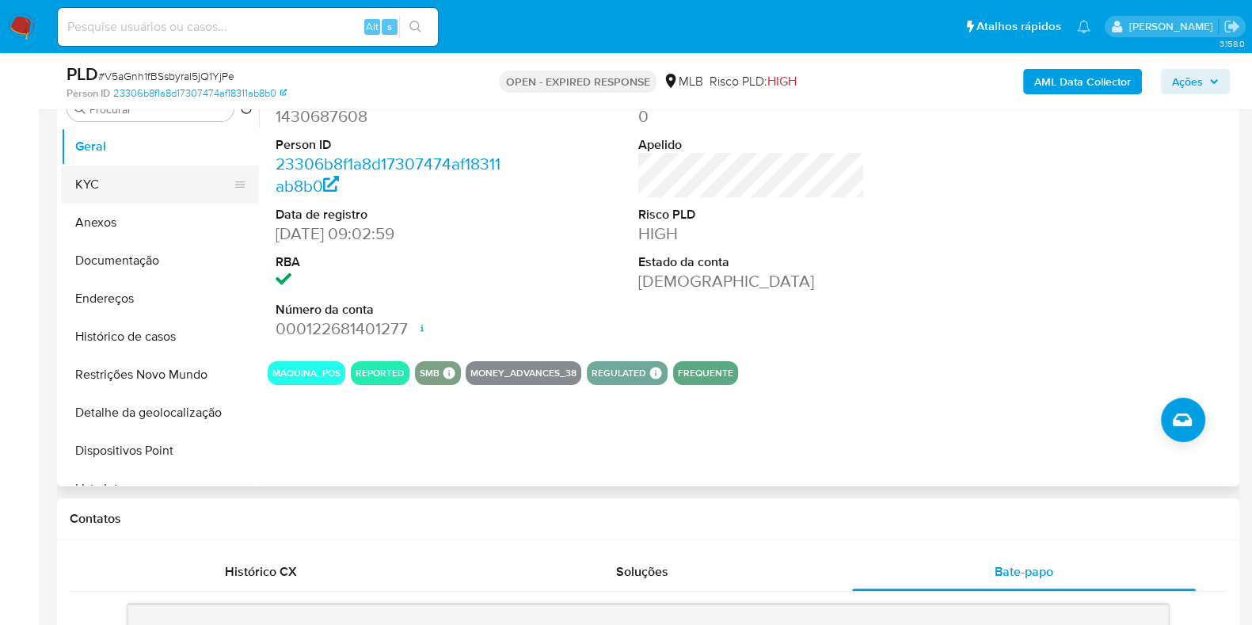
click at [185, 178] on button "KYC" at bounding box center [153, 185] width 185 height 38
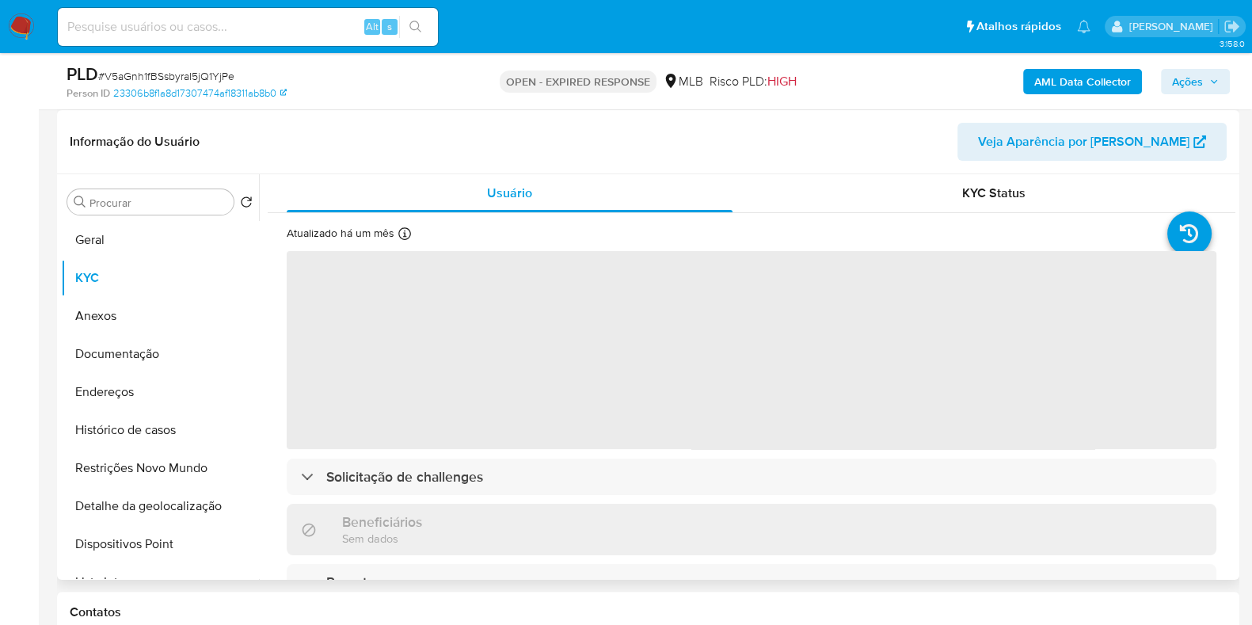
scroll to position [345, 0]
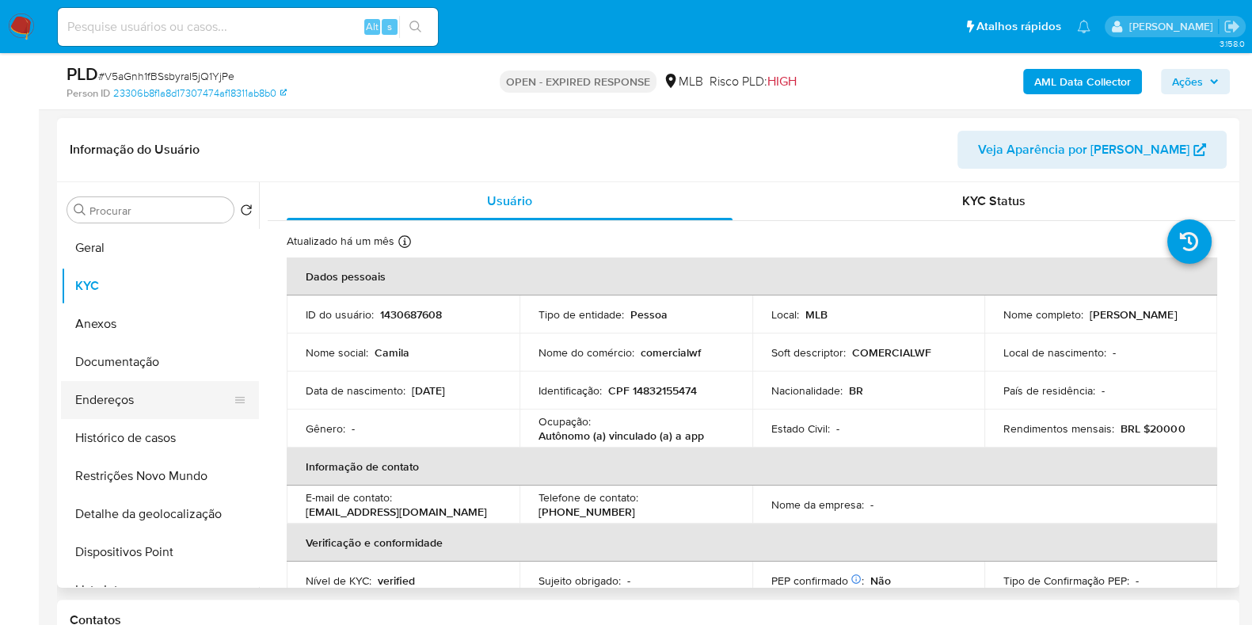
click at [185, 387] on button "Endereços" at bounding box center [153, 400] width 185 height 38
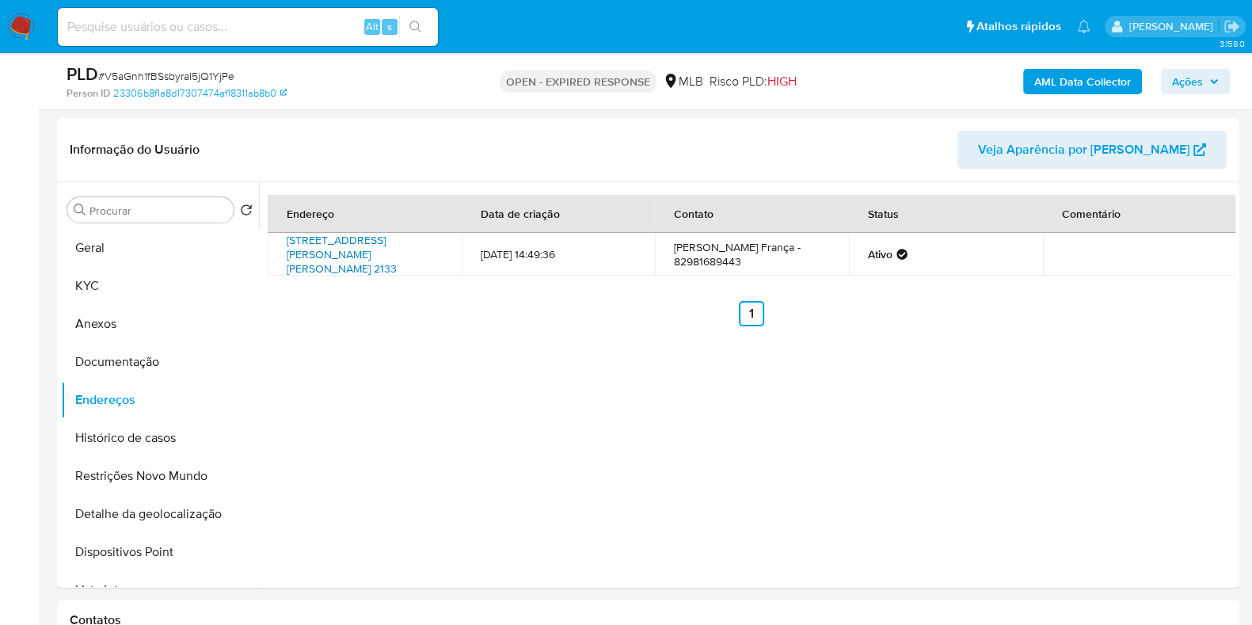
click at [369, 258] on link "Rua Benjamim Freire De Amorim 2133, Arapiraca, Alagoas, 57310540, Brasil 2133" at bounding box center [342, 254] width 110 height 44
click at [204, 369] on button "Documentação" at bounding box center [153, 362] width 185 height 38
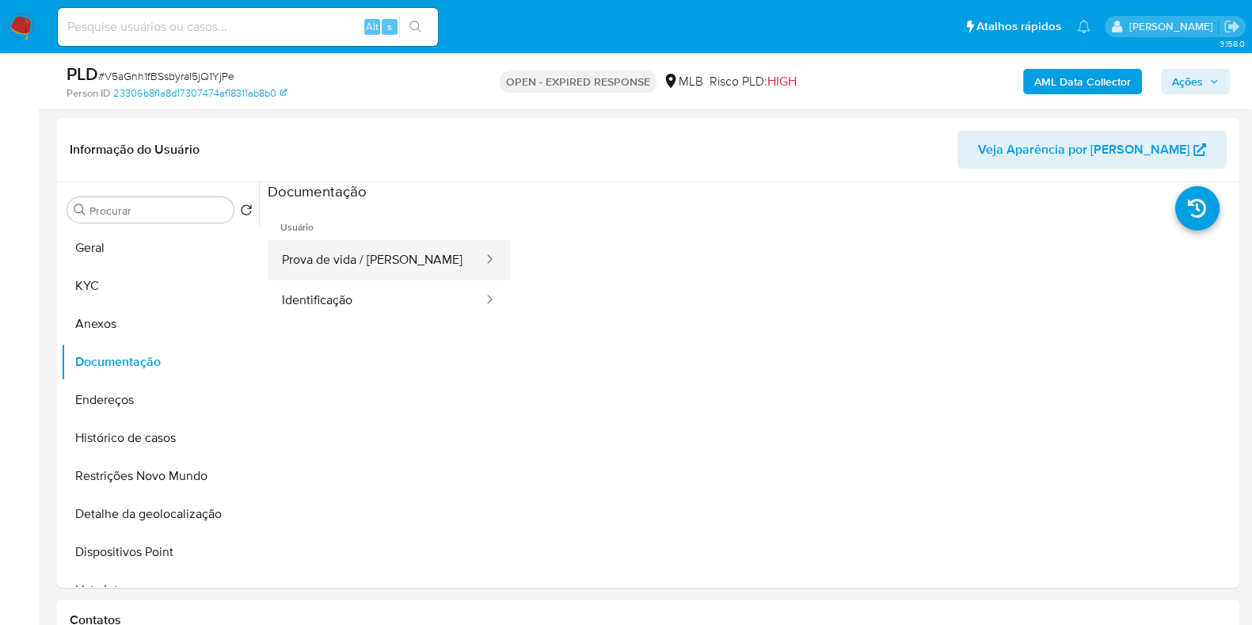
click at [364, 251] on button "Prova de vida / [PERSON_NAME]" at bounding box center [376, 260] width 217 height 40
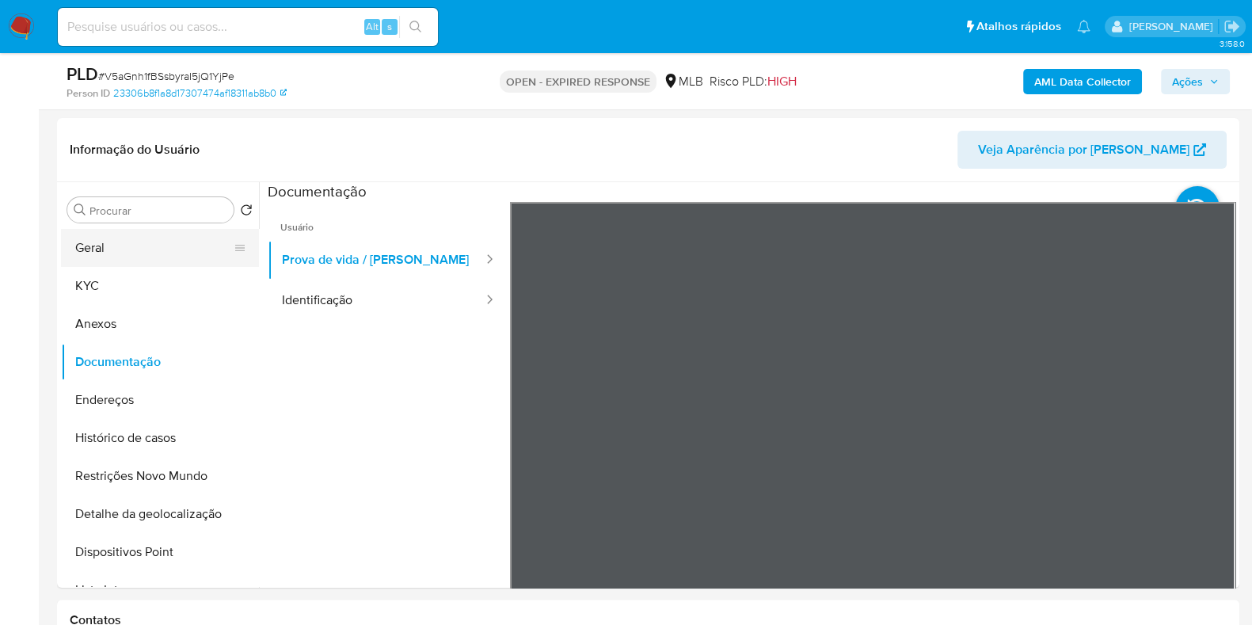
click at [150, 259] on button "Geral" at bounding box center [153, 248] width 185 height 38
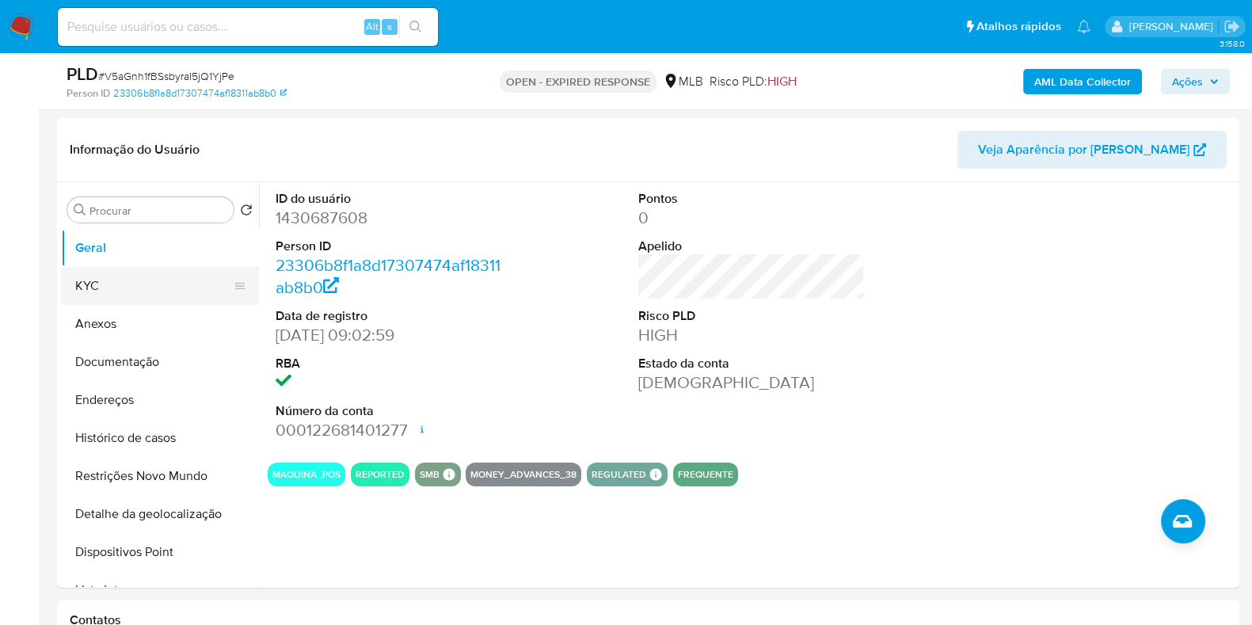
click at [115, 275] on button "KYC" at bounding box center [153, 286] width 185 height 38
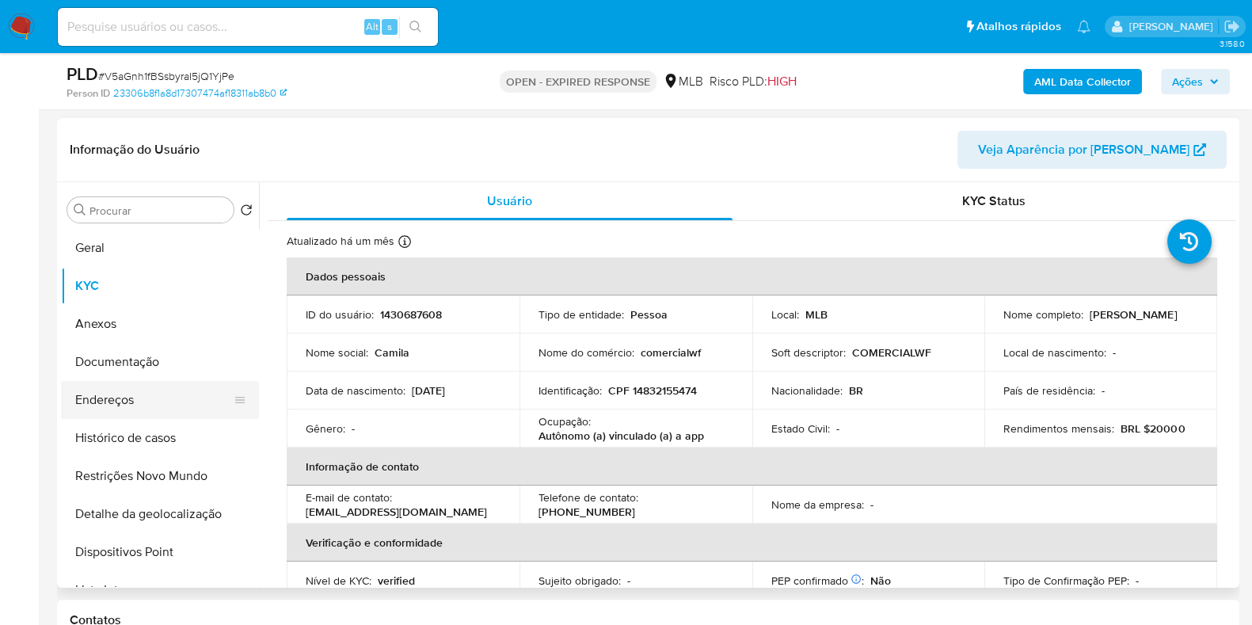
click at [150, 393] on button "Endereços" at bounding box center [153, 400] width 185 height 38
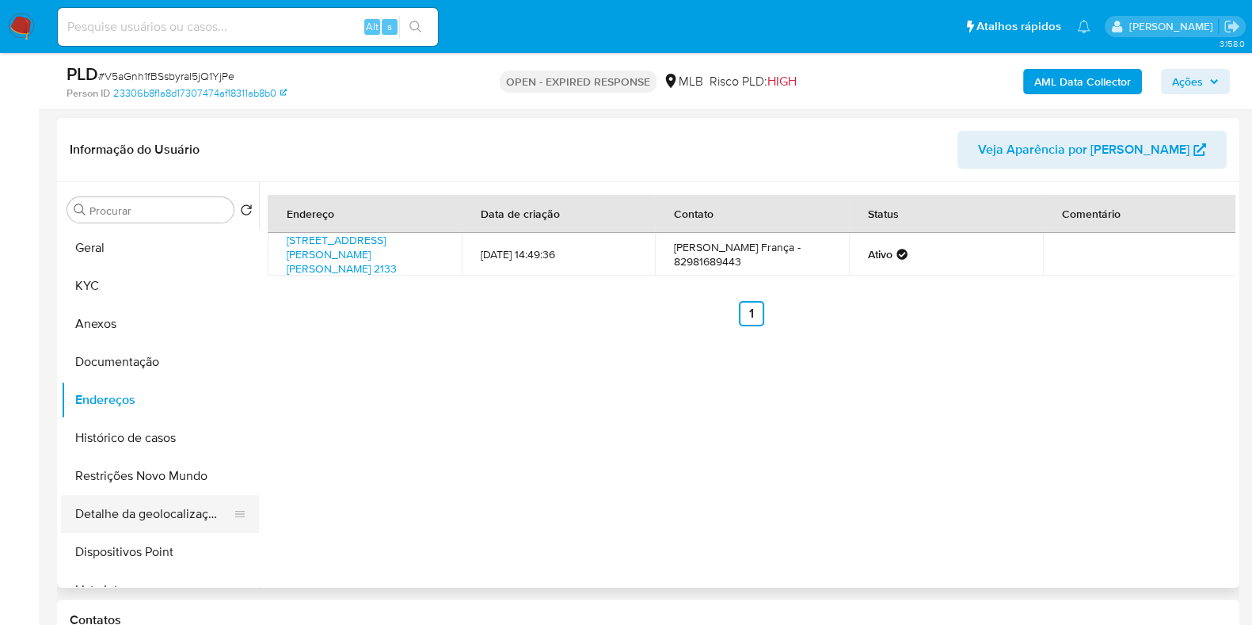
click at [173, 520] on button "Detalhe da geolocalização" at bounding box center [153, 514] width 185 height 38
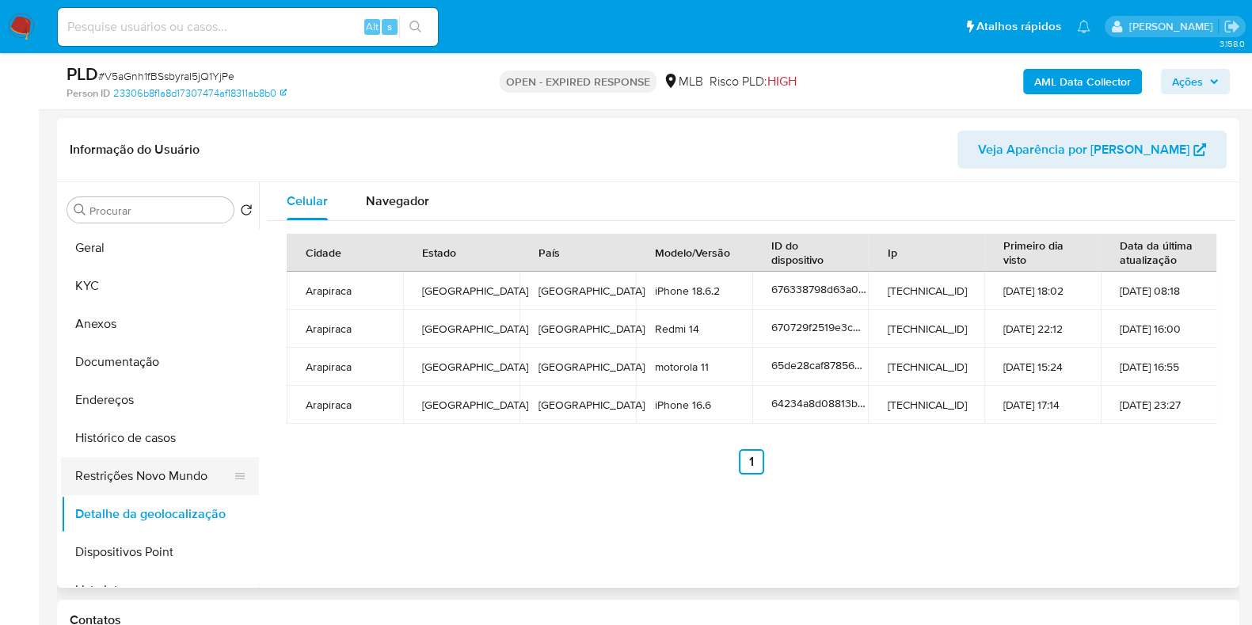
click at [104, 469] on button "Restrições Novo Mundo" at bounding box center [153, 476] width 185 height 38
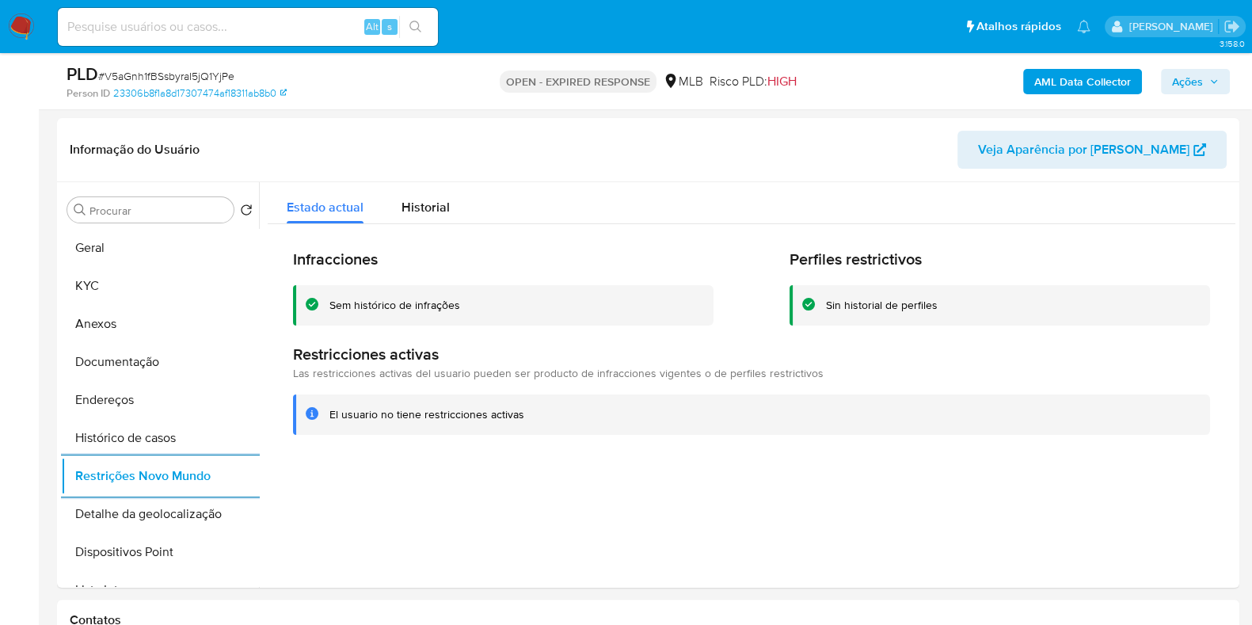
click at [1204, 79] on span "Ações" at bounding box center [1195, 81] width 47 height 22
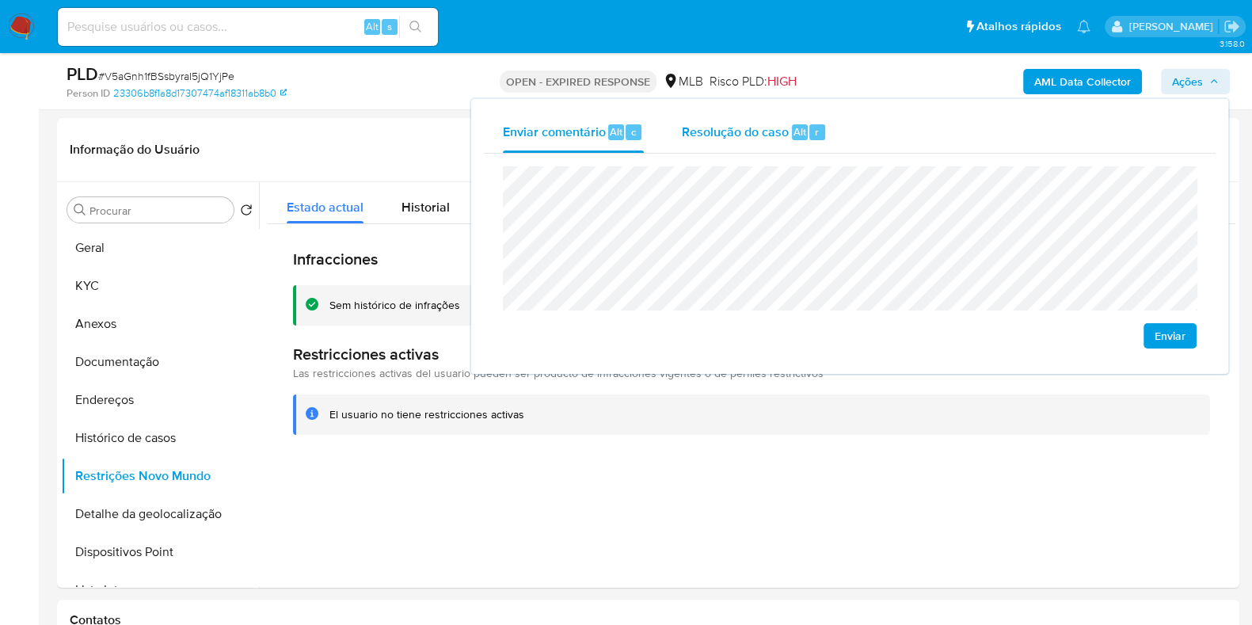
click at [710, 140] on div "Resolução do caso Alt r" at bounding box center [754, 132] width 145 height 41
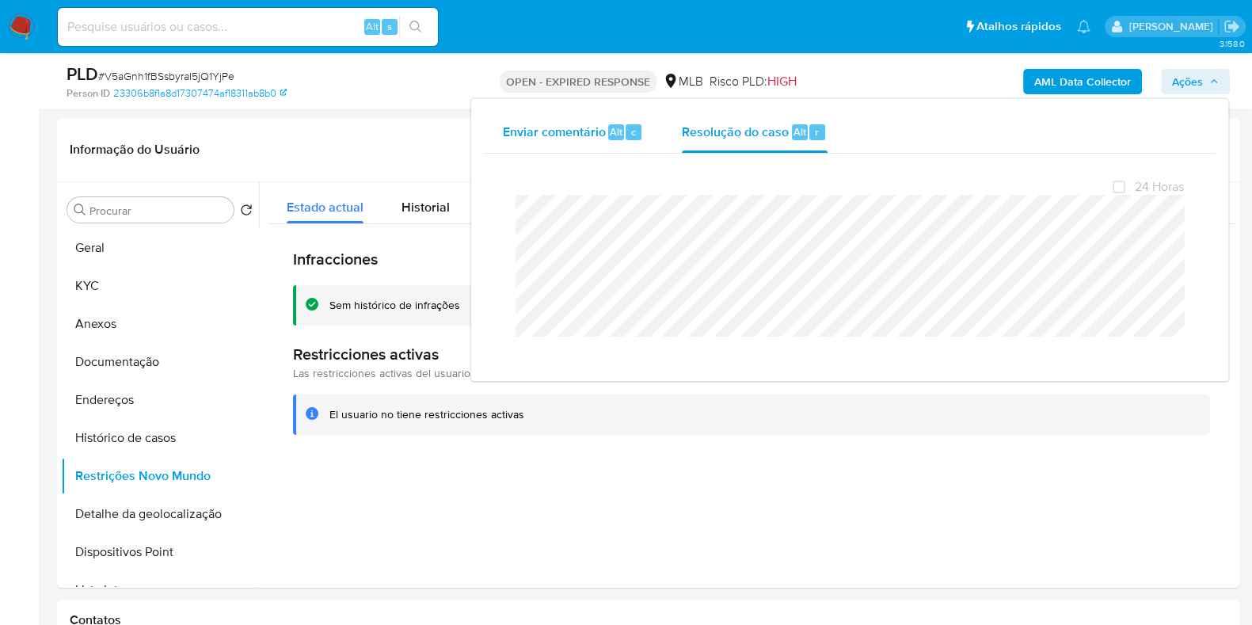
click at [561, 134] on span "Enviar comentário" at bounding box center [554, 131] width 103 height 18
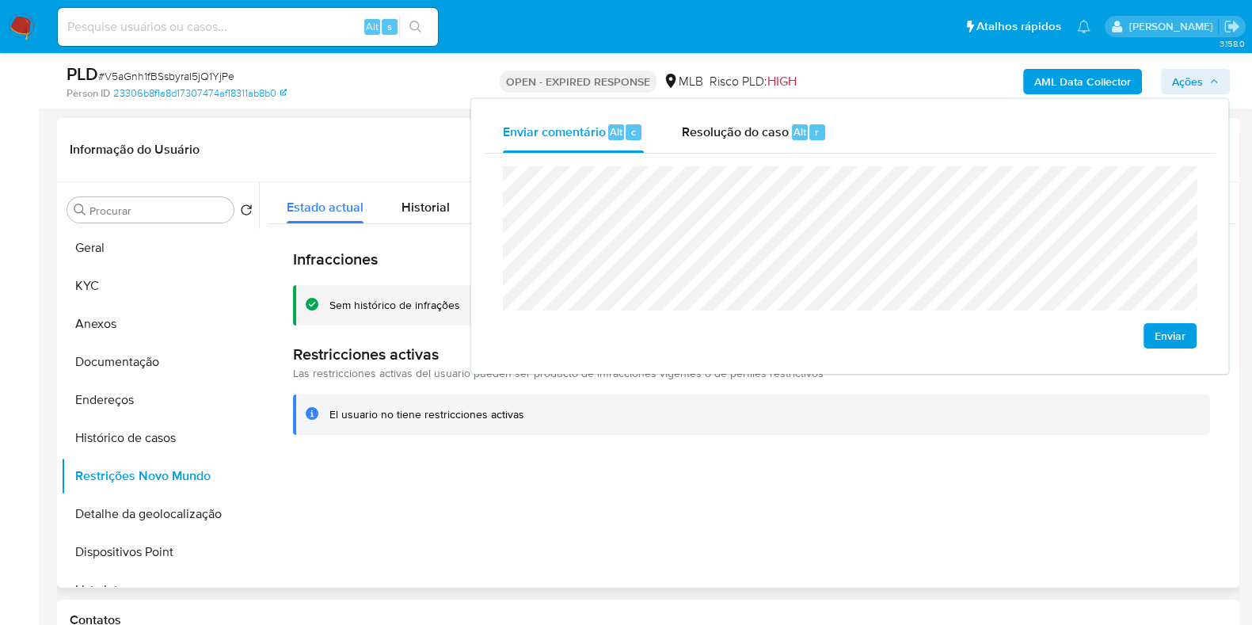
click at [406, 150] on header "Informação do Usuário Veja Aparência por Pessoa" at bounding box center [648, 150] width 1157 height 38
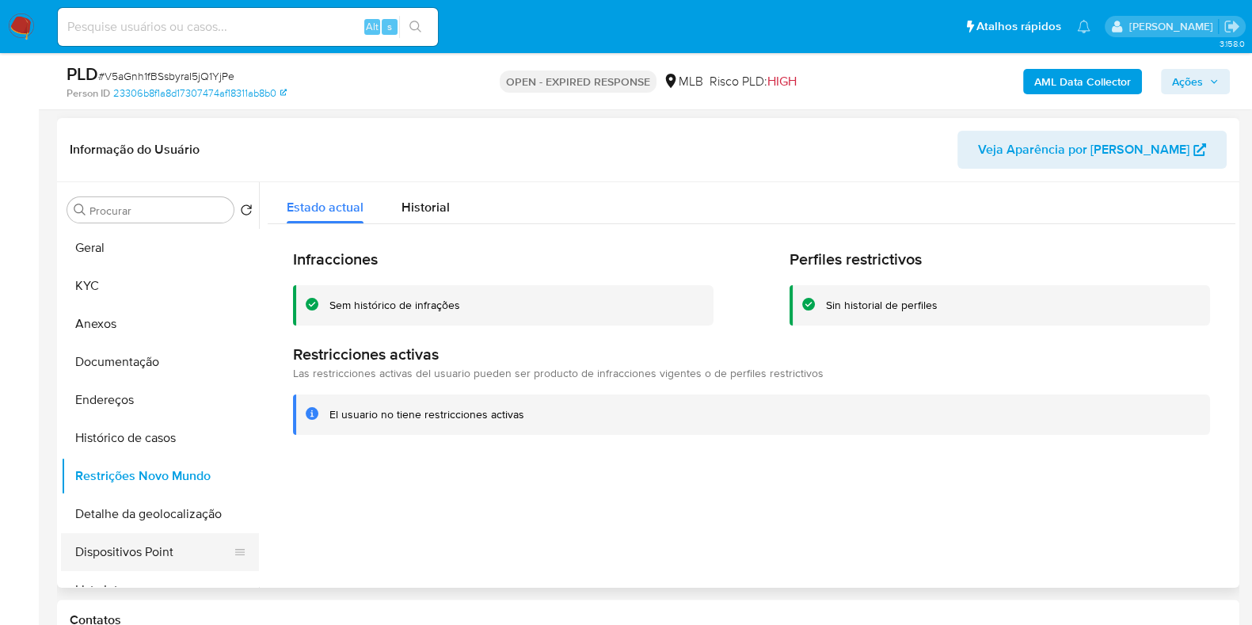
click at [190, 552] on button "Dispositivos Point" at bounding box center [153, 552] width 185 height 38
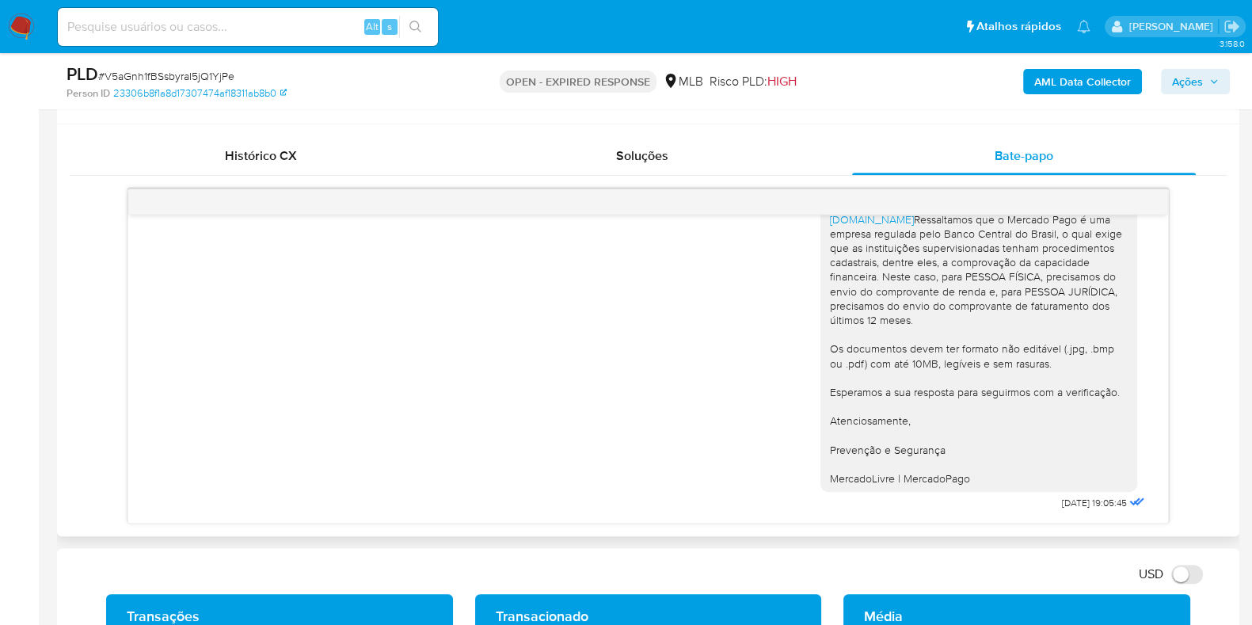
scroll to position [860, 0]
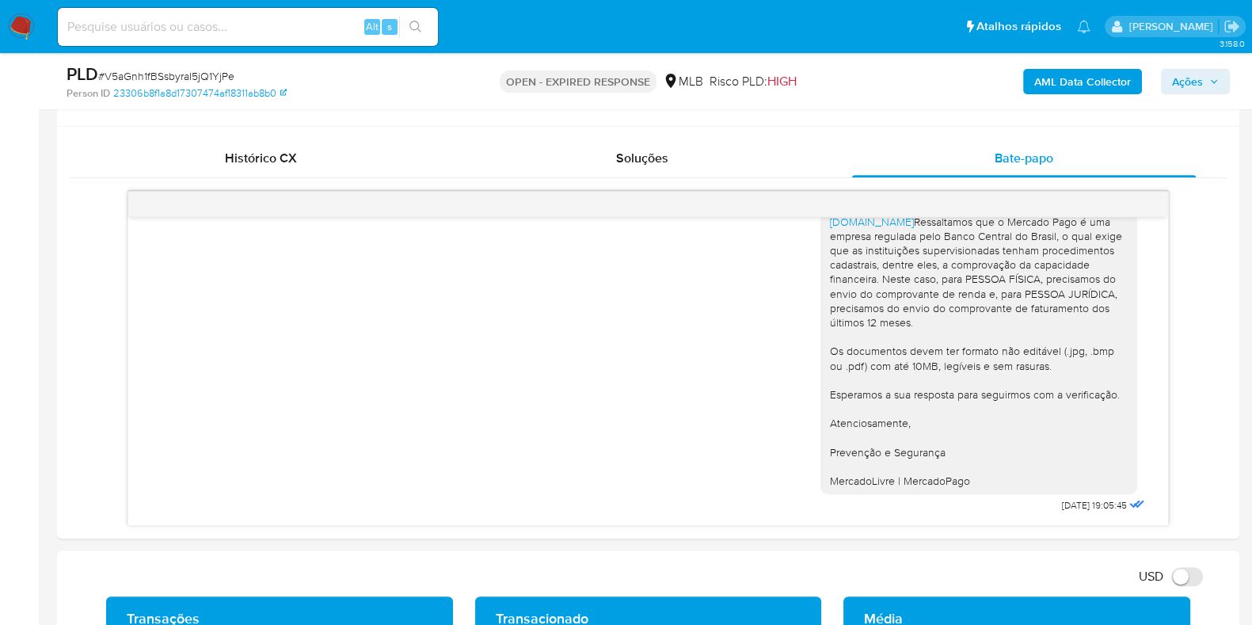
drag, startPoint x: 1161, startPoint y: 81, endPoint x: 1188, endPoint y: 91, distance: 28.8
click at [1164, 81] on button "Ações" at bounding box center [1195, 81] width 69 height 25
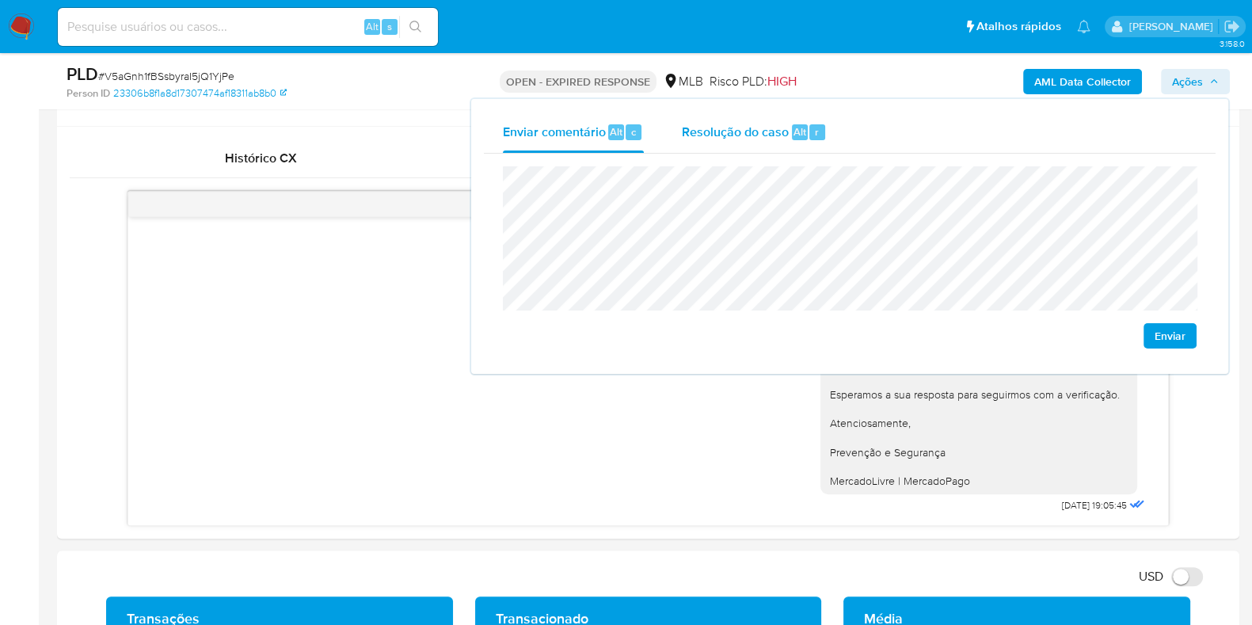
click at [712, 128] on span "Resolução do caso" at bounding box center [735, 131] width 107 height 18
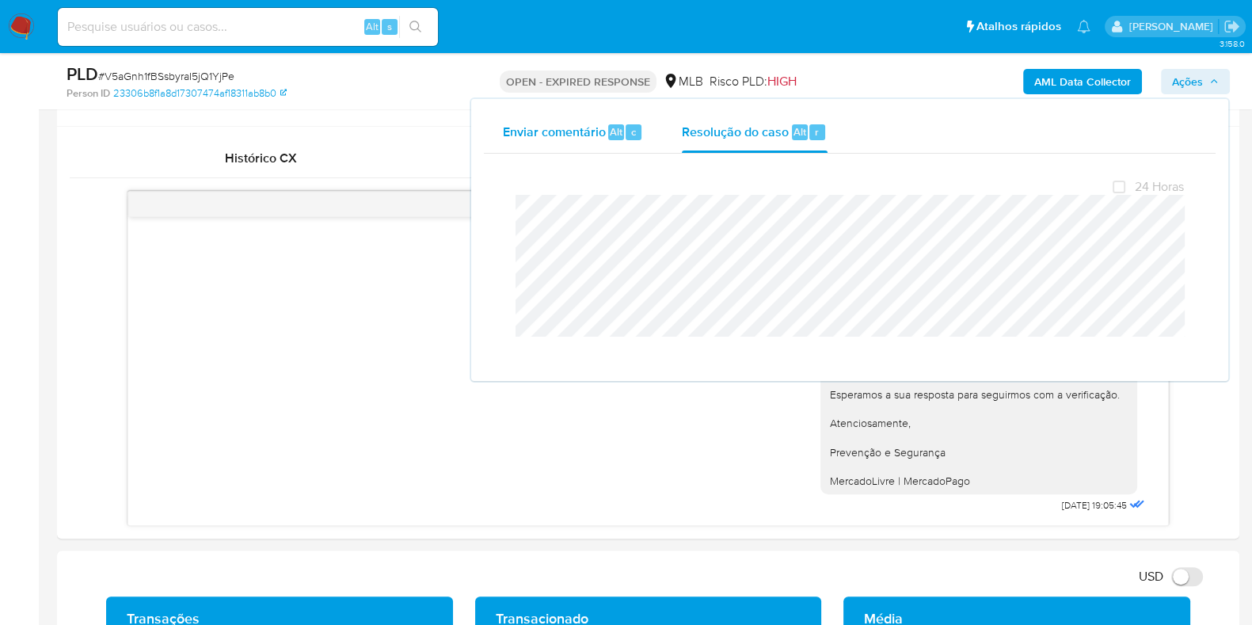
click at [589, 128] on span "Enviar comentário" at bounding box center [554, 131] width 103 height 18
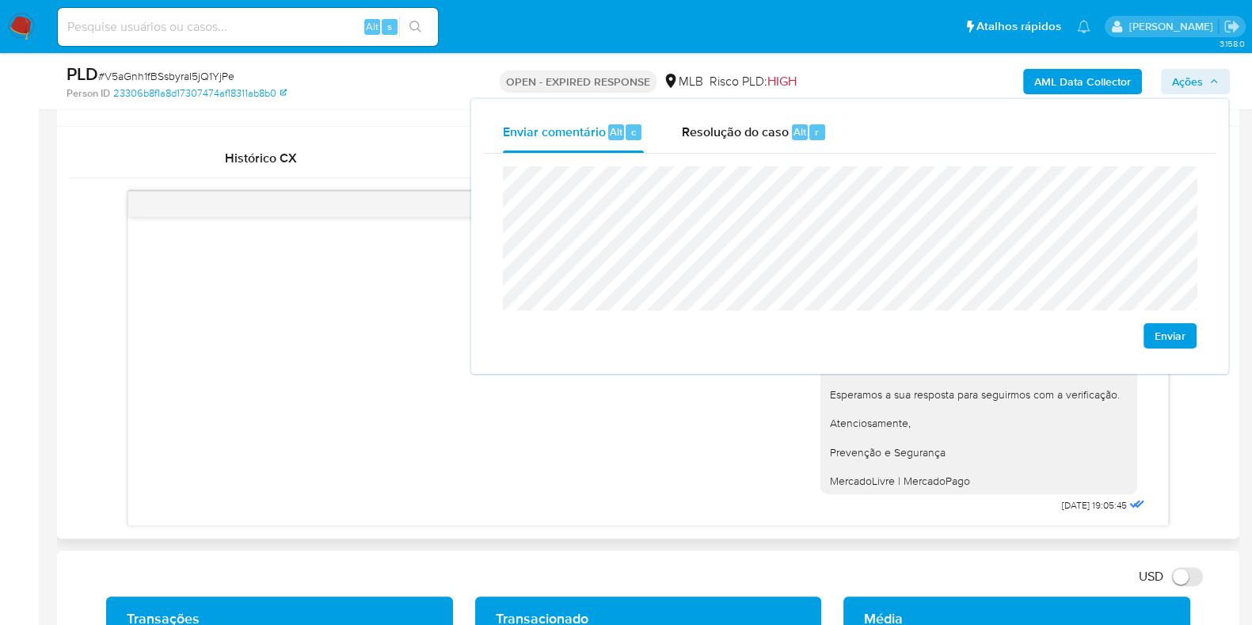
click at [367, 127] on div "Histórico CX Soluções Bate-papo Id Estado Data de criação Origem Processo Antig…" at bounding box center [648, 333] width 1183 height 412
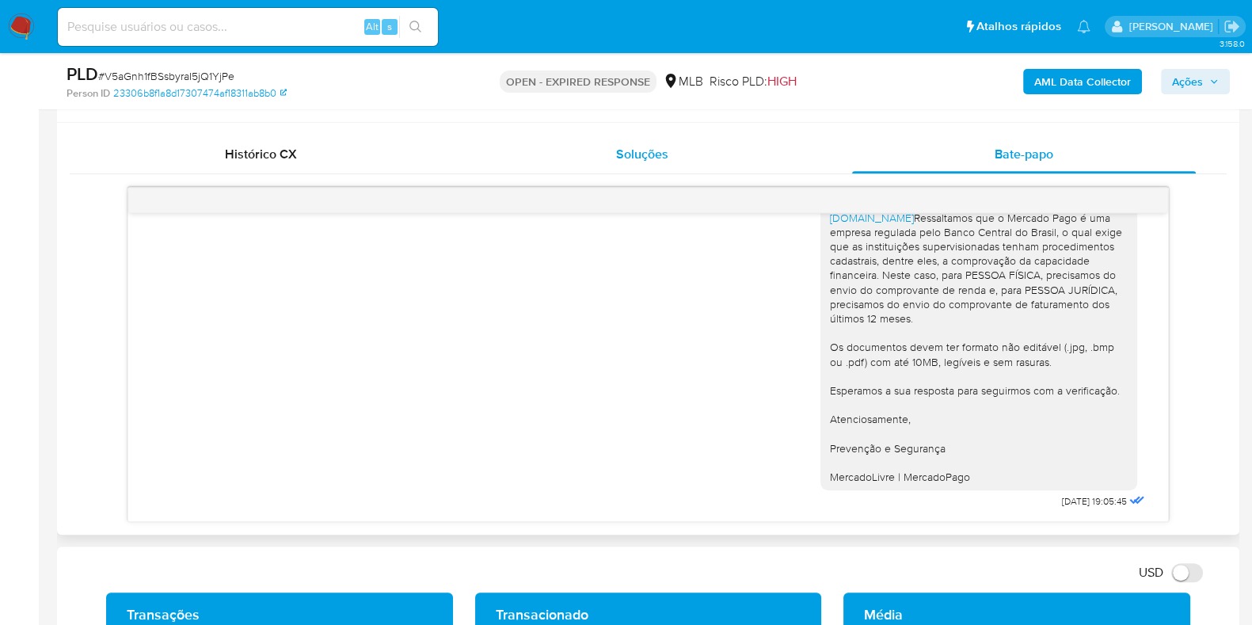
scroll to position [835, 0]
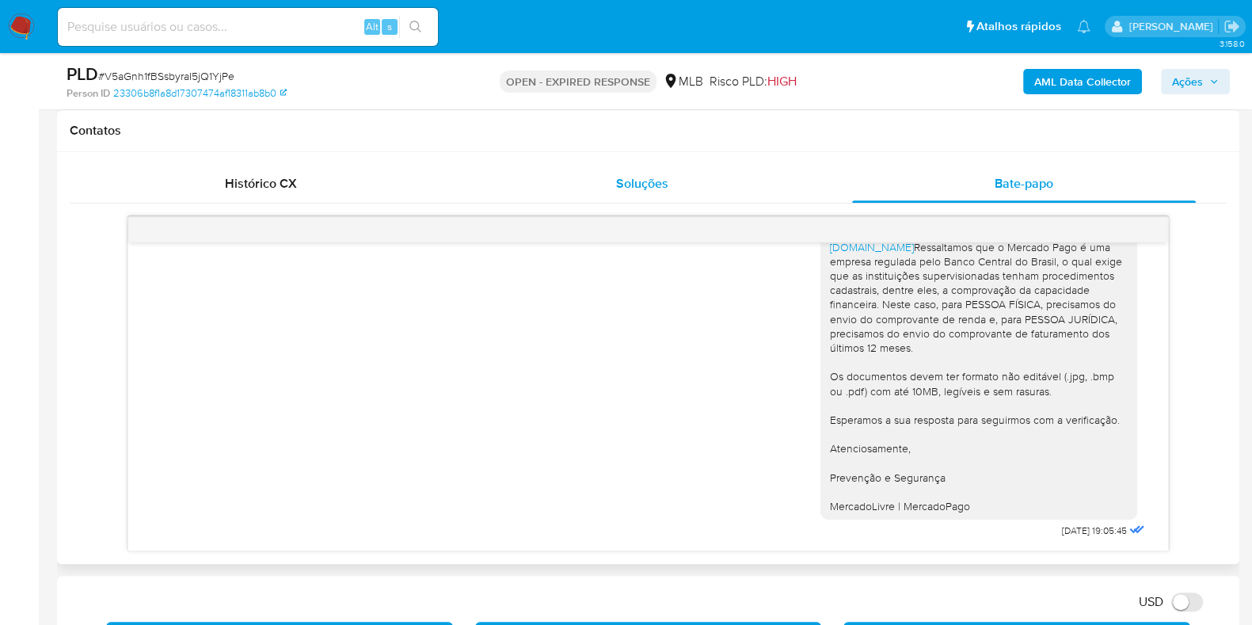
click at [621, 170] on div "Soluções" at bounding box center [642, 184] width 344 height 38
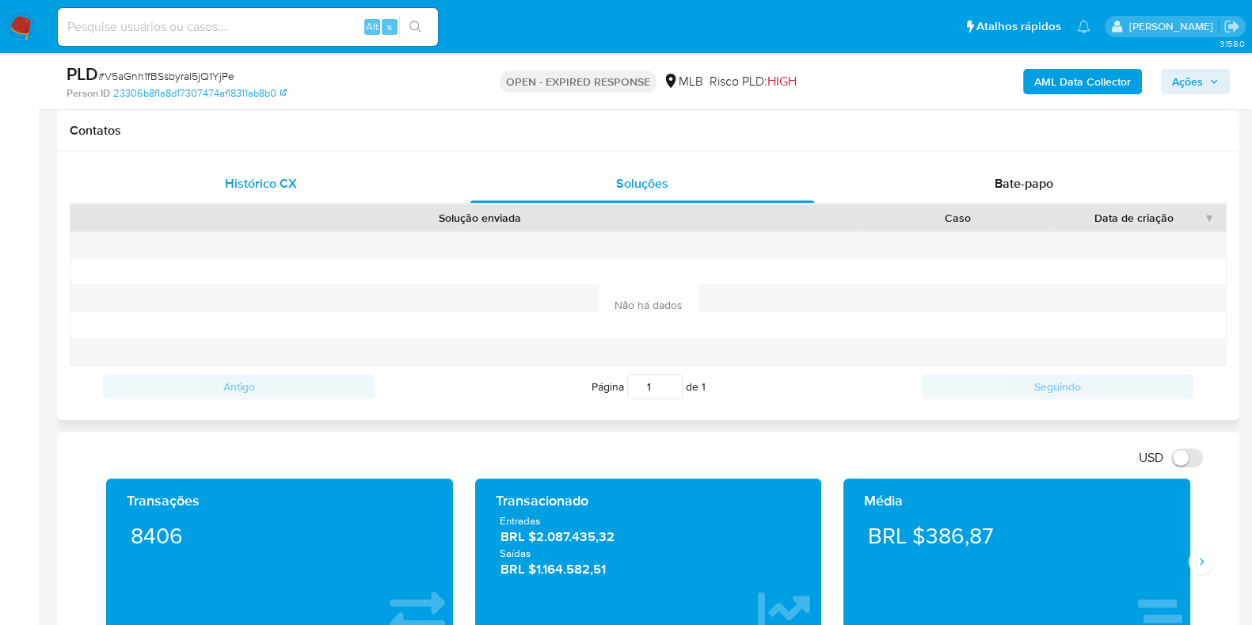
scroll to position [0, 0]
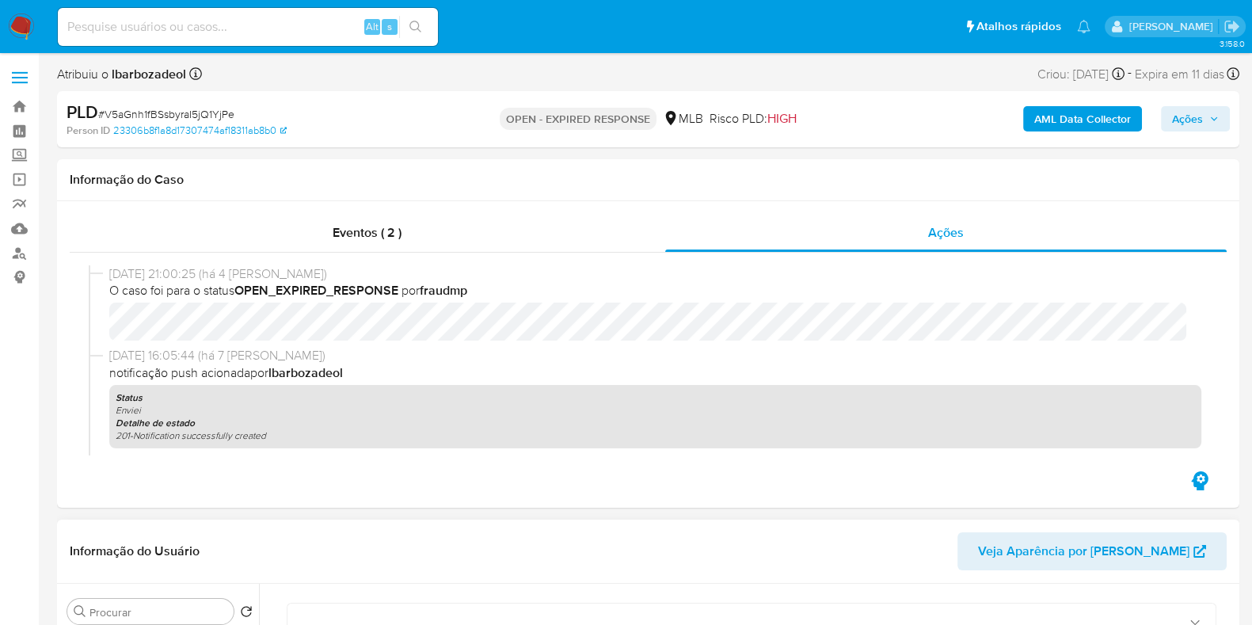
click at [1201, 114] on span "Ações" at bounding box center [1187, 118] width 31 height 25
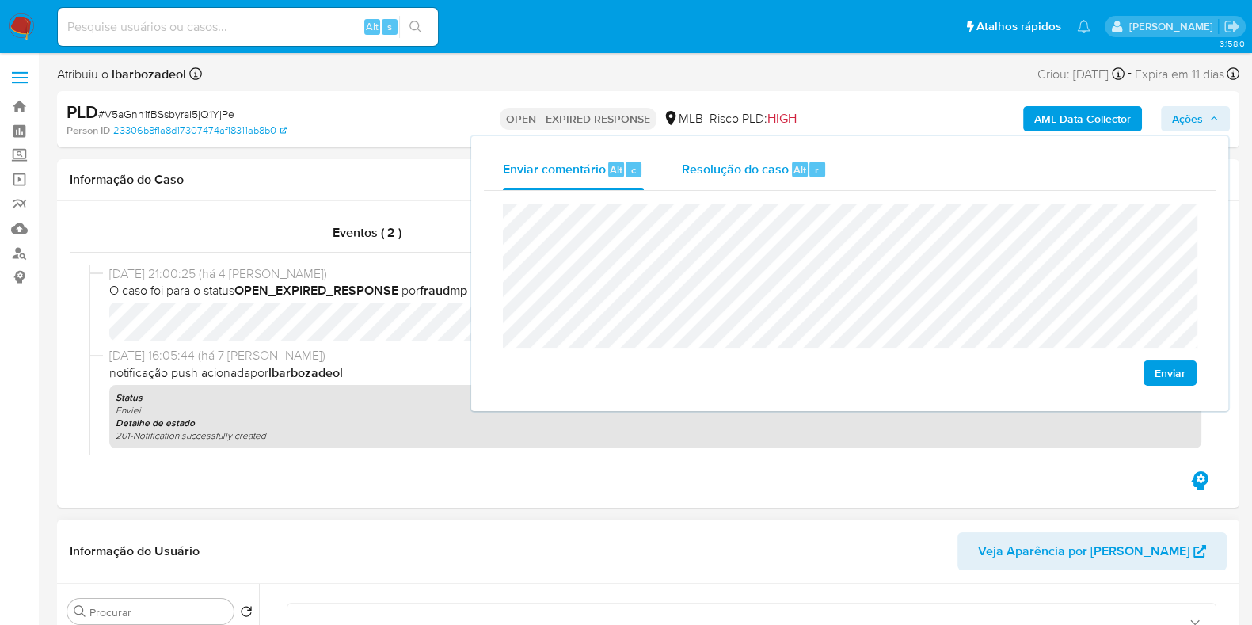
click at [760, 178] on div "Resolução do caso Alt r" at bounding box center [754, 169] width 145 height 41
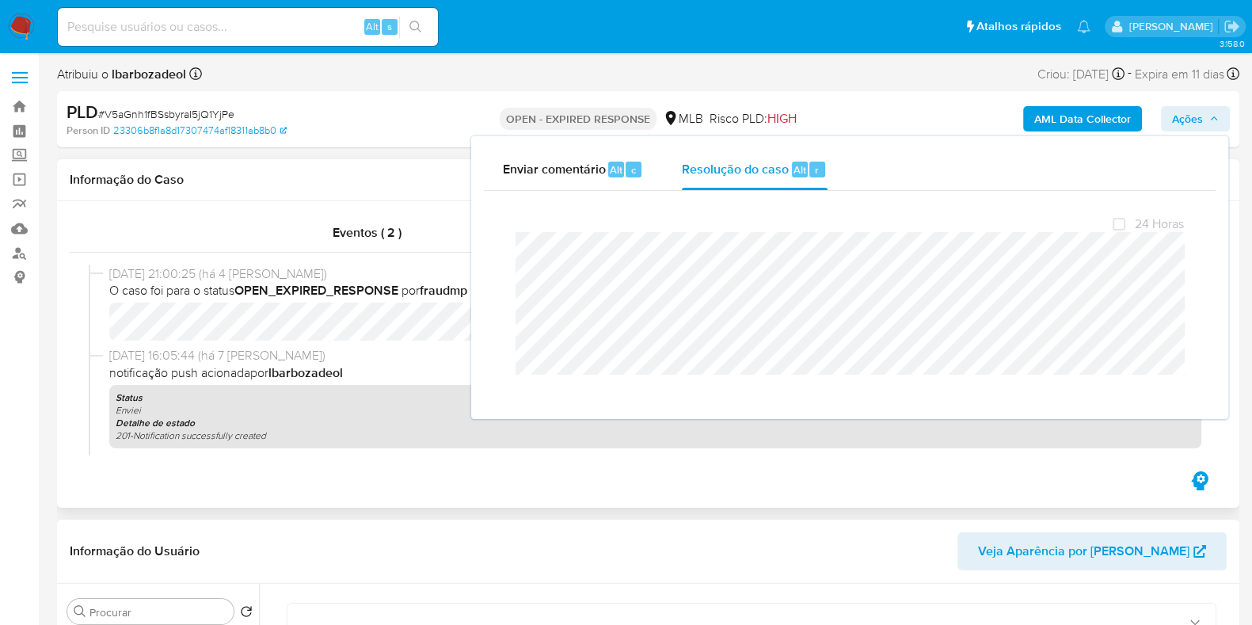
click at [313, 161] on div "Informação do Caso" at bounding box center [648, 180] width 1183 height 42
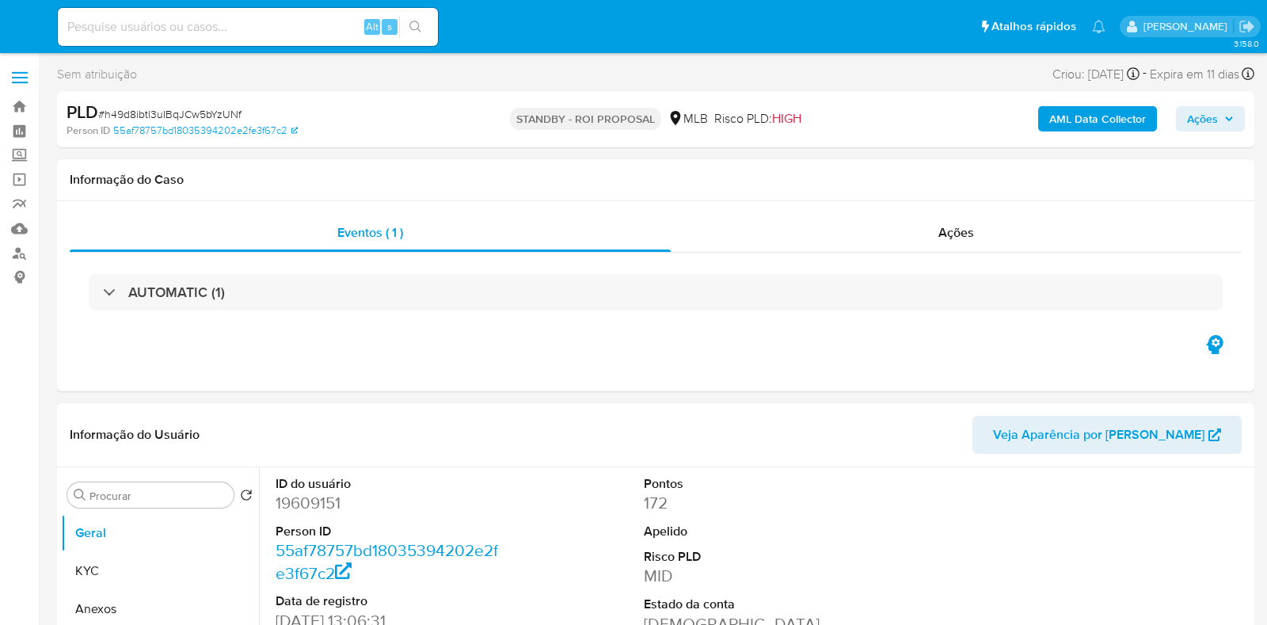
select select "10"
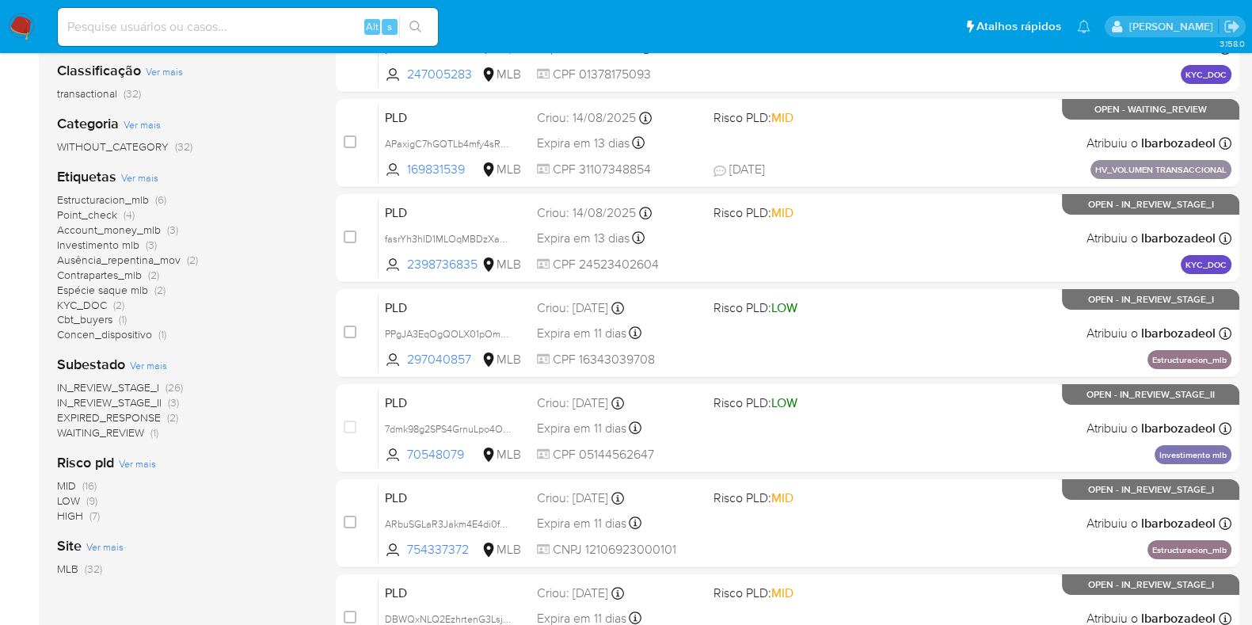
scroll to position [237, 0]
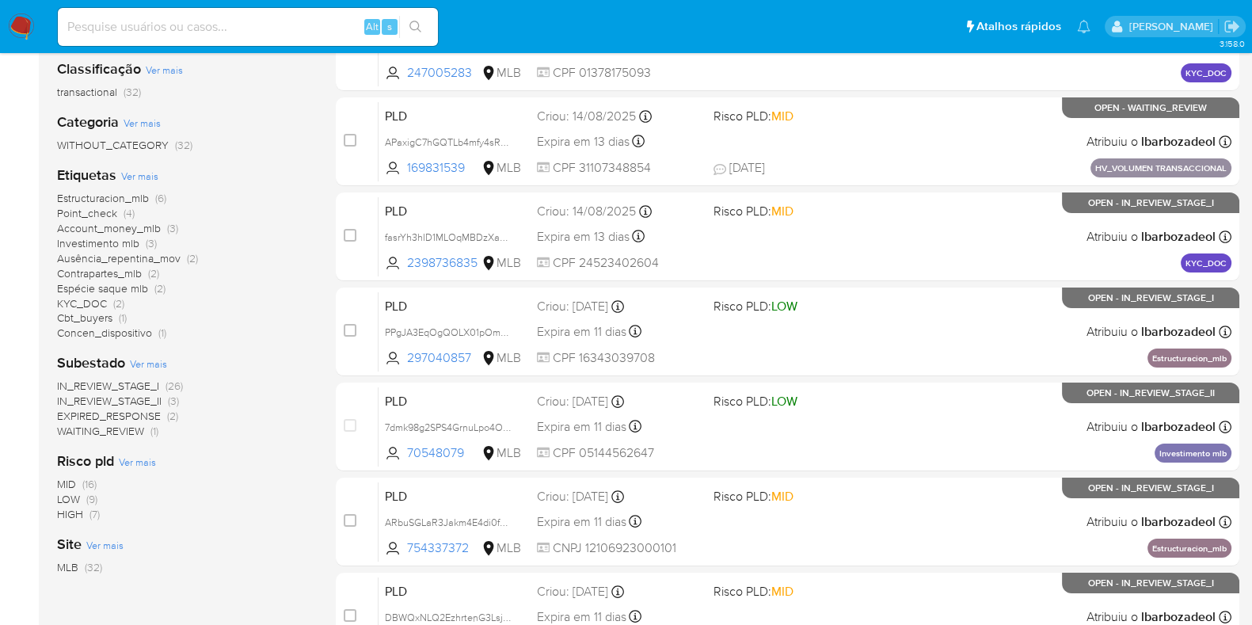
click at [88, 515] on span "HIGH (7)" at bounding box center [78, 514] width 43 height 15
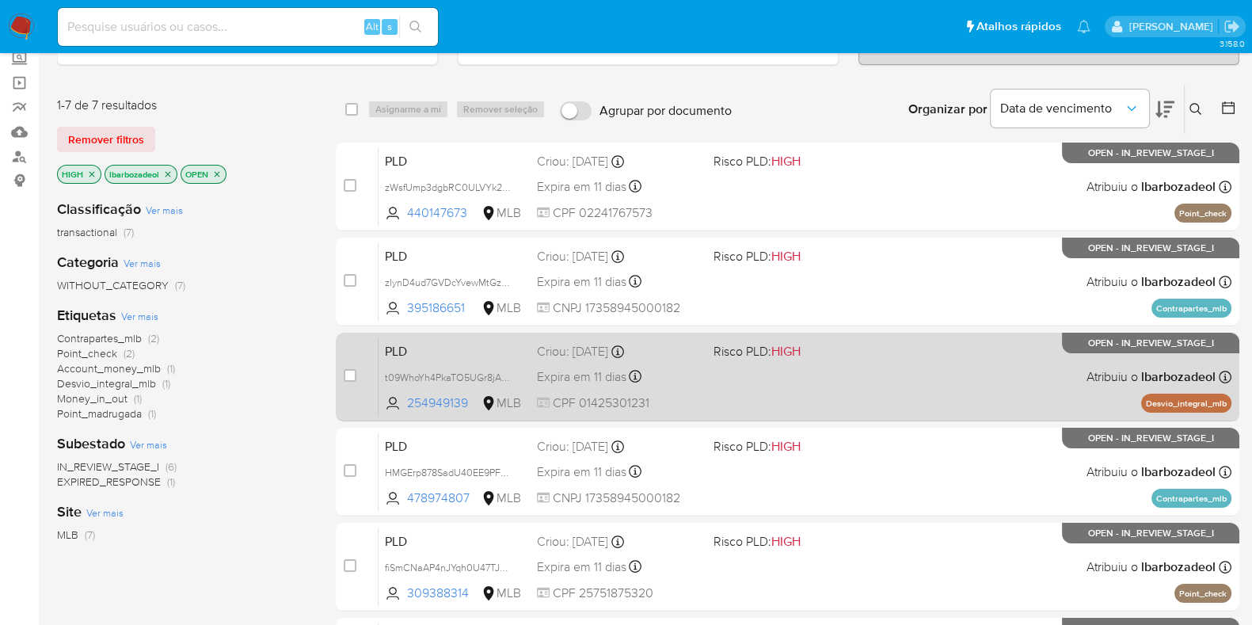
scroll to position [148, 0]
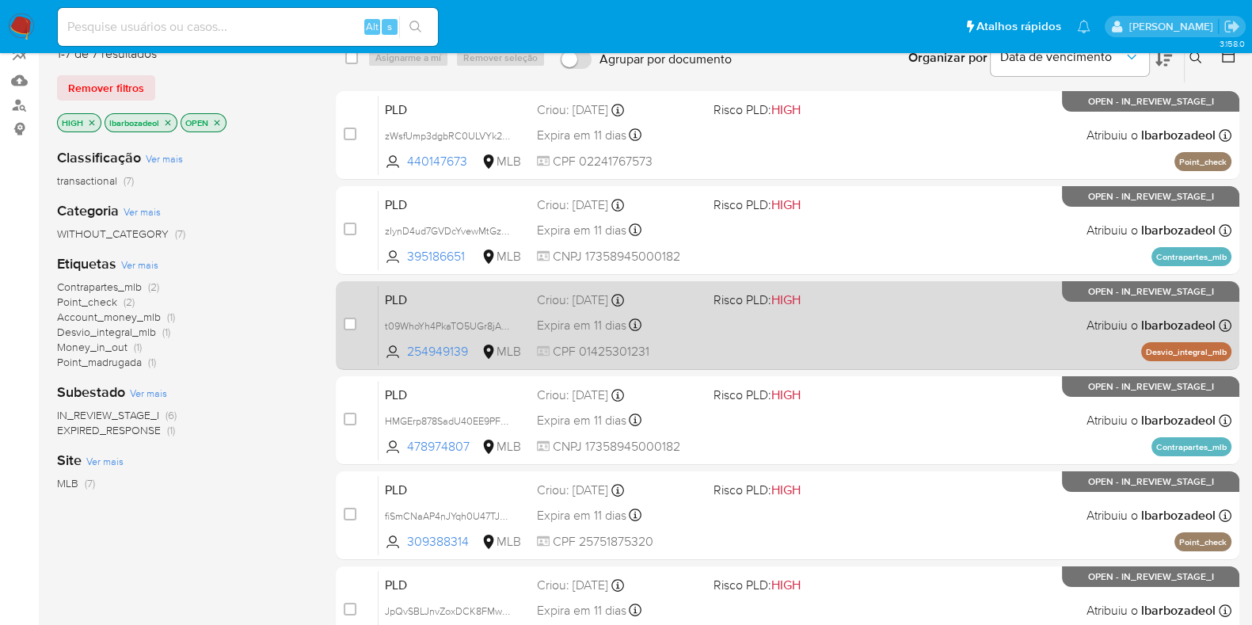
click at [856, 328] on div "PLD t09WhoYh4PkaTO5UGr8jAO8J 254949139 MLB Risco PLD: HIGH Criou: [DATE] Criou:…" at bounding box center [805, 325] width 853 height 80
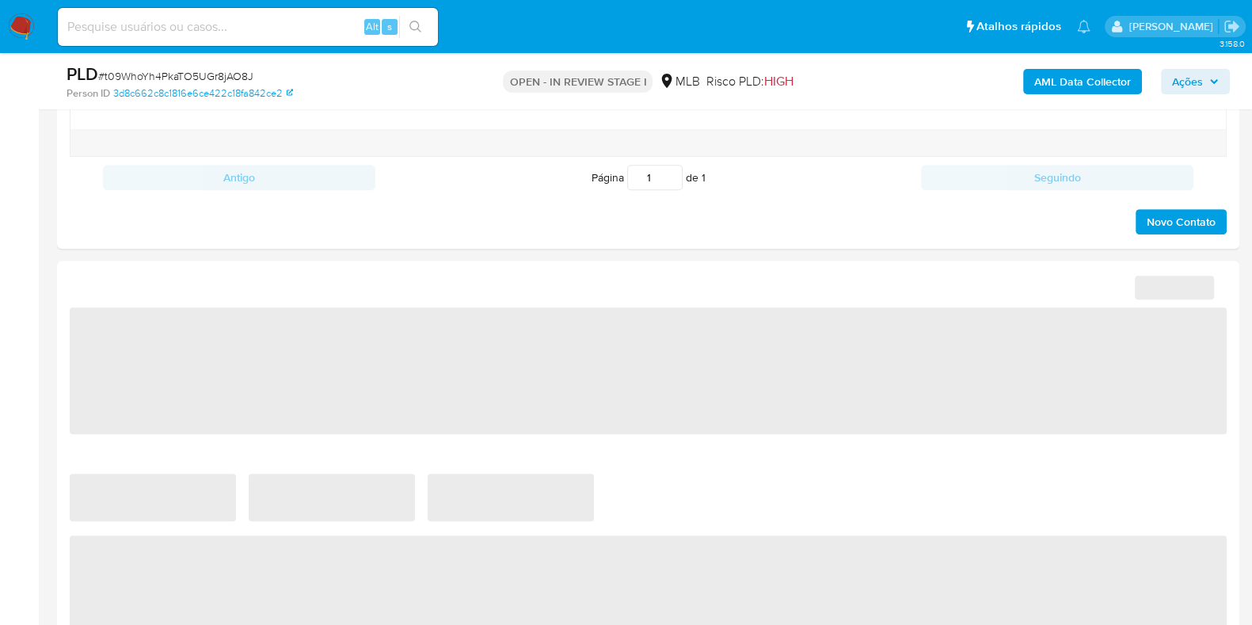
select select "10"
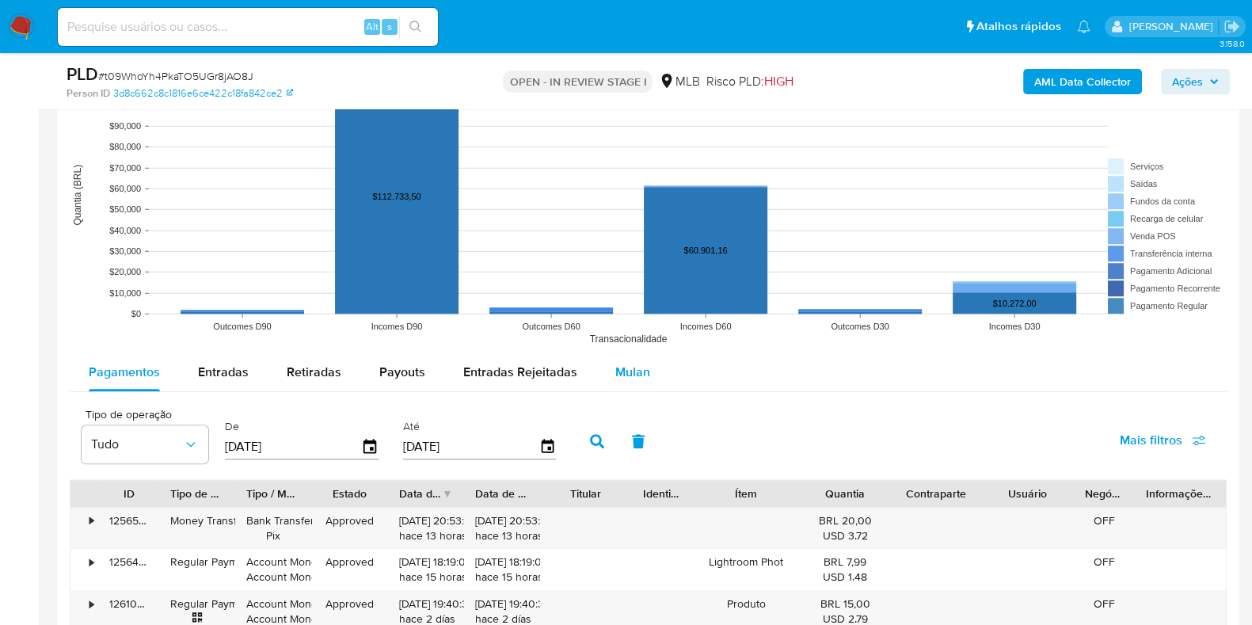
click at [629, 378] on span "Mulan" at bounding box center [632, 372] width 35 height 18
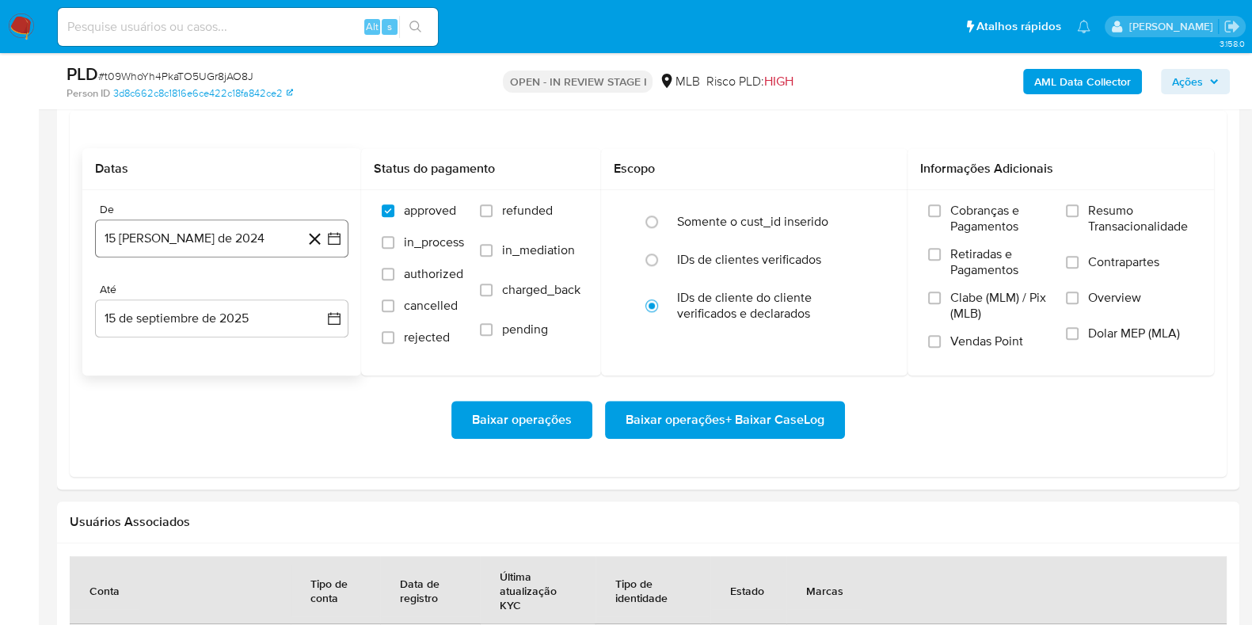
scroll to position [1769, 0]
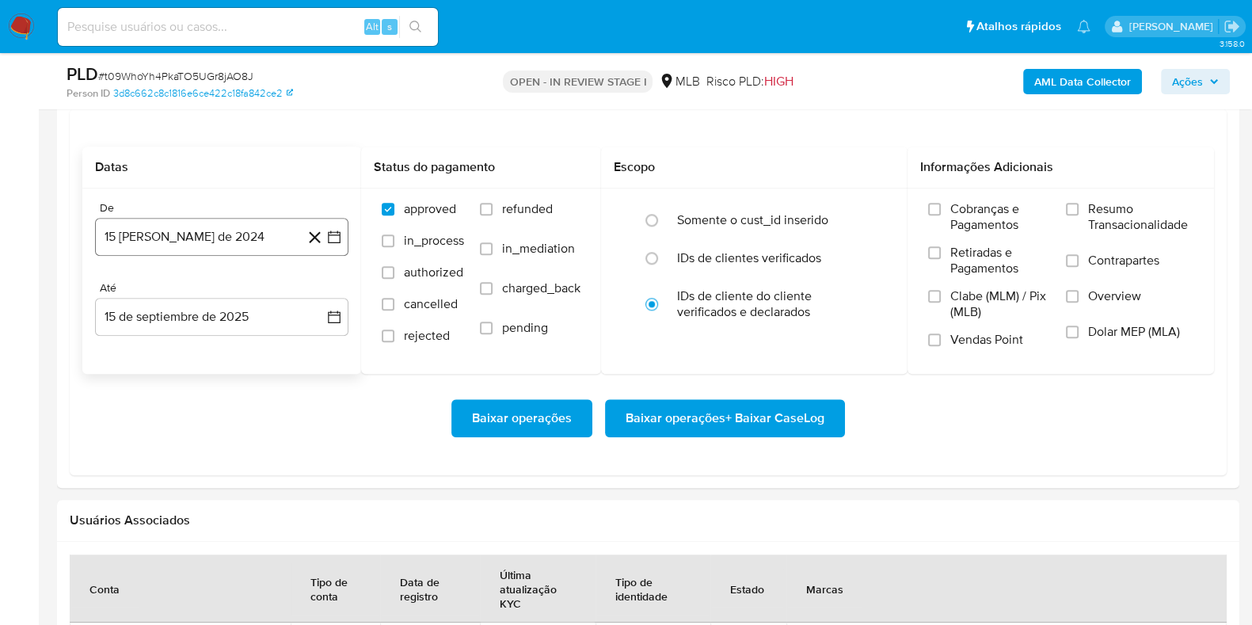
click at [188, 227] on button "15 [PERSON_NAME] de 2024" at bounding box center [221, 237] width 253 height 38
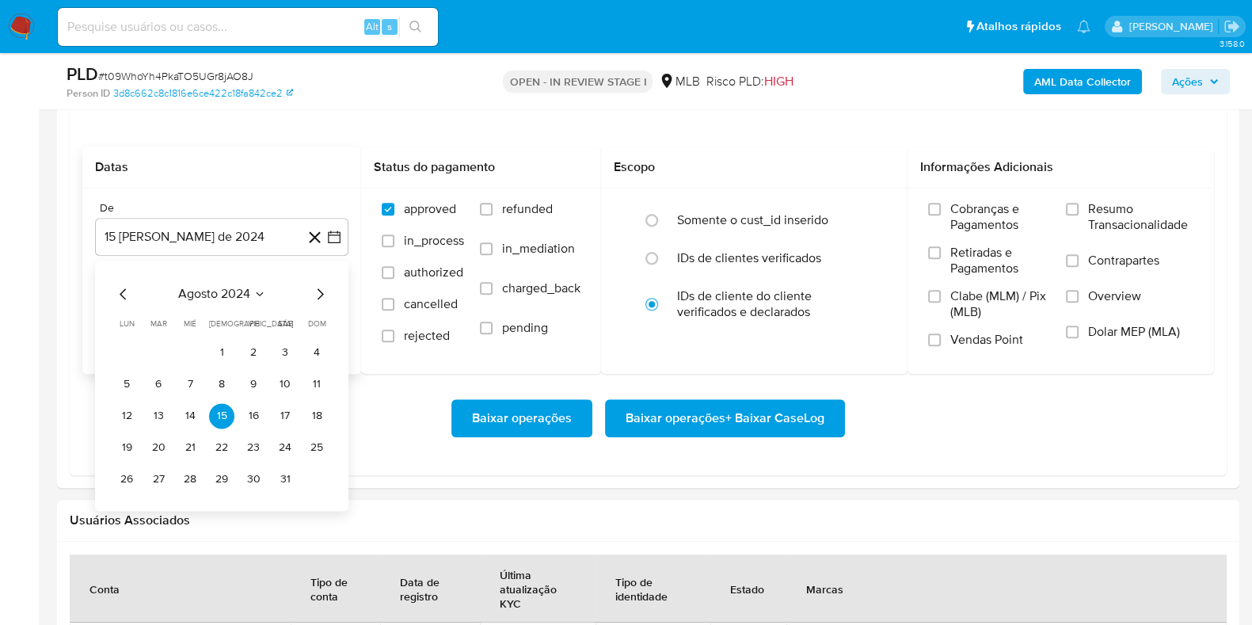
click at [205, 291] on span "agosto 2024" at bounding box center [214, 294] width 72 height 16
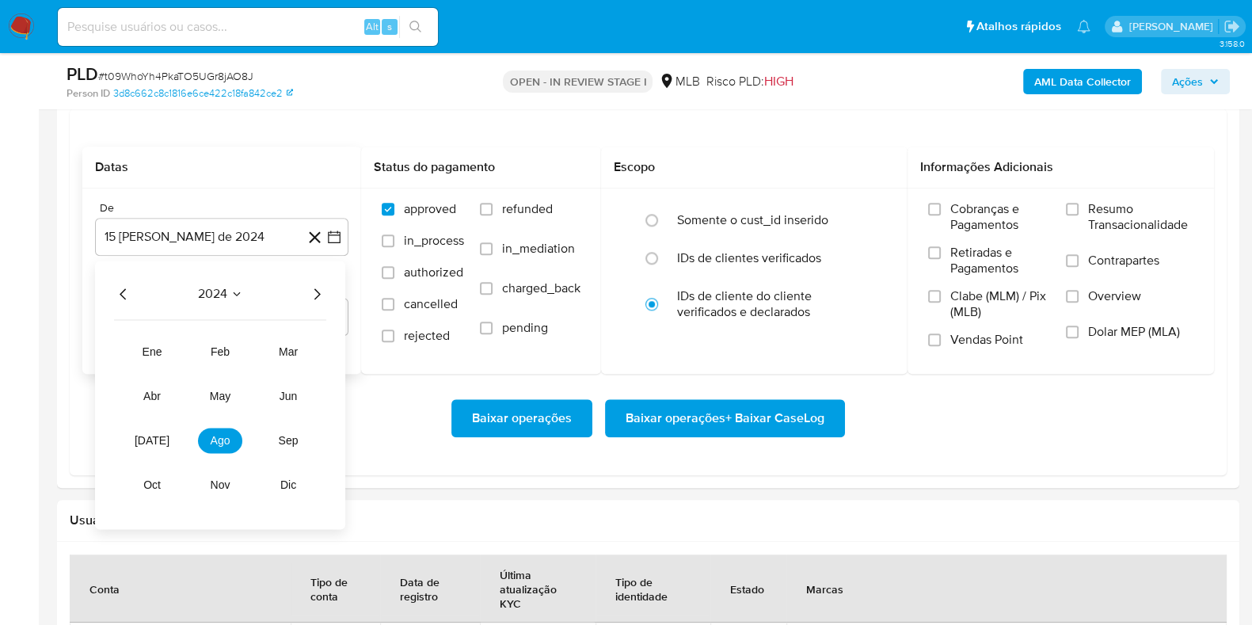
click at [324, 289] on icon "Año siguiente" at bounding box center [316, 293] width 19 height 19
click at [154, 442] on span "[DATE]" at bounding box center [152, 440] width 35 height 13
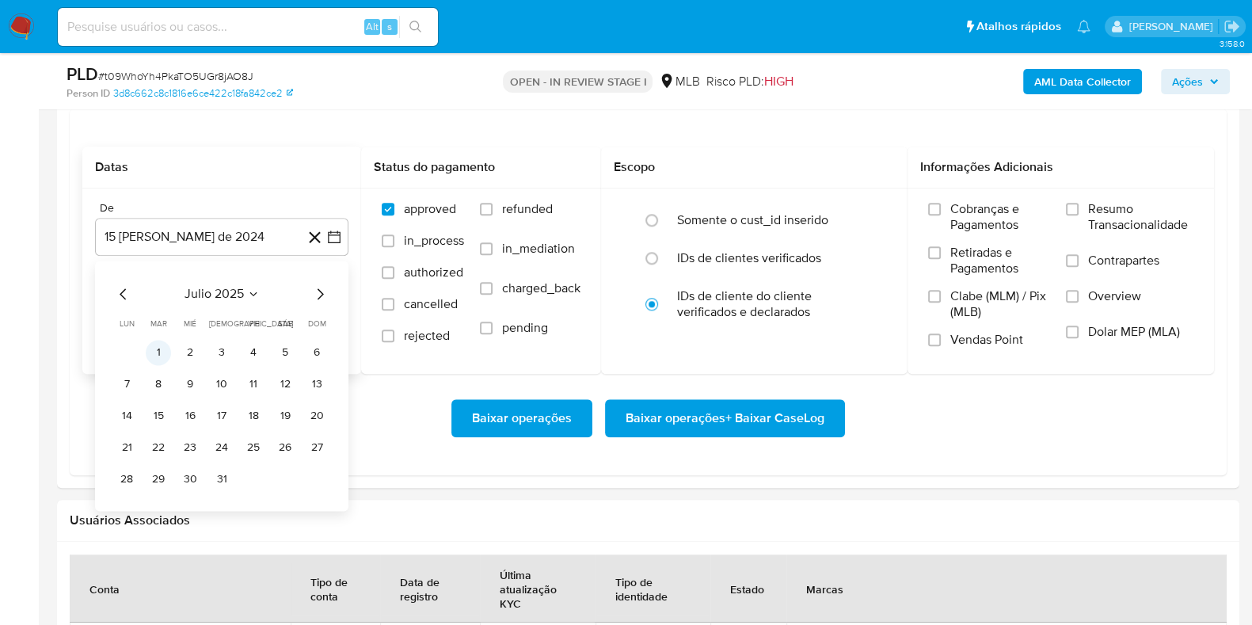
click at [163, 359] on button "1" at bounding box center [158, 352] width 25 height 25
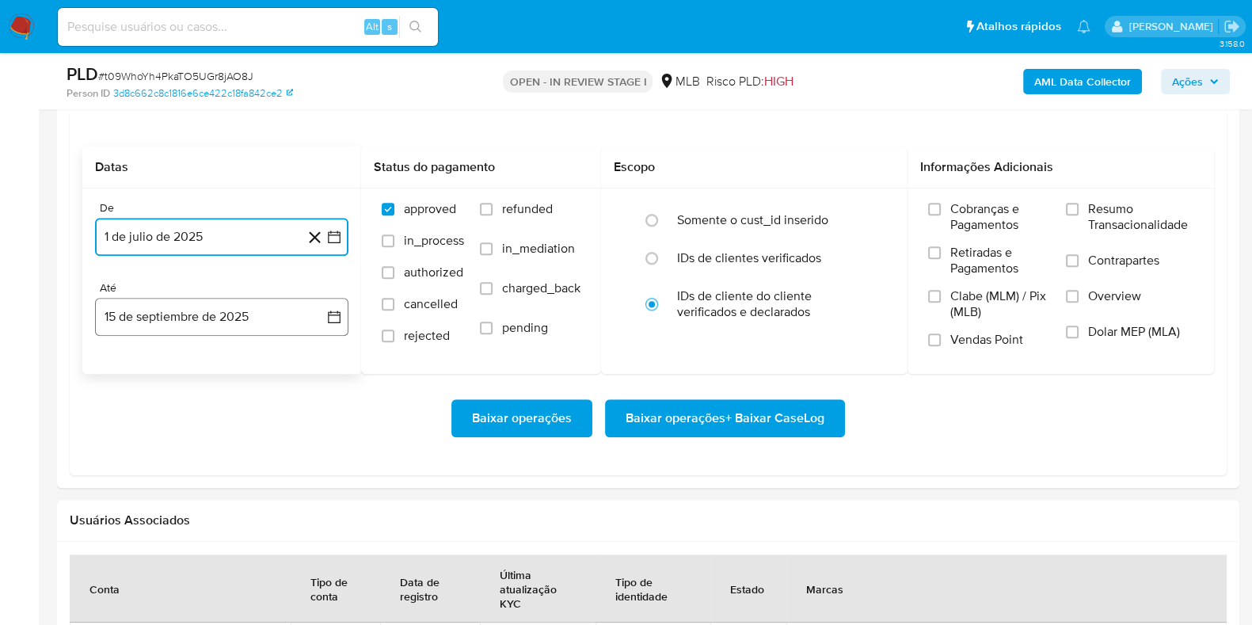
click at [180, 327] on button "15 de septiembre de 2025" at bounding box center [221, 317] width 253 height 38
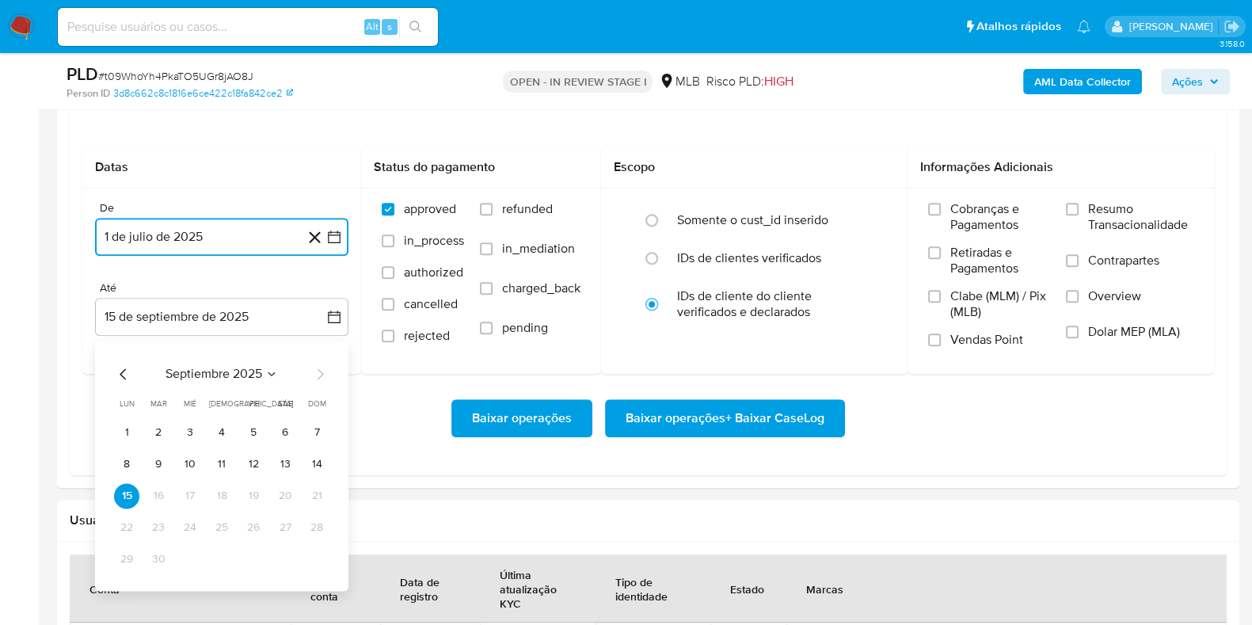
click at [320, 470] on button "14" at bounding box center [316, 463] width 25 height 25
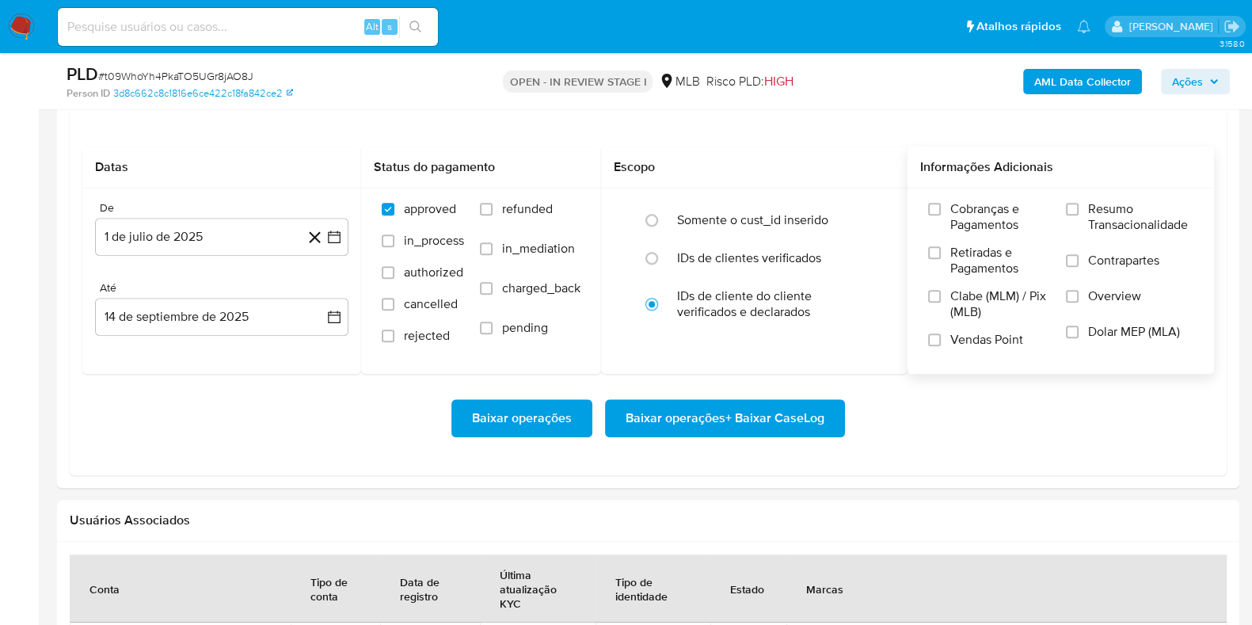
click at [1088, 205] on span "Resumo Transacionalidade" at bounding box center [1140, 217] width 105 height 32
click at [1079, 205] on input "Resumo Transacionalidade" at bounding box center [1072, 209] width 13 height 13
click at [706, 416] on span "Baixar operações + Baixar CaseLog" at bounding box center [725, 418] width 199 height 35
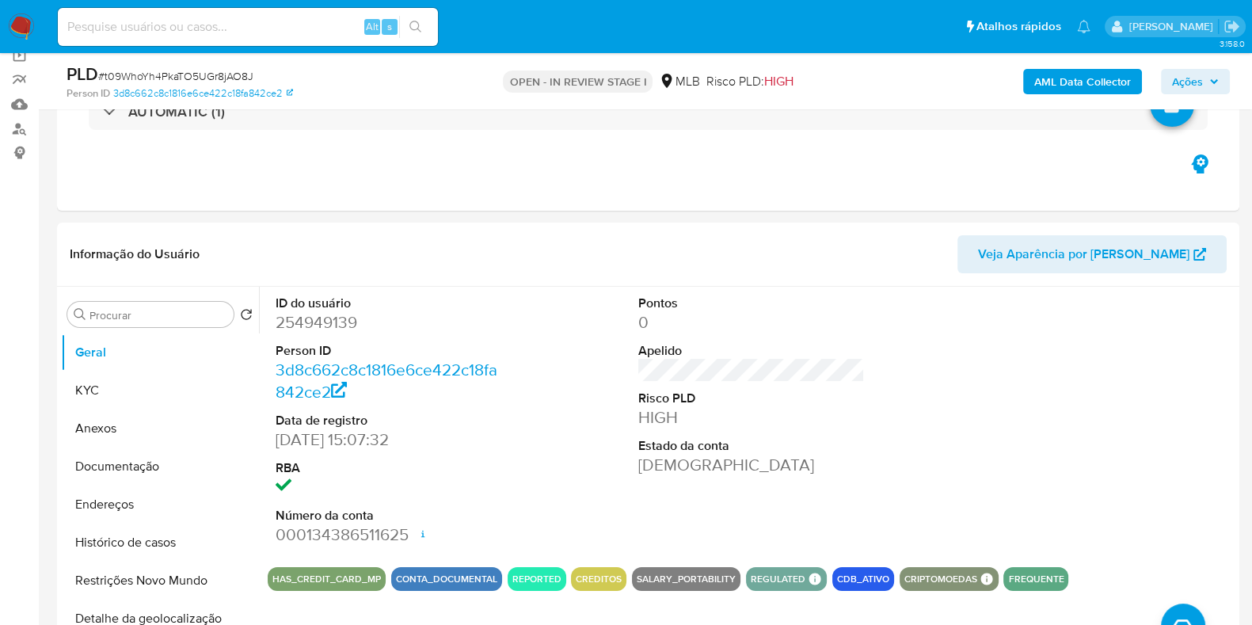
scroll to position [53, 0]
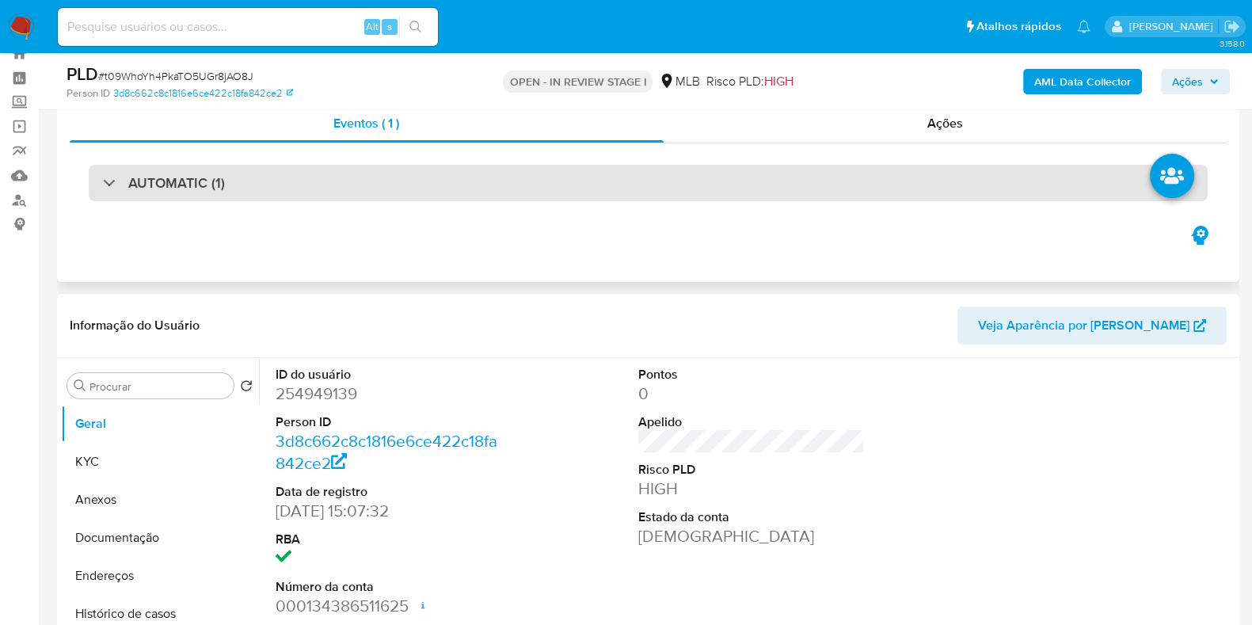
click at [489, 187] on div "AUTOMATIC (1)" at bounding box center [648, 183] width 1119 height 36
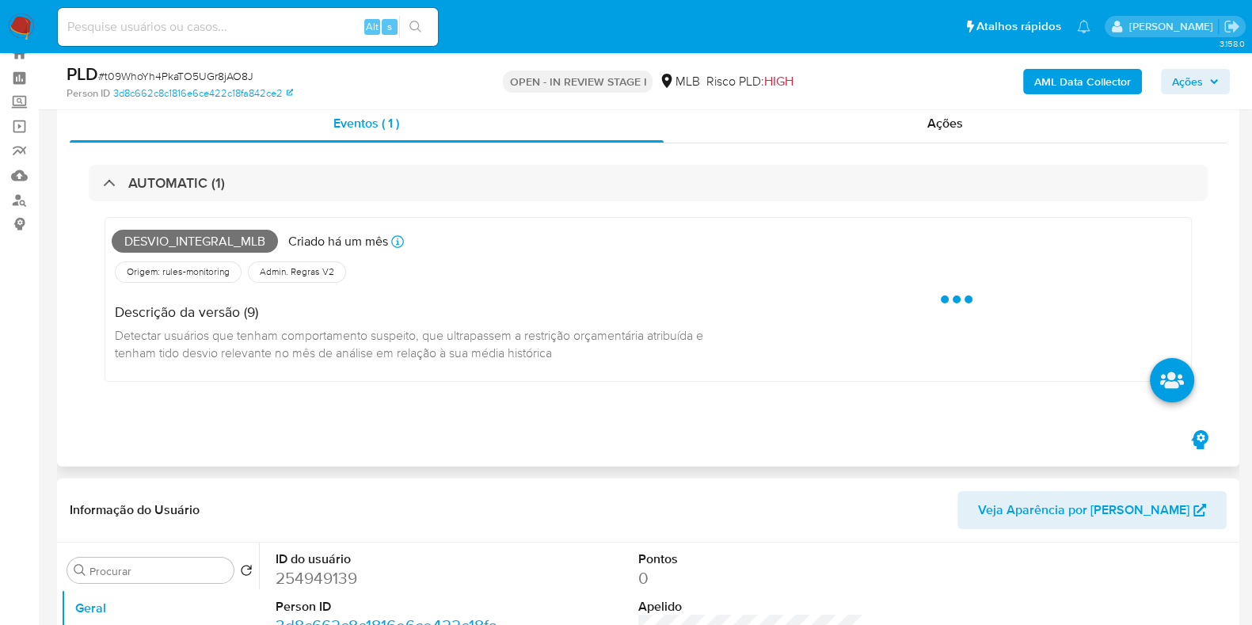
click at [196, 234] on span "Desvio_integral_mlb" at bounding box center [195, 242] width 166 height 24
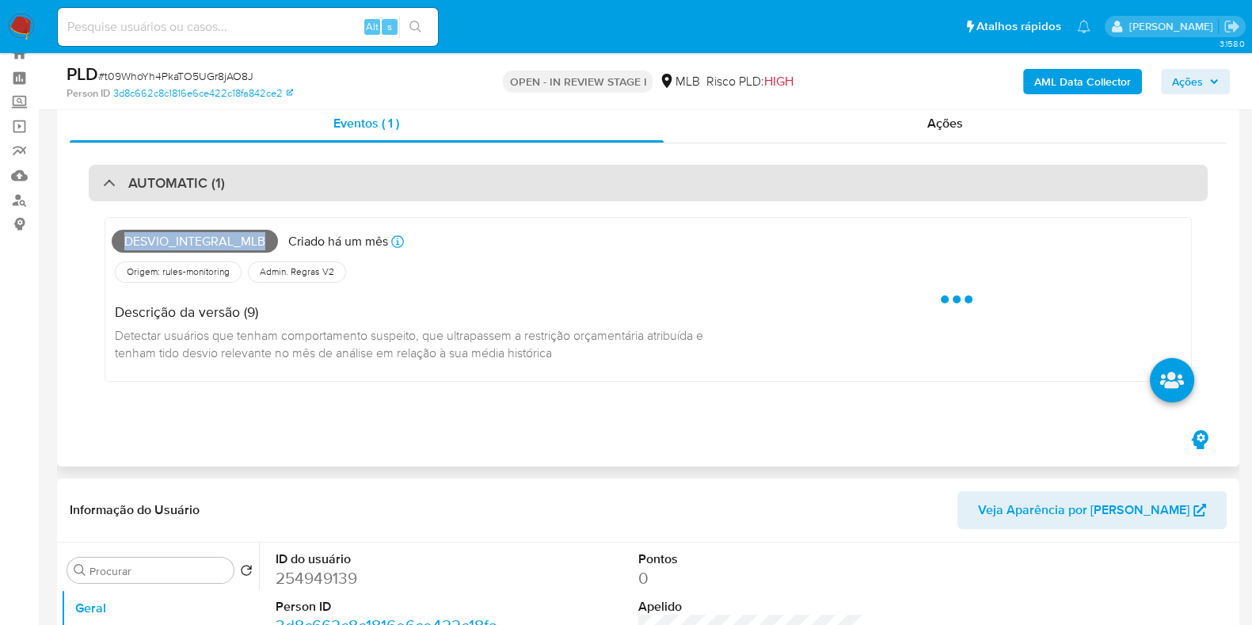
copy span "Desvio_integral_mlb"
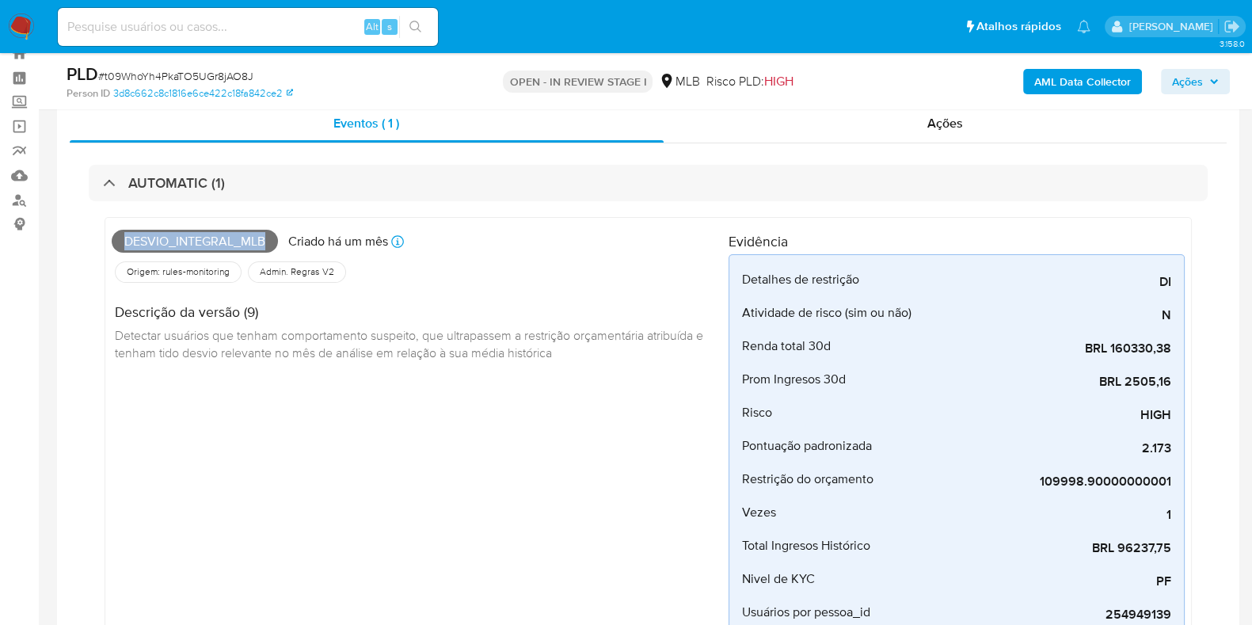
click at [1199, 90] on span "Ações" at bounding box center [1187, 81] width 31 height 25
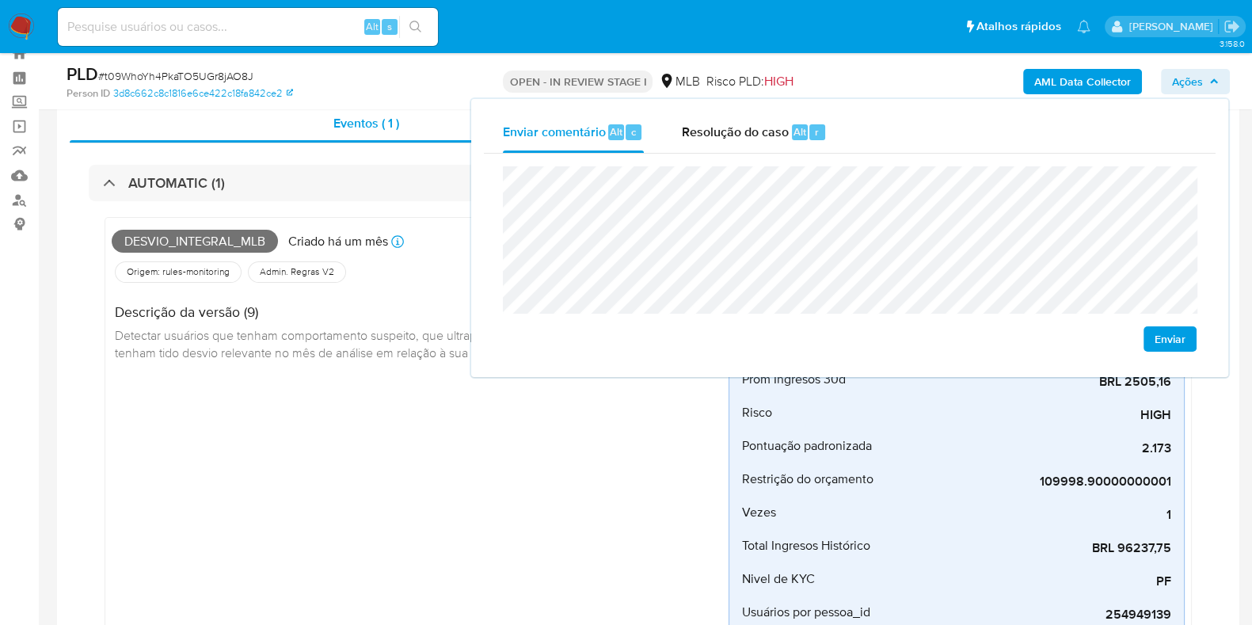
click at [411, 563] on div "Desvio_integral_mlb Criado há um mês Criado: 12/08/2025 00:21:36 Origem: rules-…" at bounding box center [420, 447] width 617 height 447
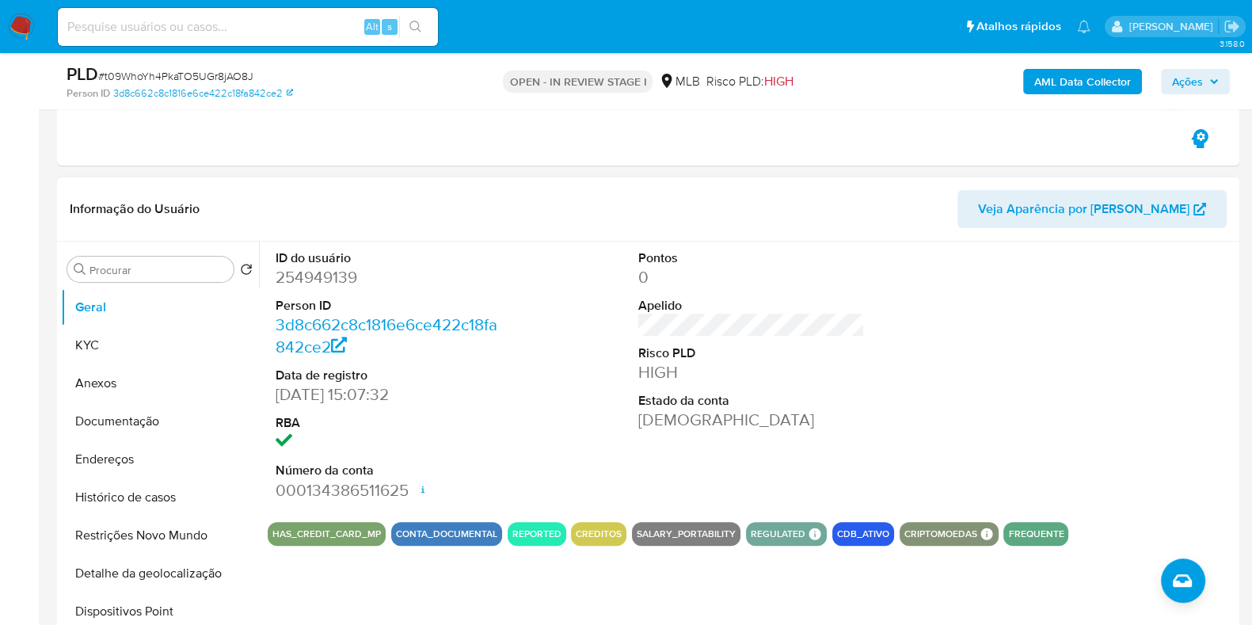
scroll to position [653, 0]
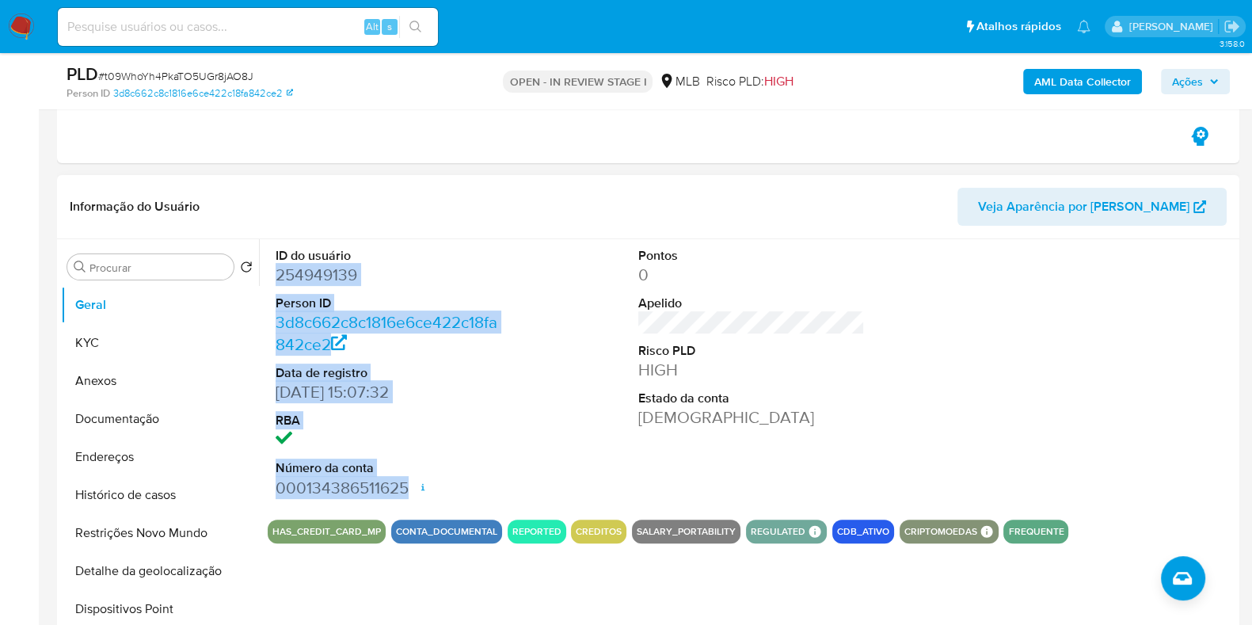
drag, startPoint x: 280, startPoint y: 275, endPoint x: 434, endPoint y: 478, distance: 255.5
click at [434, 478] on dl "ID do usuário 254949139 Person ID 3d8c662c8c1816e6ce422c18fa842ce2 Data de regi…" at bounding box center [389, 373] width 227 height 252
copy dl "254949139 Person ID 3d8c662c8c1816e6ce422c18fa842ce2 Data de registro 02/05/201…"
click at [1175, 82] on span "Ações" at bounding box center [1187, 81] width 31 height 25
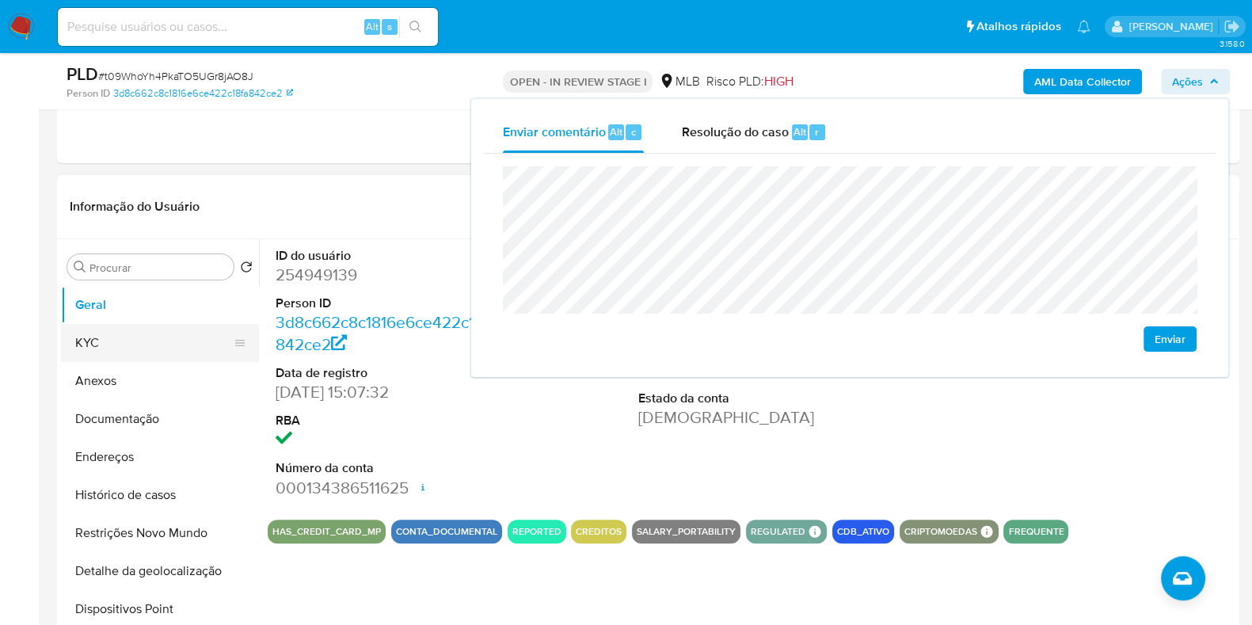
click at [127, 334] on button "KYC" at bounding box center [153, 343] width 185 height 38
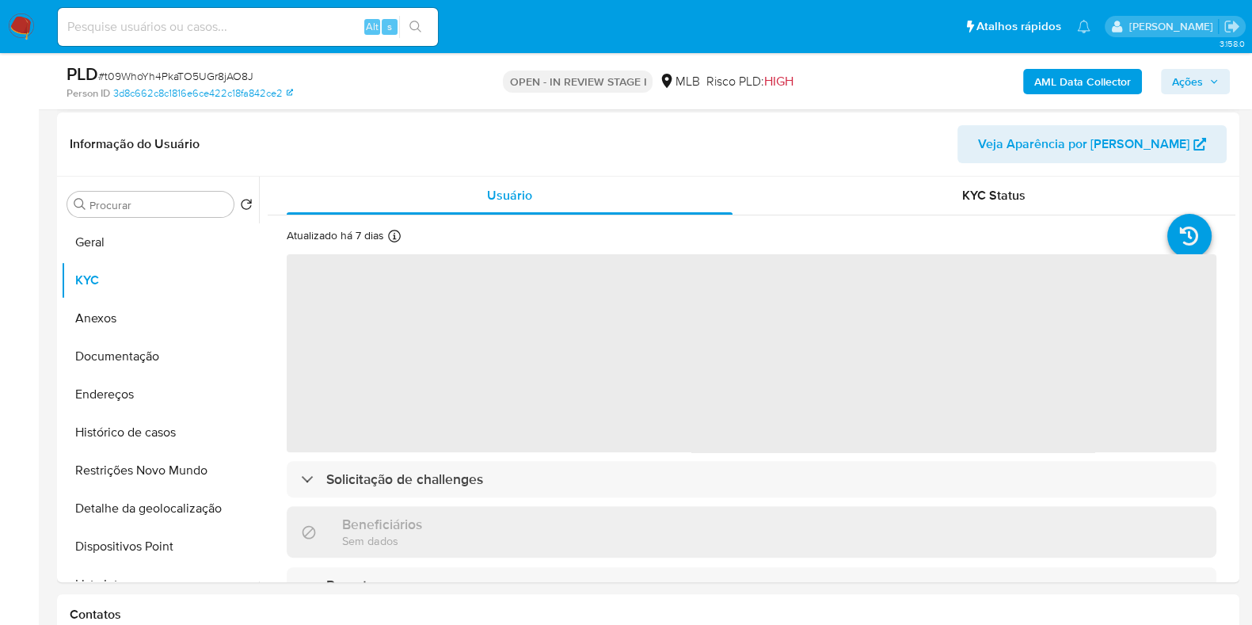
scroll to position [696, 0]
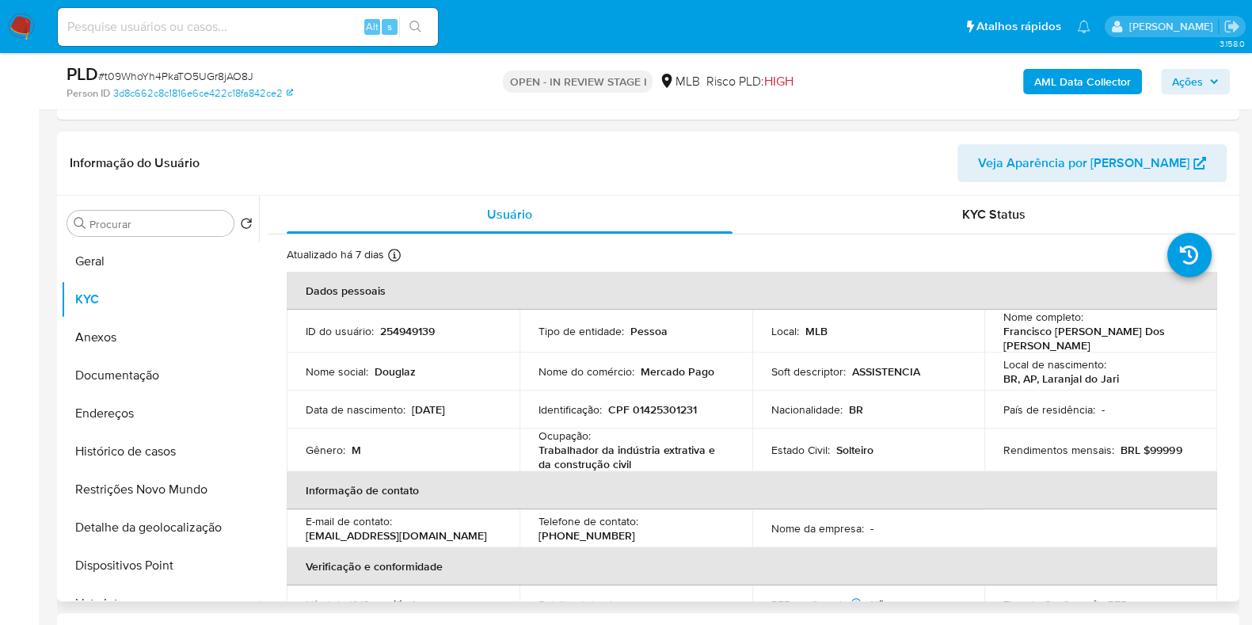
click at [657, 406] on p "CPF 01425301231" at bounding box center [652, 409] width 89 height 14
copy p "01425301231"
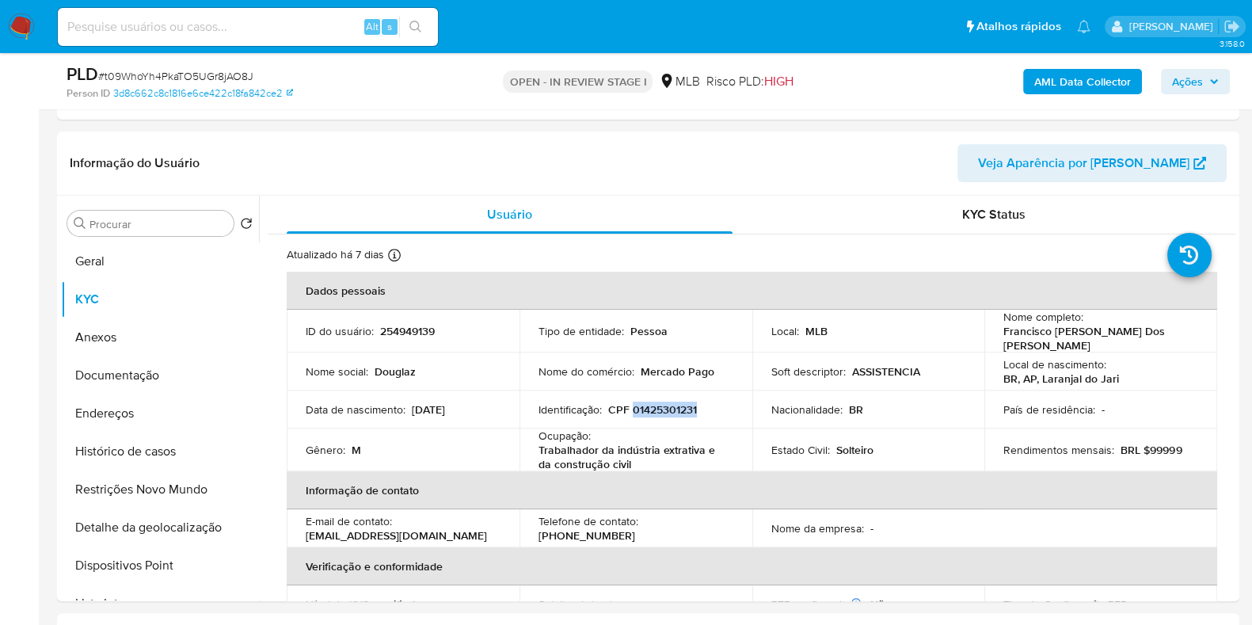
click at [1180, 73] on span "Ações" at bounding box center [1187, 81] width 31 height 25
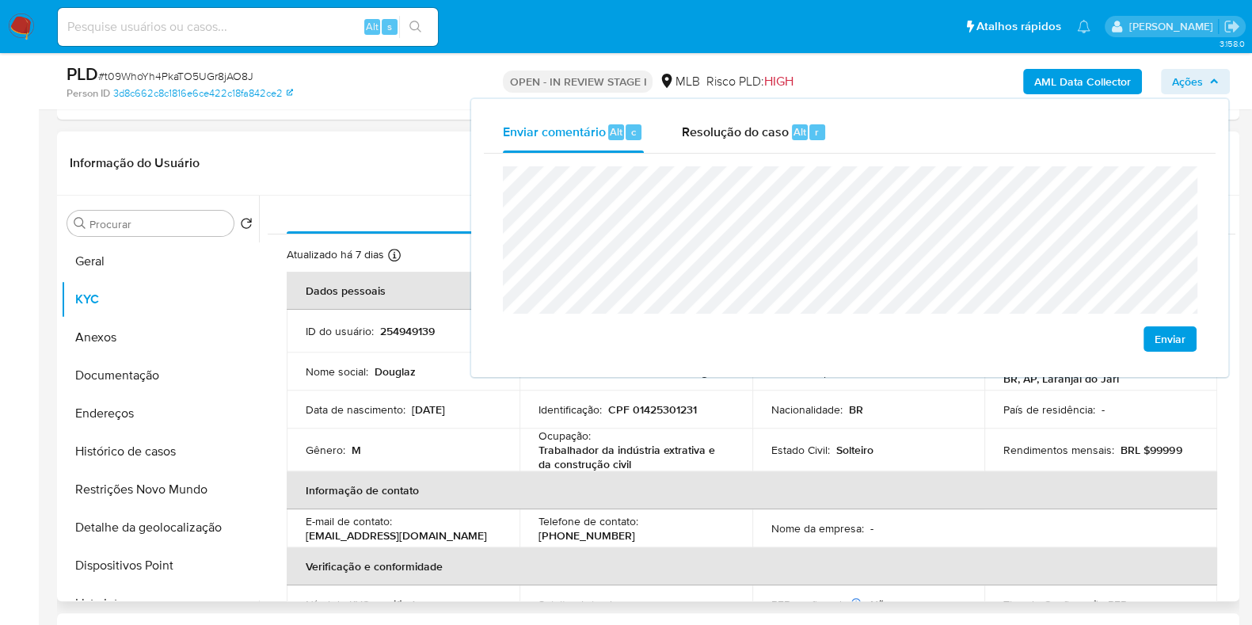
click at [539, 448] on p "Trabalhador da indústria extrativa e da construção civil" at bounding box center [633, 457] width 189 height 29
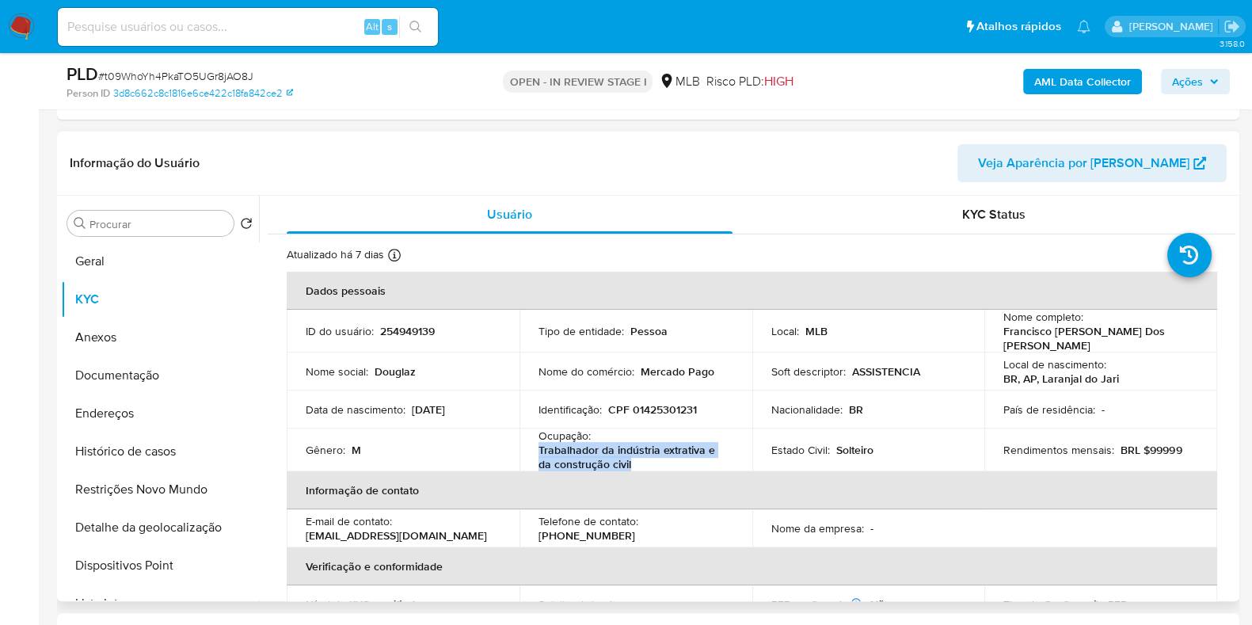
drag, startPoint x: 562, startPoint y: 449, endPoint x: 703, endPoint y: 458, distance: 141.3
click at [689, 467] on td "Ocupação : Trabalhador da indústria extrativa e da construção civil" at bounding box center [636, 449] width 233 height 43
copy p "Trabalhador da indústria extrativa e da construção civil"
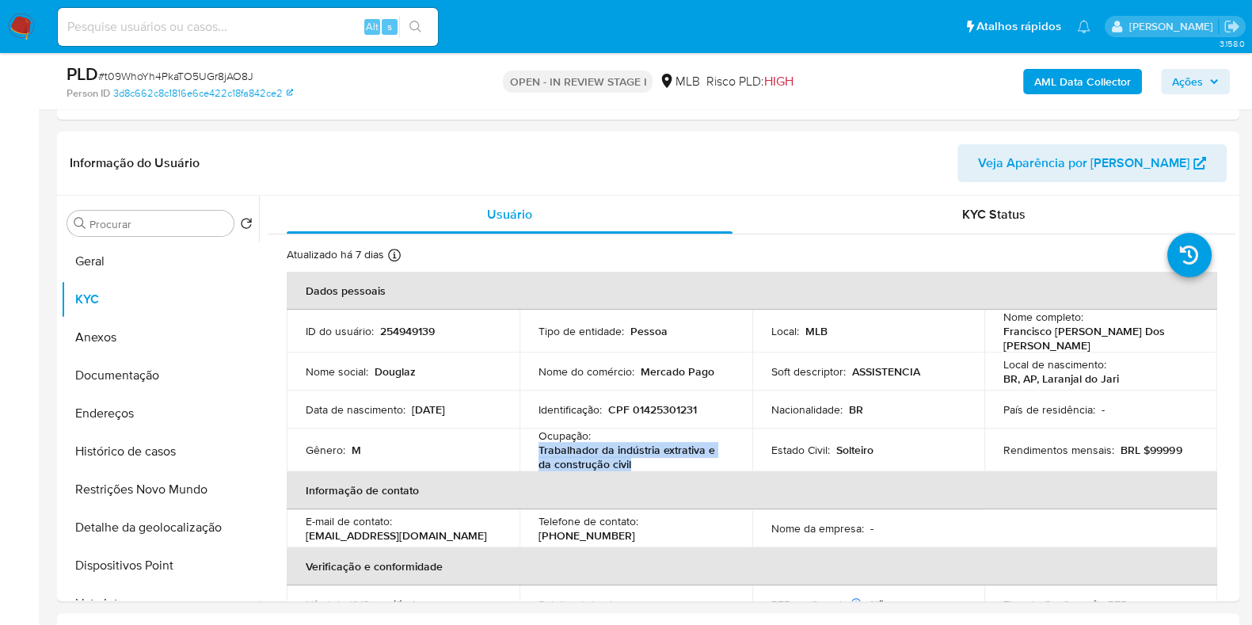
click at [1190, 74] on span "Ações" at bounding box center [1187, 81] width 31 height 25
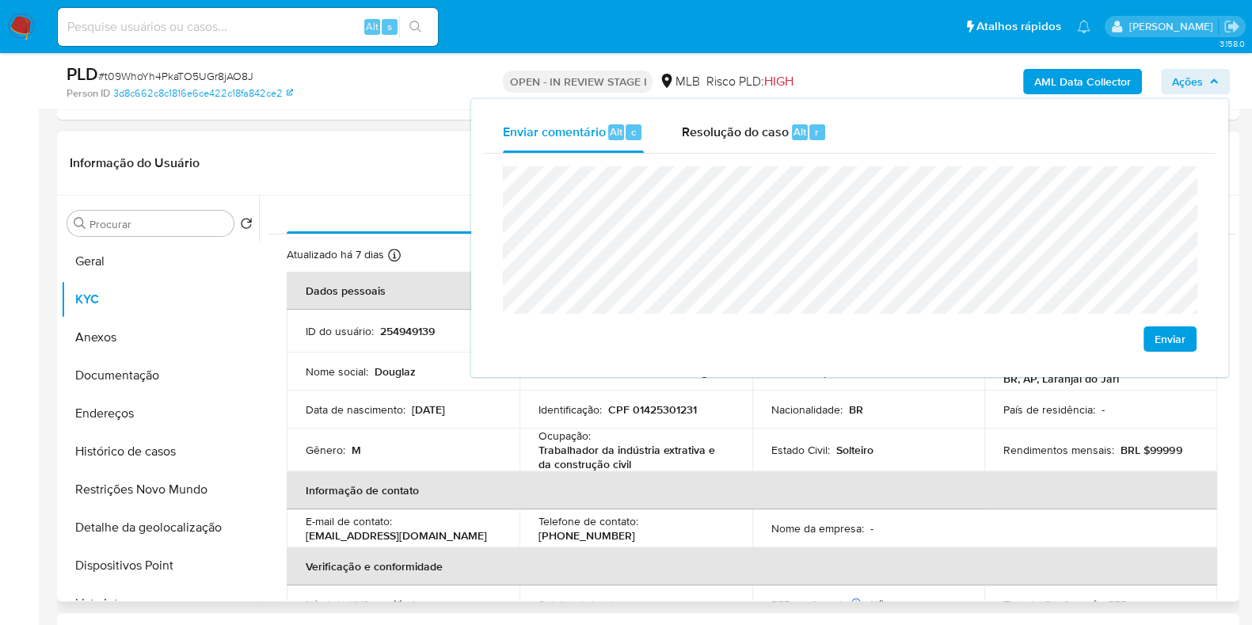
click at [415, 330] on p "254949139" at bounding box center [407, 331] width 55 height 14
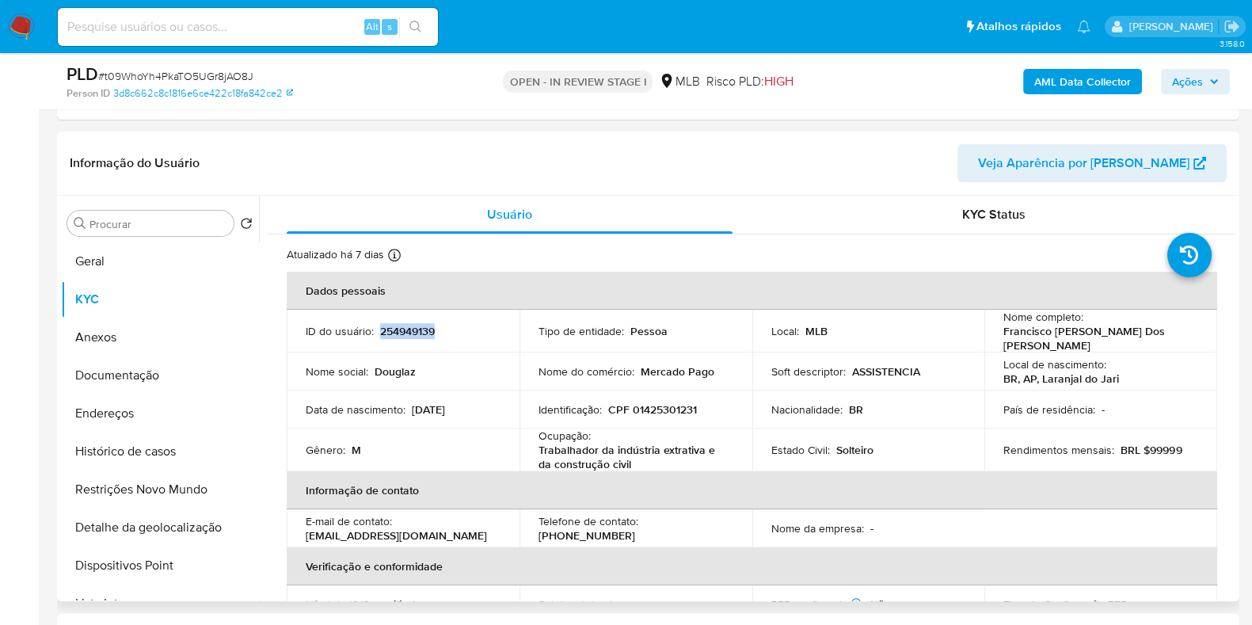
click at [415, 330] on p "254949139" at bounding box center [407, 331] width 55 height 14
copy div "ID do usuário : 254949139"
click at [422, 329] on p "254949139" at bounding box center [407, 331] width 55 height 14
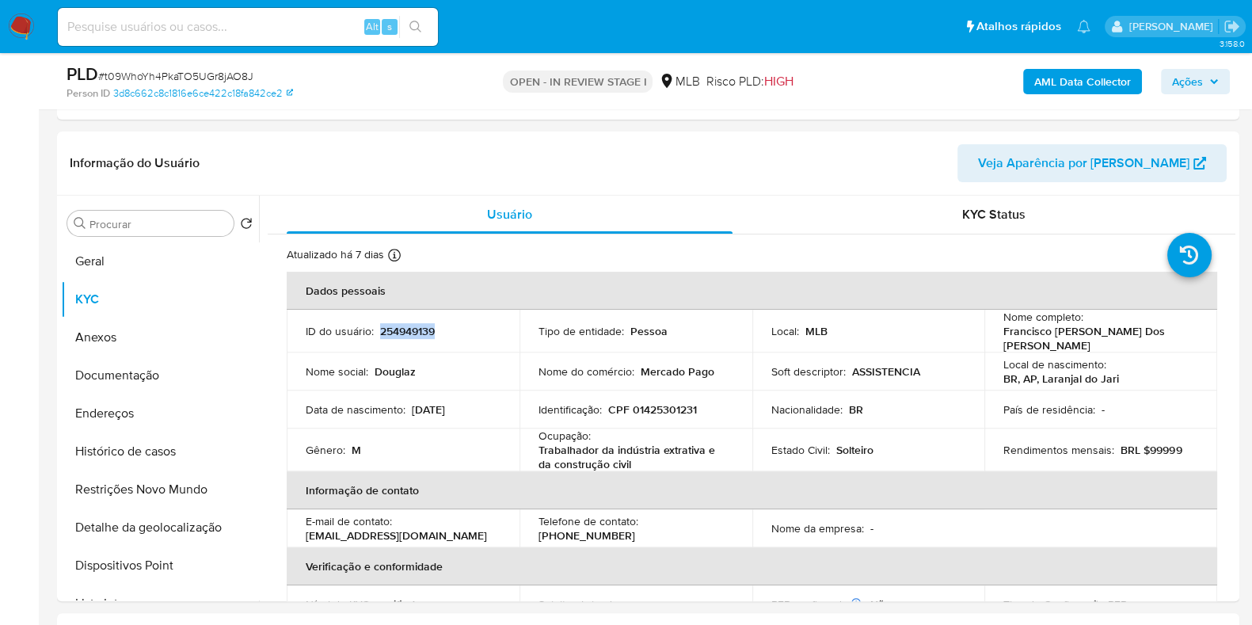
click at [1188, 73] on span "Ações" at bounding box center [1187, 81] width 31 height 25
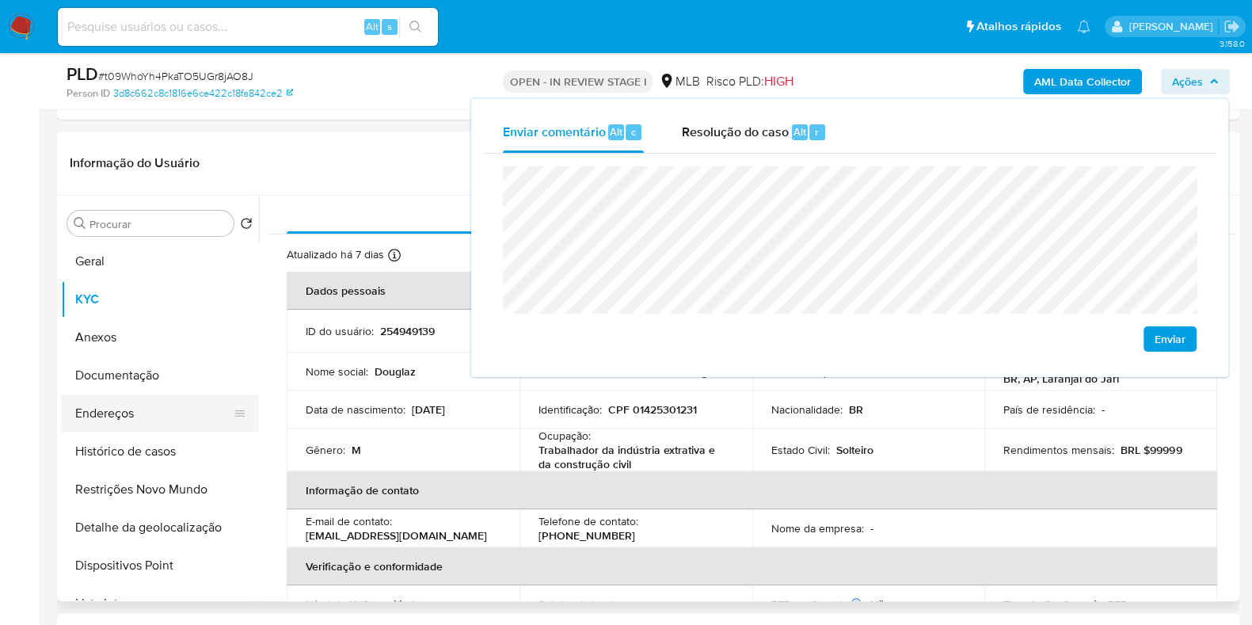
click at [185, 409] on button "Endereços" at bounding box center [153, 413] width 185 height 38
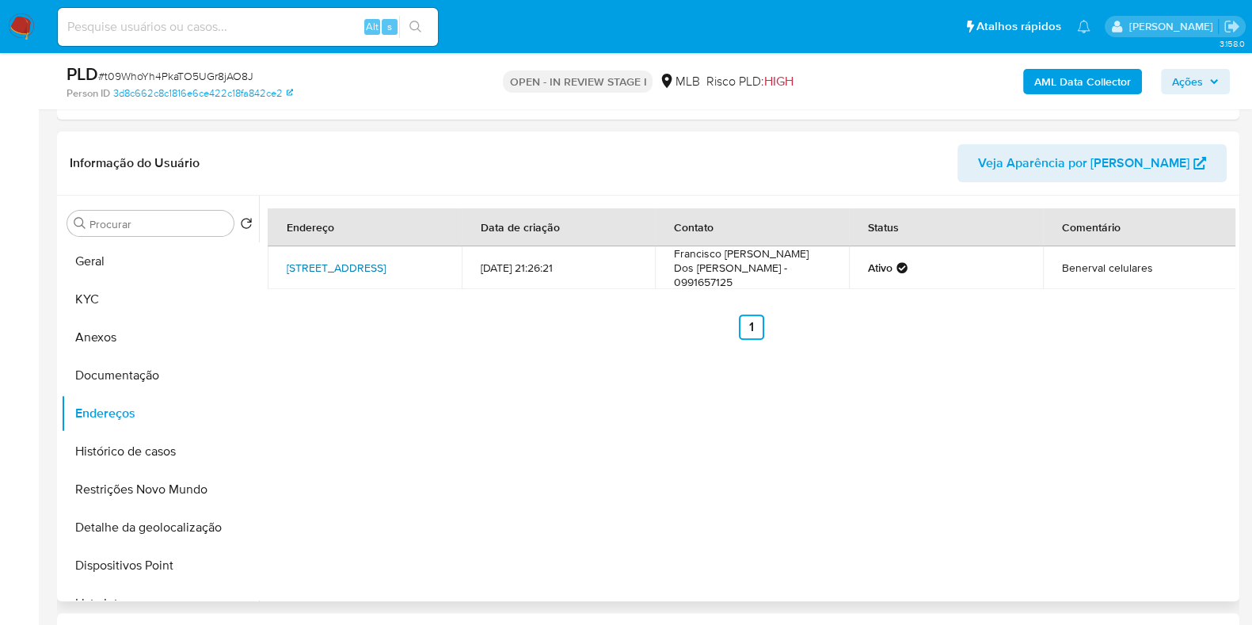
click at [368, 272] on link "Rua Vitória Régia 2471, Laranjal Do Jari, Amapá, 68920000, Brasil 2471" at bounding box center [336, 268] width 99 height 16
click at [174, 374] on button "Documentação" at bounding box center [153, 375] width 185 height 38
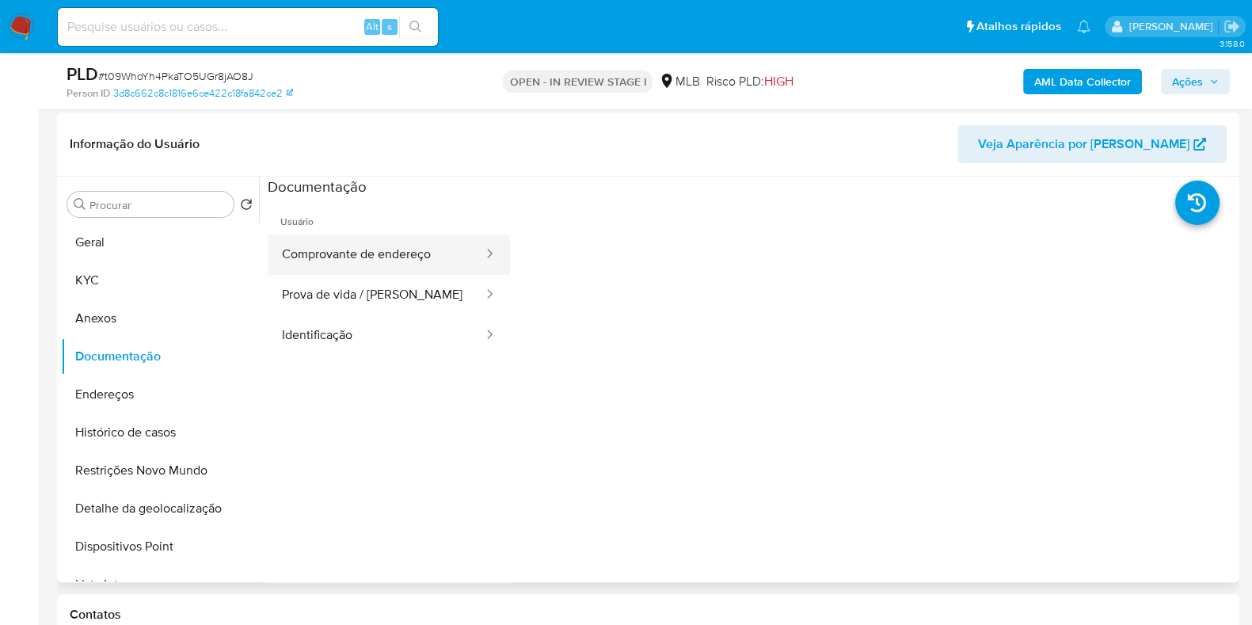
click at [349, 252] on button "Comprovante de endereço" at bounding box center [376, 254] width 217 height 40
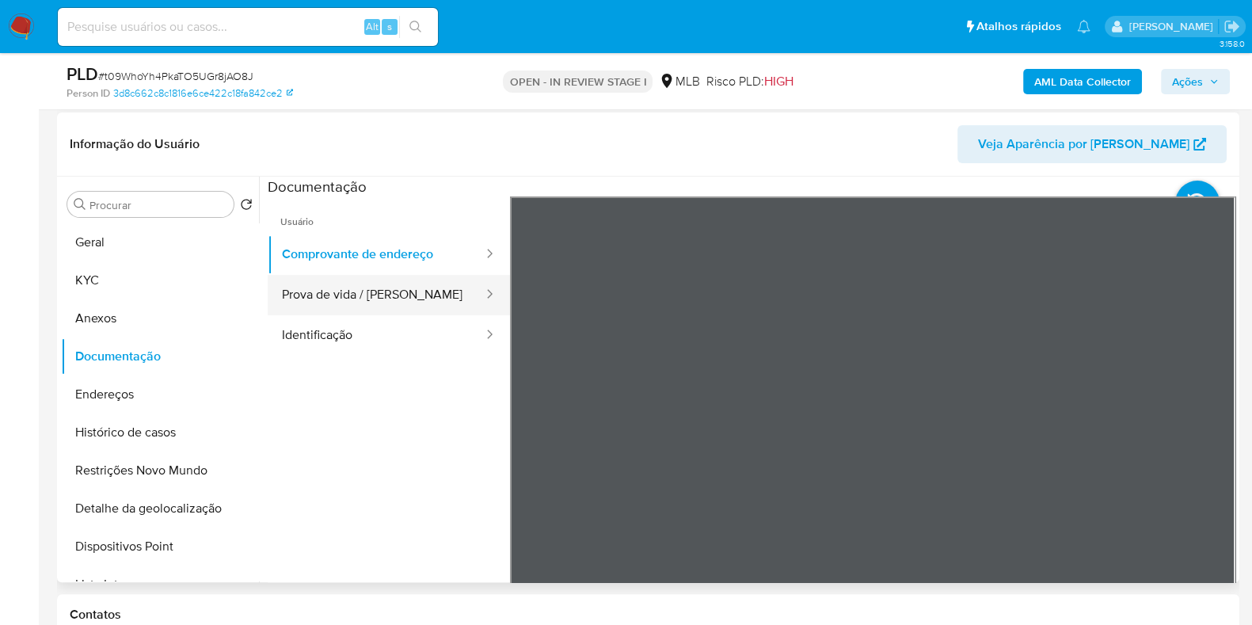
click at [374, 295] on button "Prova de vida / Selfie" at bounding box center [376, 295] width 217 height 40
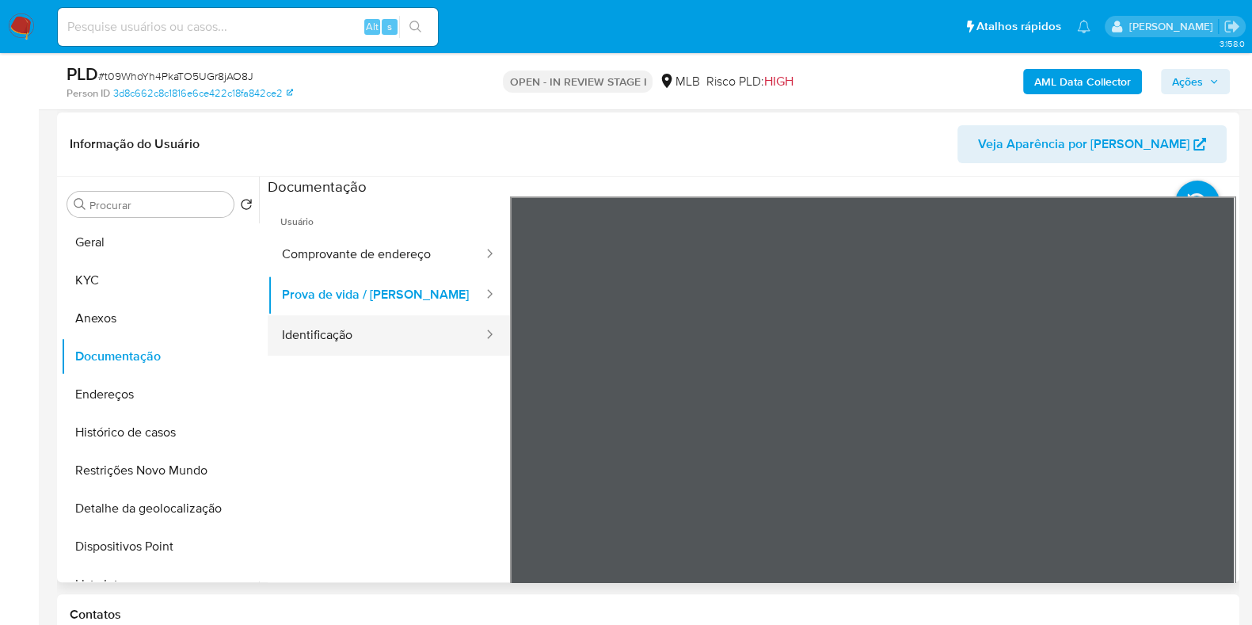
click at [342, 330] on button "Identificação" at bounding box center [376, 335] width 217 height 40
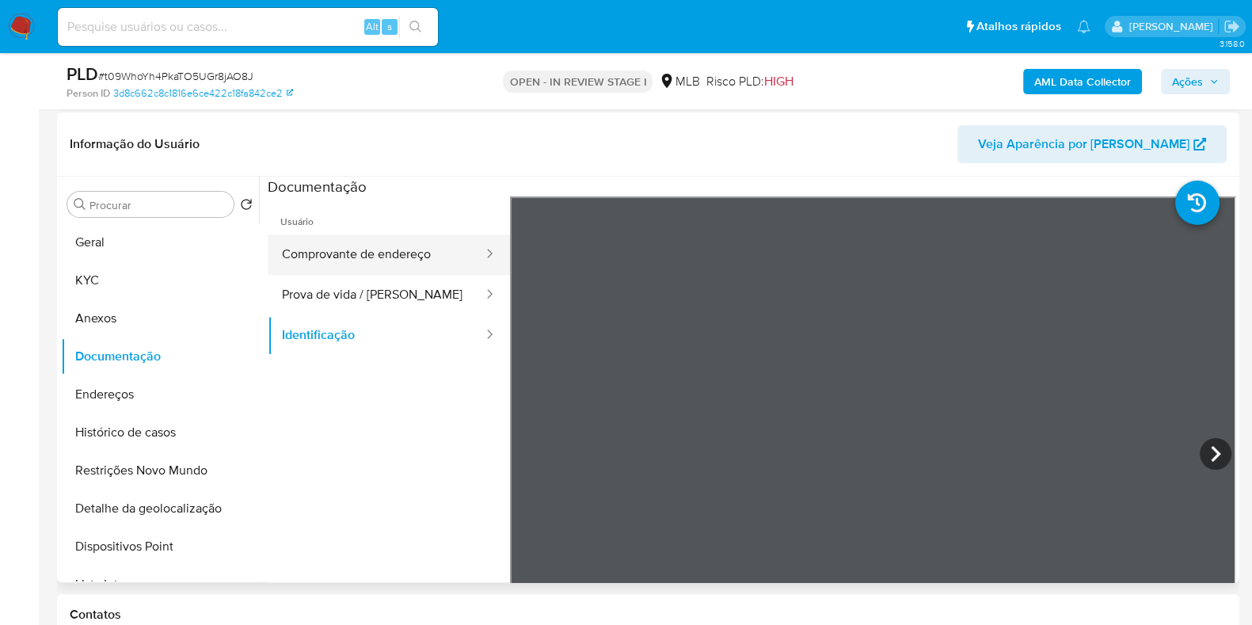
click at [388, 244] on button "Comprovante de endereço" at bounding box center [376, 254] width 217 height 40
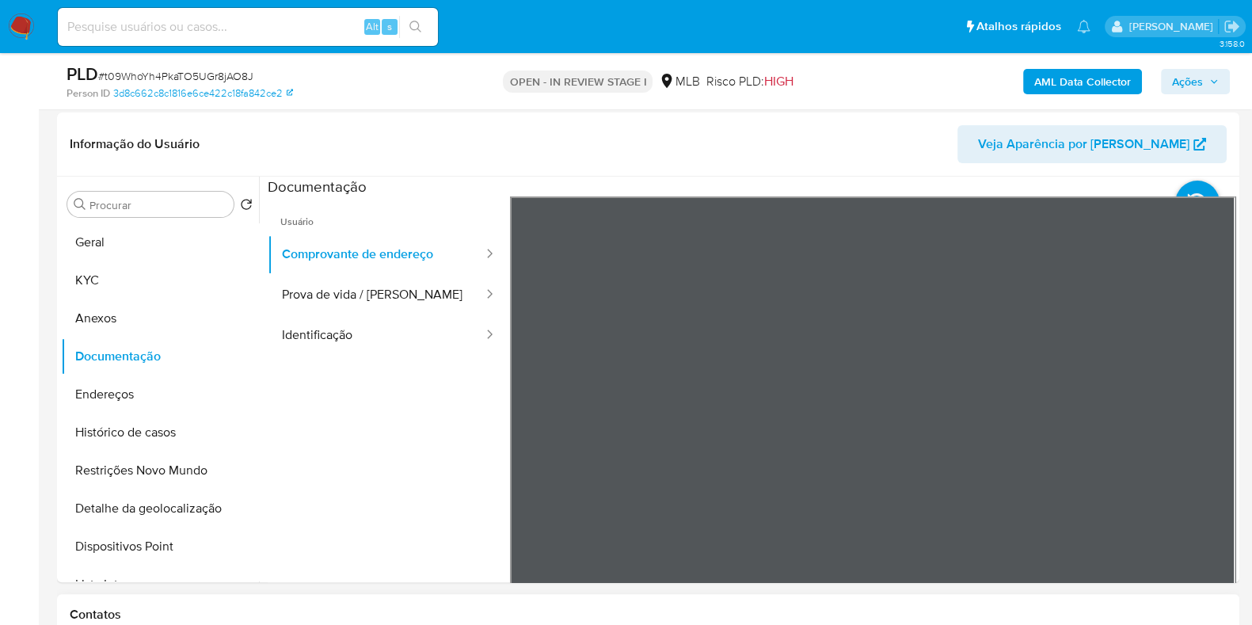
click at [819, 619] on h1 "Contatos" at bounding box center [648, 615] width 1157 height 16
click at [154, 266] on button "KYC" at bounding box center [153, 280] width 185 height 38
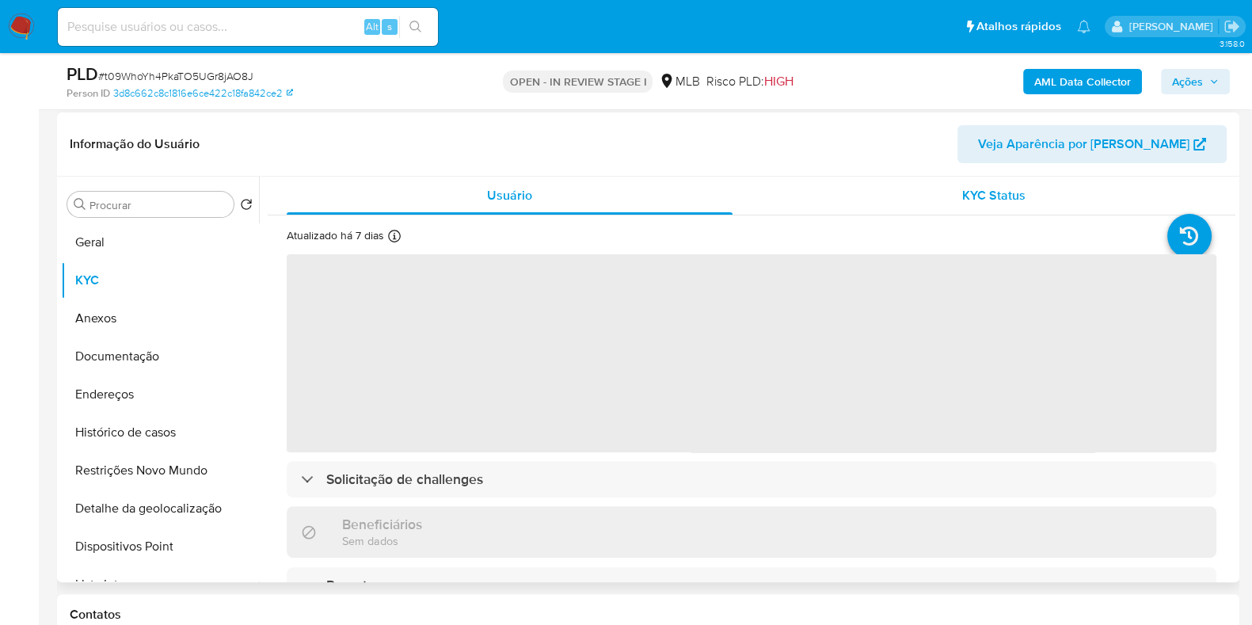
click at [944, 196] on div "KYC Status" at bounding box center [994, 196] width 446 height 38
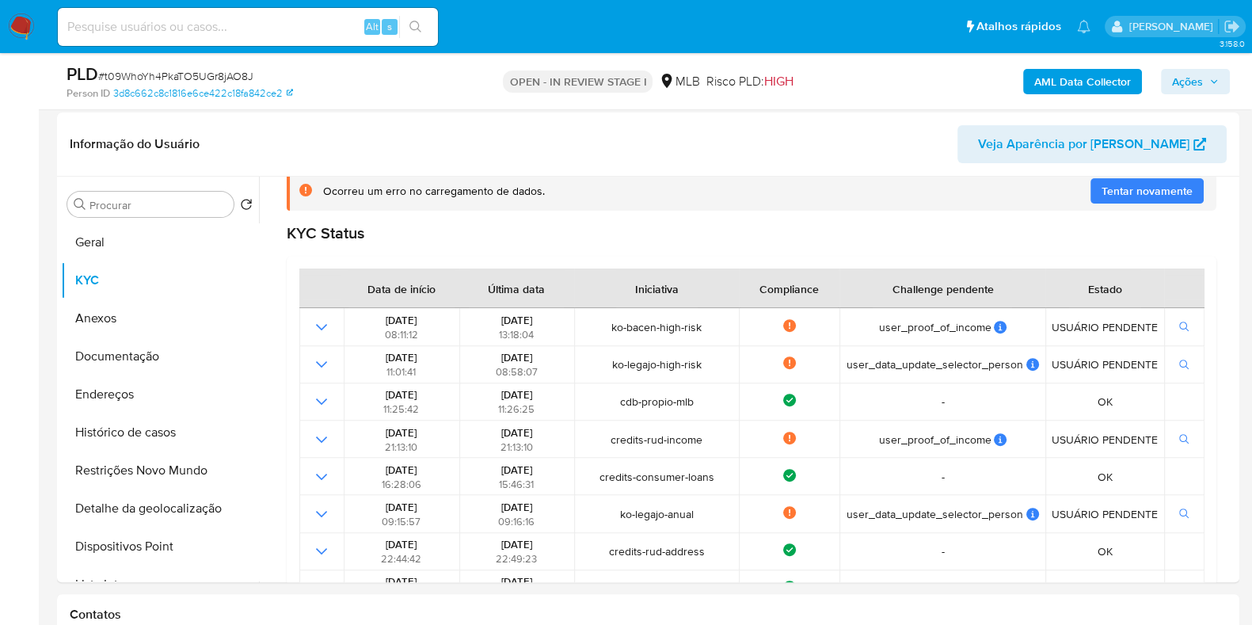
scroll to position [716, 0]
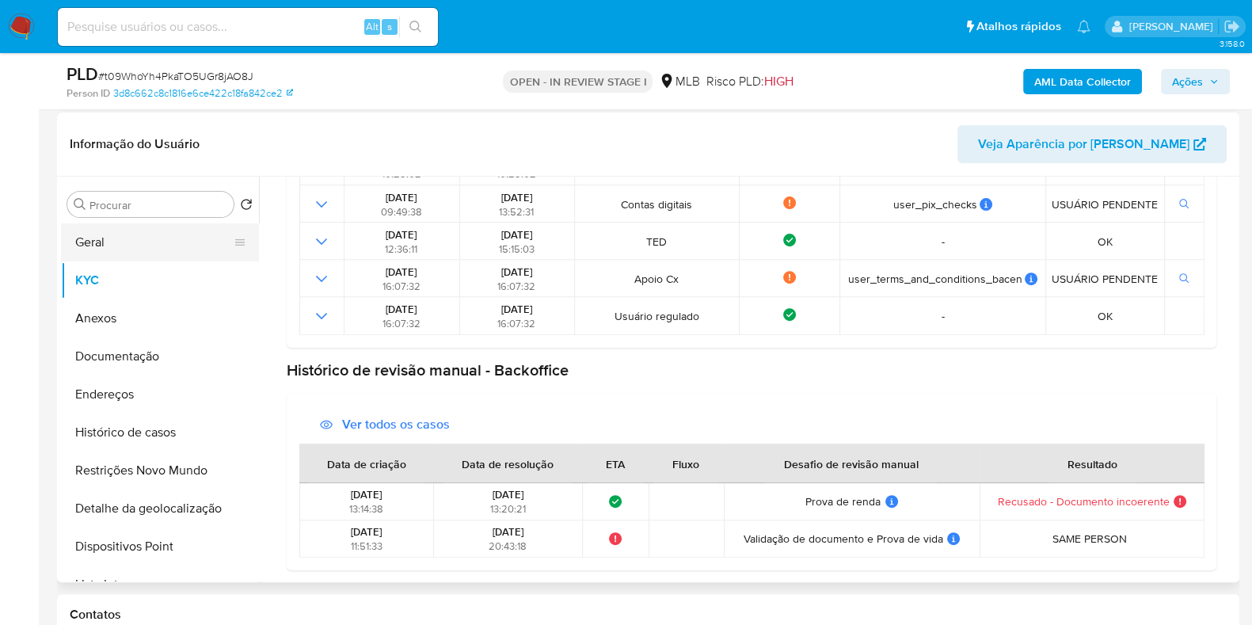
click at [137, 237] on button "Geral" at bounding box center [153, 242] width 185 height 38
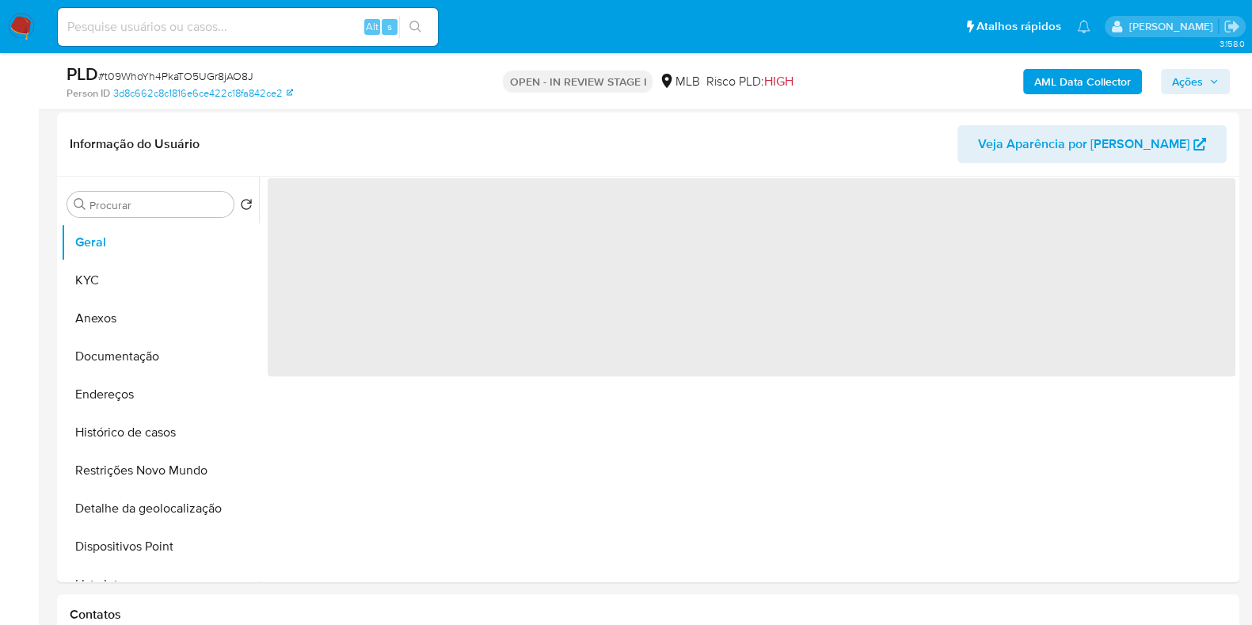
scroll to position [0, 0]
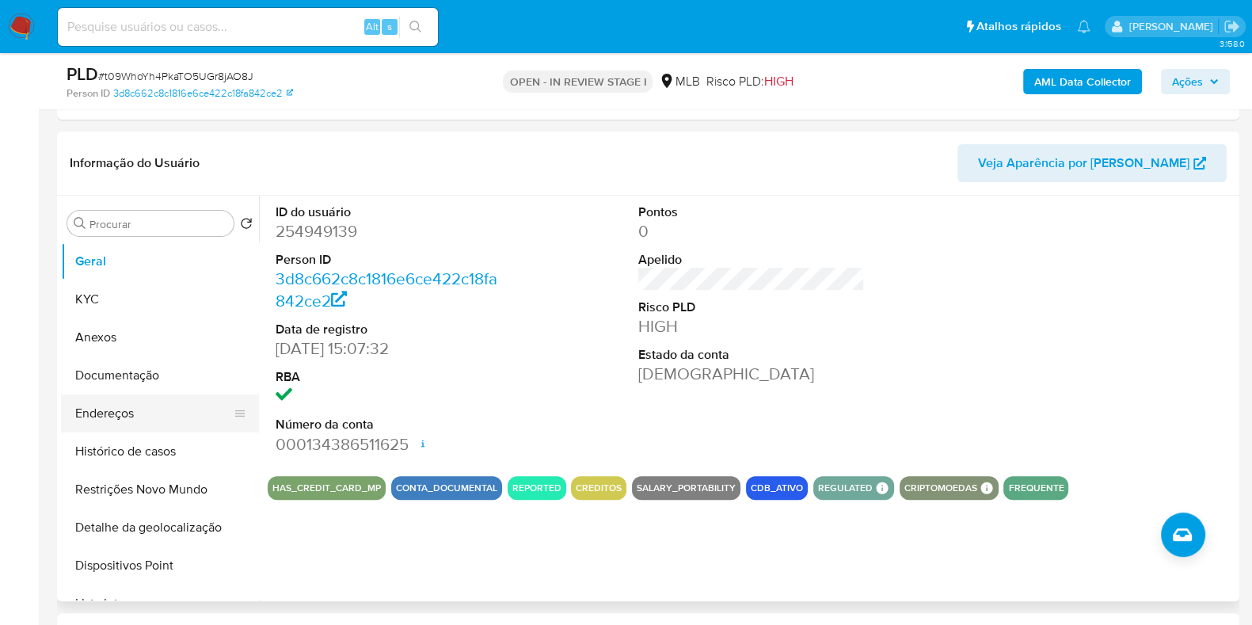
click at [182, 413] on button "Endereços" at bounding box center [153, 413] width 185 height 38
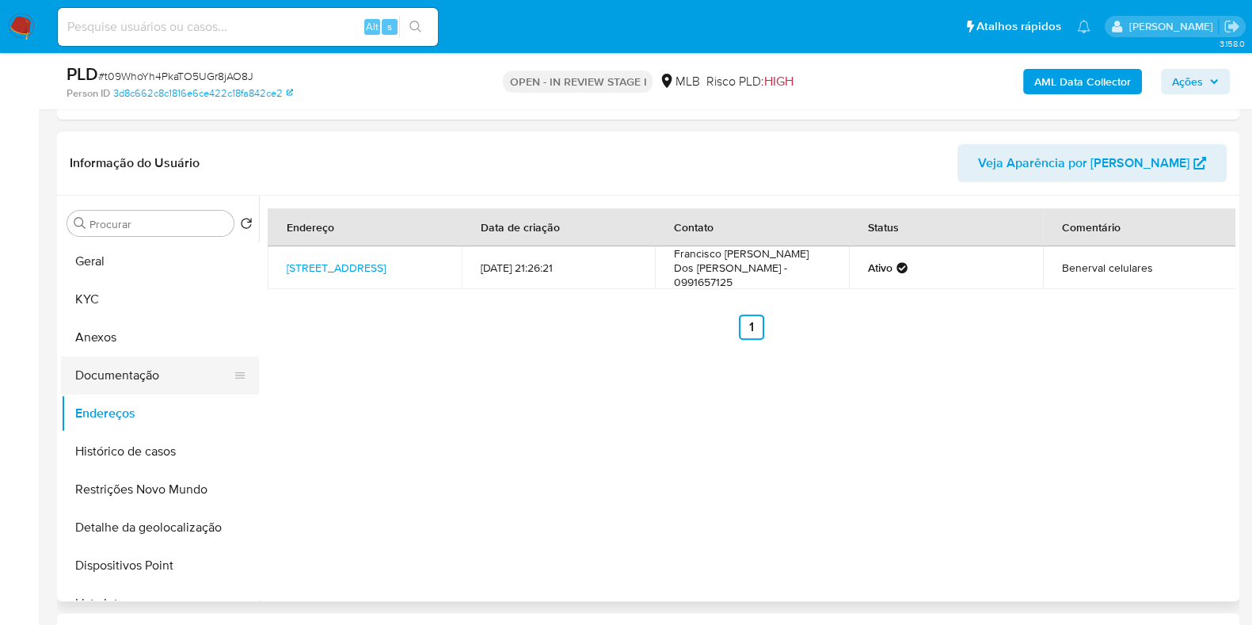
click at [154, 379] on button "Documentação" at bounding box center [153, 375] width 185 height 38
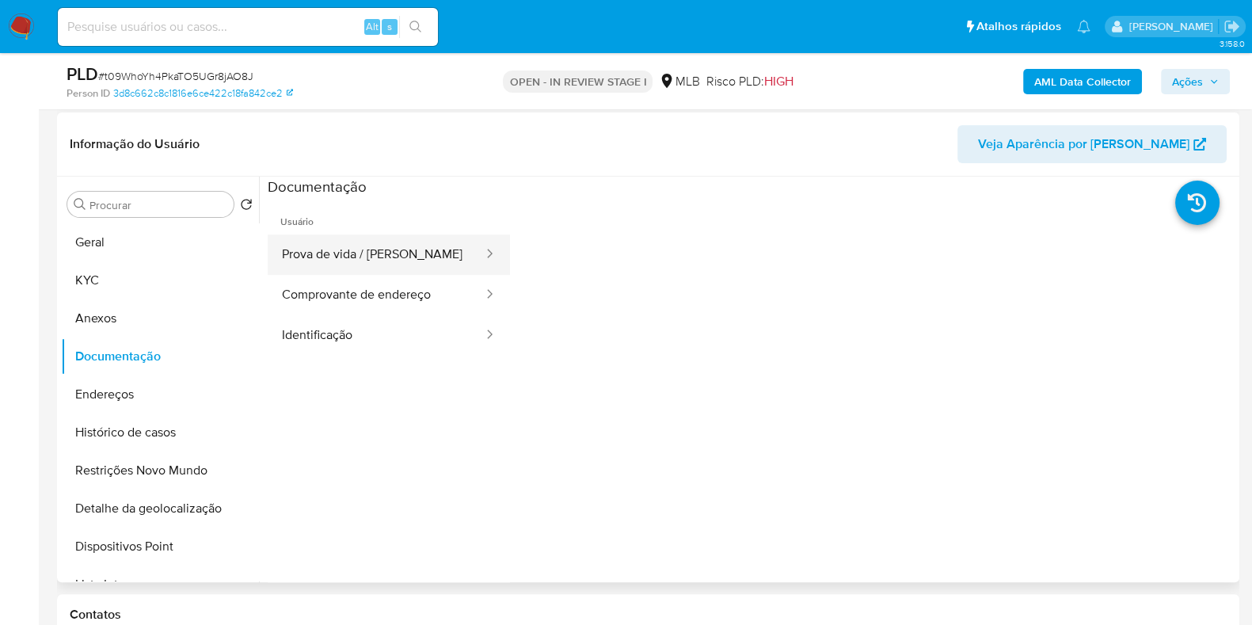
click at [405, 263] on button "Prova de vida / Selfie" at bounding box center [376, 254] width 217 height 40
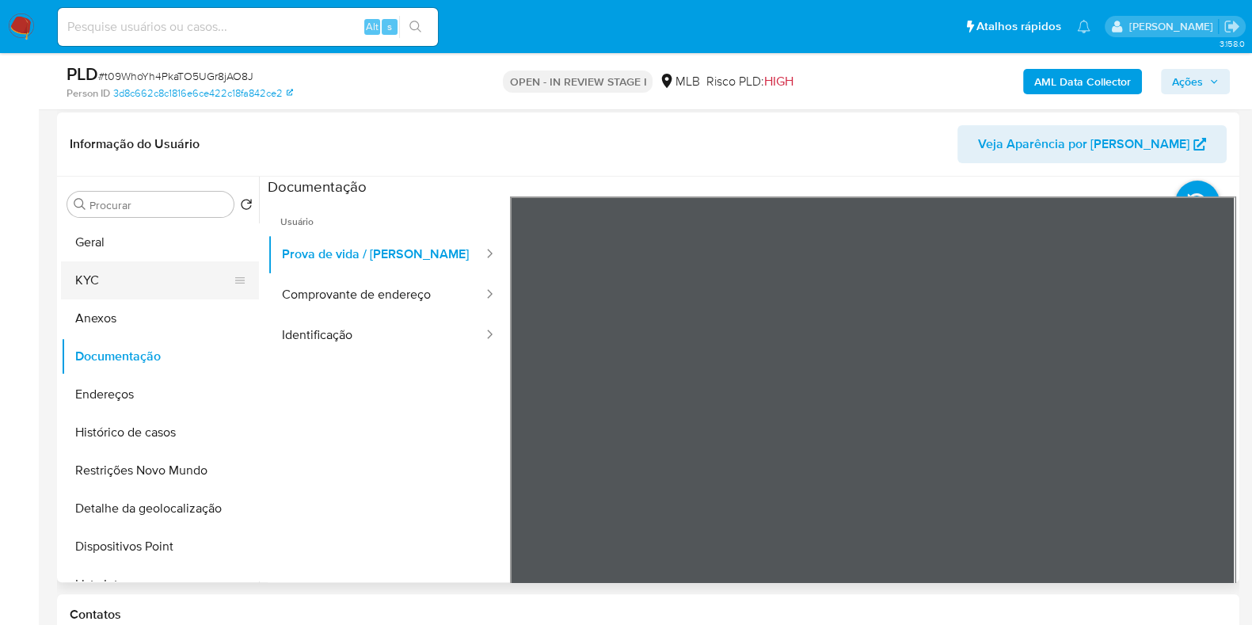
click at [123, 275] on button "KYC" at bounding box center [153, 280] width 185 height 38
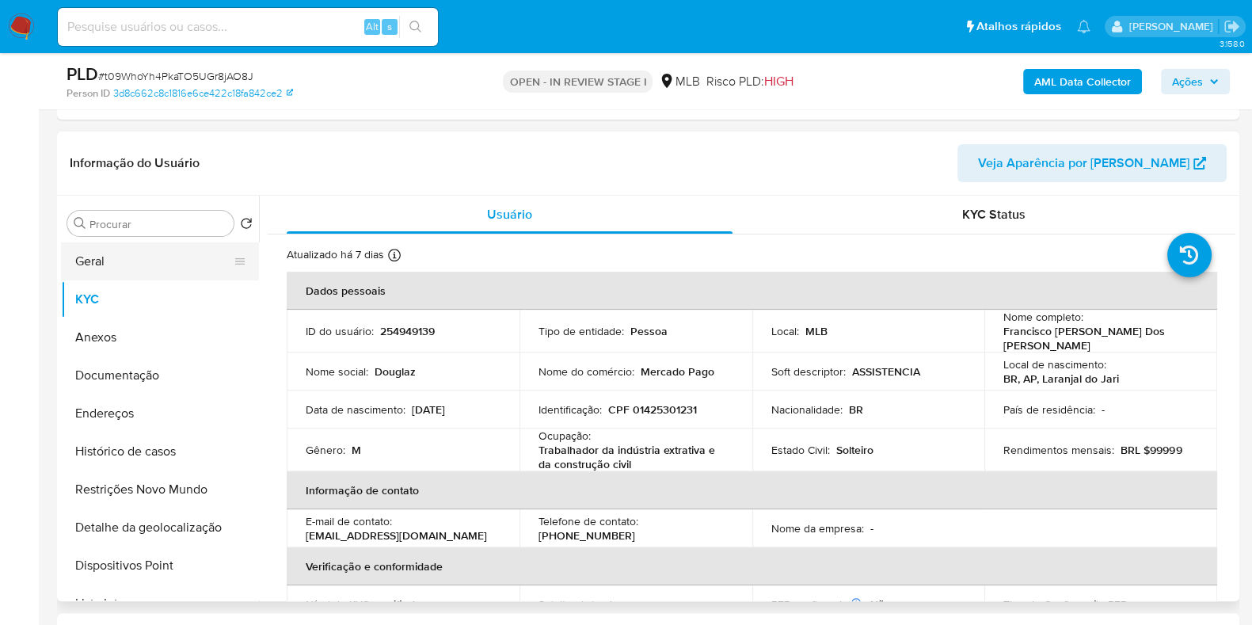
click at [121, 256] on button "Geral" at bounding box center [153, 261] width 185 height 38
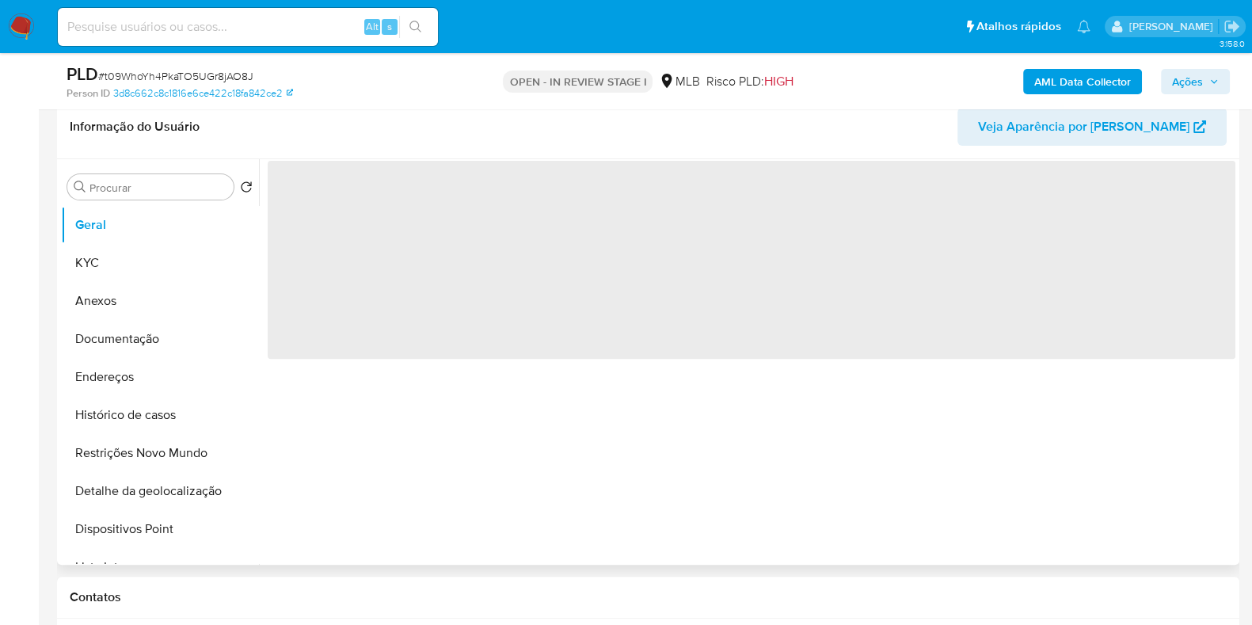
scroll to position [718, 0]
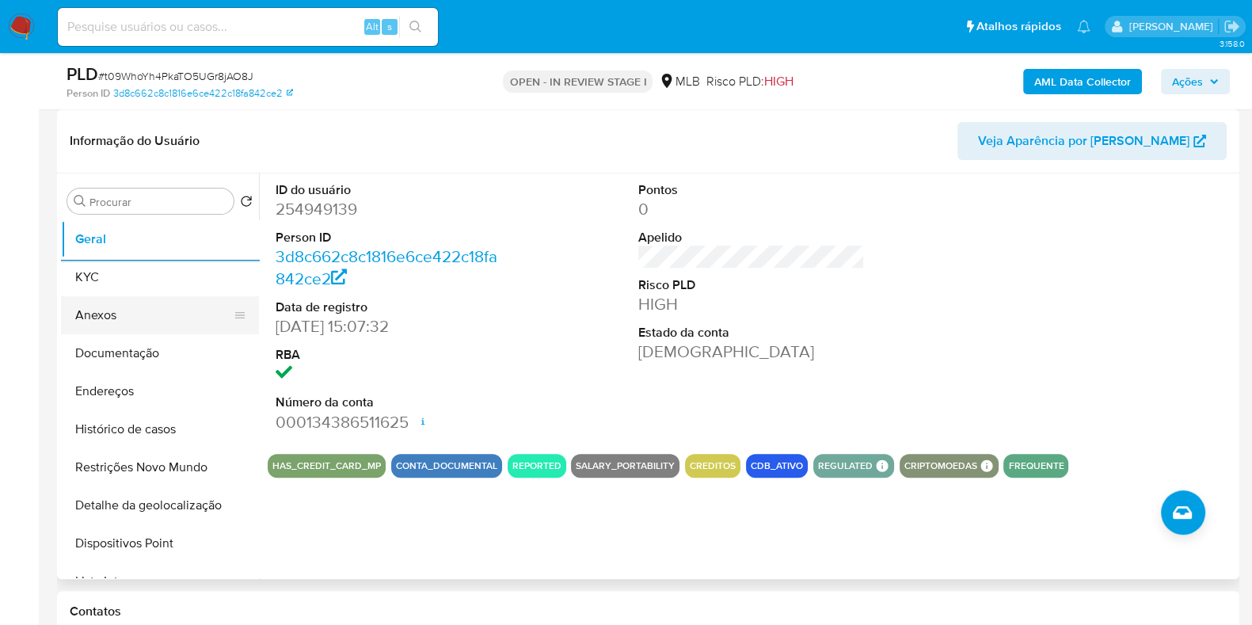
click at [135, 280] on button "KYC" at bounding box center [160, 277] width 198 height 38
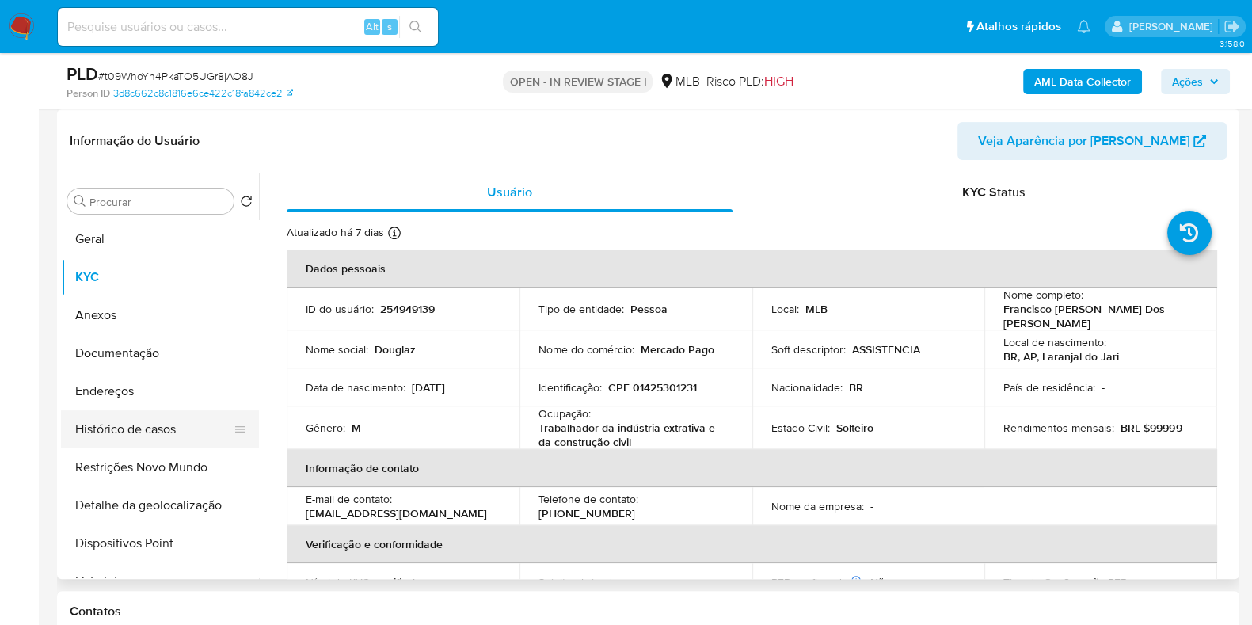
click at [177, 413] on button "Histórico de casos" at bounding box center [153, 429] width 185 height 38
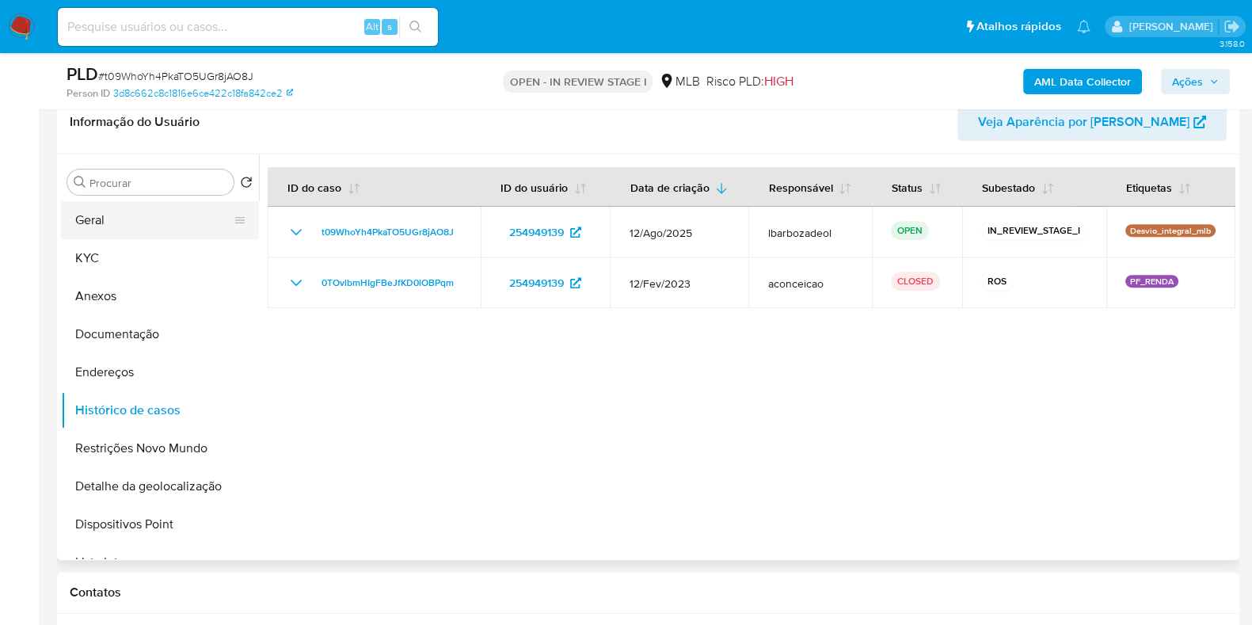
click at [136, 219] on button "Geral" at bounding box center [153, 220] width 185 height 38
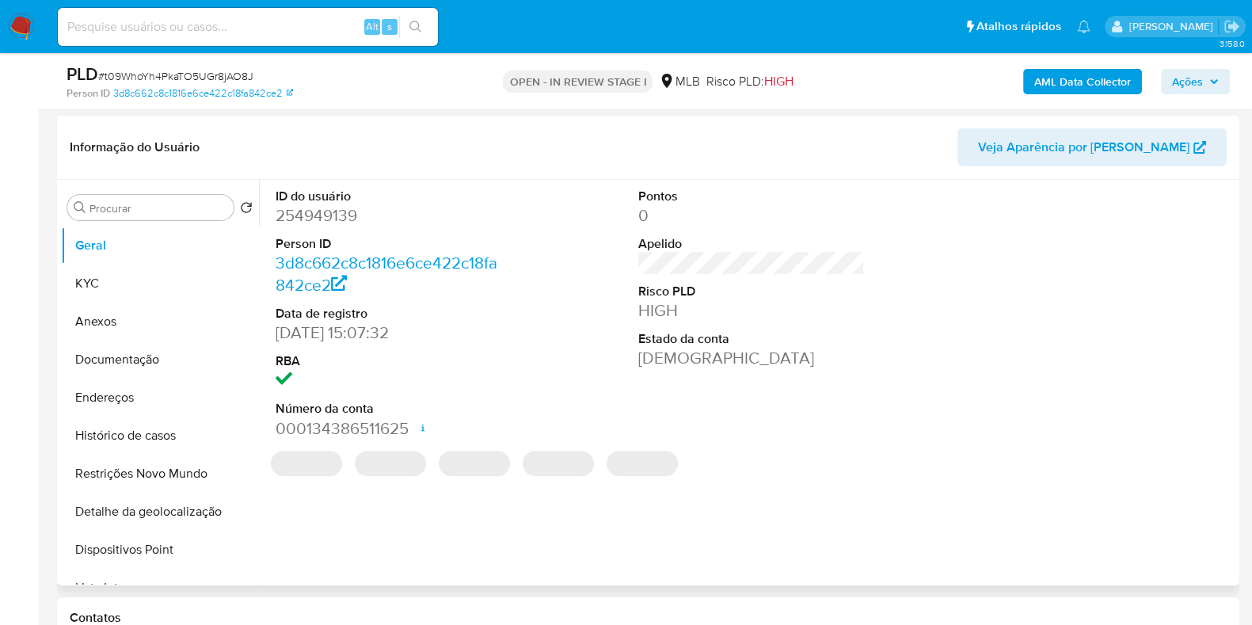
scroll to position [712, 0]
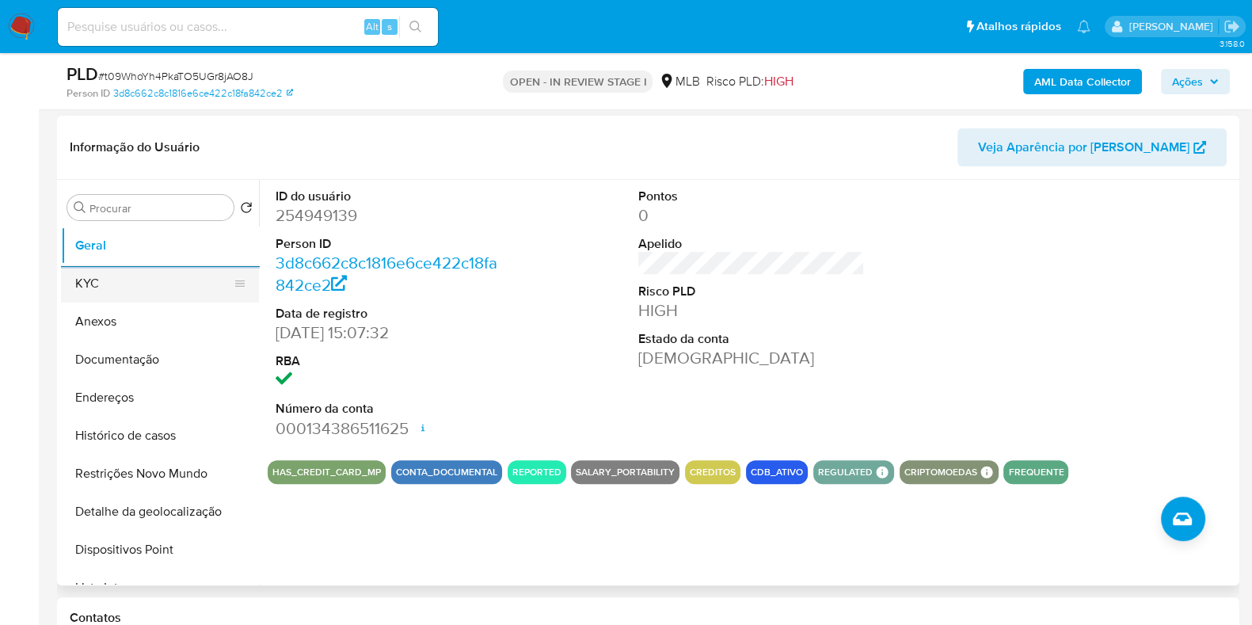
click at [190, 297] on button "KYC" at bounding box center [153, 284] width 185 height 38
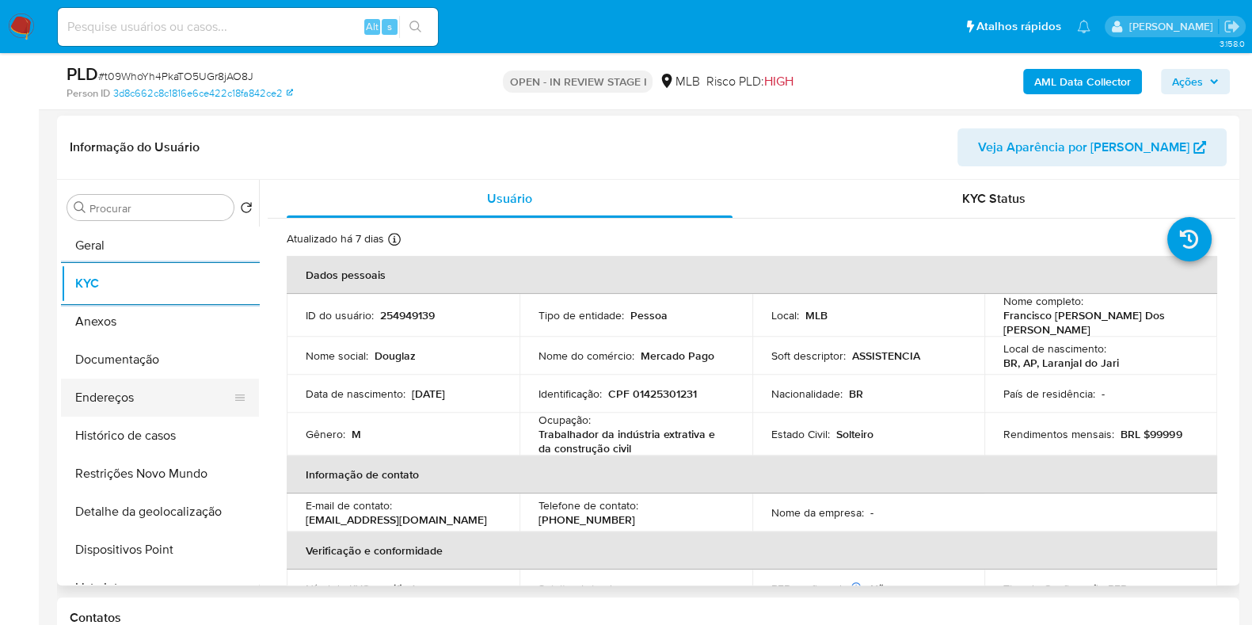
click at [154, 379] on button "Endereços" at bounding box center [153, 398] width 185 height 38
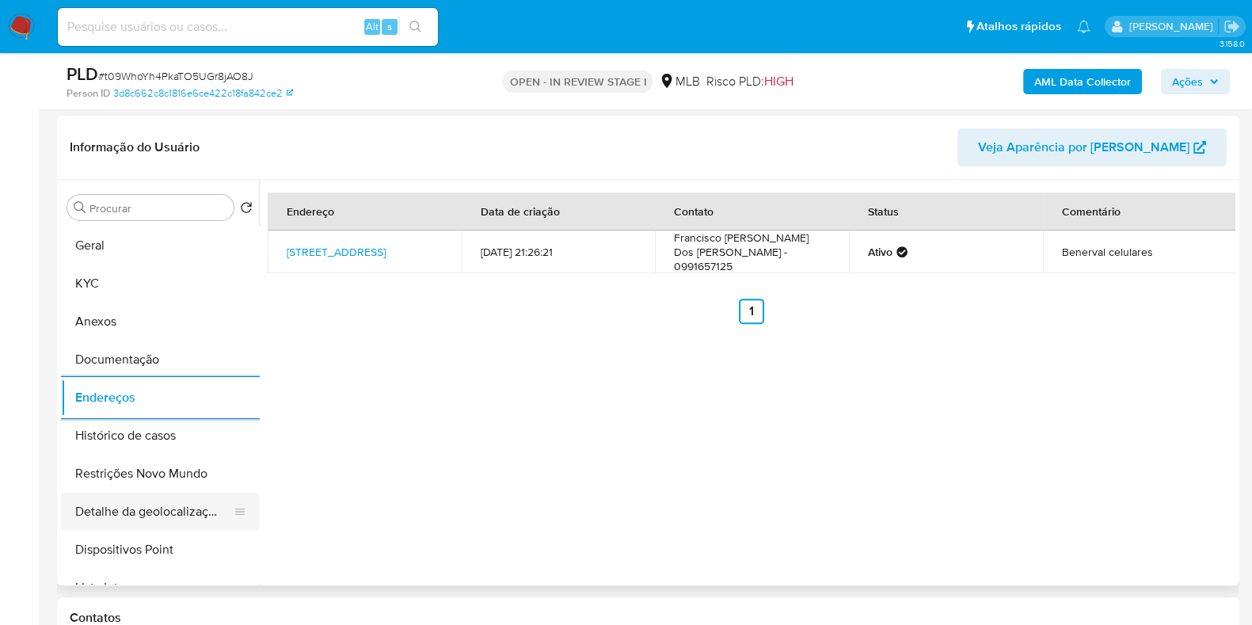
click at [168, 502] on button "Detalhe da geolocalização" at bounding box center [153, 512] width 185 height 38
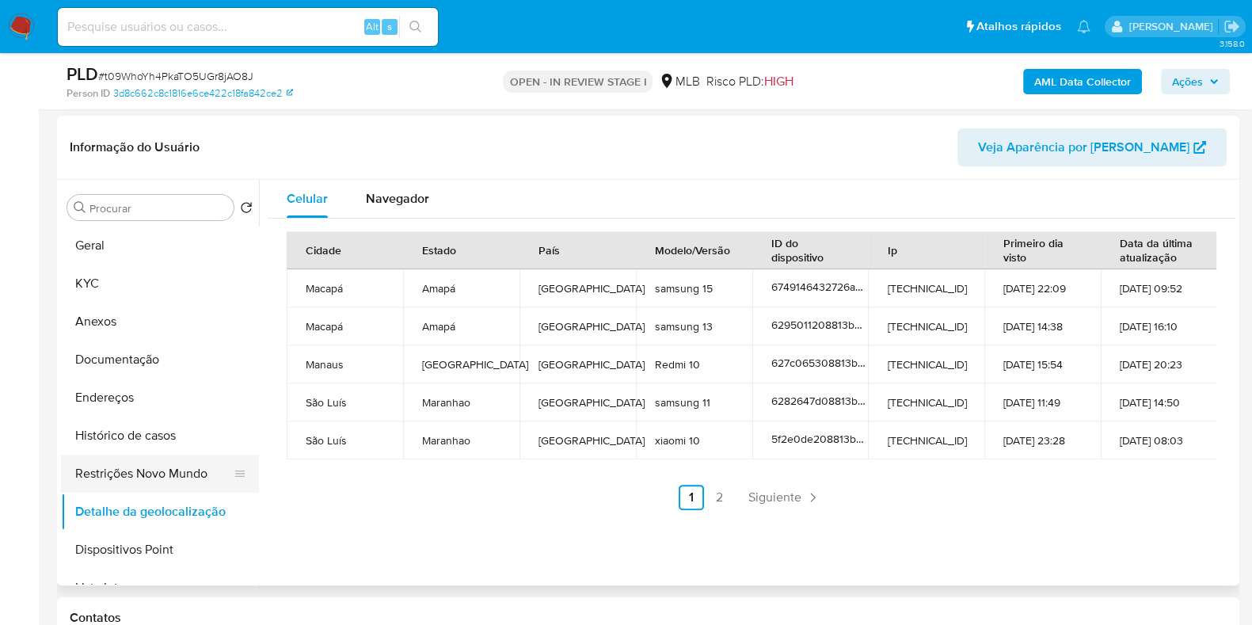
click at [152, 464] on button "Restrições Novo Mundo" at bounding box center [153, 474] width 185 height 38
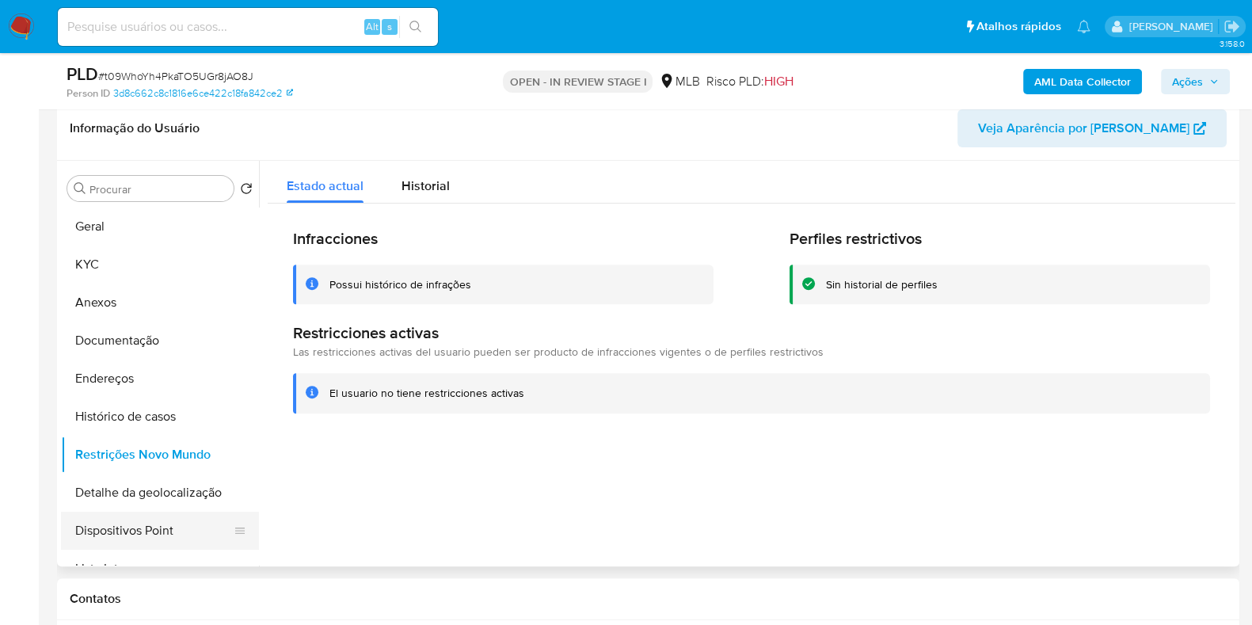
click at [197, 520] on button "Dispositivos Point" at bounding box center [153, 531] width 185 height 38
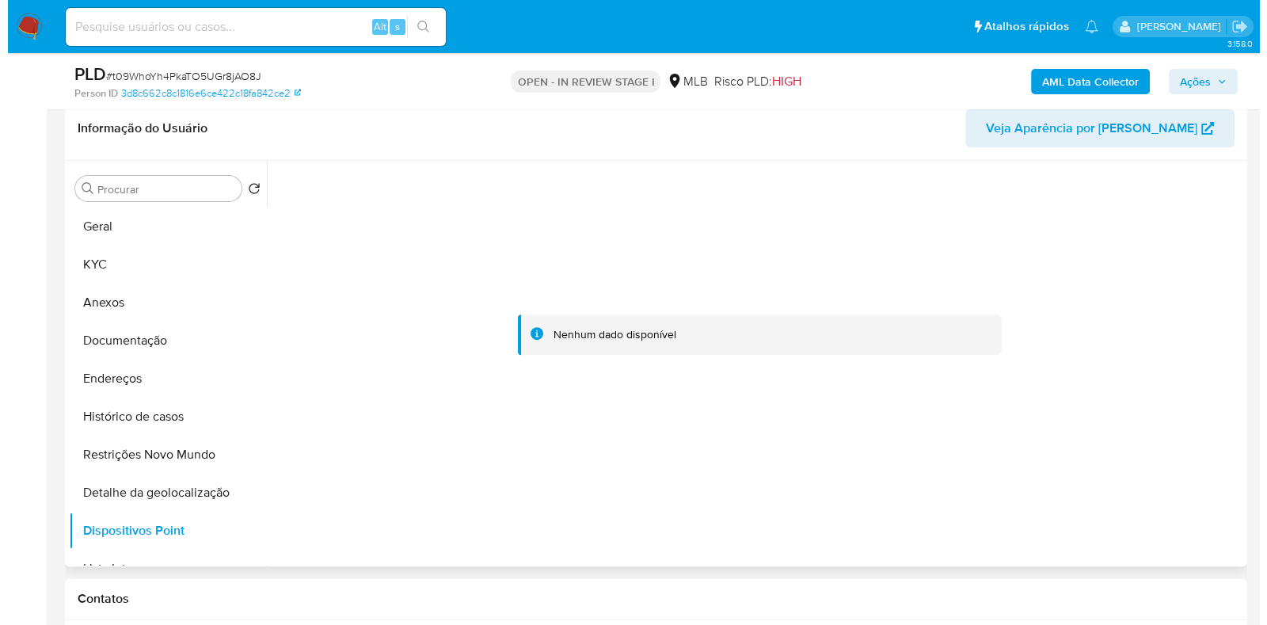
scroll to position [708, 0]
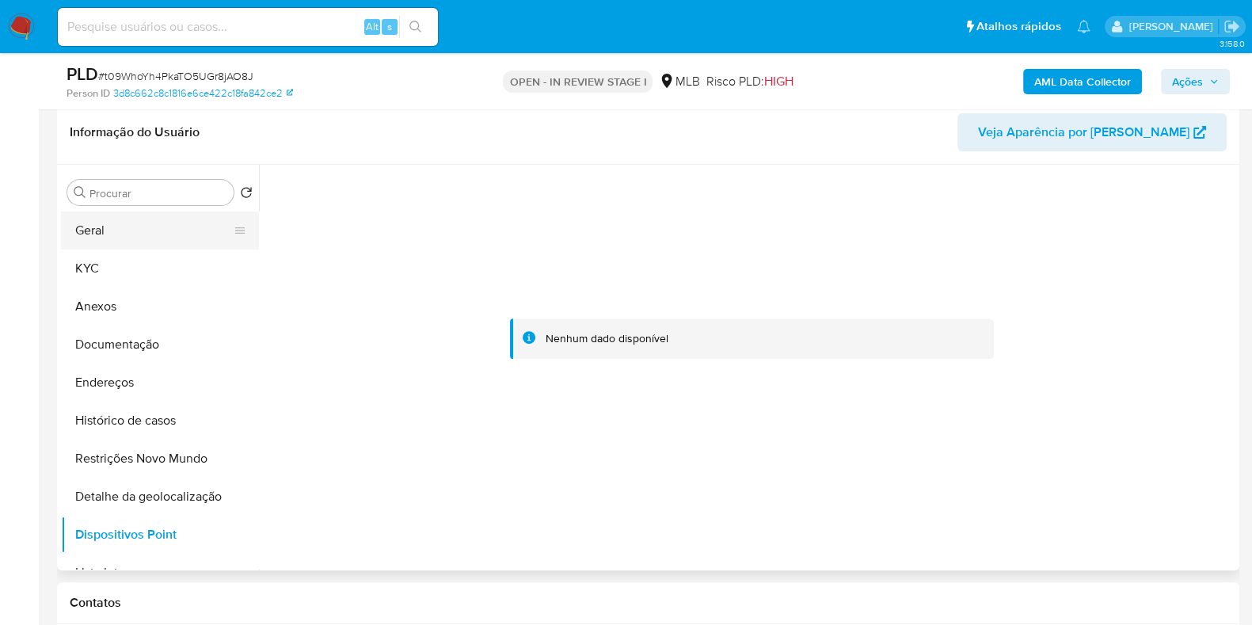
click at [168, 235] on button "Geral" at bounding box center [153, 230] width 185 height 38
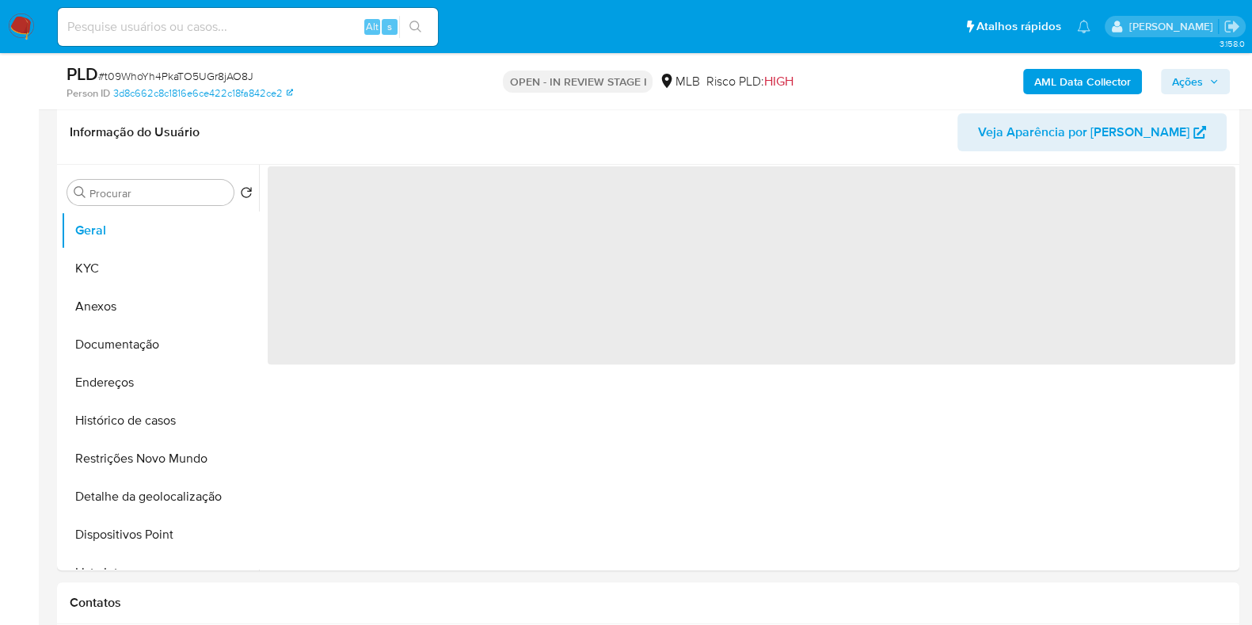
click at [1185, 76] on span "Ações" at bounding box center [1187, 81] width 31 height 25
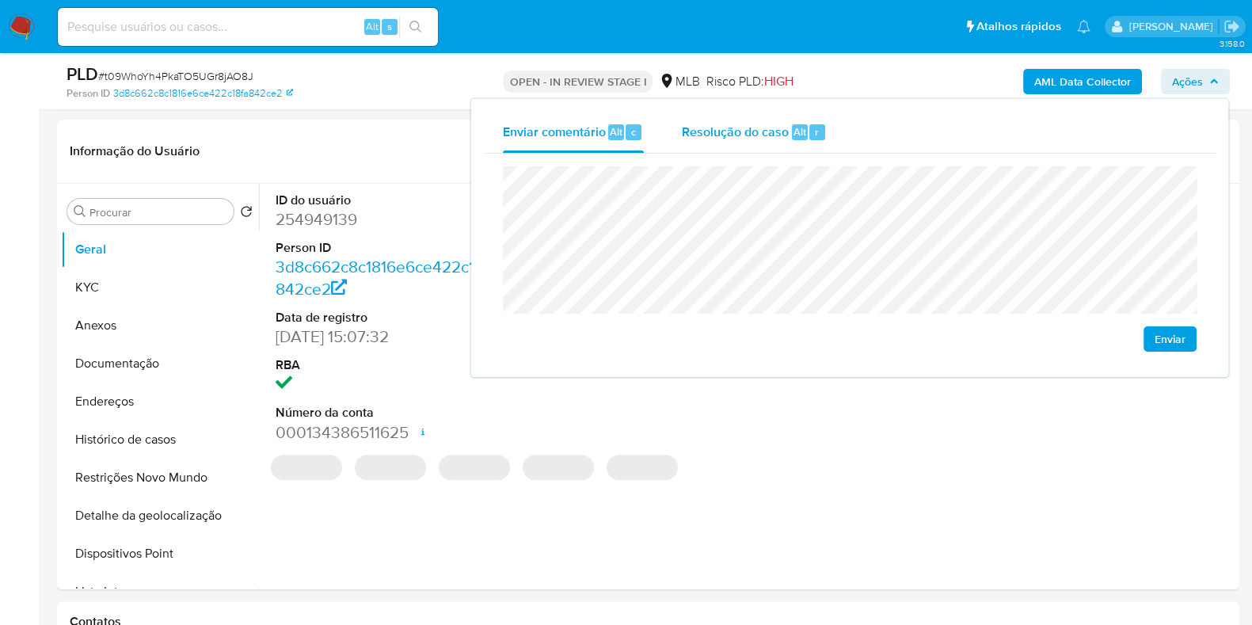
click at [794, 132] on span "Alt" at bounding box center [800, 131] width 13 height 15
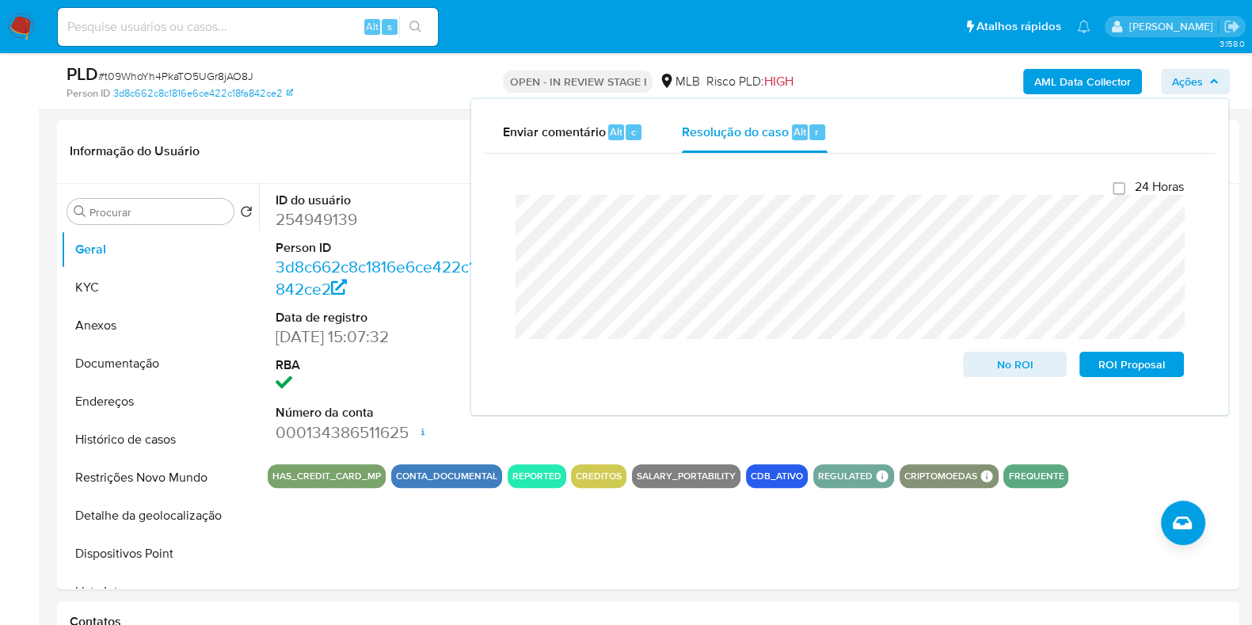
drag, startPoint x: 914, startPoint y: 84, endPoint x: 965, endPoint y: 79, distance: 51.7
click at [919, 82] on div "AML Data Collector Ações Enviar comentário Alt c Resolução do caso Alt r Fecham…" at bounding box center [1038, 81] width 383 height 37
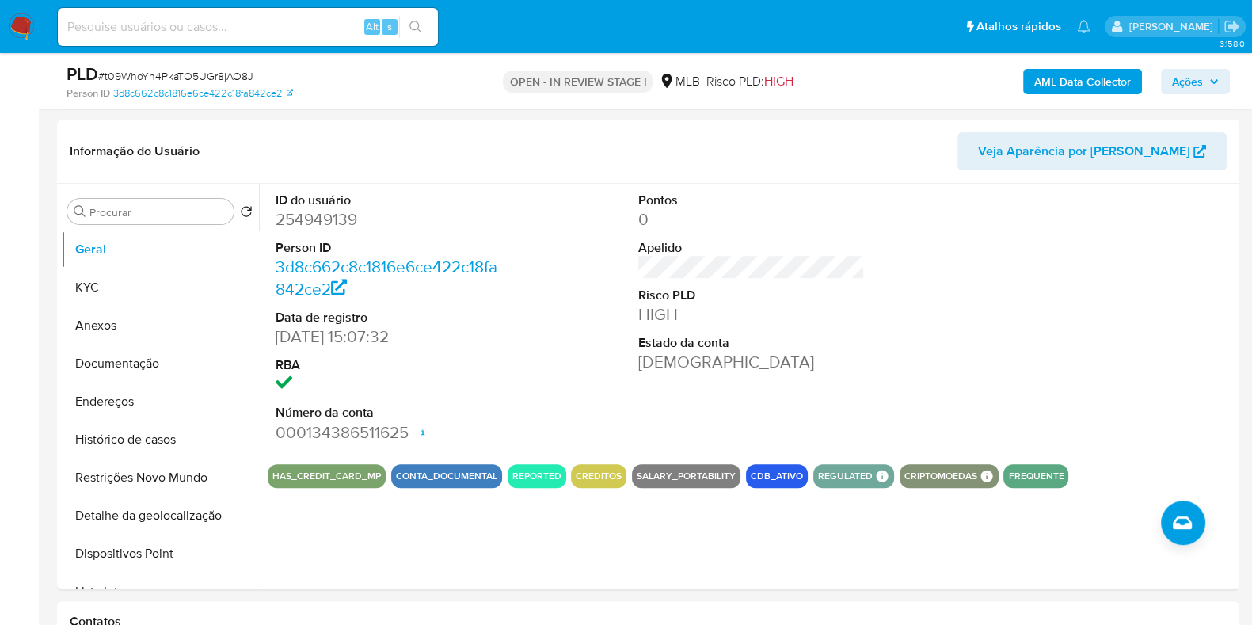
click at [1052, 82] on b "AML Data Collector" at bounding box center [1082, 81] width 97 height 25
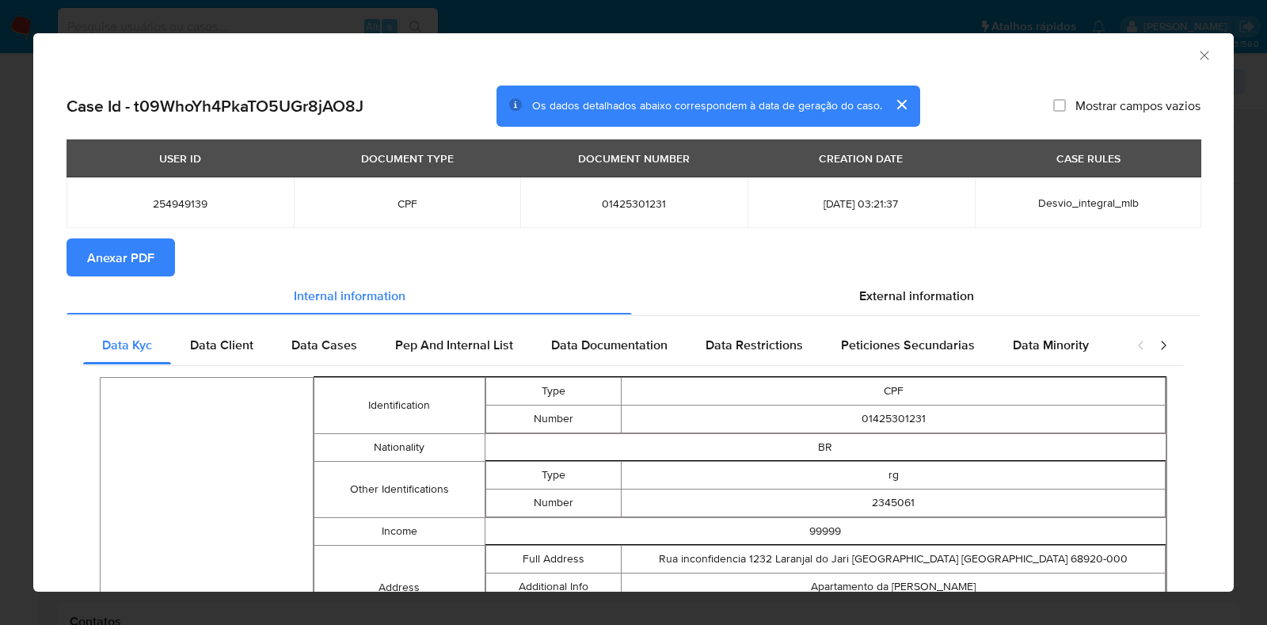
click at [128, 252] on span "Anexar PDF" at bounding box center [120, 257] width 67 height 35
click at [1197, 57] on icon "Fechar a janela" at bounding box center [1205, 56] width 16 height 16
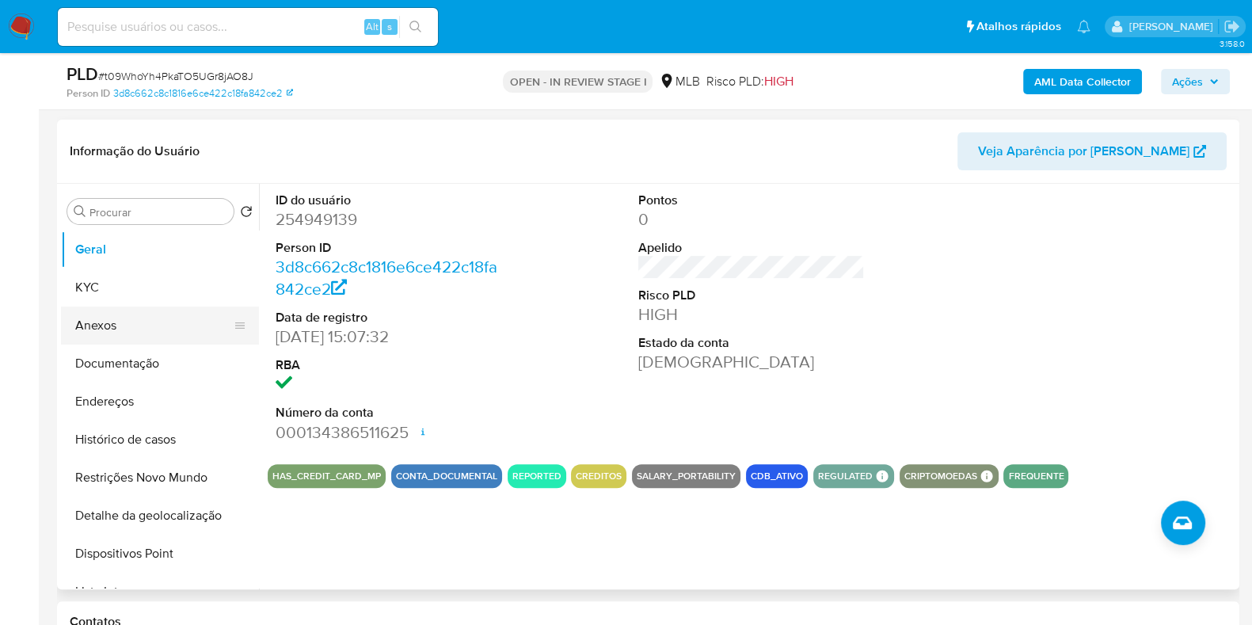
click at [127, 326] on button "Anexos" at bounding box center [153, 326] width 185 height 38
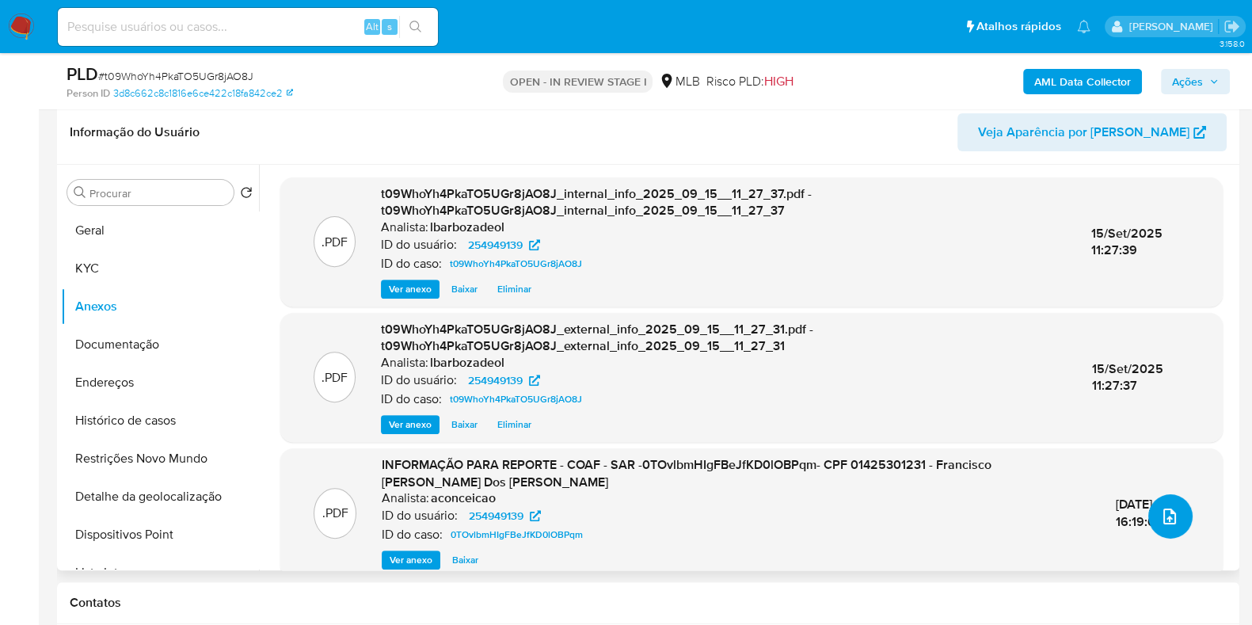
click at [1160, 516] on icon "upload-file" at bounding box center [1169, 516] width 19 height 19
click at [1175, 522] on button "upload-file" at bounding box center [1170, 516] width 44 height 44
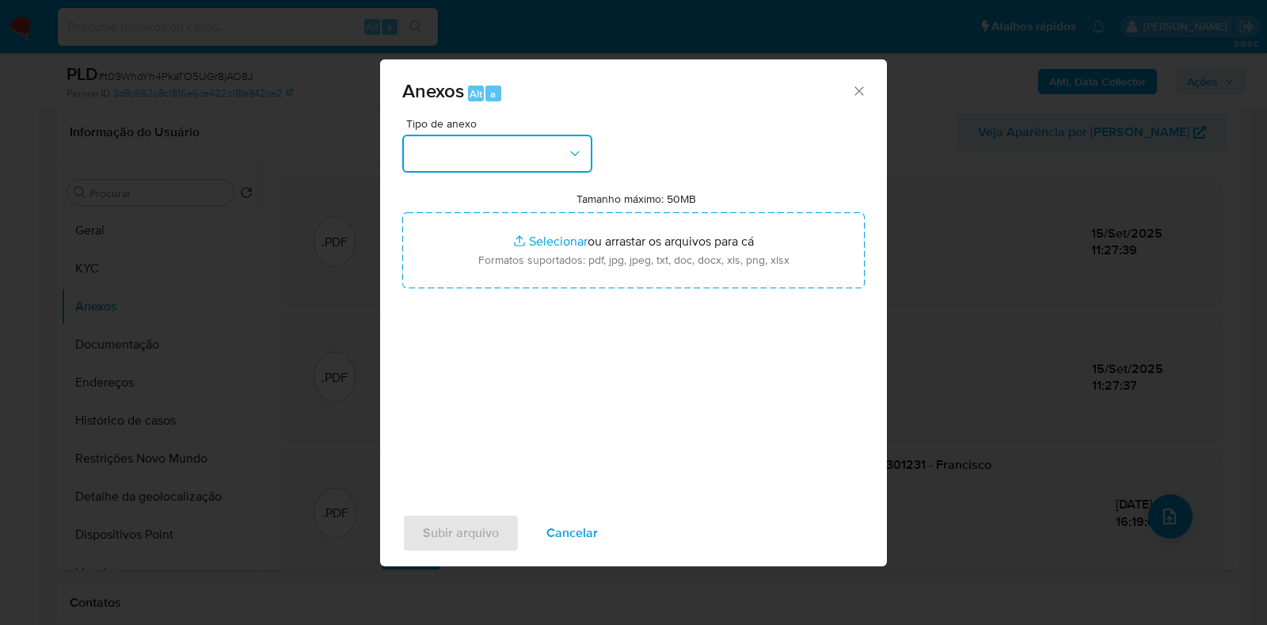
click at [582, 154] on icon "button" at bounding box center [575, 154] width 16 height 16
click at [535, 154] on button "button" at bounding box center [497, 154] width 190 height 38
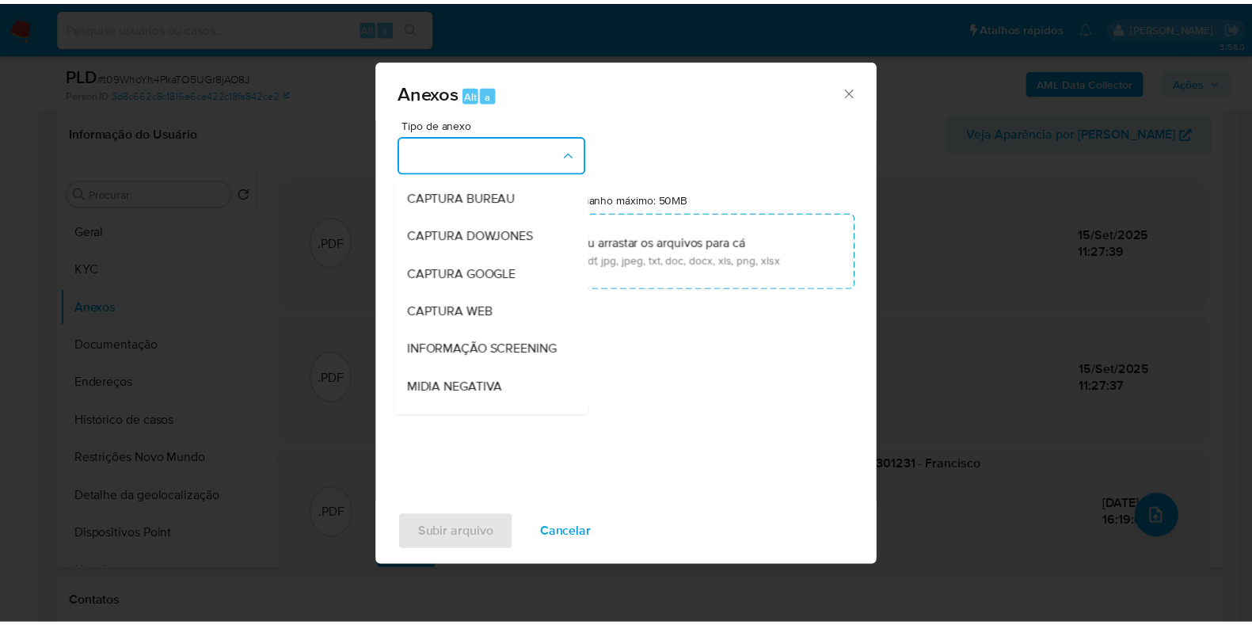
scroll to position [244, 0]
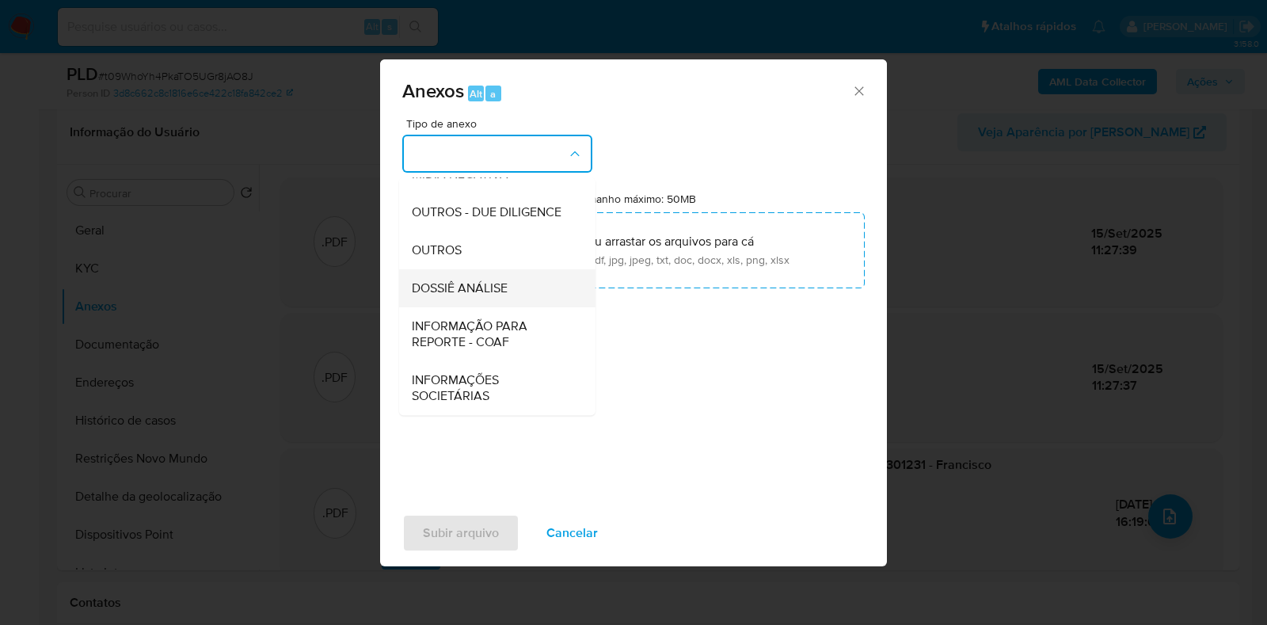
click at [487, 287] on span "DOSSIÊ ANÁLISE" at bounding box center [460, 288] width 96 height 16
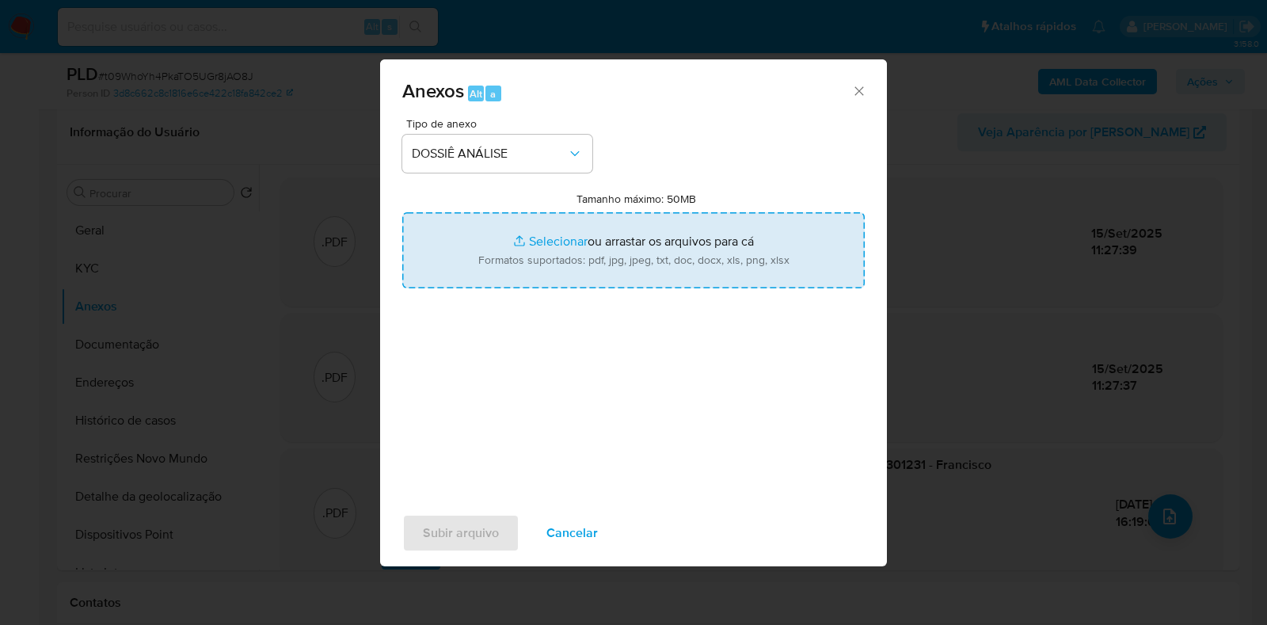
click at [502, 242] on input "Tamanho máximo: 50MB Selecionar arquivos" at bounding box center [633, 250] width 463 height 76
type input "C:\fakepath\2° SAR - XXX - CPF 01425301231 - FRANCISCO DOUGLAS MOREIRA DOS SANT…"
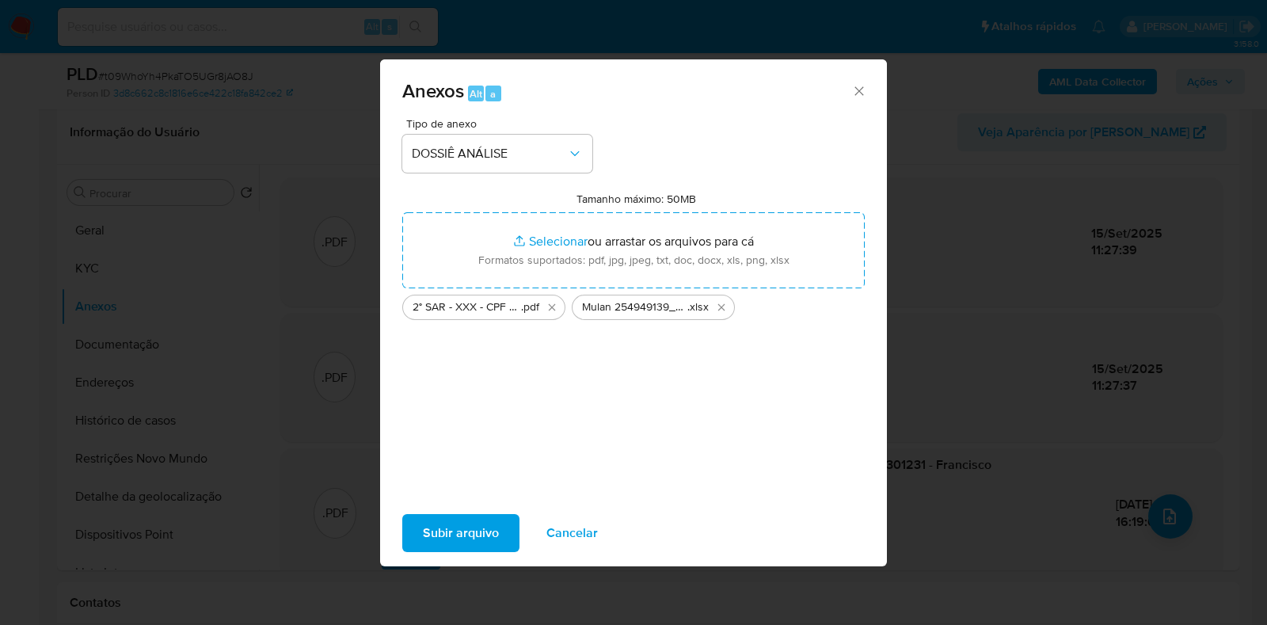
click at [444, 527] on span "Subir arquivo" at bounding box center [461, 533] width 76 height 35
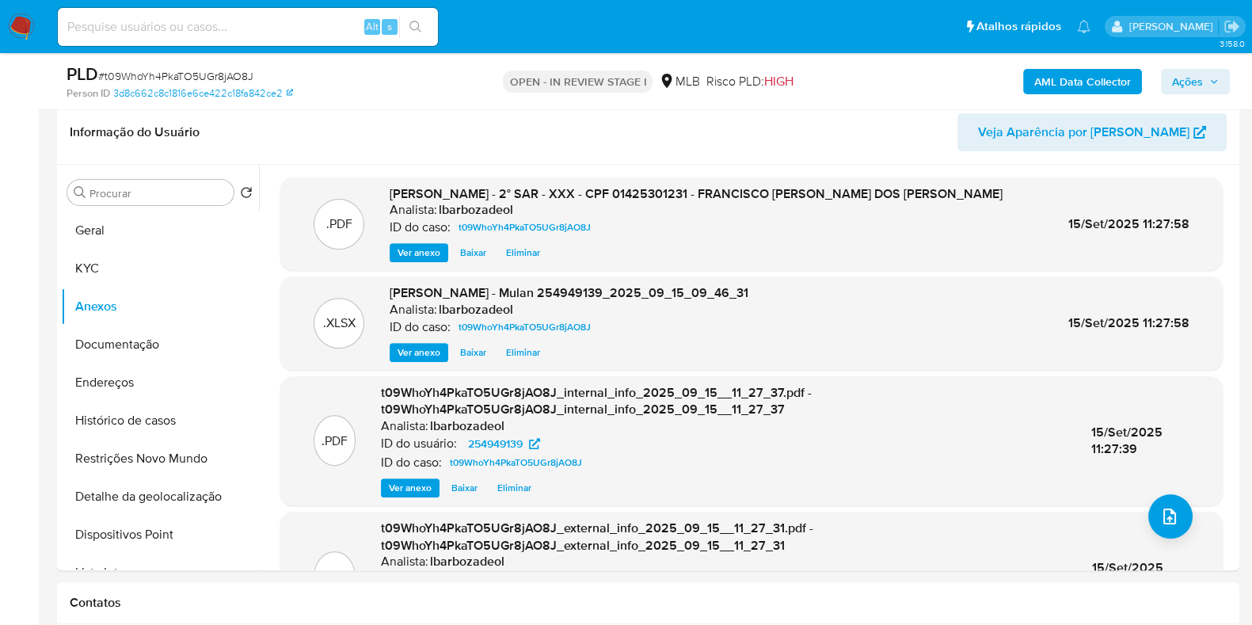
click at [1185, 79] on span "Ações" at bounding box center [1187, 81] width 31 height 25
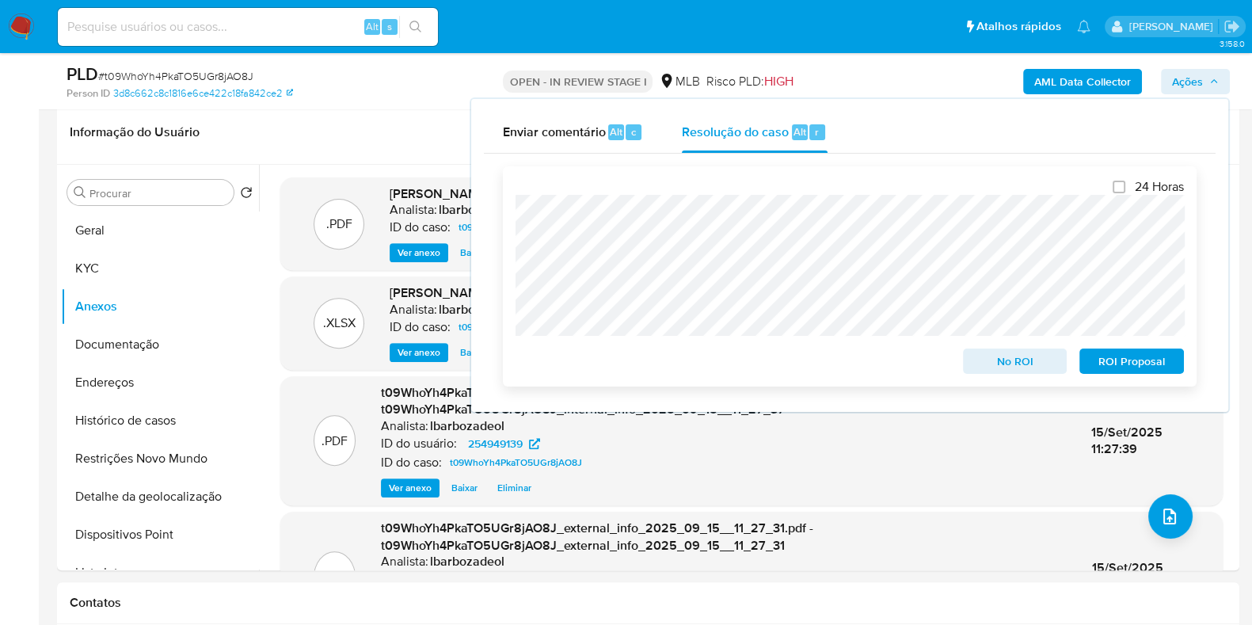
click at [1104, 369] on span "ROI Proposal" at bounding box center [1132, 361] width 82 height 22
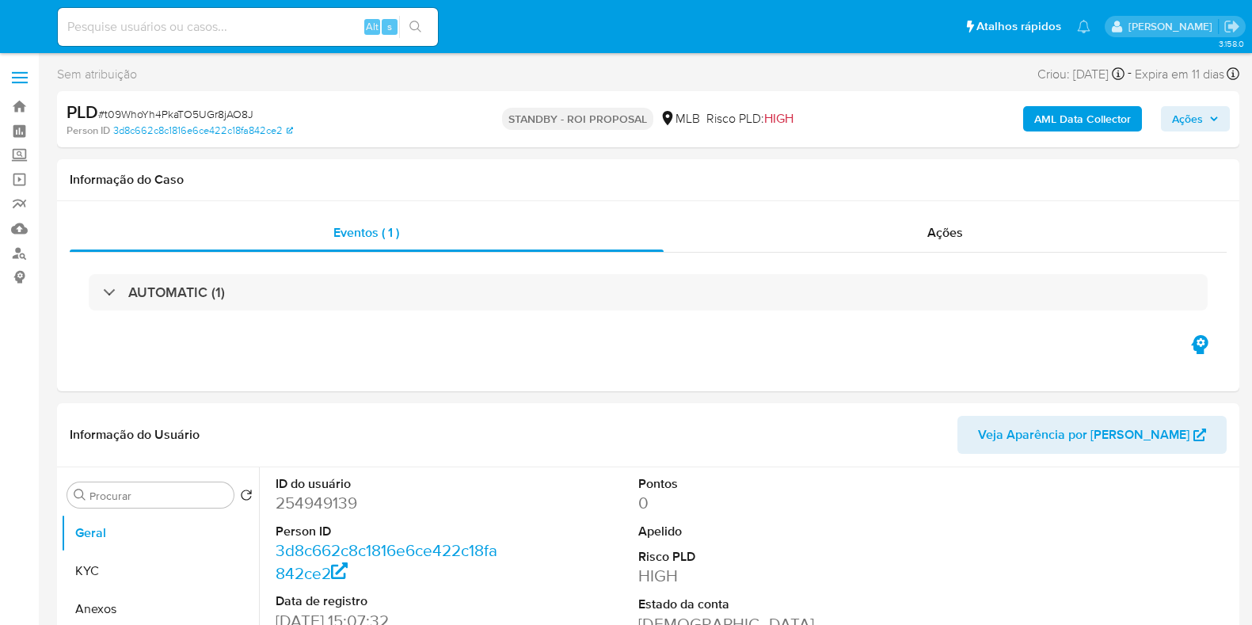
select select "10"
click at [302, 25] on input at bounding box center [248, 27] width 380 height 21
paste input "JpQvSBLJnvZoxDCK8FMwukjl"
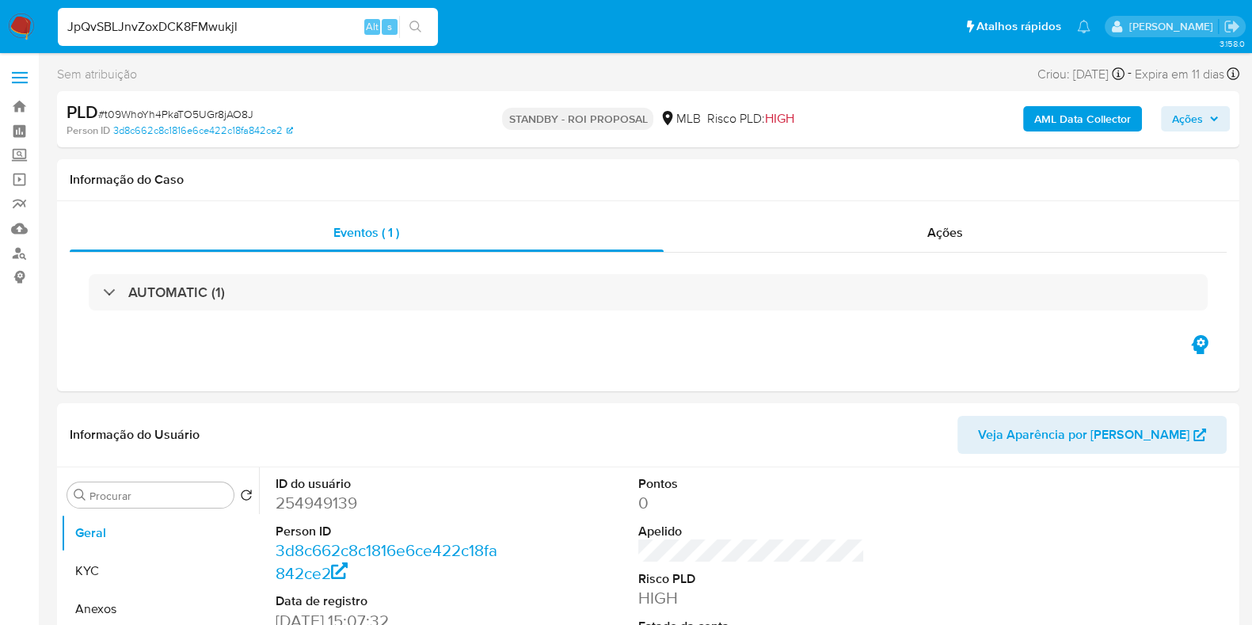
type input "JpQvSBLJnvZoxDCK8FMwukjl"
click at [424, 21] on button "search-icon" at bounding box center [415, 27] width 32 height 22
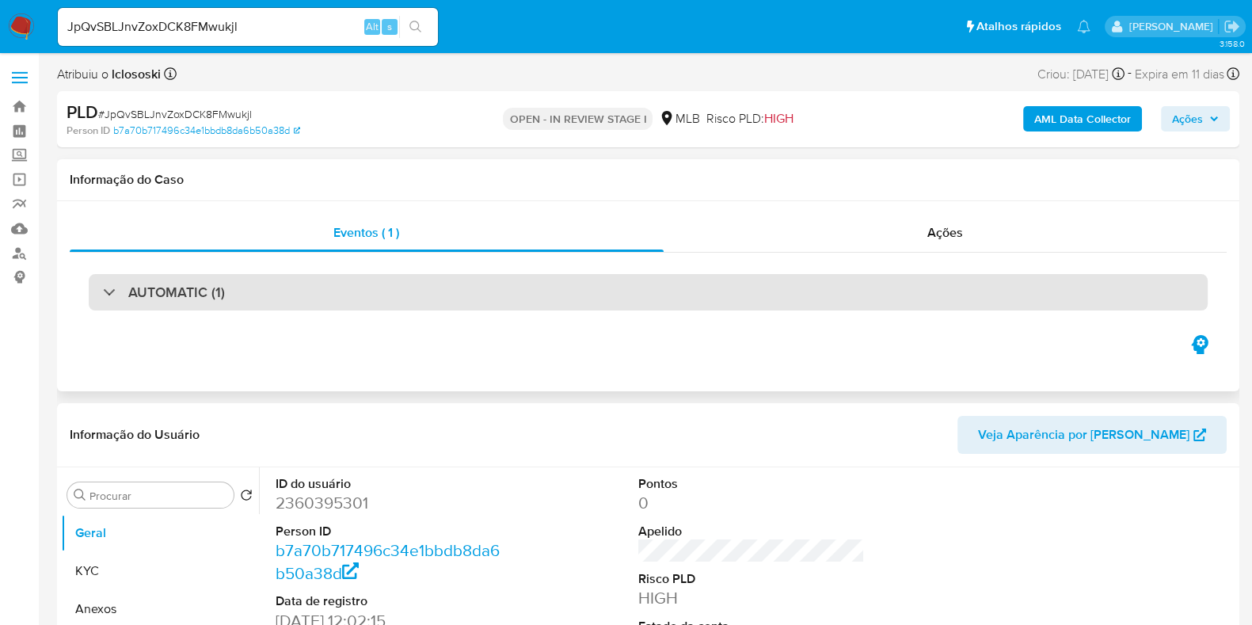
click at [635, 291] on div "AUTOMATIC (1)" at bounding box center [648, 292] width 1119 height 36
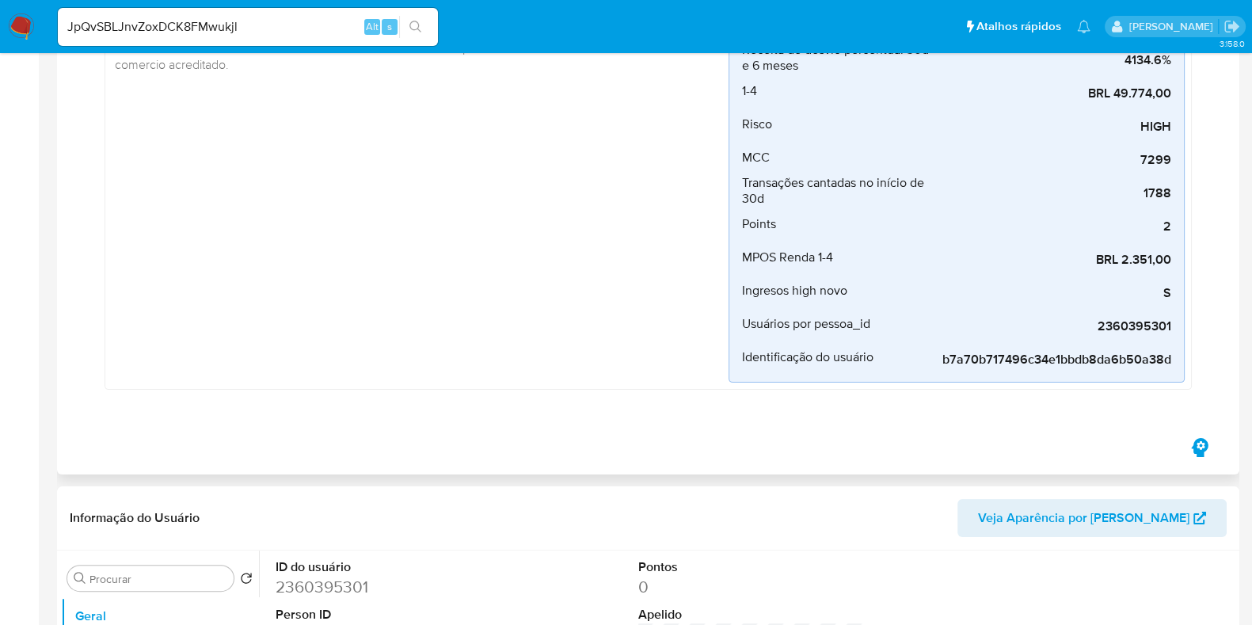
select select "10"
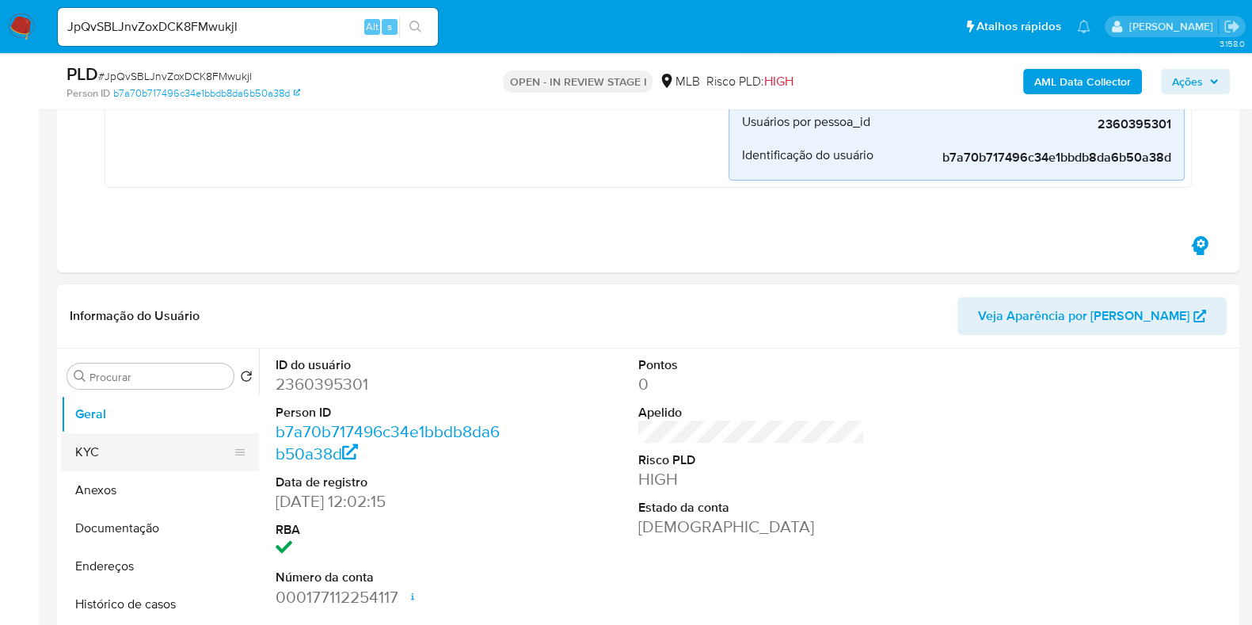
click at [124, 444] on button "KYC" at bounding box center [153, 452] width 185 height 38
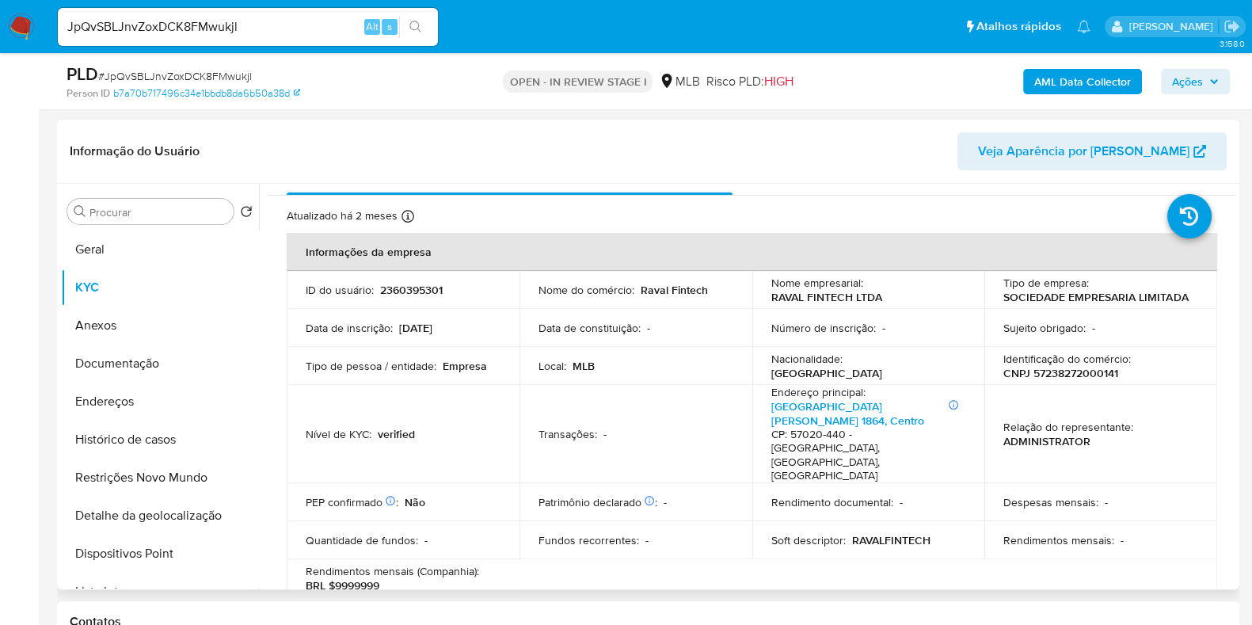
scroll to position [25, 0]
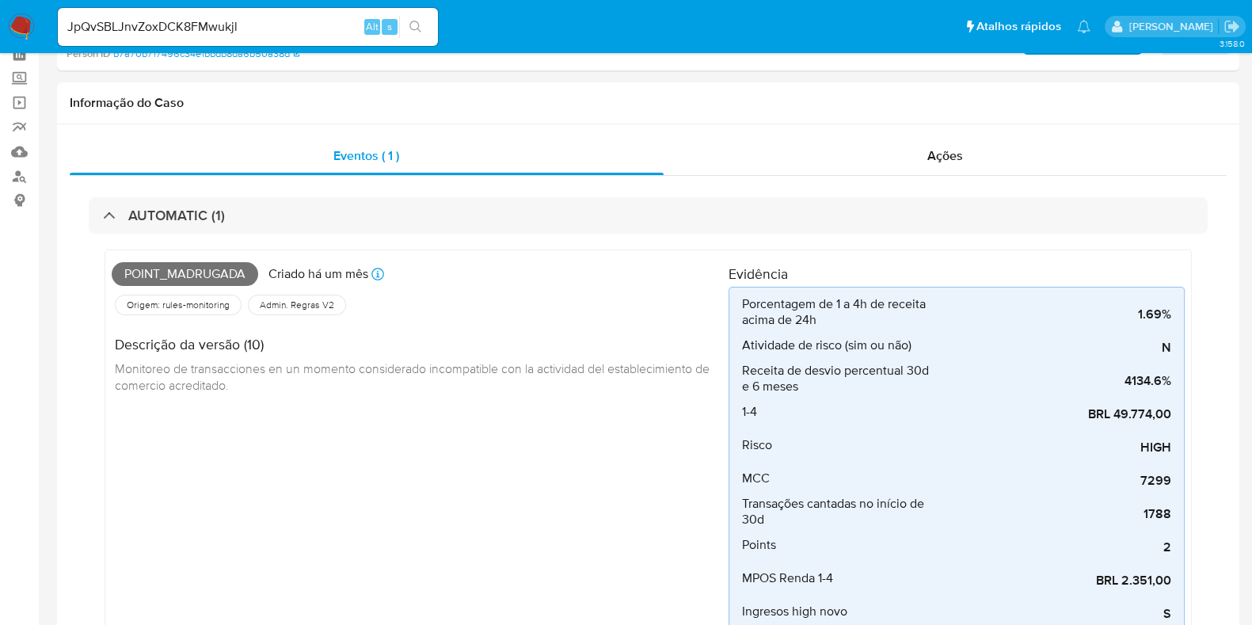
scroll to position [0, 0]
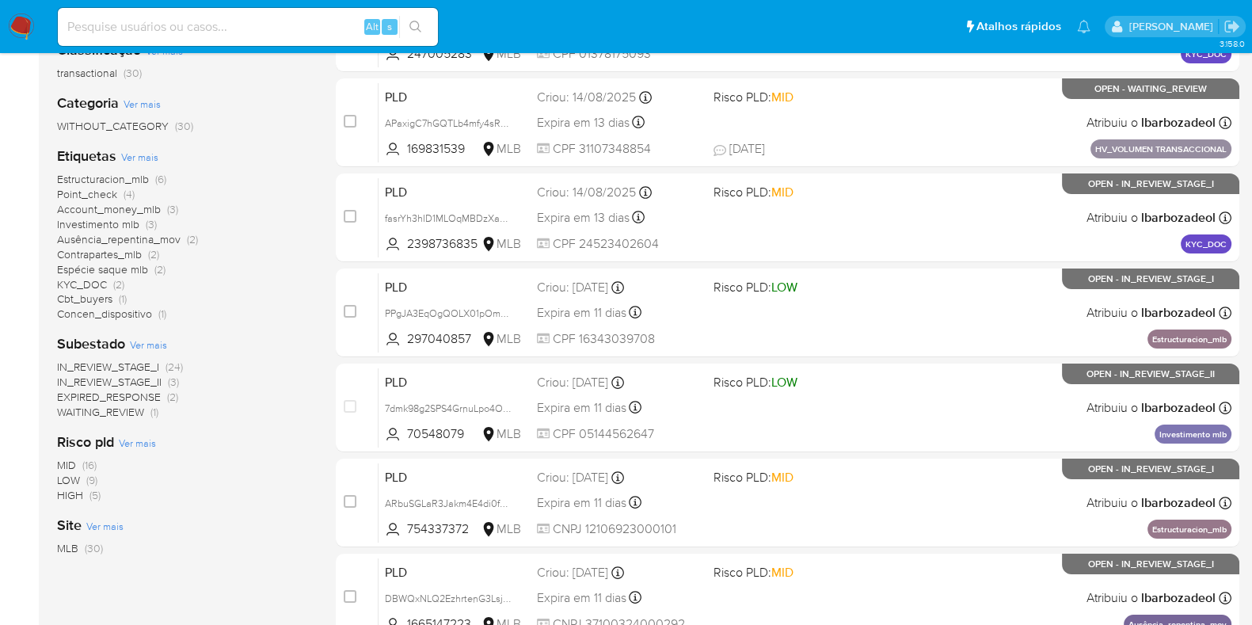
scroll to position [270, 0]
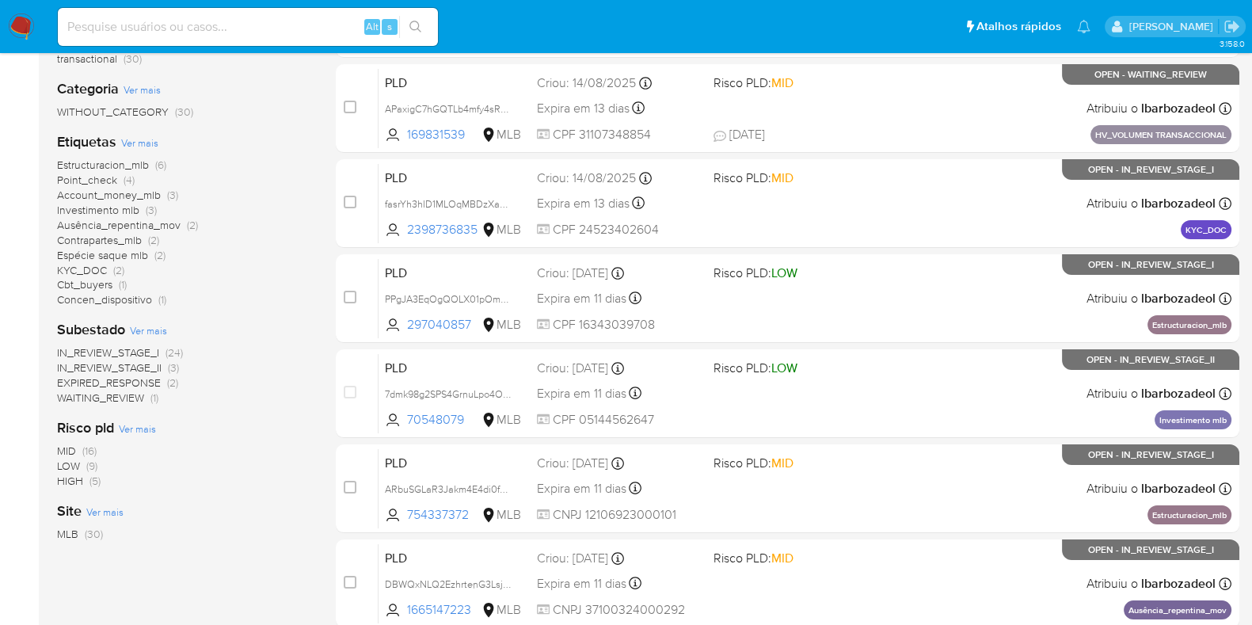
click at [95, 481] on span "(5)" at bounding box center [95, 481] width 11 height 16
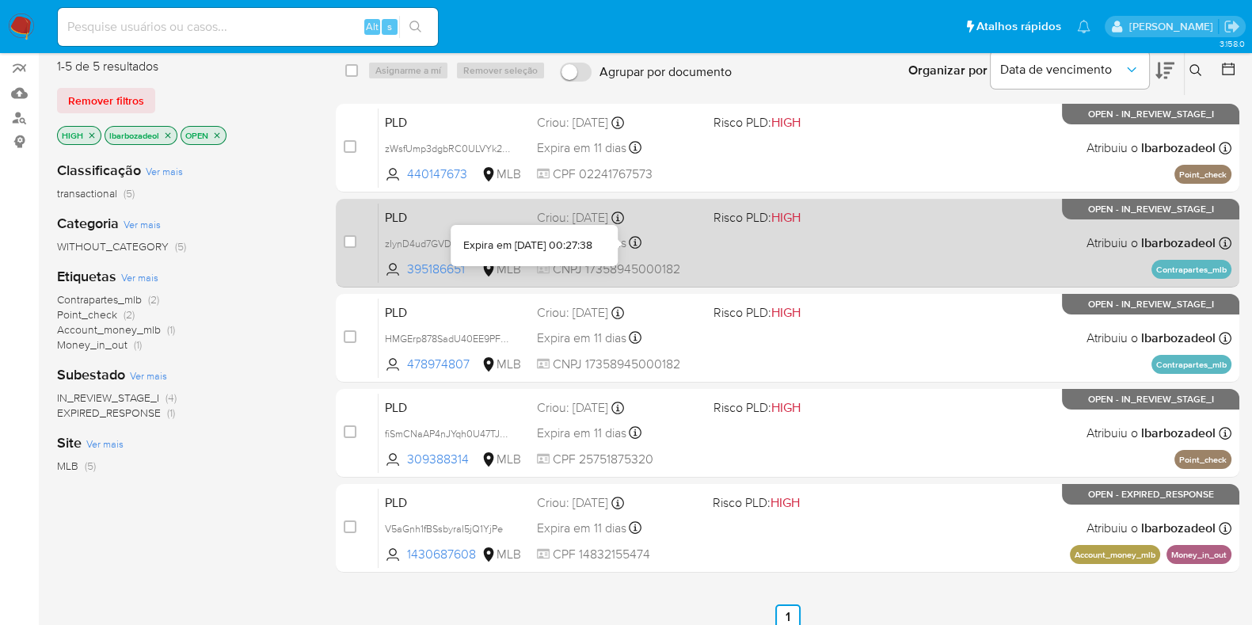
scroll to position [130, 0]
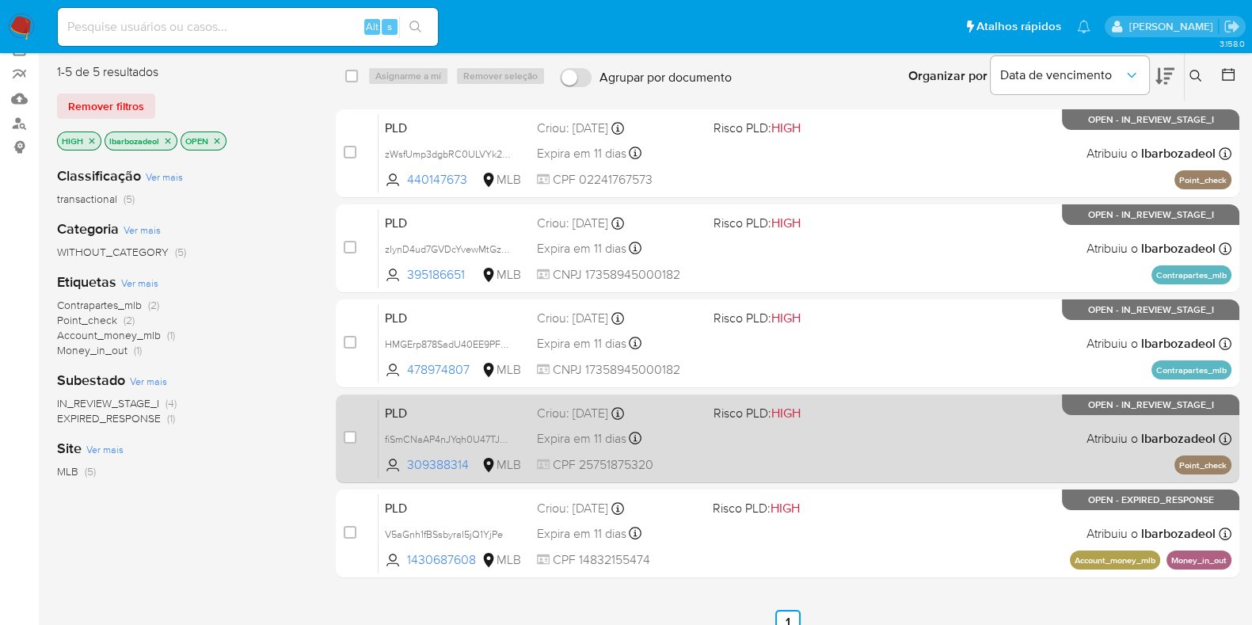
click at [870, 445] on div "PLD fiSmCNaAP4nJYqh0U47TJwj5 309388314 MLB Risco PLD: HIGH Criou: [DATE] Criou:…" at bounding box center [805, 438] width 853 height 80
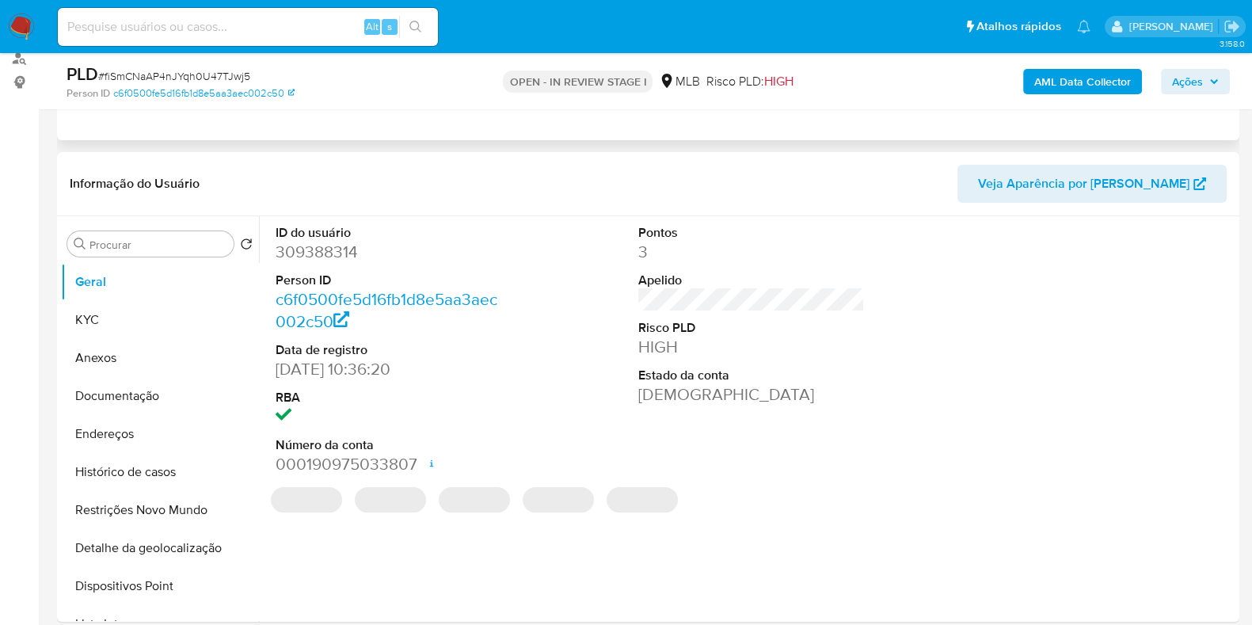
select select "10"
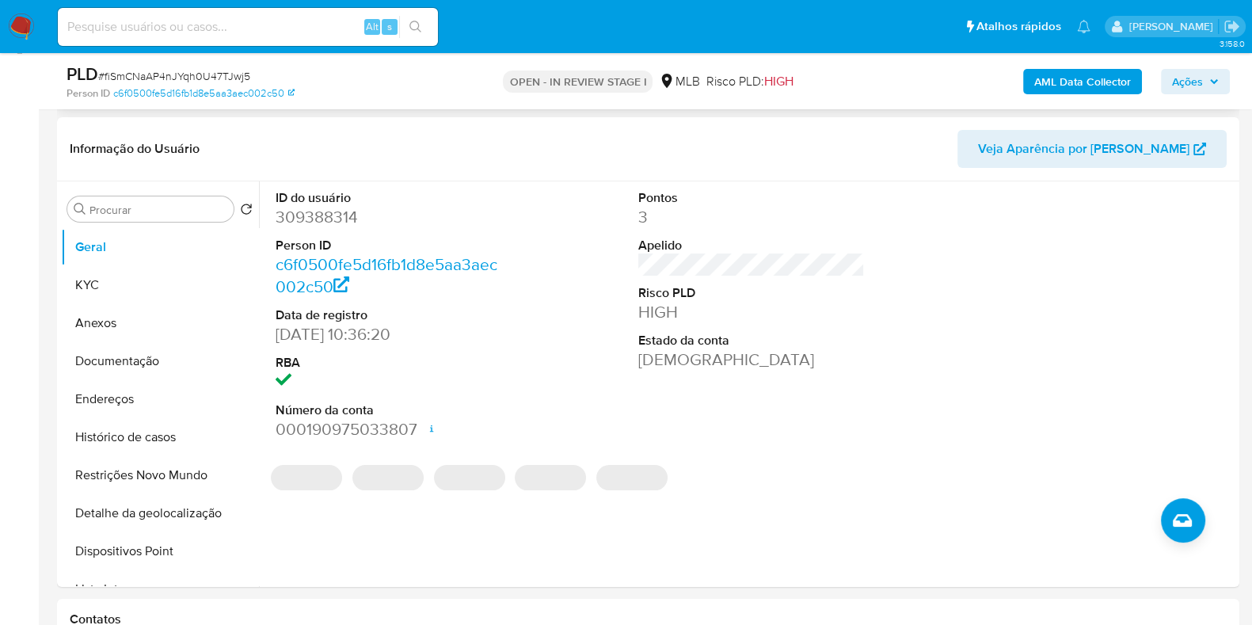
scroll to position [238, 0]
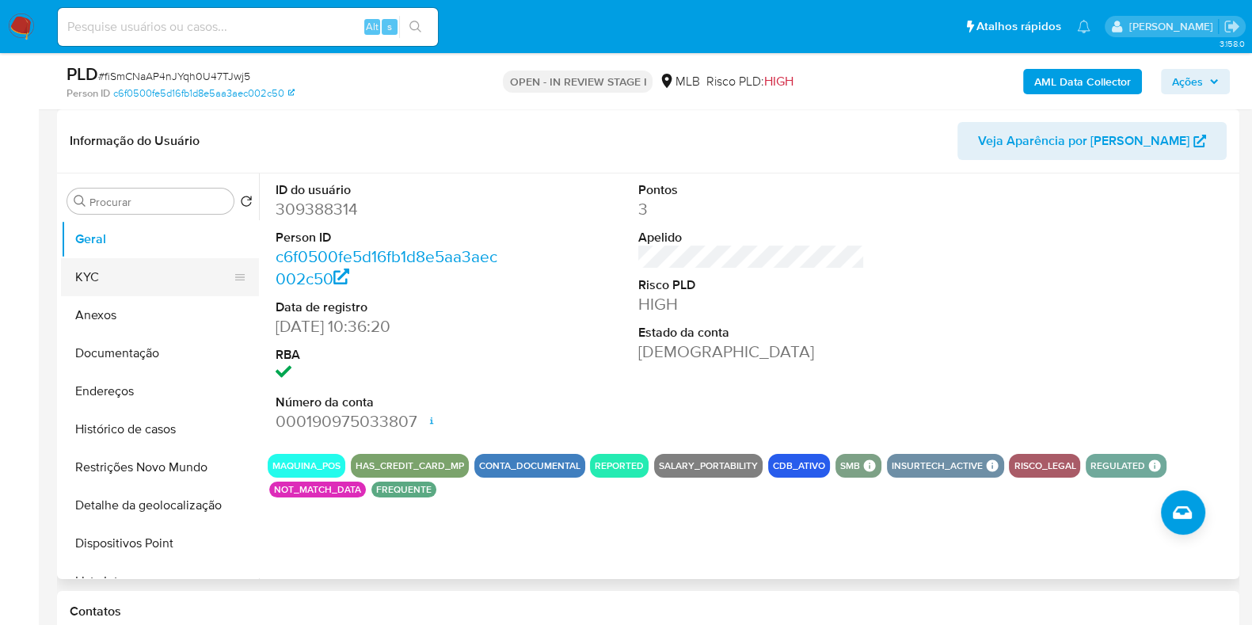
click at [174, 283] on button "KYC" at bounding box center [153, 277] width 185 height 38
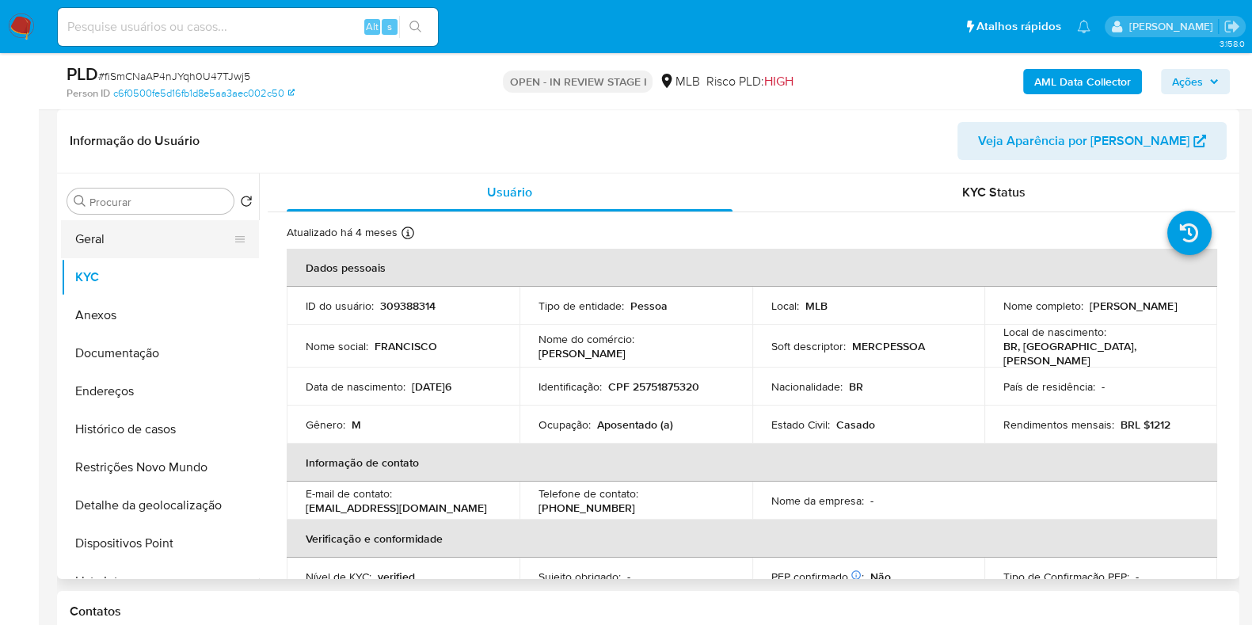
click at [170, 246] on button "Geral" at bounding box center [153, 239] width 185 height 38
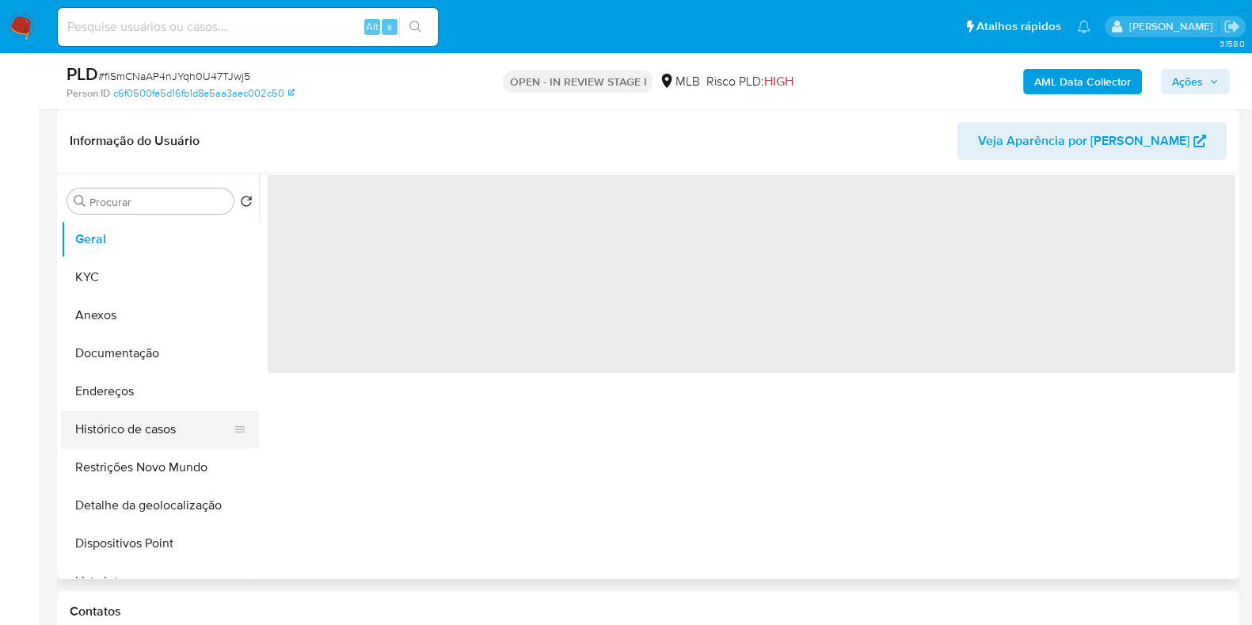
click at [148, 433] on button "Histórico de casos" at bounding box center [153, 429] width 185 height 38
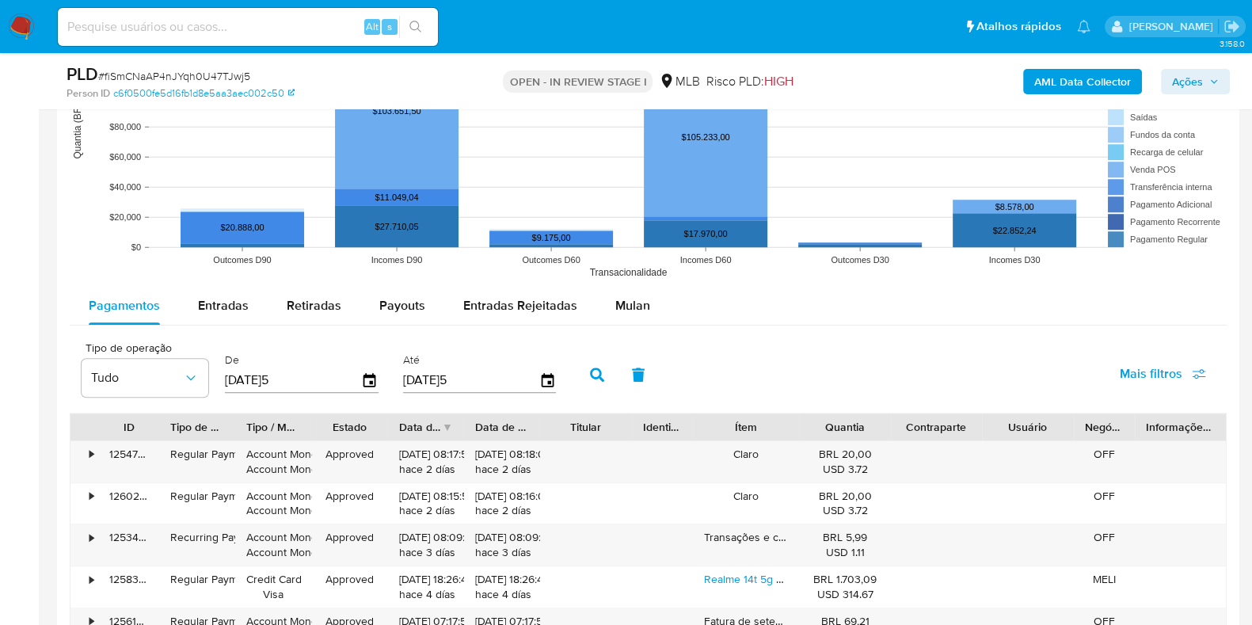
scroll to position [1530, 0]
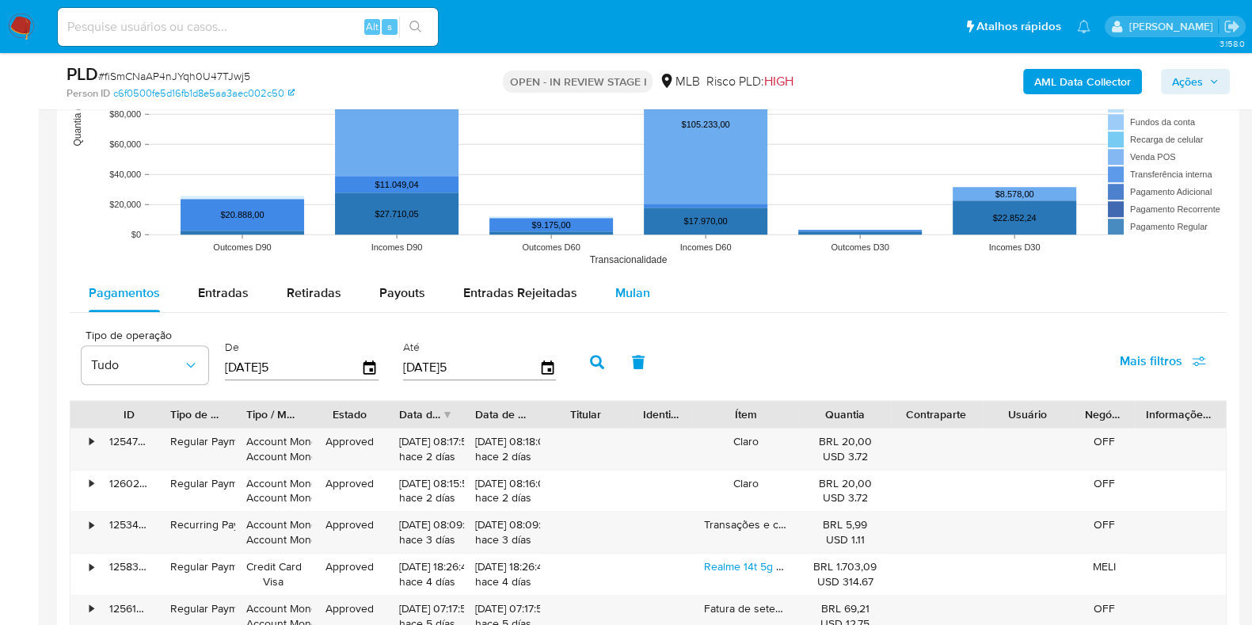
click at [630, 307] on div "Mulan" at bounding box center [632, 293] width 35 height 38
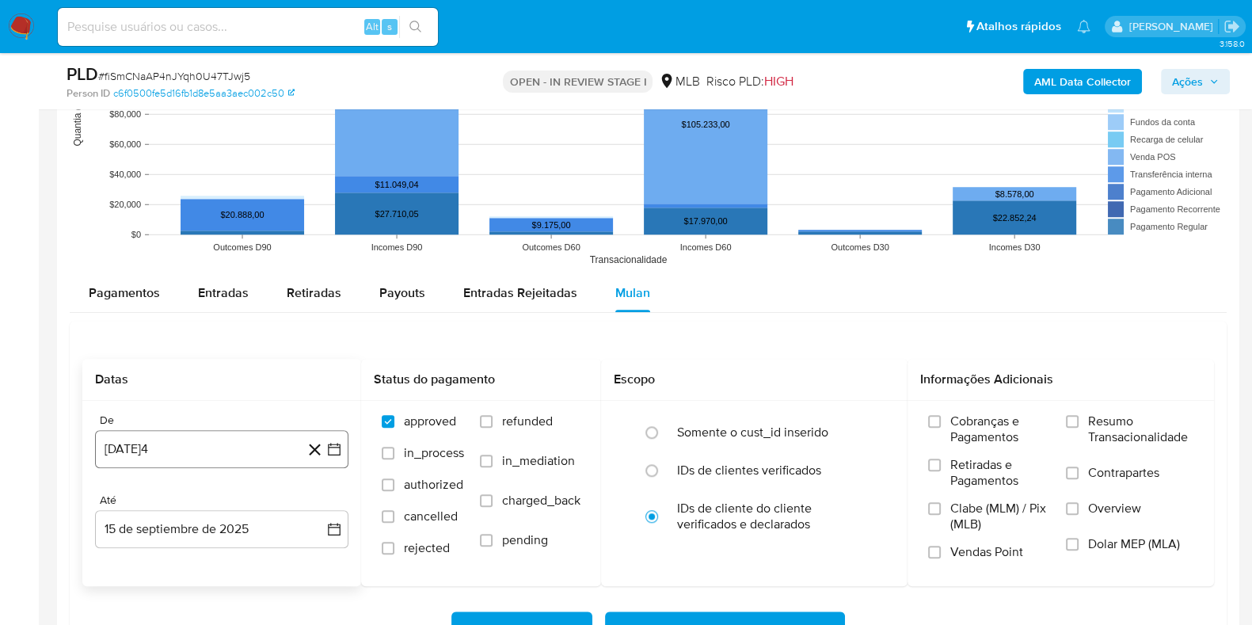
click at [215, 446] on button "15 de agosto de 2024" at bounding box center [221, 449] width 253 height 38
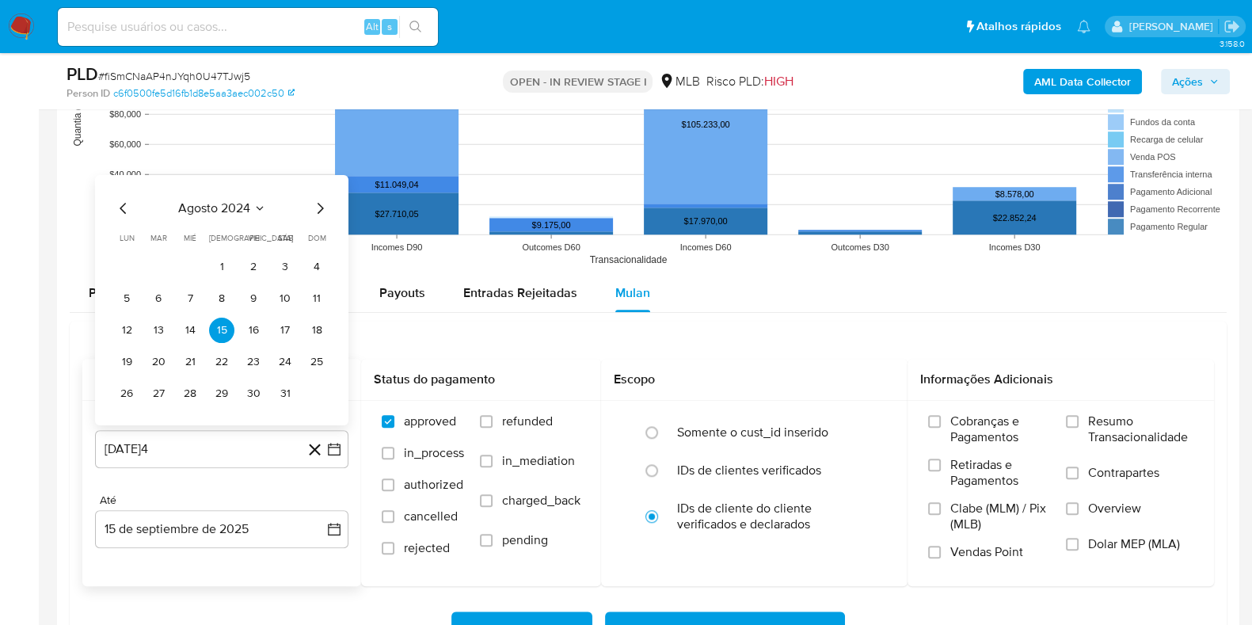
click at [227, 211] on span "agosto 2024" at bounding box center [214, 208] width 72 height 16
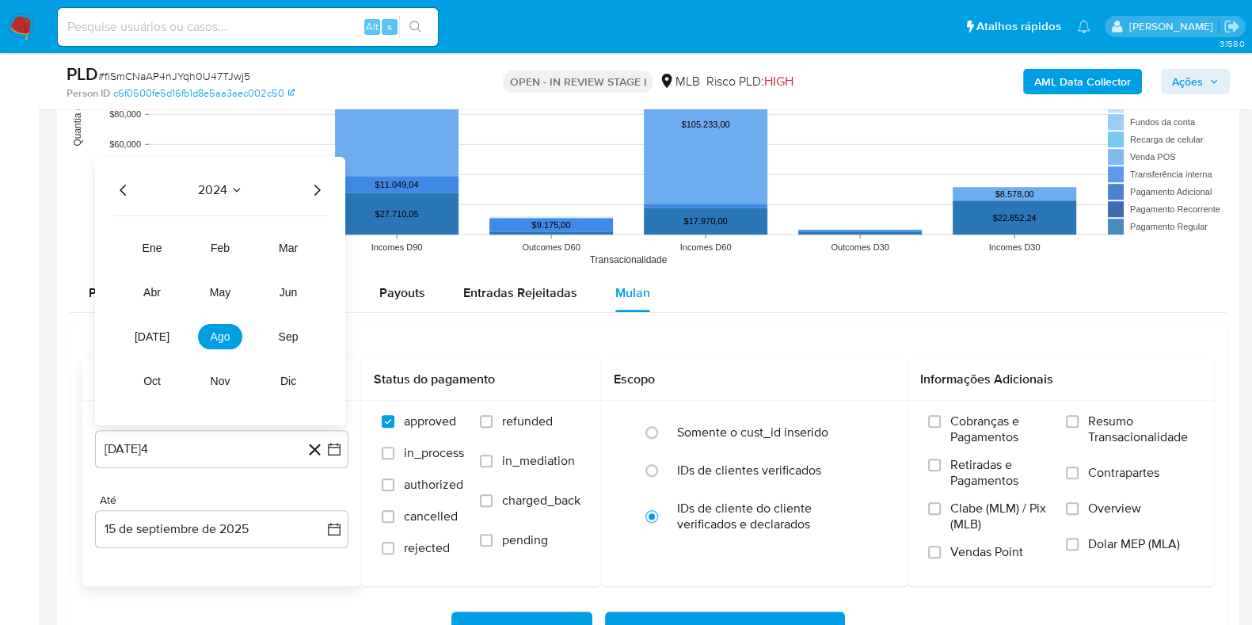
click at [314, 190] on icon "Año siguiente" at bounding box center [316, 190] width 19 height 19
click at [150, 339] on span "jul" at bounding box center [152, 336] width 35 height 13
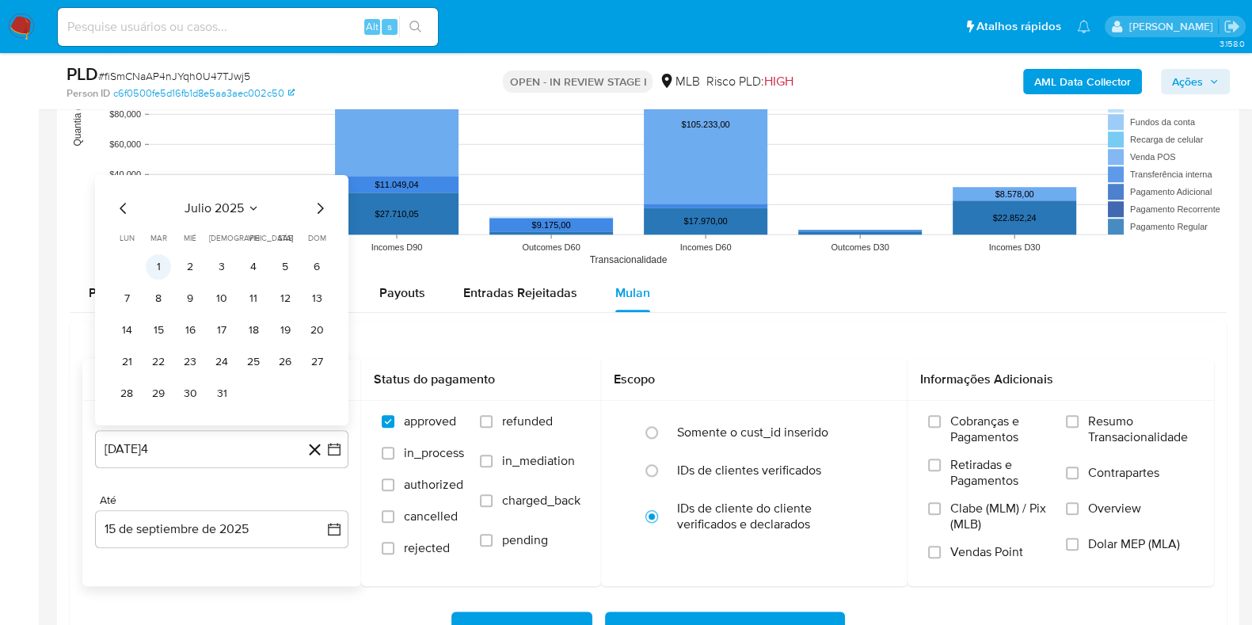
click at [161, 272] on button "1" at bounding box center [158, 266] width 25 height 25
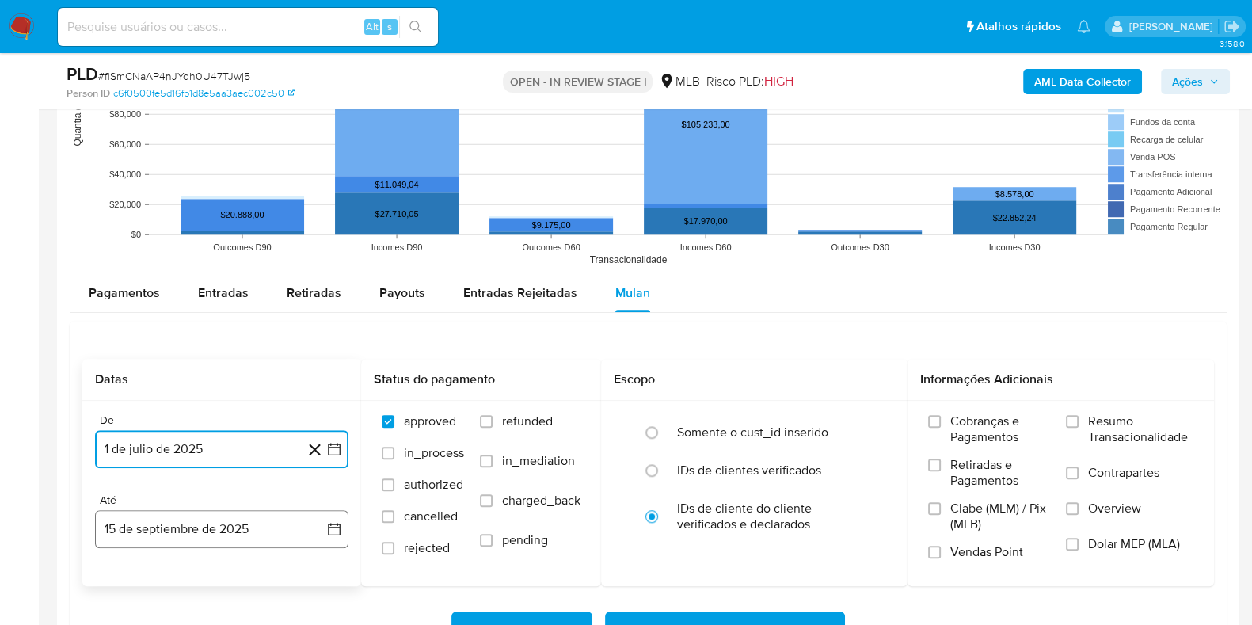
click at [170, 522] on button "15 de septiembre de 2025" at bounding box center [221, 529] width 253 height 38
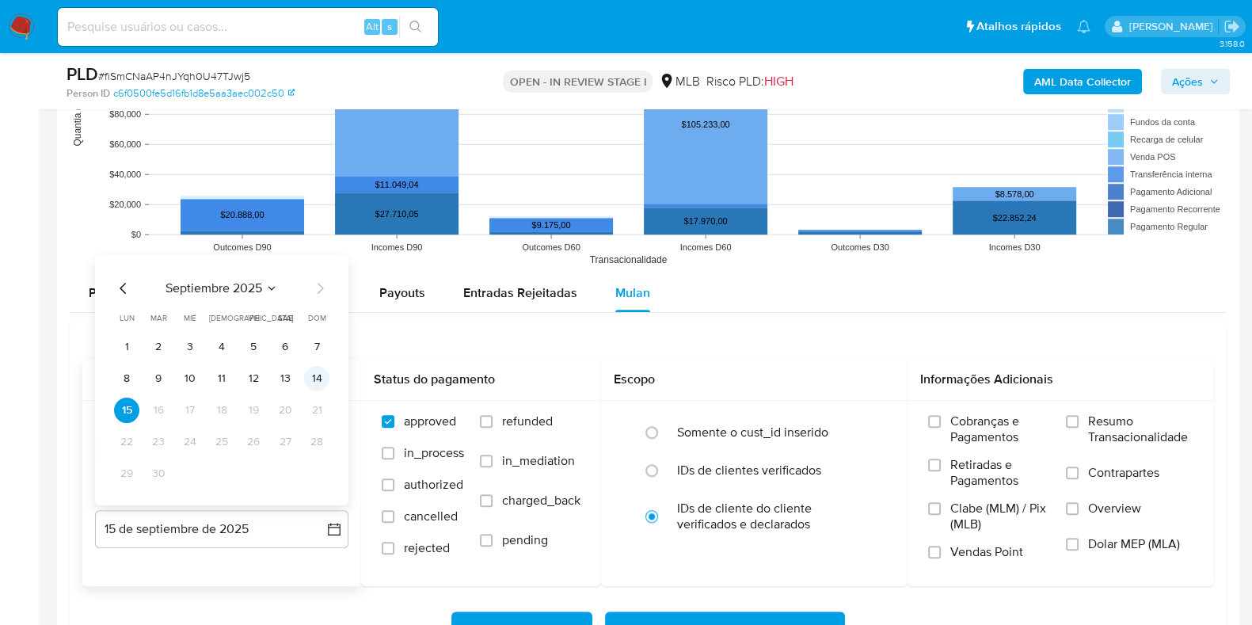
click at [319, 376] on button "14" at bounding box center [316, 378] width 25 height 25
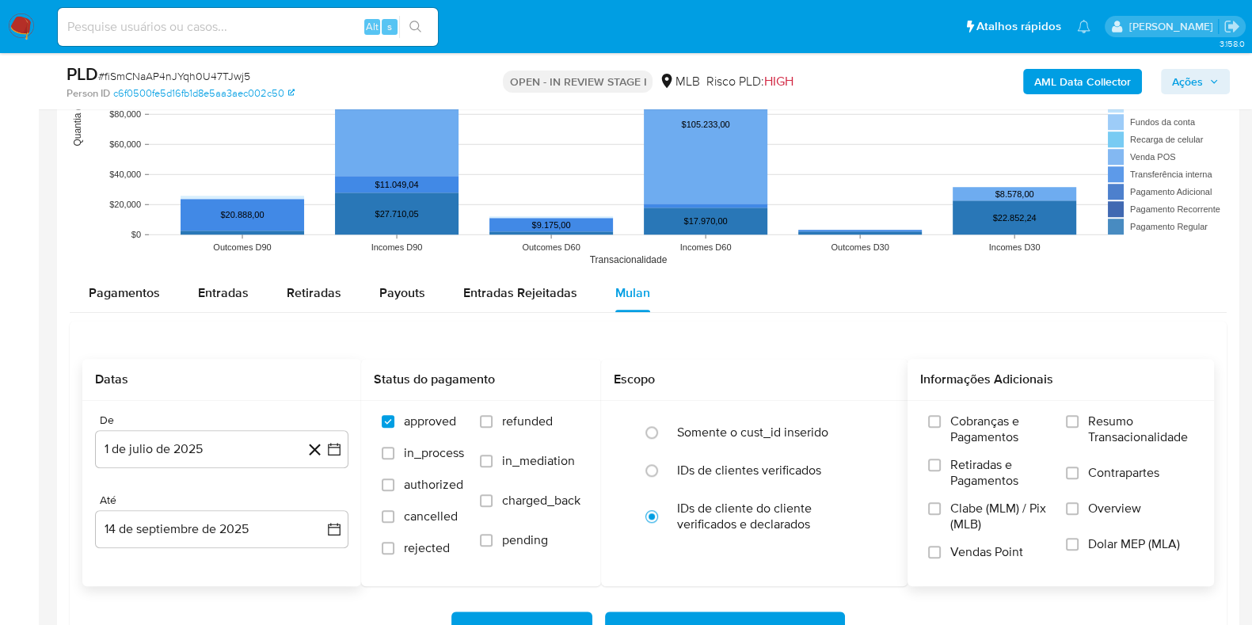
click at [1075, 426] on label "Resumo Transacionalidade" at bounding box center [1130, 438] width 128 height 51
click at [1075, 426] on input "Resumo Transacionalidade" at bounding box center [1072, 421] width 13 height 13
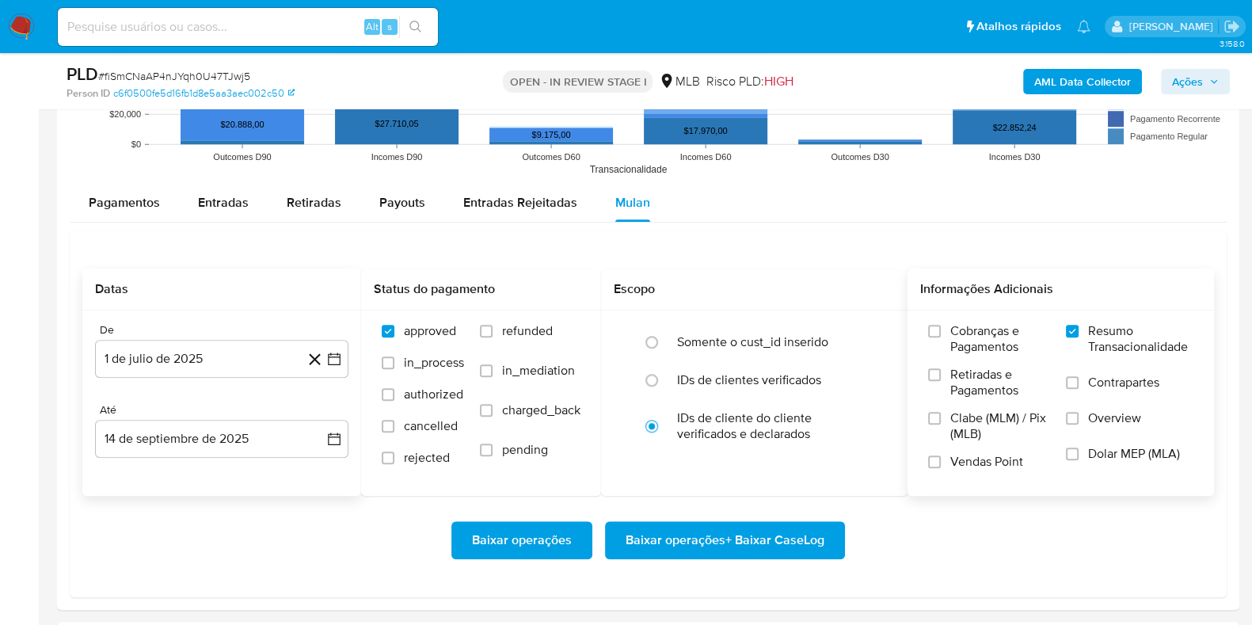
scroll to position [1628, 0]
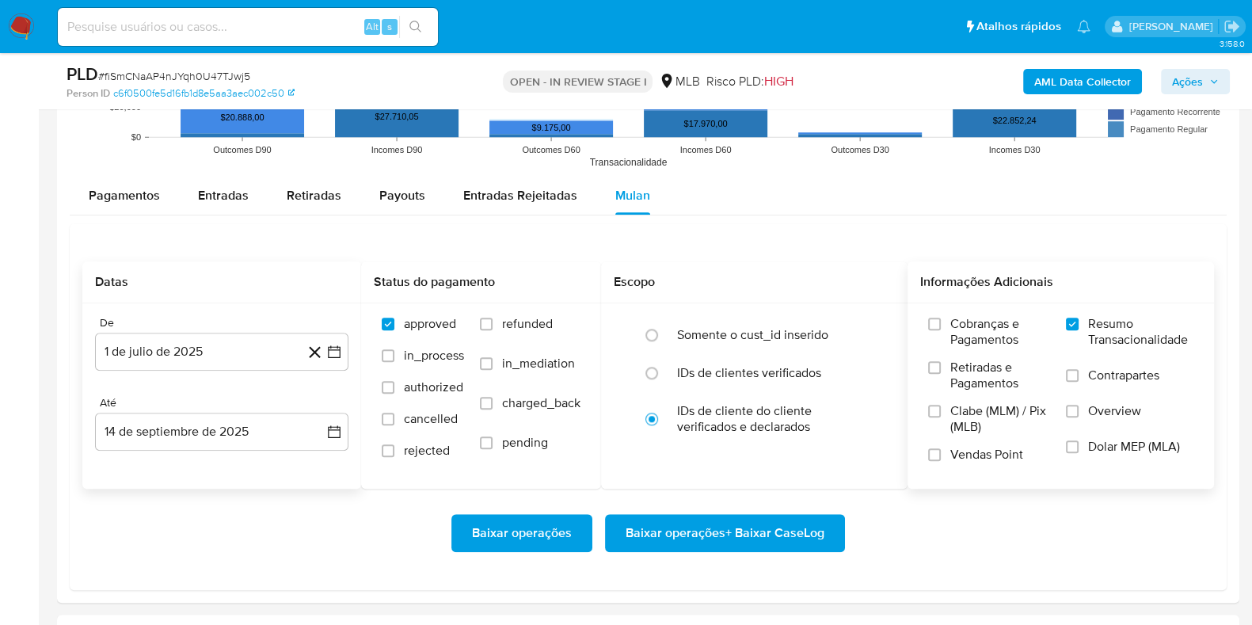
click at [752, 539] on span "Baixar operações + Baixar CaseLog" at bounding box center [725, 533] width 199 height 35
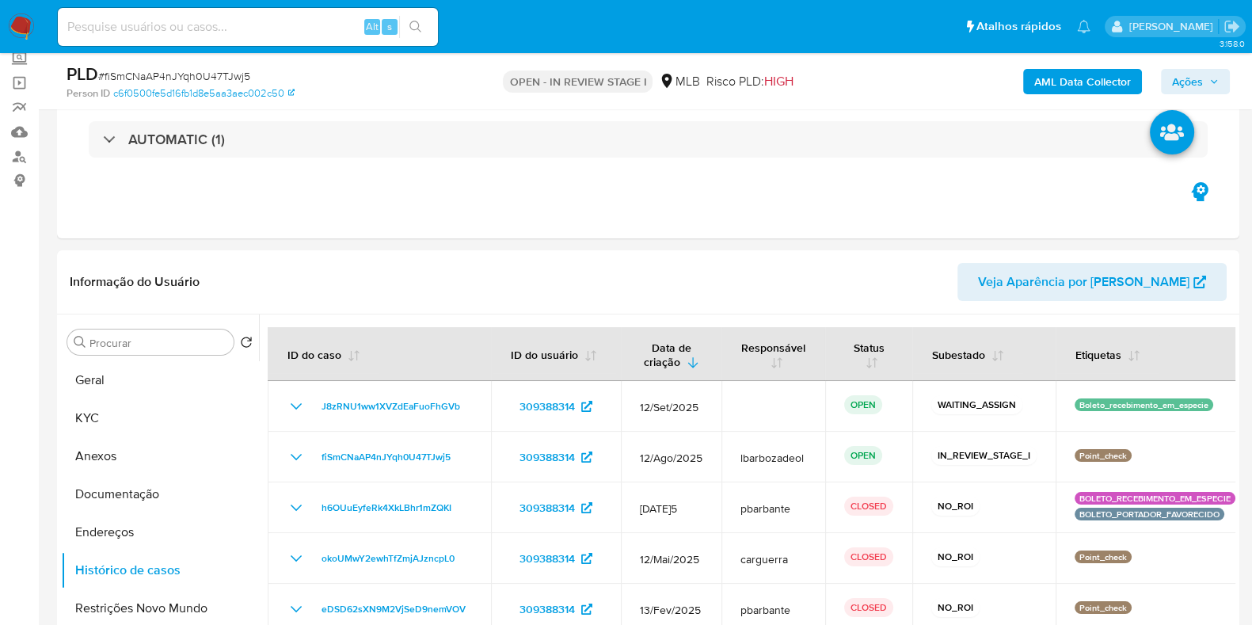
scroll to position [0, 0]
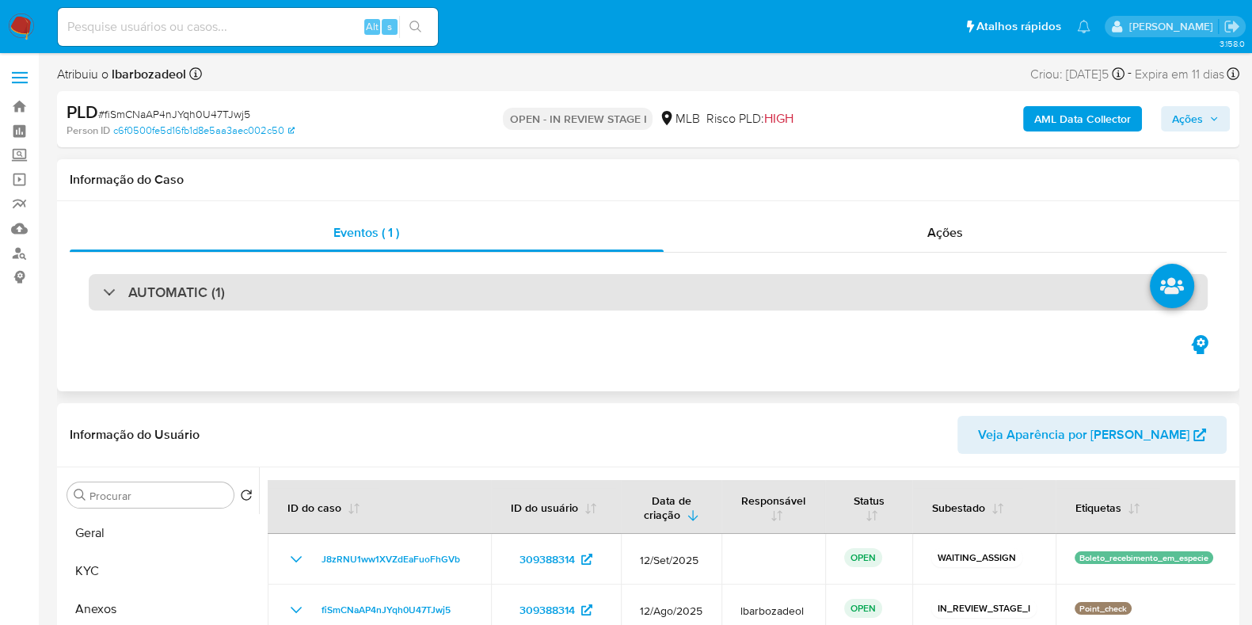
click at [535, 289] on div "AUTOMATIC (1)" at bounding box center [648, 292] width 1119 height 36
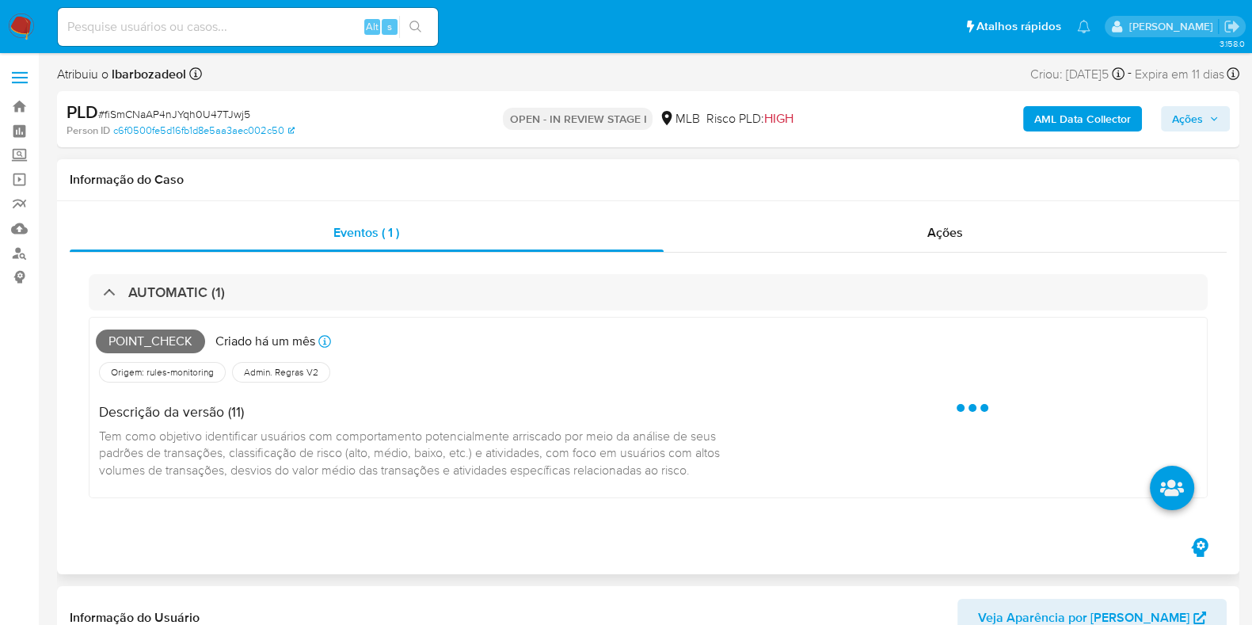
click at [162, 345] on span "Point_check" at bounding box center [150, 341] width 109 height 24
copy span "Point_check"
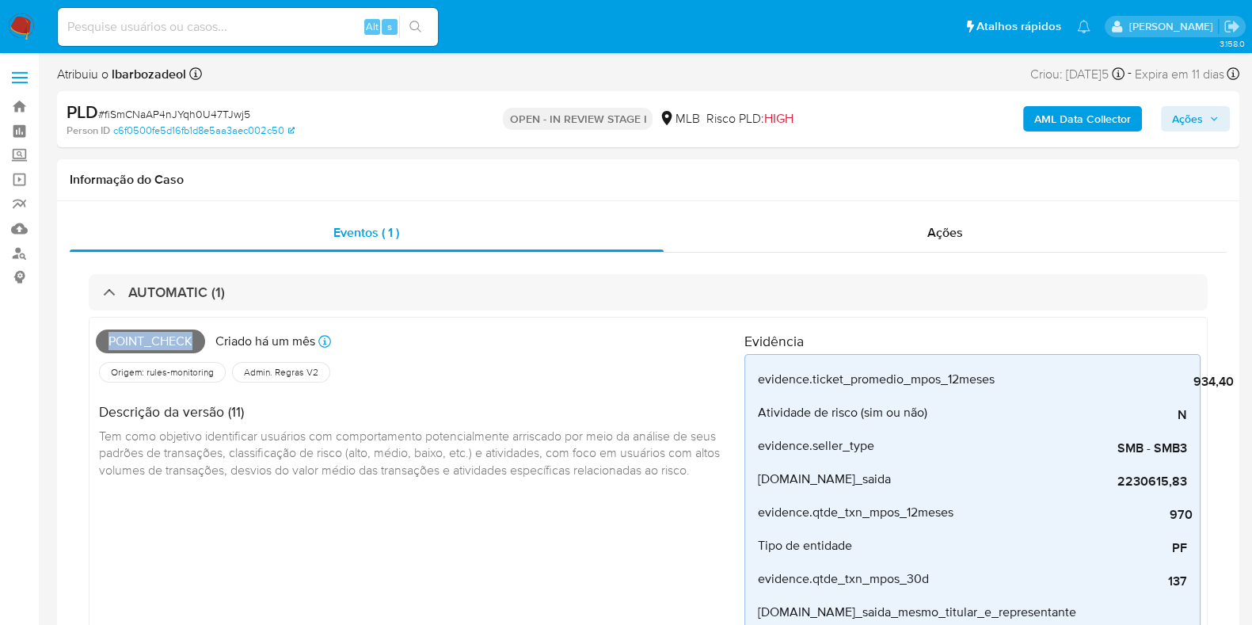
click at [1177, 116] on span "Ações" at bounding box center [1187, 118] width 31 height 25
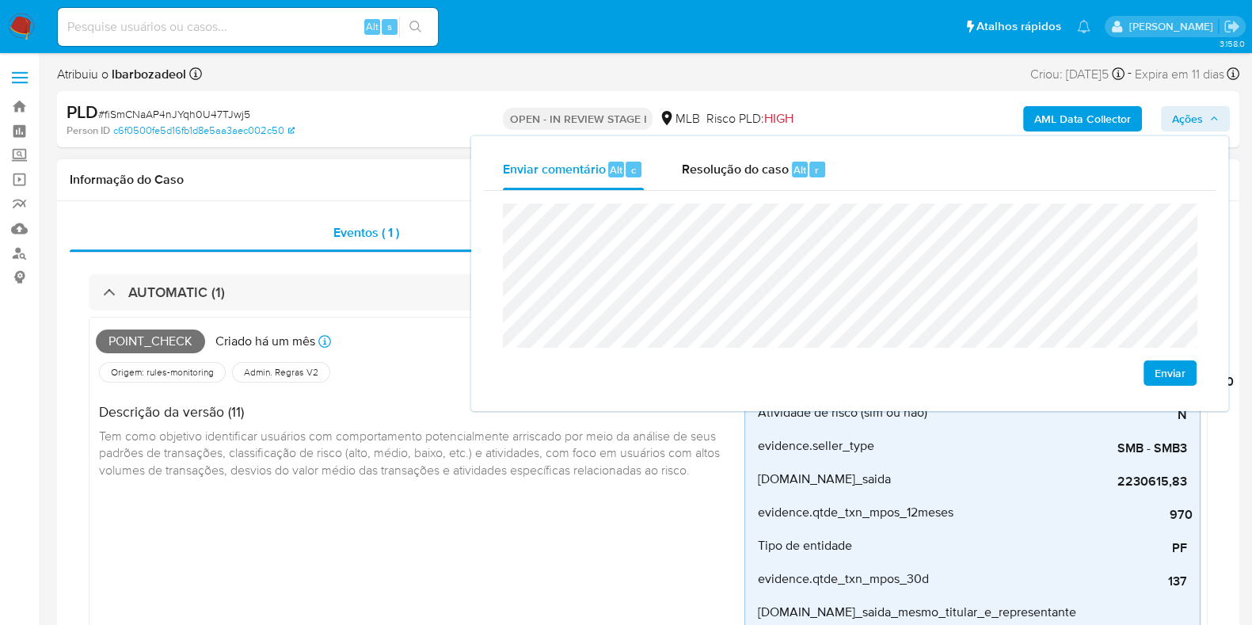
click at [375, 182] on h1 "Informação do Caso" at bounding box center [648, 180] width 1157 height 16
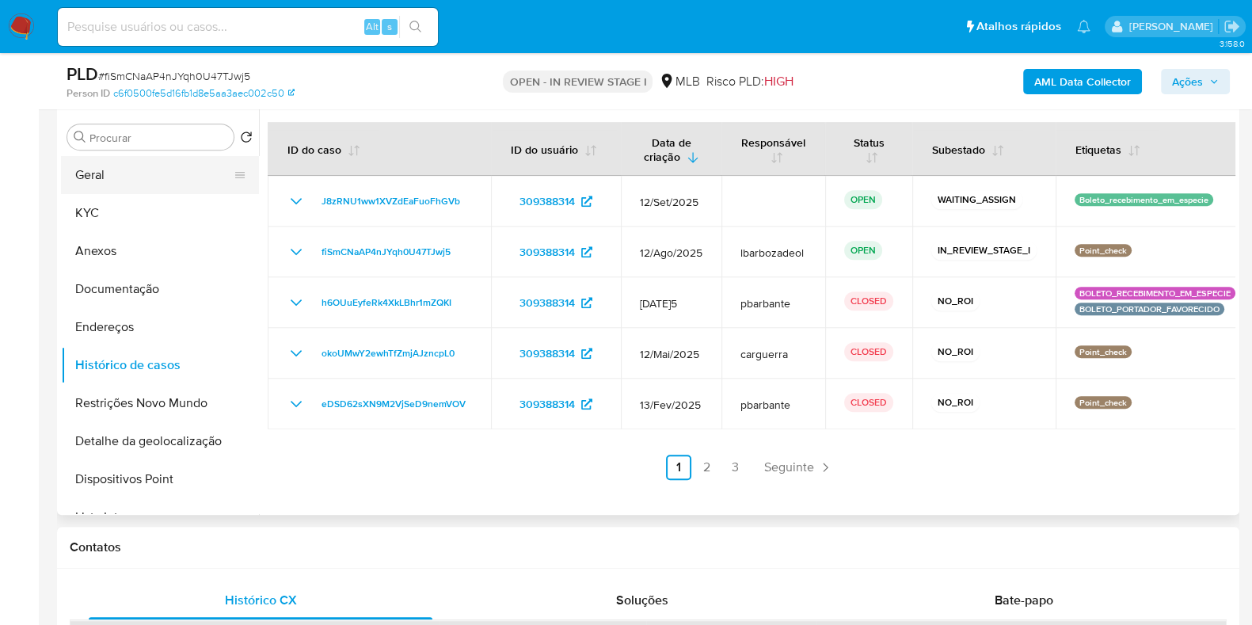
scroll to position [926, 0]
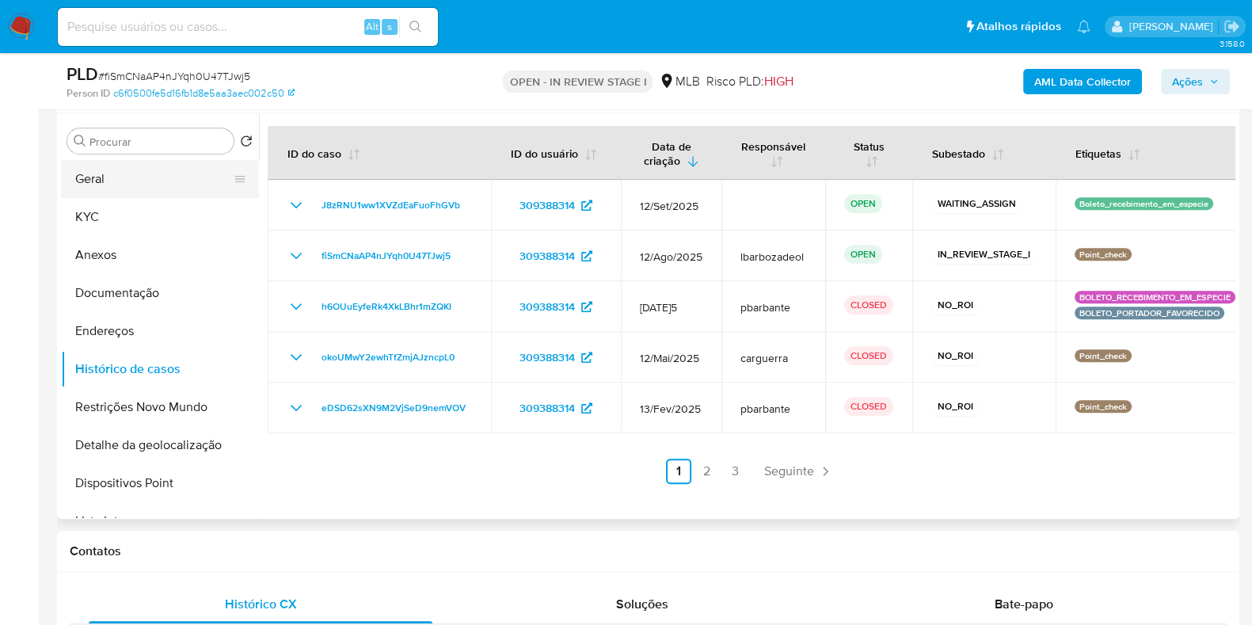
click at [150, 177] on button "Geral" at bounding box center [153, 179] width 185 height 38
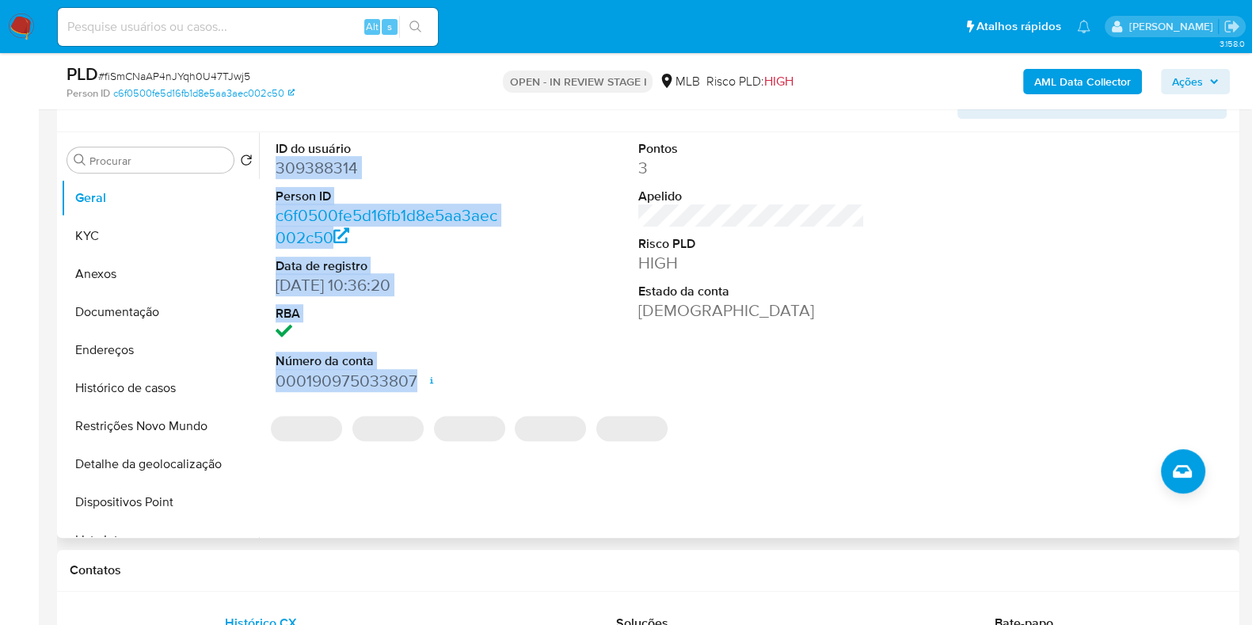
drag, startPoint x: 276, startPoint y: 166, endPoint x: 419, endPoint y: 372, distance: 250.9
click at [419, 372] on dl "ID do usuário 309388314 Person ID c6f0500fe5d16fb1d8e5aa3aec002c50 Data de regi…" at bounding box center [389, 266] width 227 height 252
copy dl "309388314 Person ID c6f0500fe5d16fb1d8e5aa3aec002c50 Data de registro 21/03/201…"
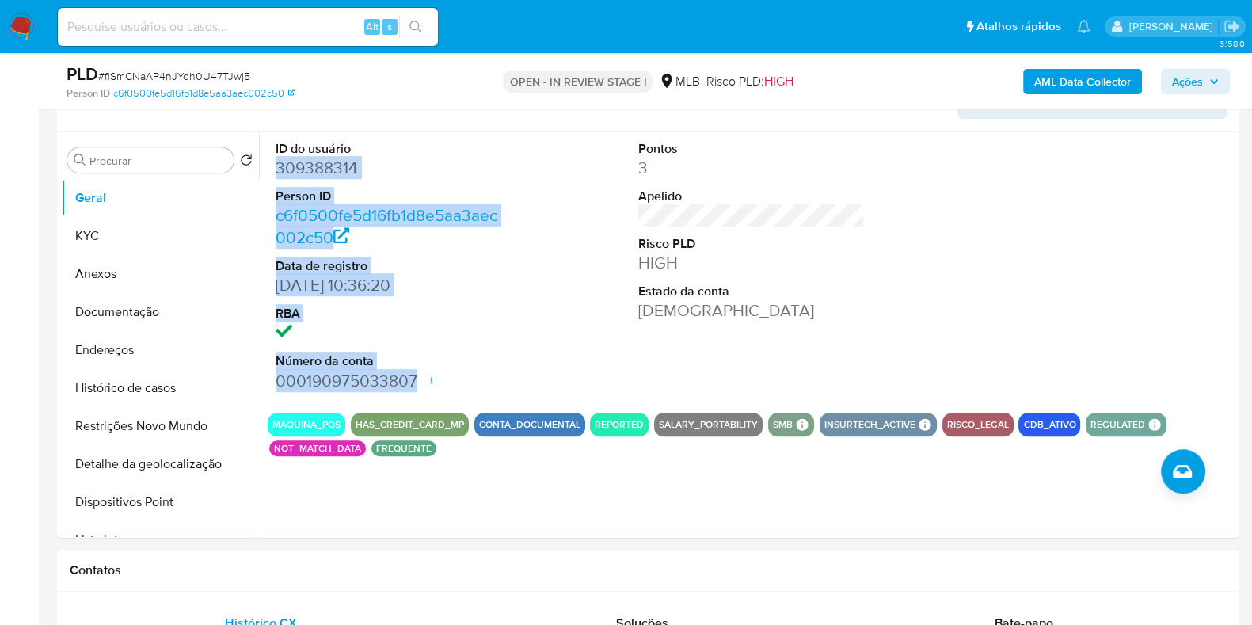
click at [1224, 71] on button "Ações" at bounding box center [1195, 81] width 69 height 25
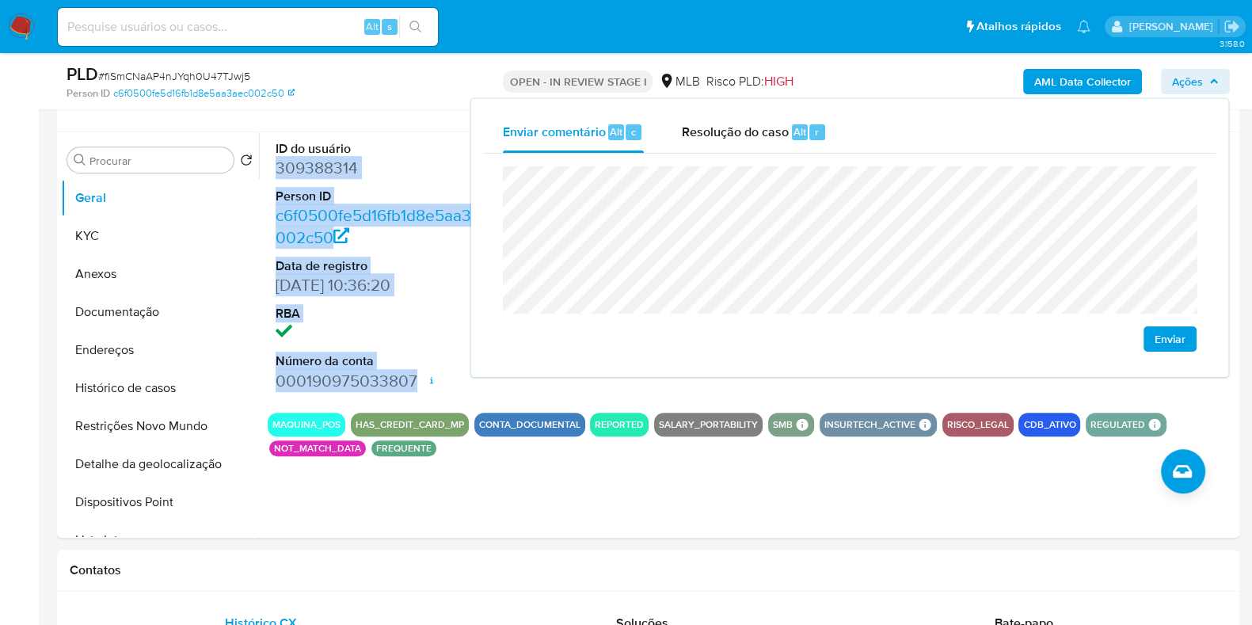
click at [720, 315] on div "Enviar" at bounding box center [850, 258] width 694 height 185
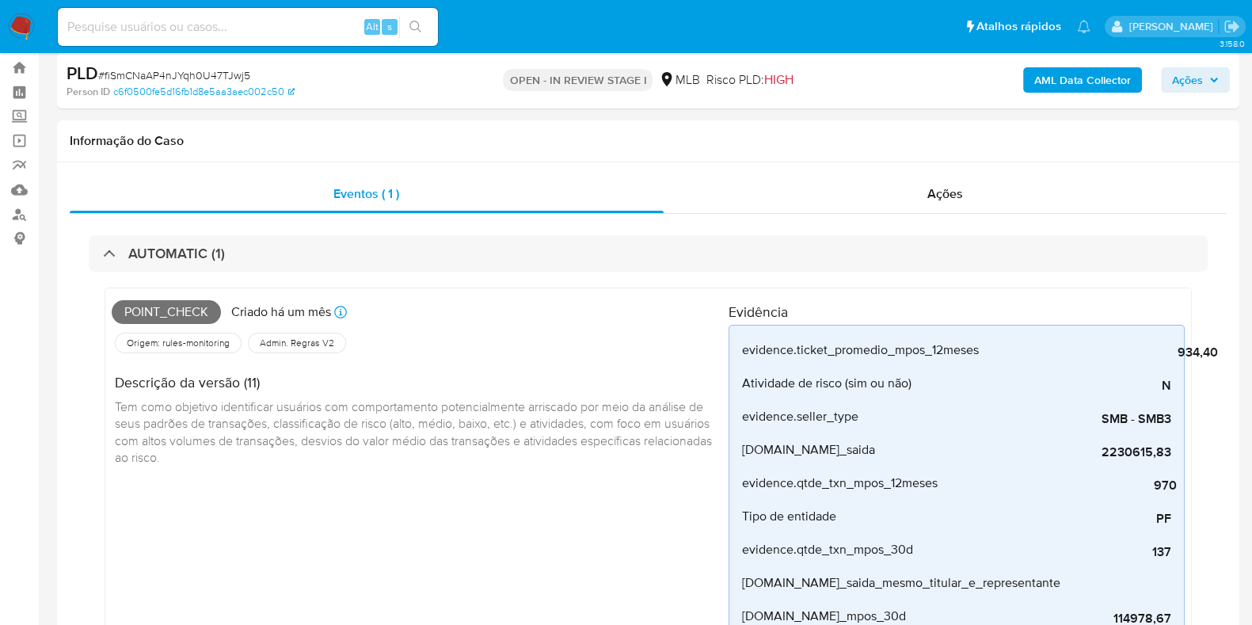
scroll to position [0, 0]
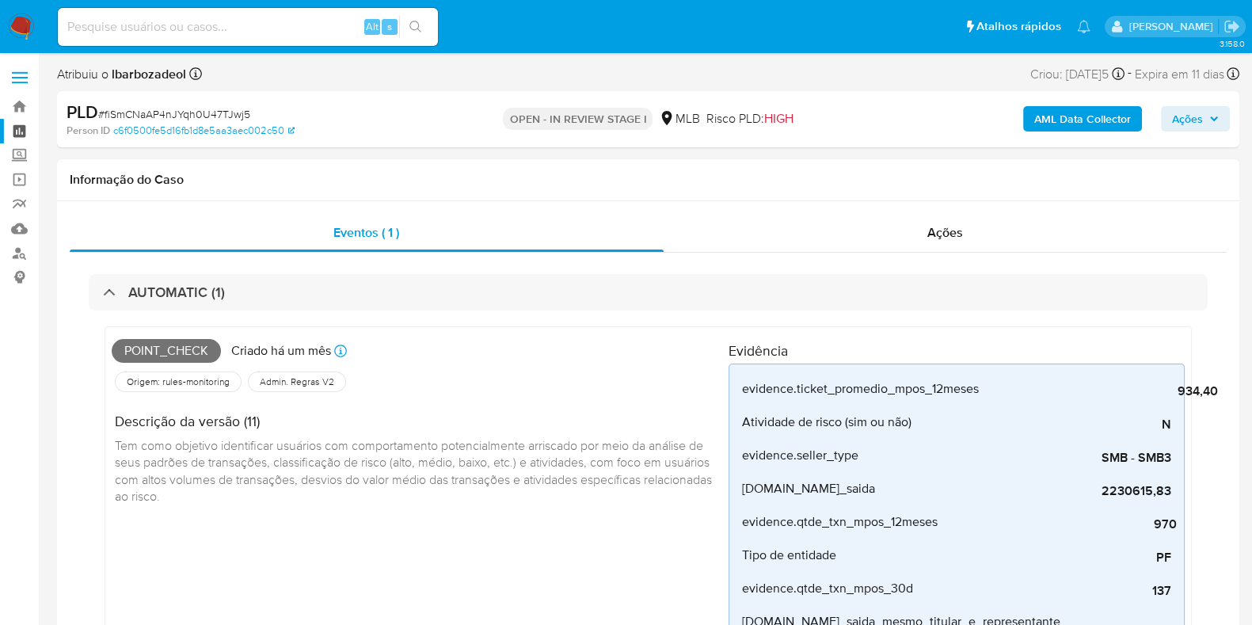
click at [15, 131] on link "Painel" at bounding box center [94, 131] width 189 height 25
click at [1223, 201] on div "Eventos ( 1 ) Ações AUTOMATIC (1) Point_check Criado há um mês Criado: 12/08/20…" at bounding box center [648, 619] width 1183 height 837
click at [1224, 205] on div "Eventos ( 1 ) Ações AUTOMATIC (1) Point_check Criado há um mês Criado: 12/08/20…" at bounding box center [648, 619] width 1183 height 837
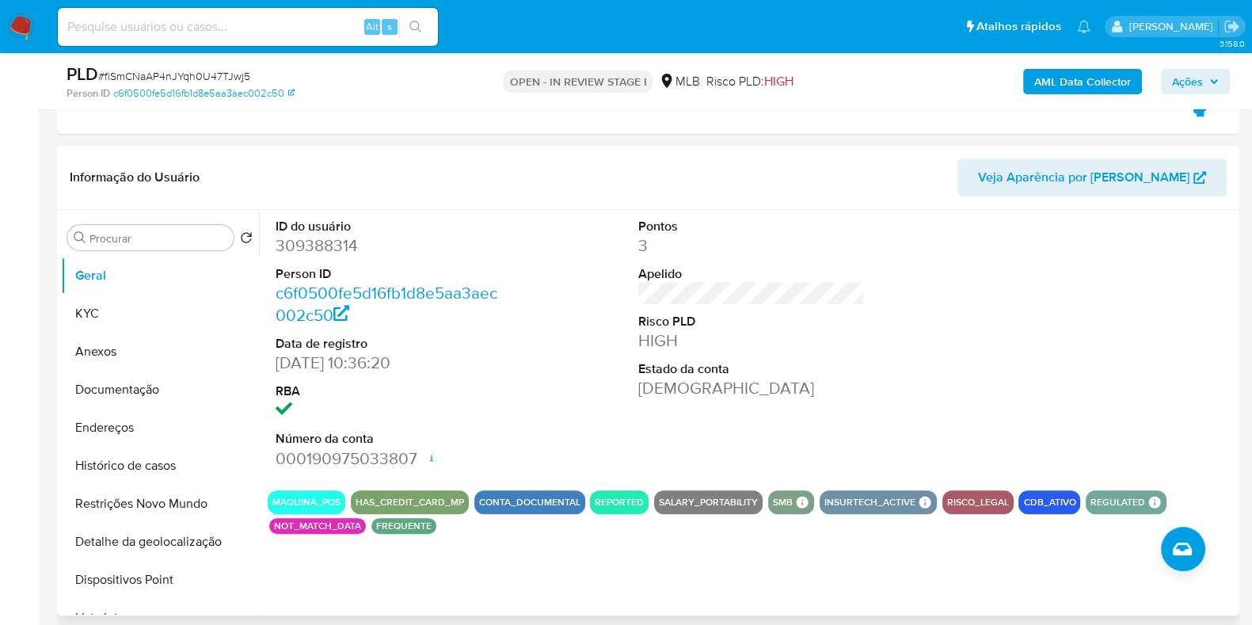
scroll to position [859, 0]
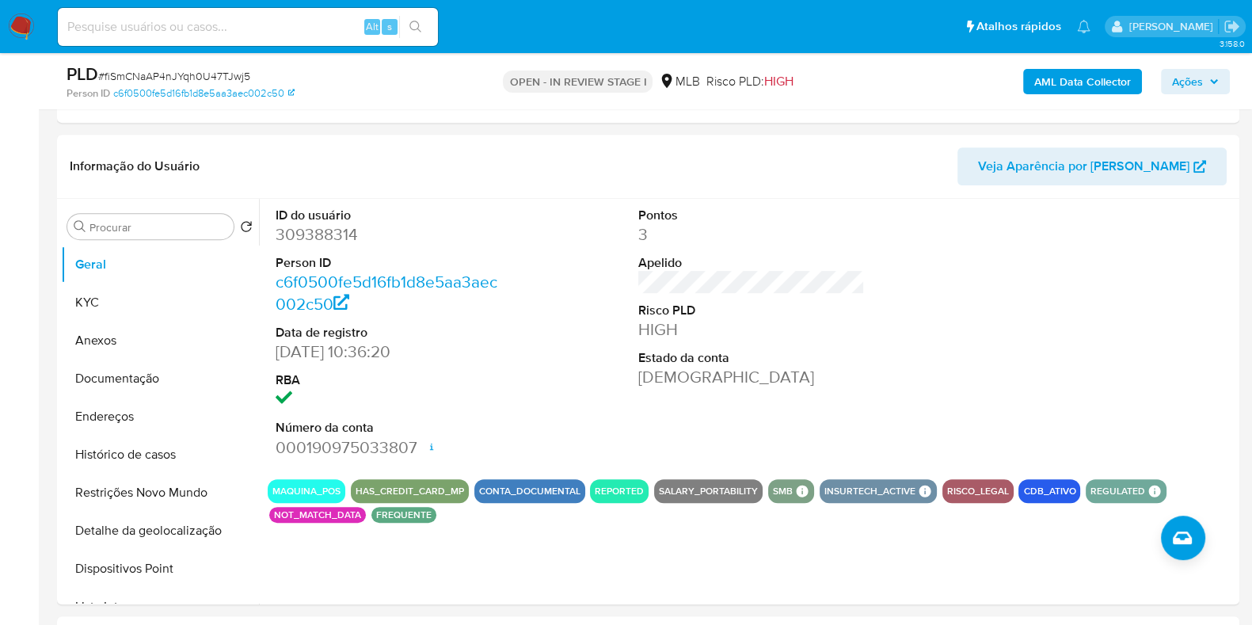
click at [1194, 79] on span "Ações" at bounding box center [1187, 81] width 31 height 25
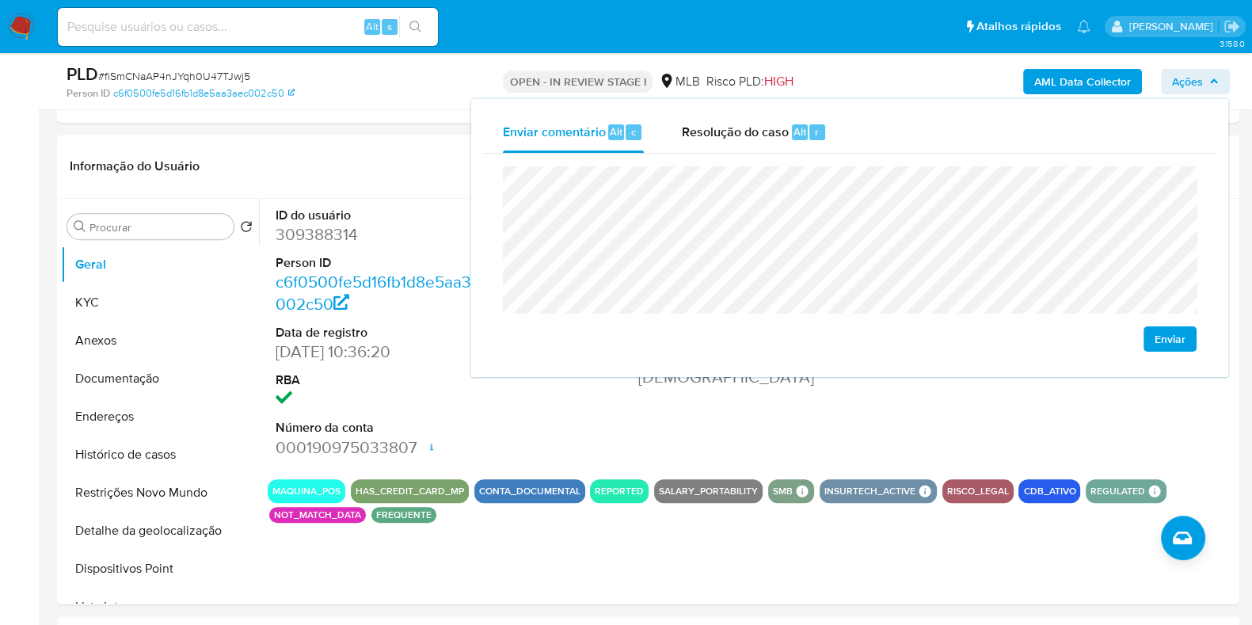
click at [1194, 79] on span "Ações" at bounding box center [1187, 81] width 31 height 25
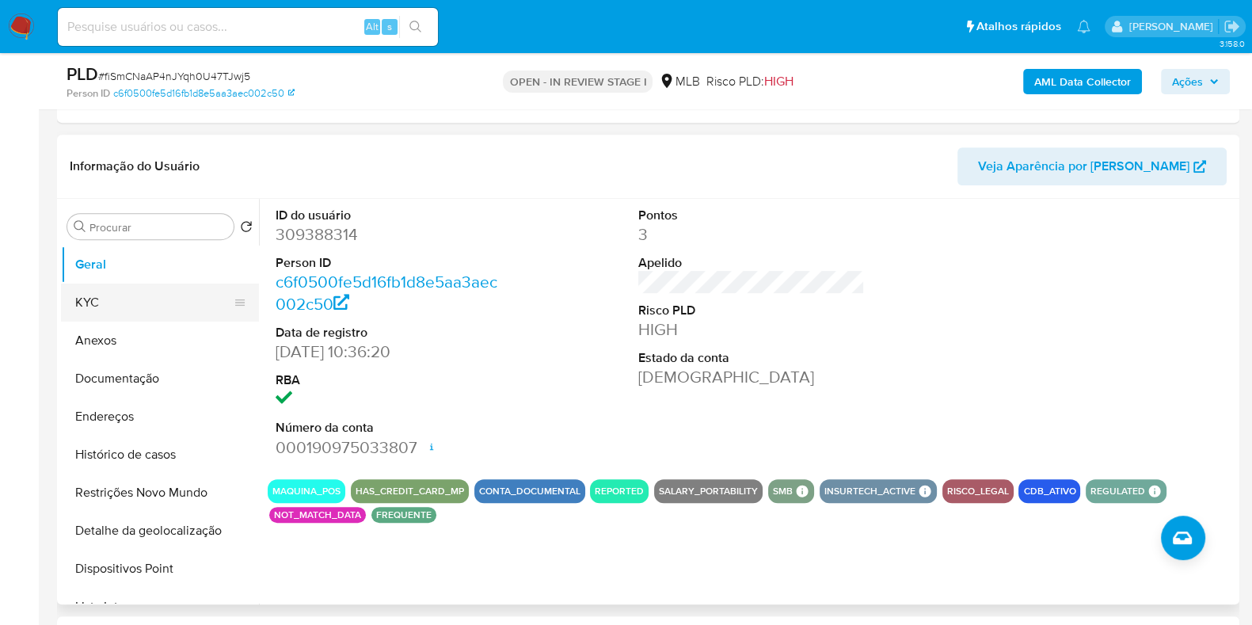
click at [127, 307] on button "KYC" at bounding box center [153, 303] width 185 height 38
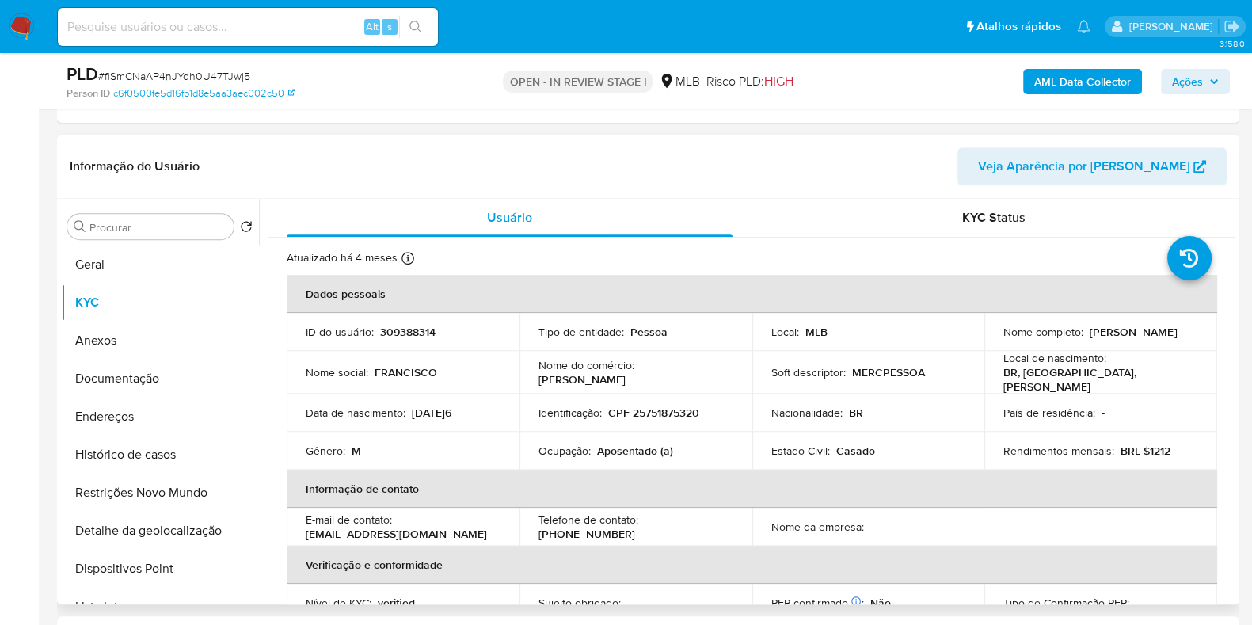
click at [648, 406] on p "CPF 25751875320" at bounding box center [653, 413] width 91 height 14
copy p "25751875320"
click at [1222, 83] on button "Ações" at bounding box center [1195, 81] width 69 height 25
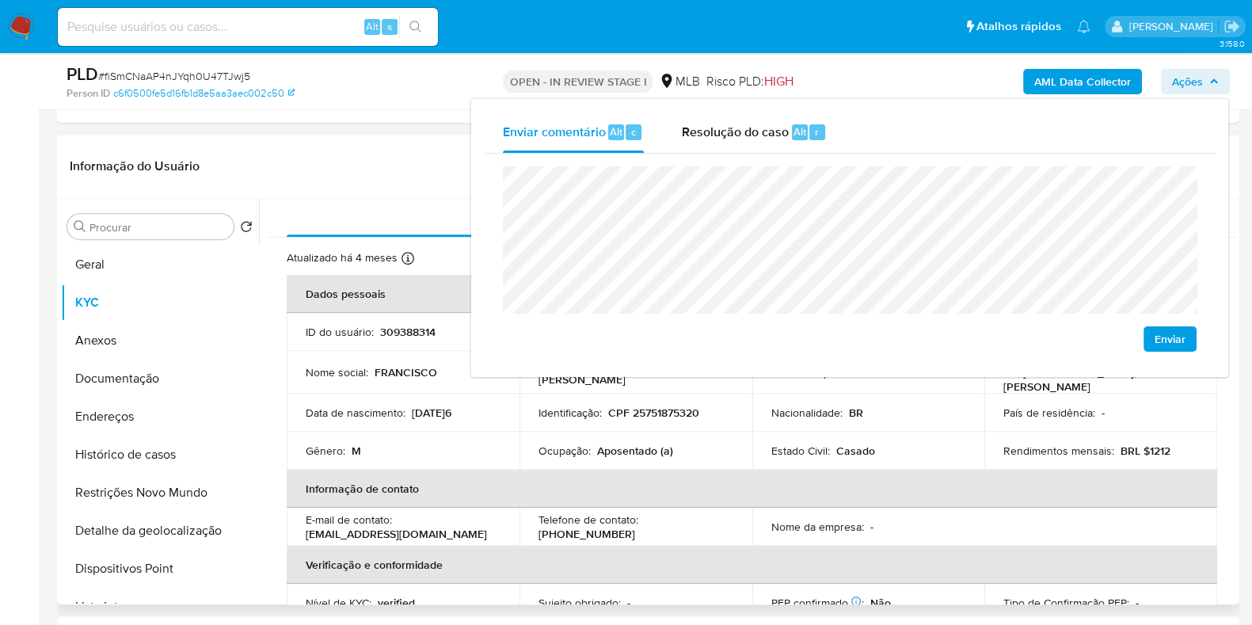
click at [600, 449] on p "Aposentado (a)" at bounding box center [635, 451] width 76 height 14
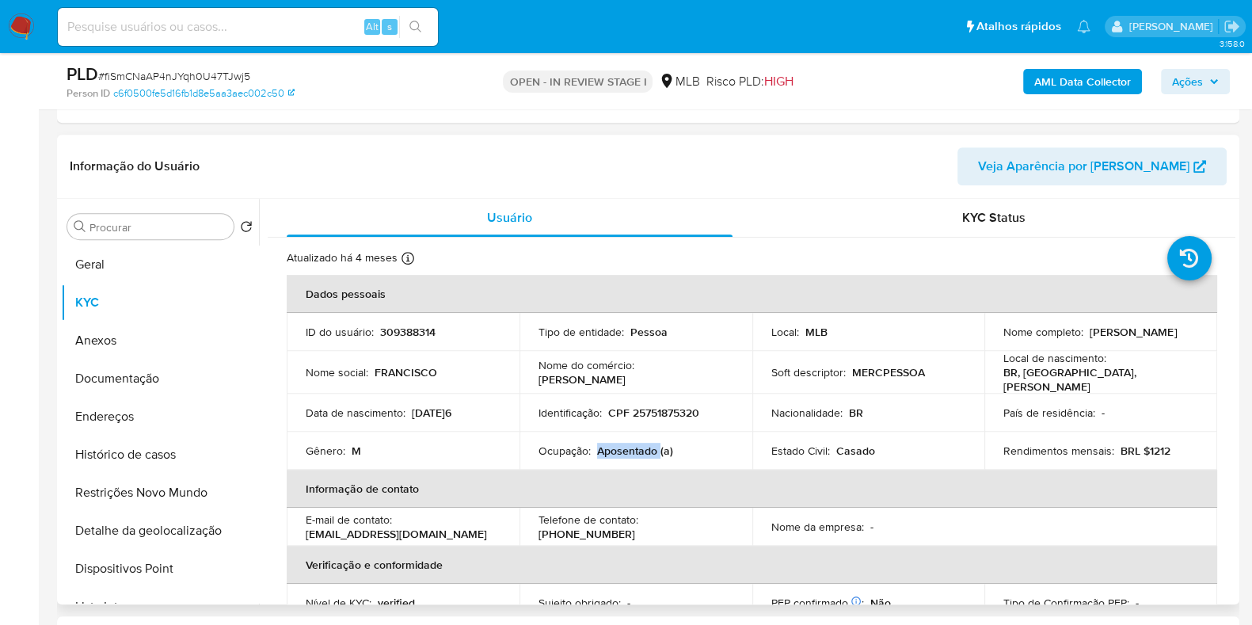
copy p "Aposentado"
click at [1221, 76] on button "Ações" at bounding box center [1195, 81] width 69 height 25
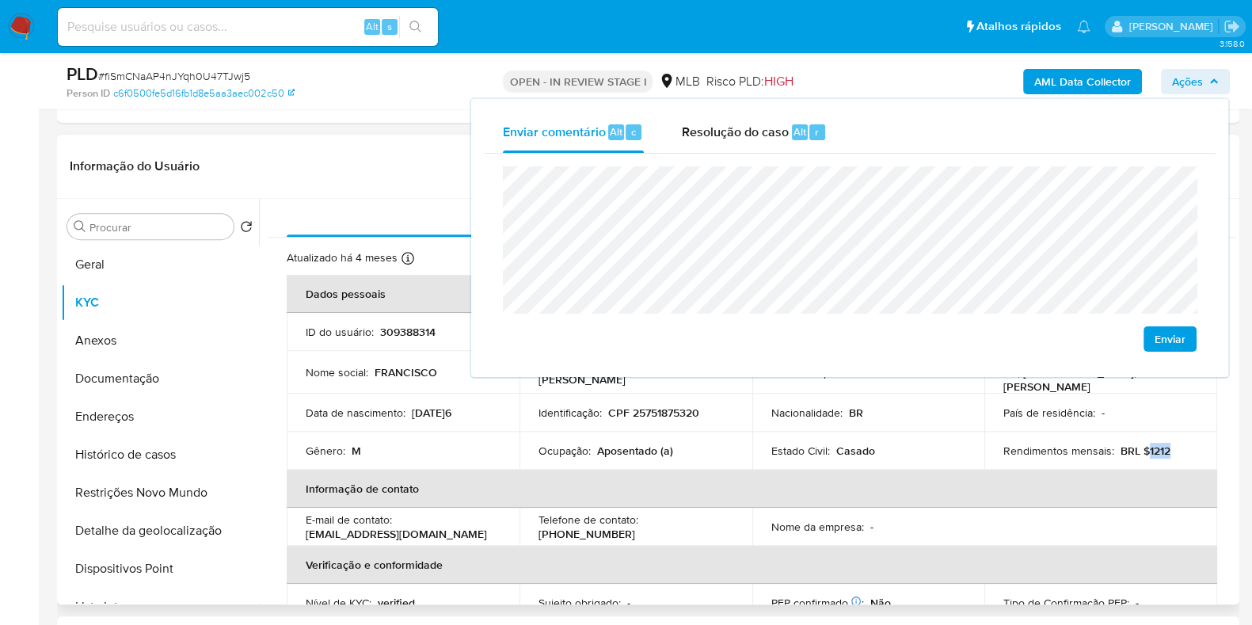
drag, startPoint x: 1143, startPoint y: 445, endPoint x: 1173, endPoint y: 437, distance: 31.1
click at [1171, 445] on div "Rendimentos mensais : BRL $1212" at bounding box center [1101, 451] width 195 height 14
copy p "1212"
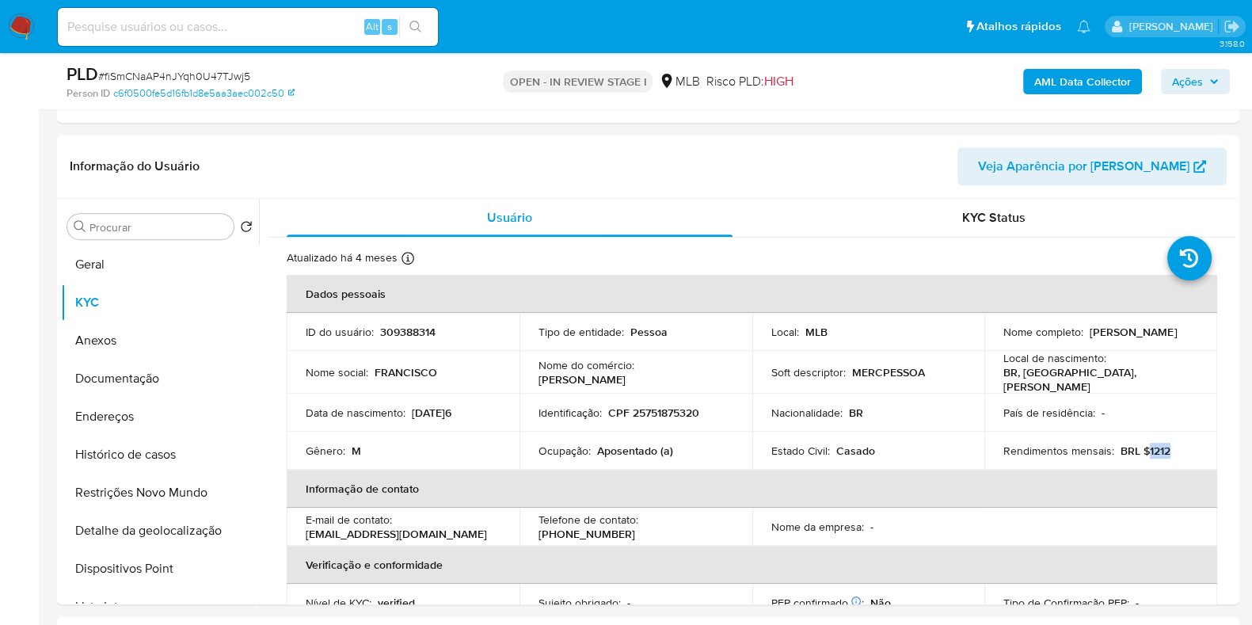
click at [1188, 81] on span "Ações" at bounding box center [1187, 81] width 31 height 25
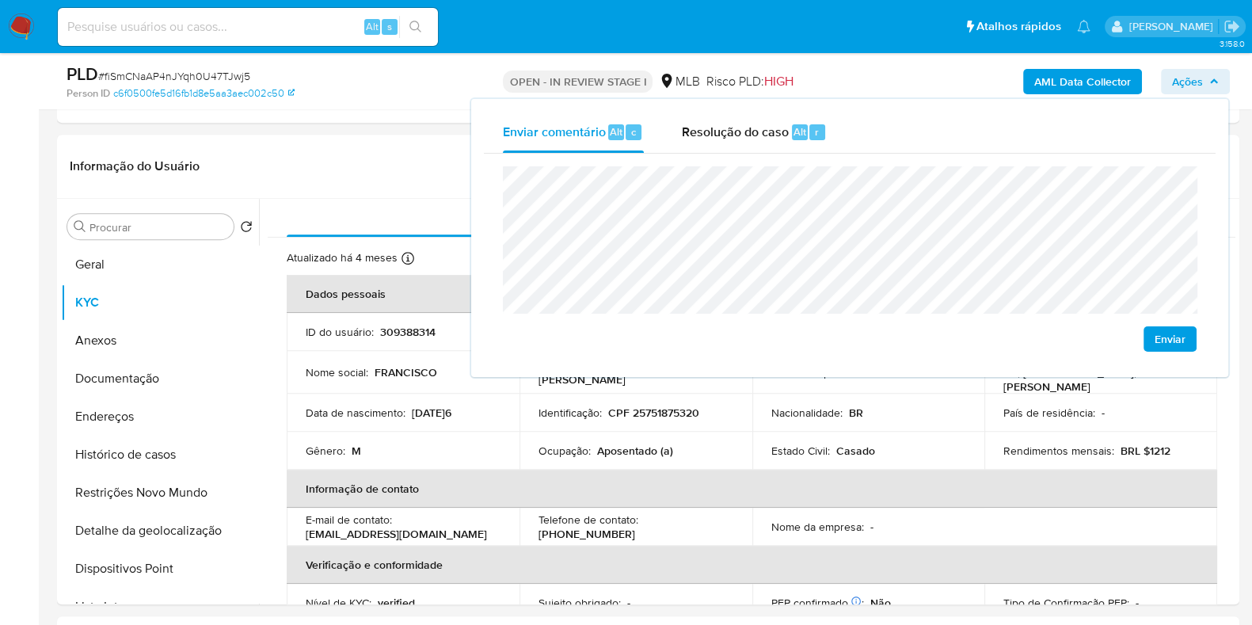
click at [0, 0] on lt-span "docu me ntal" at bounding box center [0, 0] width 0 height 0
click at [594, 432] on td "Ocupação : Aposentado (a)" at bounding box center [636, 451] width 233 height 38
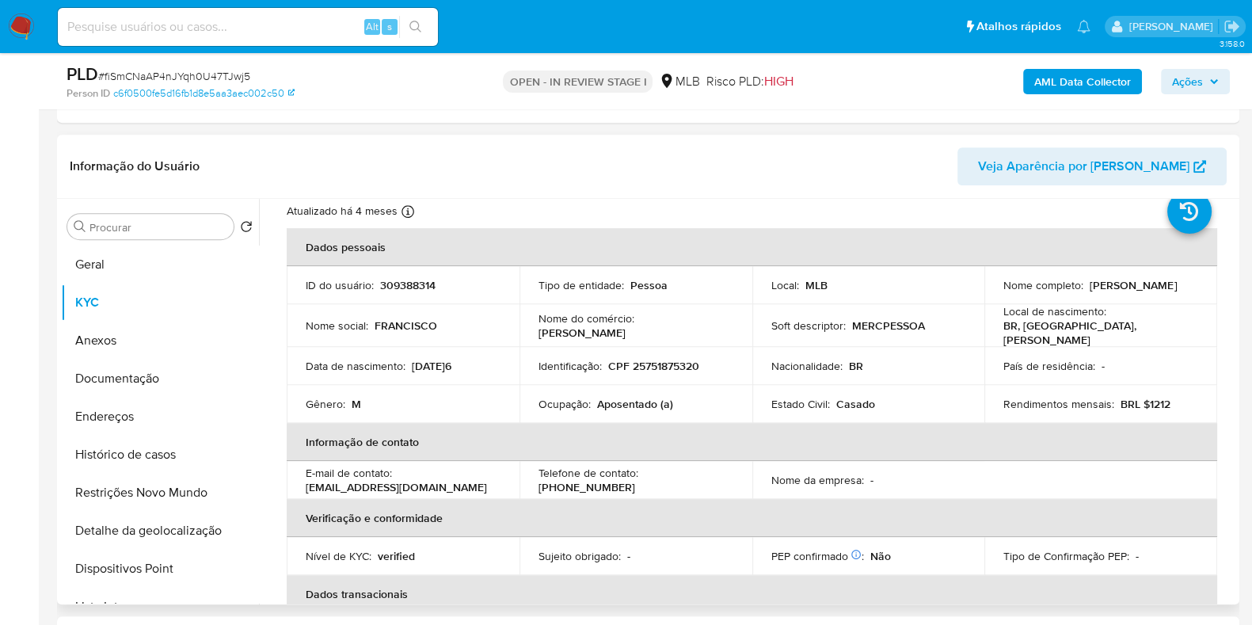
scroll to position [67, 0]
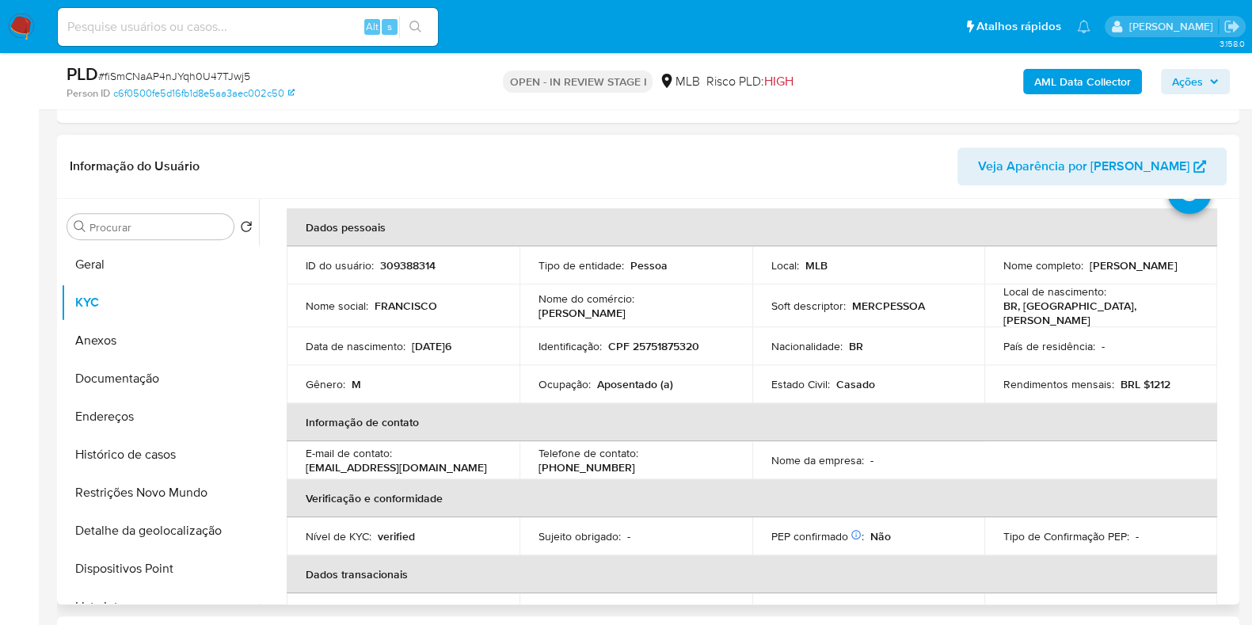
drag, startPoint x: 662, startPoint y: 310, endPoint x: 669, endPoint y: 281, distance: 30.2
click at [493, 285] on tr "Nome social : FRANCISCO Nome do comércio : MERCADINHO PESSOA Soft descriptor : …" at bounding box center [752, 305] width 931 height 43
copy tr "Nome do comércio : MERCADINHO PESSOA"
click at [1184, 70] on span "Ações" at bounding box center [1187, 81] width 31 height 25
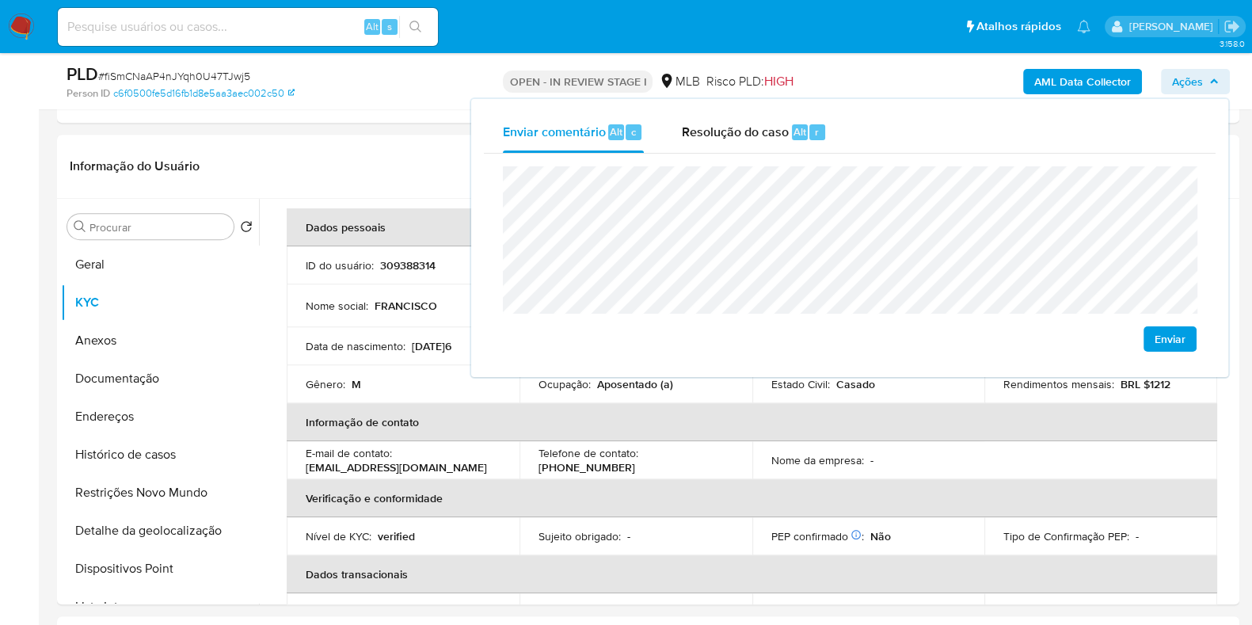
click at [0, 0] on lt-span "Marajá" at bounding box center [0, 0] width 0 height 0
click at [137, 417] on button "Endereços" at bounding box center [153, 417] width 185 height 38
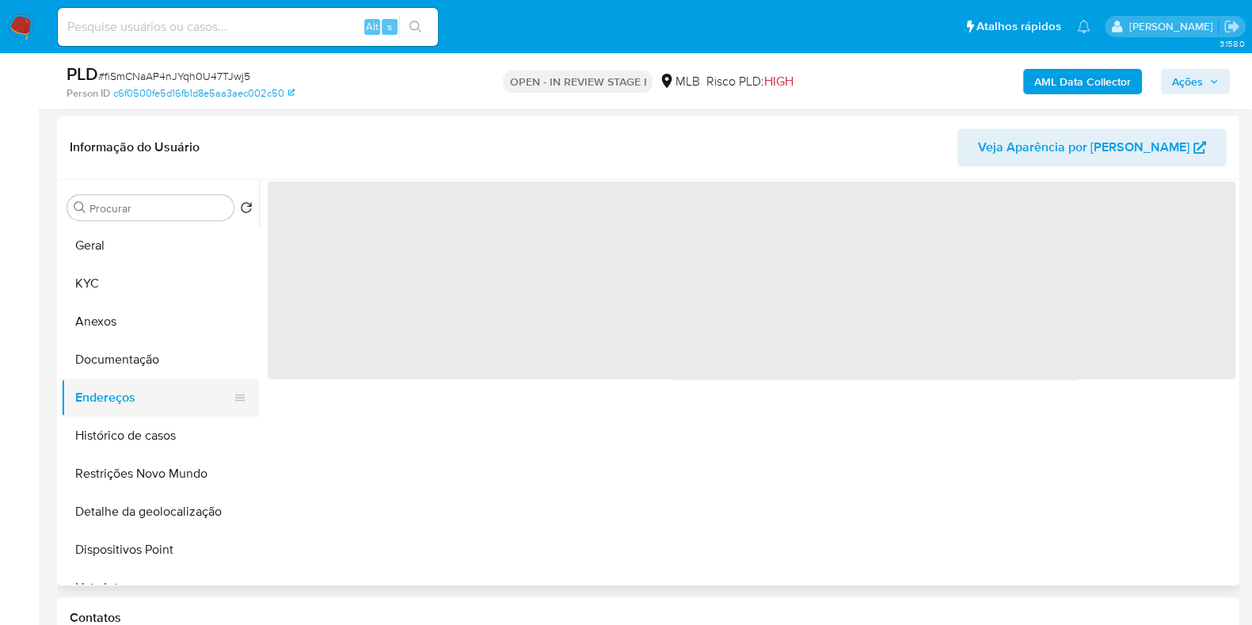
scroll to position [0, 0]
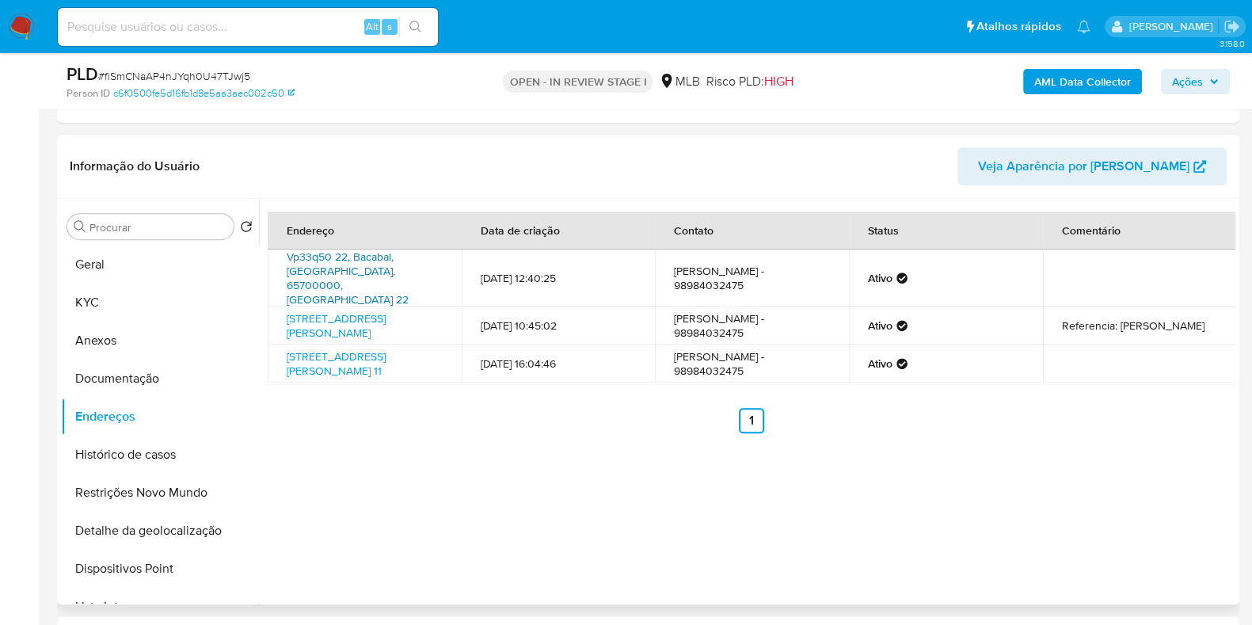
click at [337, 259] on link "Vp33q50 22, Bacabal, Maranhão, 65700000, Brasil 22" at bounding box center [348, 278] width 122 height 59
click at [333, 317] on td "Rua Juvina Viana 10, Marajá Do Sena, Maranhão, 65714000, Brasil 10" at bounding box center [365, 326] width 194 height 38
click at [337, 310] on link "Rua Juvina Viana 10, Marajá Do Sena, Maranhão, 65714000, Brasil 10" at bounding box center [336, 325] width 99 height 30
click at [331, 352] on link "7 De Setenbro 11, Paulo Ramos, Maranhão, 65716000, Brasil 11" at bounding box center [336, 363] width 99 height 30
click at [169, 386] on button "Documentação" at bounding box center [160, 379] width 198 height 38
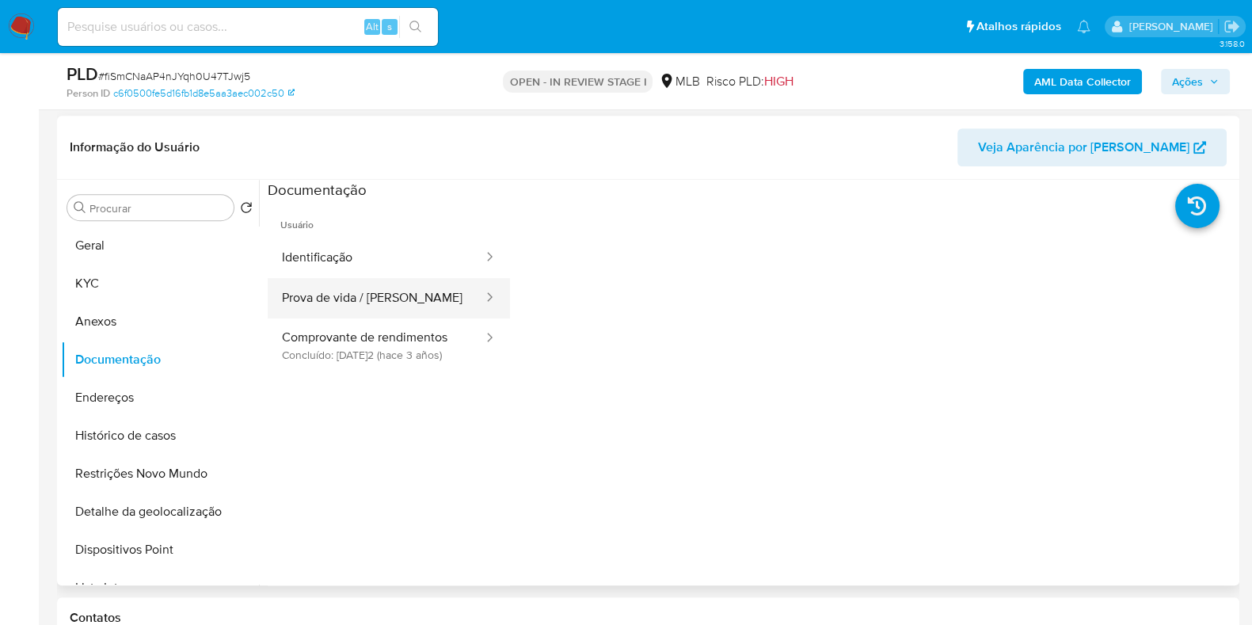
click at [392, 299] on button "Prova de vida / Selfie" at bounding box center [376, 298] width 217 height 40
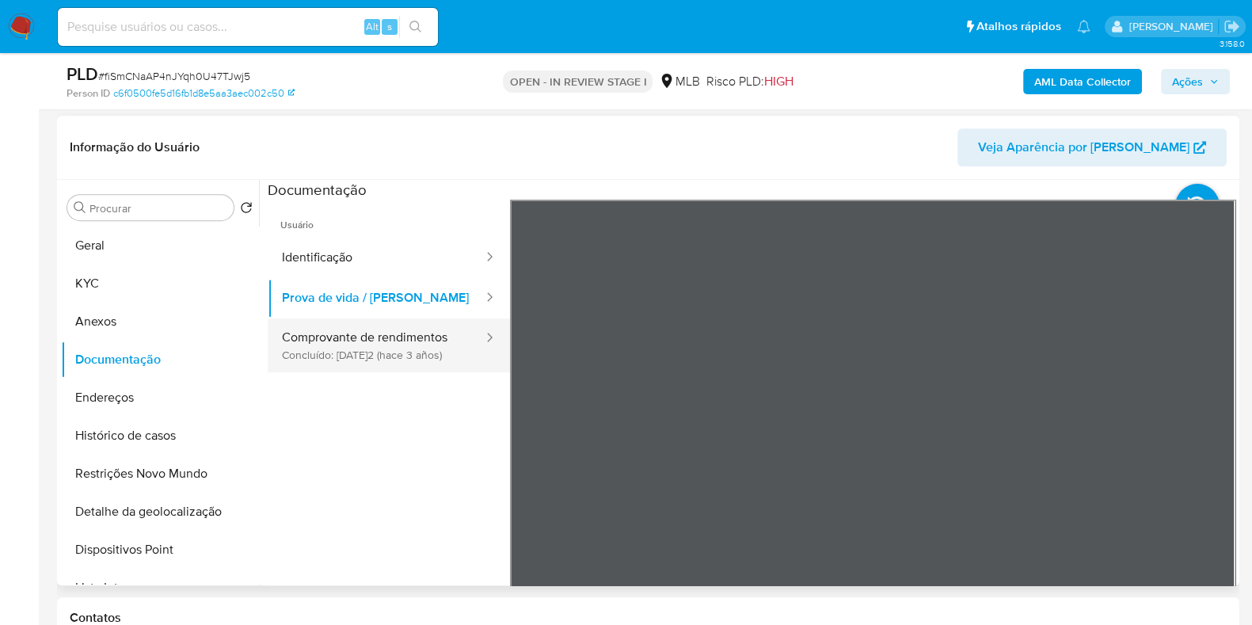
click at [360, 351] on button "Comprovante de rendimentos Concluído: 17/11/2022 (hace 3 años)" at bounding box center [376, 345] width 217 height 54
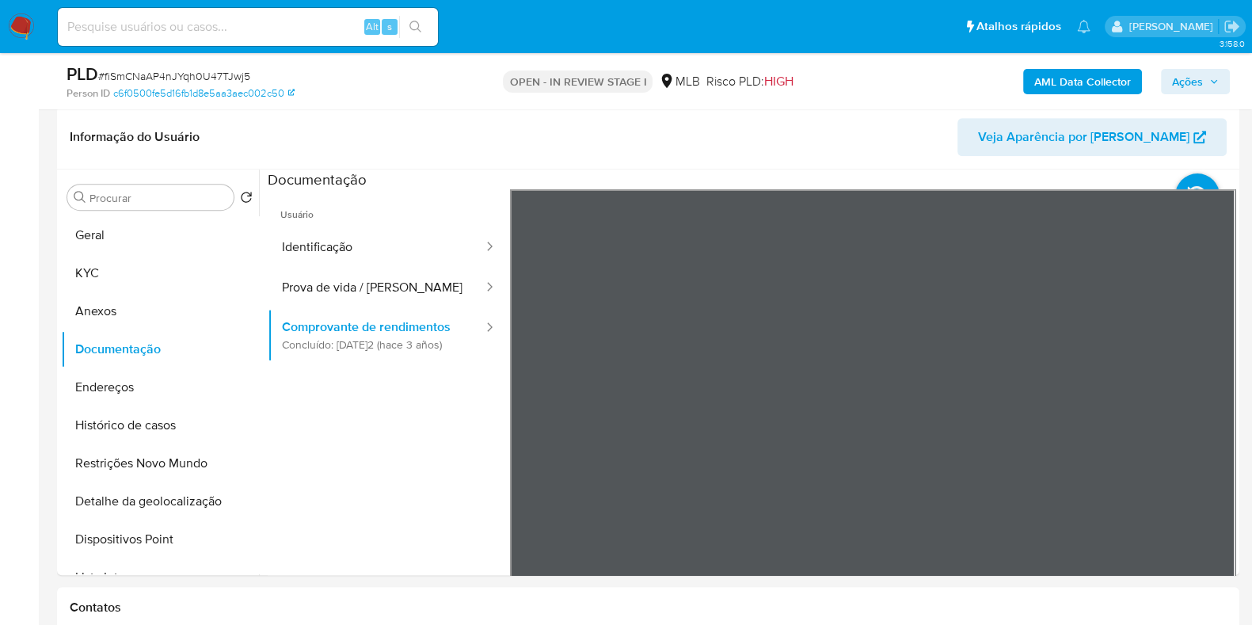
scroll to position [874, 0]
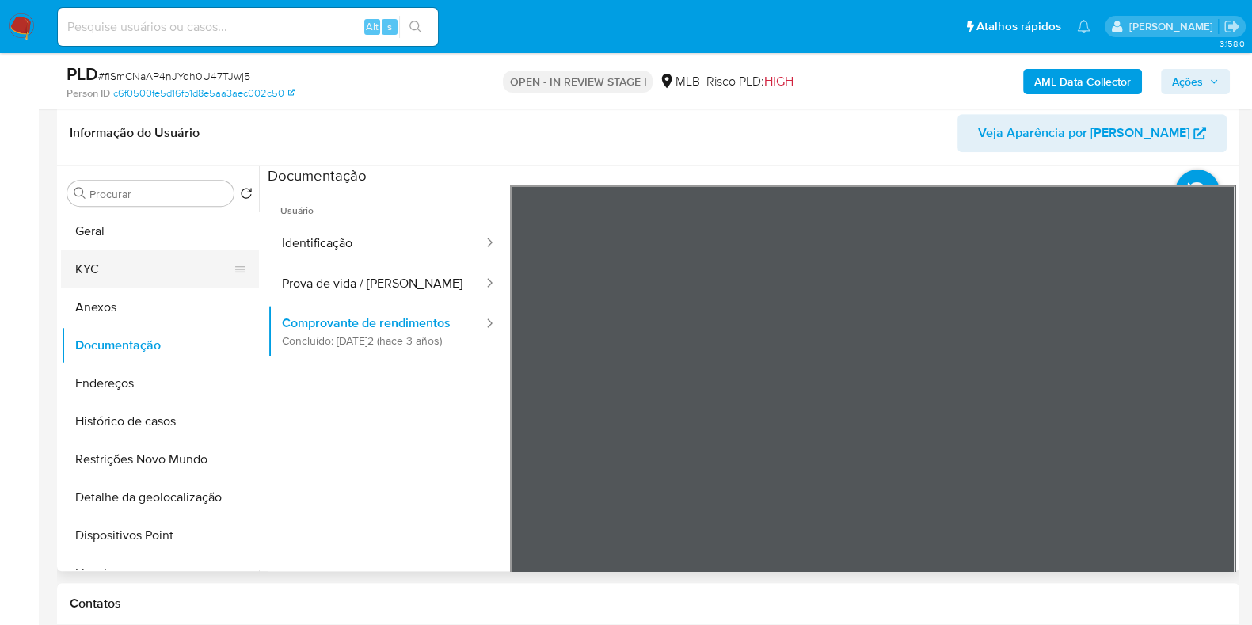
click at [162, 261] on button "KYC" at bounding box center [153, 269] width 185 height 38
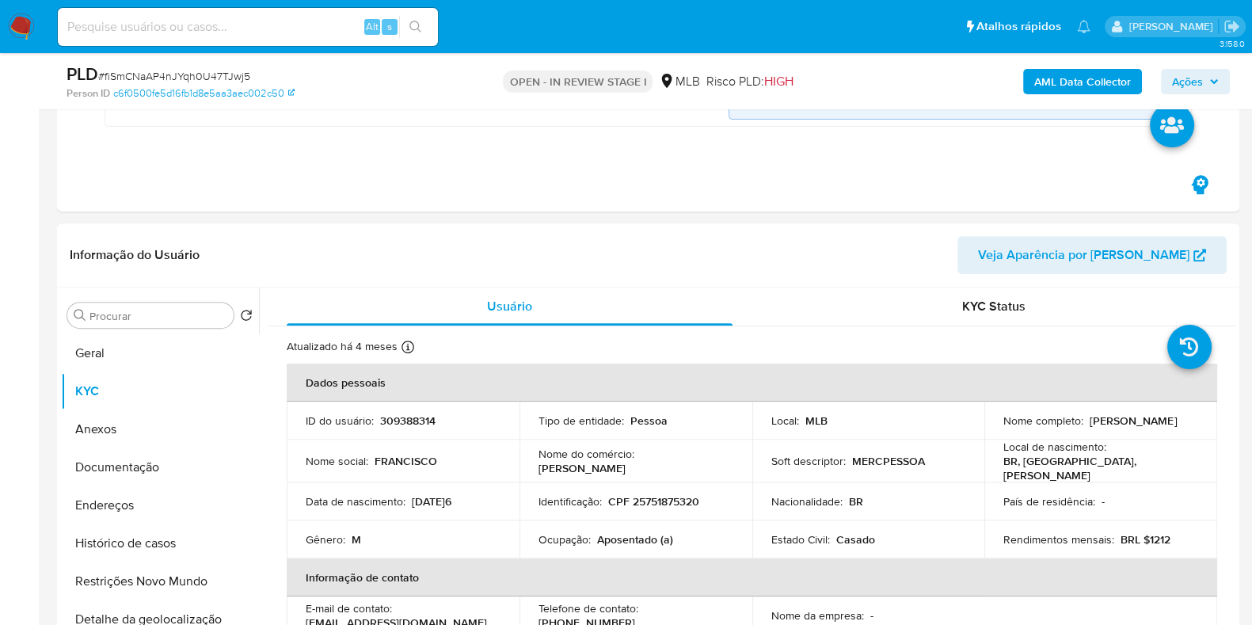
scroll to position [776, 0]
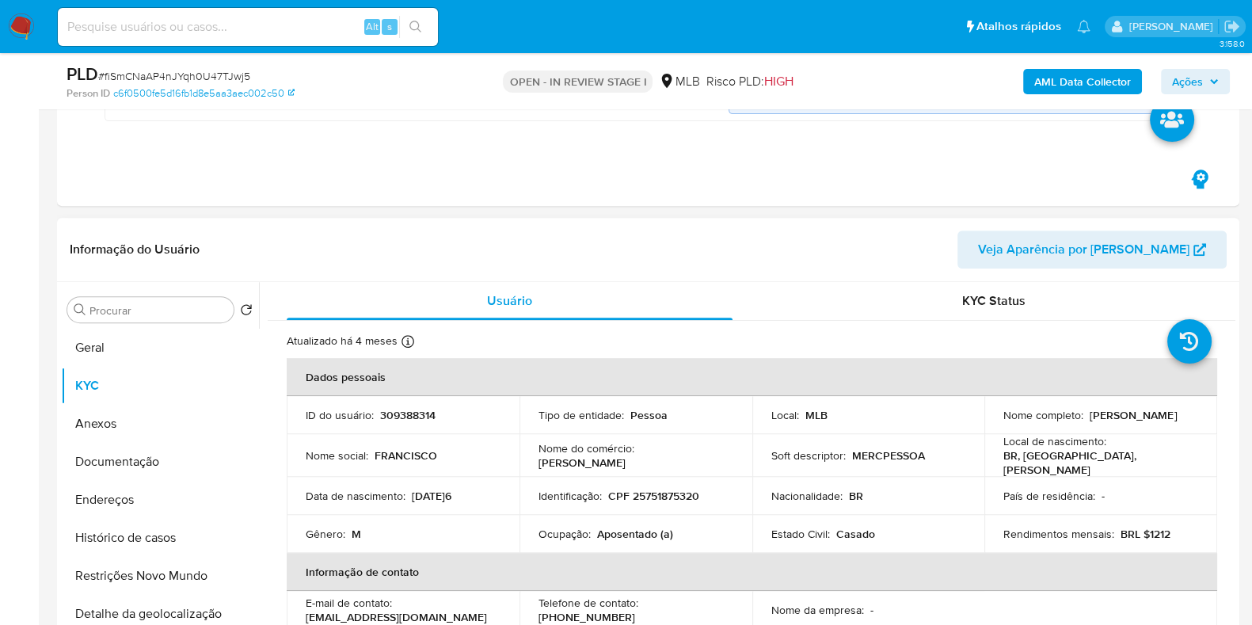
click at [410, 408] on p "309388314" at bounding box center [407, 415] width 55 height 14
copy p "309388314"
click at [131, 344] on button "Geral" at bounding box center [160, 348] width 198 height 38
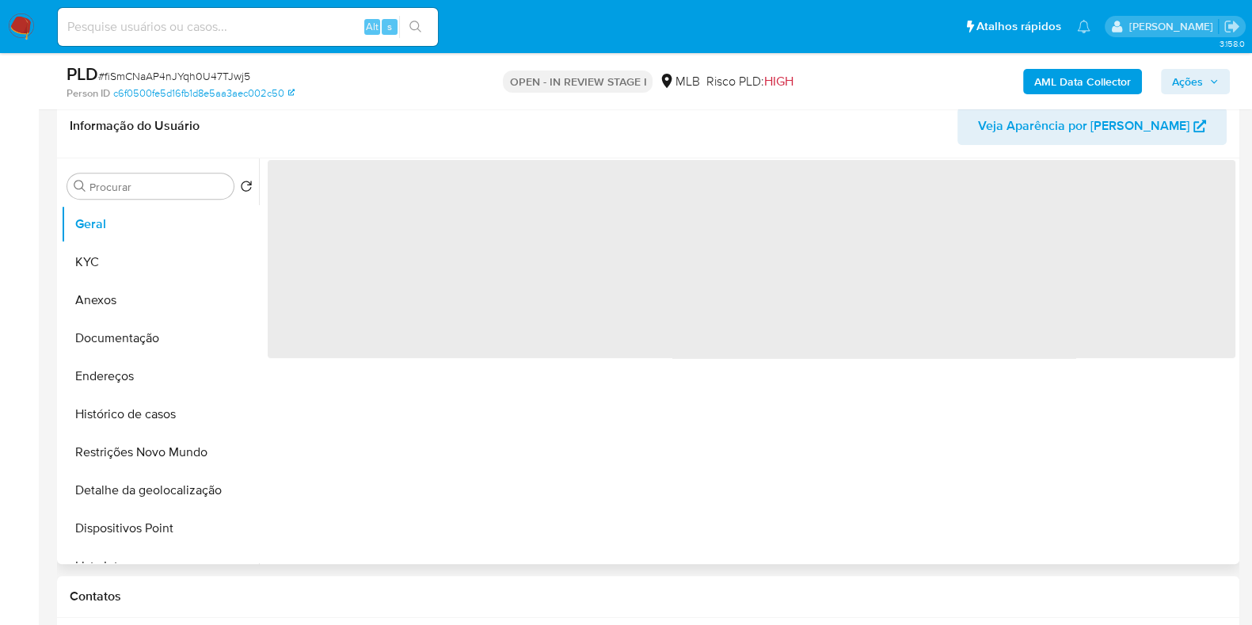
scroll to position [882, 0]
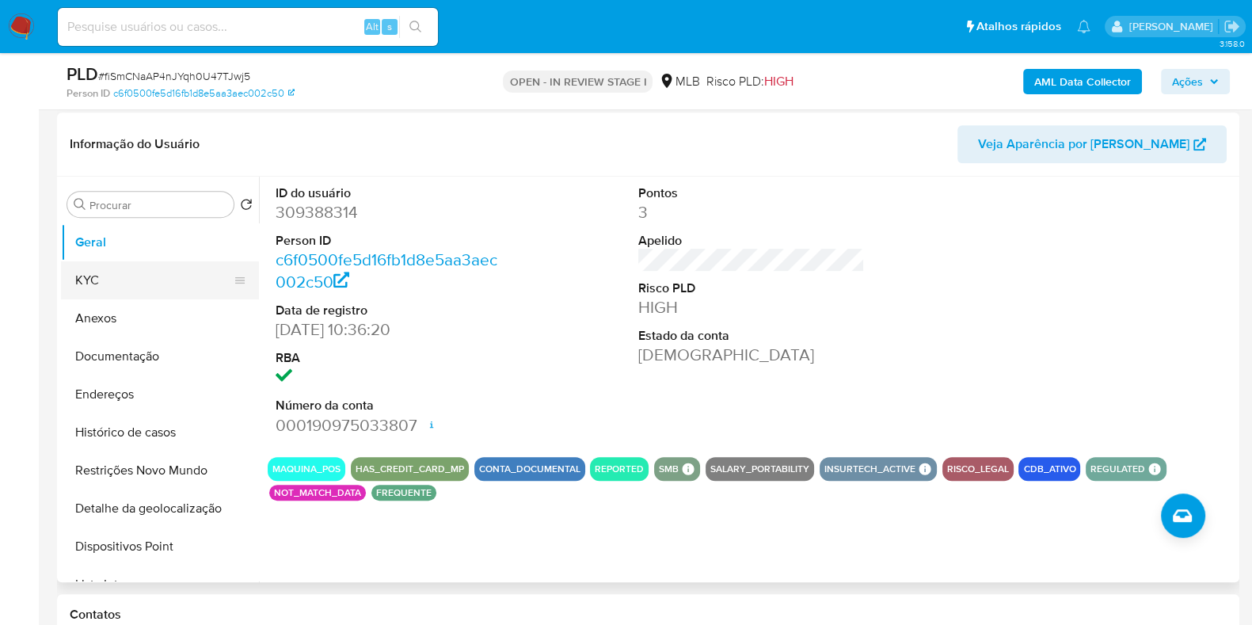
click at [162, 282] on button "KYC" at bounding box center [153, 280] width 185 height 38
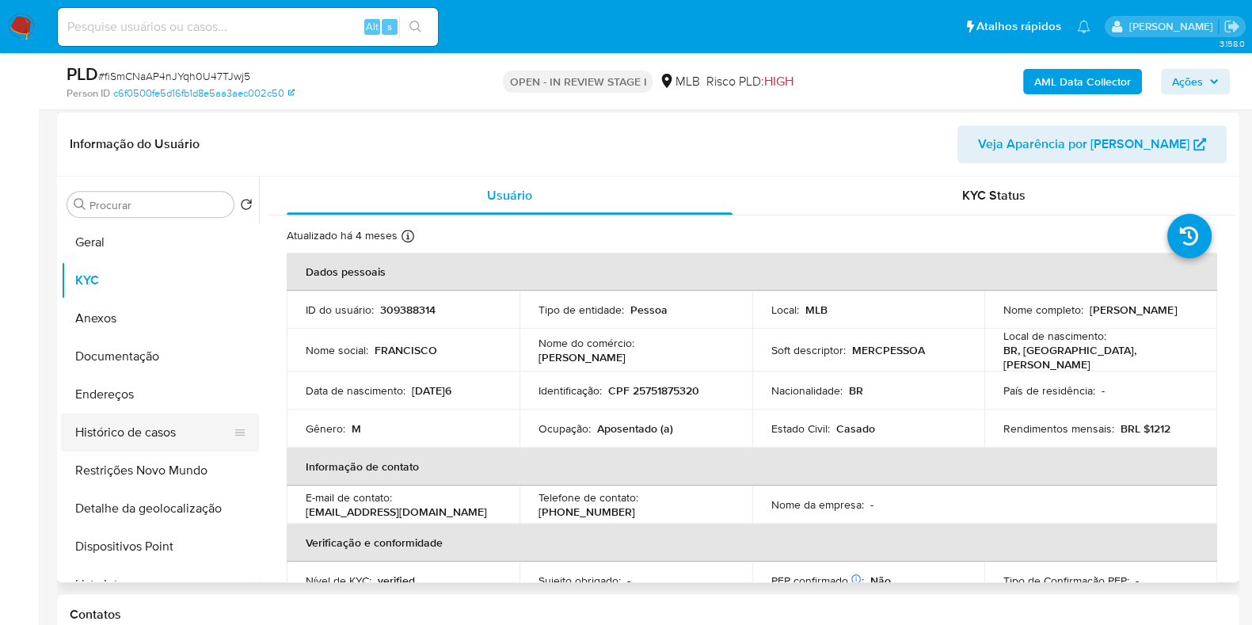
click at [116, 430] on button "Histórico de casos" at bounding box center [153, 432] width 185 height 38
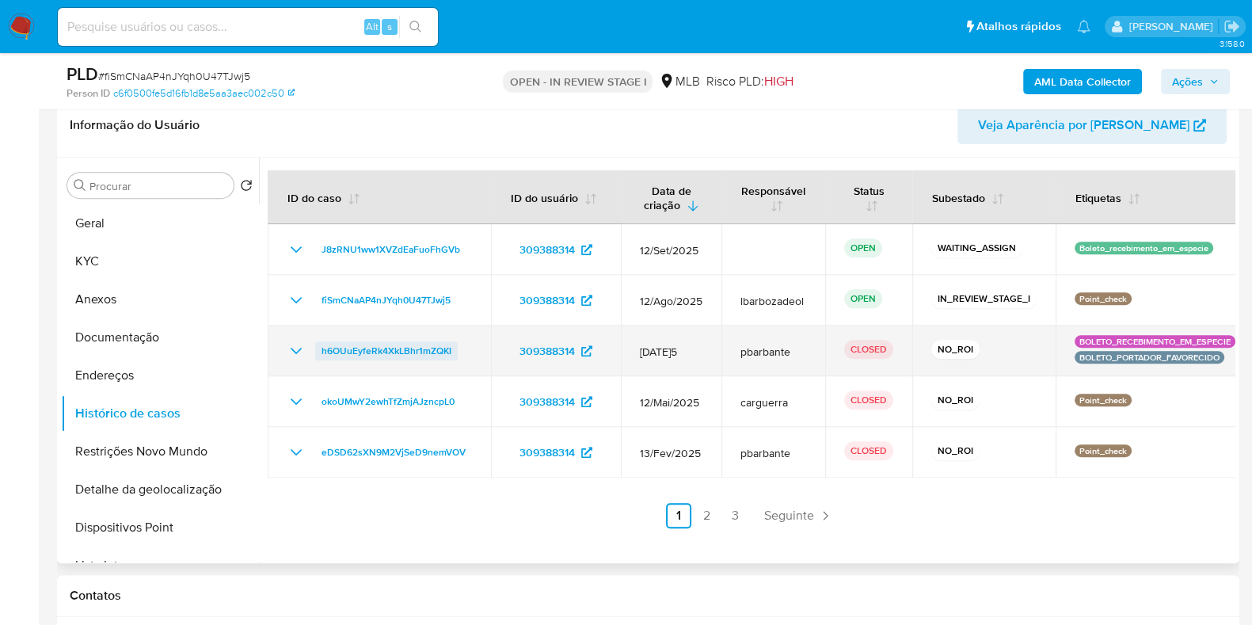
click at [409, 341] on span "h6OUuEyfeRk4XkLBhr1mZQKI" at bounding box center [387, 350] width 130 height 19
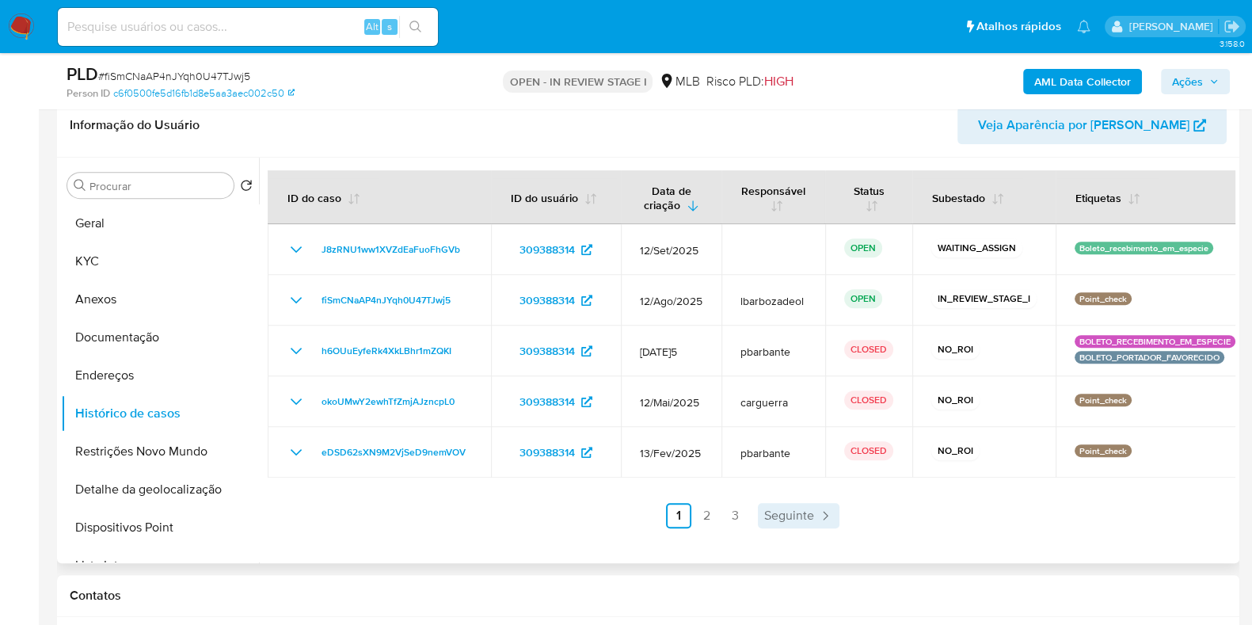
click at [789, 512] on span "Seguinte" at bounding box center [789, 515] width 50 height 13
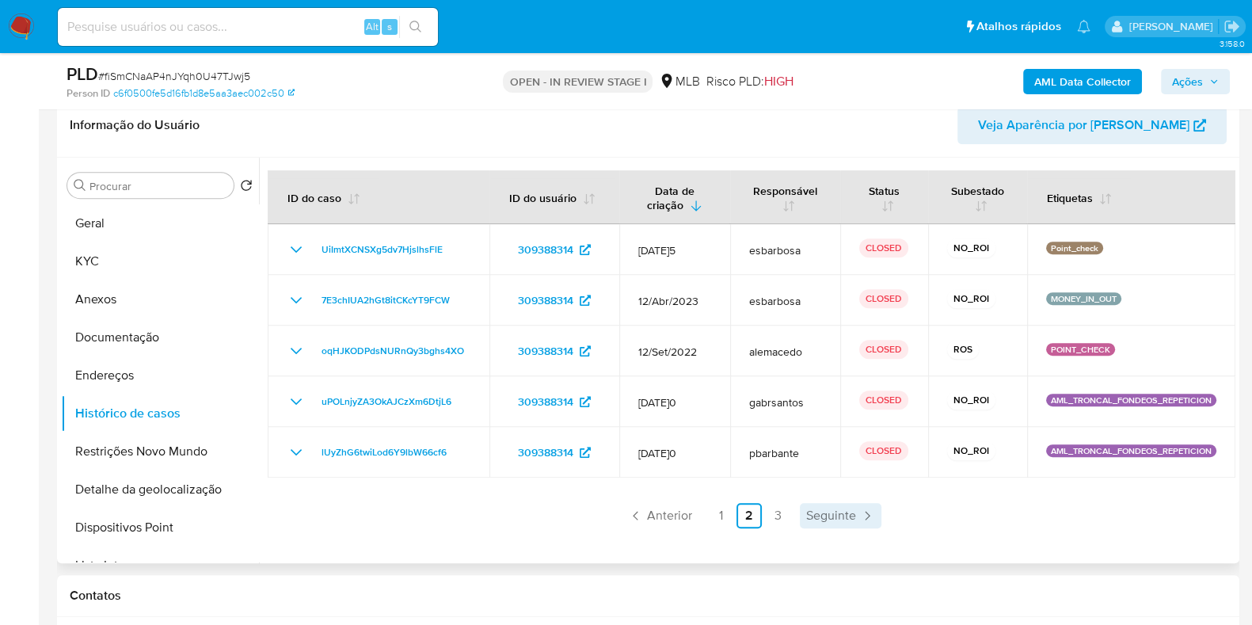
click at [812, 522] on span "Seguinte" at bounding box center [831, 515] width 50 height 13
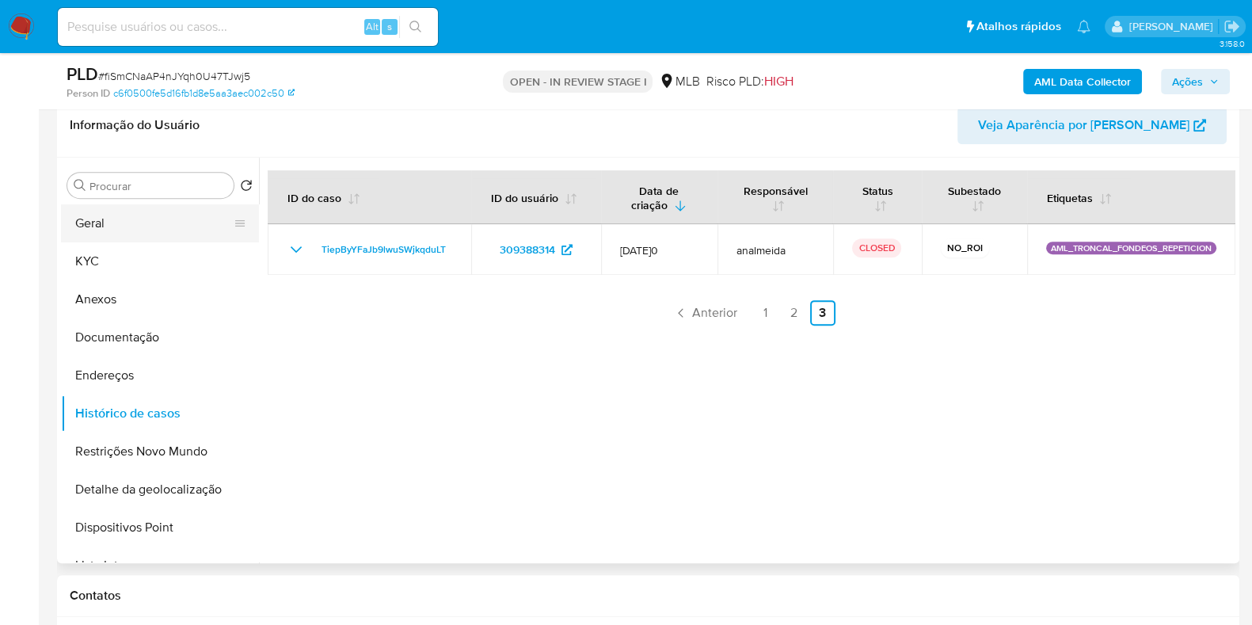
click at [131, 231] on button "Geral" at bounding box center [153, 223] width 185 height 38
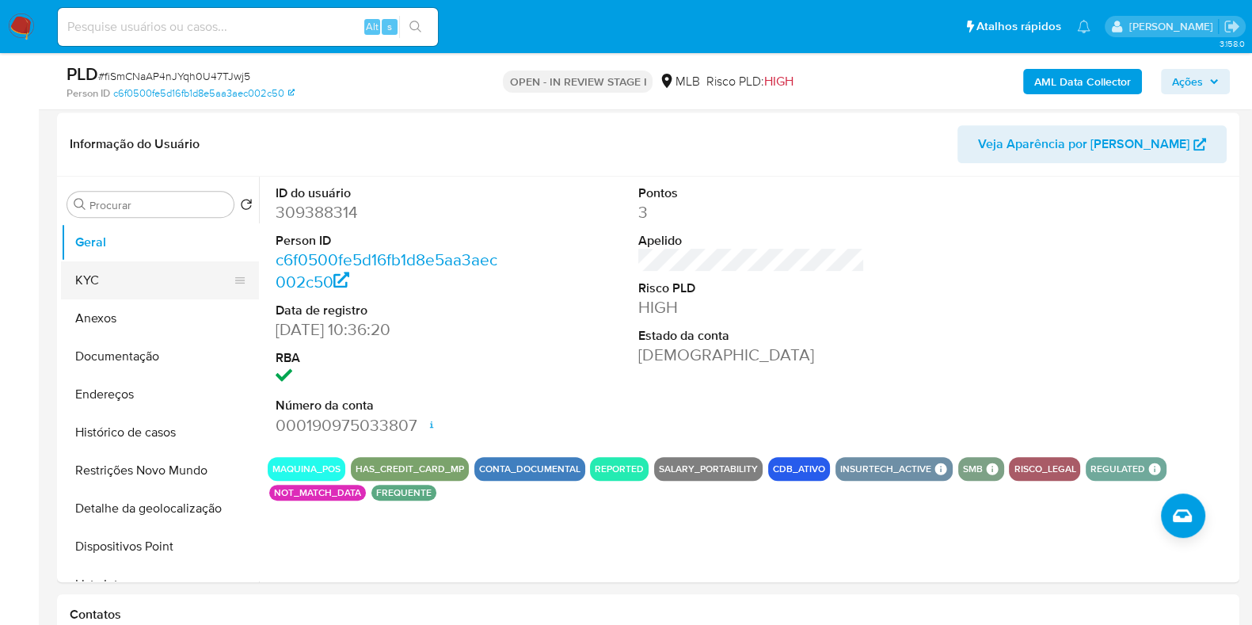
click at [200, 282] on button "KYC" at bounding box center [153, 280] width 185 height 38
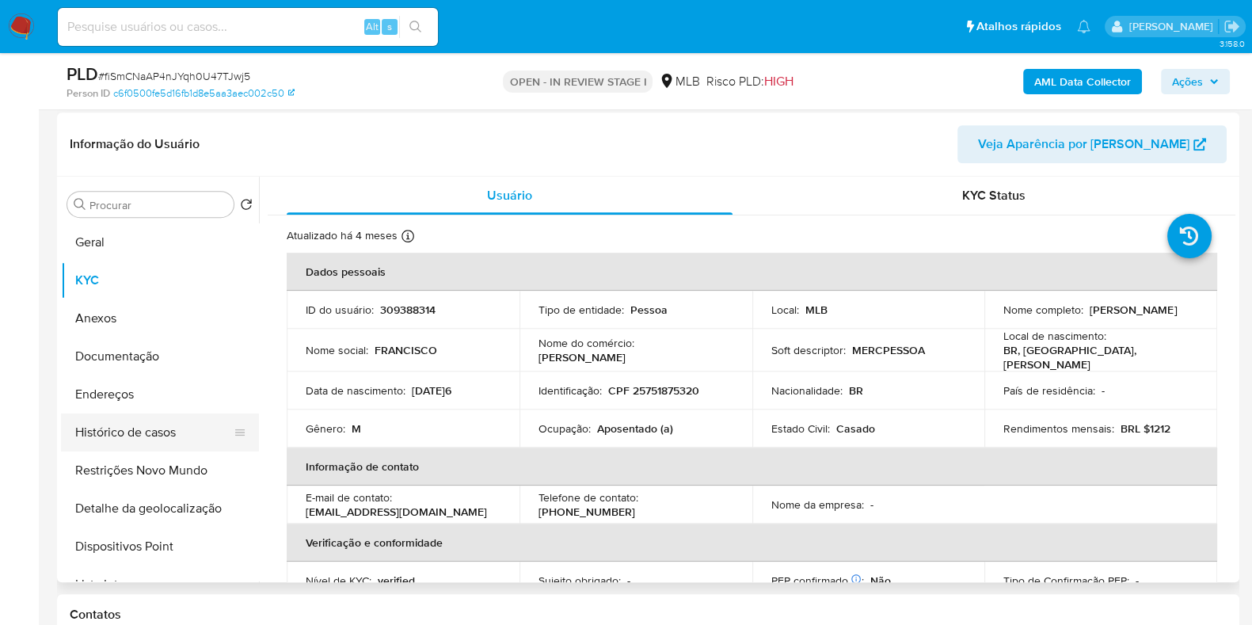
click at [143, 394] on button "Endereços" at bounding box center [160, 394] width 198 height 38
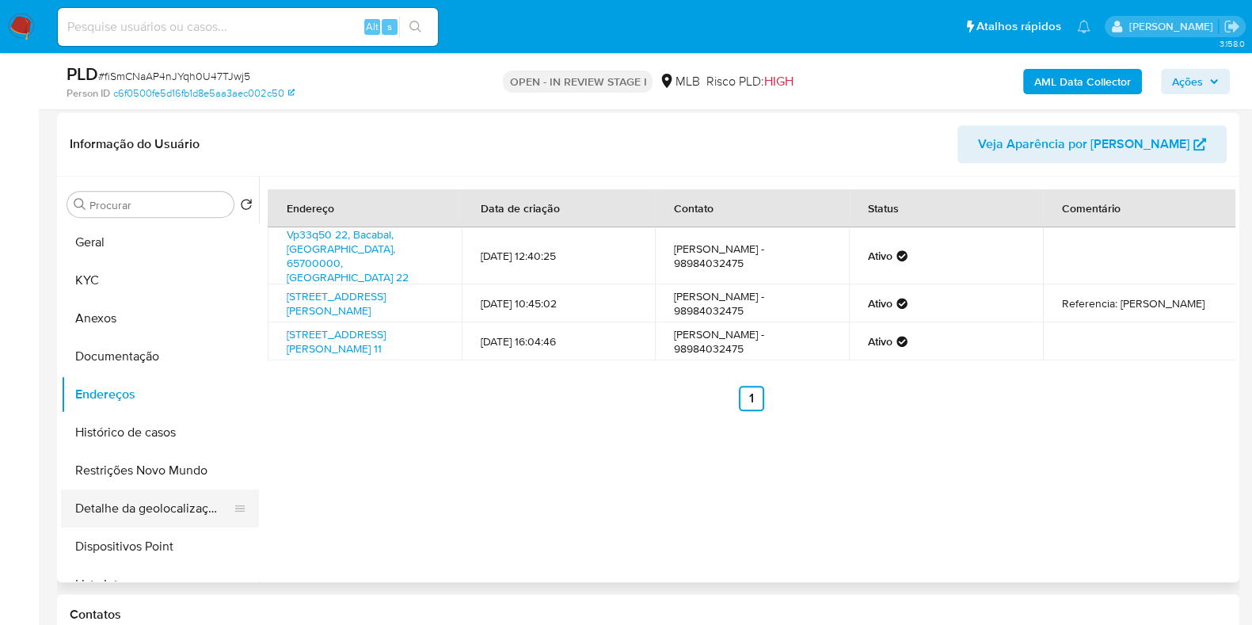
click at [160, 513] on button "Detalhe da geolocalização" at bounding box center [153, 508] width 185 height 38
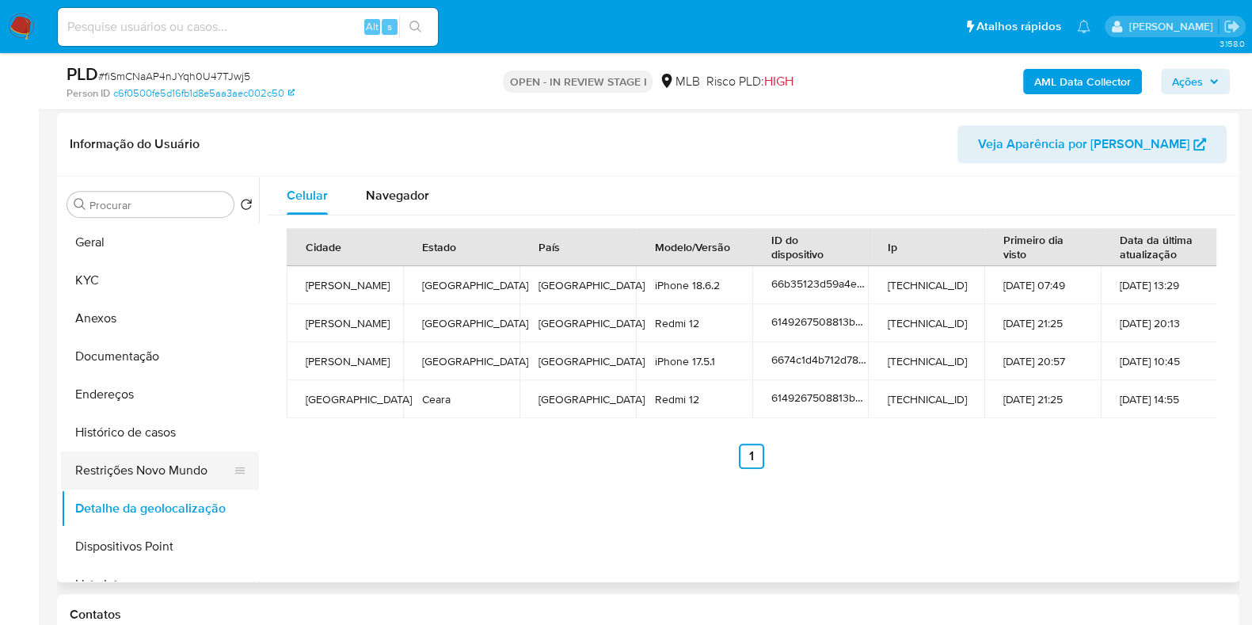
click at [162, 467] on button "Restrições Novo Mundo" at bounding box center [153, 470] width 185 height 38
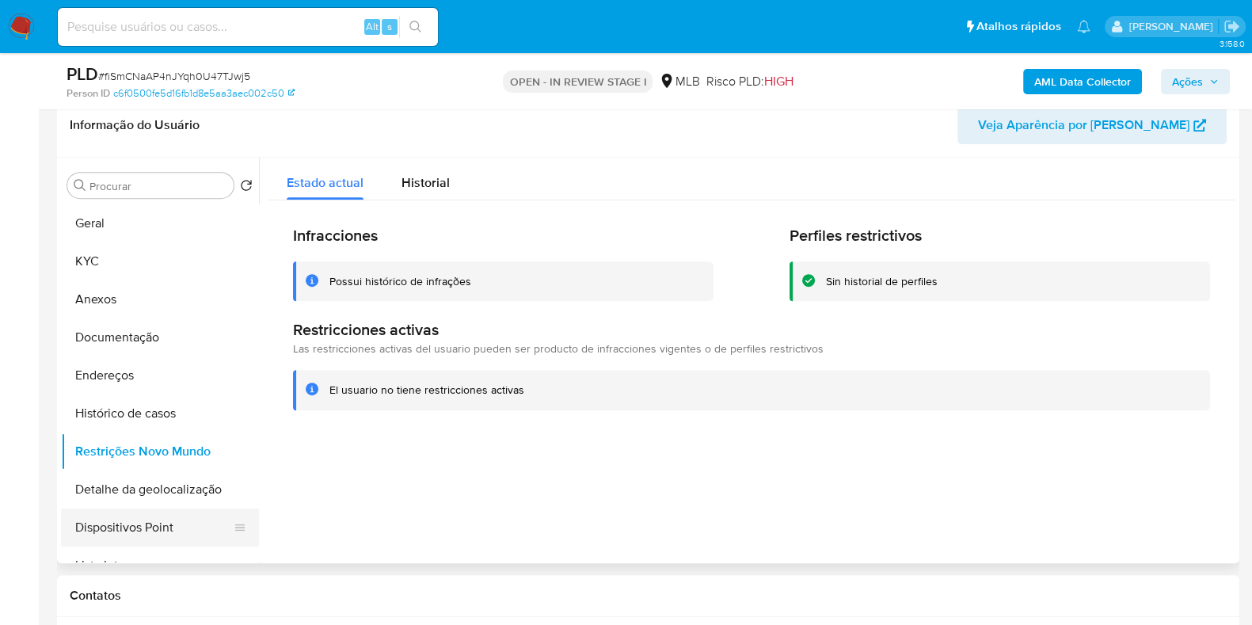
click at [159, 524] on button "Dispositivos Point" at bounding box center [153, 527] width 185 height 38
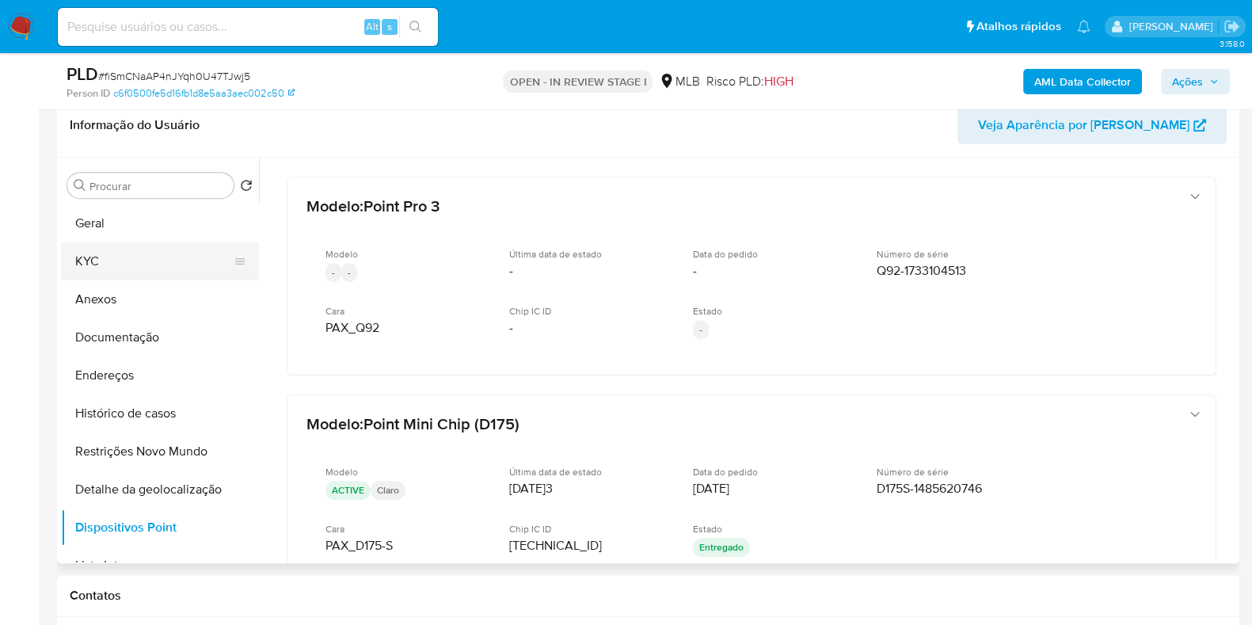
click at [181, 242] on button "KYC" at bounding box center [153, 261] width 185 height 38
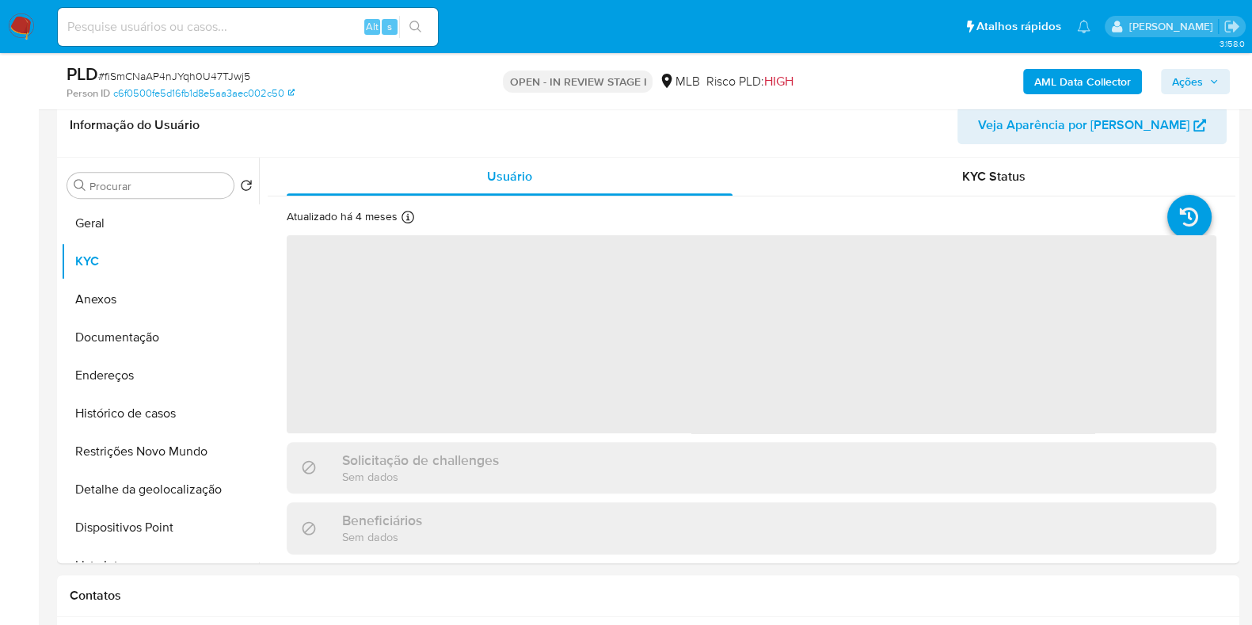
click at [1195, 81] on span "Ações" at bounding box center [1187, 81] width 31 height 25
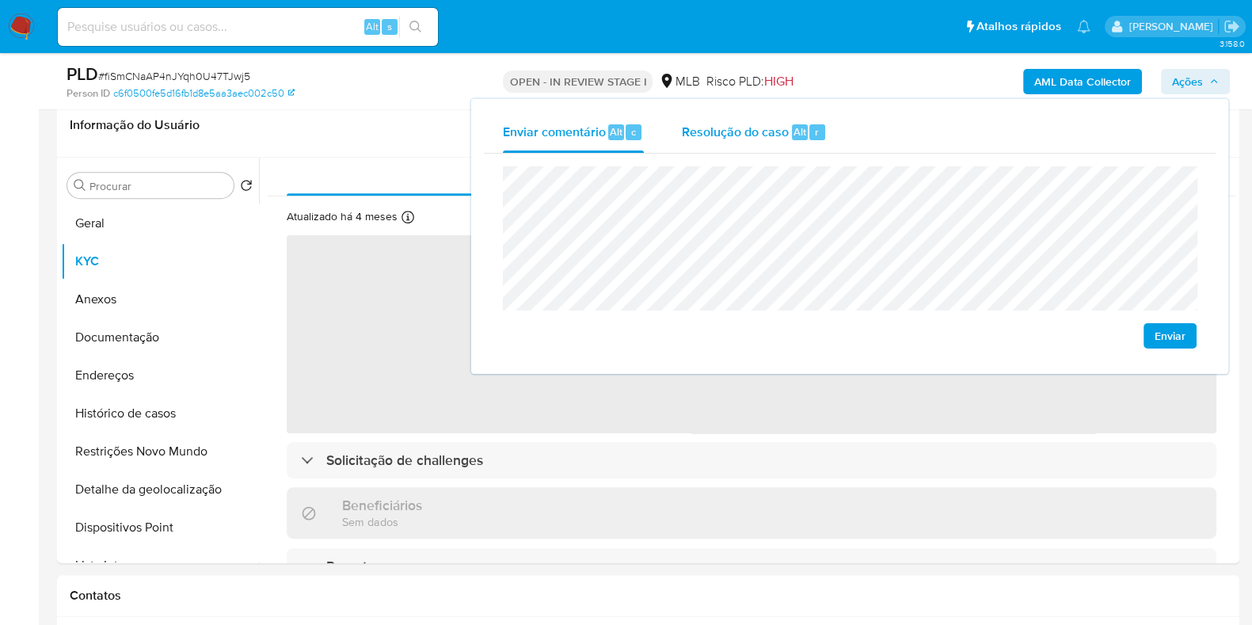
click at [733, 139] on span "Resolução do caso" at bounding box center [735, 131] width 107 height 18
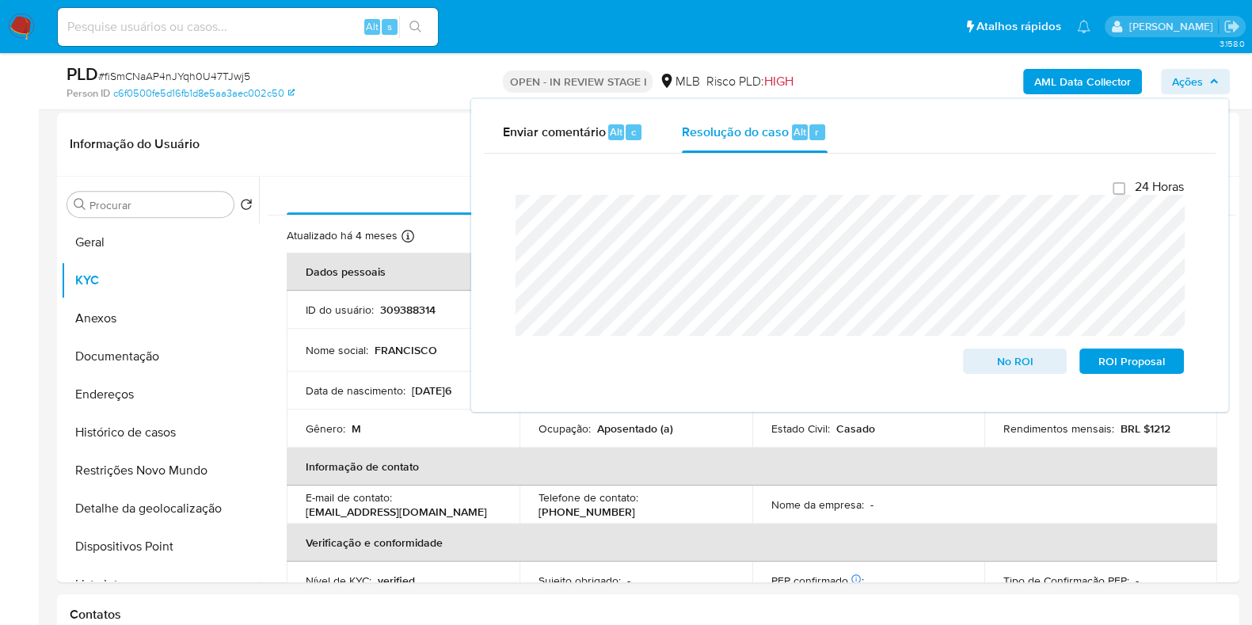
click at [910, 77] on div "AML Data Collector Ações Enviar comentário Alt c Resolução do caso Alt r Fecham…" at bounding box center [1038, 81] width 383 height 37
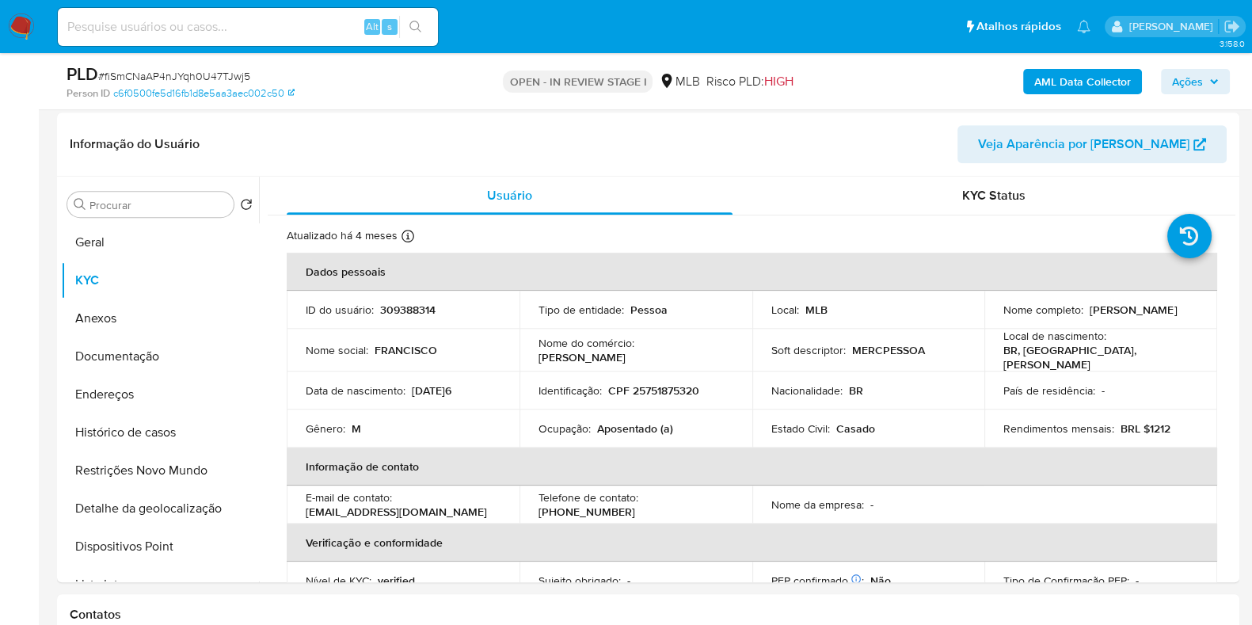
click at [1049, 80] on b "AML Data Collector" at bounding box center [1082, 81] width 97 height 25
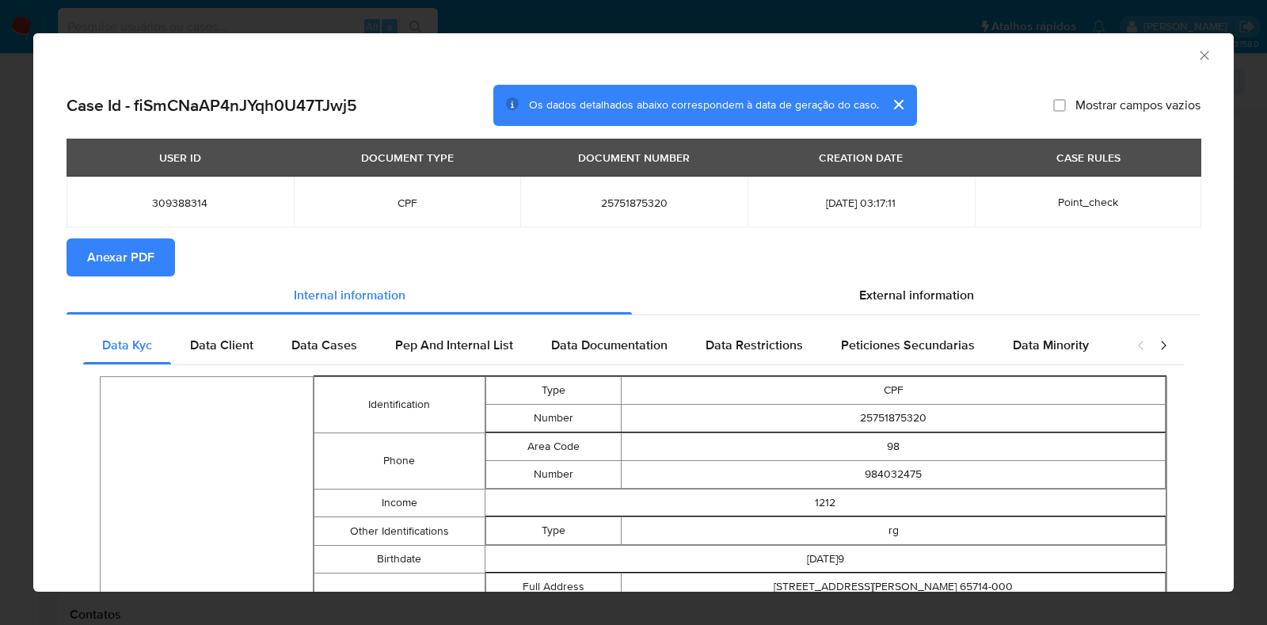
click at [157, 255] on button "Anexar PDF" at bounding box center [121, 257] width 109 height 38
click at [1197, 58] on icon "Fechar a janela" at bounding box center [1205, 56] width 16 height 16
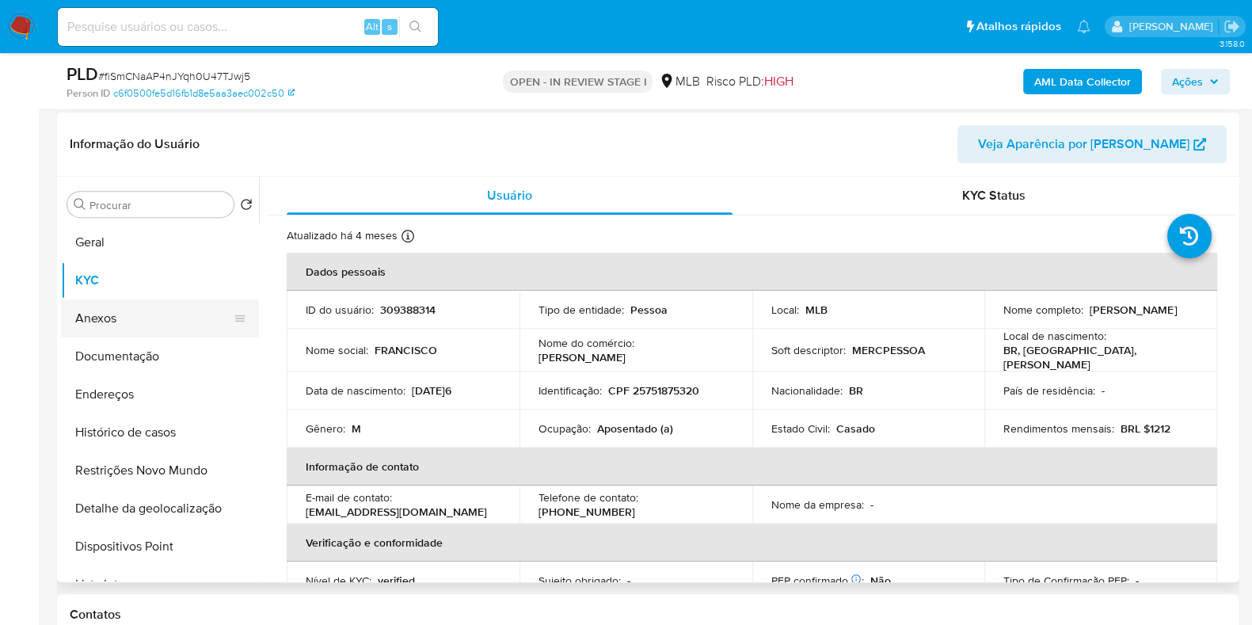
click at [109, 312] on button "Anexos" at bounding box center [153, 318] width 185 height 38
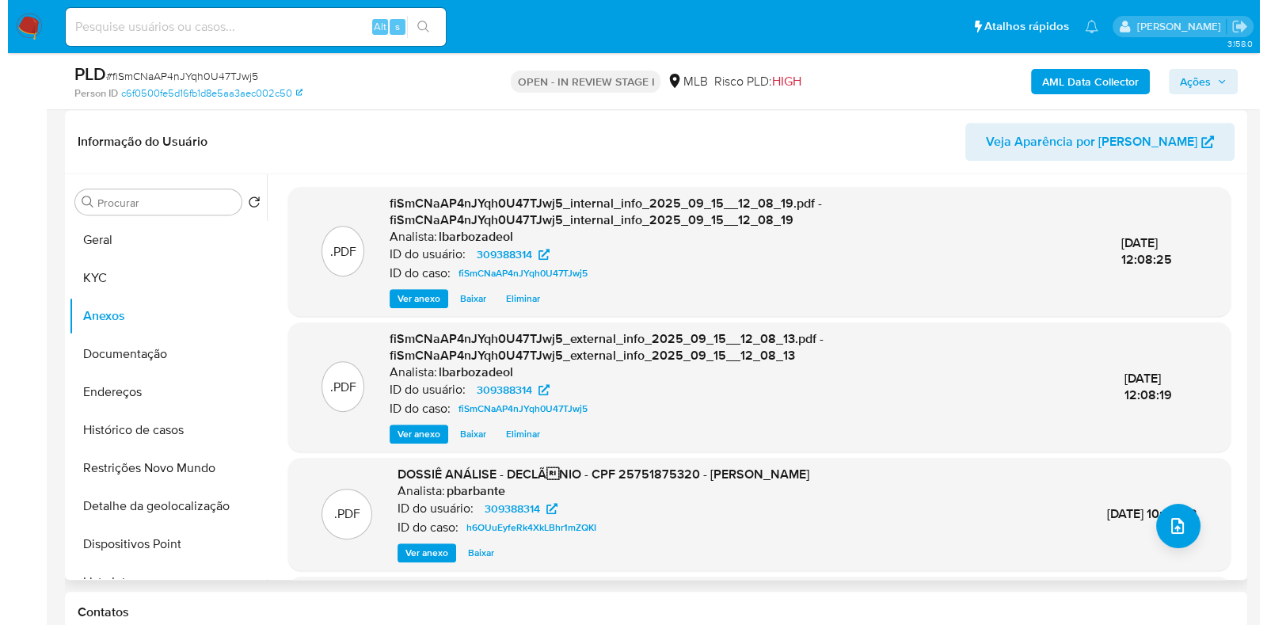
scroll to position [863, 0]
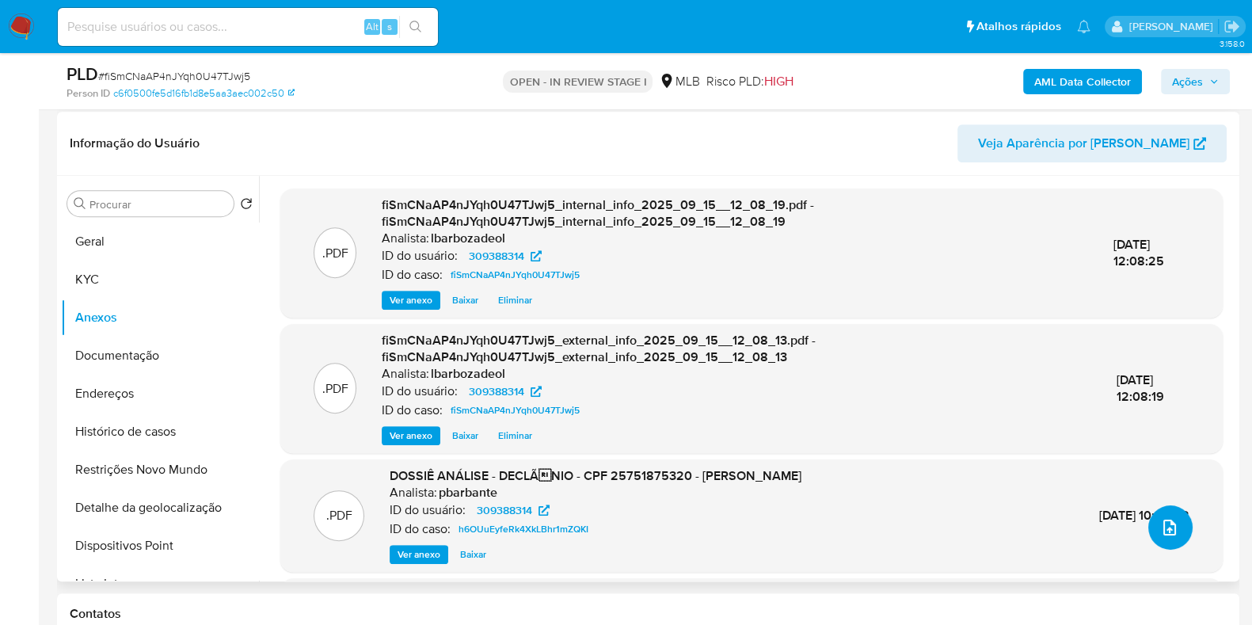
click at [1160, 527] on icon "upload-file" at bounding box center [1169, 527] width 19 height 19
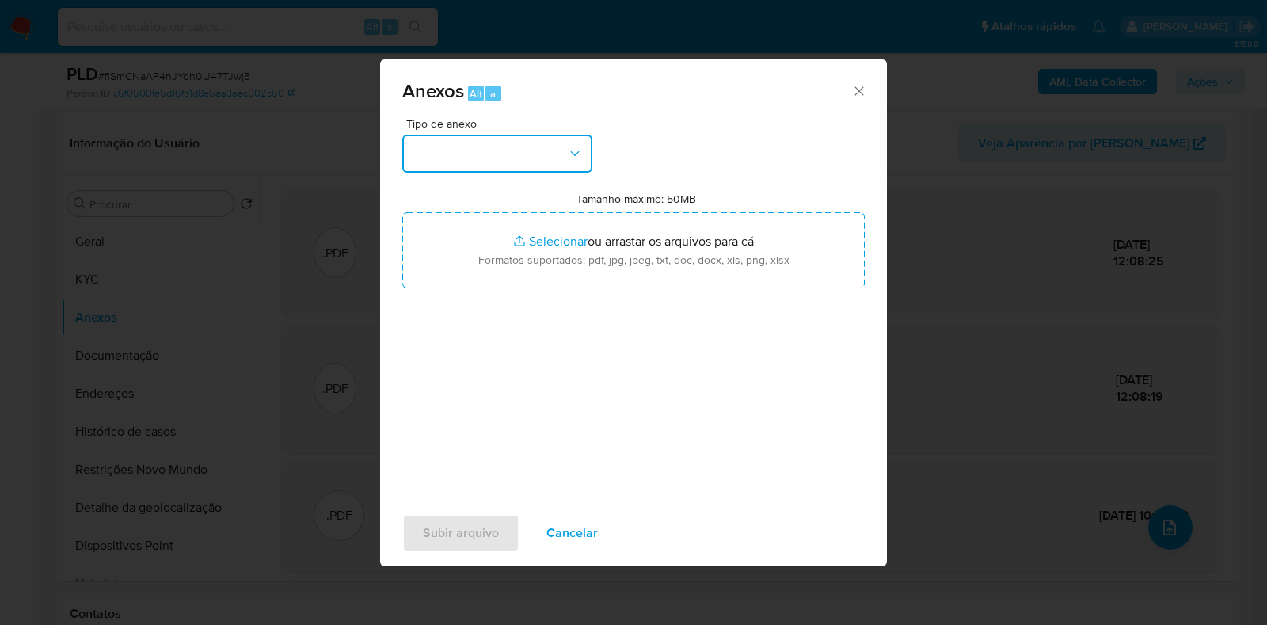
click at [489, 136] on button "button" at bounding box center [497, 154] width 190 height 38
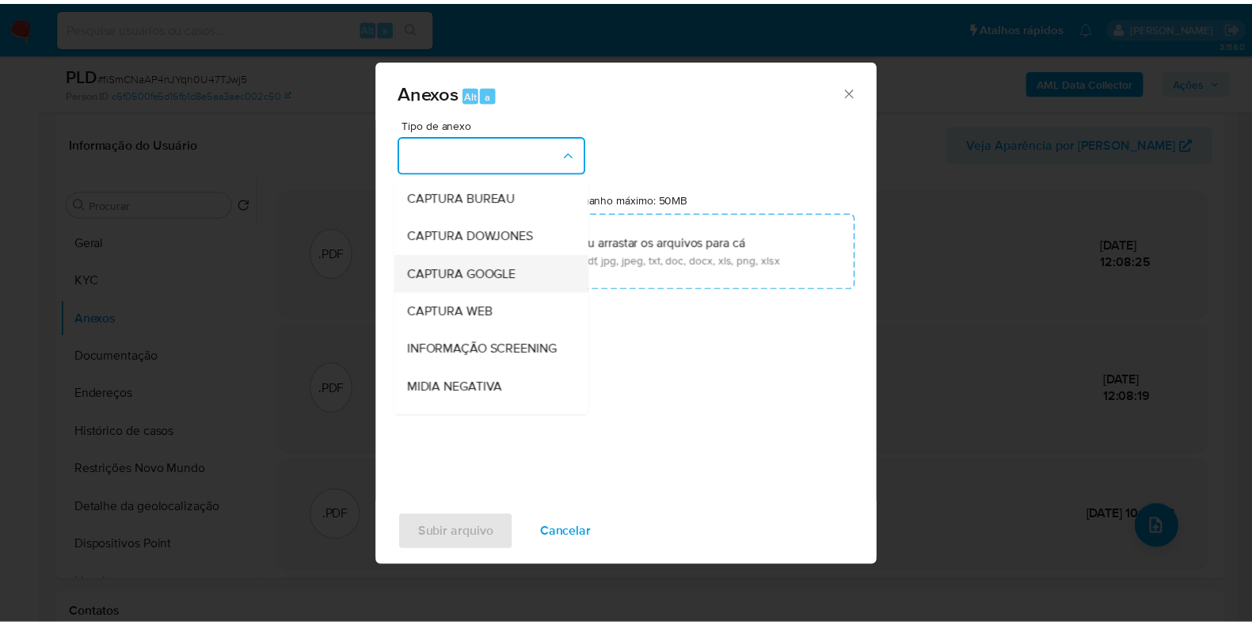
scroll to position [244, 0]
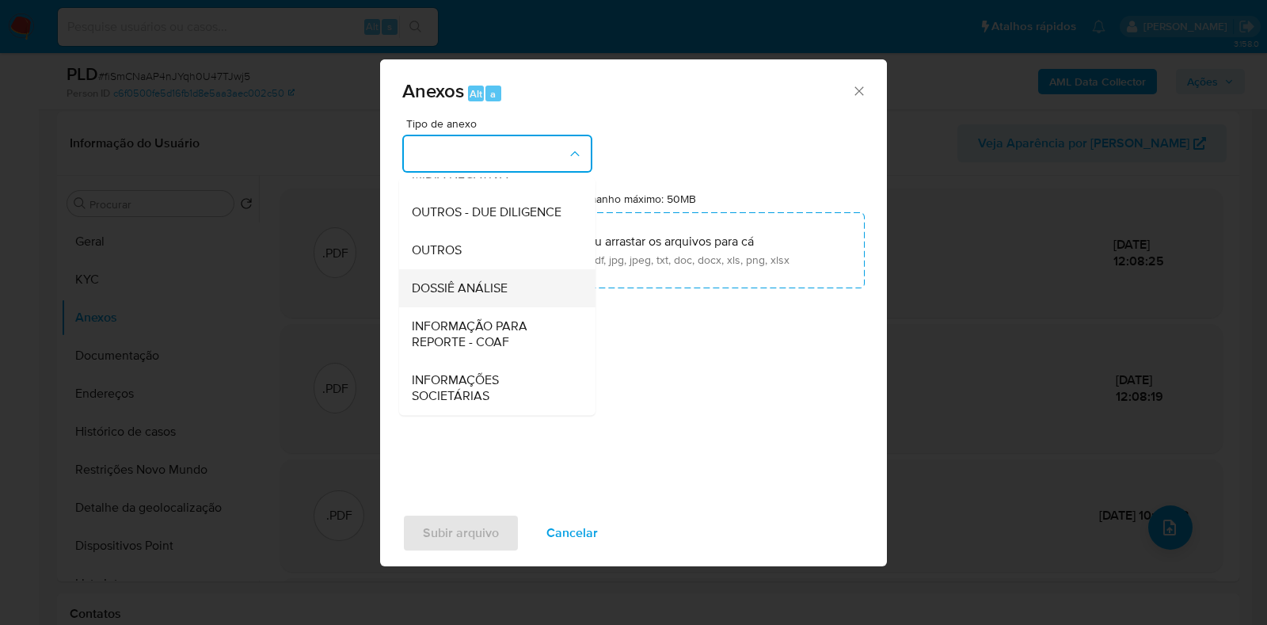
click at [493, 285] on span "DOSSIÊ ANÁLISE" at bounding box center [460, 288] width 96 height 16
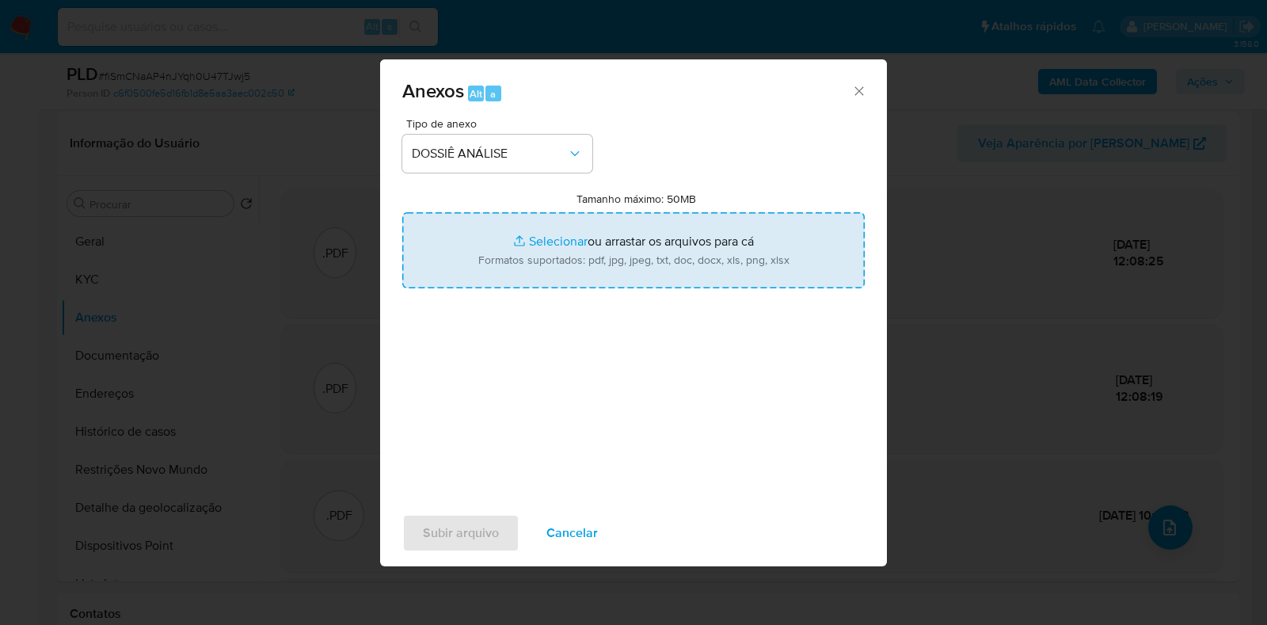
click at [508, 261] on input "Tamanho máximo: 50MB Selecionar arquivos" at bounding box center [633, 250] width 463 height 76
type input "C:\fakepath\2° SAR - XXXX - CPF 25751875320 - FRANCISCO ARAUJO PESSOA.pdf"
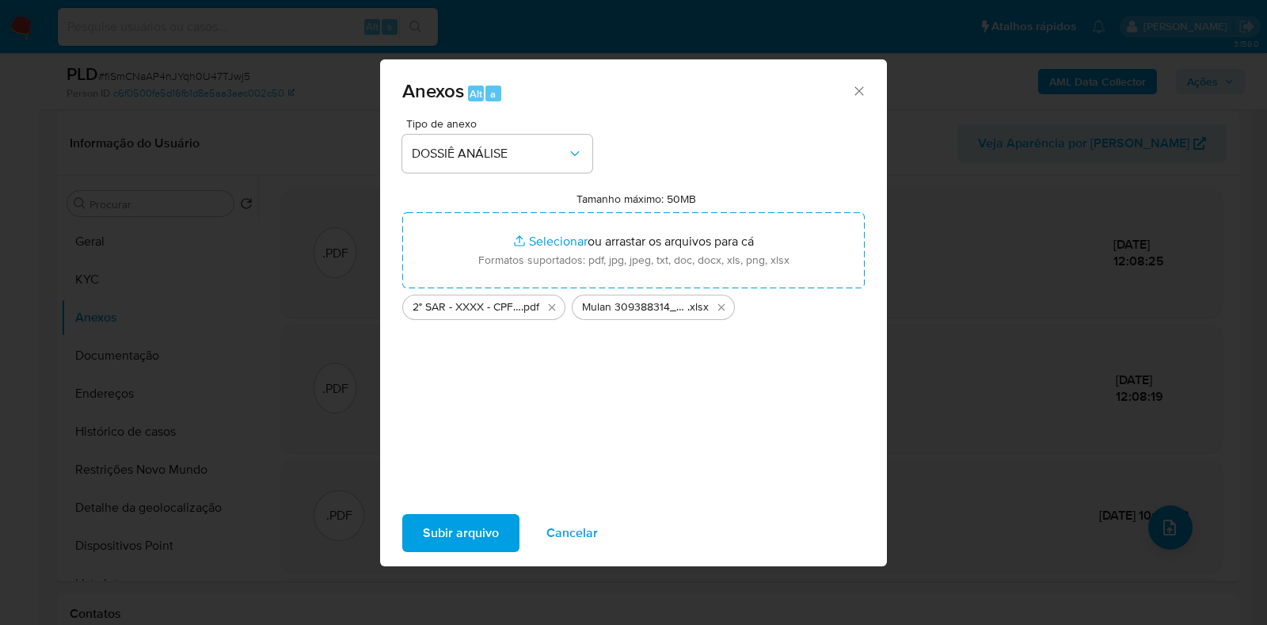
click at [439, 524] on span "Subir arquivo" at bounding box center [461, 533] width 76 height 35
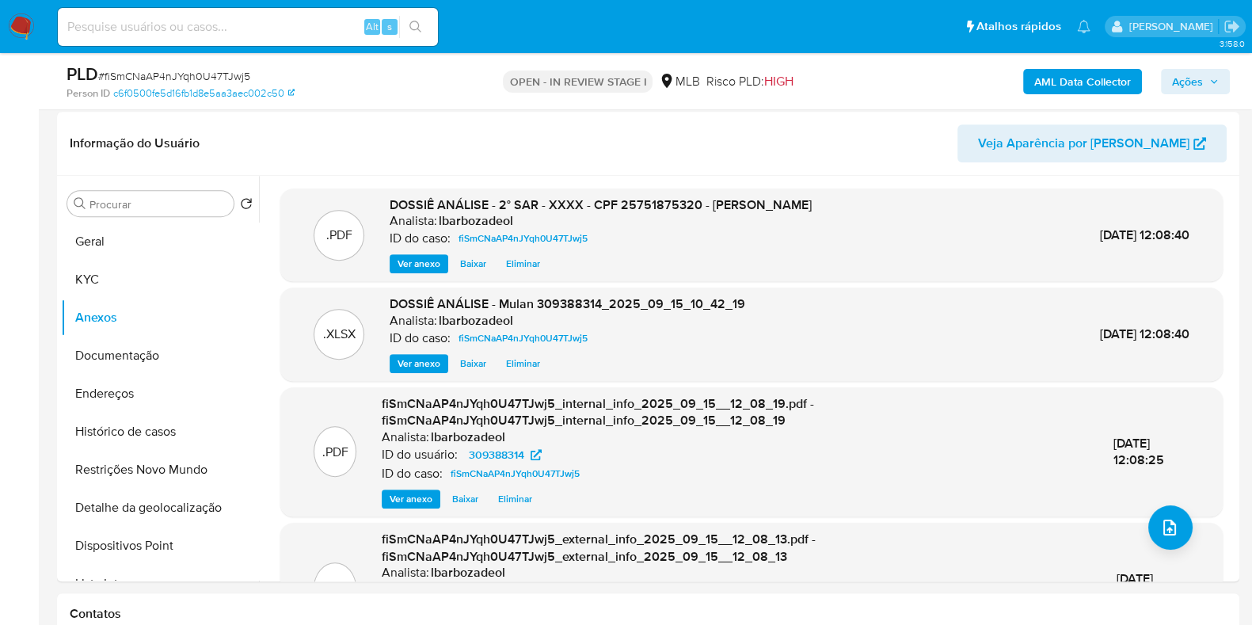
click at [1235, 73] on div "PLD # fiSmCNaAP4nJYqh0U47TJwj5 Person ID c6f0500fe5d16fb1d8e5aa3aec002c50 OPEN …" at bounding box center [648, 81] width 1183 height 56
click at [1200, 78] on span "Ações" at bounding box center [1187, 81] width 31 height 25
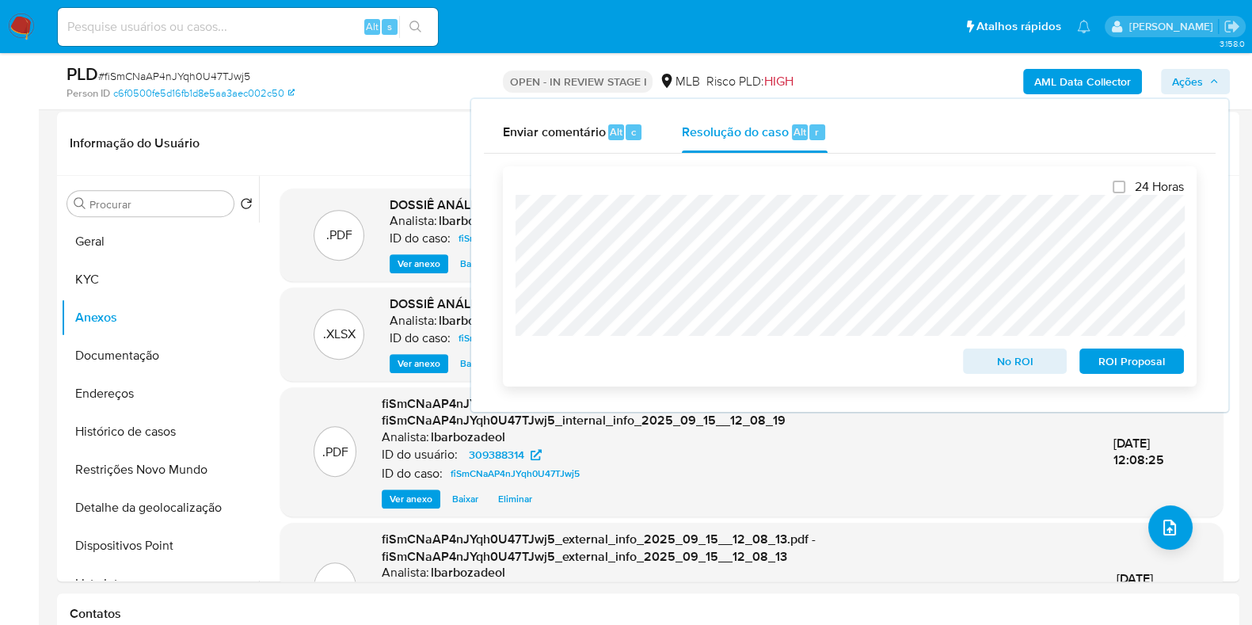
click at [1113, 364] on span "ROI Proposal" at bounding box center [1132, 361] width 82 height 22
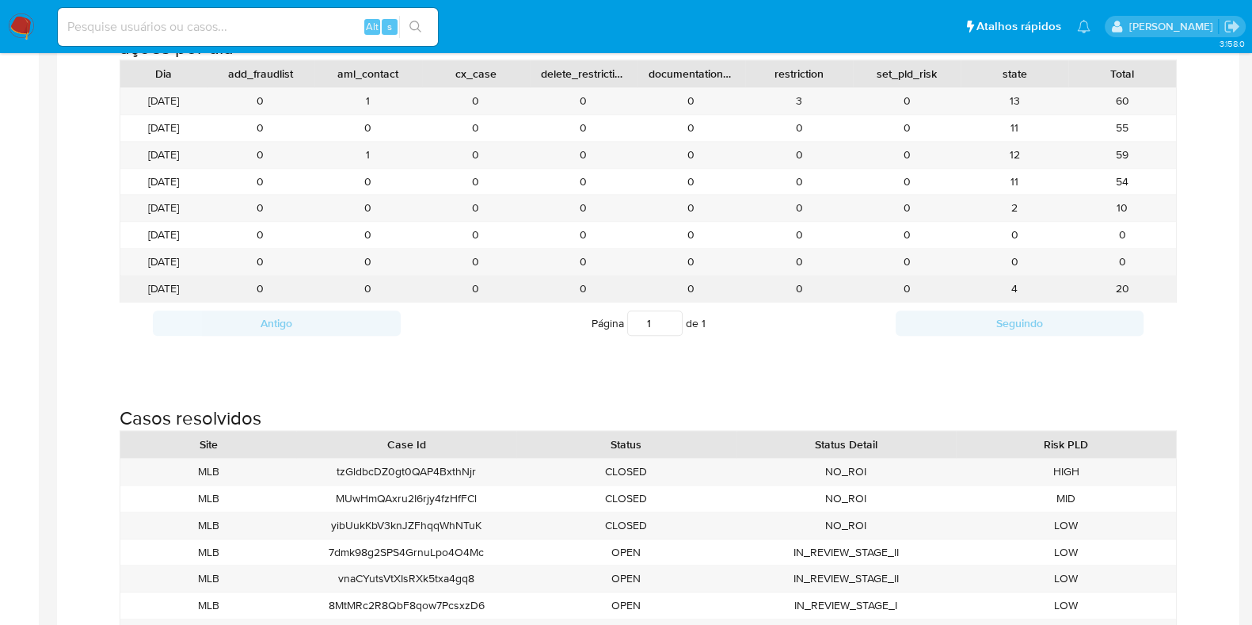
scroll to position [1723, 0]
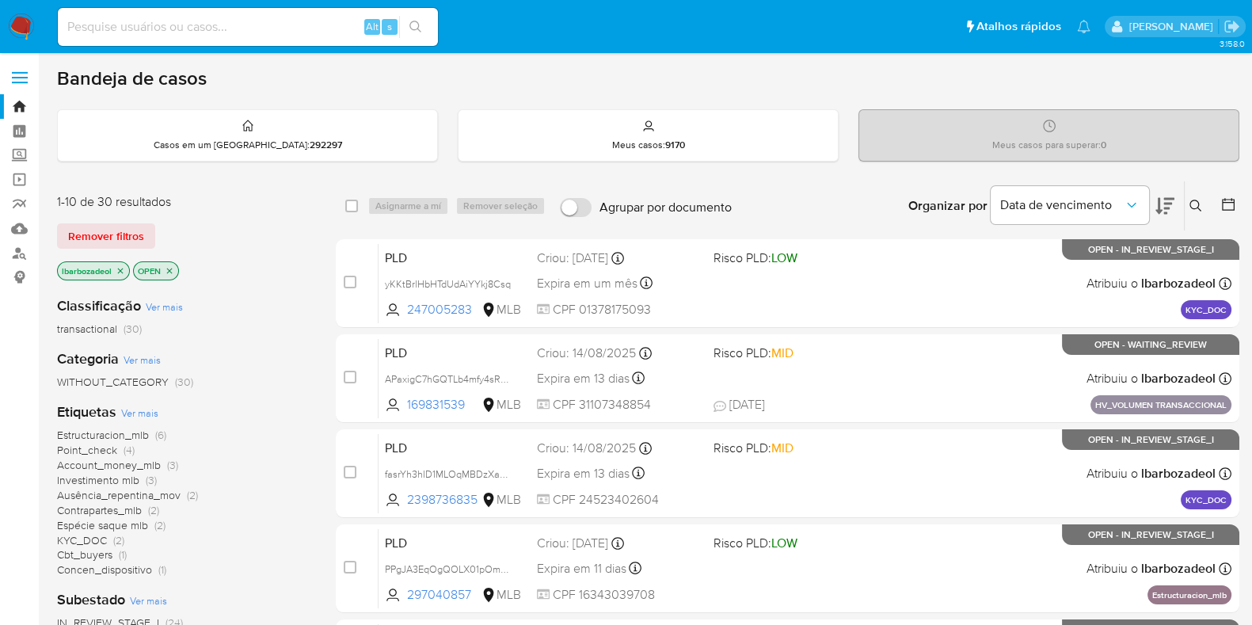
click at [1174, 77] on div "Bandeja de casos" at bounding box center [648, 79] width 1183 height 24
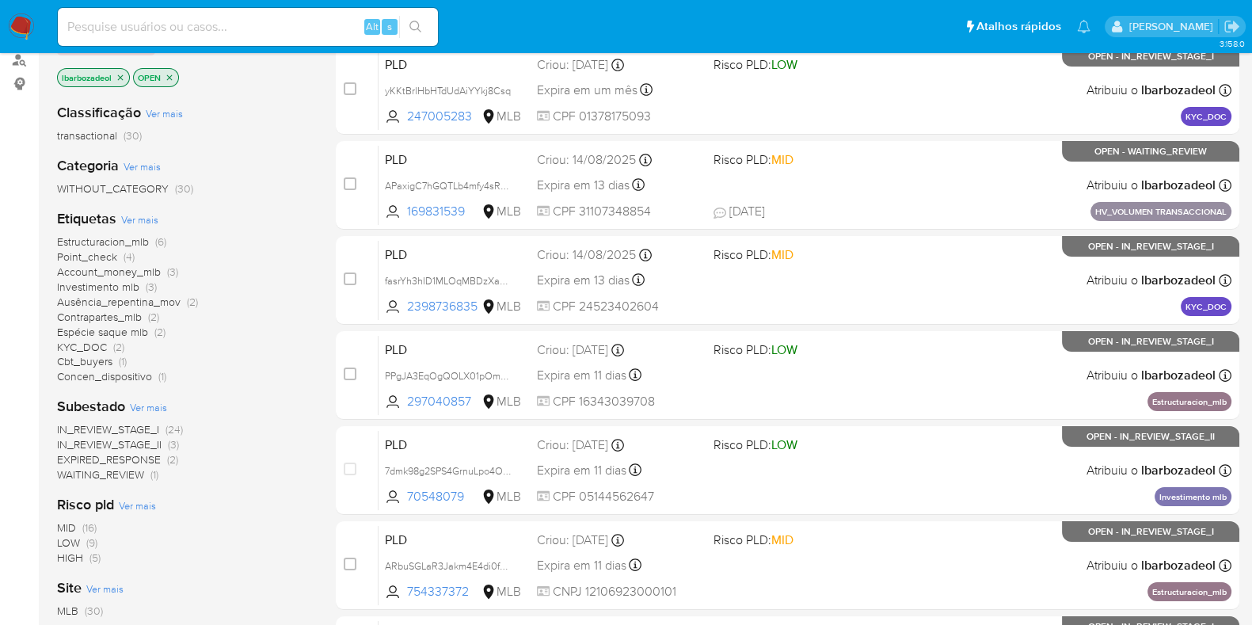
scroll to position [195, 0]
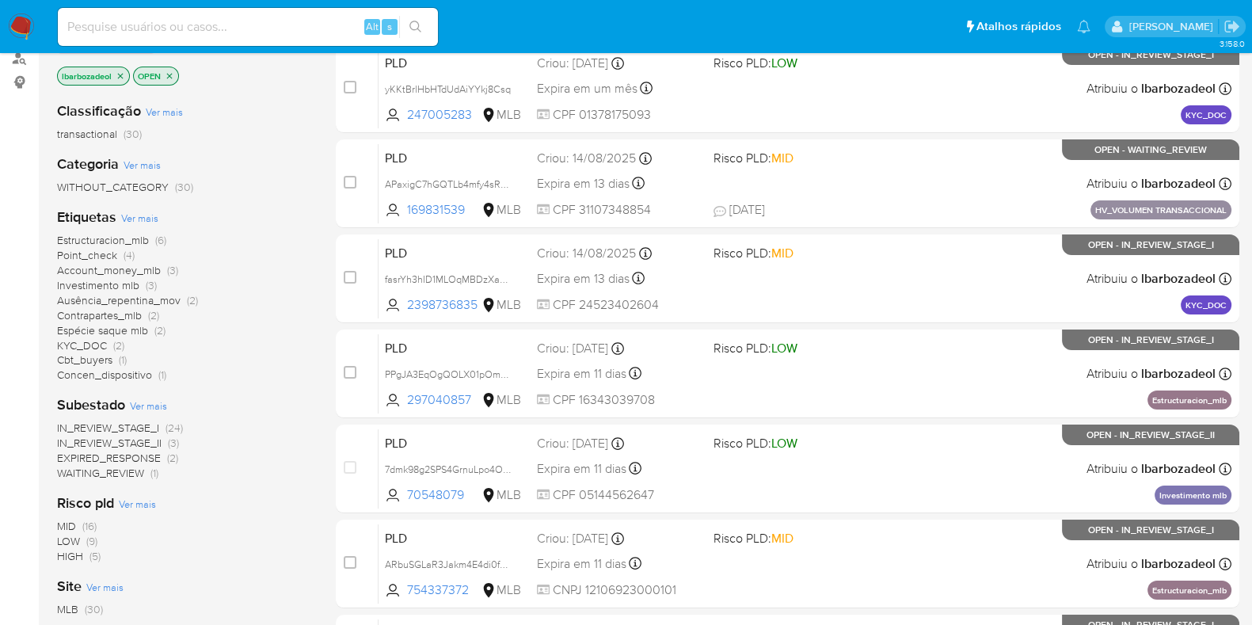
click at [151, 233] on span "Estructuracion_mlb (6)" at bounding box center [111, 240] width 109 height 15
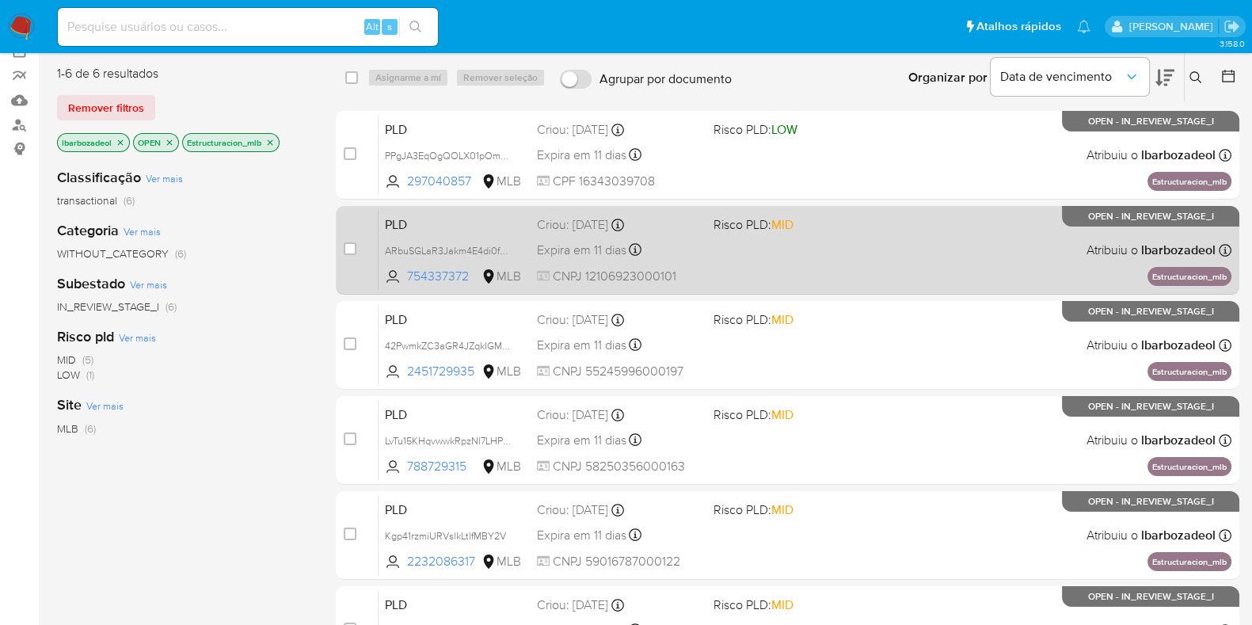
scroll to position [130, 0]
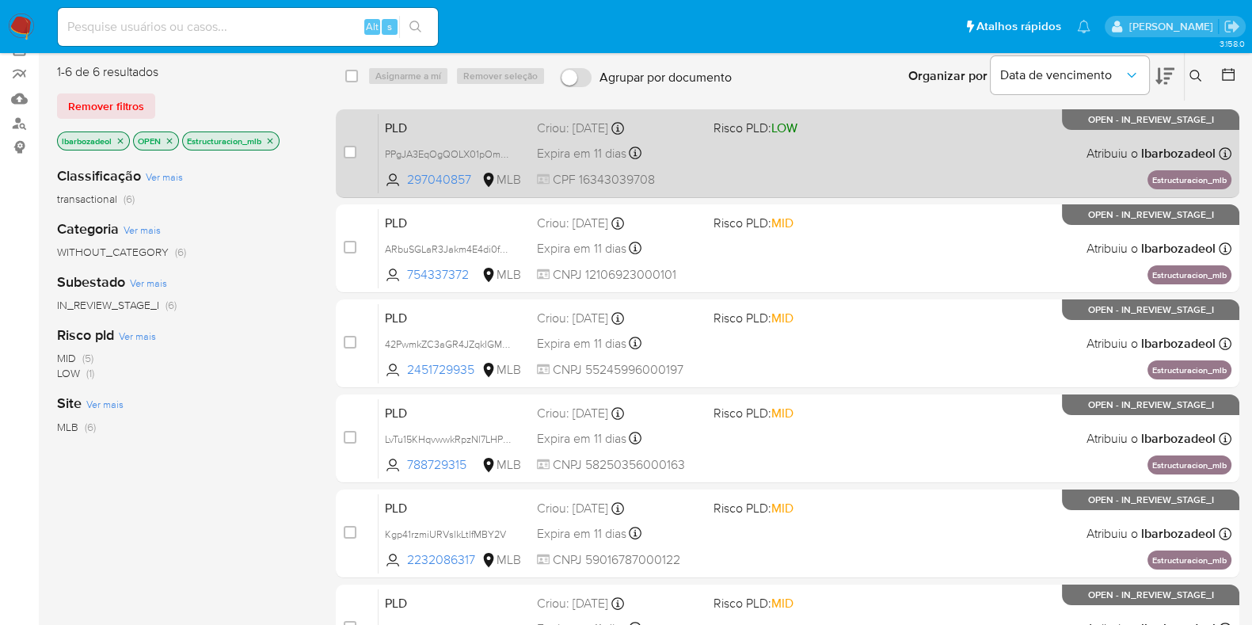
click at [728, 177] on div "PLD PPgJA3EqOgQOLX01pOmgya0V 297040857 MLB Risco PLD: LOW Criou: [DATE] Criou: …" at bounding box center [805, 153] width 853 height 80
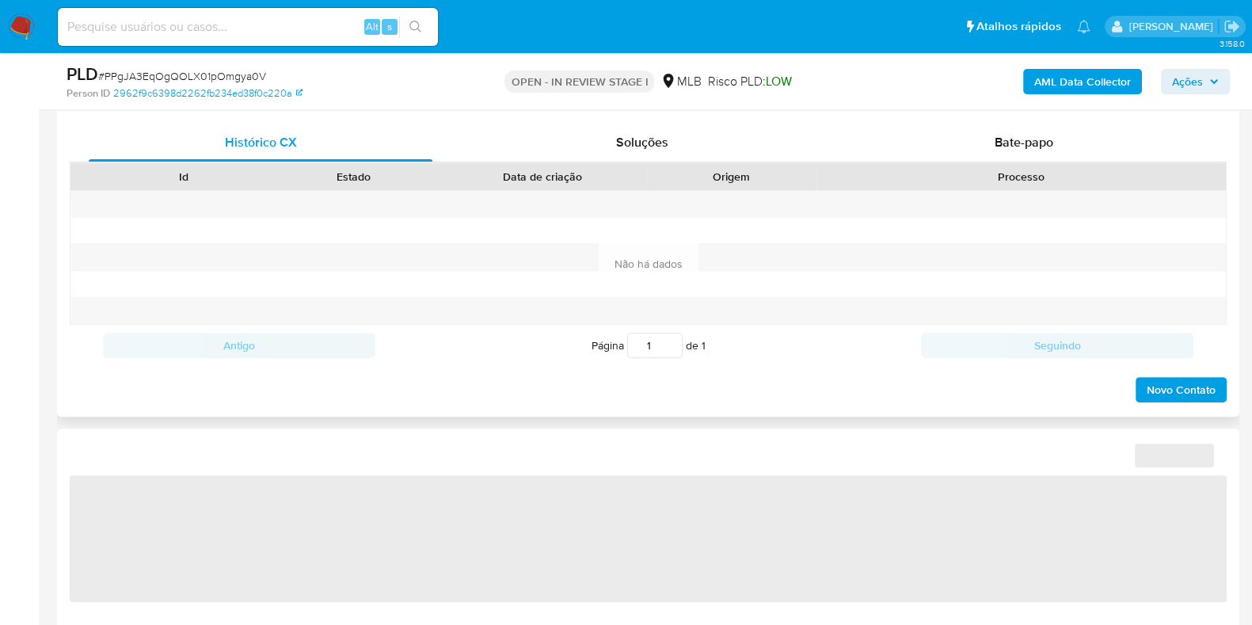
select select "10"
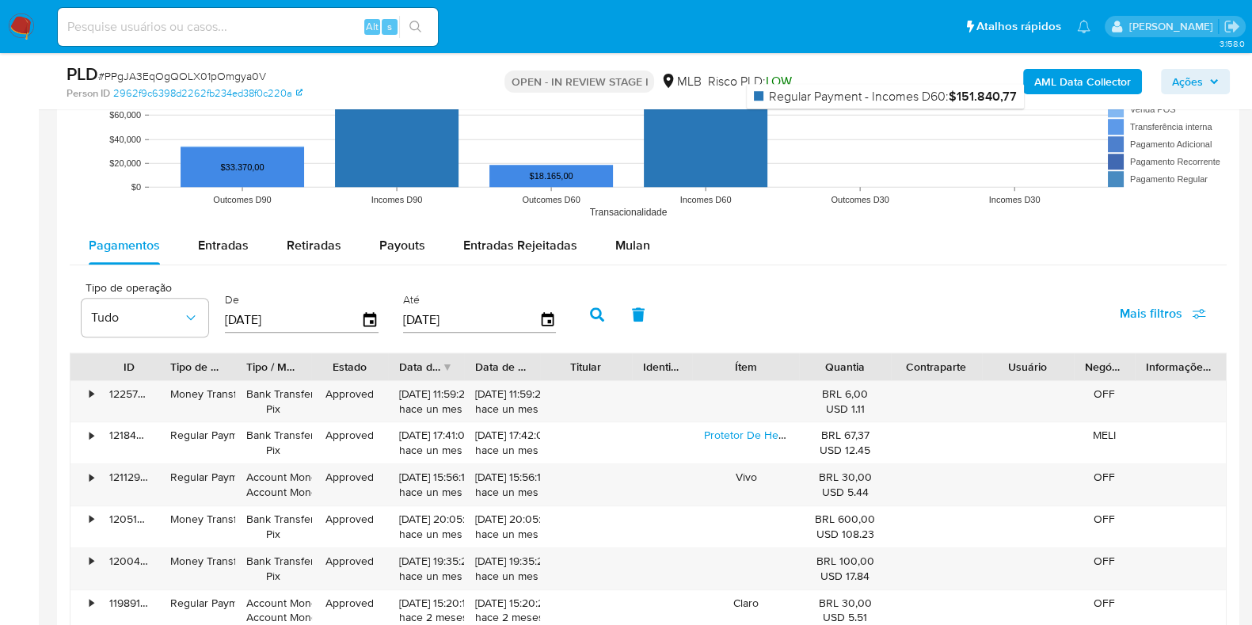
scroll to position [1701, 0]
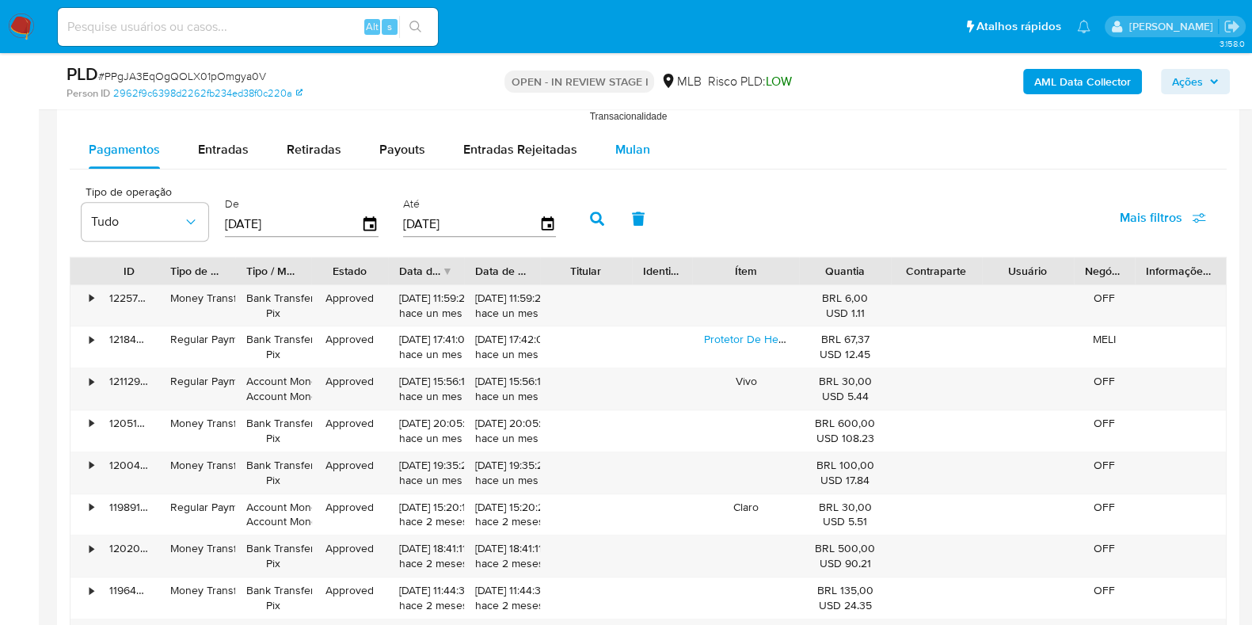
click at [606, 145] on button "Mulan" at bounding box center [632, 150] width 73 height 38
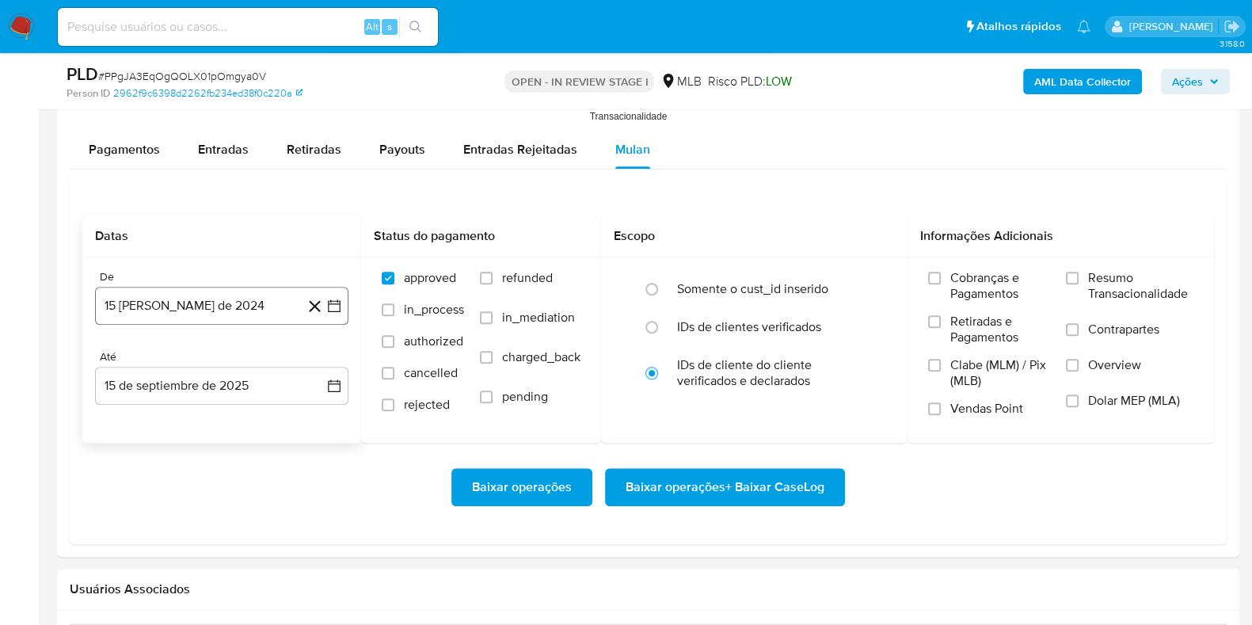
click at [237, 307] on button "15 [PERSON_NAME] de 2024" at bounding box center [221, 306] width 253 height 38
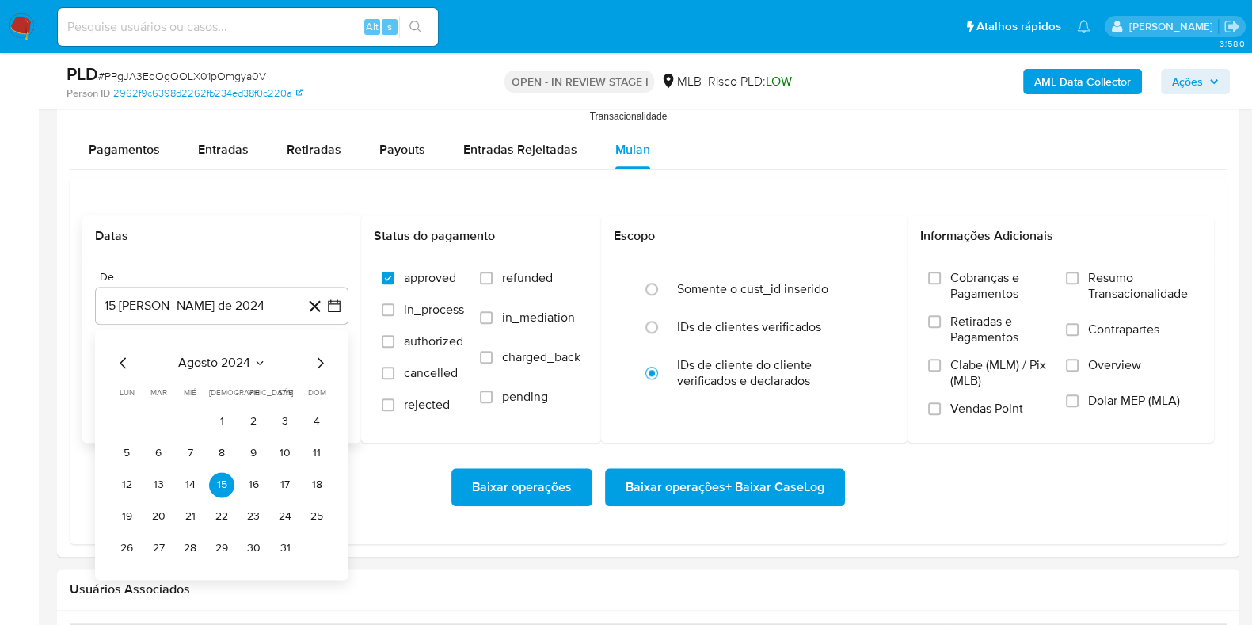
click at [206, 365] on span "agosto 2024" at bounding box center [214, 363] width 72 height 16
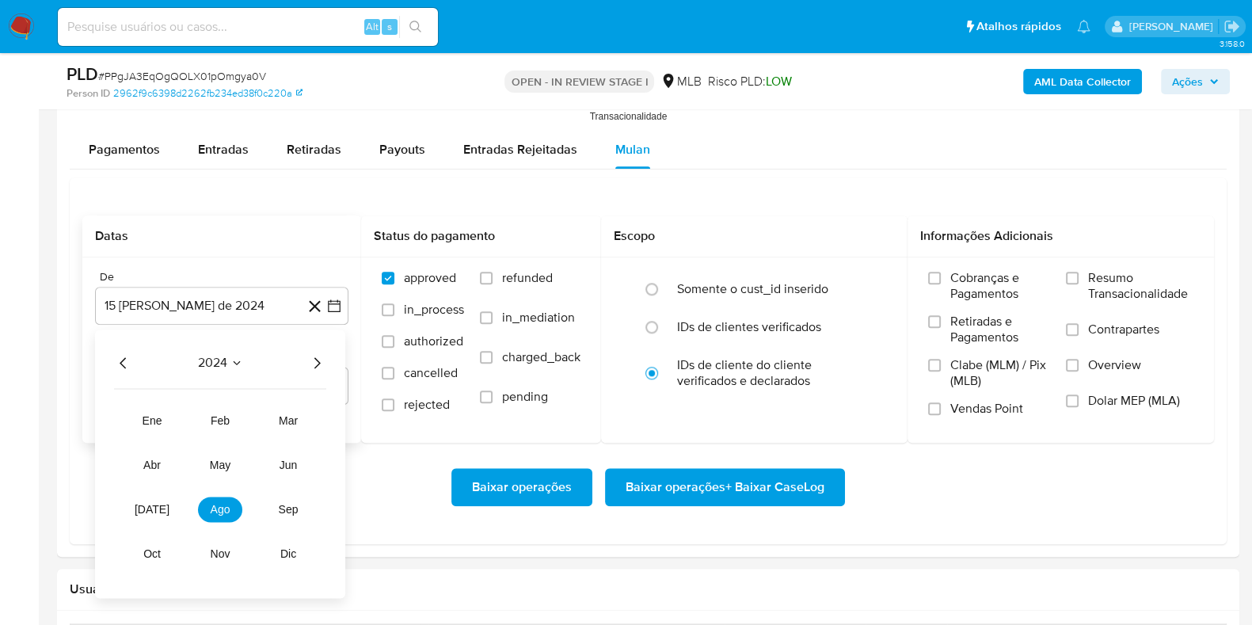
click at [312, 355] on icon "Año siguiente" at bounding box center [316, 362] width 19 height 19
click at [147, 516] on button "[DATE]" at bounding box center [152, 509] width 44 height 25
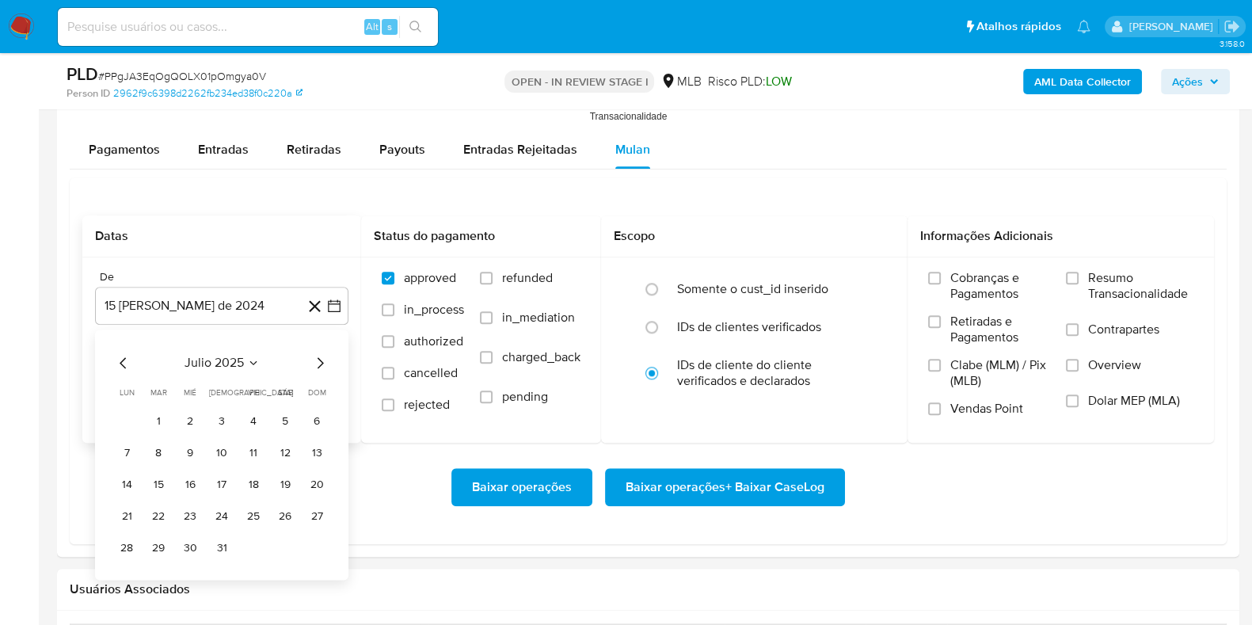
click at [162, 409] on button "1" at bounding box center [158, 421] width 25 height 25
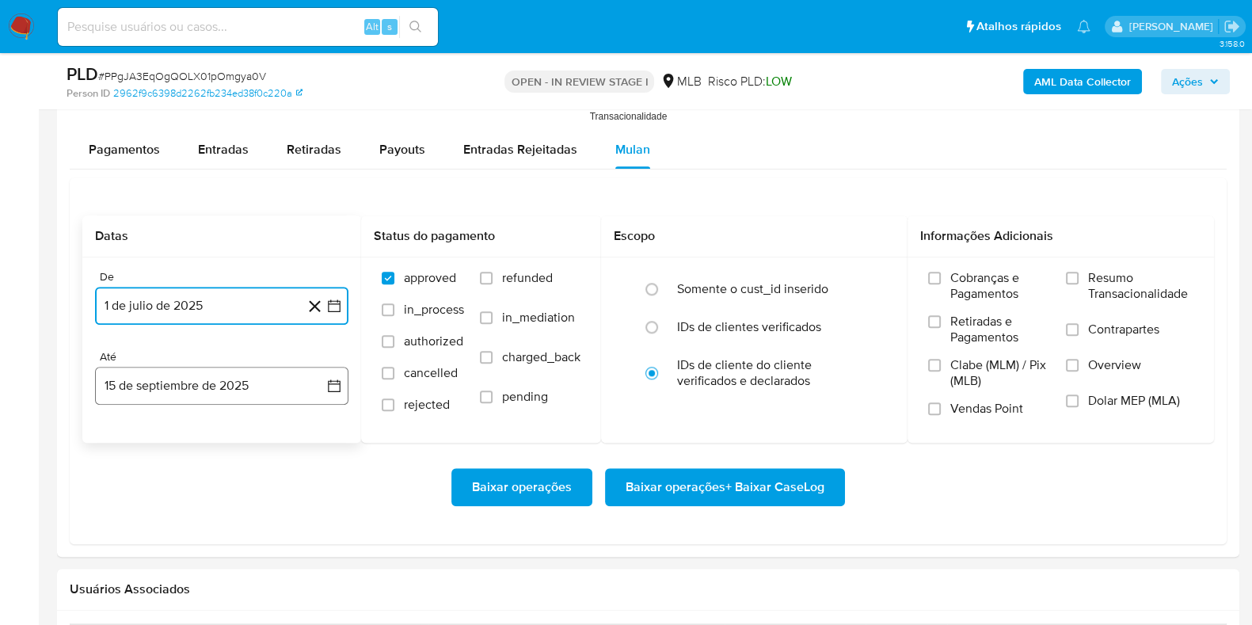
click at [166, 379] on button "15 de septiembre de 2025" at bounding box center [221, 386] width 253 height 38
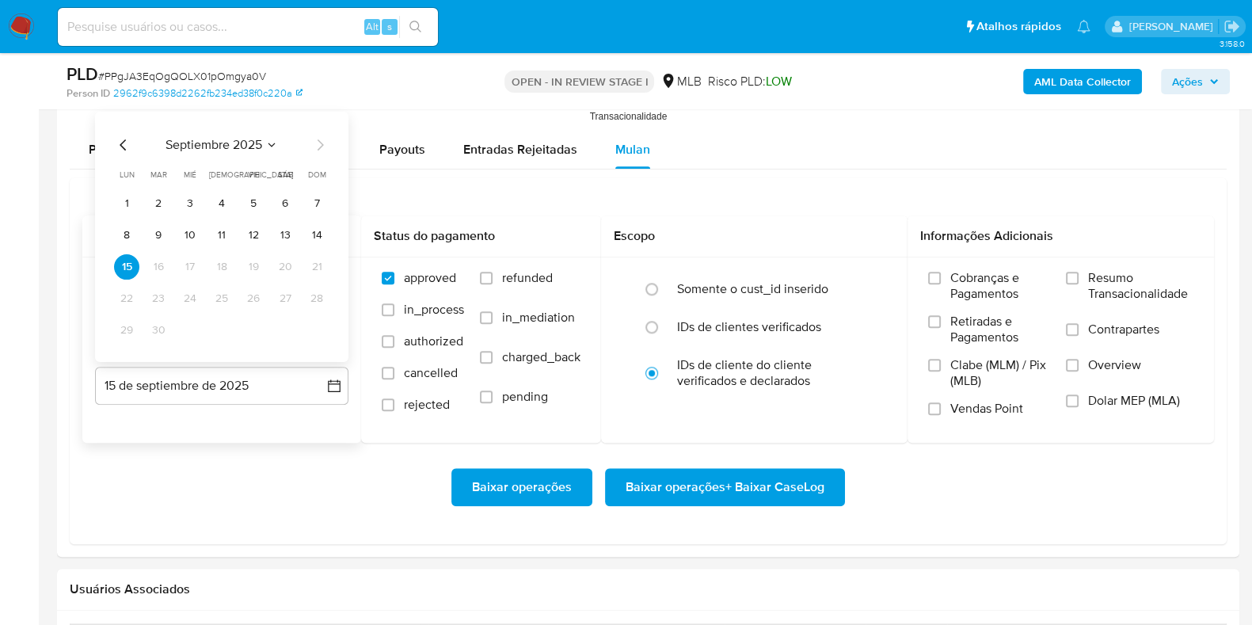
click at [307, 223] on td "14" at bounding box center [316, 234] width 25 height 25
click at [307, 235] on button "14" at bounding box center [316, 234] width 25 height 25
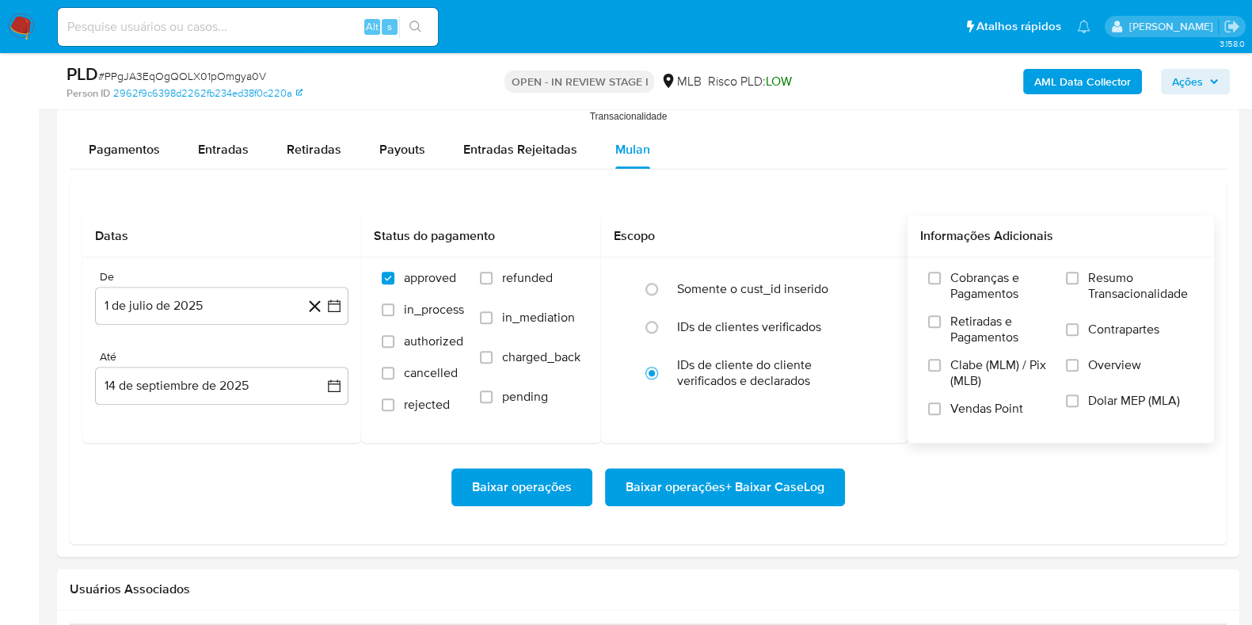
click at [1098, 272] on span "Resumo Transacionalidade" at bounding box center [1140, 286] width 105 height 32
click at [1079, 272] on input "Resumo Transacionalidade" at bounding box center [1072, 278] width 13 height 13
click at [762, 477] on span "Baixar operações + Baixar CaseLog" at bounding box center [725, 487] width 199 height 35
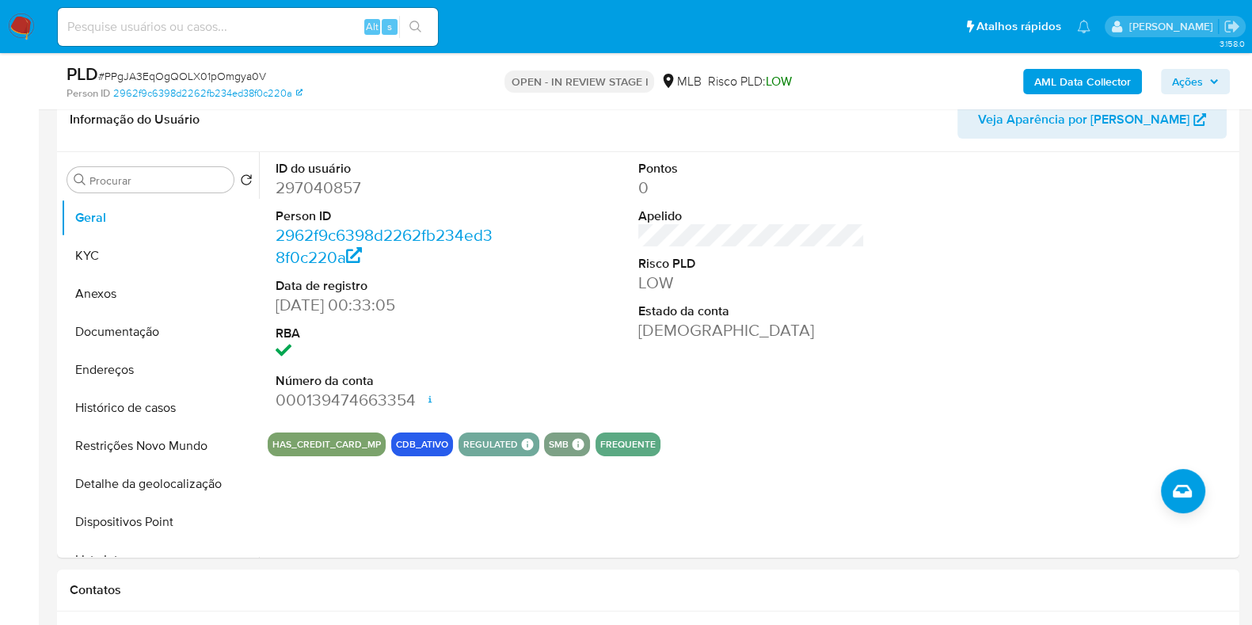
scroll to position [0, 0]
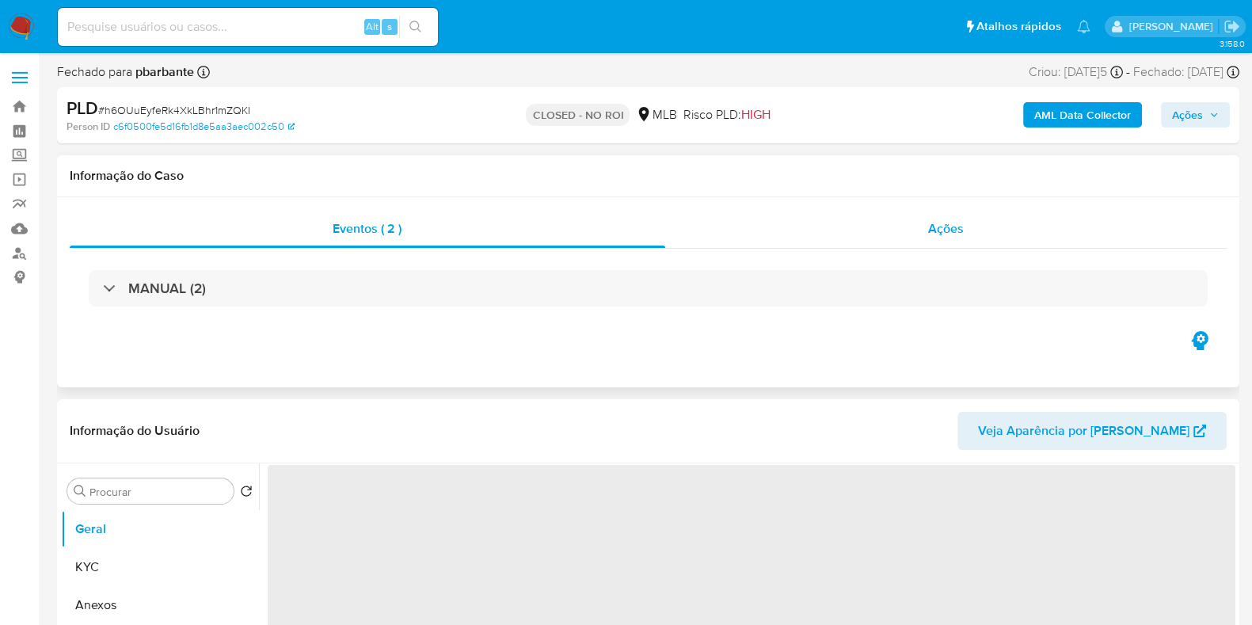
click at [850, 229] on div "Ações" at bounding box center [946, 229] width 562 height 38
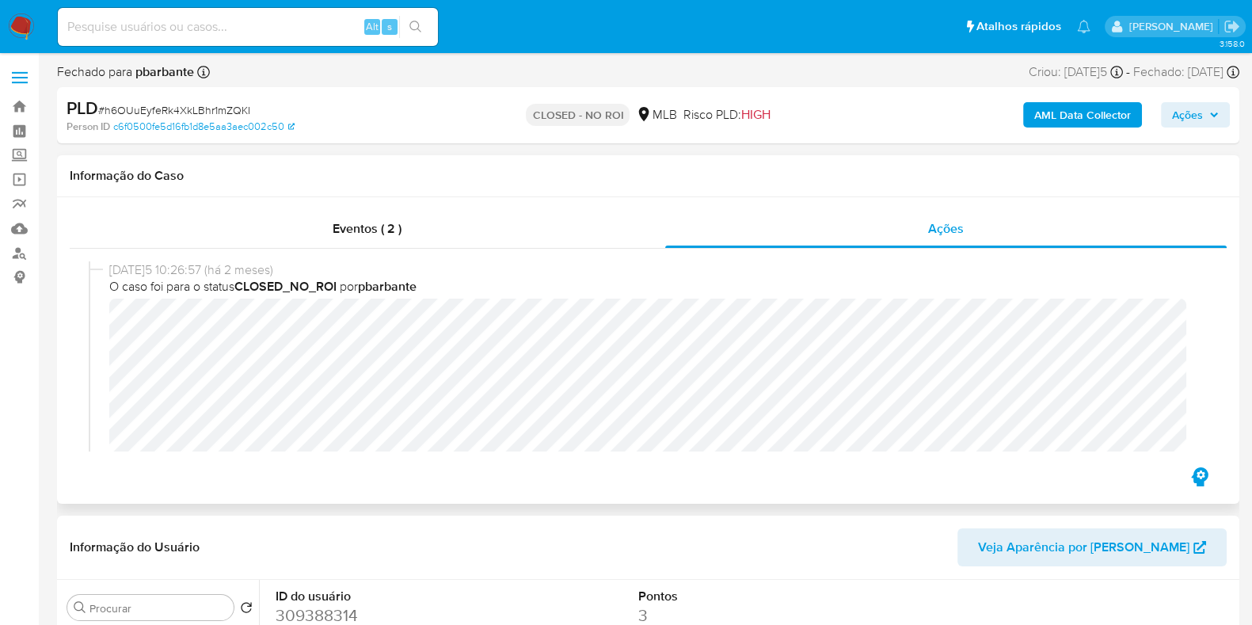
select select "10"
